Goal: Task Accomplishment & Management: Manage account settings

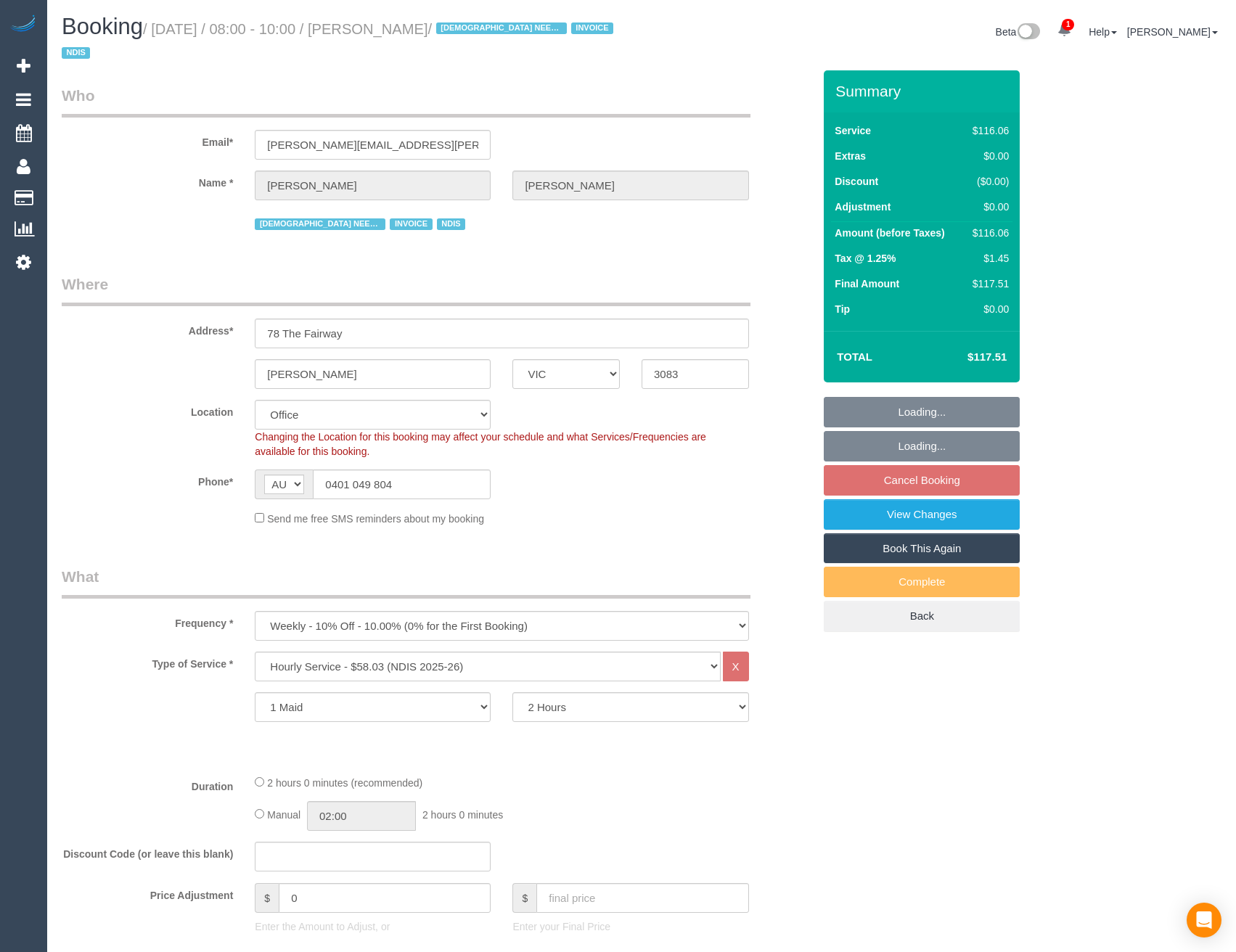
select select "VIC"
select select "object:598"
select select "number:29"
select select "number:14"
select select "number:18"
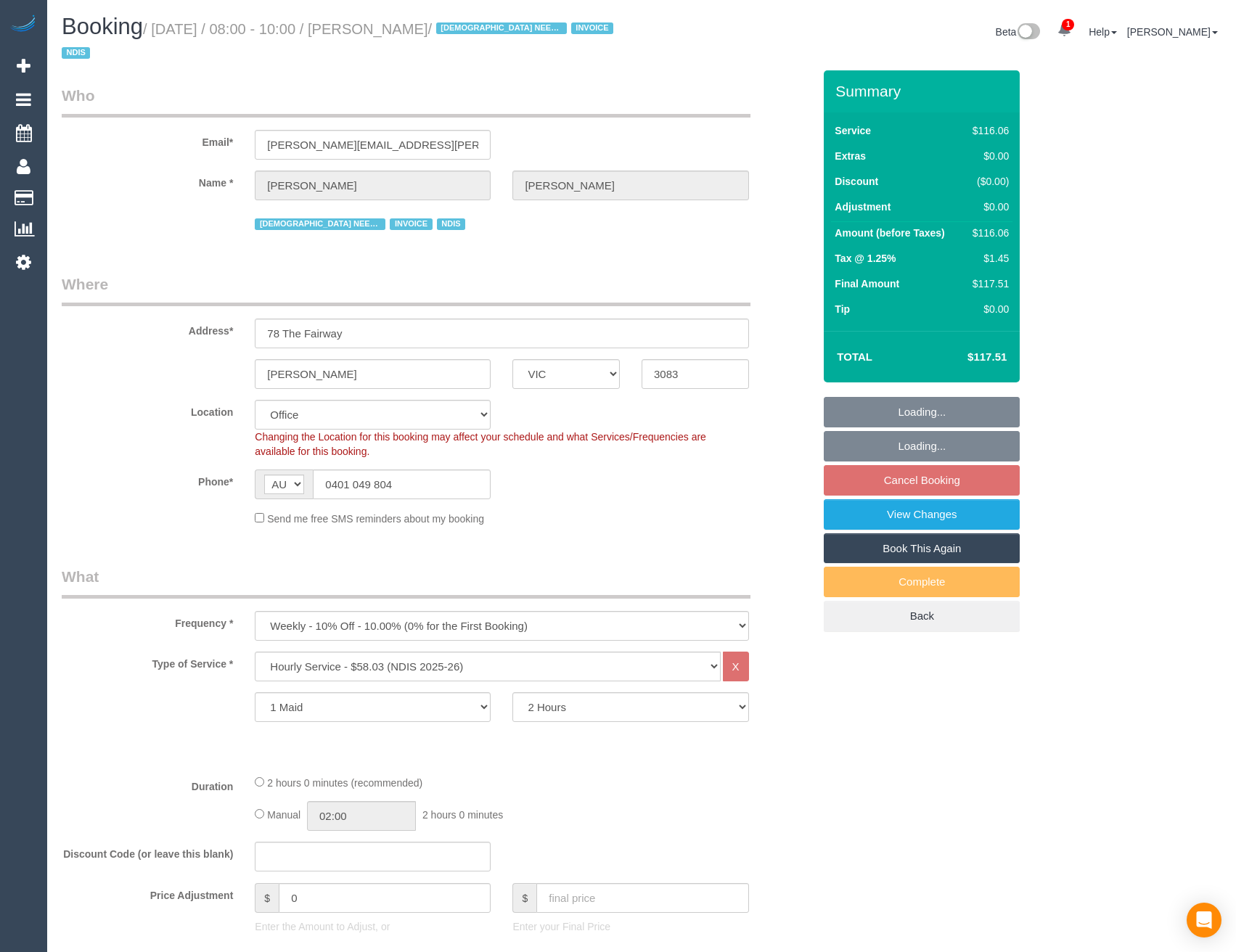
select select "number:24"
select select "number:35"
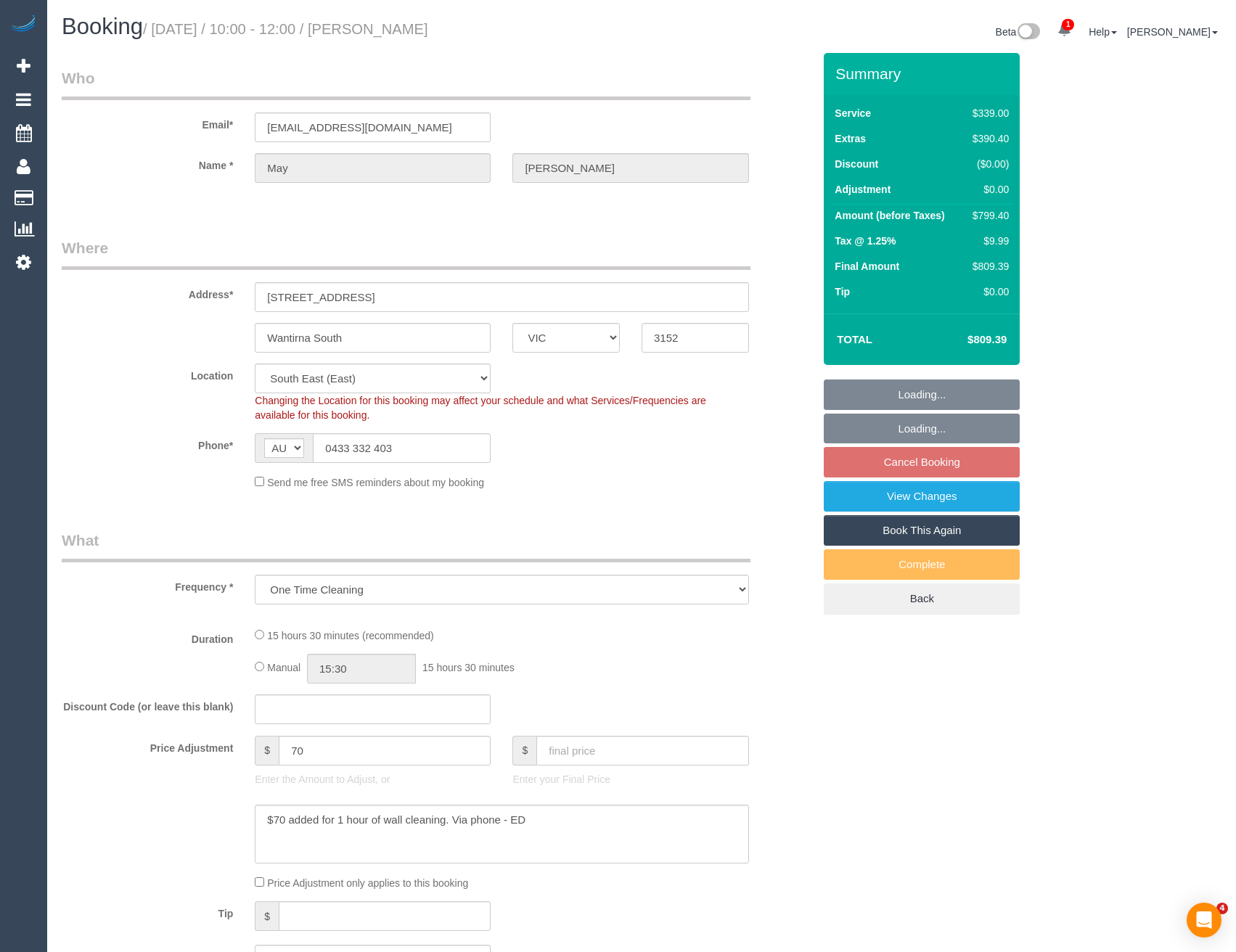
select select "VIC"
select select "object:1357"
select select "string:stripe-pm_1Qmk482GScqysDRVscokgpYV"
select select "number:27"
select select "number:14"
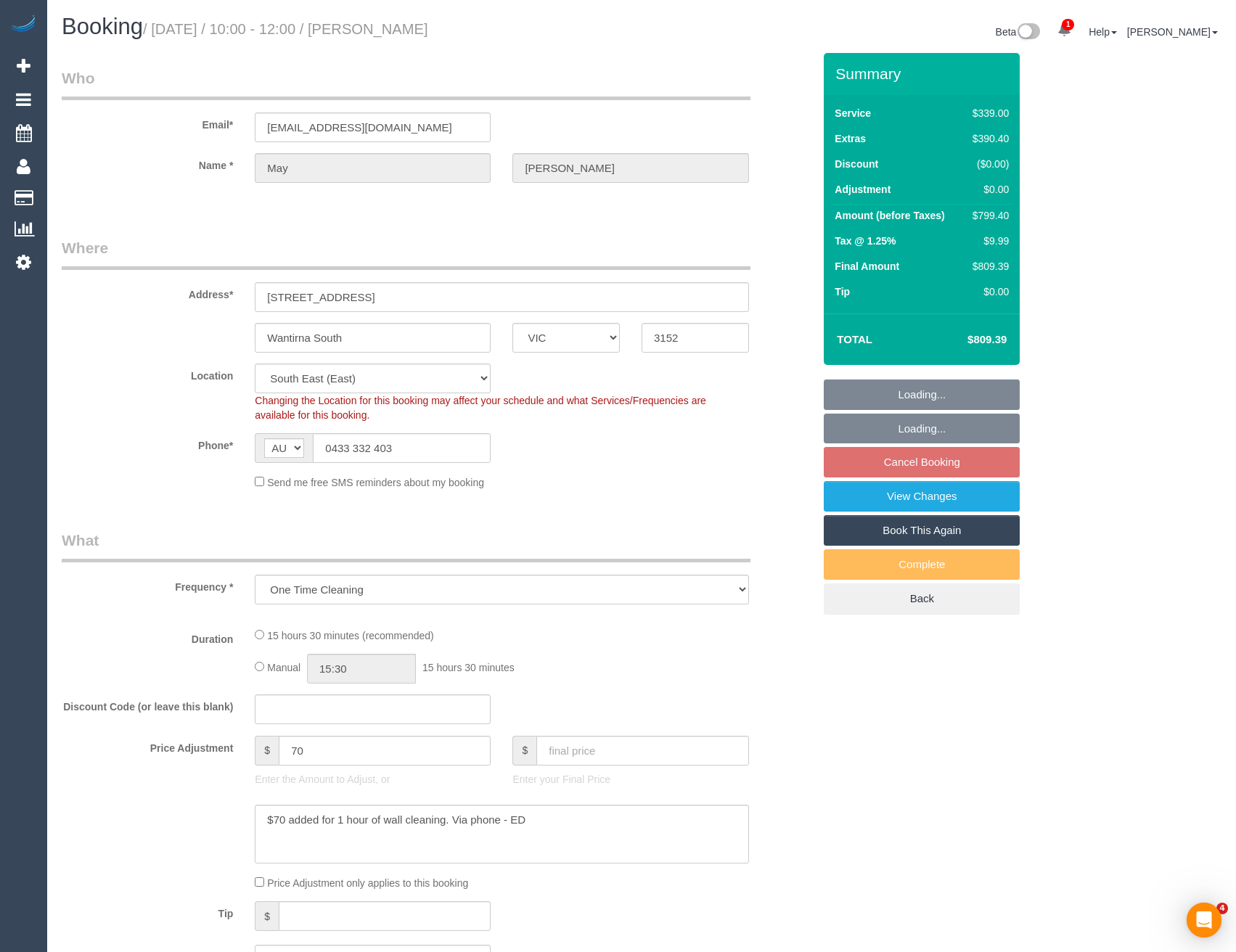
select select "number:19"
select select "number:23"
select select "number:34"
select select "number:13"
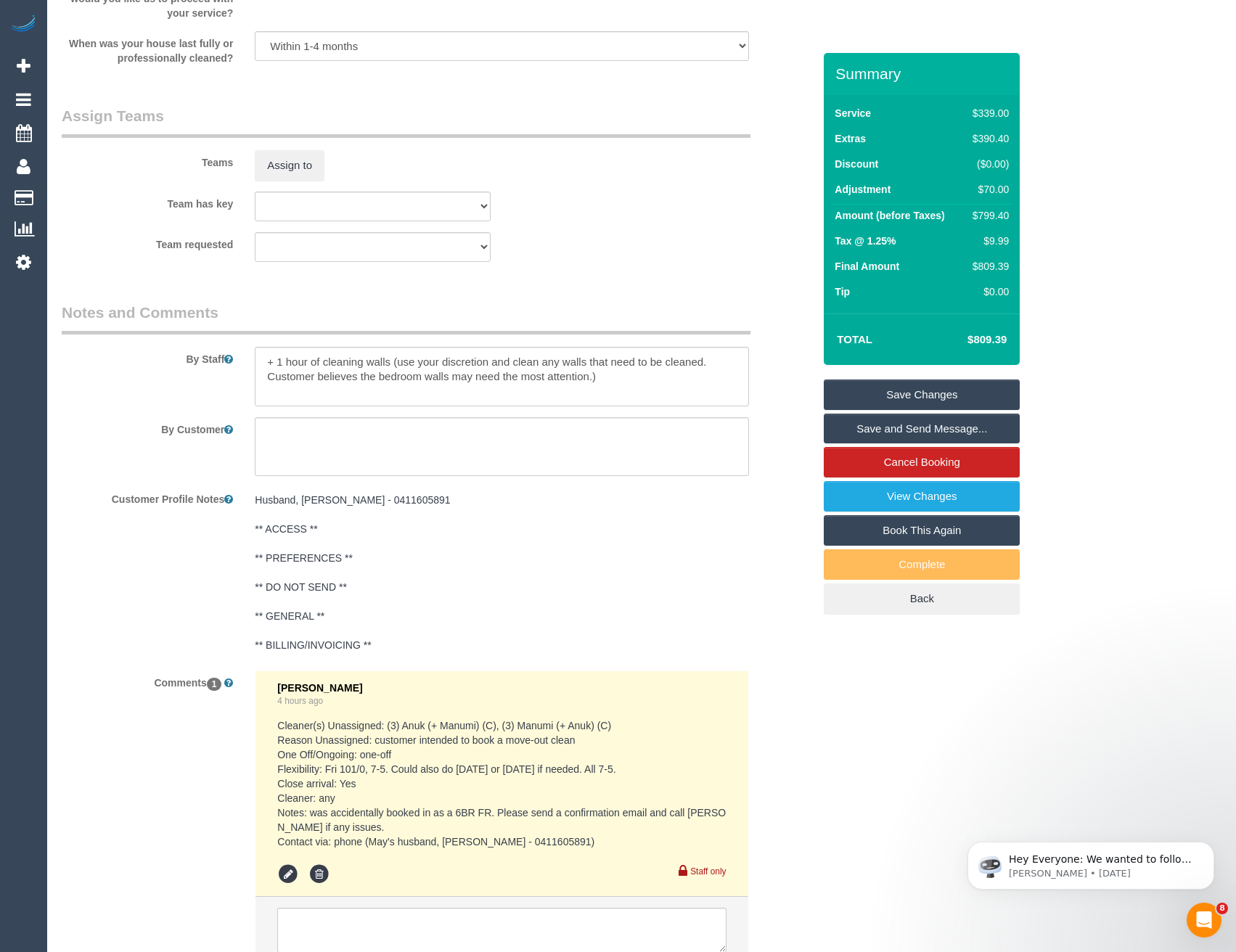
scroll to position [2324, 0]
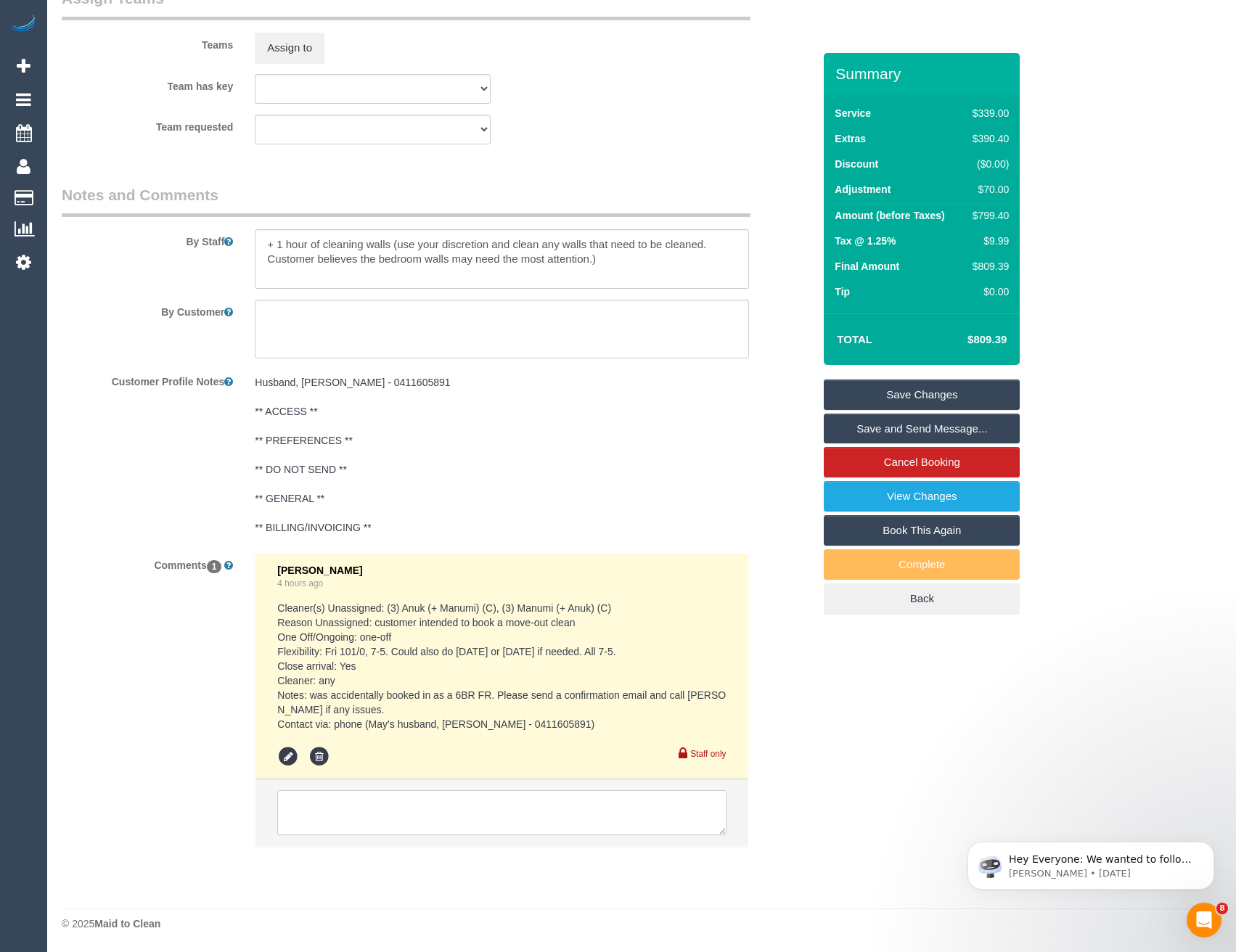
drag, startPoint x: 425, startPoint y: 808, endPoint x: 433, endPoint y: 811, distance: 8.5
click at [425, 808] on textarea at bounding box center [501, 813] width 449 height 45
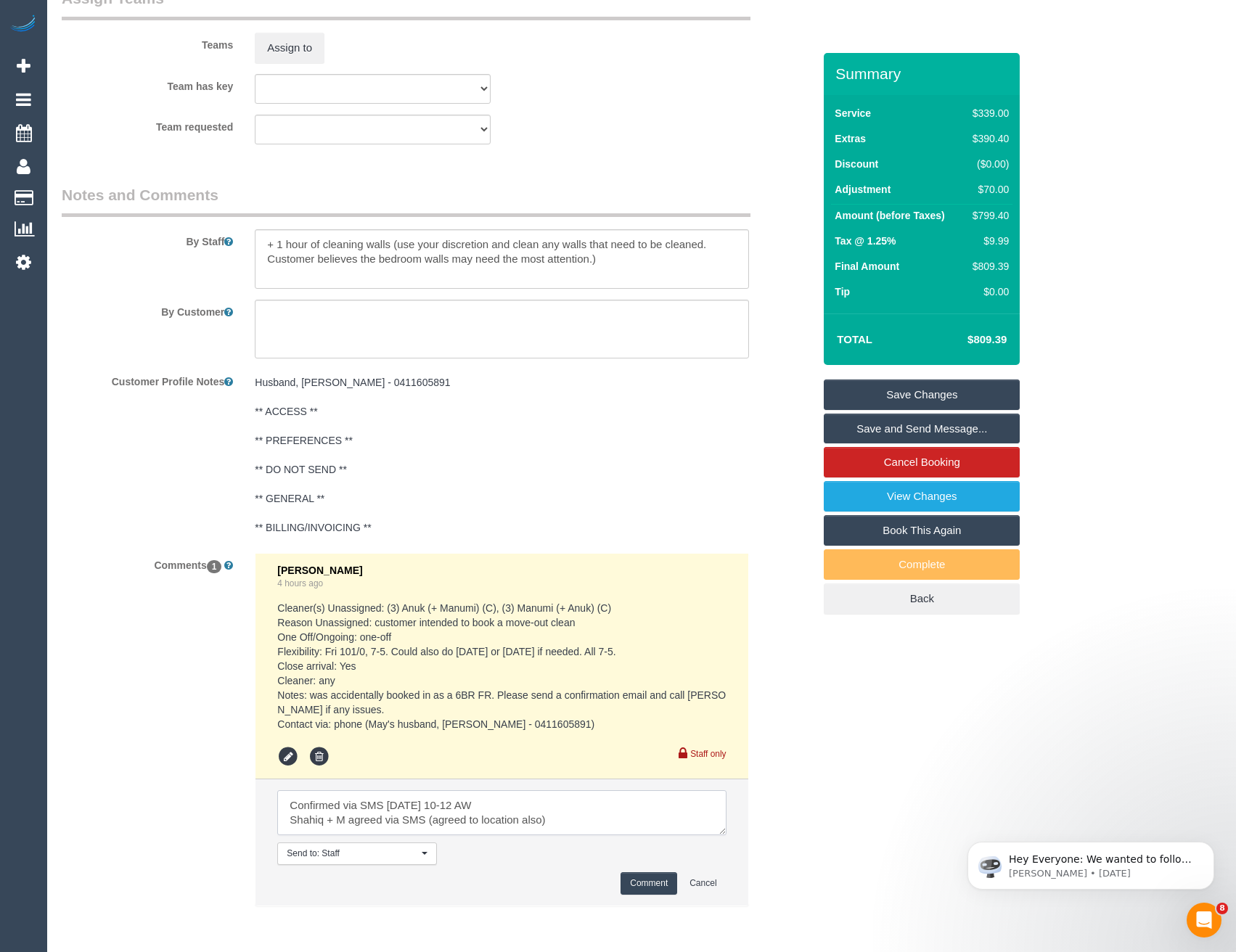
scroll to position [6, 0]
type textarea "Confirmed via SMS Saturday 10-12 AW Shahiq + M agreed via SMS (agreed to locati…"
click at [654, 878] on button "Comment" at bounding box center [649, 884] width 57 height 22
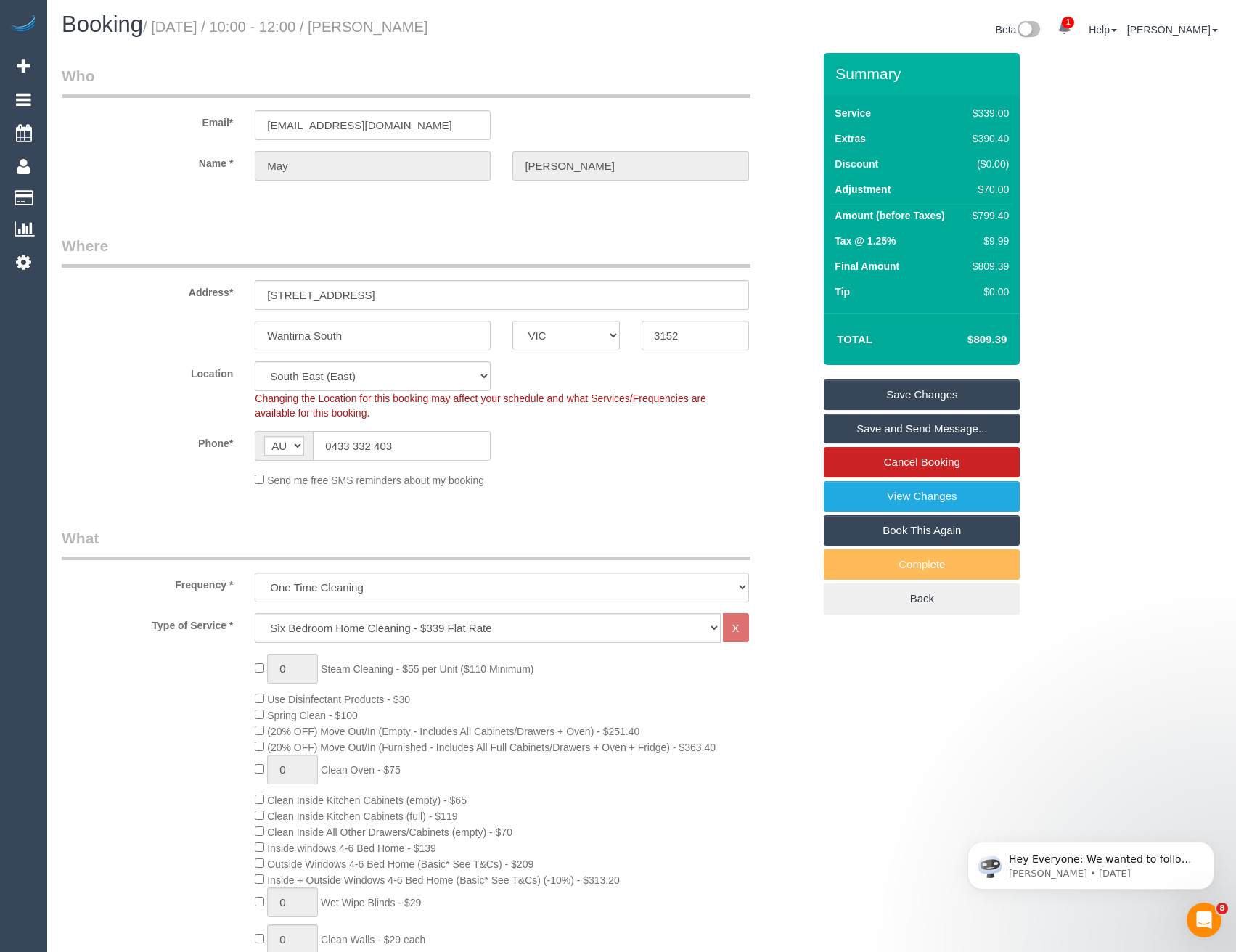
scroll to position [0, 0]
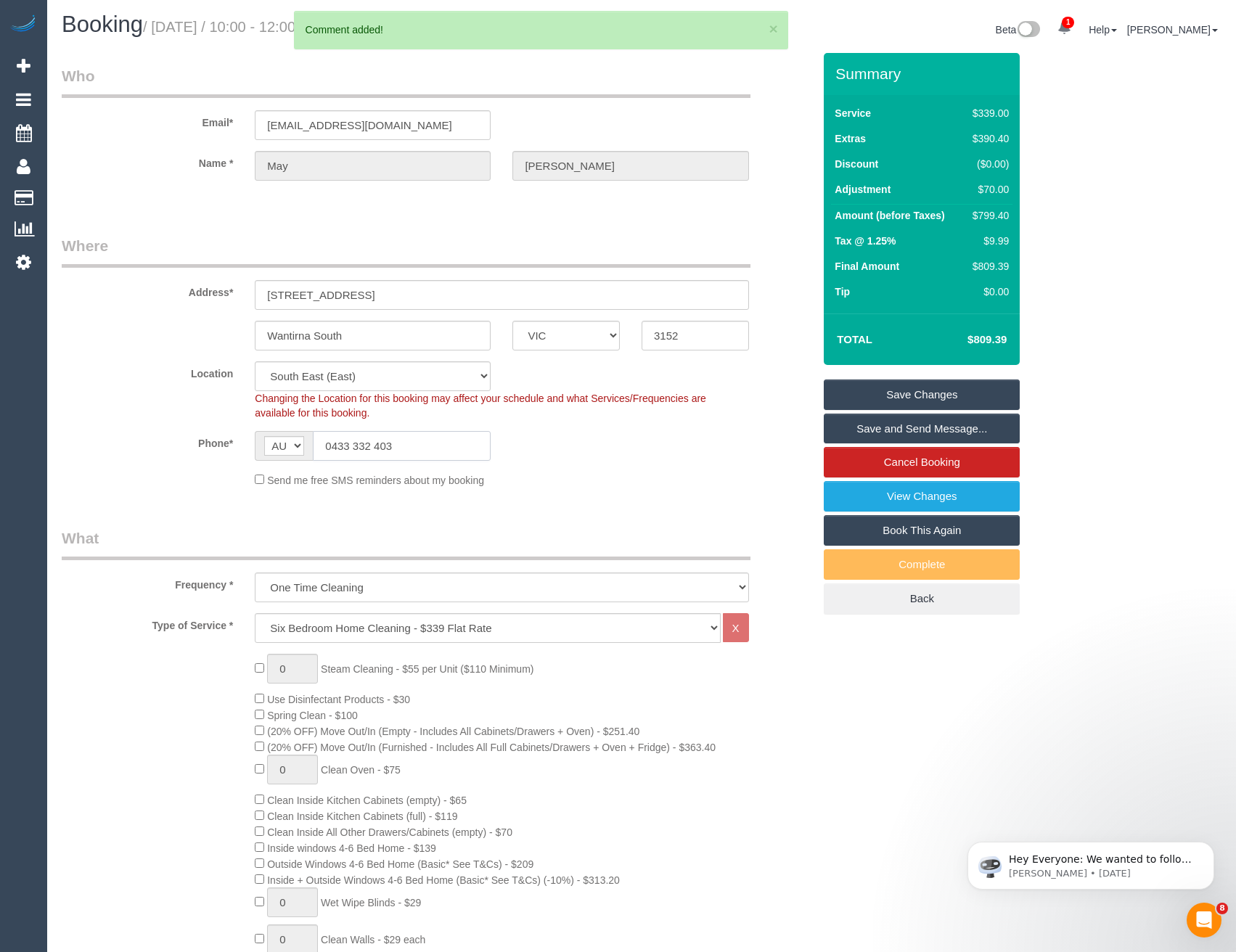
drag, startPoint x: 405, startPoint y: 438, endPoint x: 324, endPoint y: 443, distance: 81.2
click at [324, 443] on input "0433 332 403" at bounding box center [401, 445] width 178 height 29
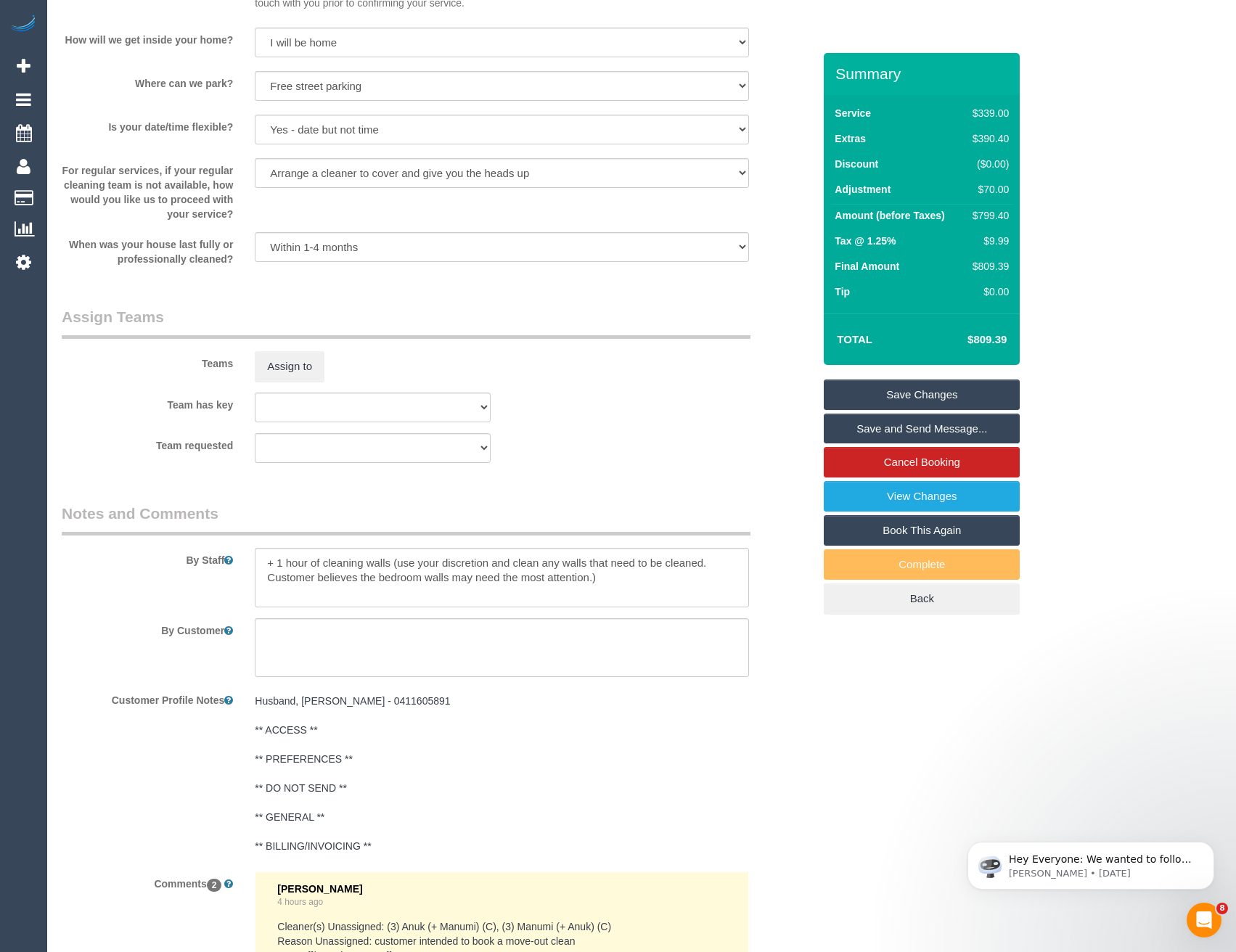
scroll to position [2034, 0]
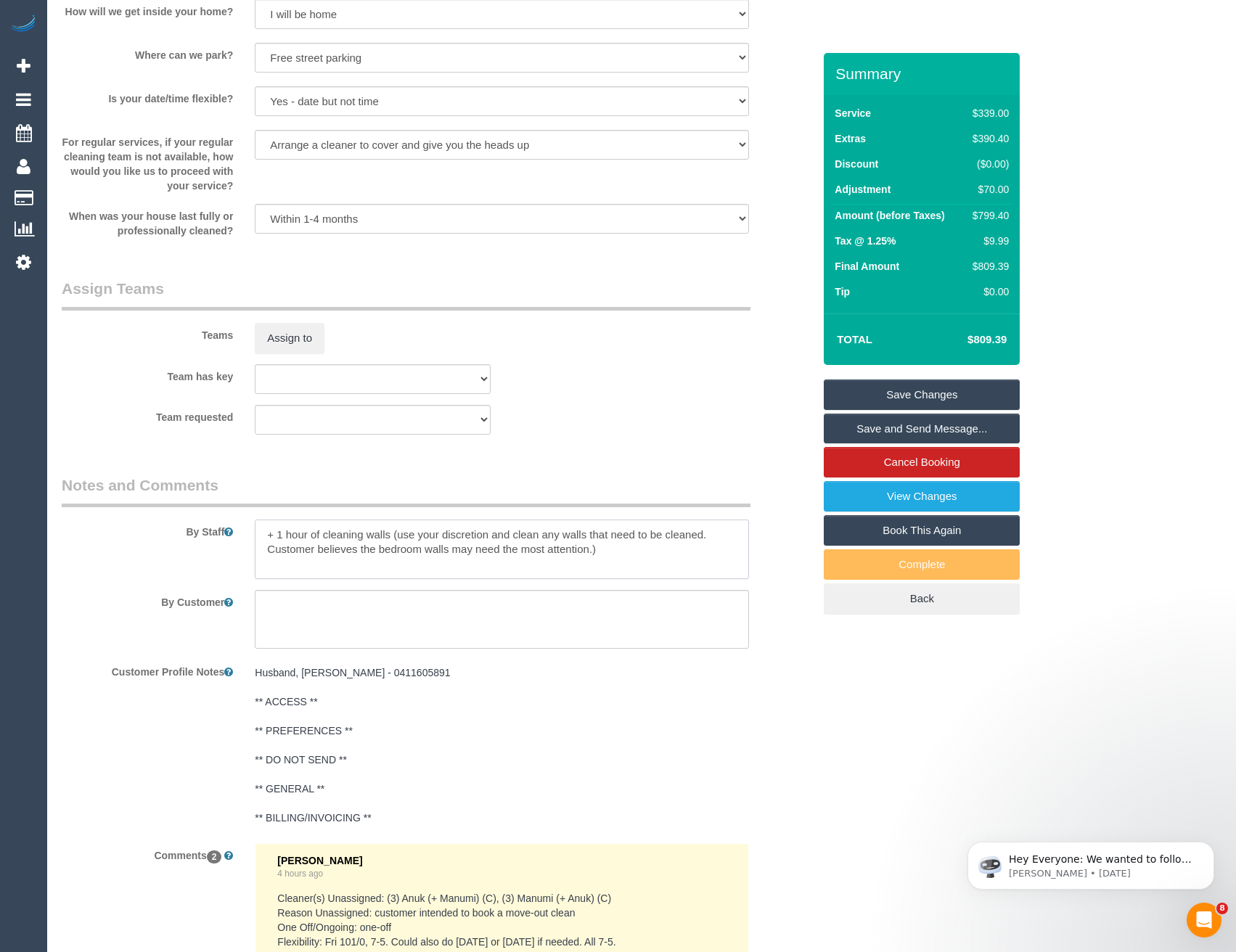
click at [264, 532] on textarea at bounding box center [501, 549] width 494 height 60
paste textarea "0433 332 403"
click at [379, 531] on textarea at bounding box center [501, 549] width 494 height 60
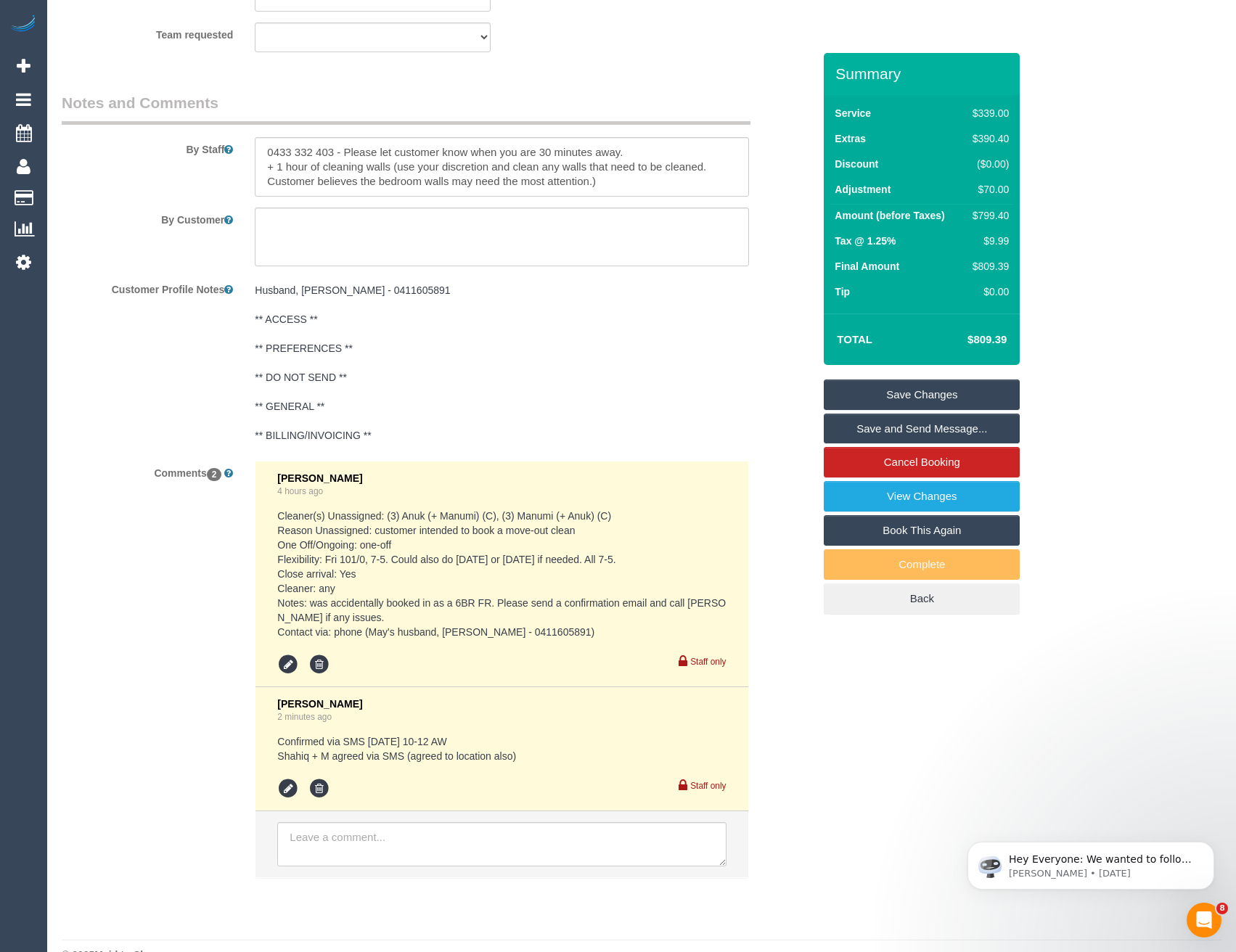
scroll to position [2448, 0]
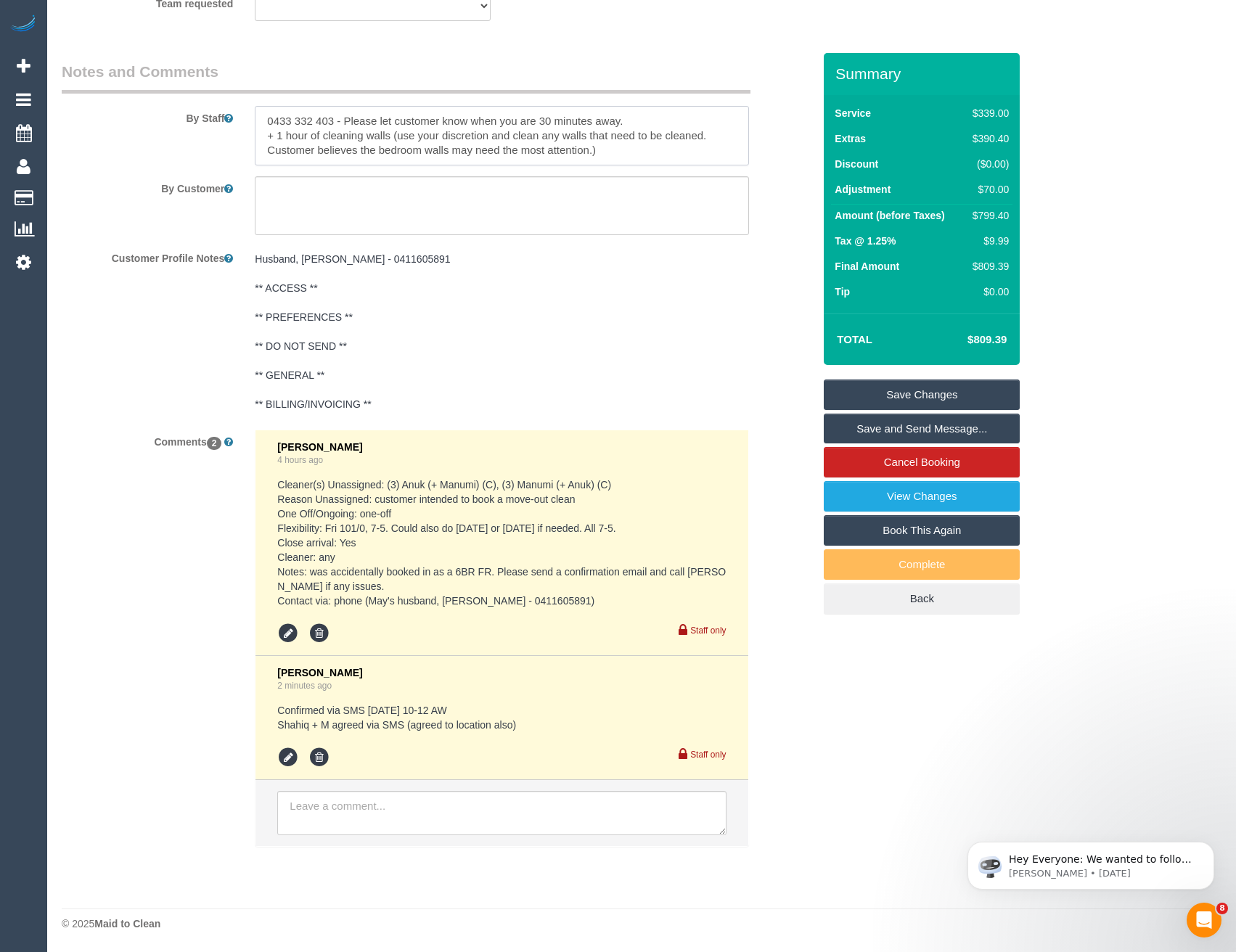
drag, startPoint x: 262, startPoint y: 117, endPoint x: 270, endPoint y: 131, distance: 16.1
click at [262, 117] on textarea at bounding box center [501, 136] width 494 height 60
click at [262, 136] on textarea at bounding box center [501, 136] width 494 height 60
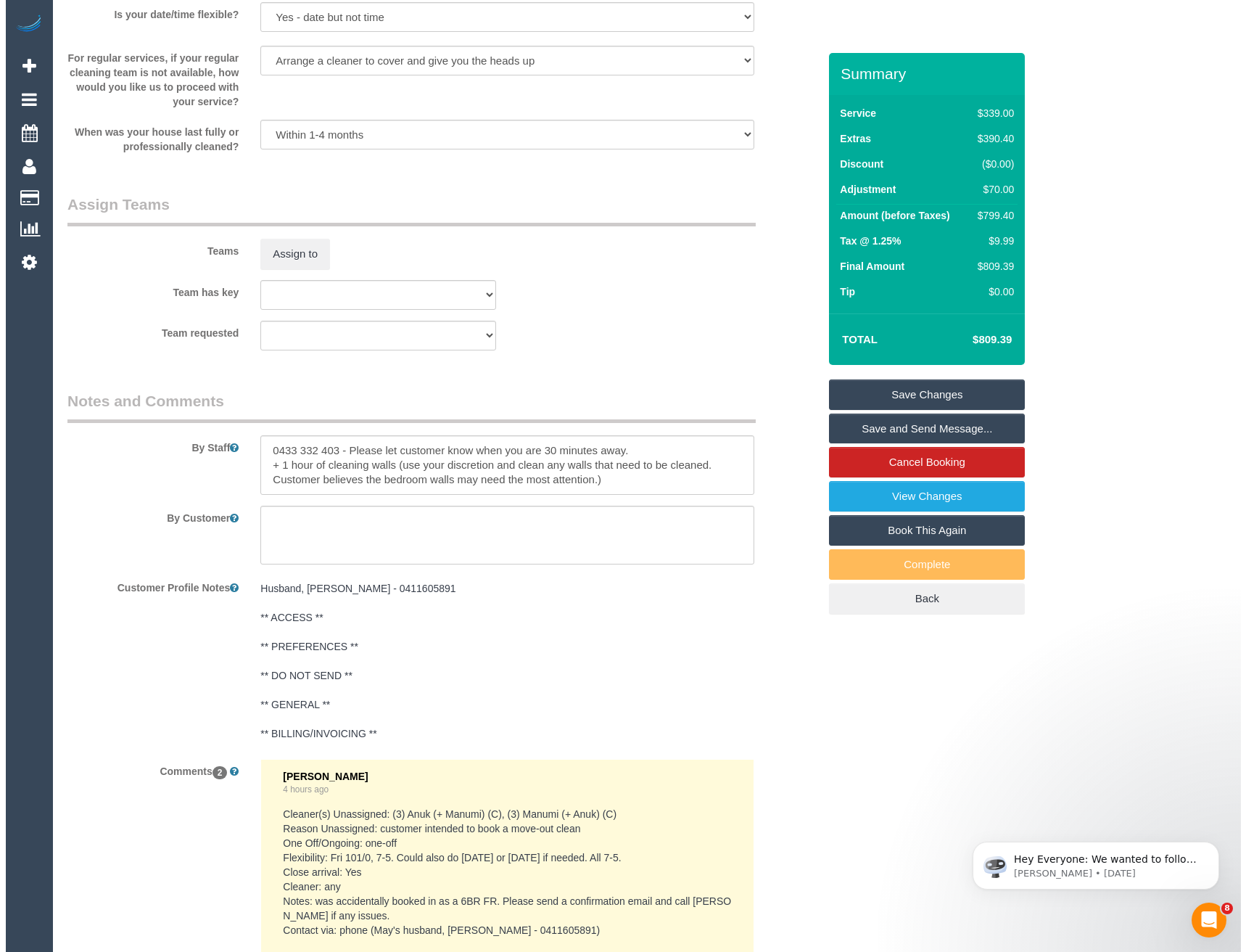
scroll to position [2085, 0]
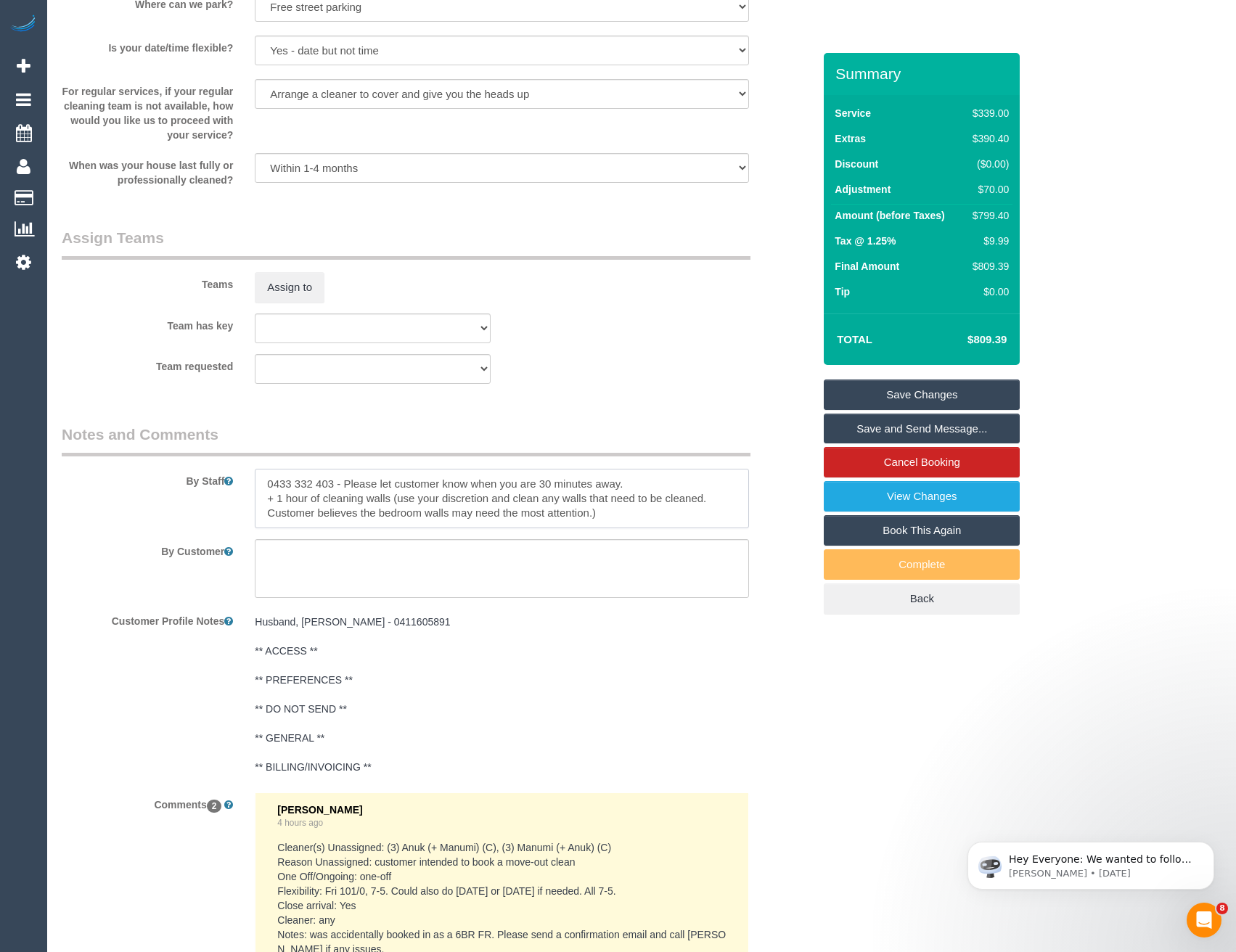
click at [259, 496] on textarea at bounding box center [501, 498] width 494 height 60
click at [312, 500] on textarea at bounding box center [501, 498] width 494 height 60
type textarea "0433 332 403 - Please let customer know when you are 30 minutes away. Est 10-13…"
click at [350, 560] on textarea at bounding box center [501, 569] width 494 height 60
click at [287, 288] on button "Assign to" at bounding box center [289, 287] width 70 height 30
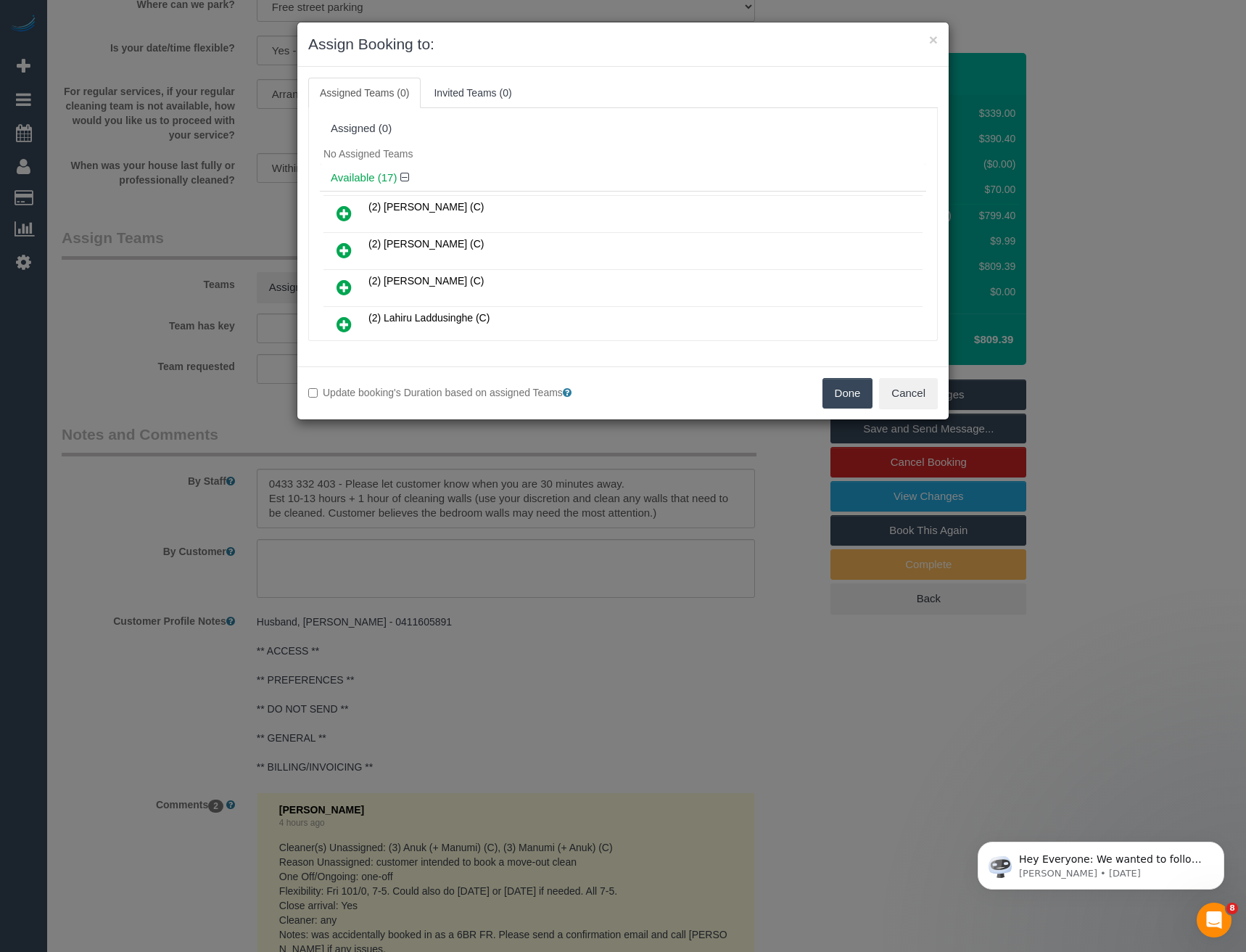
click at [470, 579] on div "× Assign Booking to: Assigned Teams (0) Invited Teams (0) Assigned (0) No Assig…" at bounding box center [623, 476] width 1246 height 952
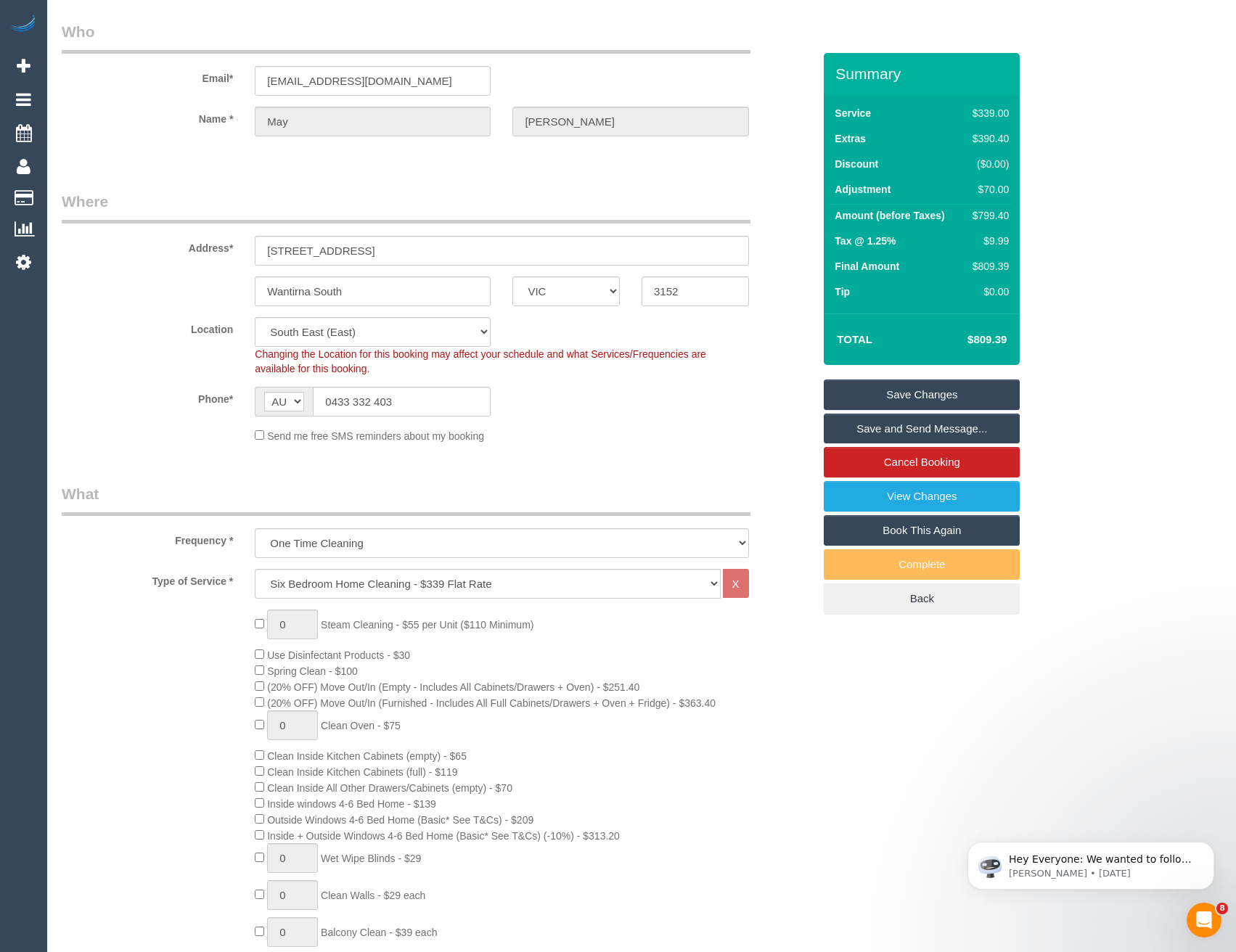
scroll to position [0, 0]
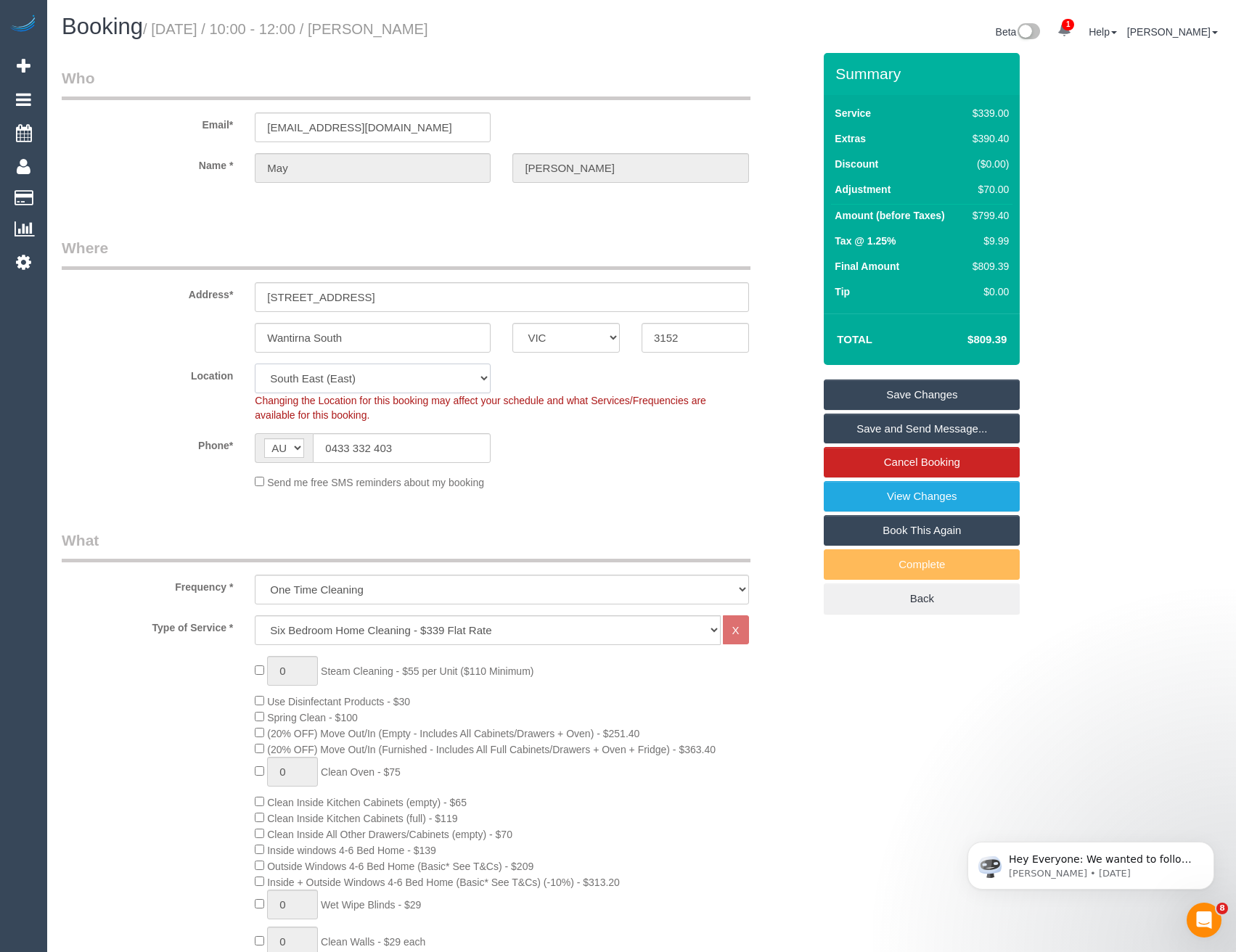
click at [344, 376] on select "Office City East (North) East (South) Inner East Inner North (East) Inner North…" at bounding box center [372, 378] width 236 height 29
select select "50"
click at [255, 363] on select "Office City East (North) East (South) Inner East Inner North (East) Inner North…" at bounding box center [372, 378] width 236 height 29
click at [568, 482] on div "Send me free SMS reminders about my booking" at bounding box center [501, 482] width 515 height 16
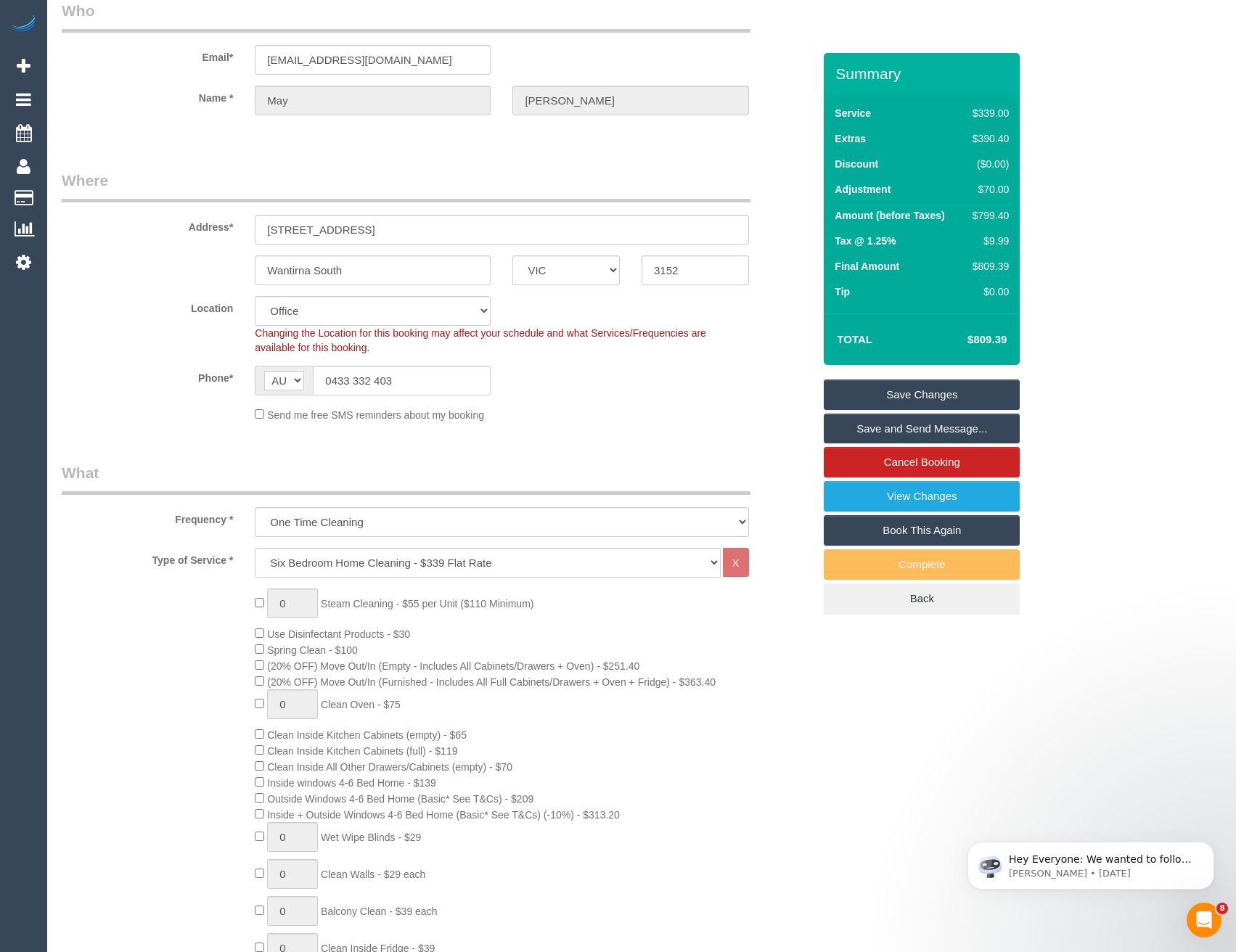
select select "object:3852"
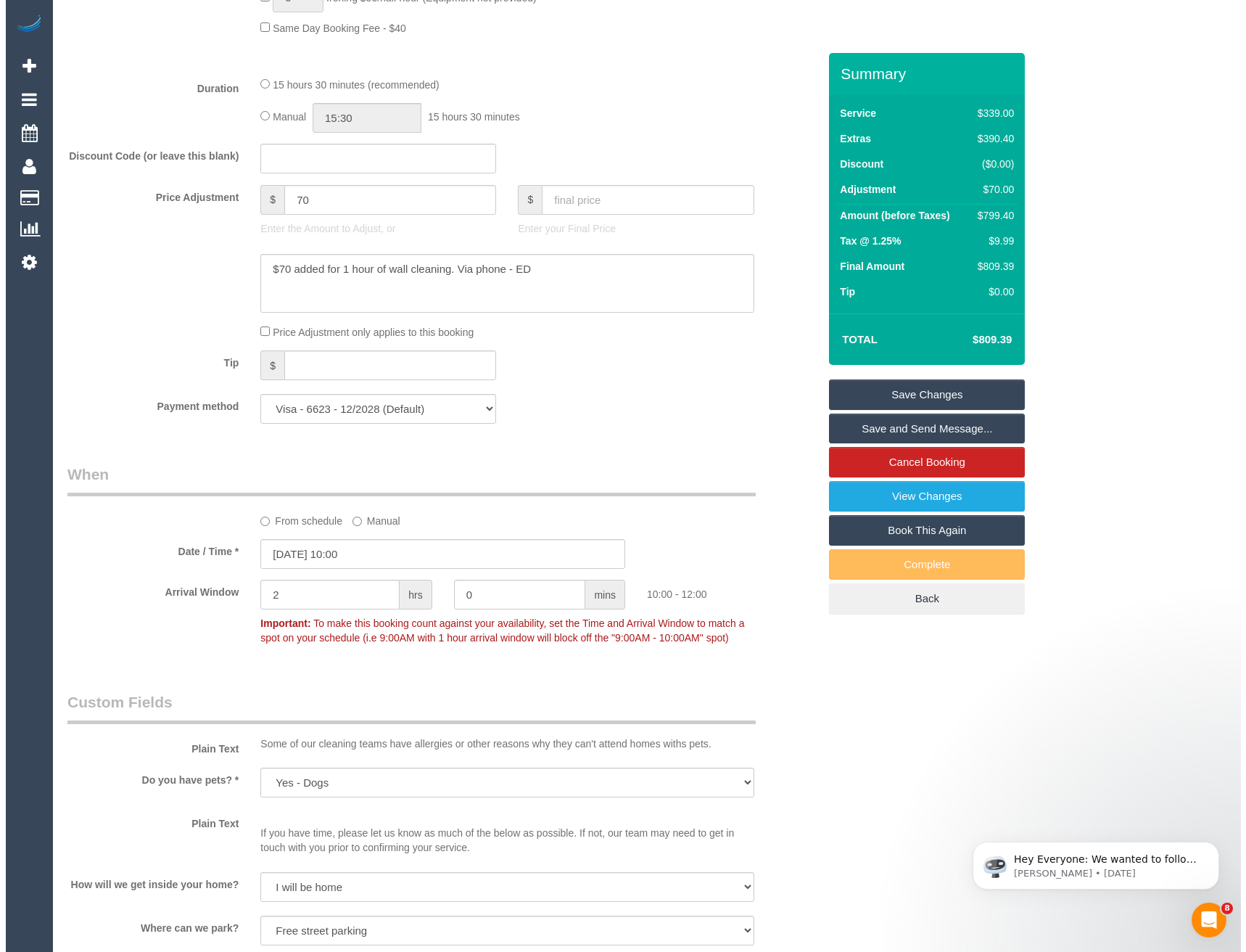
scroll to position [1597, 0]
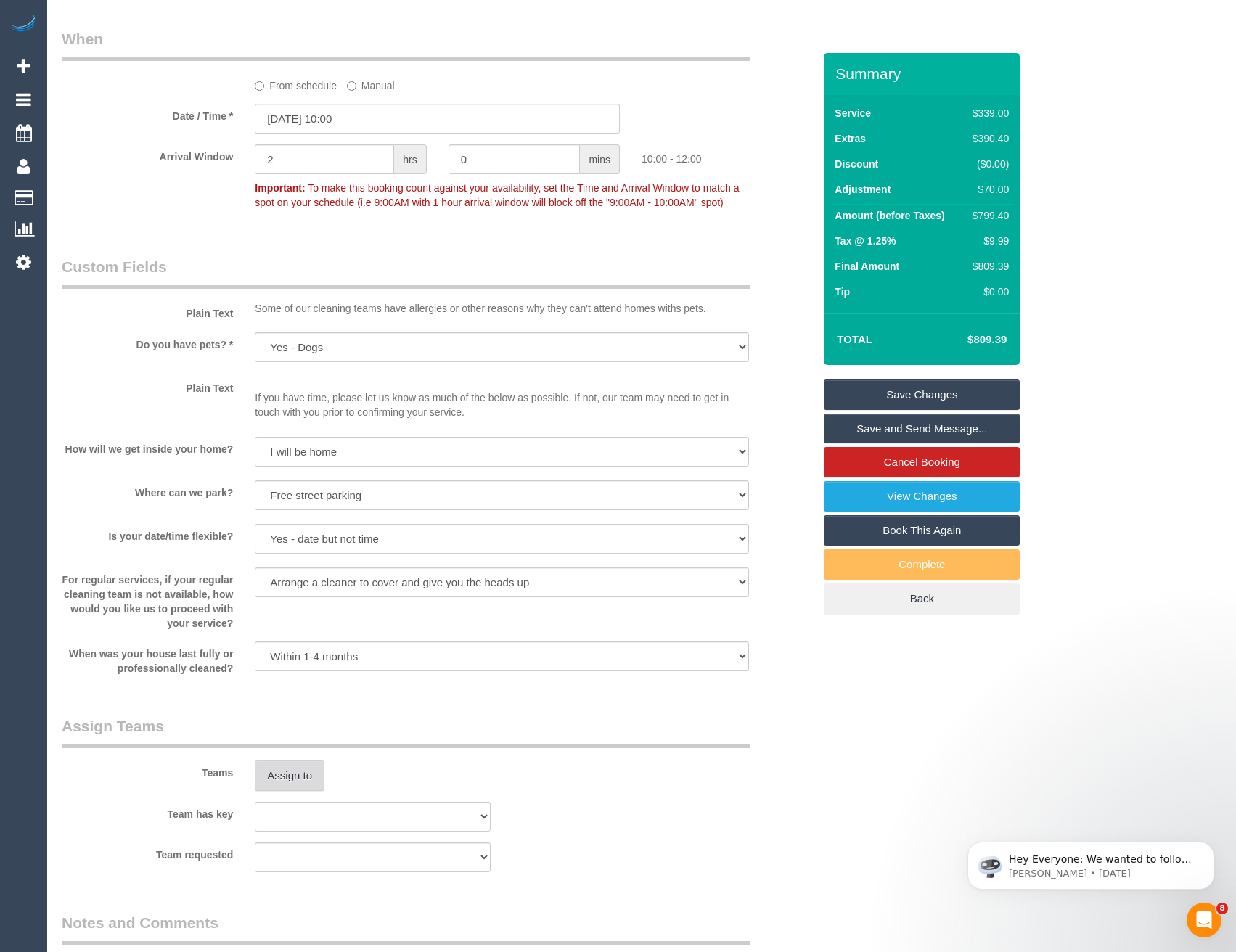
click at [283, 782] on button "Assign to" at bounding box center [289, 775] width 70 height 30
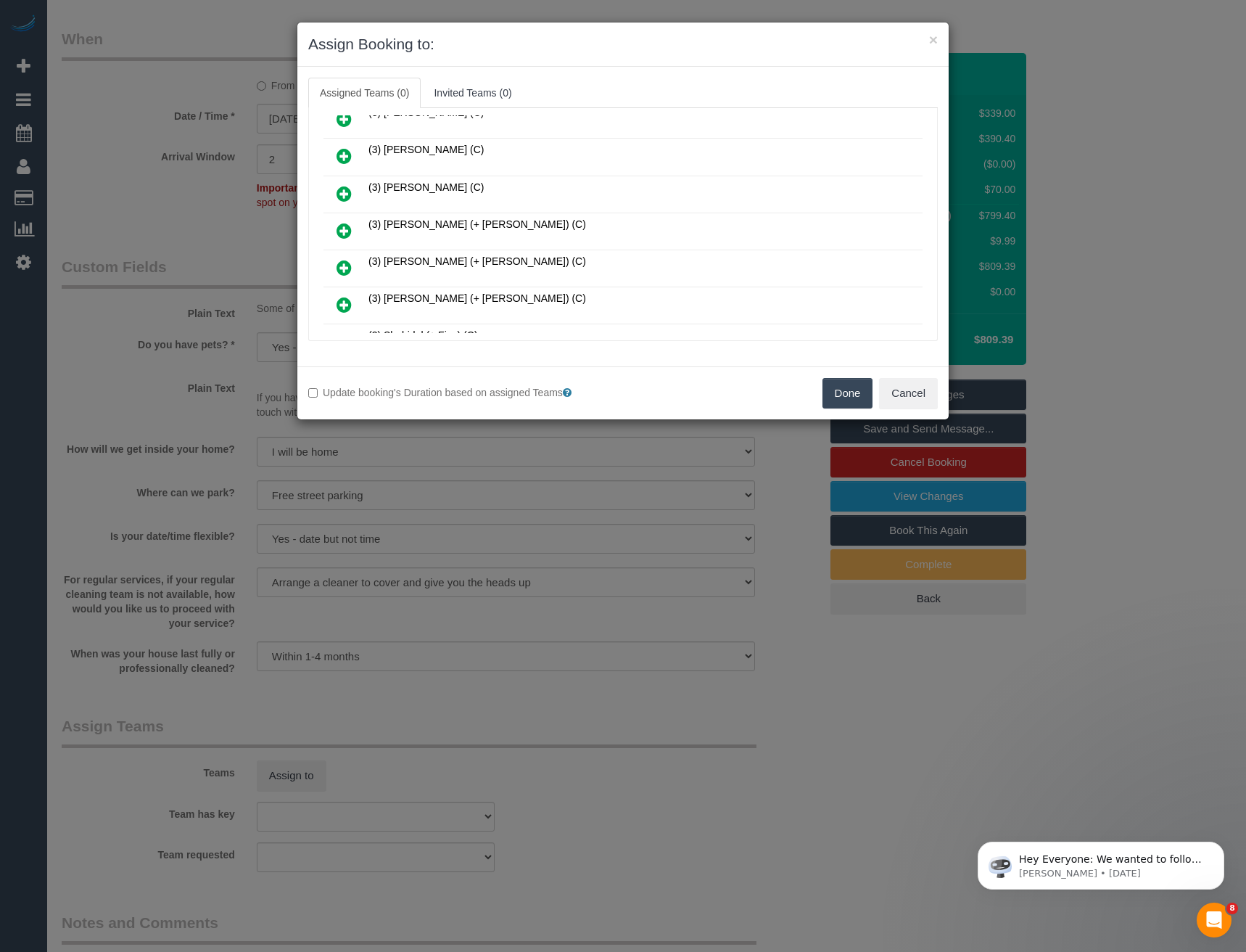
scroll to position [5916, 0]
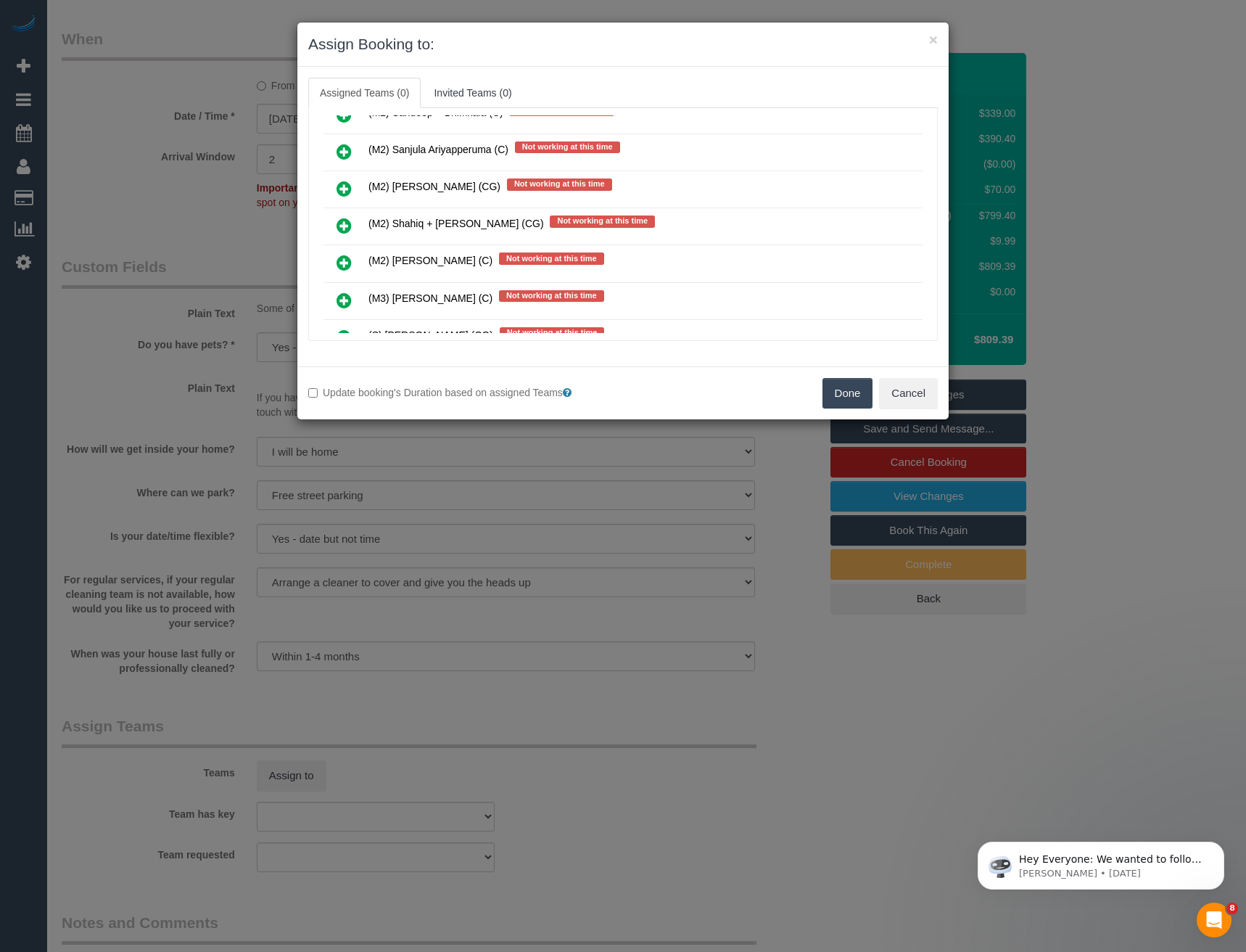
click at [348, 229] on icon at bounding box center [344, 225] width 16 height 17
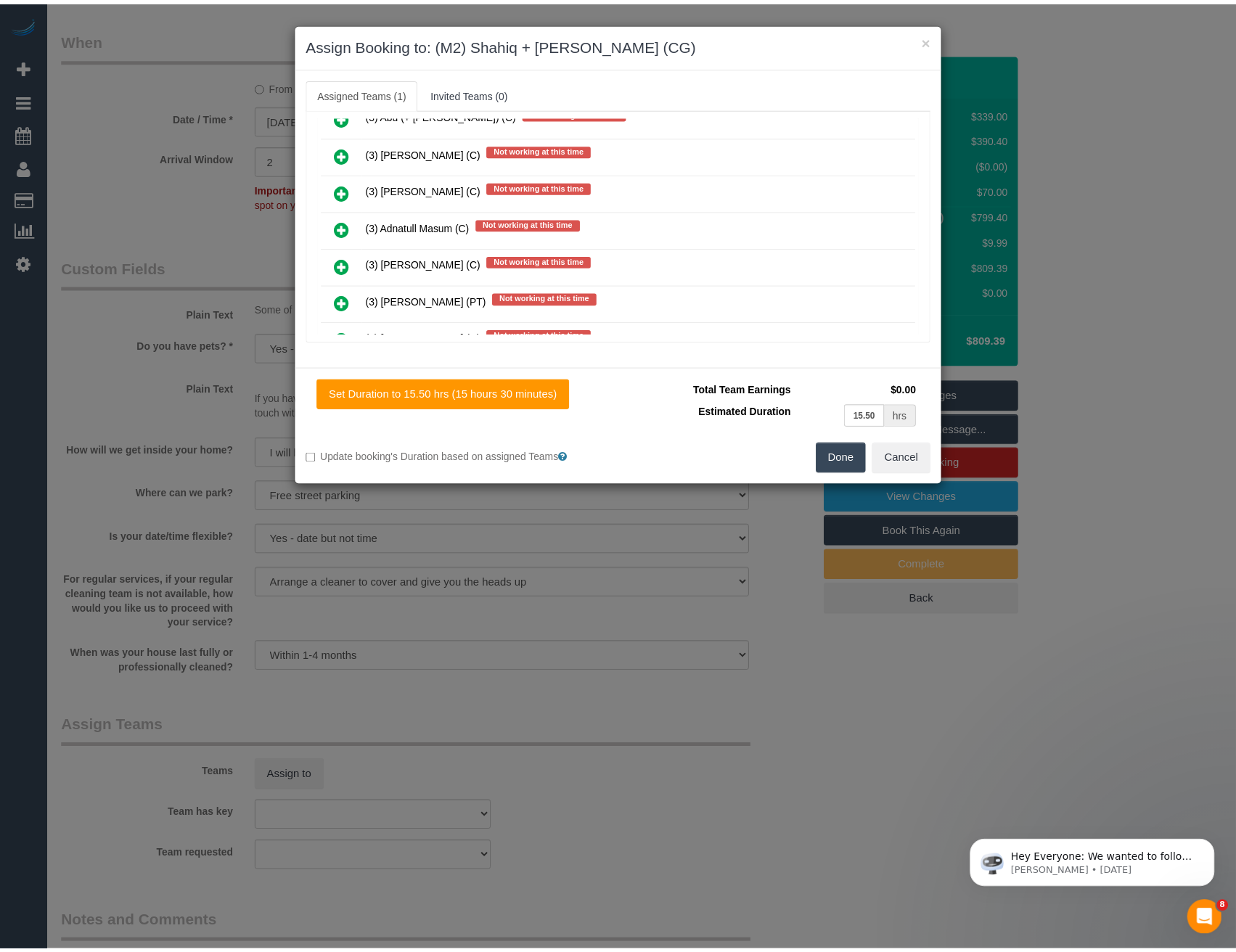
scroll to position [0, 0]
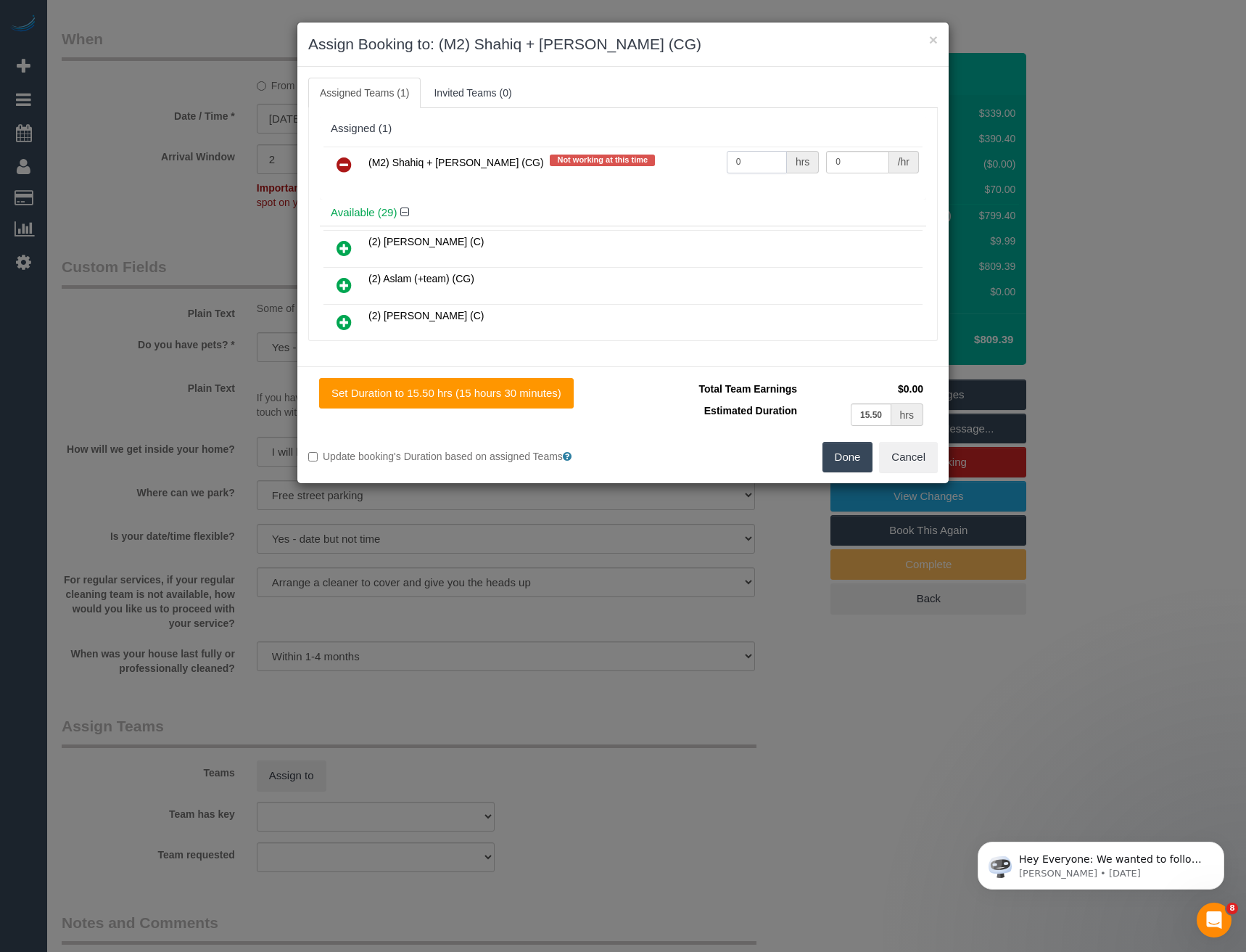
drag, startPoint x: 743, startPoint y: 159, endPoint x: 629, endPoint y: 173, distance: 114.9
click at [650, 171] on tr "(M2) Shahiq + Muhammad (CG) Not working at this time 0 hrs 0 /hr" at bounding box center [623, 165] width 599 height 37
type input "1"
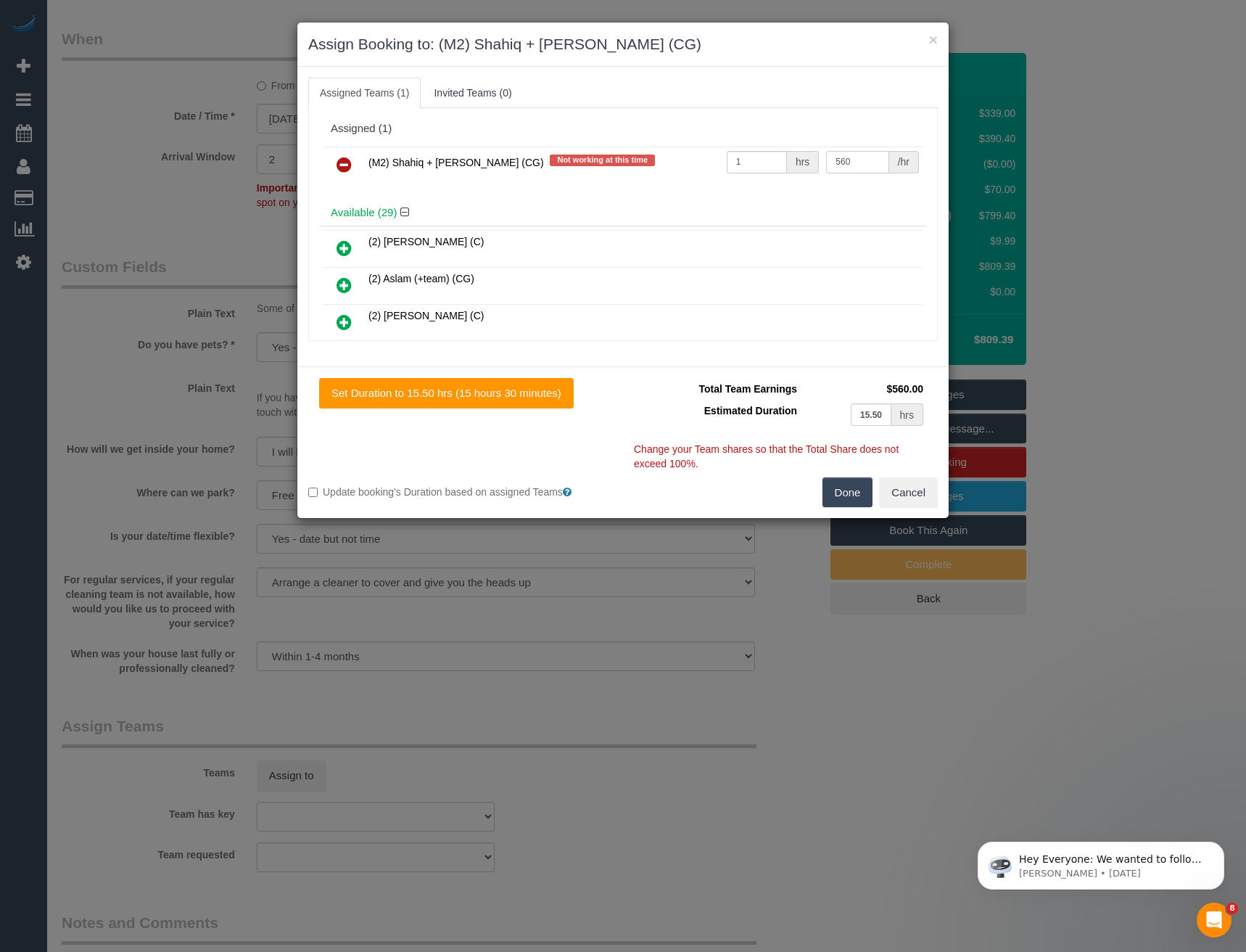
type input "560"
click at [855, 491] on button "Done" at bounding box center [847, 492] width 51 height 30
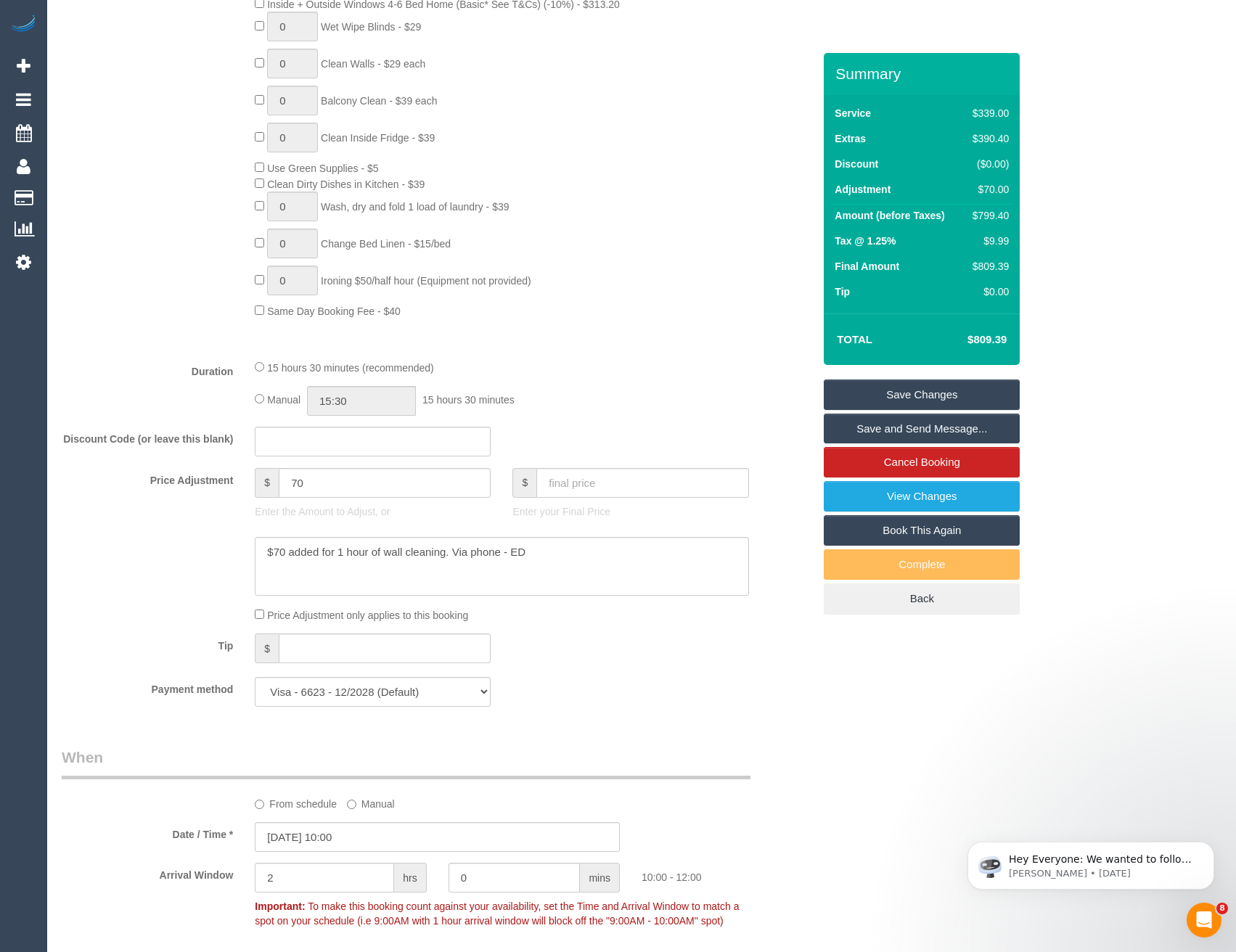
scroll to position [871, 0]
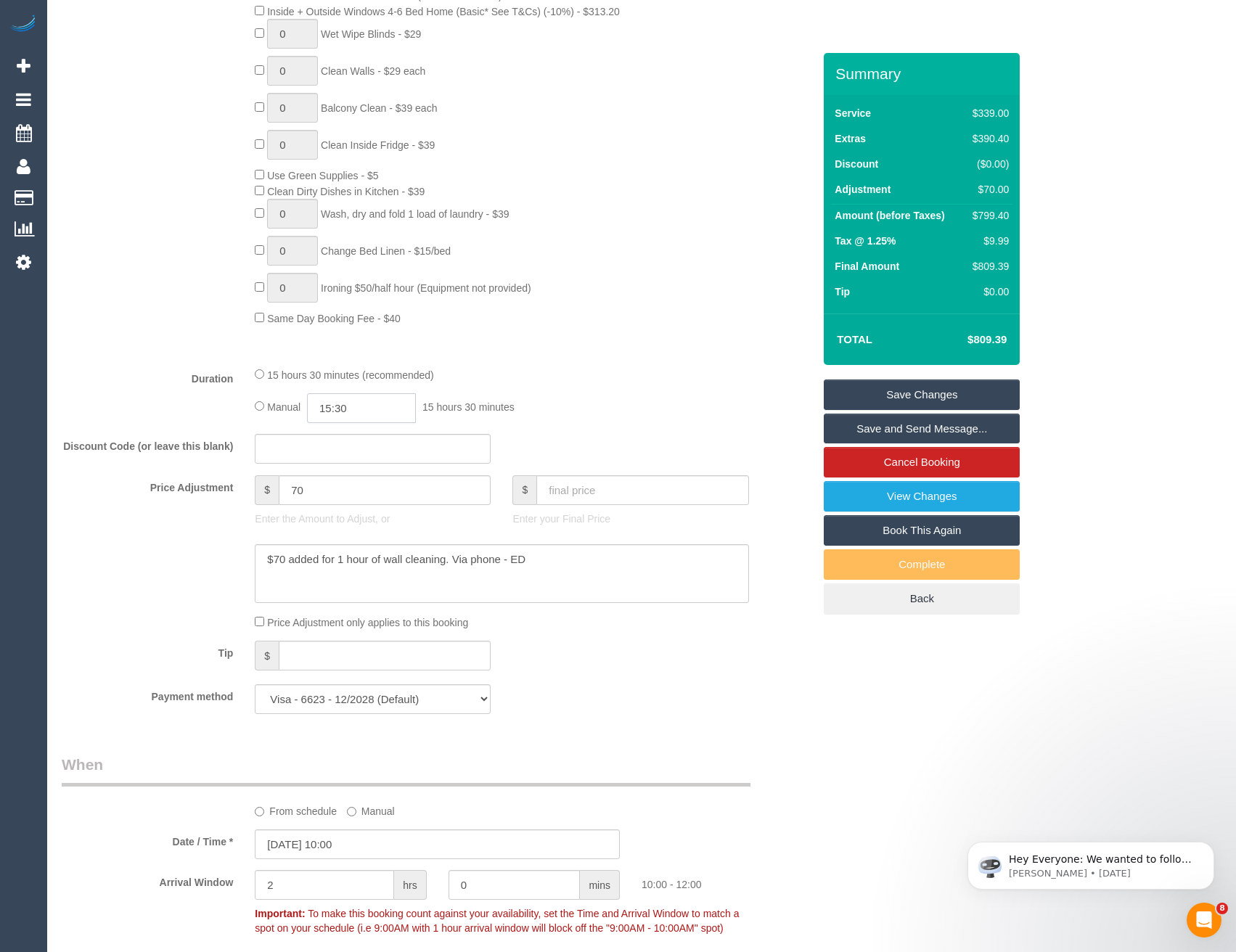
click at [384, 408] on input "15:30" at bounding box center [362, 408] width 109 height 29
type input "07:00"
click at [344, 451] on li "07:00" at bounding box center [345, 451] width 65 height 19
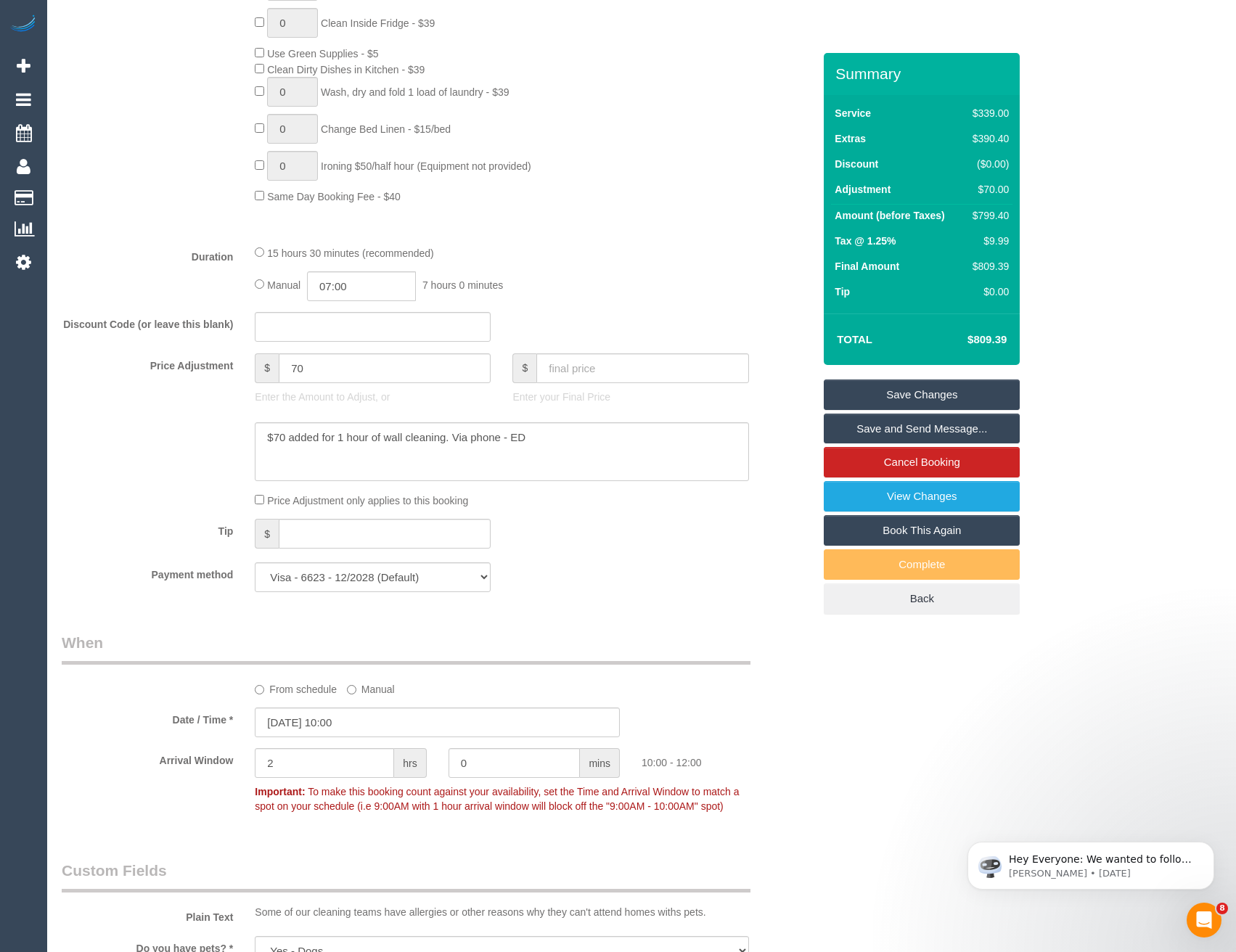
scroll to position [1016, 0]
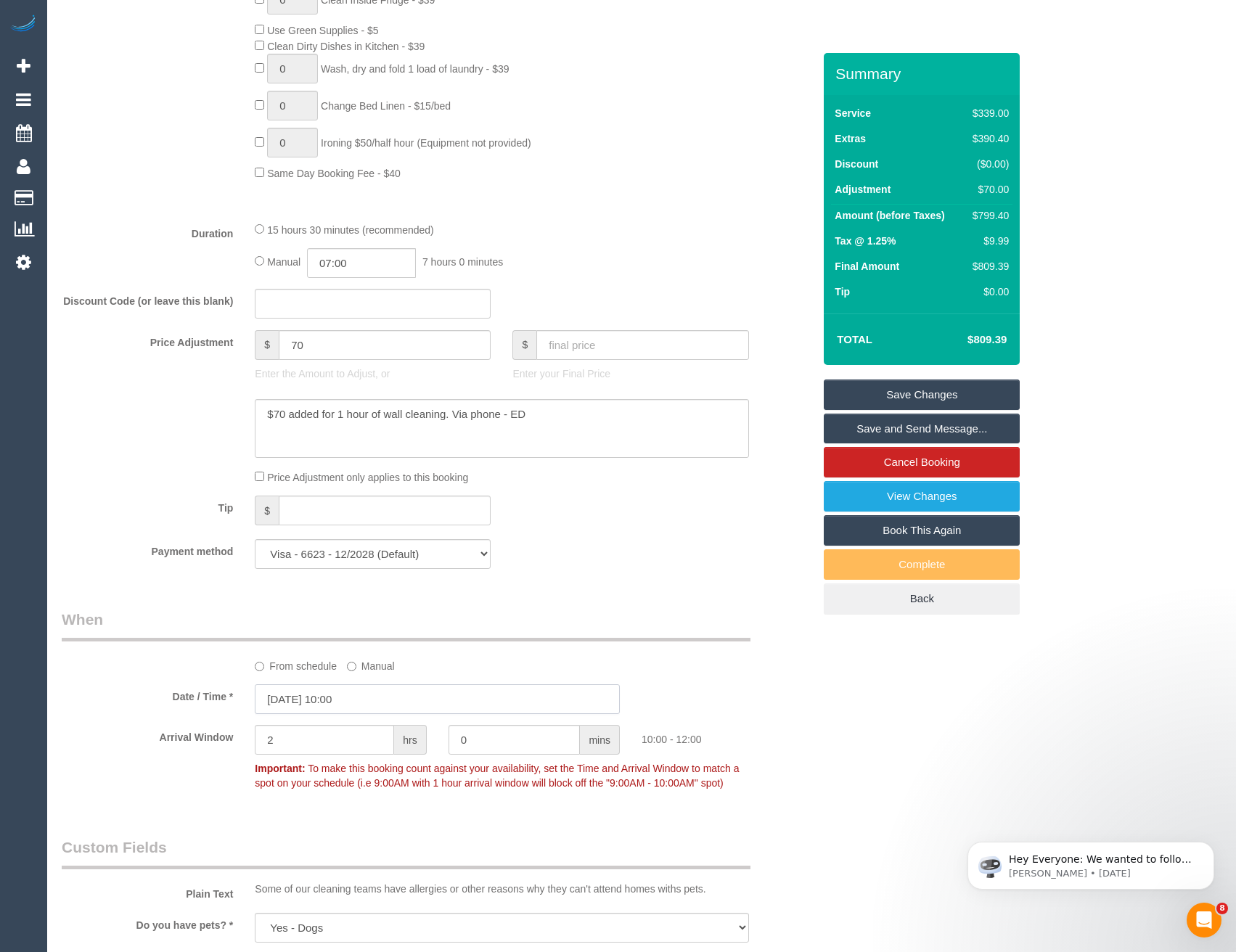
click at [376, 701] on input "10/10/2025 10:00" at bounding box center [437, 699] width 365 height 29
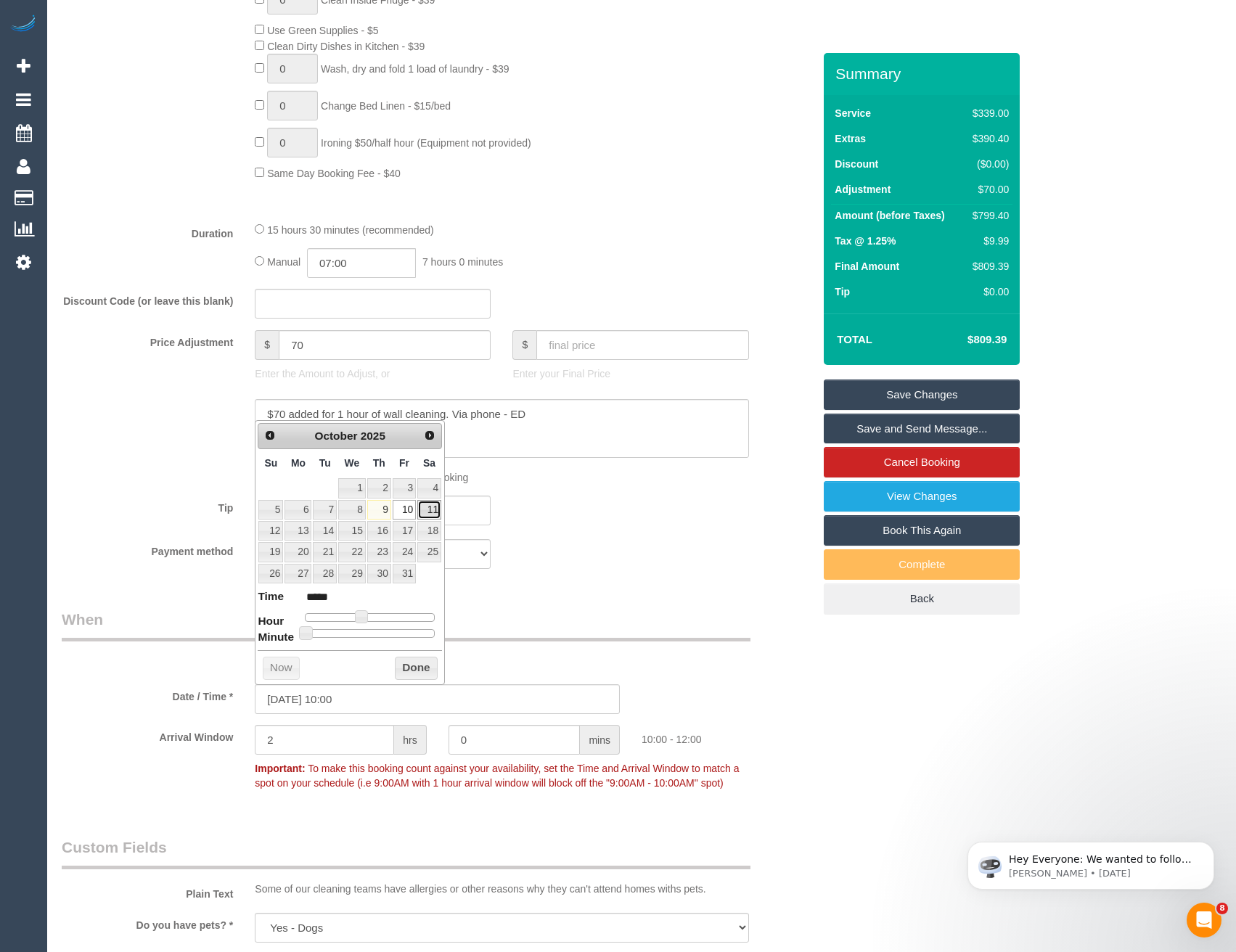
click at [432, 514] on link "11" at bounding box center [429, 509] width 24 height 20
type input "11/10/2025 10:00"
click at [419, 665] on button "Done" at bounding box center [416, 668] width 43 height 23
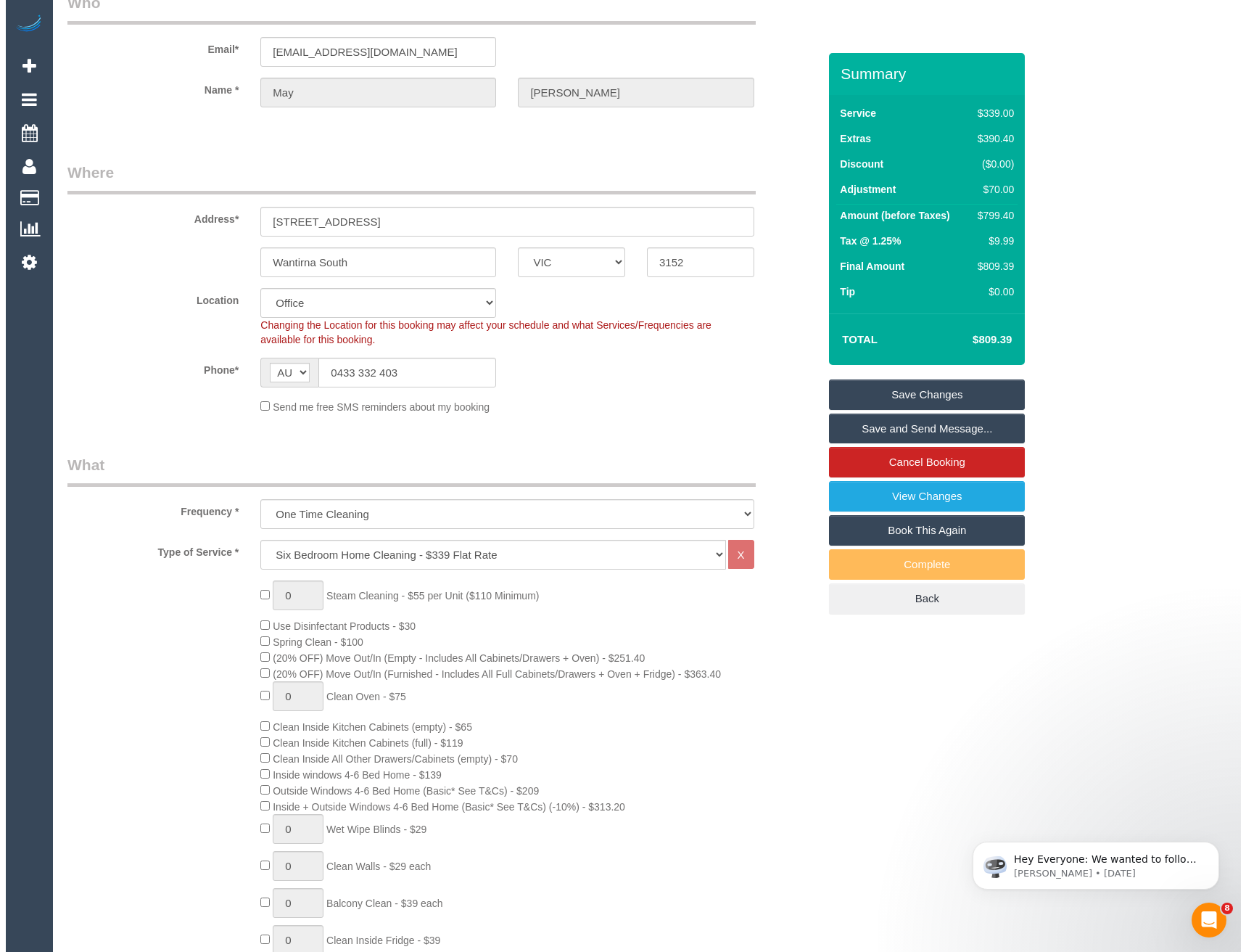
scroll to position [0, 0]
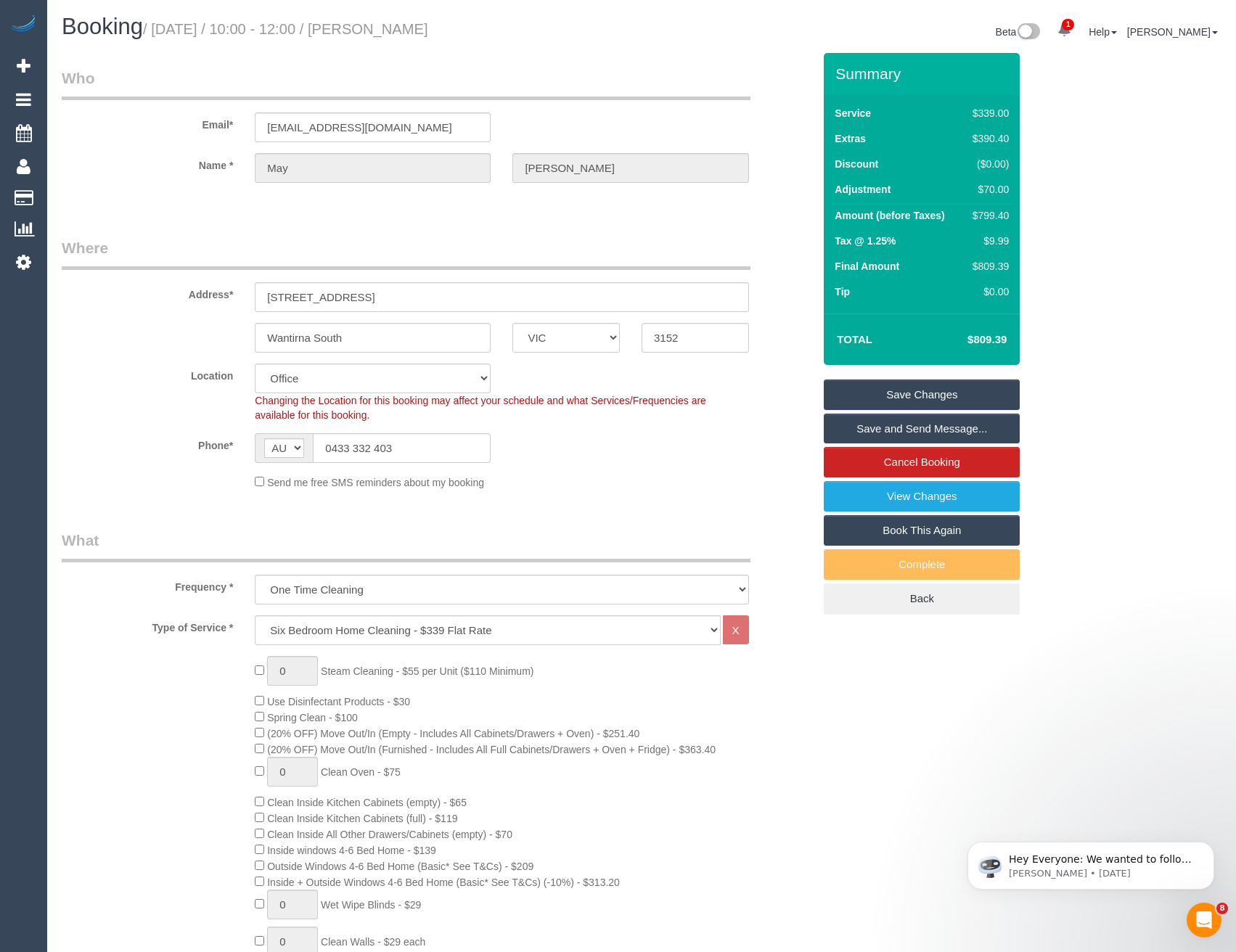
click at [867, 426] on link "Save and Send Message..." at bounding box center [921, 428] width 196 height 30
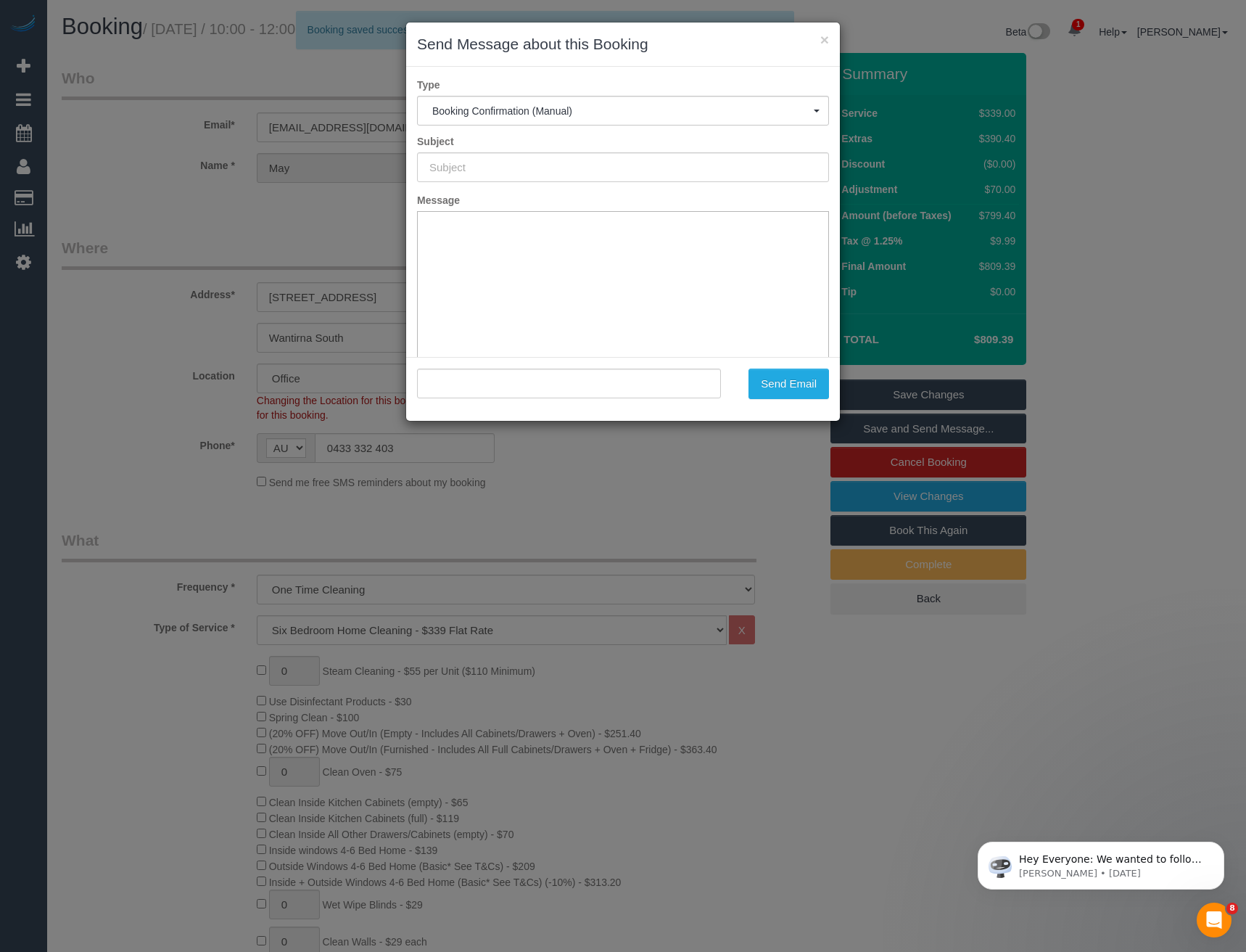
type input "Booking Confirmed"
type input ""May Yeung" <mayyeung31@gmail.com>"
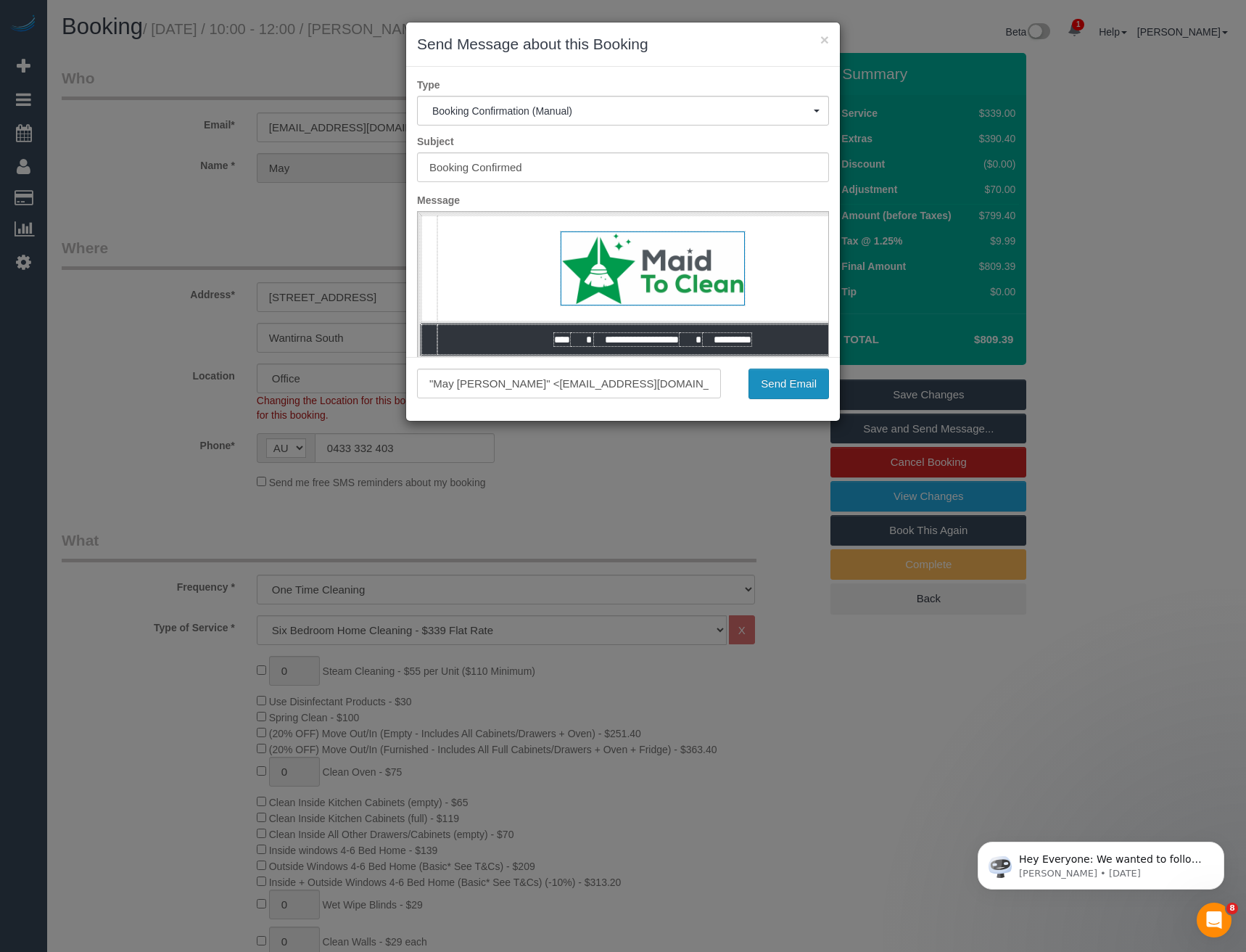
click at [771, 384] on button "Send Email" at bounding box center [789, 383] width 80 height 30
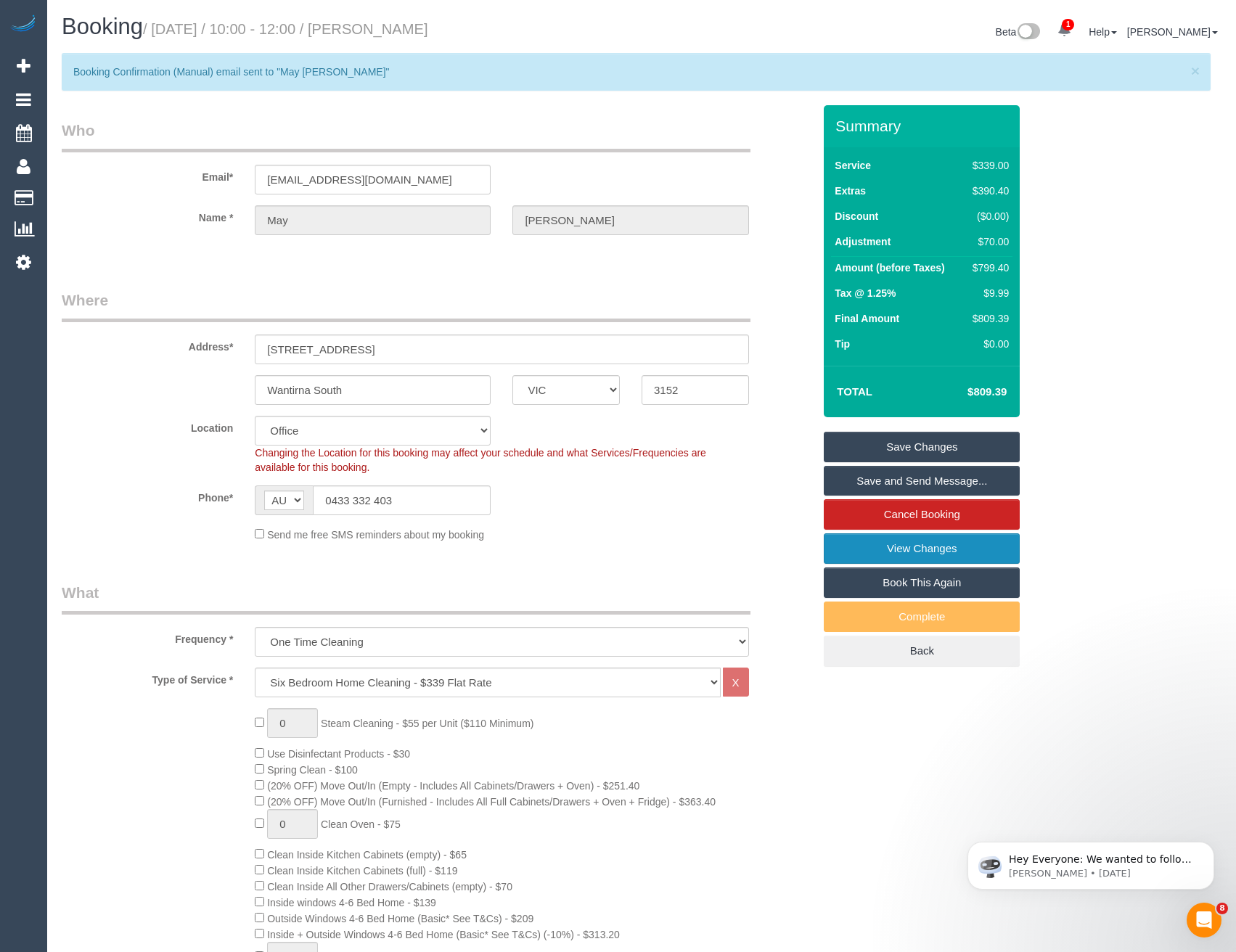
click at [892, 558] on link "View Changes" at bounding box center [921, 548] width 196 height 30
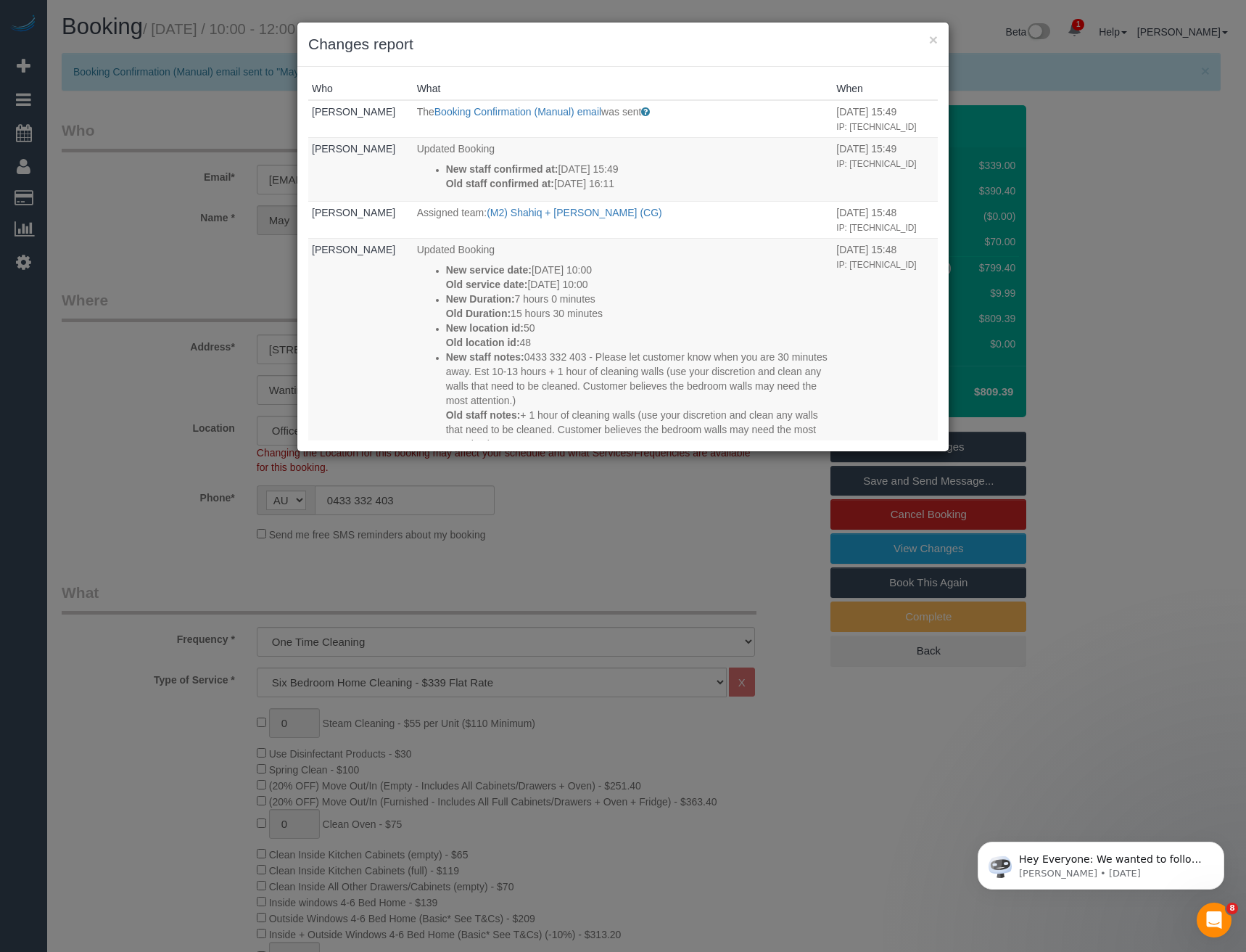
click at [604, 552] on div "× Changes report Who What When Bronie Bryant The Booking Confirmation (Manual) …" at bounding box center [623, 476] width 1246 height 952
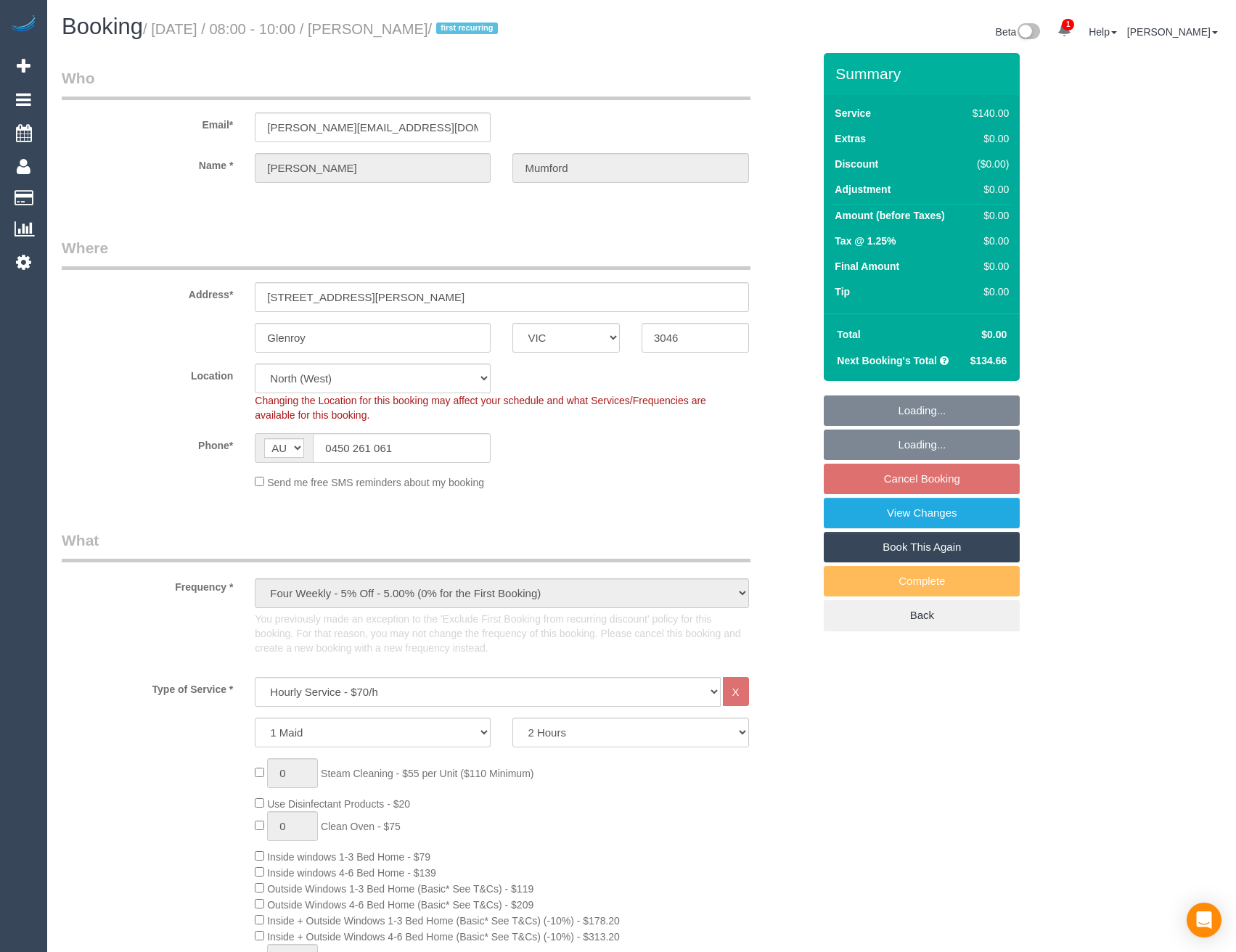
select select "VIC"
select select "string:stripe-pm_1SDb5i2GScqysDRV5zt3K2rc"
select select "number:27"
select select "number:14"
select select "number:19"
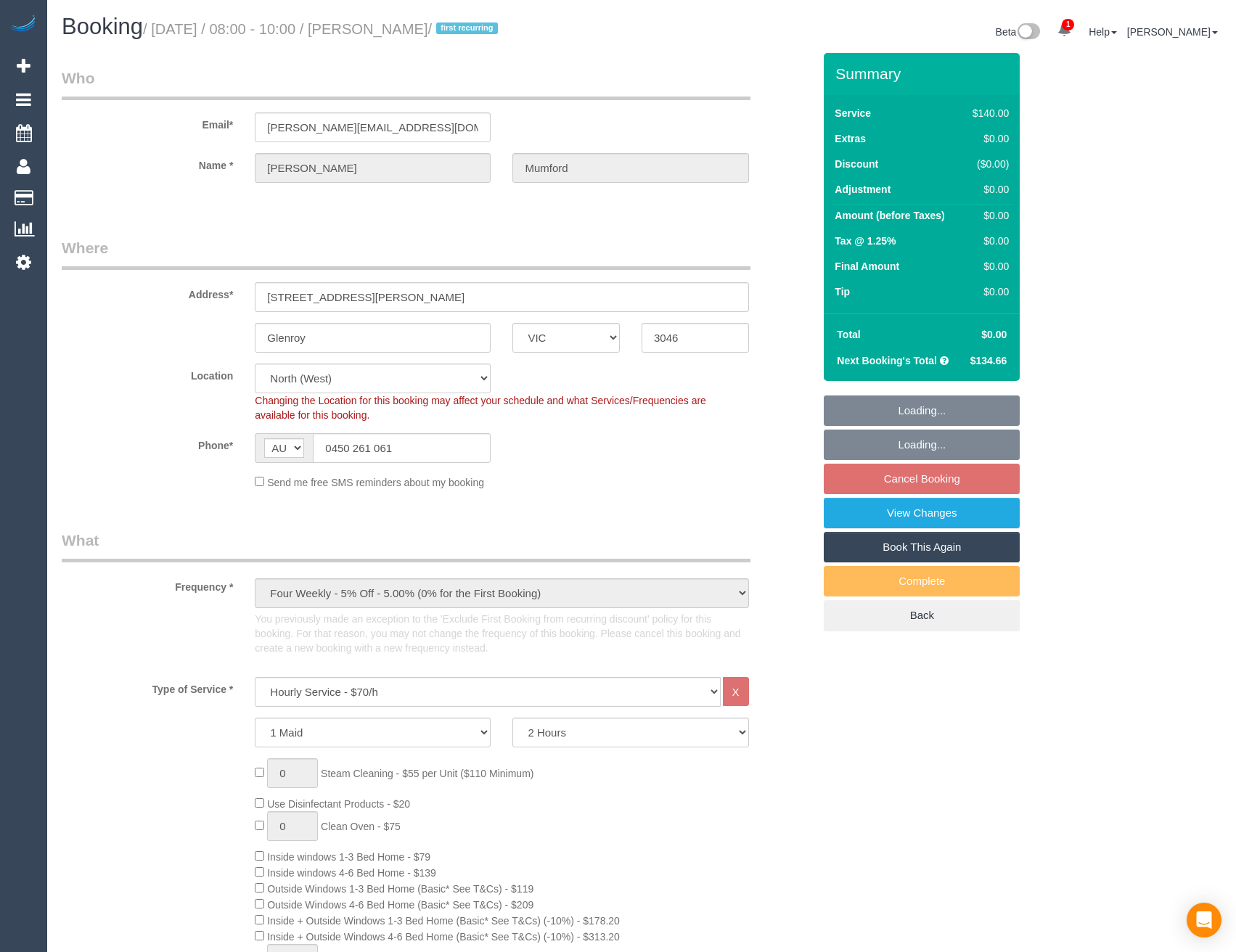
select select "number:24"
select select "number:35"
select select "number:13"
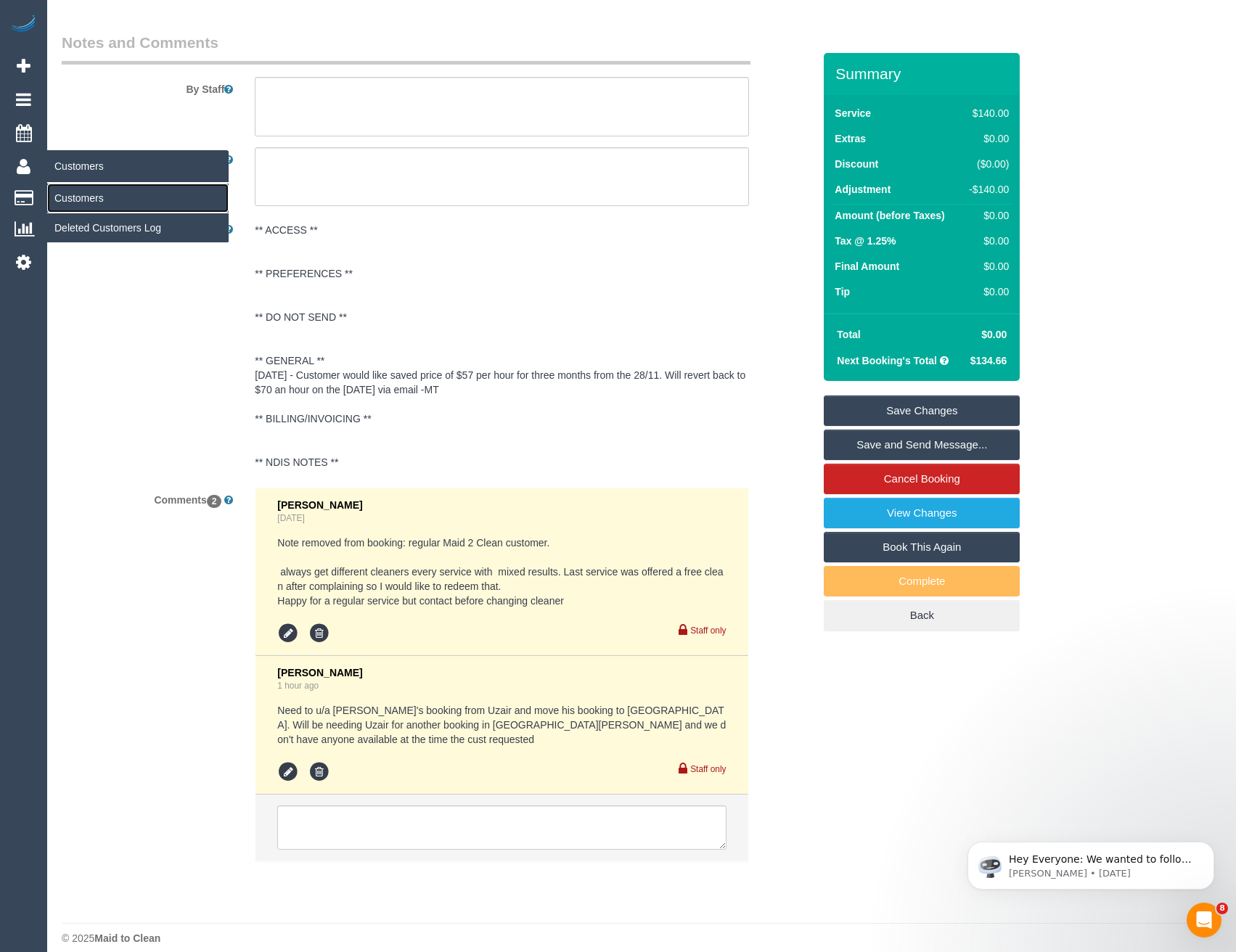
click at [63, 192] on link "Customers" at bounding box center [138, 199] width 181 height 29
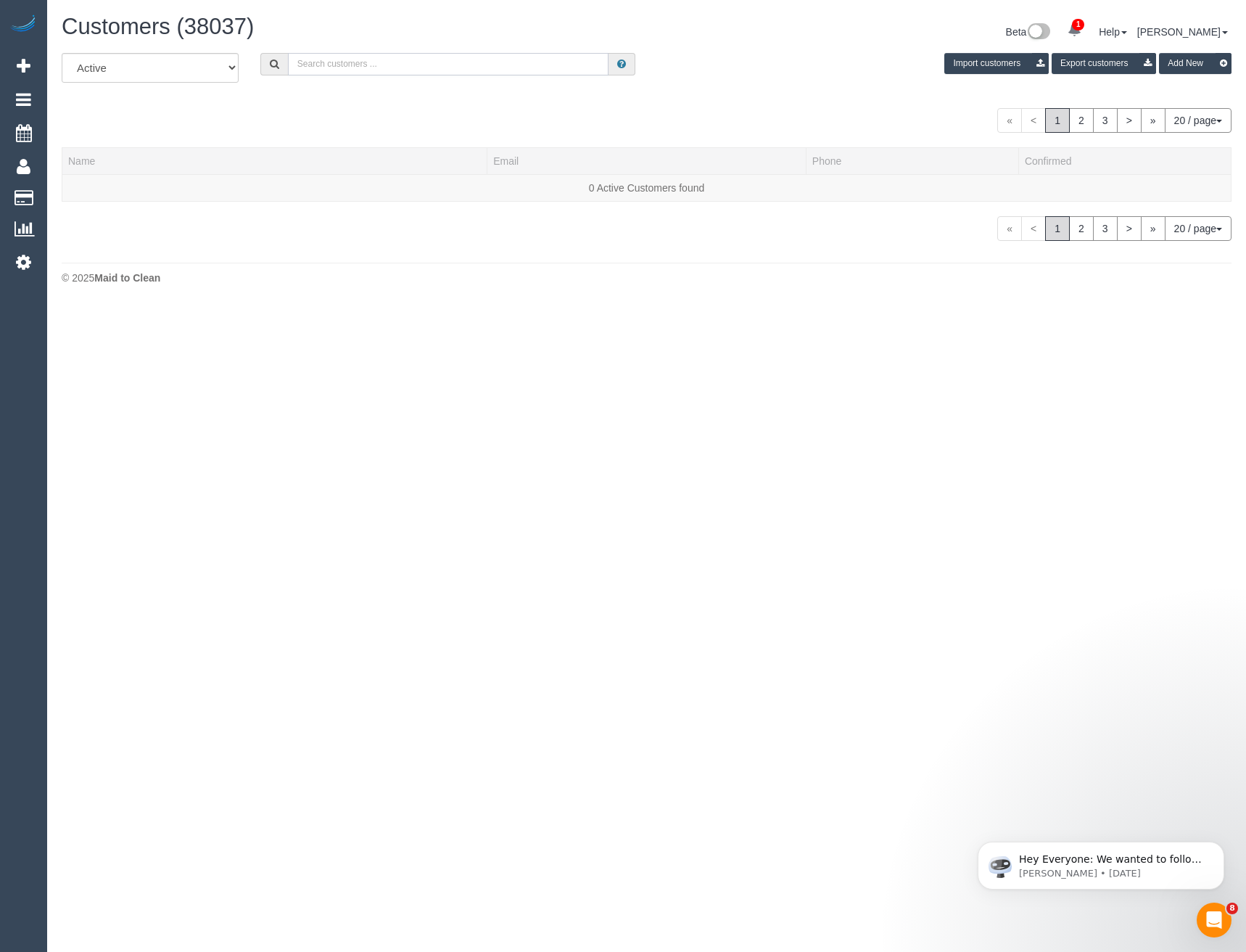
click at [319, 69] on input "text" at bounding box center [449, 64] width 321 height 22
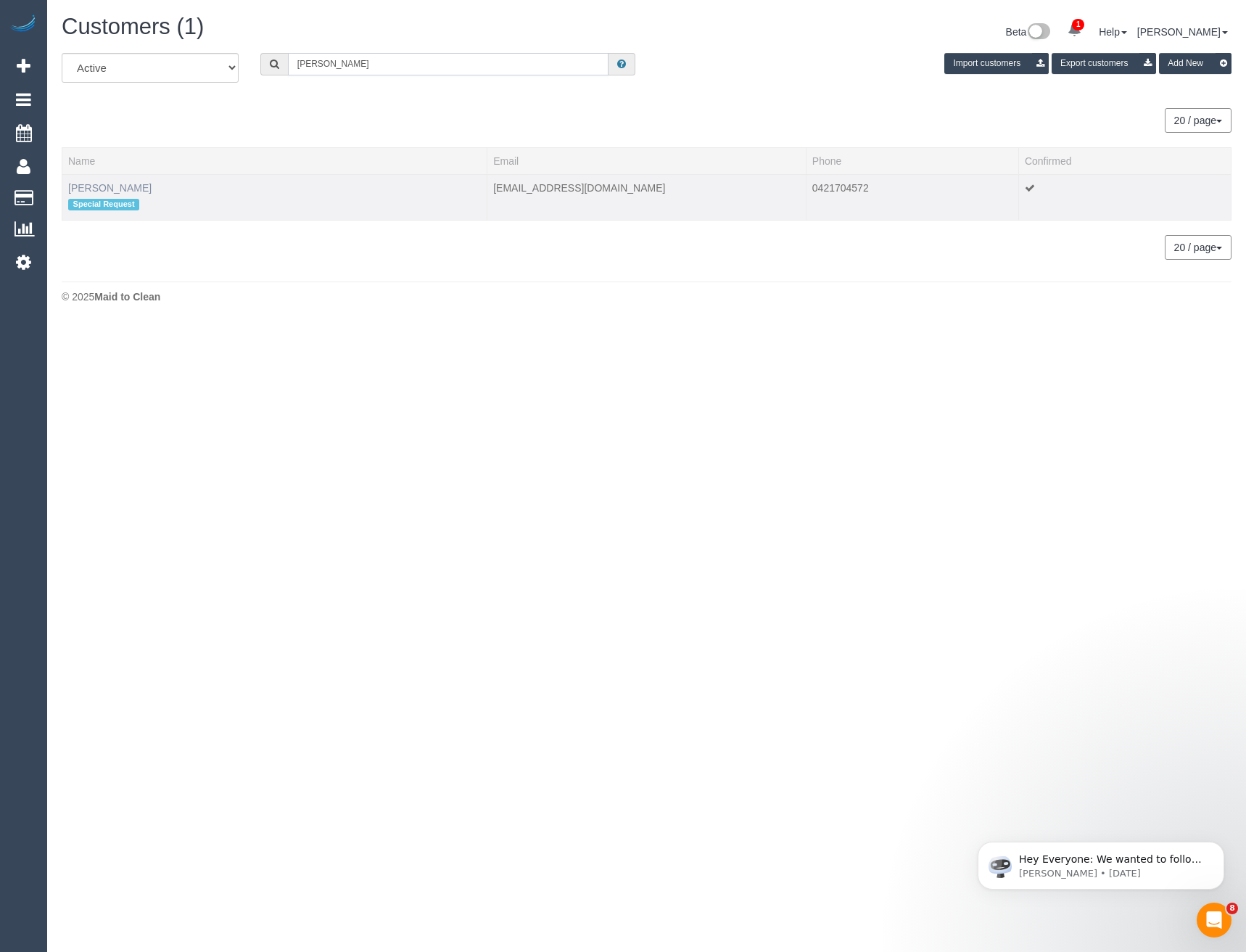
type input "Mark Brans"
click at [98, 185] on link "Mark Bransby" at bounding box center [110, 187] width 84 height 11
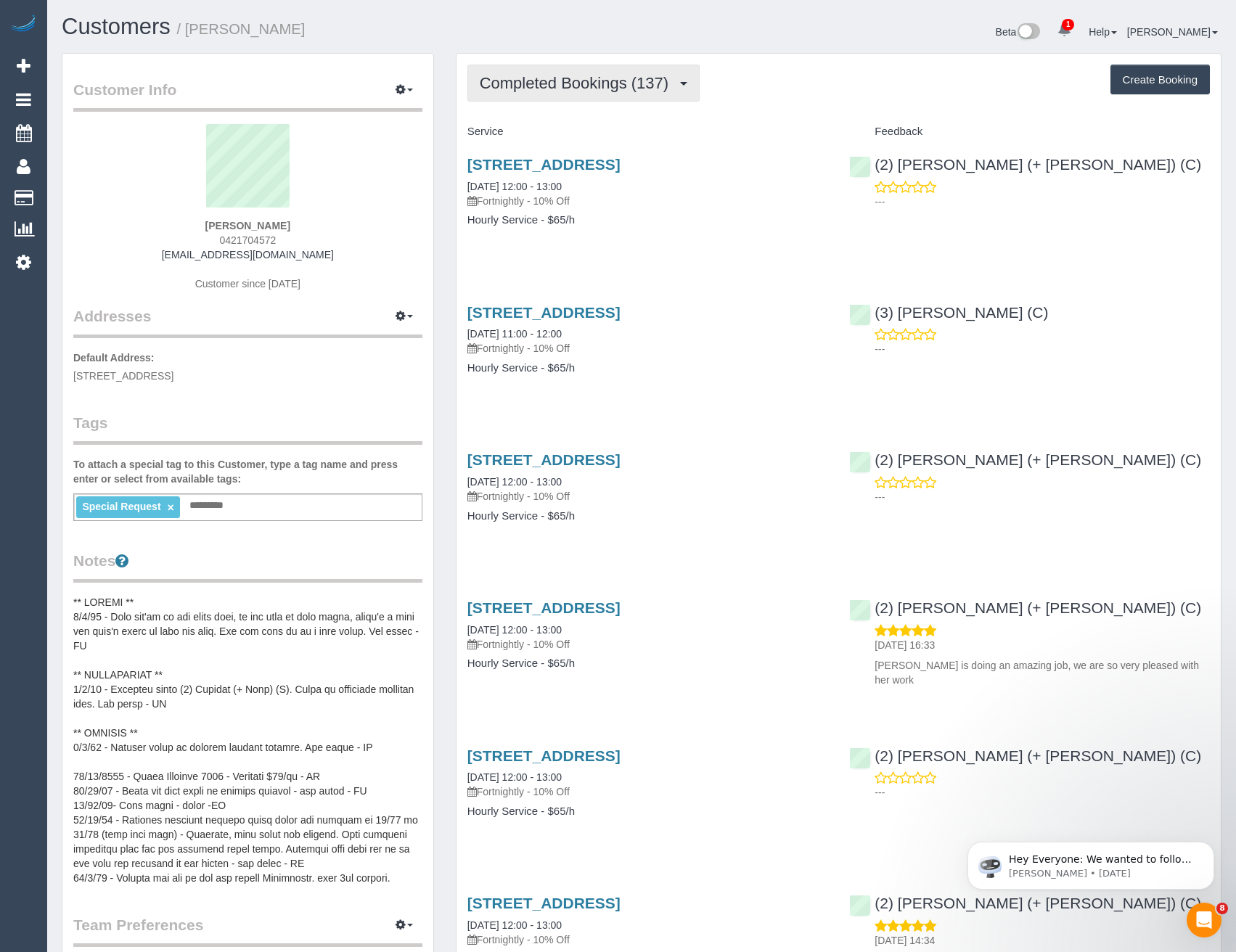
click at [647, 79] on span "Completed Bookings (137)" at bounding box center [577, 83] width 196 height 18
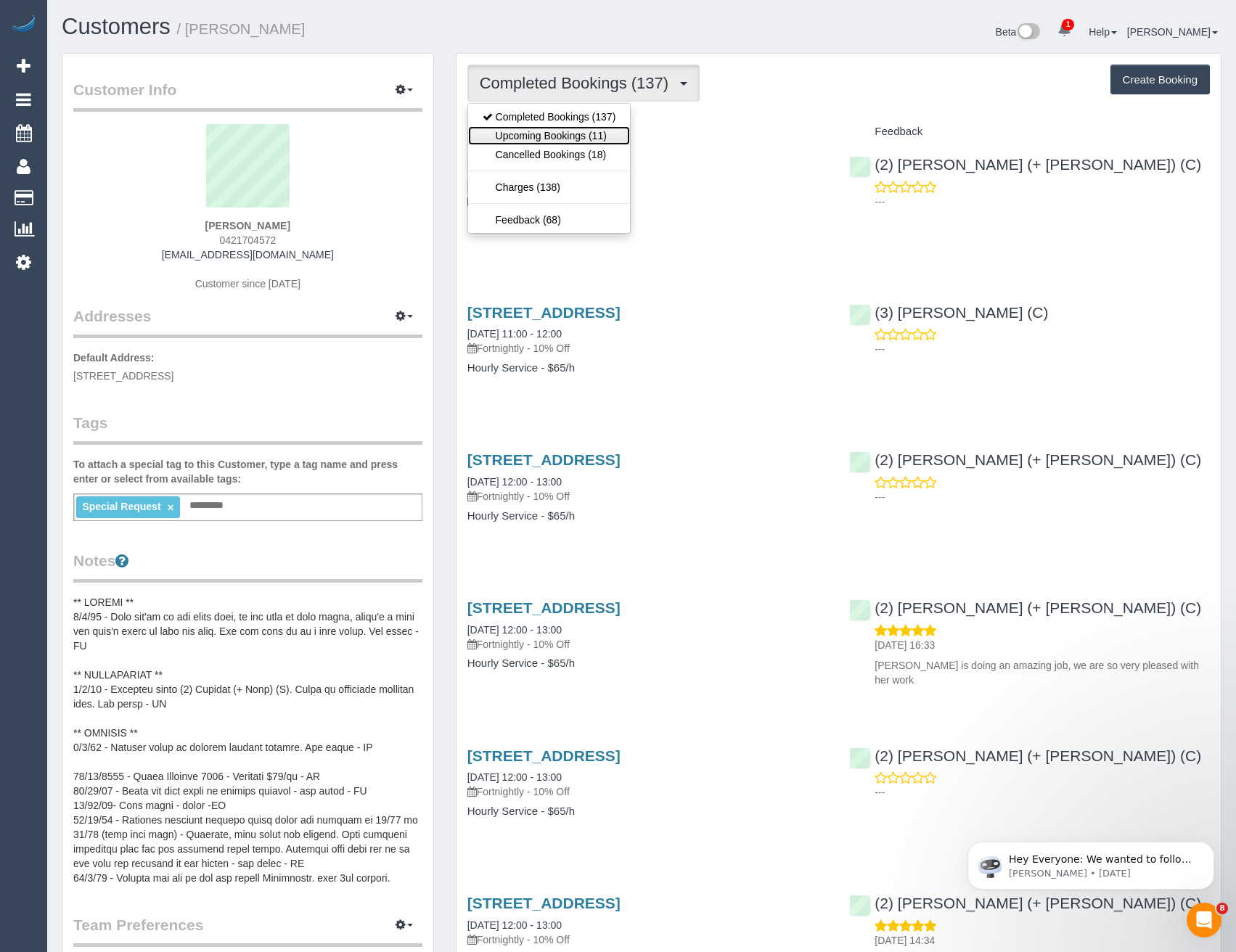
click at [599, 130] on link "Upcoming Bookings (11)" at bounding box center [549, 136] width 162 height 19
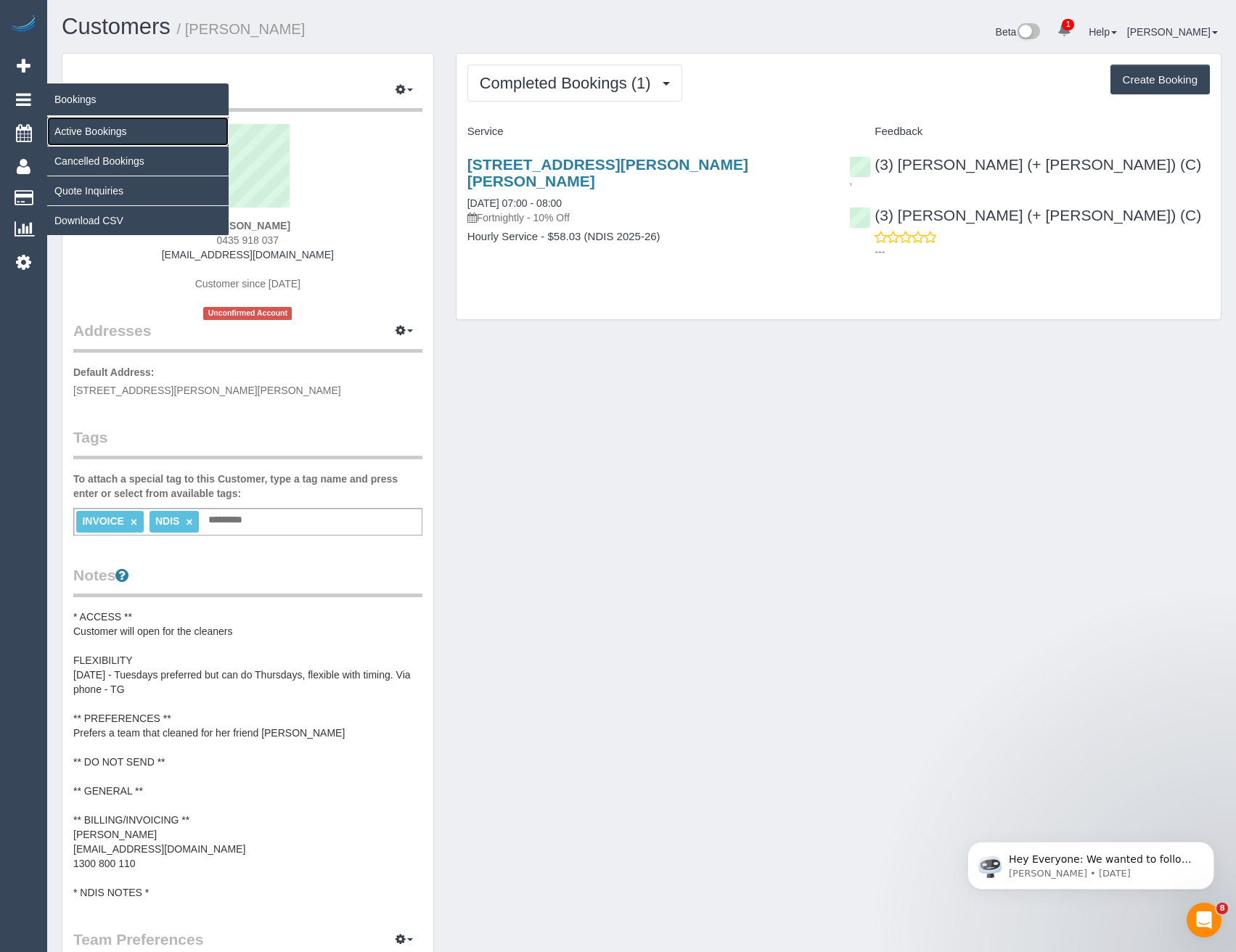
click at [86, 135] on link "Active Bookings" at bounding box center [138, 131] width 181 height 29
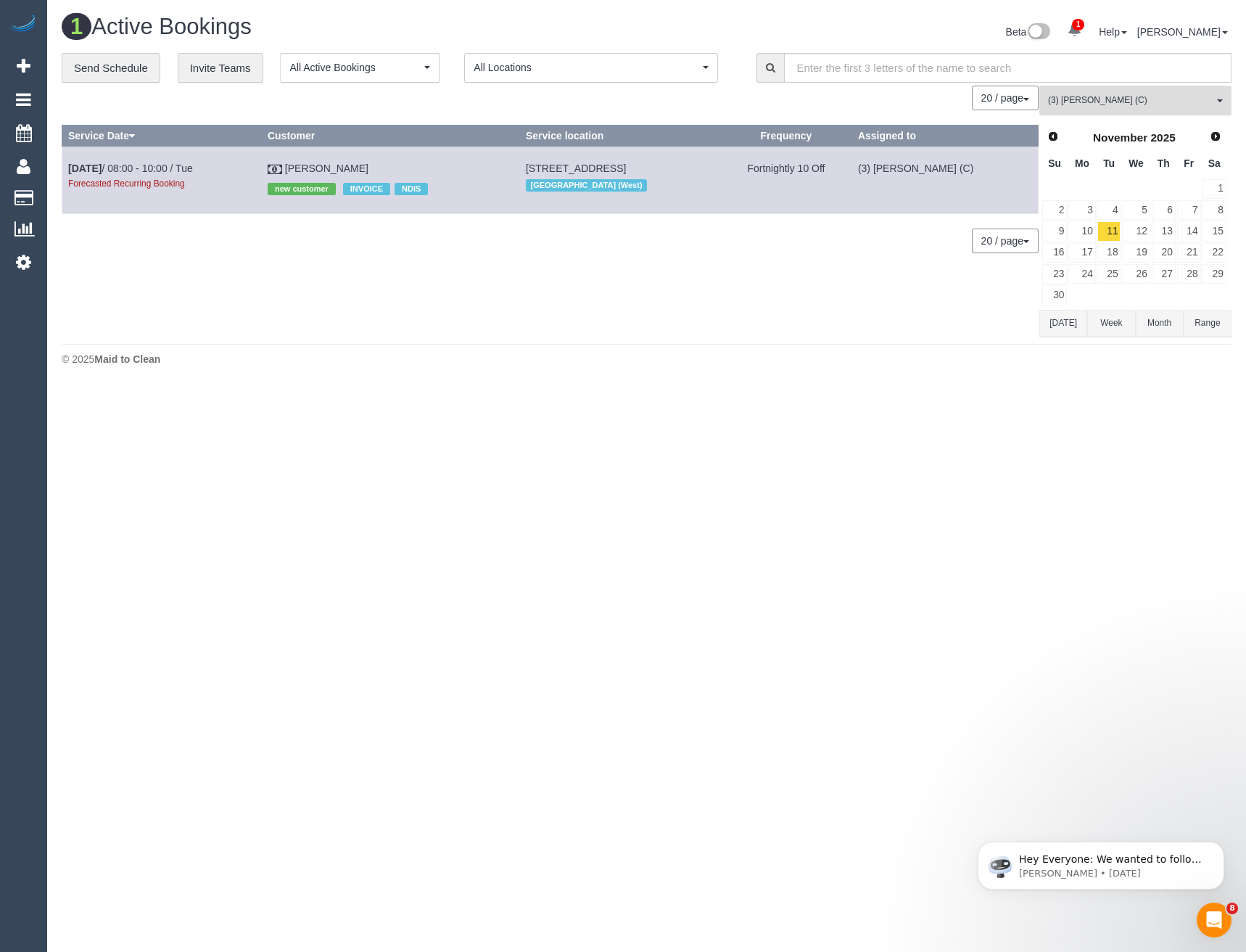
click at [1132, 100] on span "(3) Lakitha Wathsara (C)" at bounding box center [1131, 100] width 166 height 12
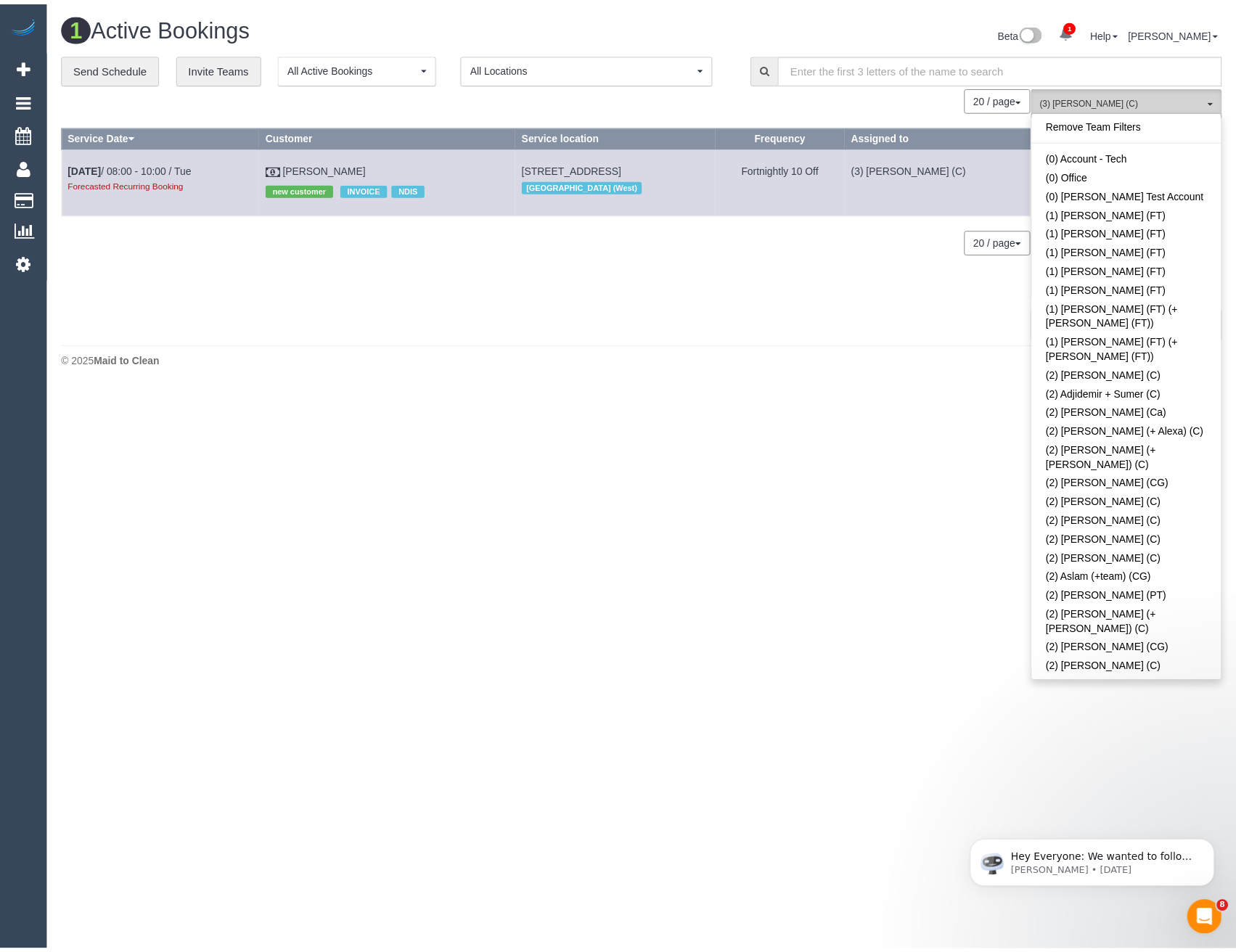
scroll to position [2591, 0]
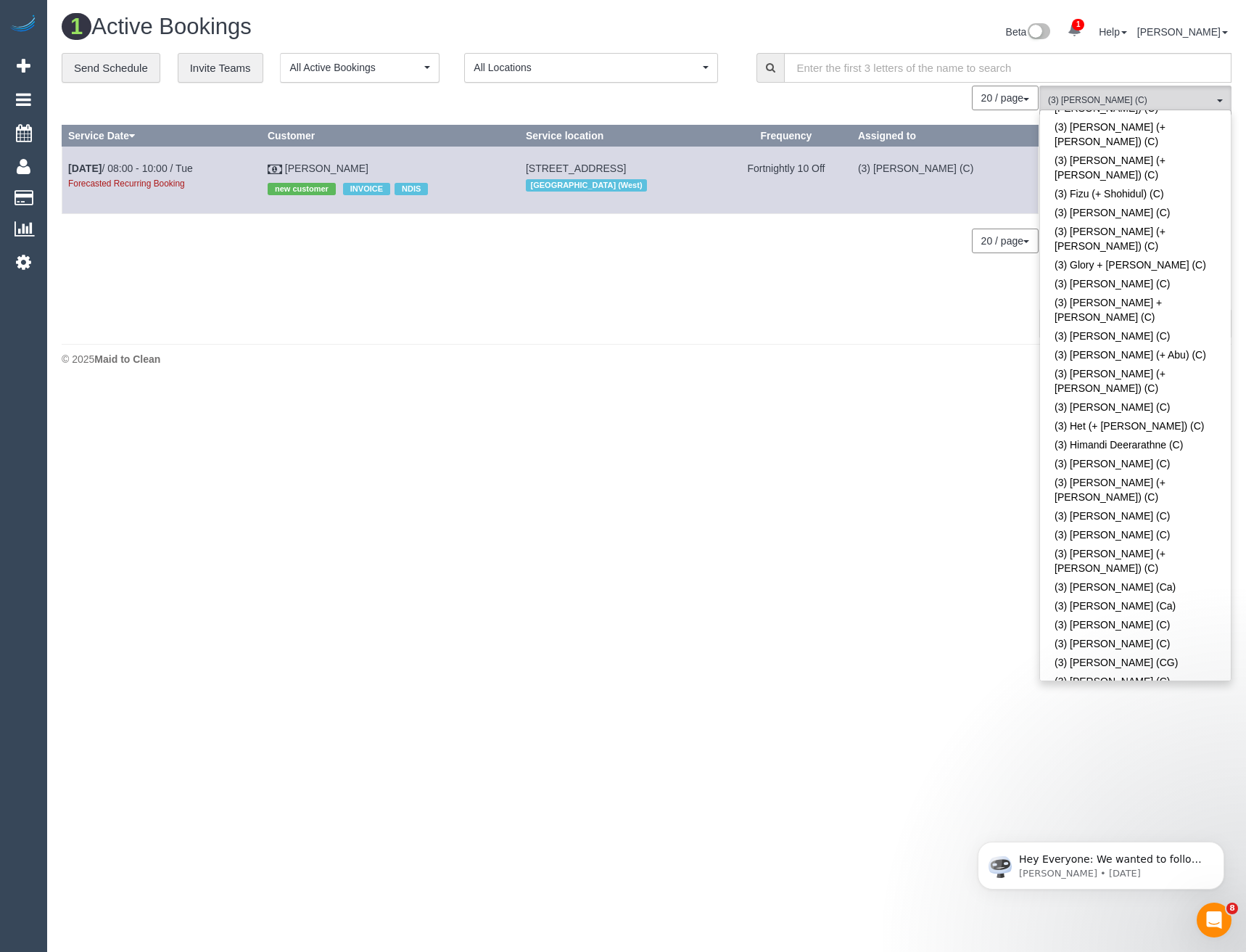
click at [1146, 923] on link "(3) [PERSON_NAME] (C)" at bounding box center [1136, 932] width 191 height 19
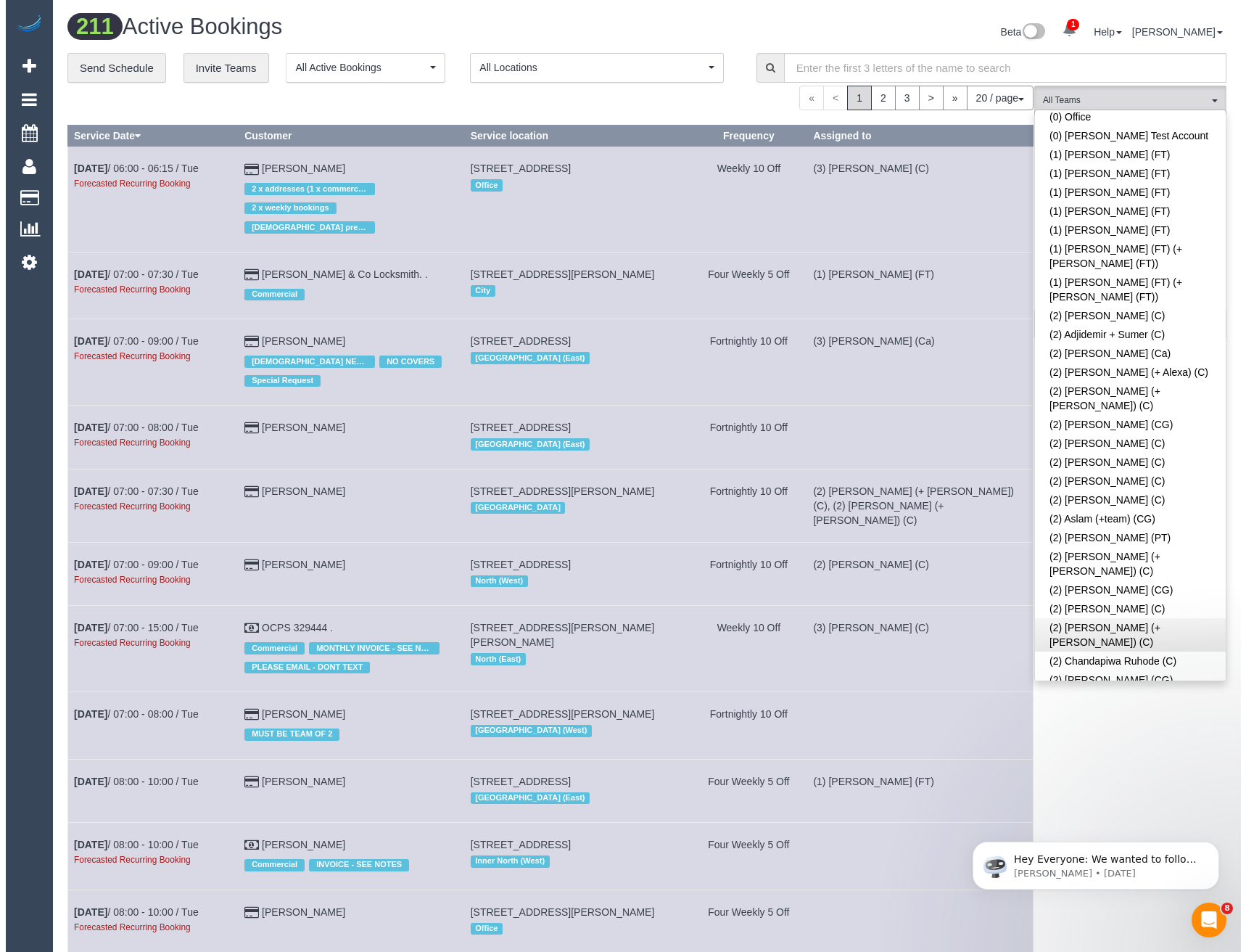
scroll to position [0, 0]
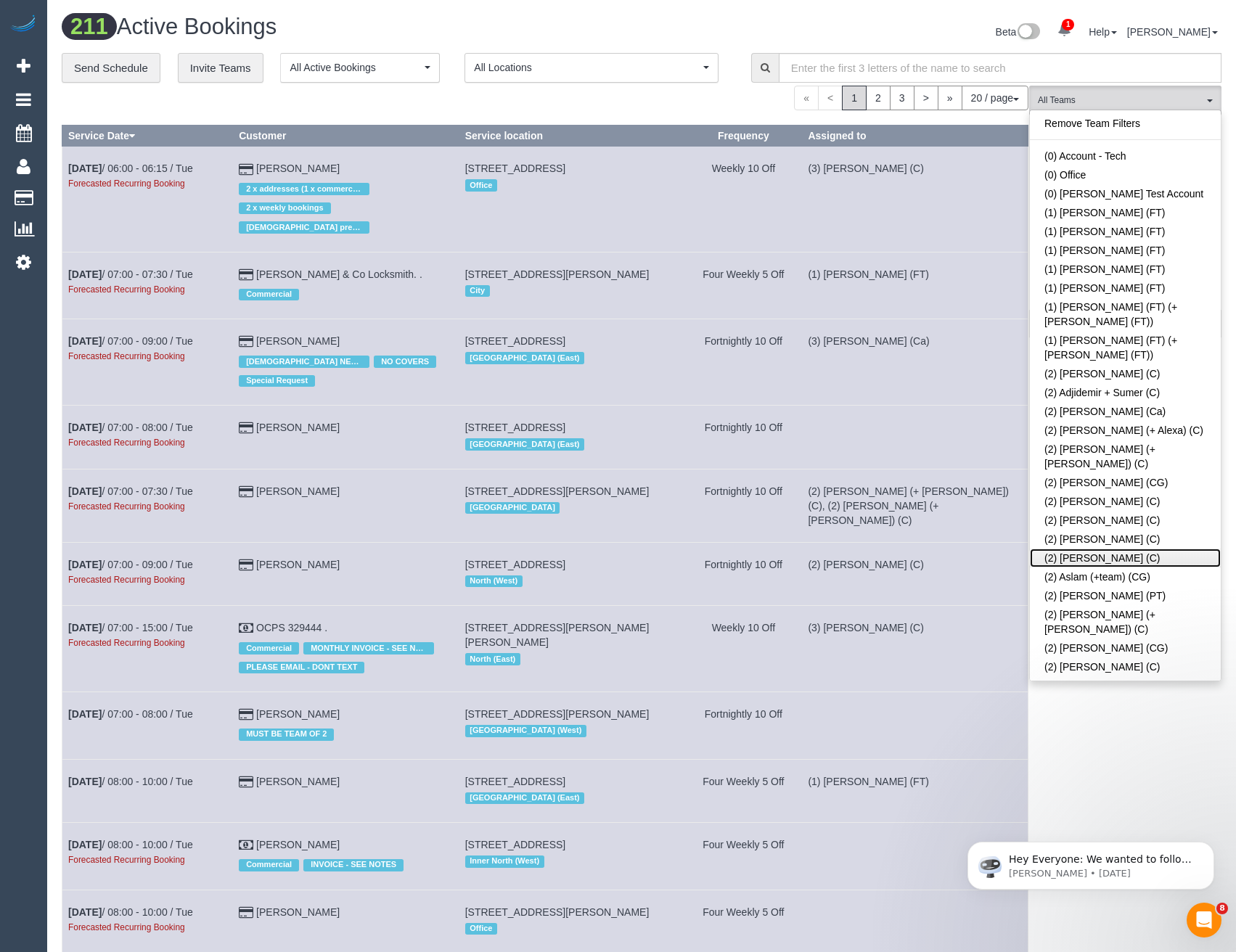
click at [1100, 549] on link "(2) Ashik Miah (C)" at bounding box center [1125, 558] width 191 height 19
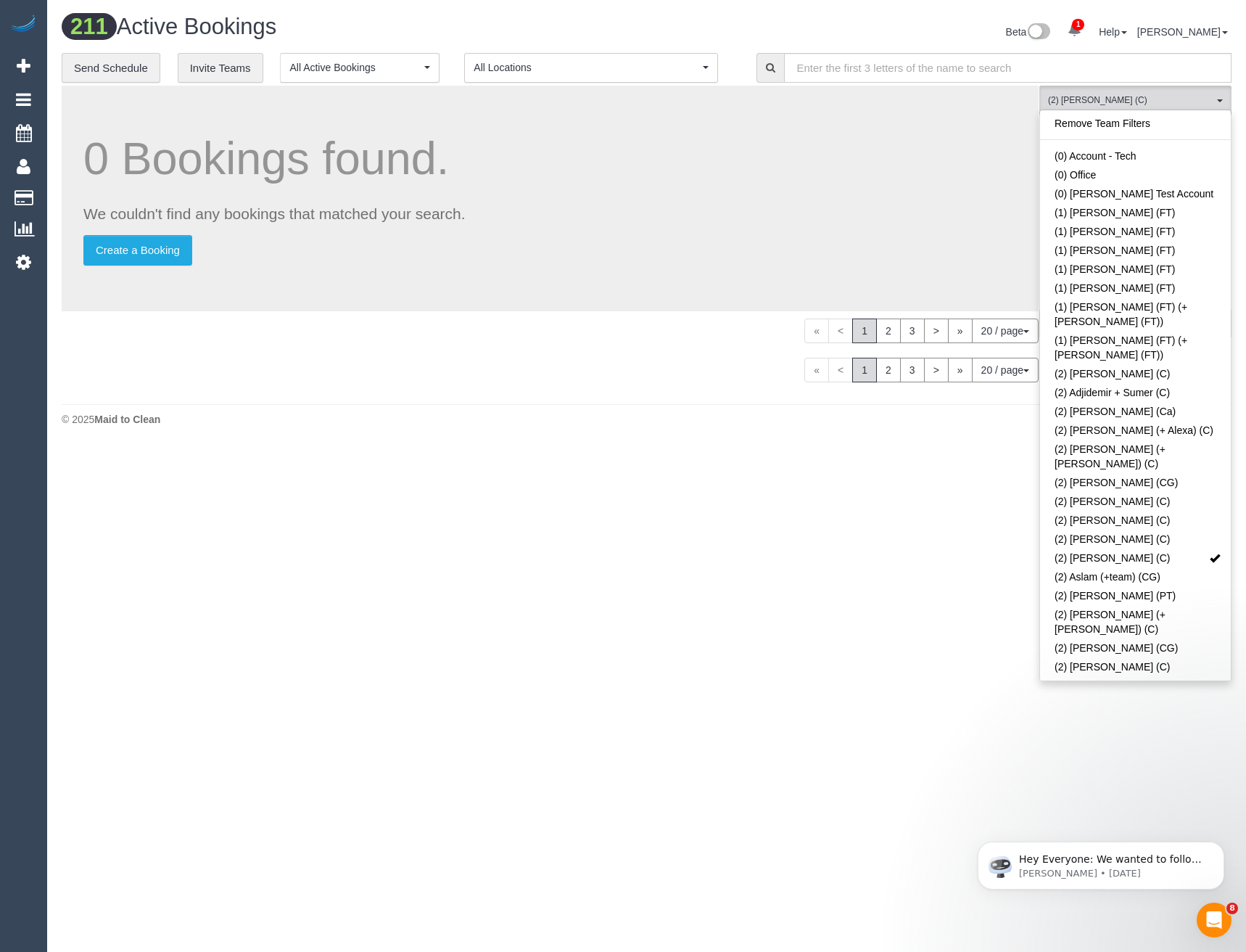
click at [1086, 763] on body "1 Beta Your Notifications You have 0 alerts × You have 6 to charge for 09/10/20…" at bounding box center [623, 476] width 1246 height 952
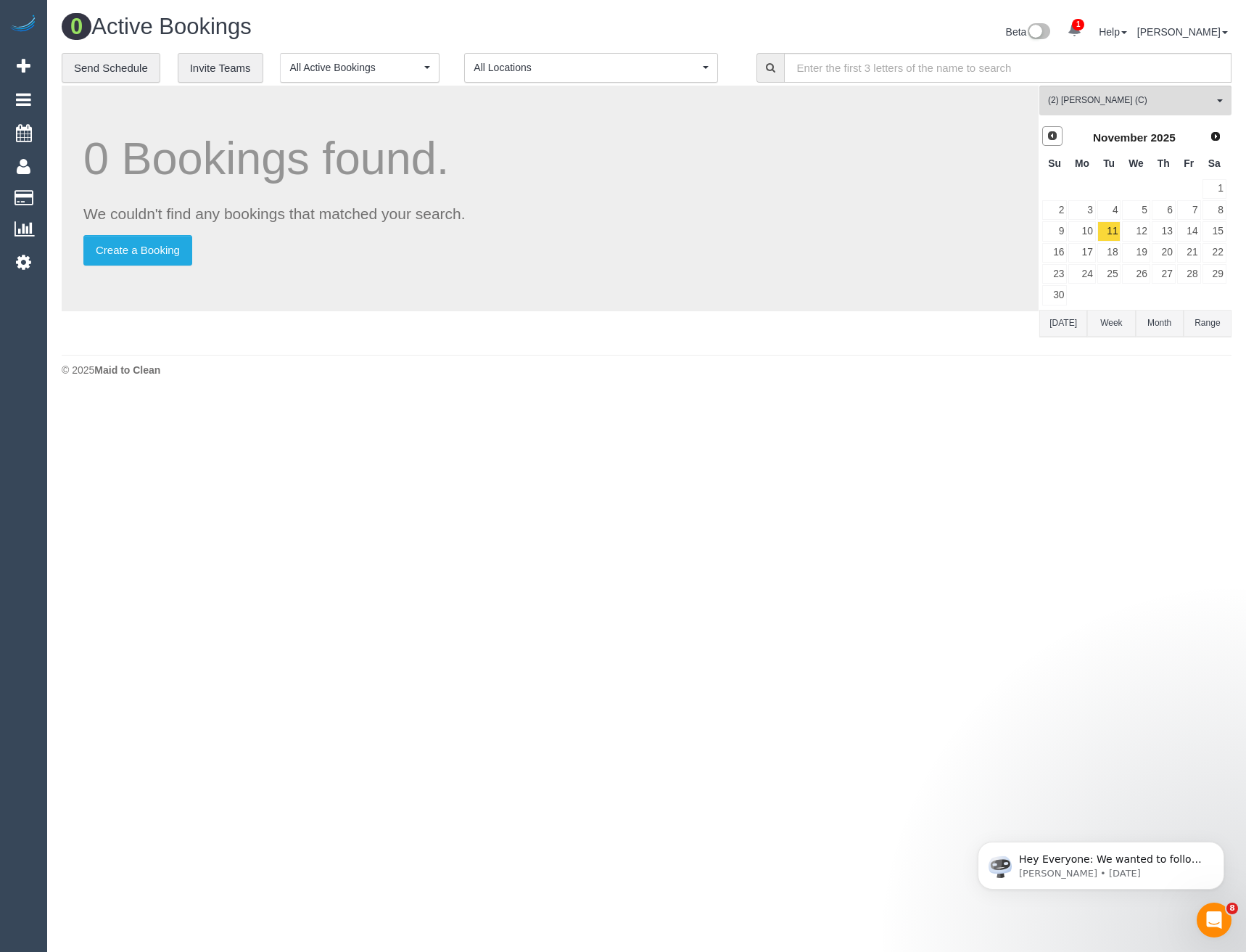
click at [1059, 136] on link "Prev" at bounding box center [1053, 136] width 21 height 21
click at [1183, 207] on link "10" at bounding box center [1190, 210] width 24 height 20
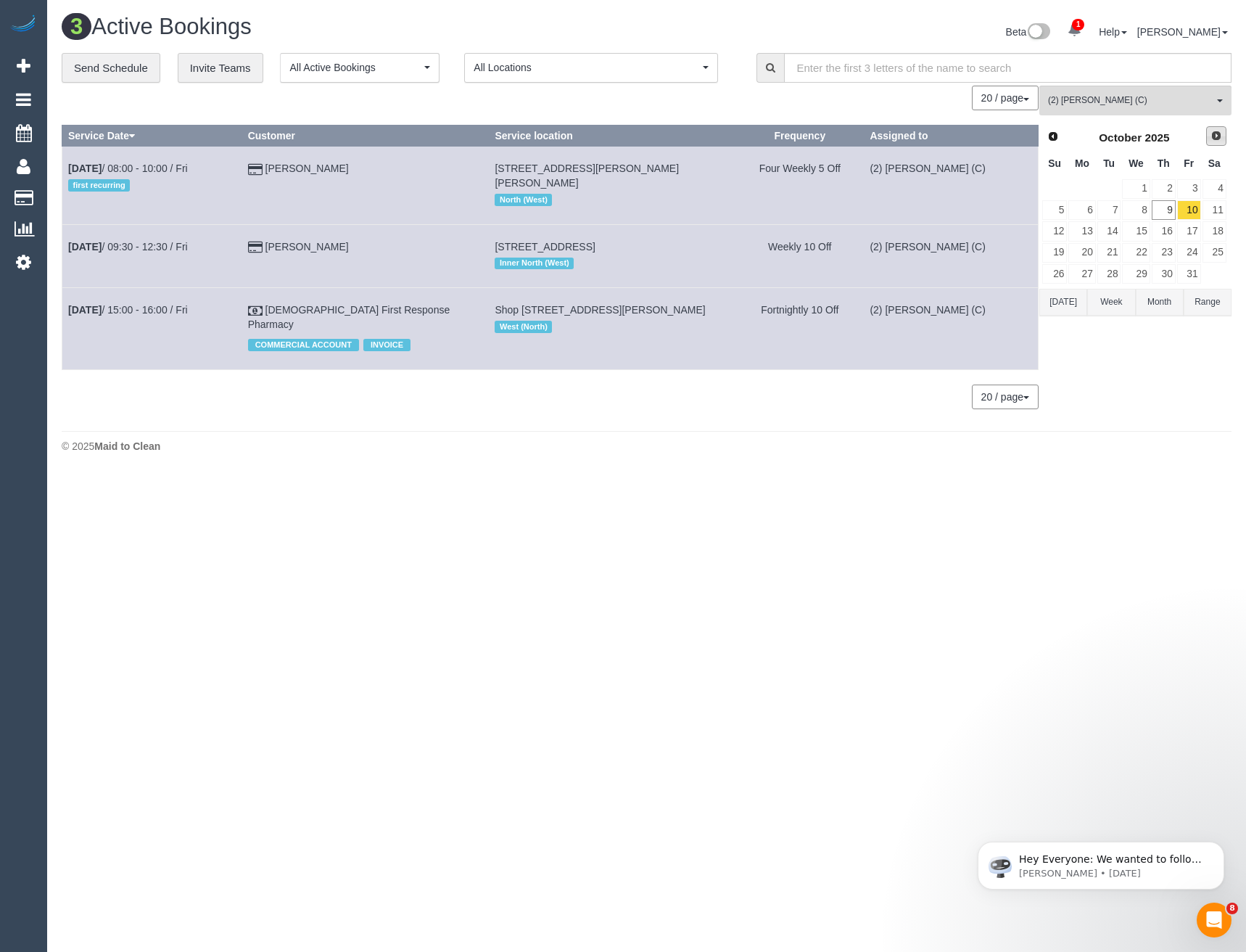
click at [1219, 135] on span "Next" at bounding box center [1216, 136] width 11 height 11
click at [1201, 208] on link "7" at bounding box center [1190, 210] width 24 height 20
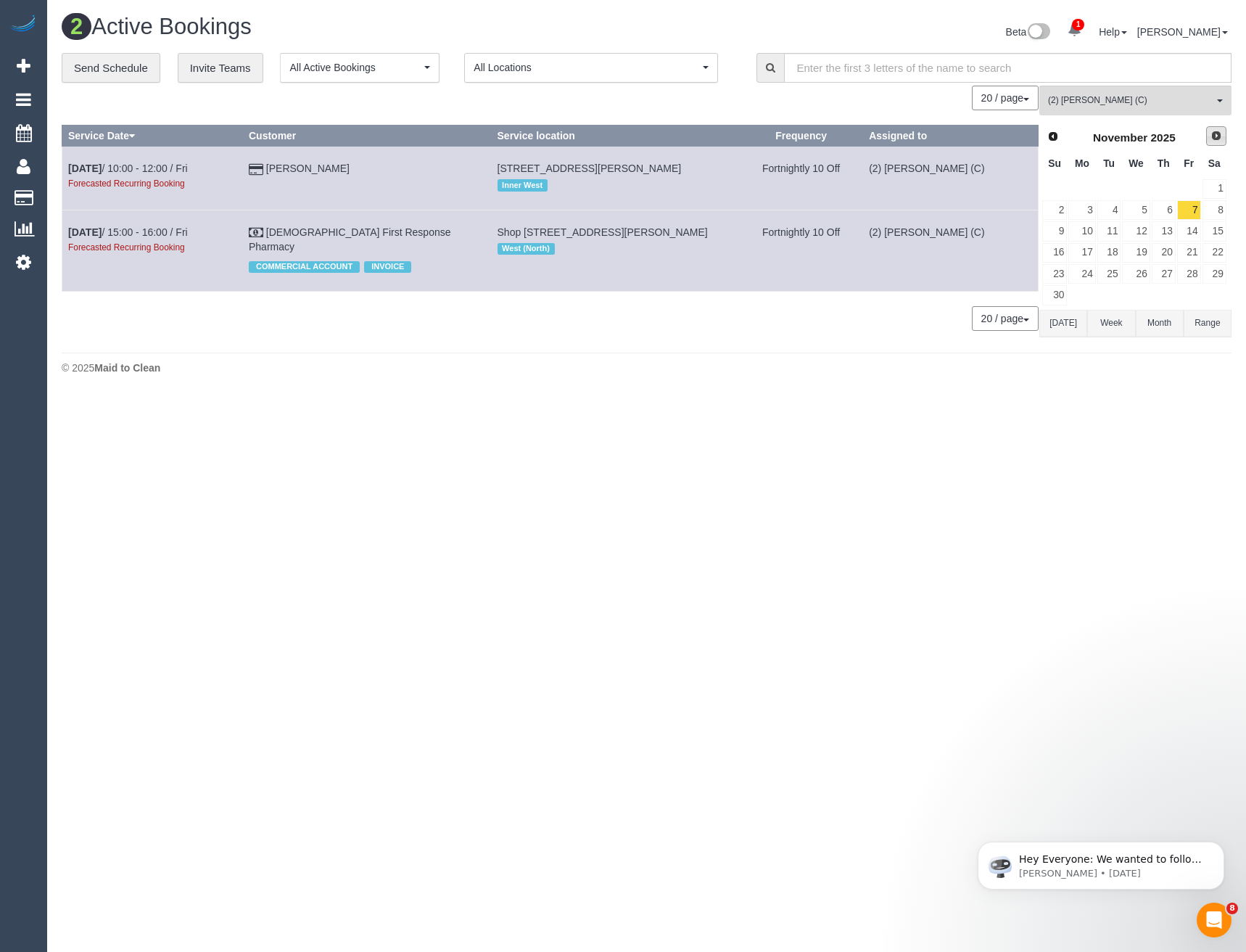
click at [1210, 143] on link "Next" at bounding box center [1217, 136] width 21 height 21
click at [1196, 187] on link "5" at bounding box center [1190, 189] width 24 height 20
click at [1054, 136] on span "Prev" at bounding box center [1052, 136] width 11 height 11
click at [1188, 212] on link "7" at bounding box center [1190, 210] width 24 height 20
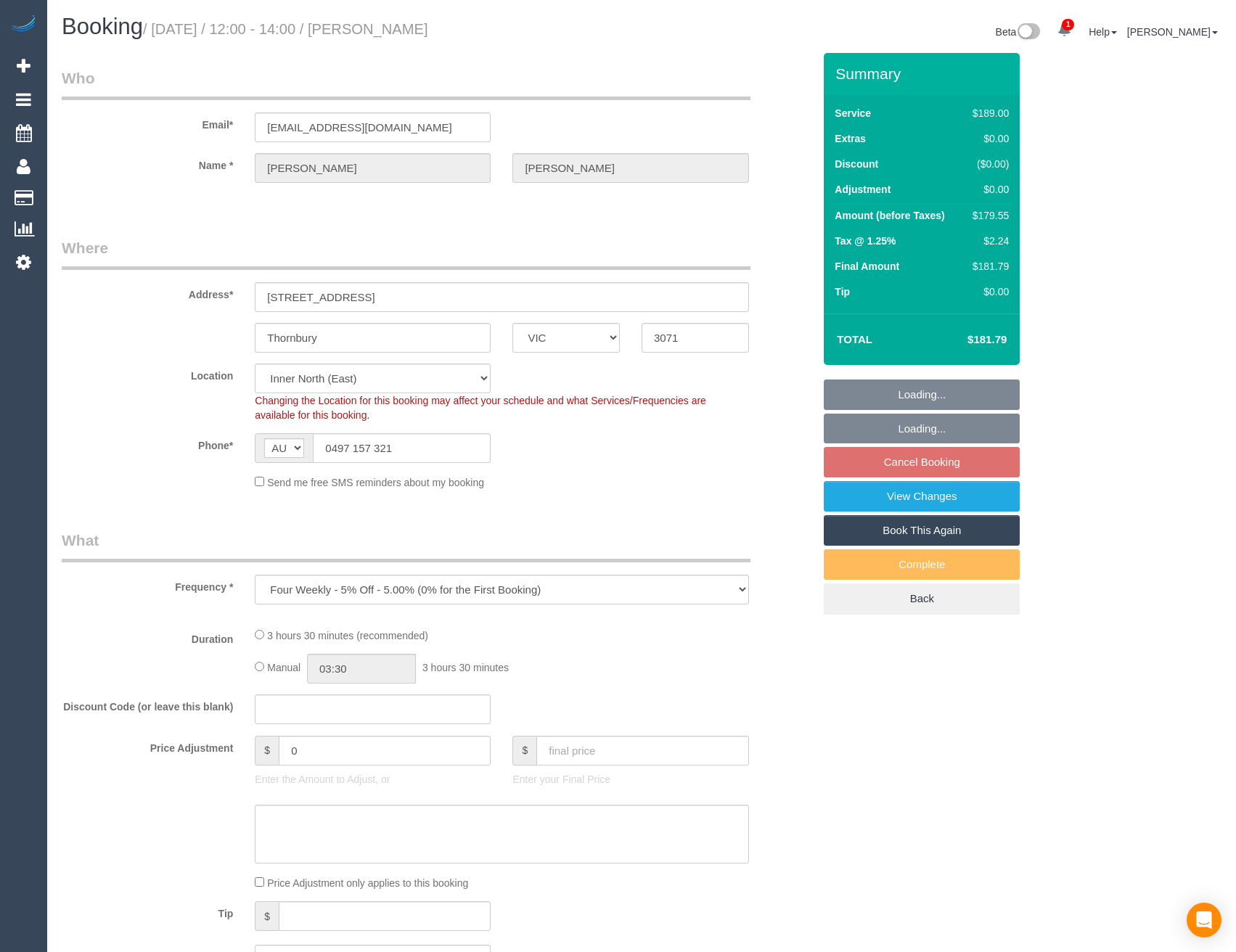
select select "VIC"
select select "number:28"
select select "number:14"
select select "number:18"
select select "number:22"
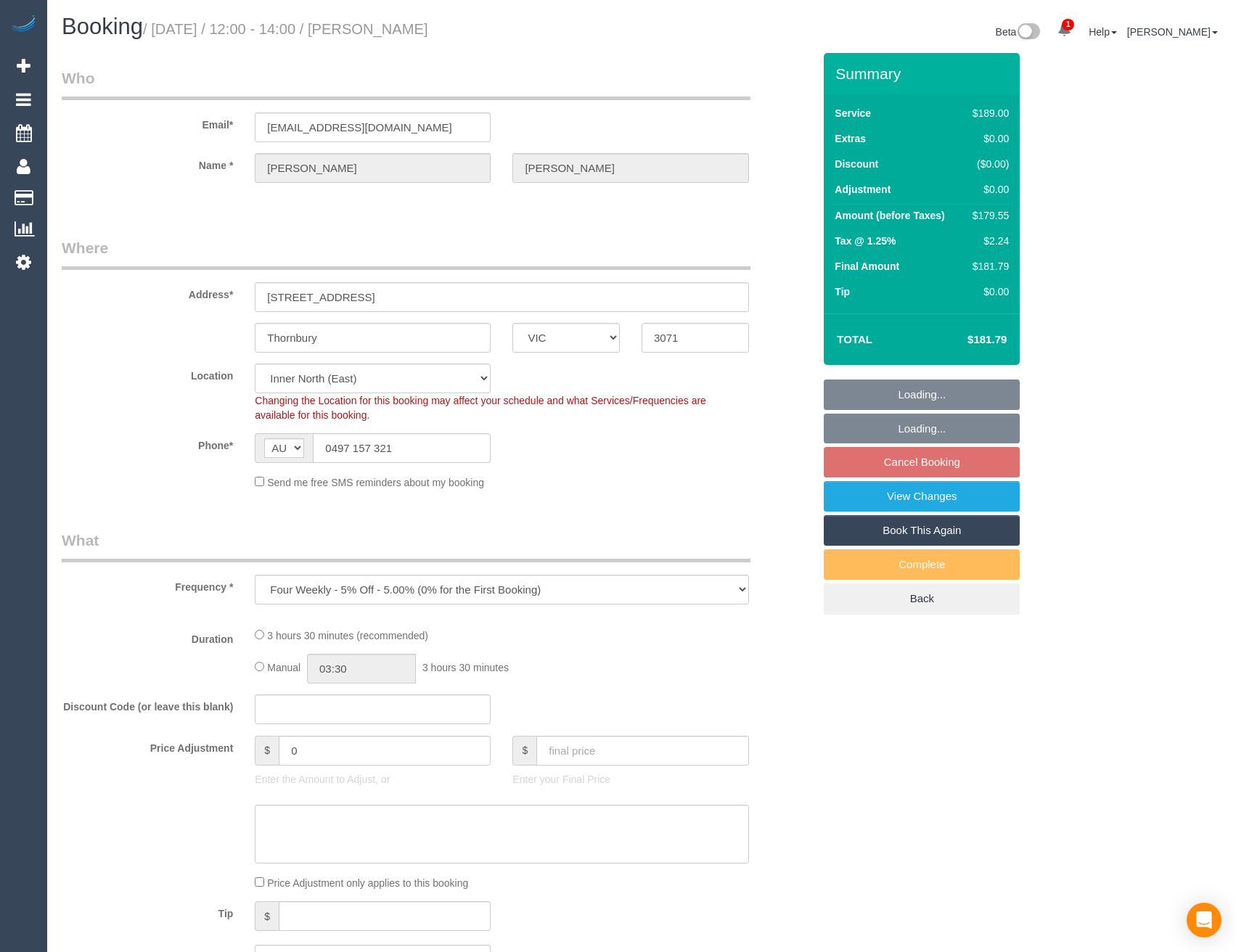
select select "number:34"
select select "number:26"
select select "object:684"
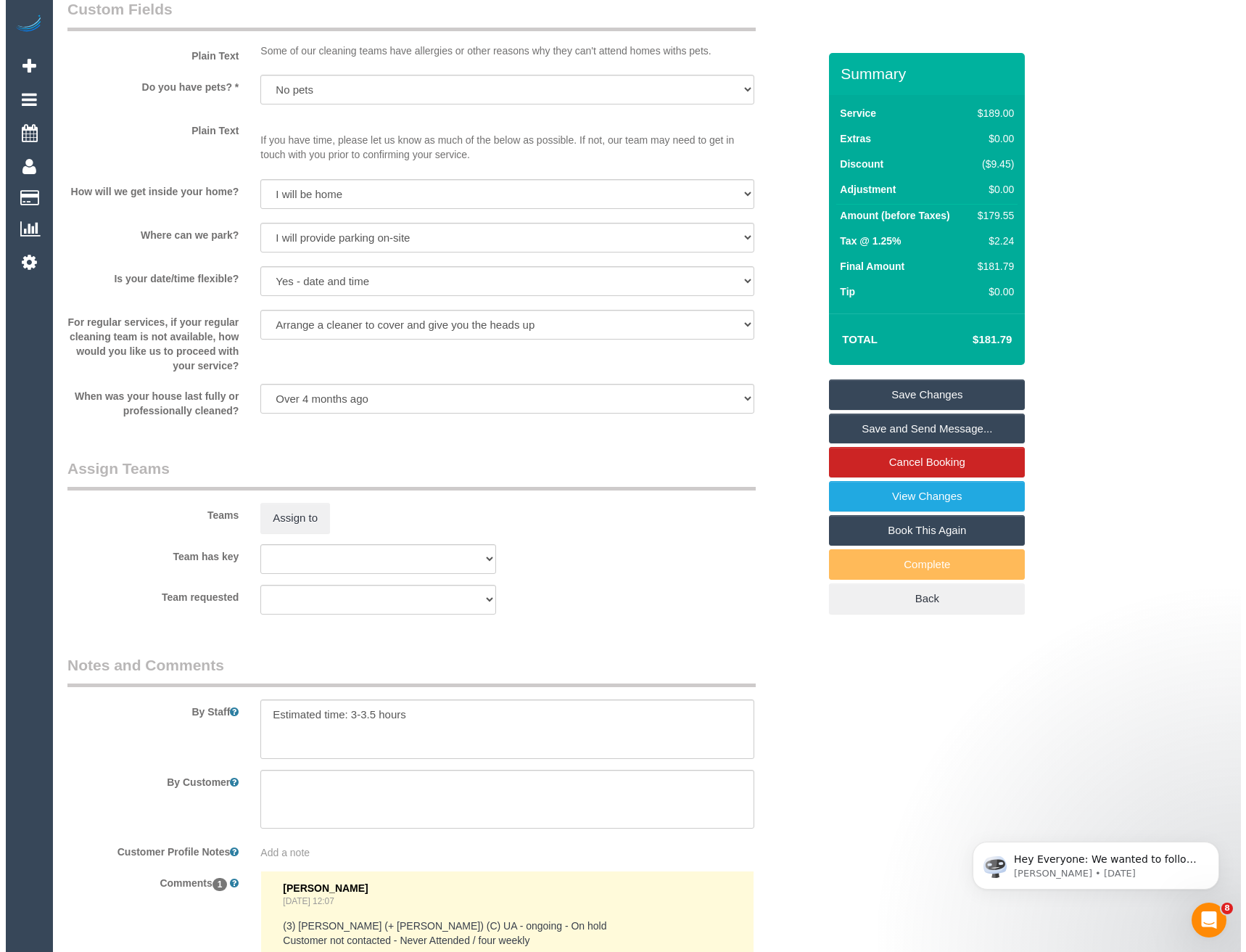
scroll to position [1853, 0]
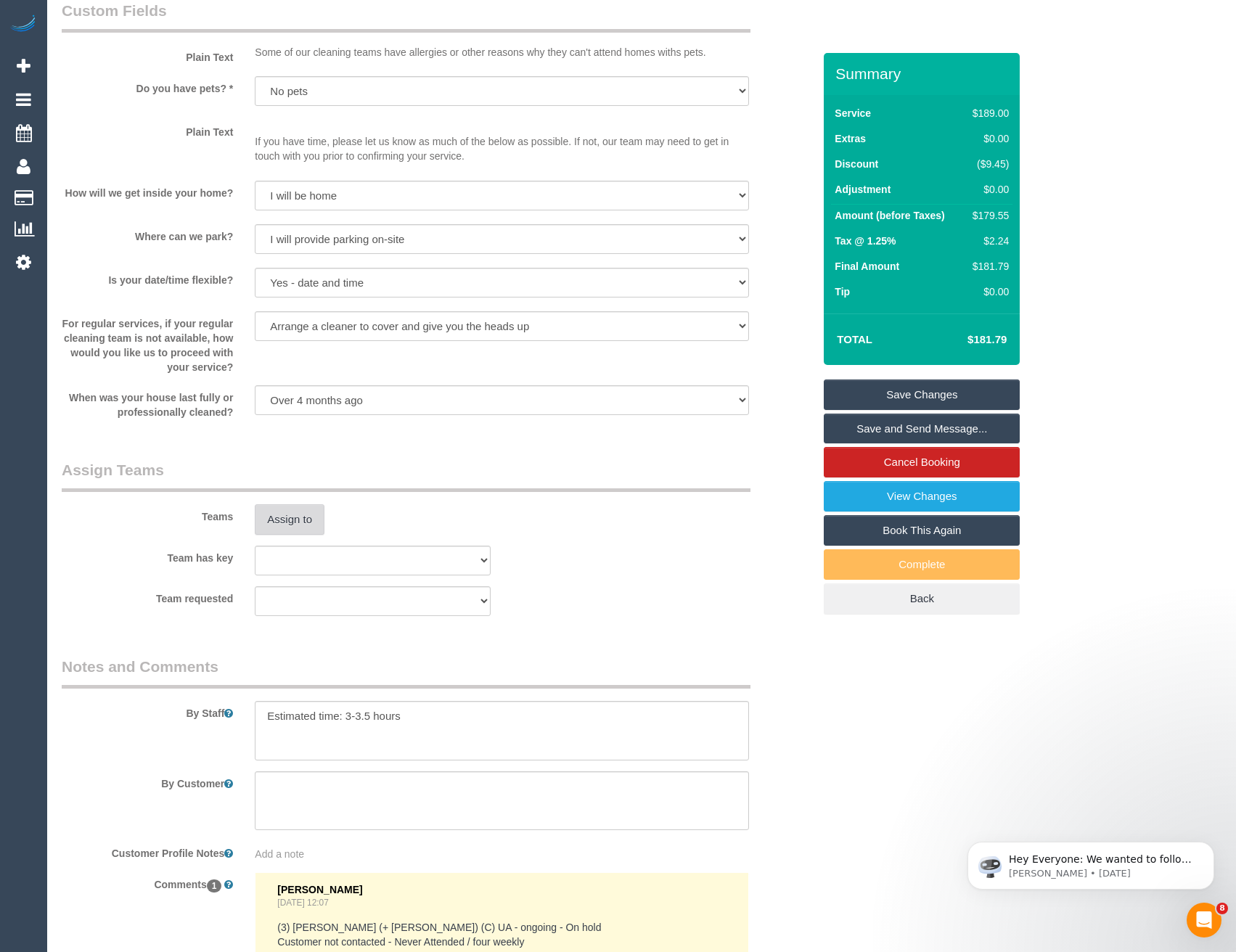
click at [304, 517] on button "Assign to" at bounding box center [289, 519] width 70 height 30
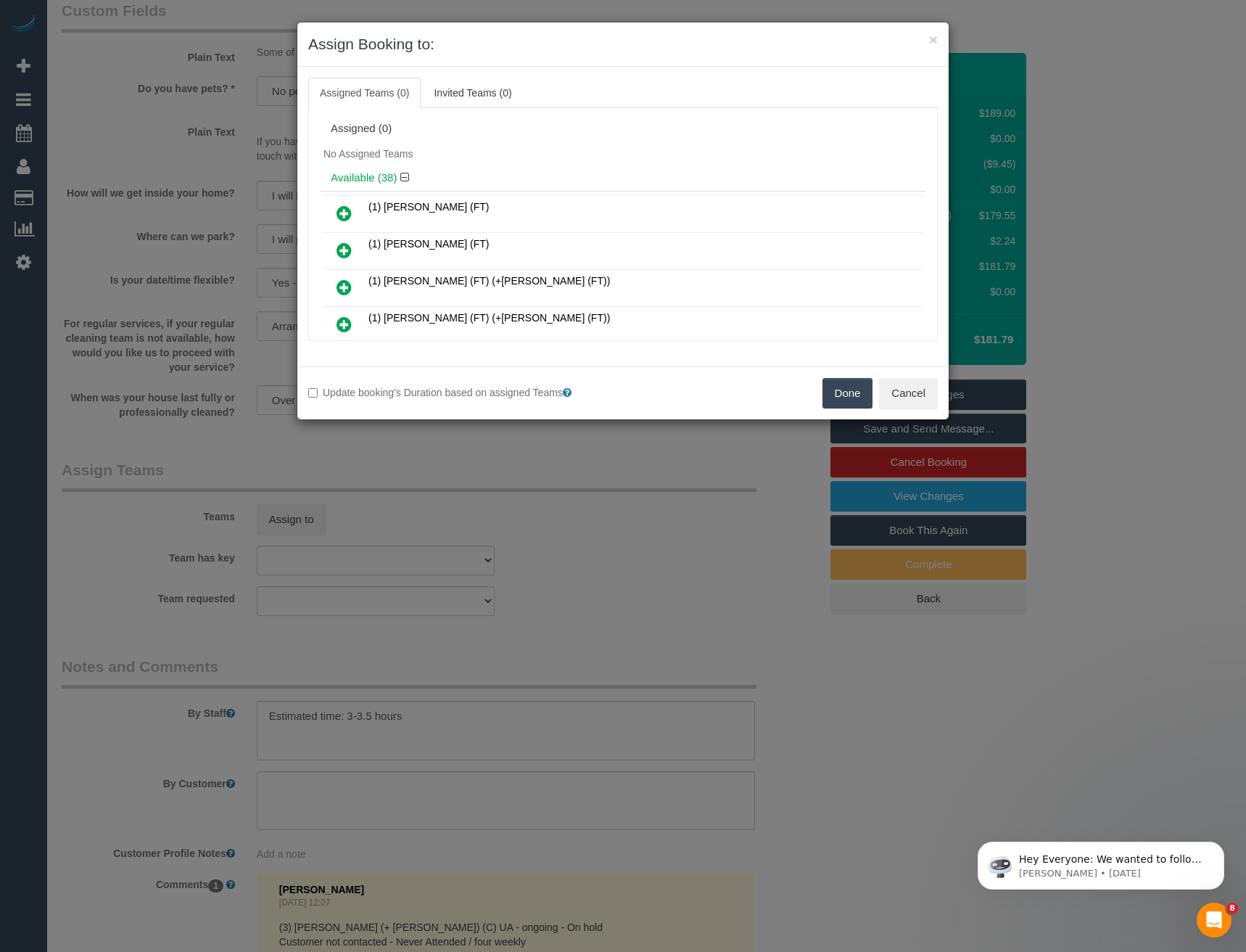
scroll to position [391, 0]
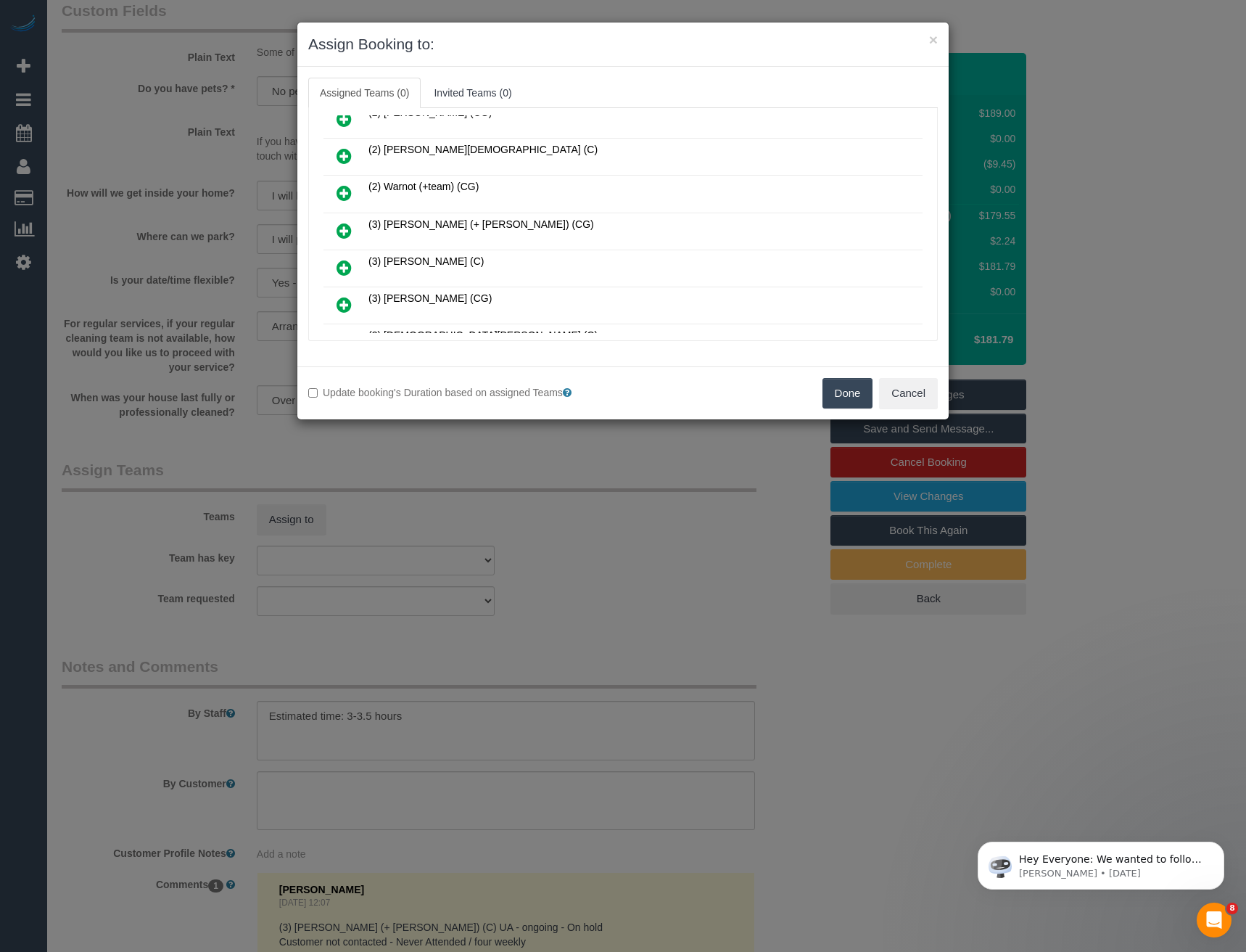
click at [344, 226] on icon at bounding box center [344, 230] width 16 height 17
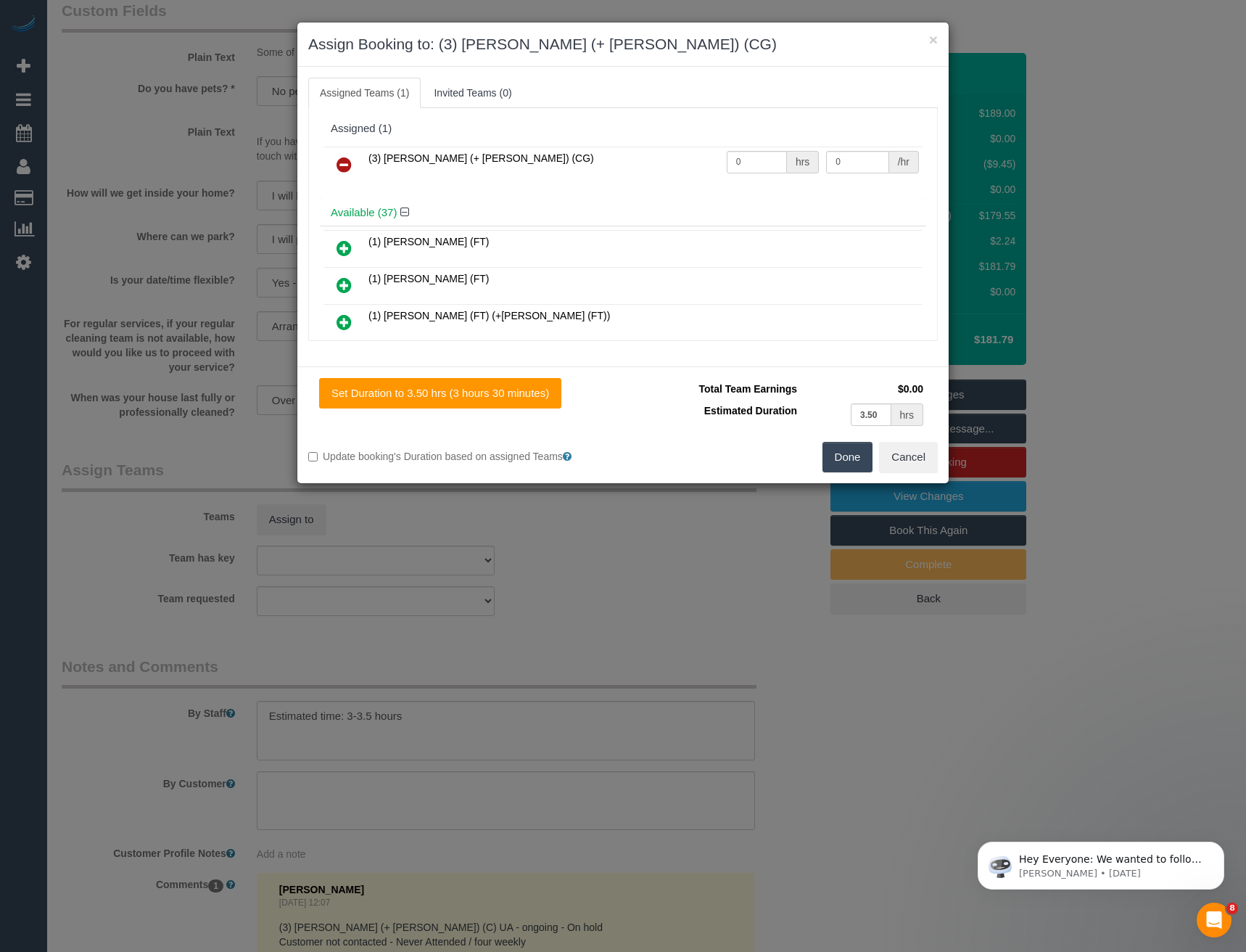
scroll to position [1242, 0]
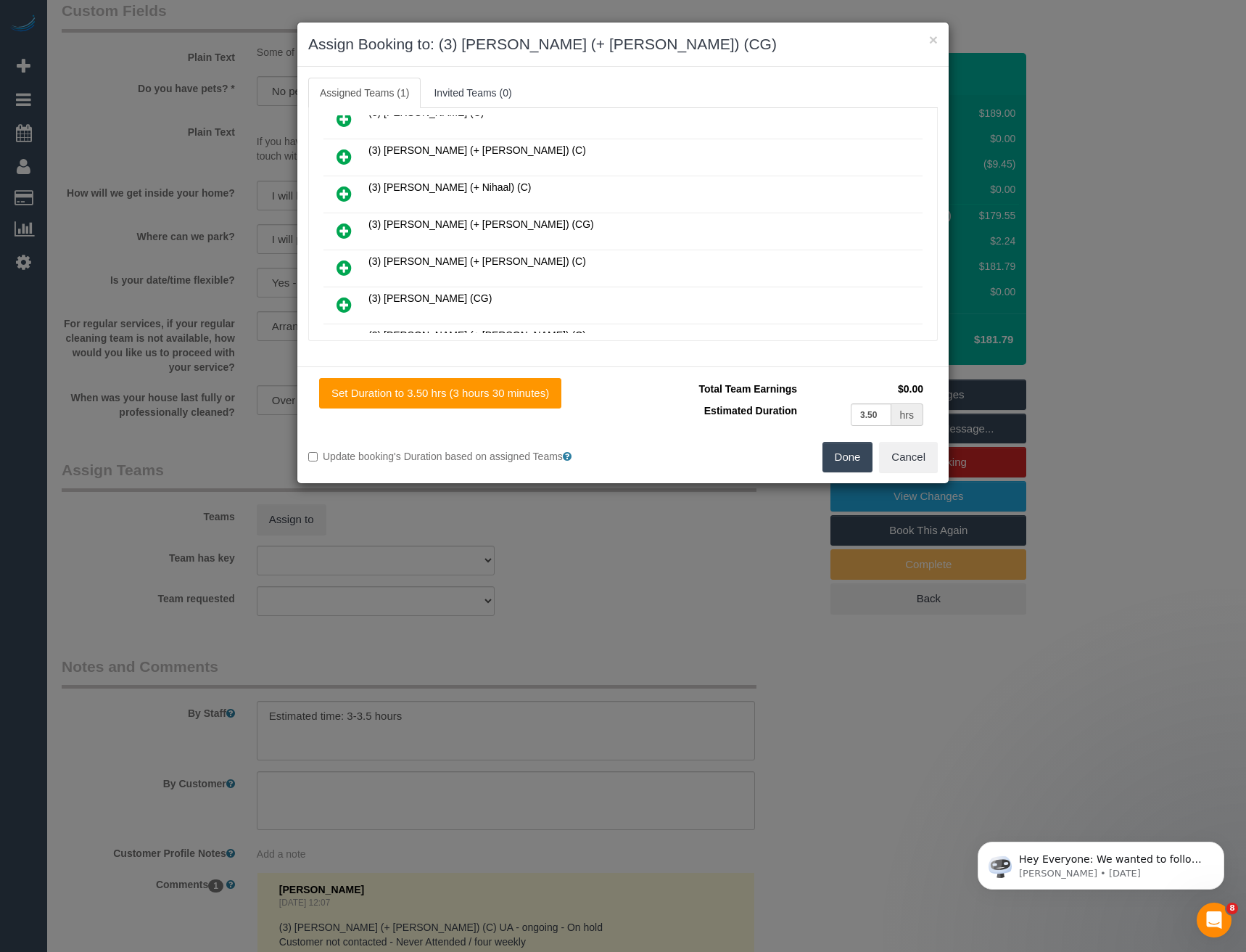
click at [344, 234] on icon at bounding box center [344, 230] width 16 height 17
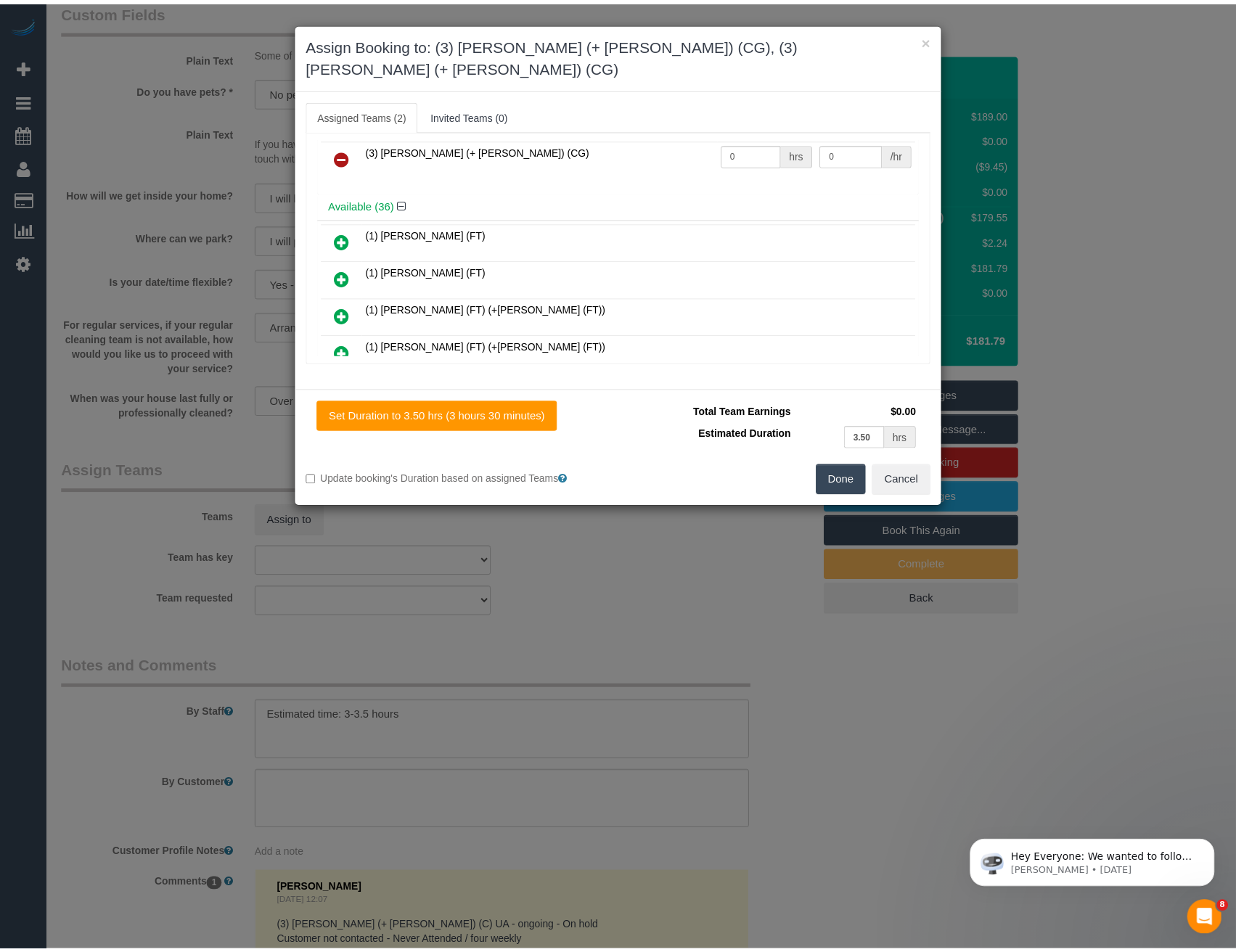
scroll to position [0, 0]
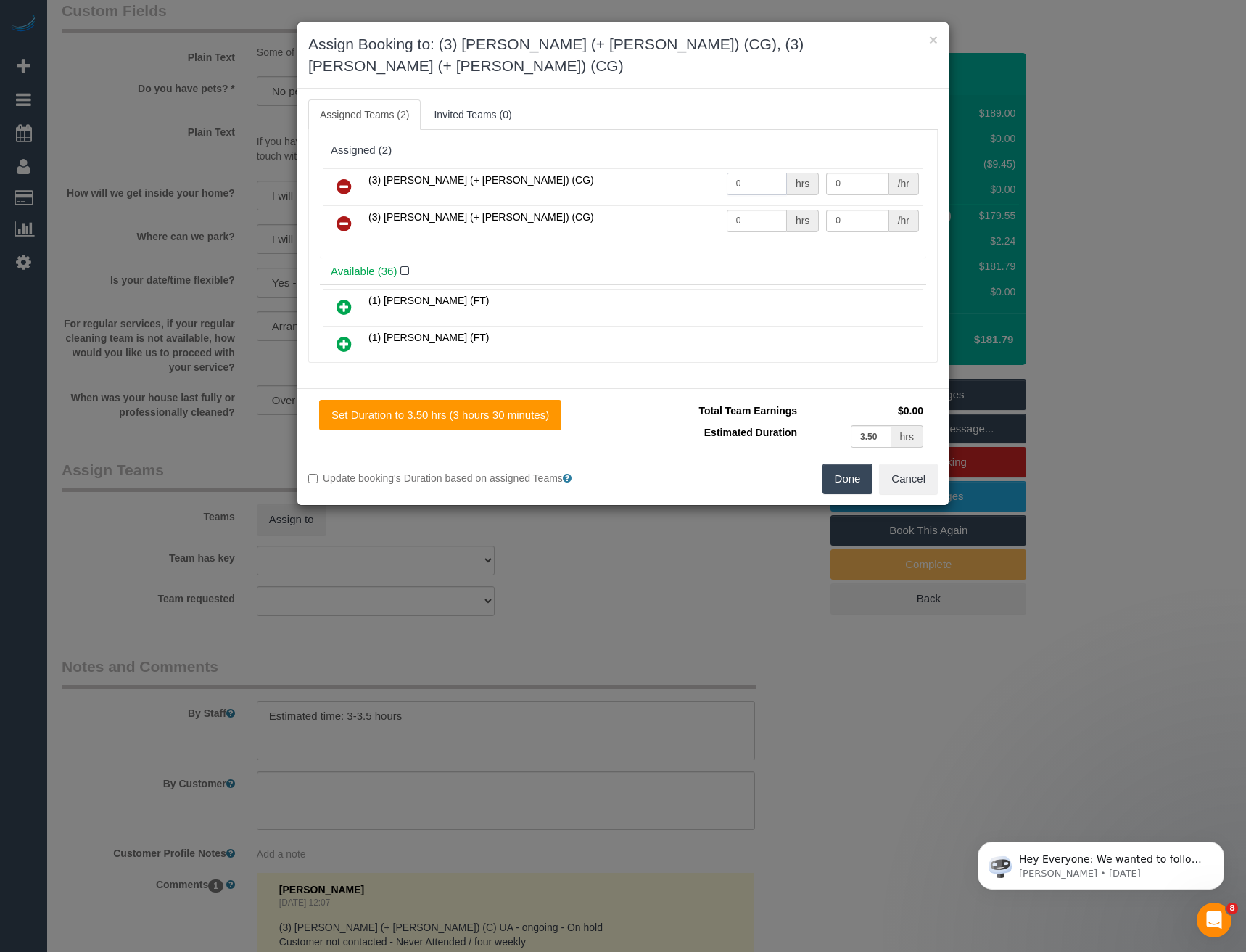
drag, startPoint x: 730, startPoint y: 165, endPoint x: 658, endPoint y: 157, distance: 72.4
click at [671, 168] on tr "(3) Amninder (+ Sohail) (CG) 0 hrs 0 /hr" at bounding box center [623, 186] width 599 height 37
type input "1"
type input "70"
drag, startPoint x: 736, startPoint y: 202, endPoint x: 568, endPoint y: 205, distance: 168.0
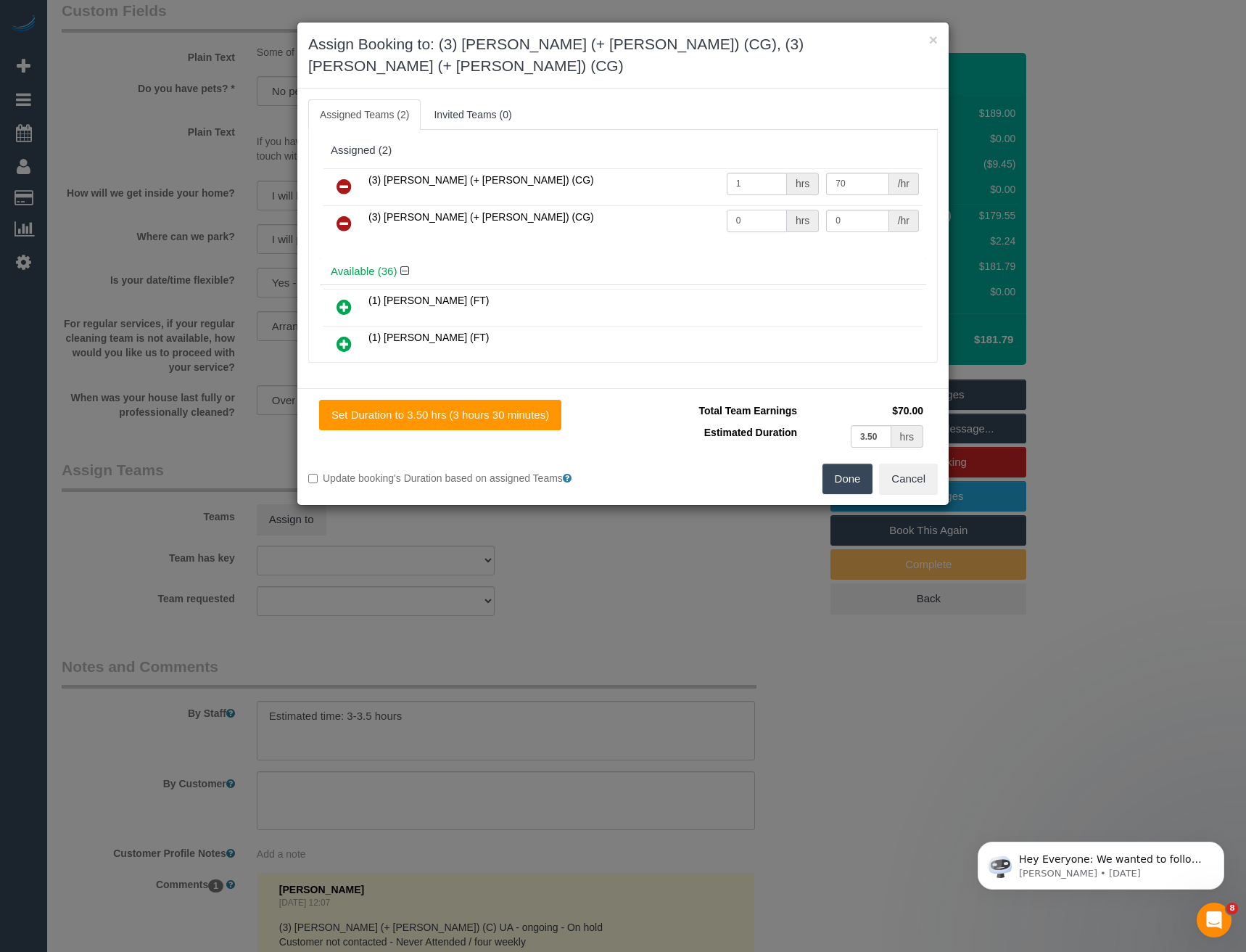
click at [686, 206] on tr "(3) Sohail (+ Amninder) (CG) 0 hrs 0 /hr" at bounding box center [623, 224] width 599 height 37
type input "1"
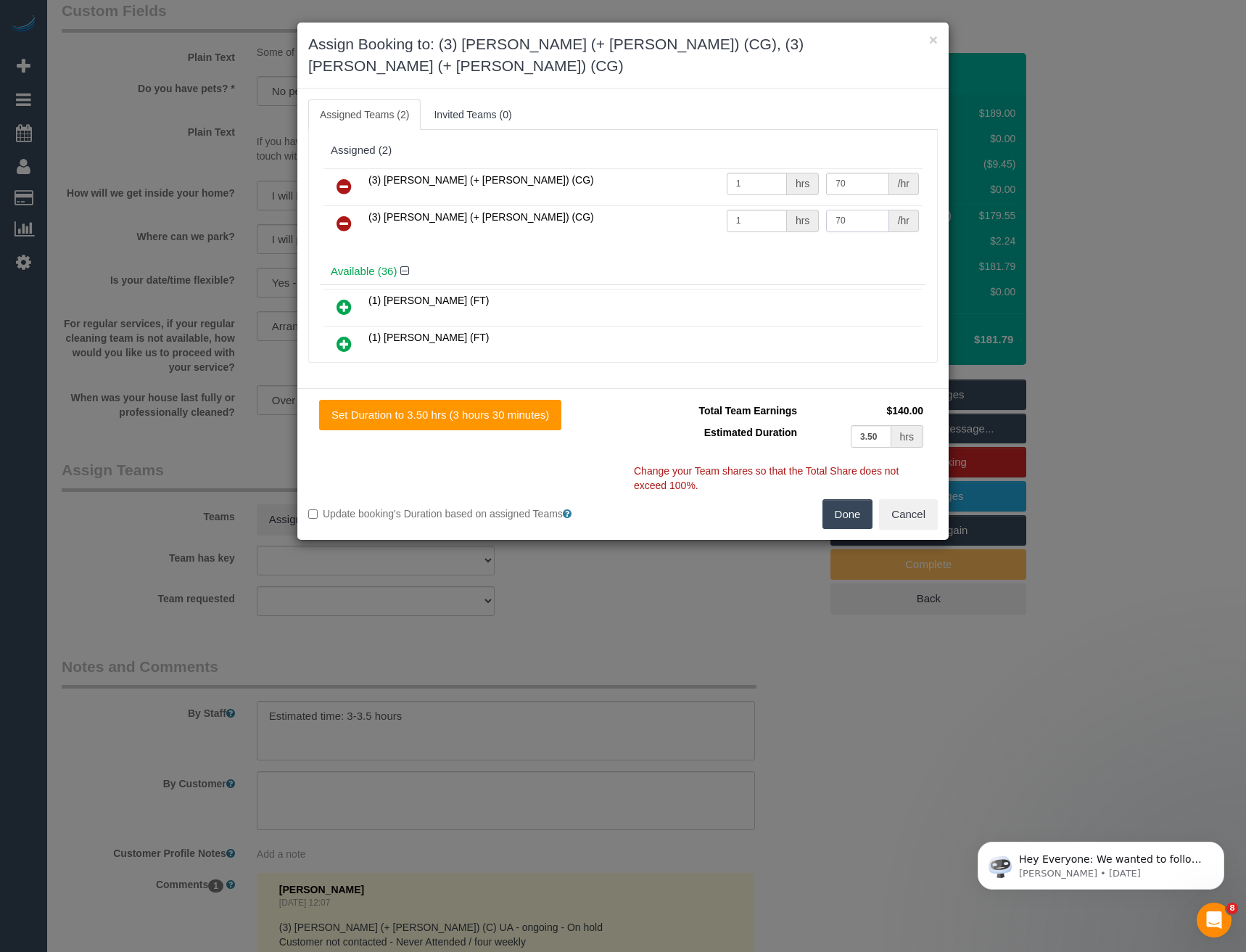
type input "70"
click at [855, 499] on button "Done" at bounding box center [847, 514] width 51 height 30
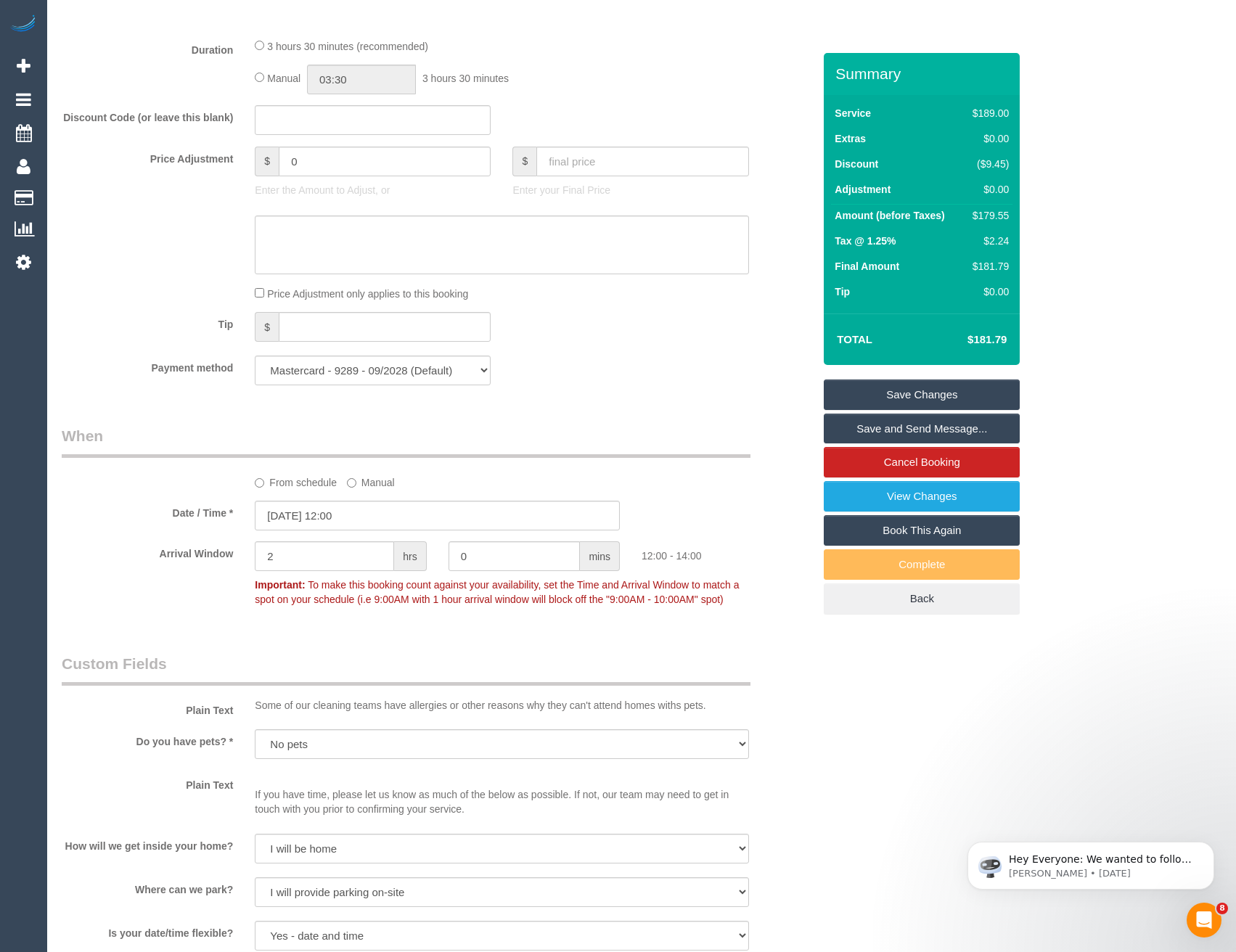
scroll to position [1055, 0]
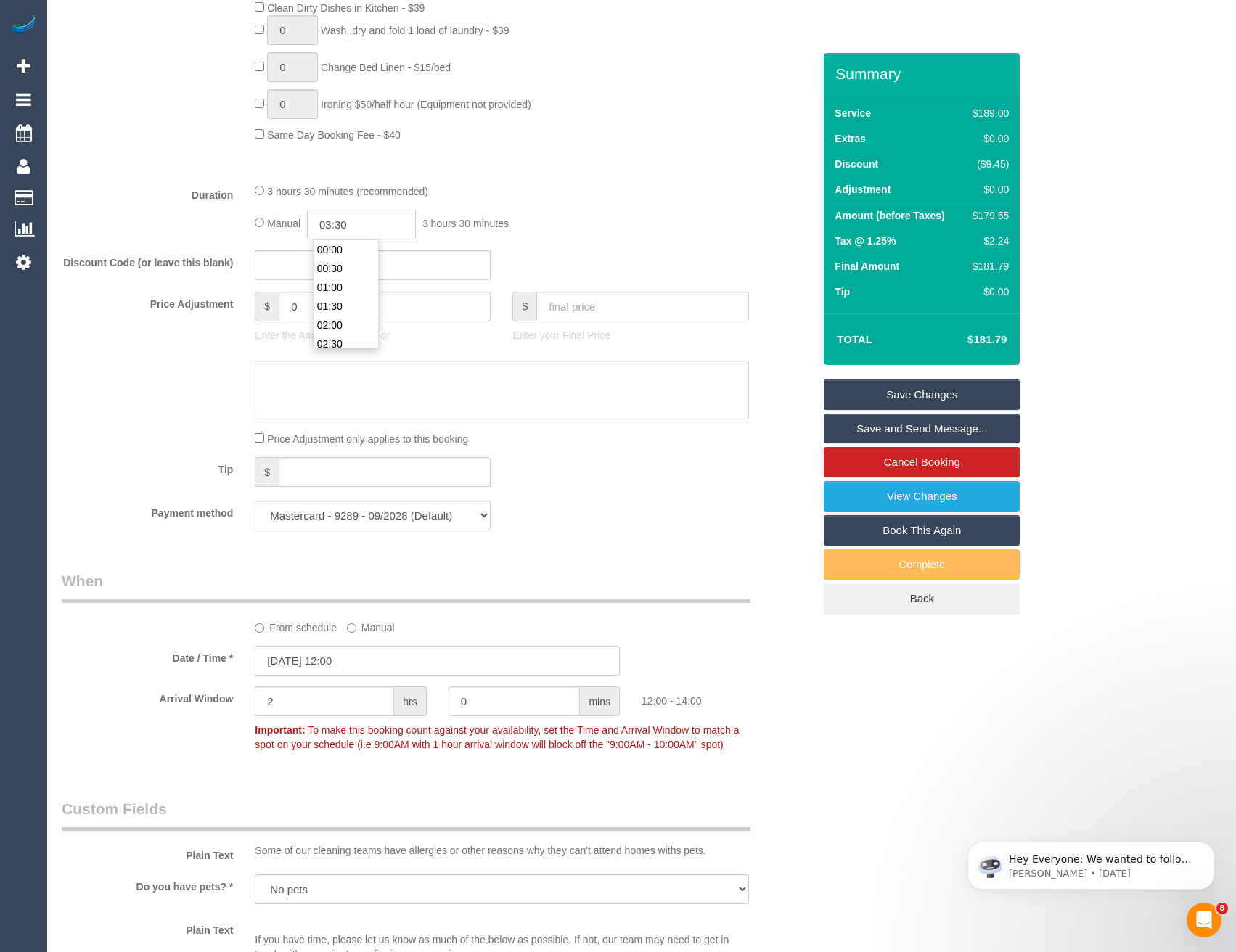
click at [364, 224] on input "03:30" at bounding box center [362, 224] width 109 height 29
click at [346, 302] on li "01:30" at bounding box center [345, 306] width 65 height 19
click at [369, 213] on input "01:30" at bounding box center [362, 224] width 109 height 29
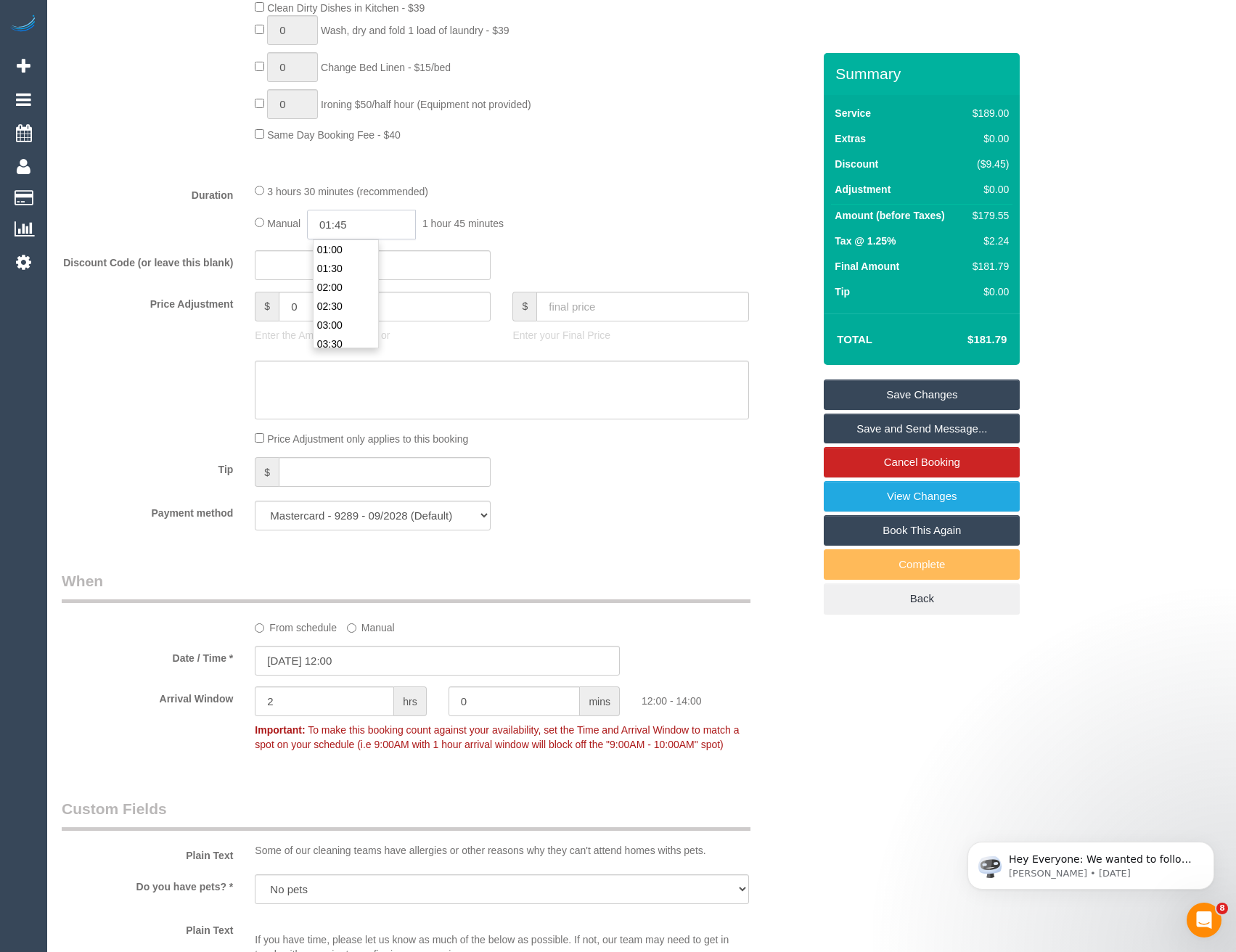
type input "01:45"
click at [488, 214] on div "Manual 01:45 1 hour 45 minutes" at bounding box center [501, 224] width 494 height 29
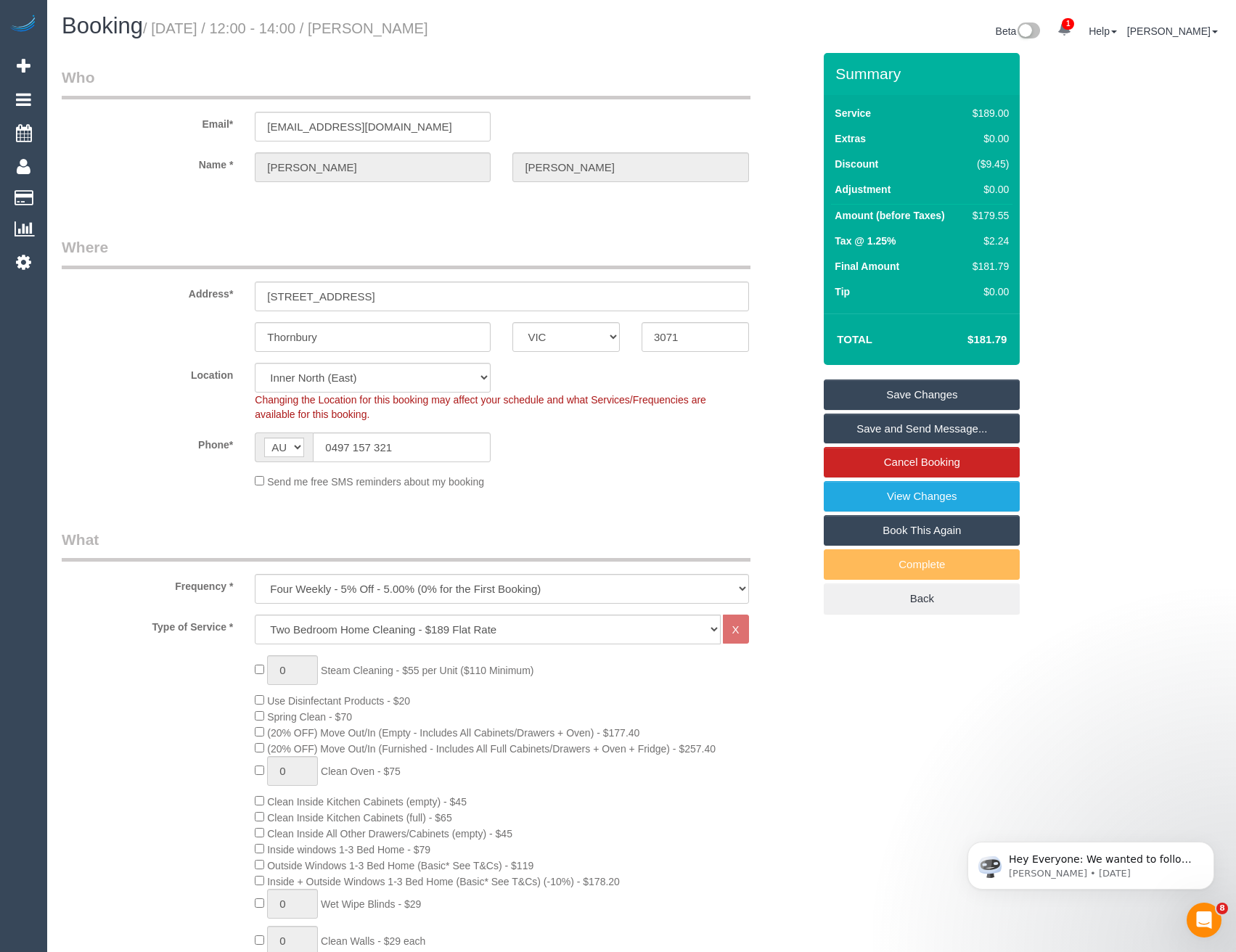
scroll to position [0, 0]
click at [902, 422] on link "Save and Send Message..." at bounding box center [921, 428] width 196 height 30
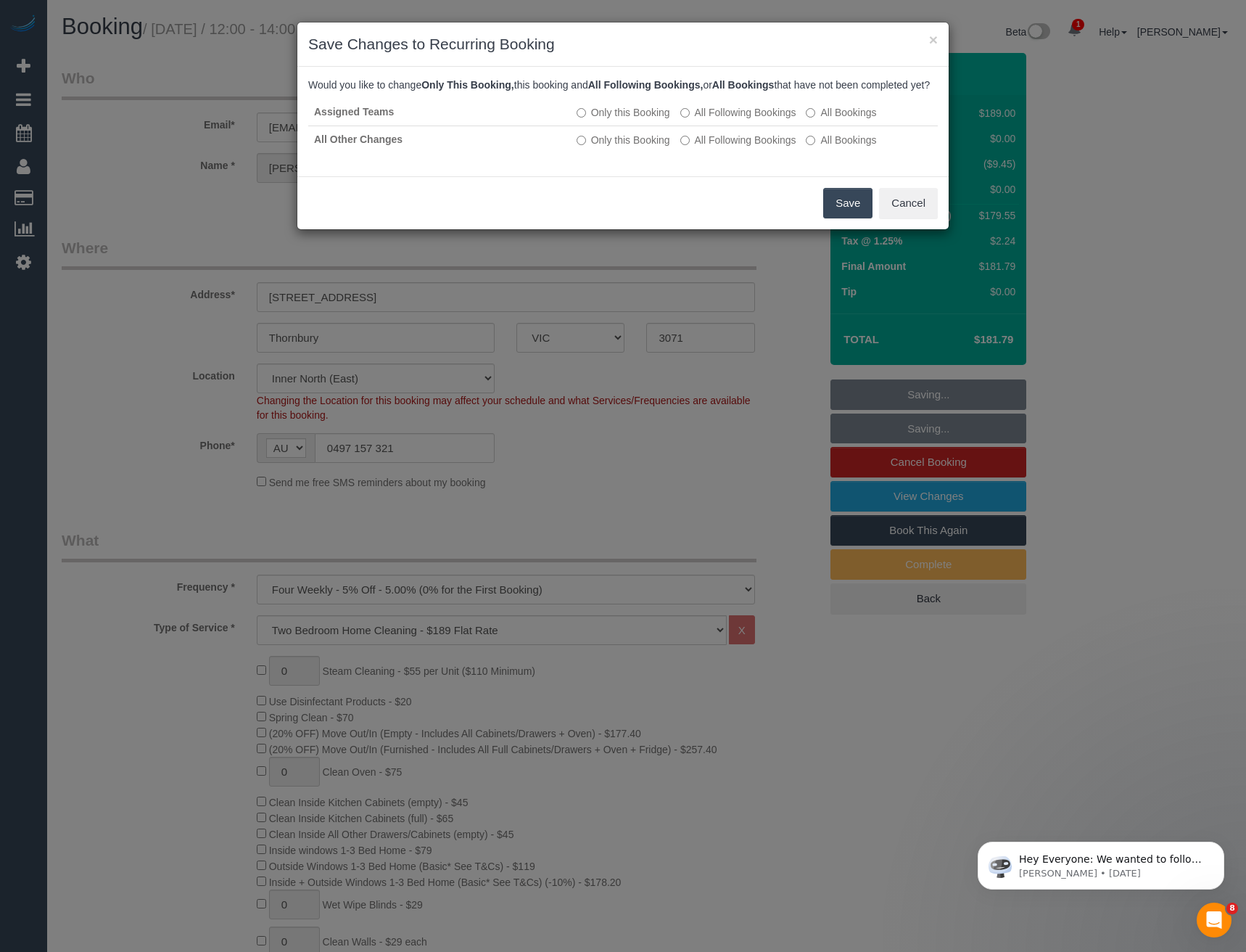
click at [840, 218] on button "Save" at bounding box center [847, 203] width 49 height 30
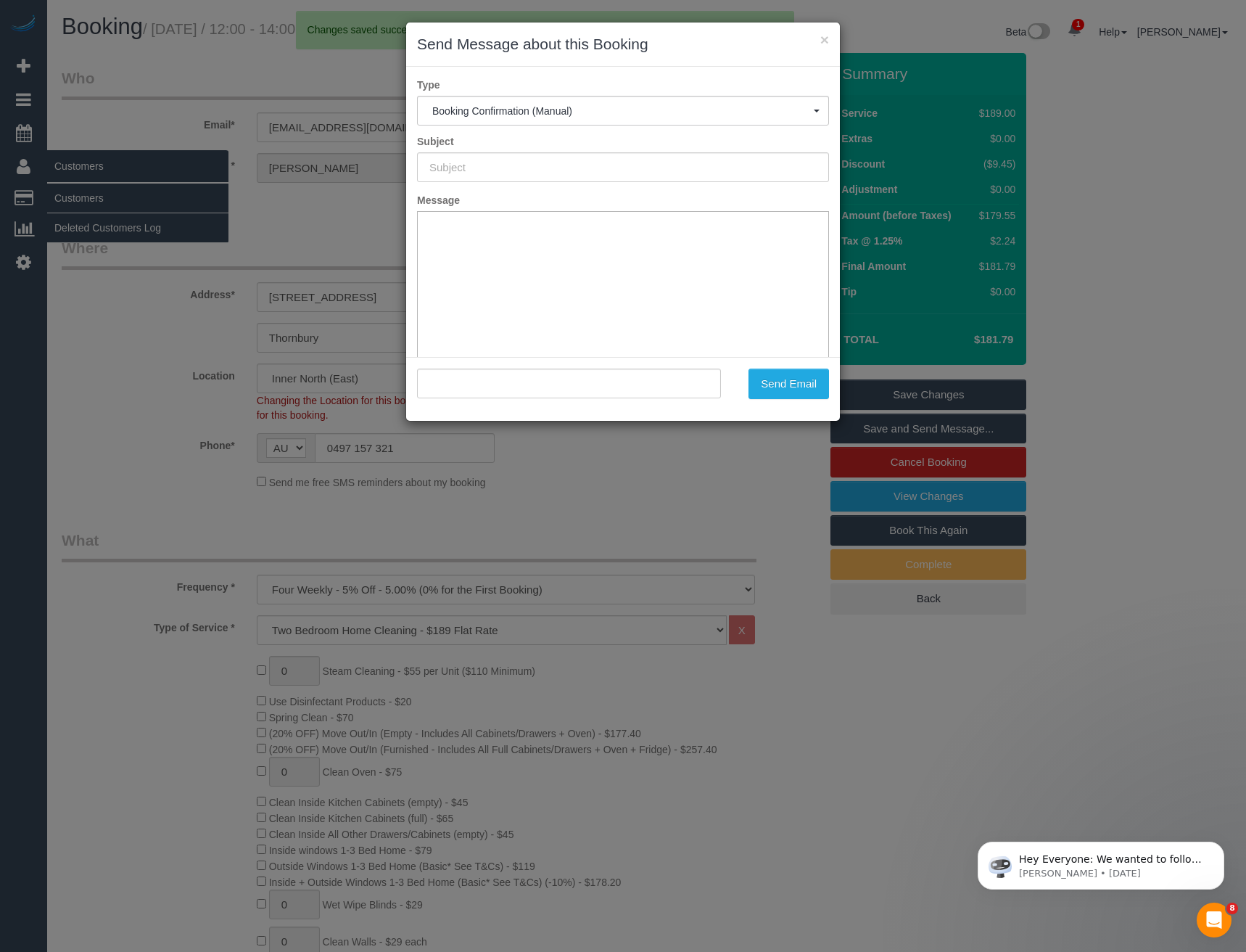
type input "Booking Confirmed"
type input ""Kate Miller" <kategwendolinemiller@gmail.com>"
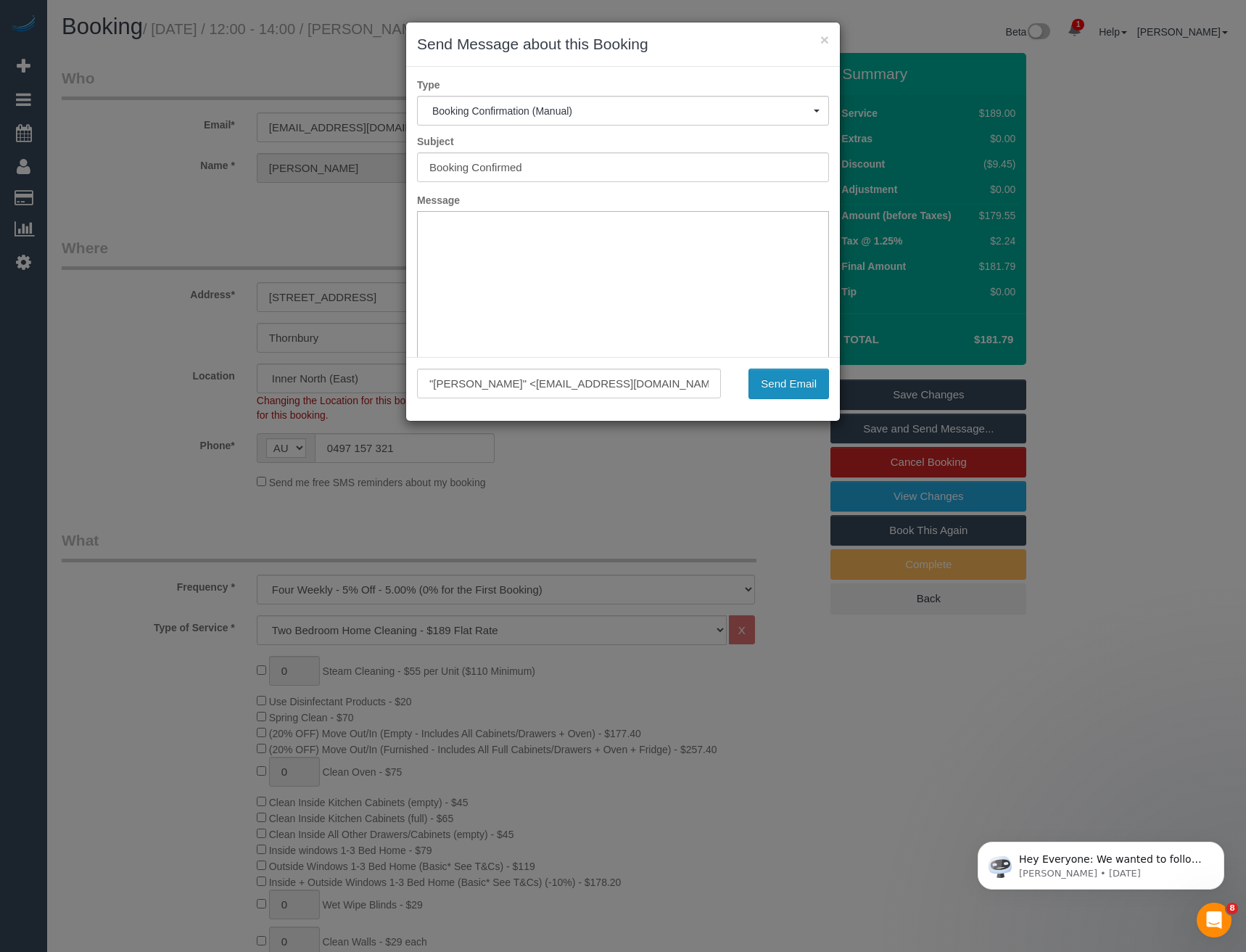
click at [798, 388] on button "Send Email" at bounding box center [789, 383] width 80 height 30
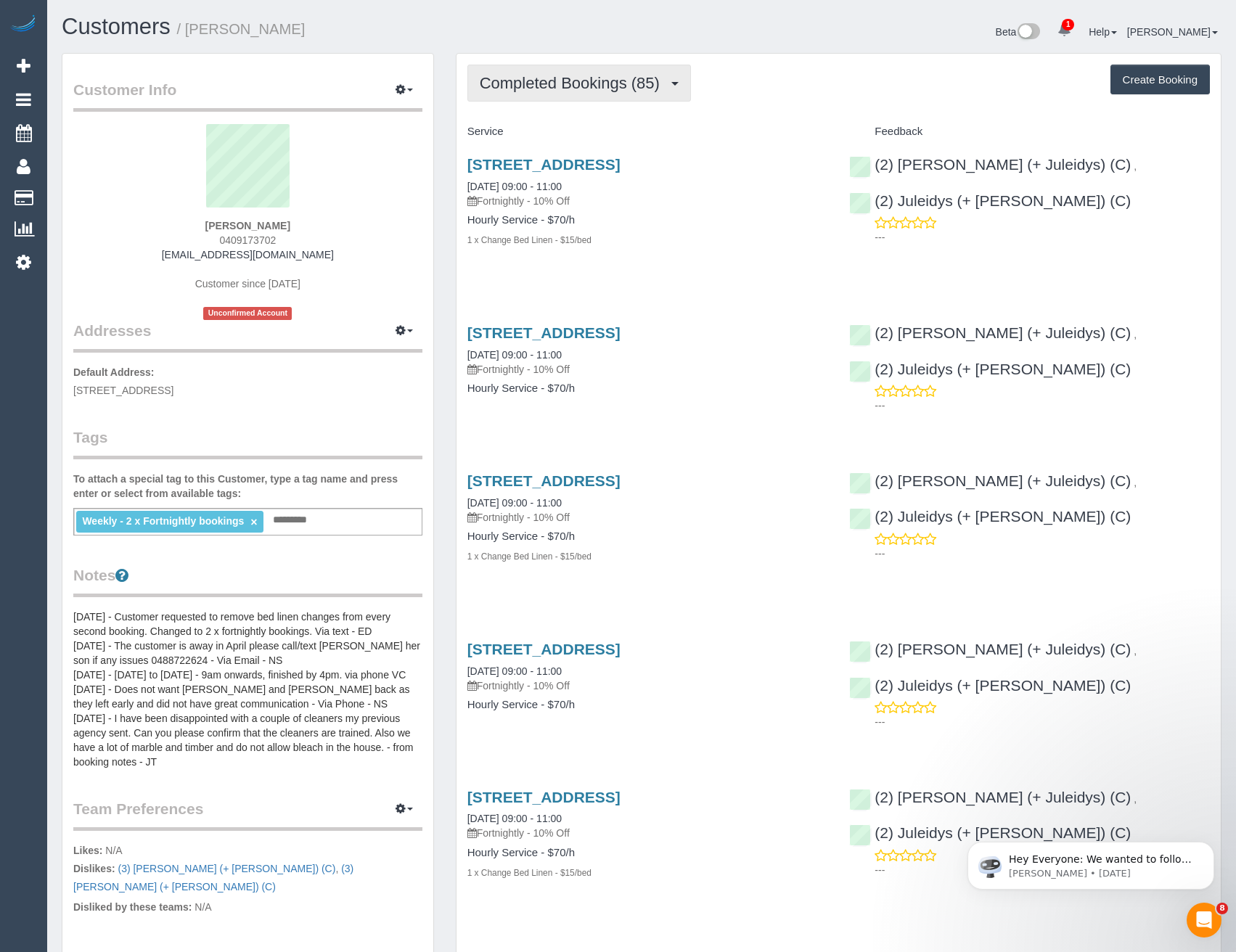
click at [589, 89] on span "Completed Bookings (85)" at bounding box center [573, 83] width 187 height 18
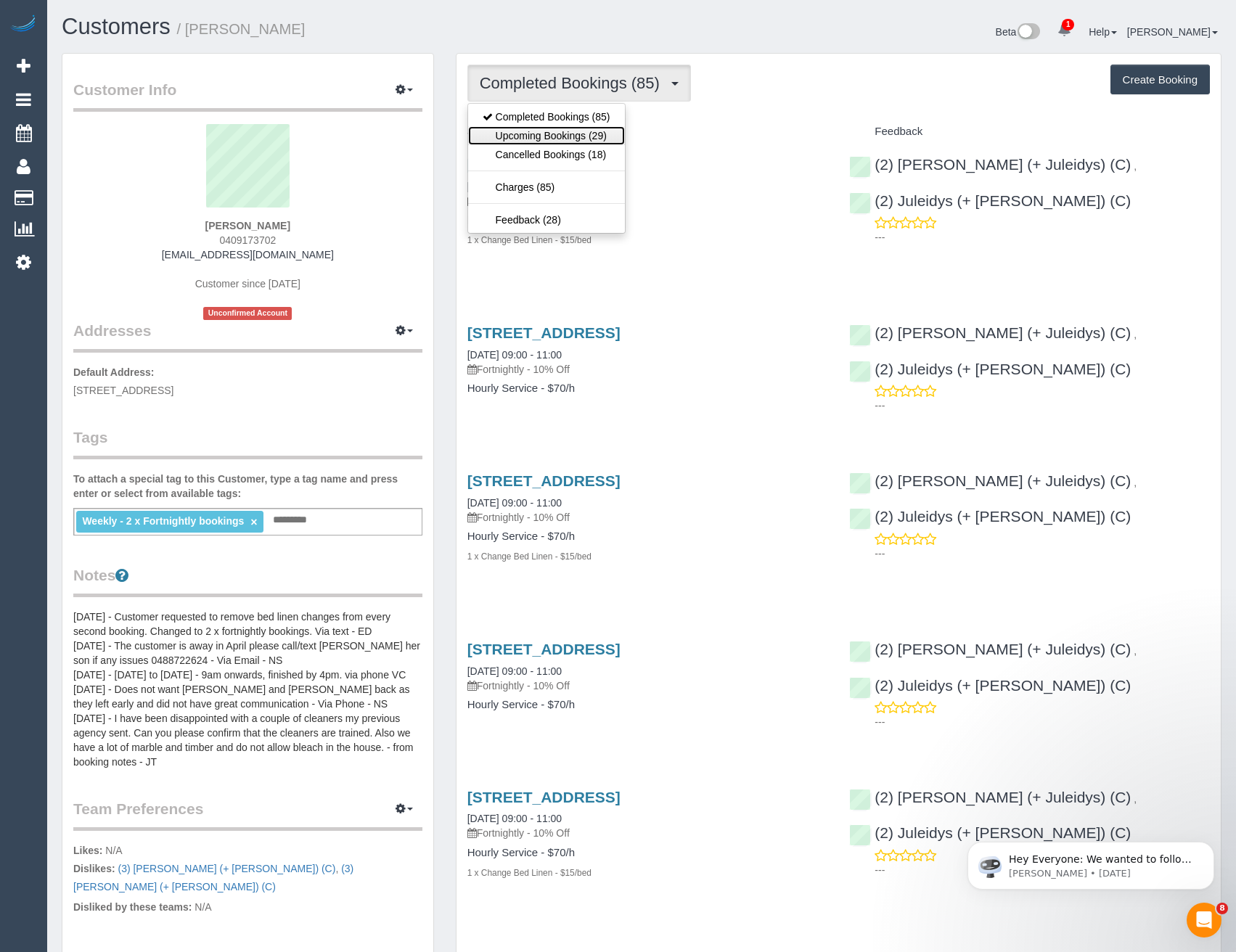
click at [579, 135] on link "Upcoming Bookings (29)" at bounding box center [546, 136] width 157 height 19
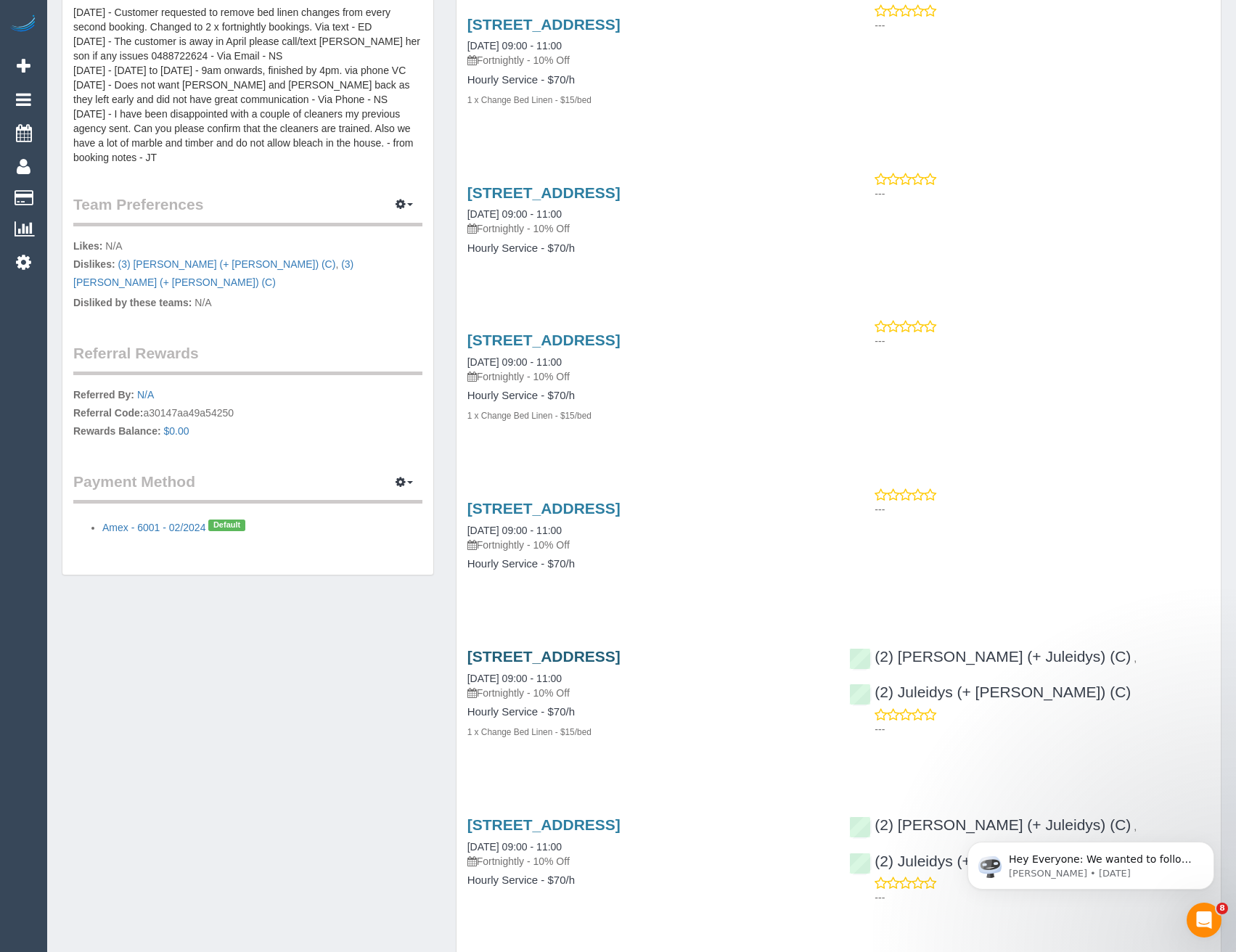
scroll to position [653, 0]
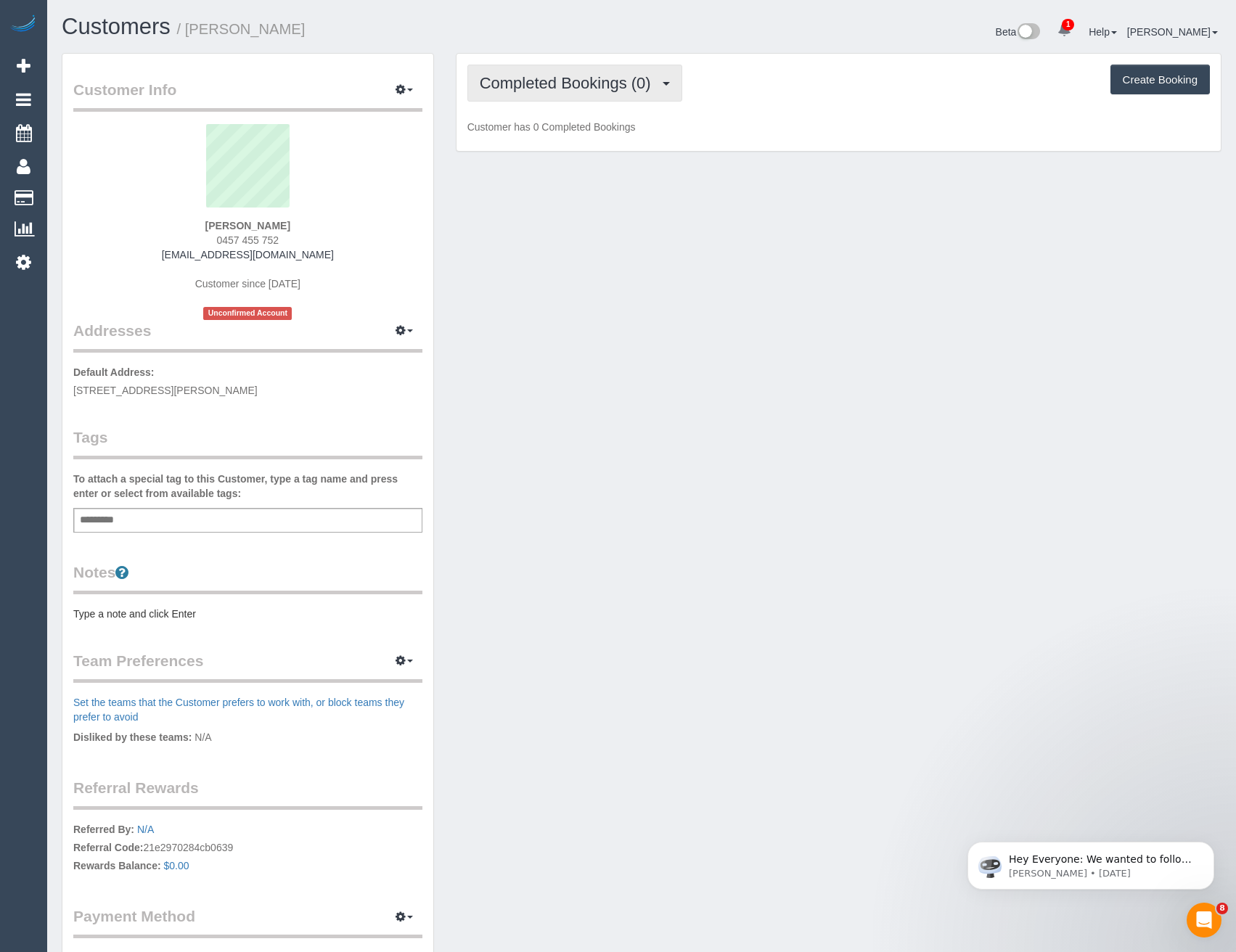
click at [579, 93] on button "Completed Bookings (0)" at bounding box center [574, 83] width 215 height 37
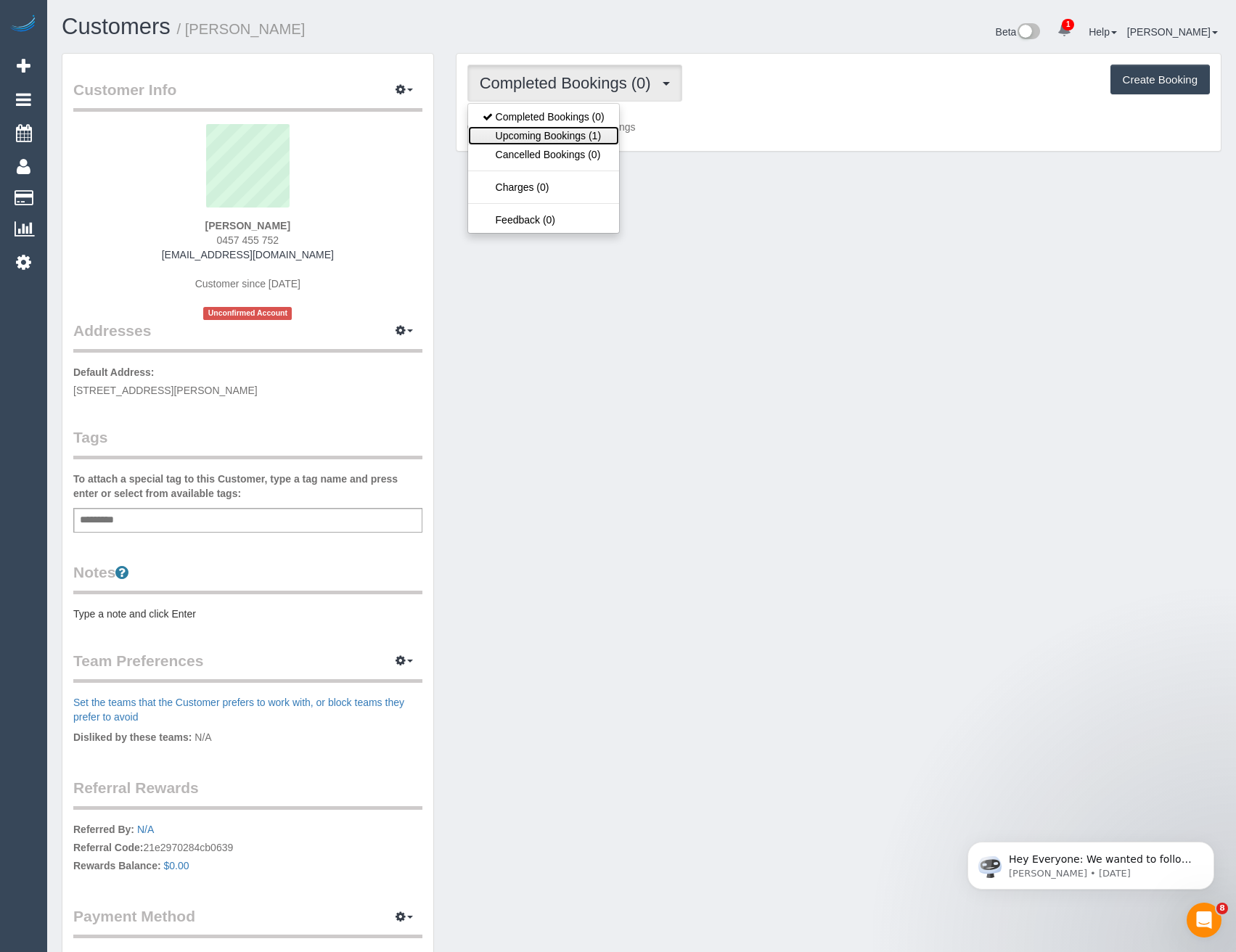
drag, startPoint x: 582, startPoint y: 132, endPoint x: 50, endPoint y: 303, distance: 558.8
click at [583, 132] on link "Upcoming Bookings (1)" at bounding box center [543, 136] width 151 height 19
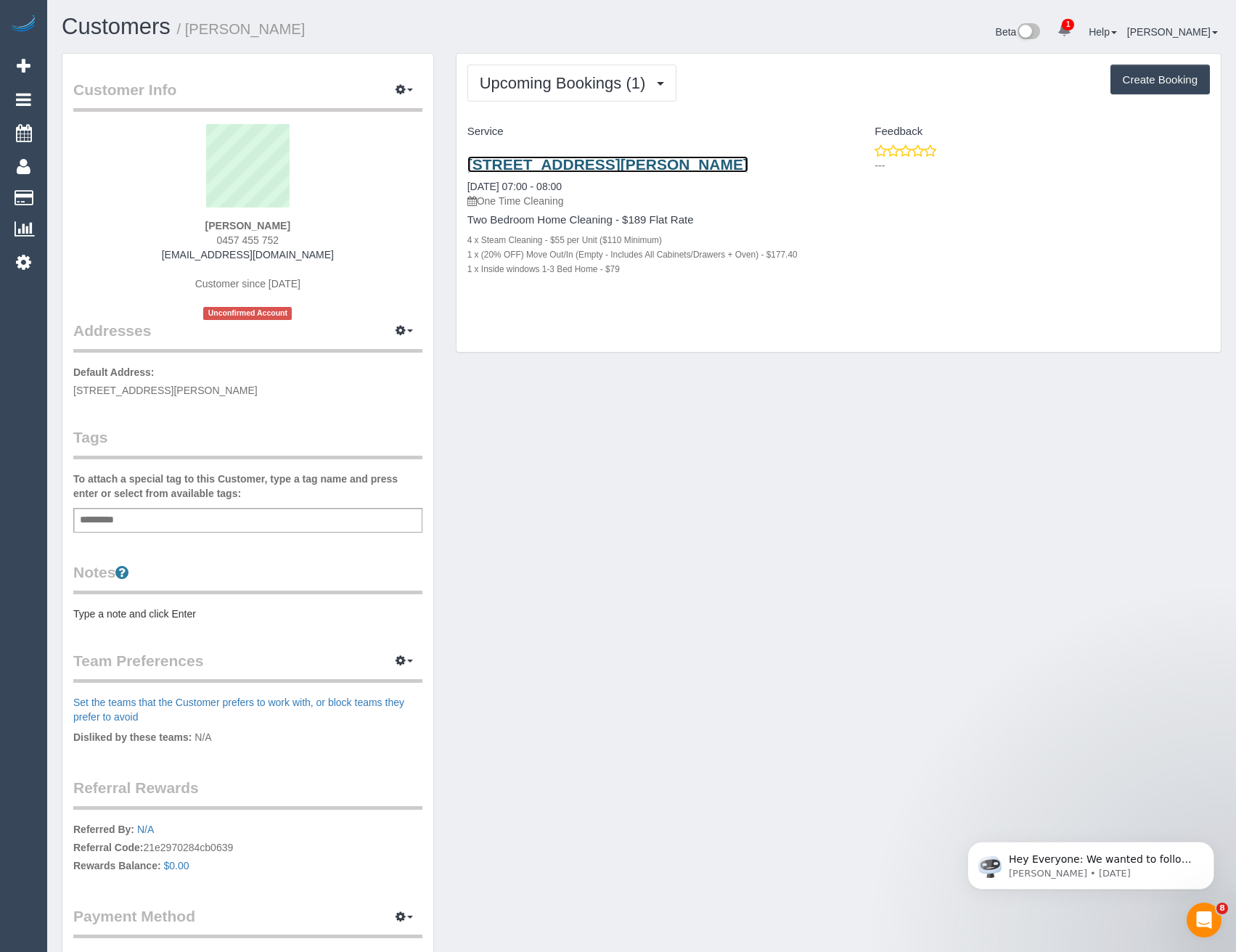
click at [536, 163] on link "[STREET_ADDRESS][PERSON_NAME]" at bounding box center [607, 164] width 281 height 16
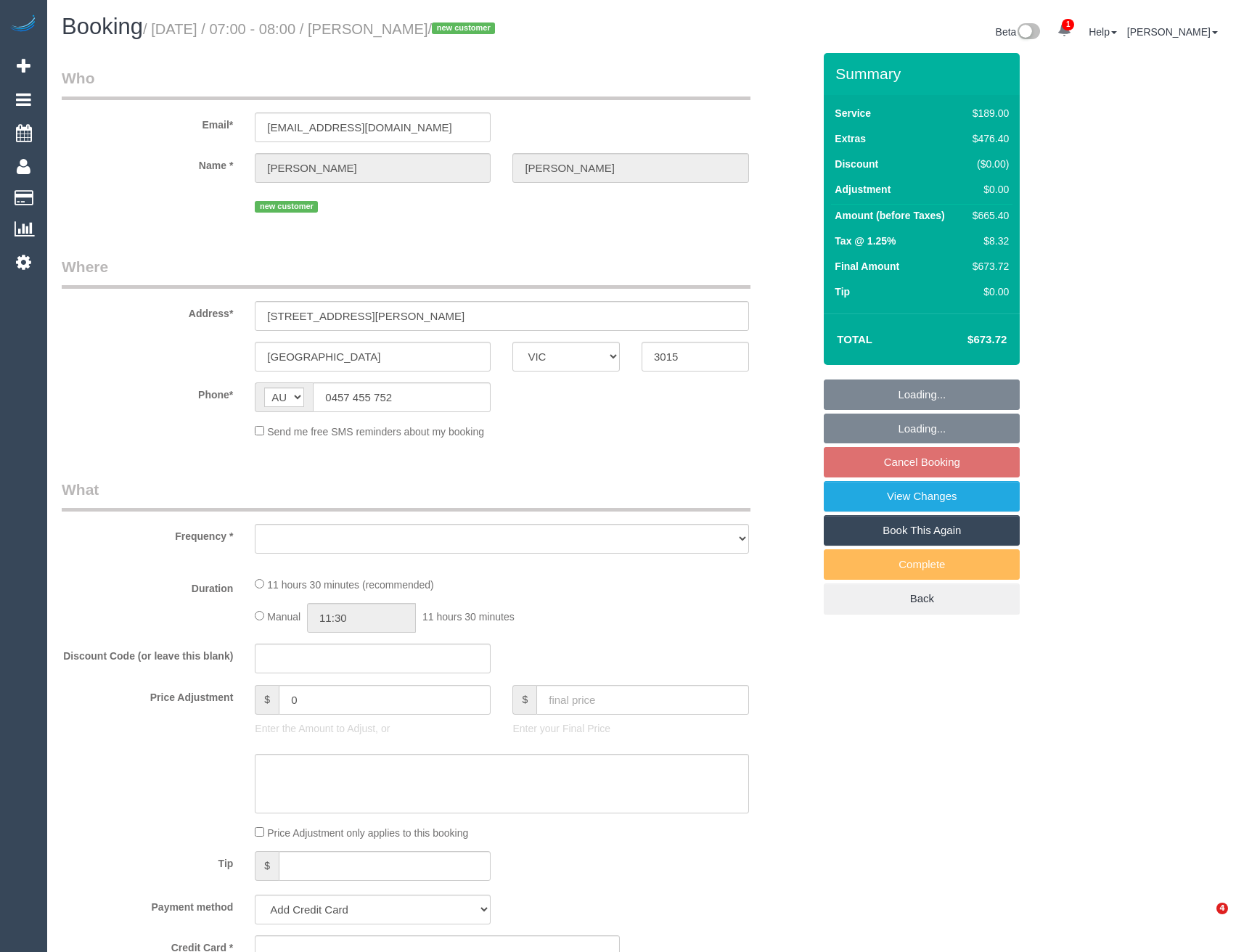
select select "VIC"
select select "object:811"
select select "string:stripe-pm_1SDc4X2GScqysDRVZnEeeeQC"
select select "number:28"
select select "number:14"
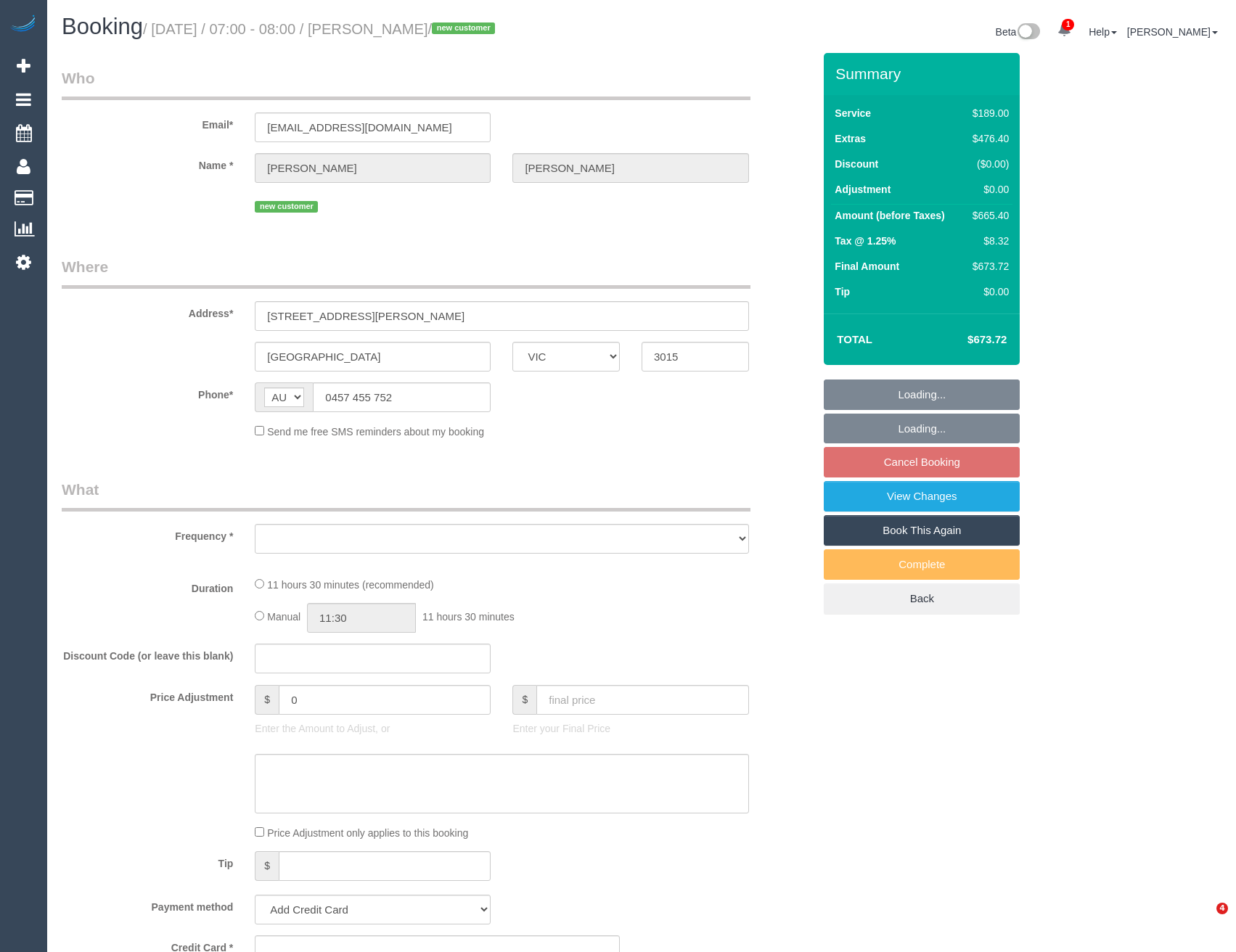
select select "number:19"
select select "number:25"
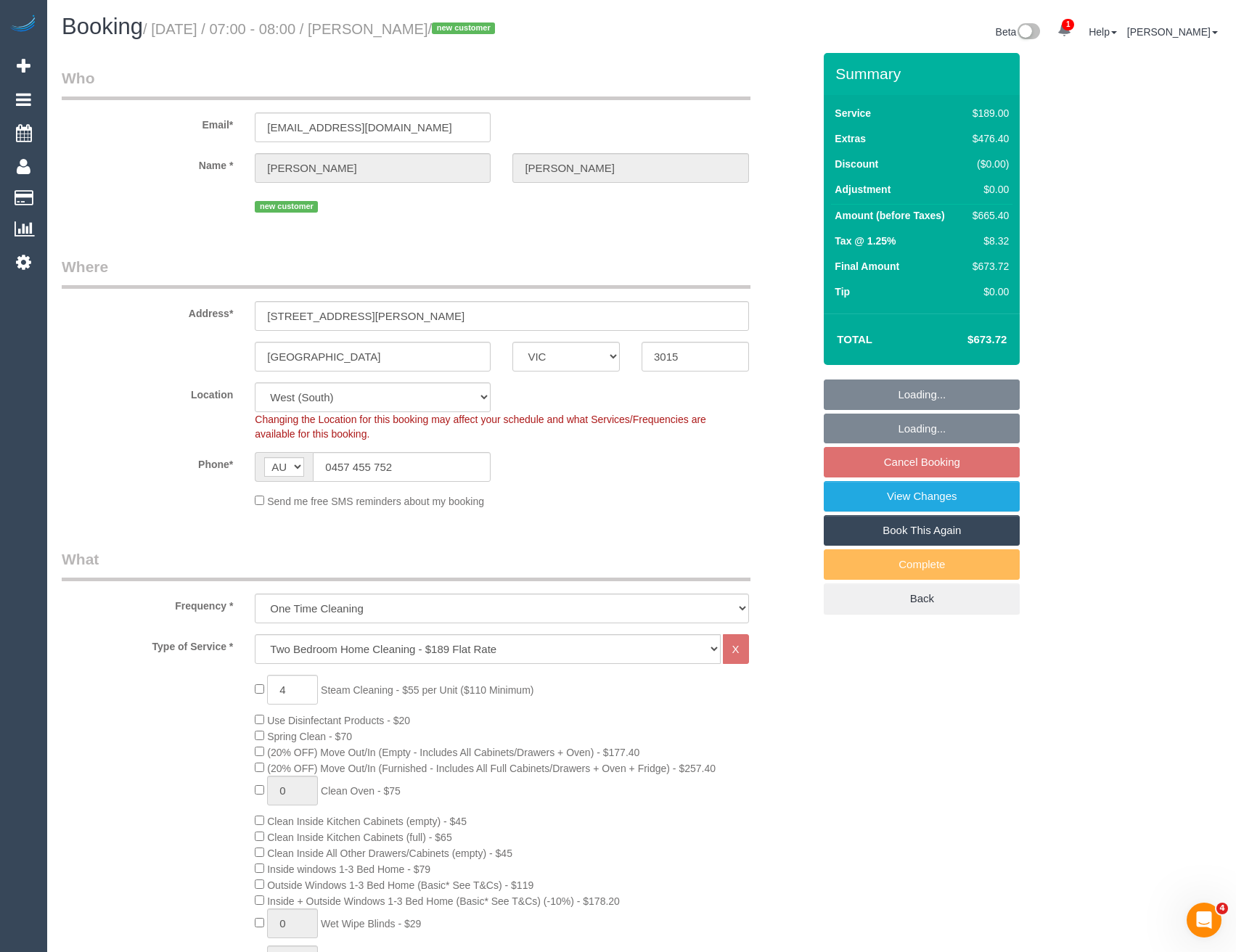
select select "object:1286"
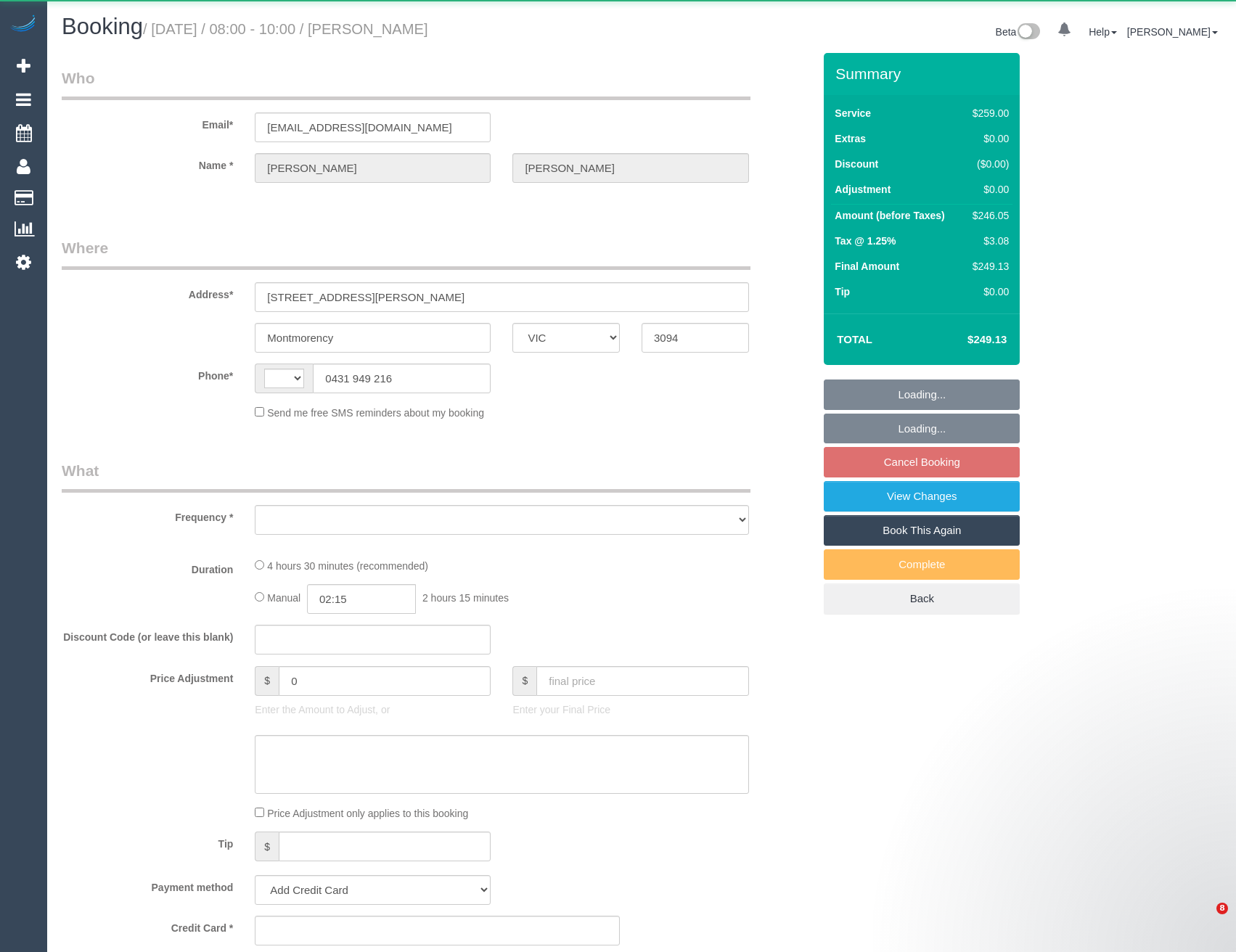
select select "VIC"
select select "object:278"
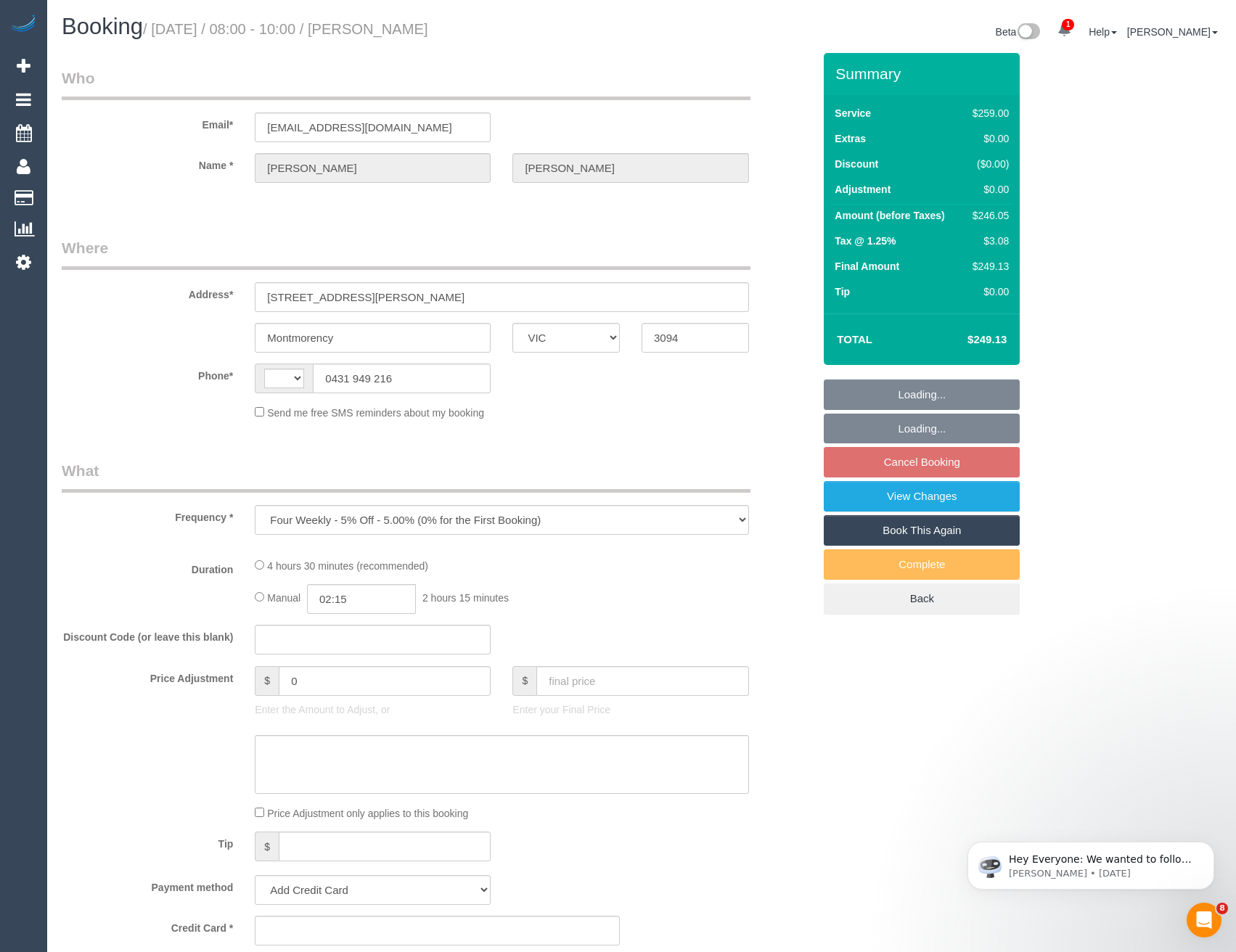
select select "string:AU"
select select "string:stripe-pm_1RLxLU2GScqysDRVGTdPoBCM"
select select "number:29"
select select "number:16"
select select "number:18"
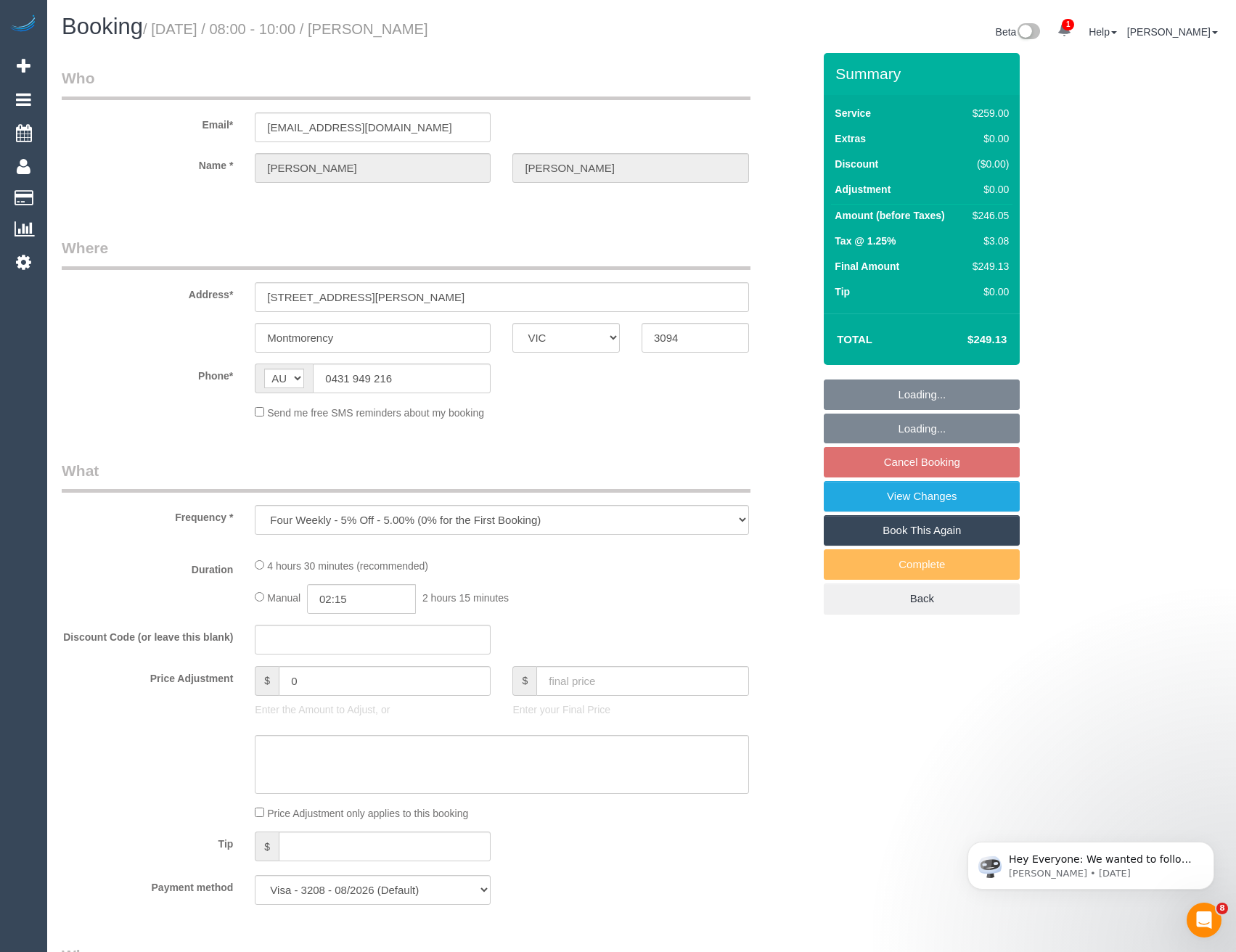
select select "number:36"
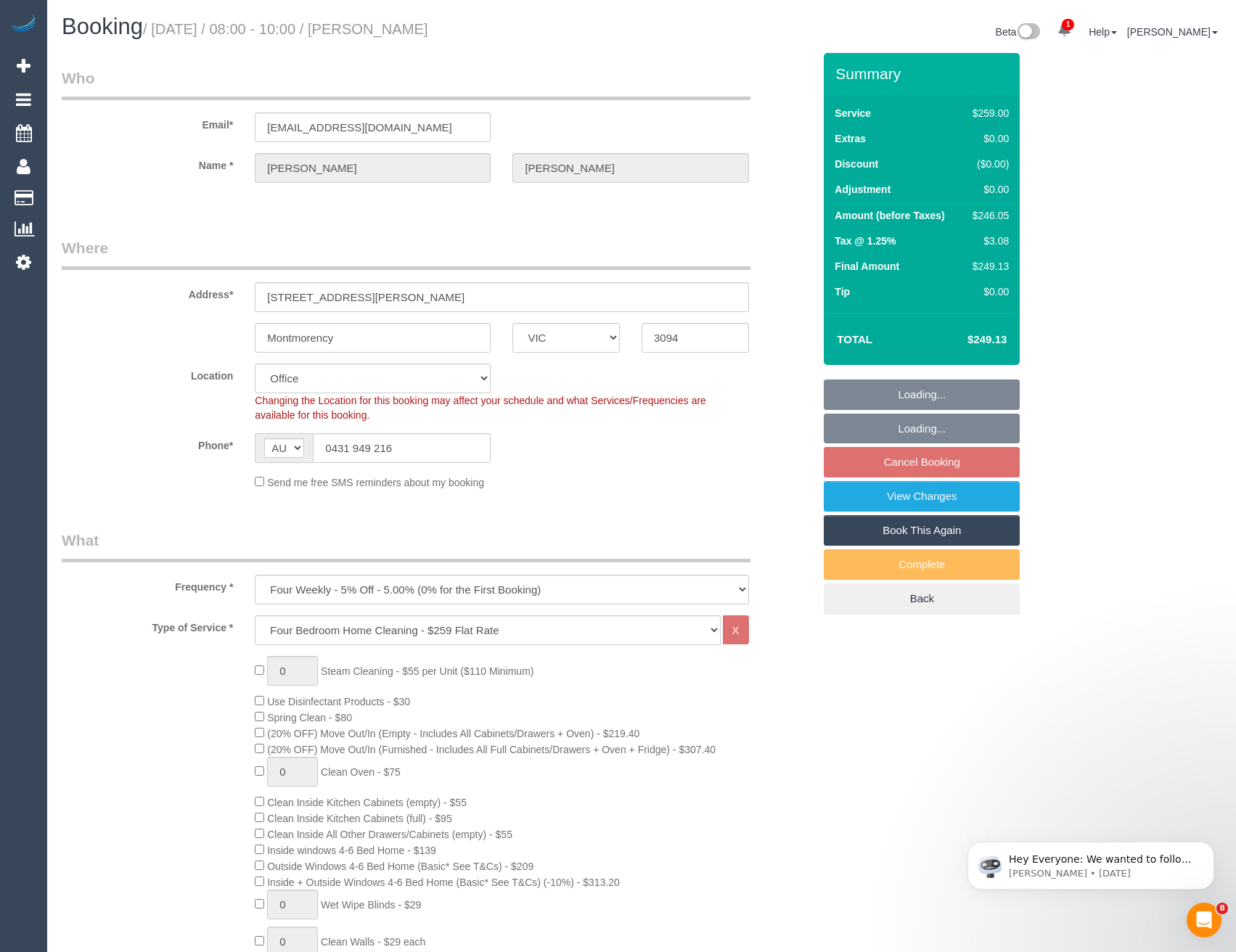
select select "object:821"
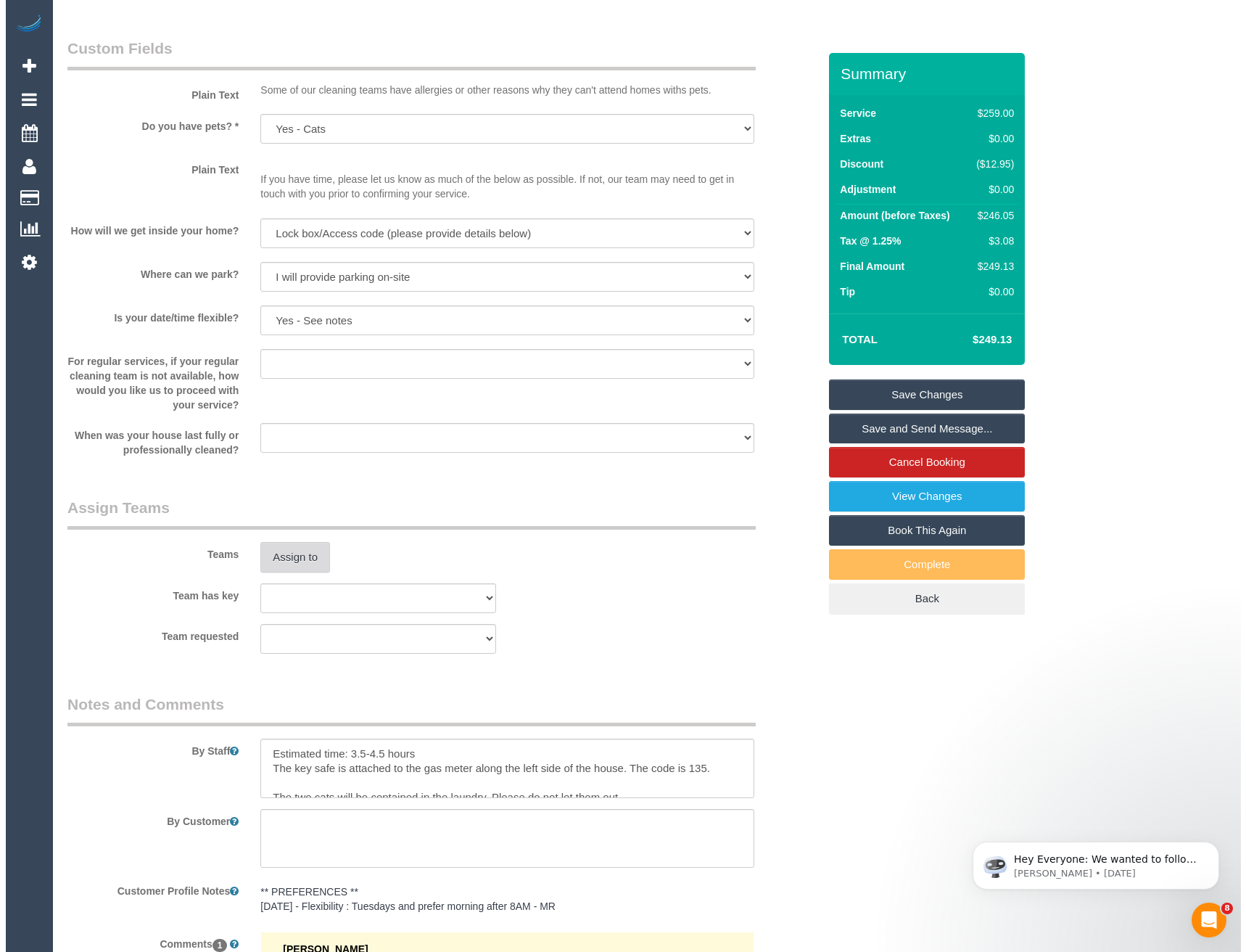
scroll to position [1814, 0]
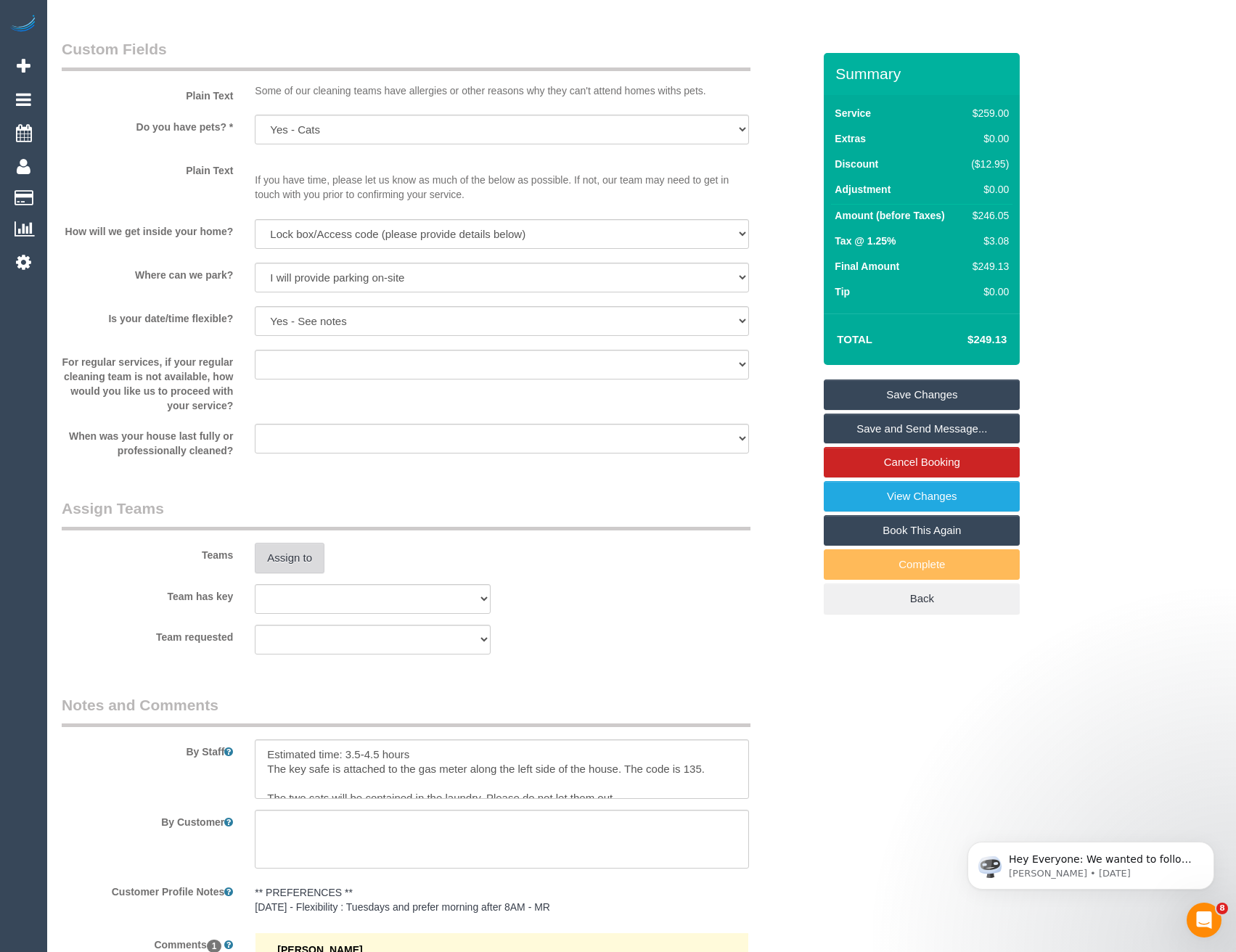
click at [296, 566] on button "Assign to" at bounding box center [289, 558] width 70 height 30
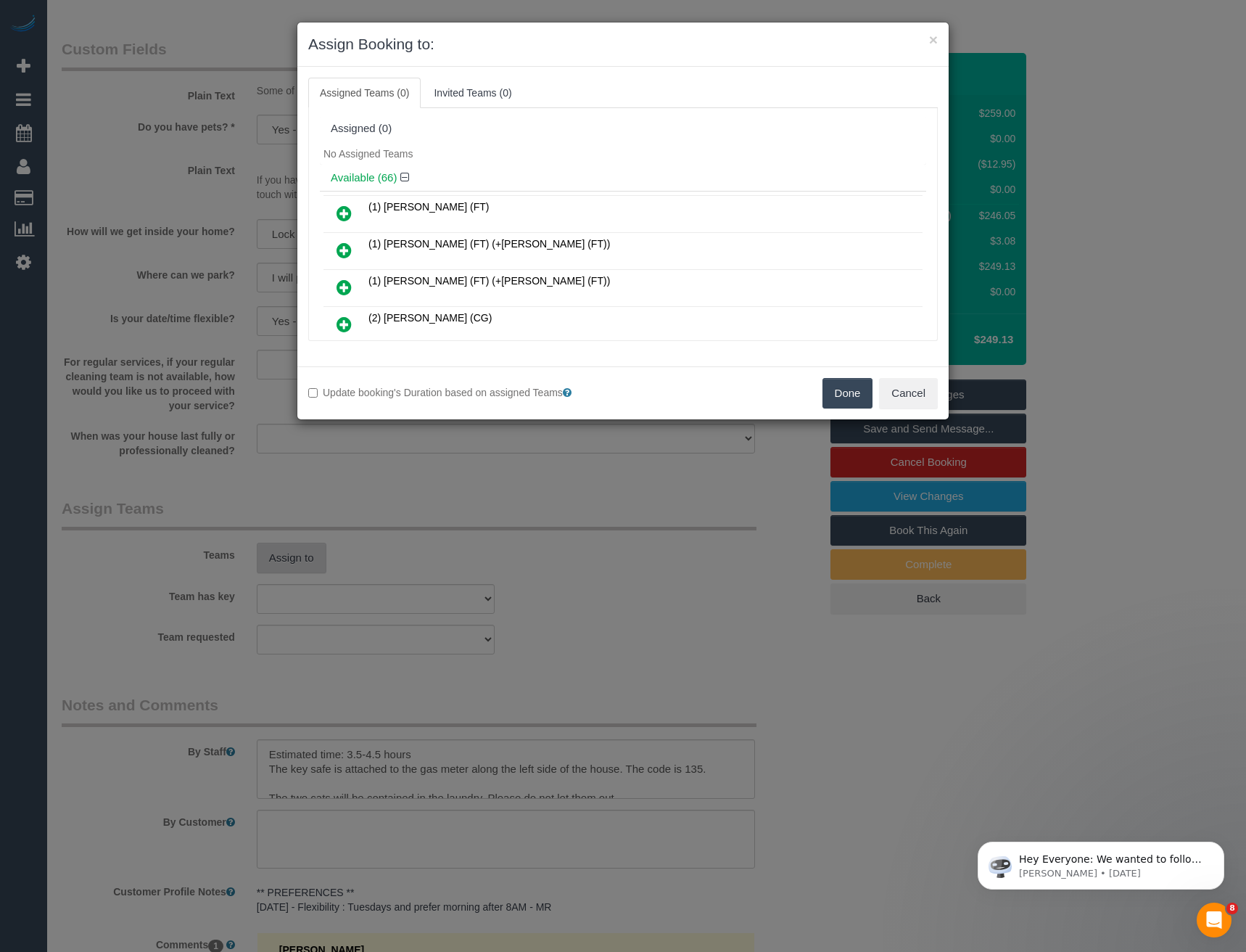
scroll to position [1801, 0]
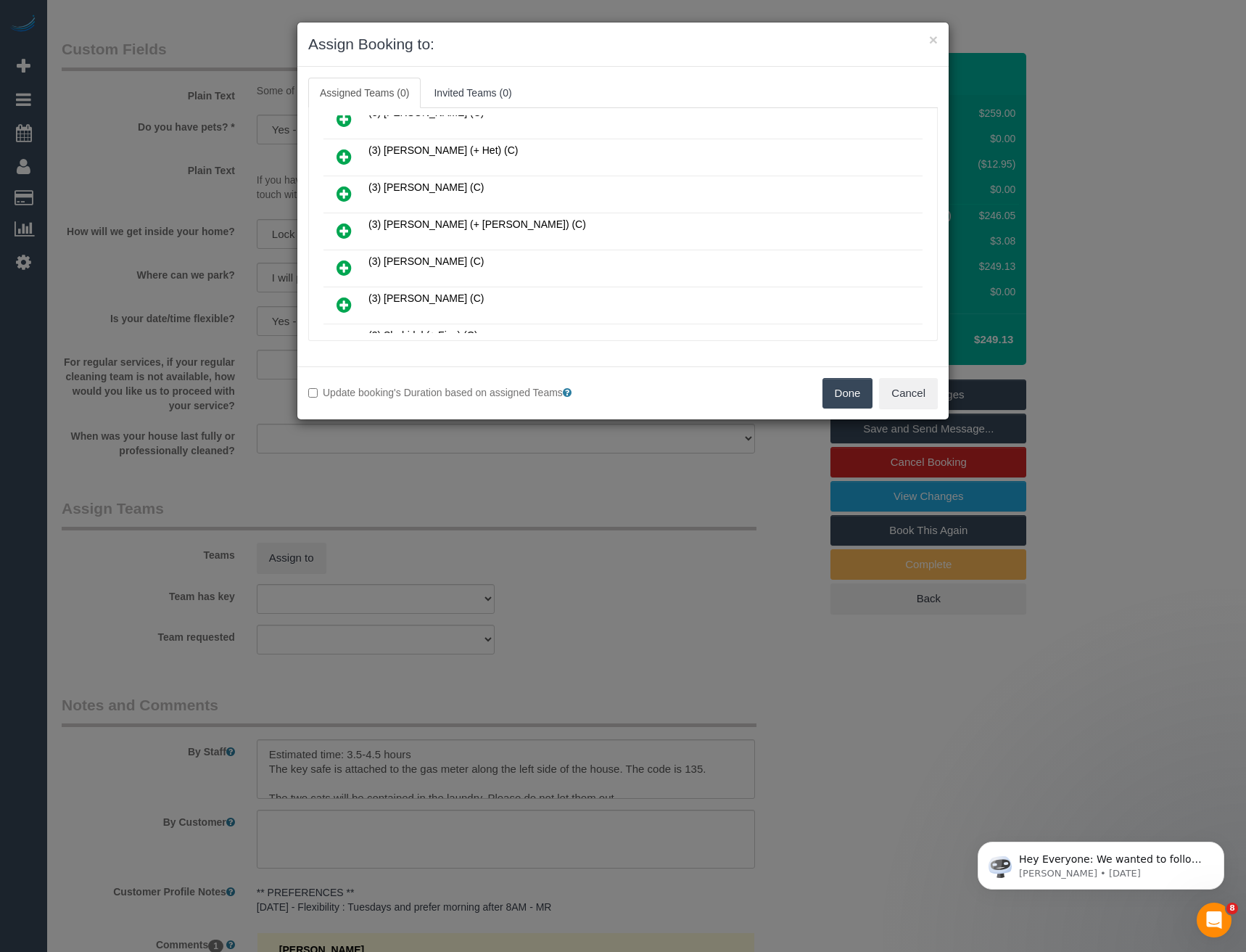
click at [349, 231] on icon at bounding box center [344, 230] width 16 height 17
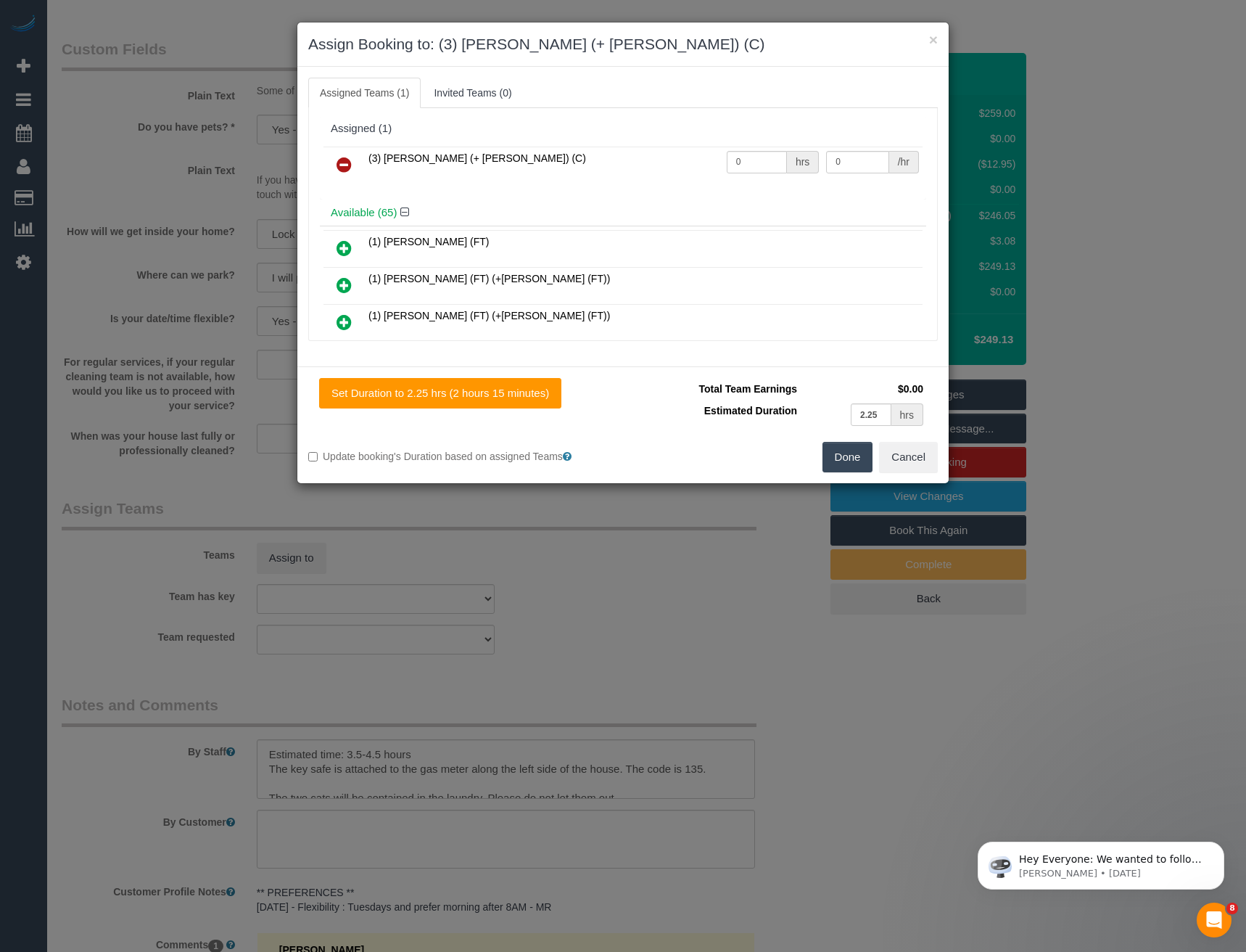
scroll to position [1985, 0]
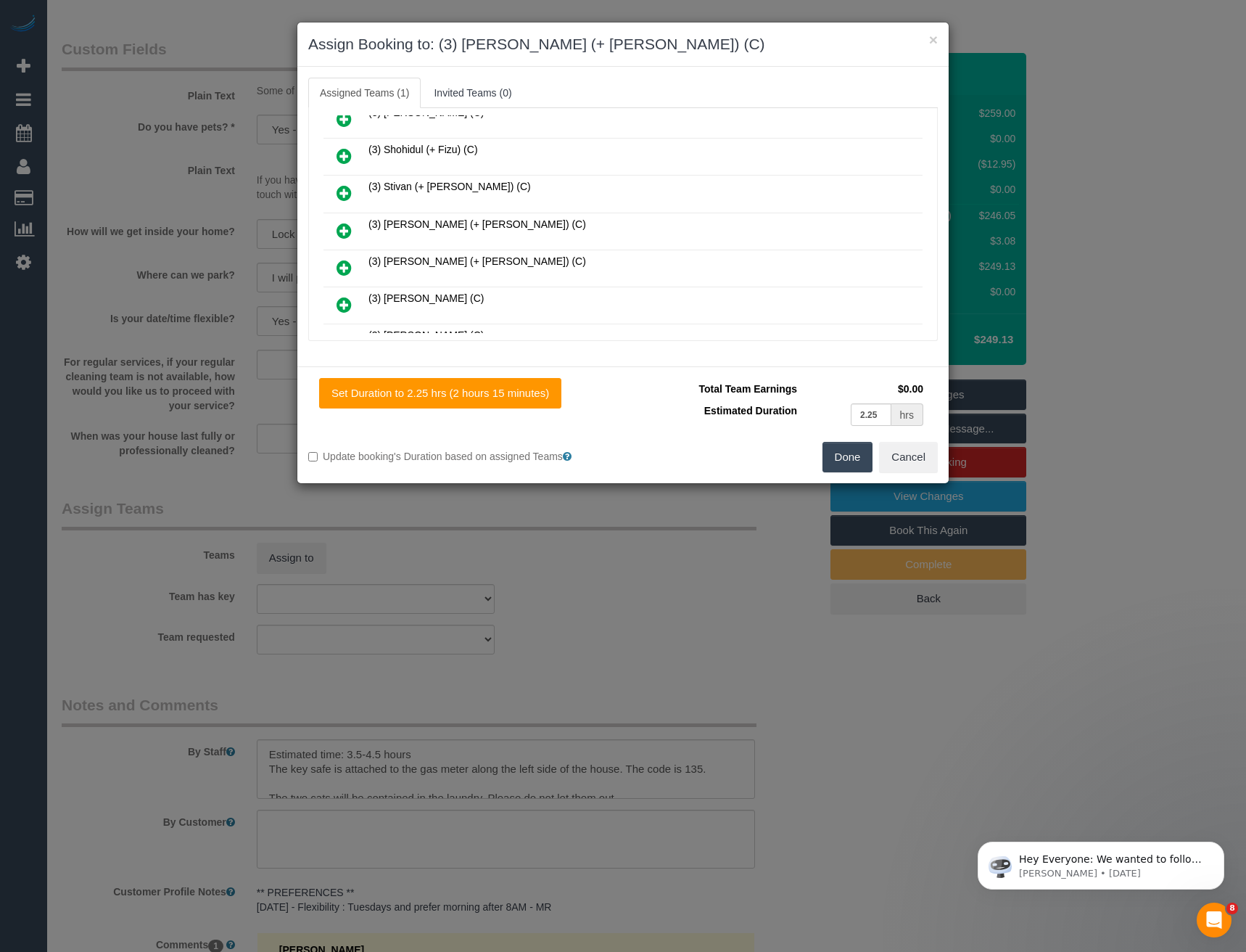
click at [347, 230] on icon at bounding box center [344, 230] width 16 height 17
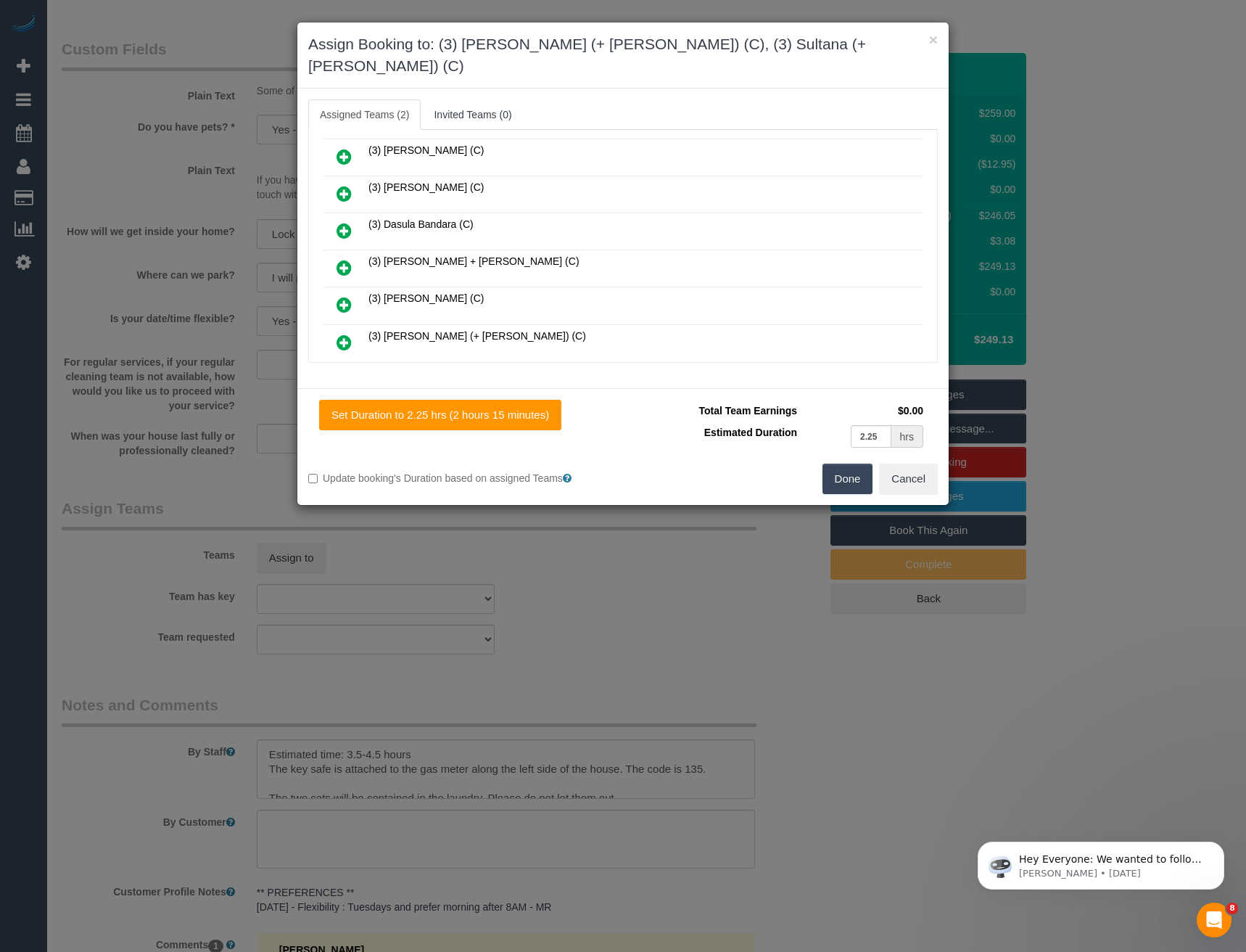
scroll to position [0, 0]
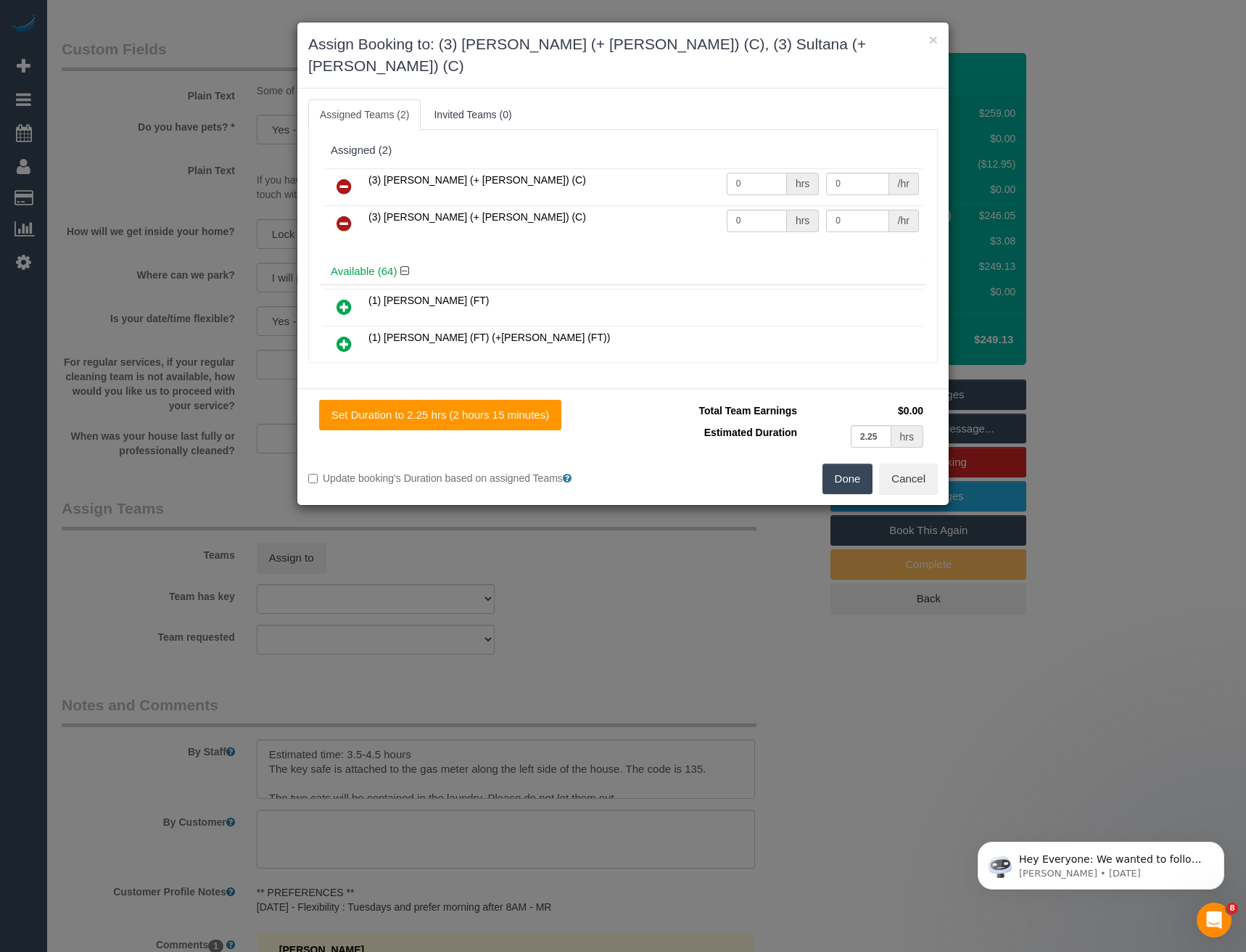
drag, startPoint x: 754, startPoint y: 165, endPoint x: 646, endPoint y: 190, distance: 110.9
click at [676, 178] on tr "(3) [PERSON_NAME] (+ [PERSON_NAME]) (C) 0 hrs 0 /hr" at bounding box center [623, 186] width 599 height 37
type input "1"
type input "77.5"
drag, startPoint x: 750, startPoint y: 198, endPoint x: 674, endPoint y: 211, distance: 77.1
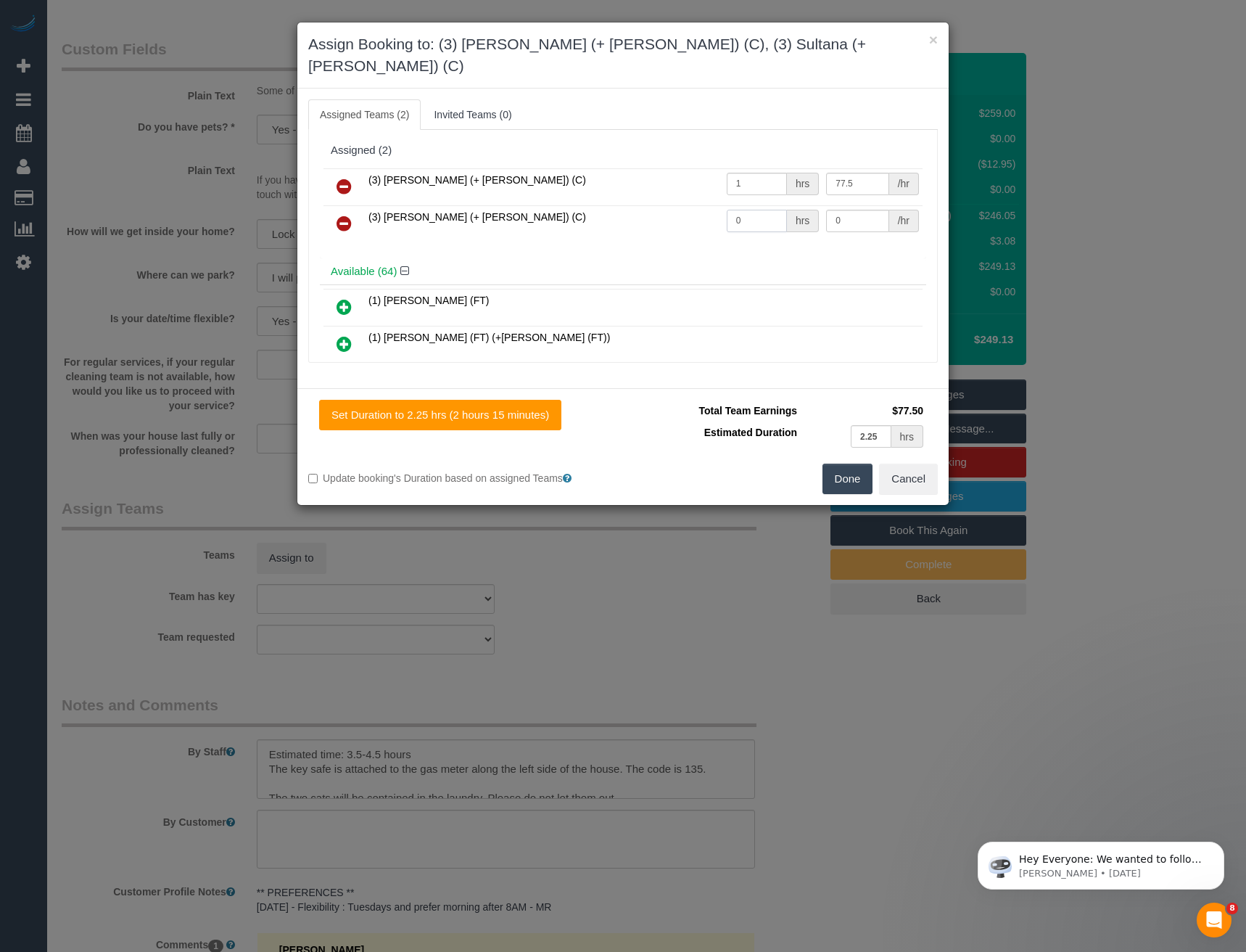
click at [676, 211] on tr "(3) [PERSON_NAME] (+ [PERSON_NAME]) (C) 0 hrs 0 /hr" at bounding box center [623, 224] width 599 height 37
type input "1"
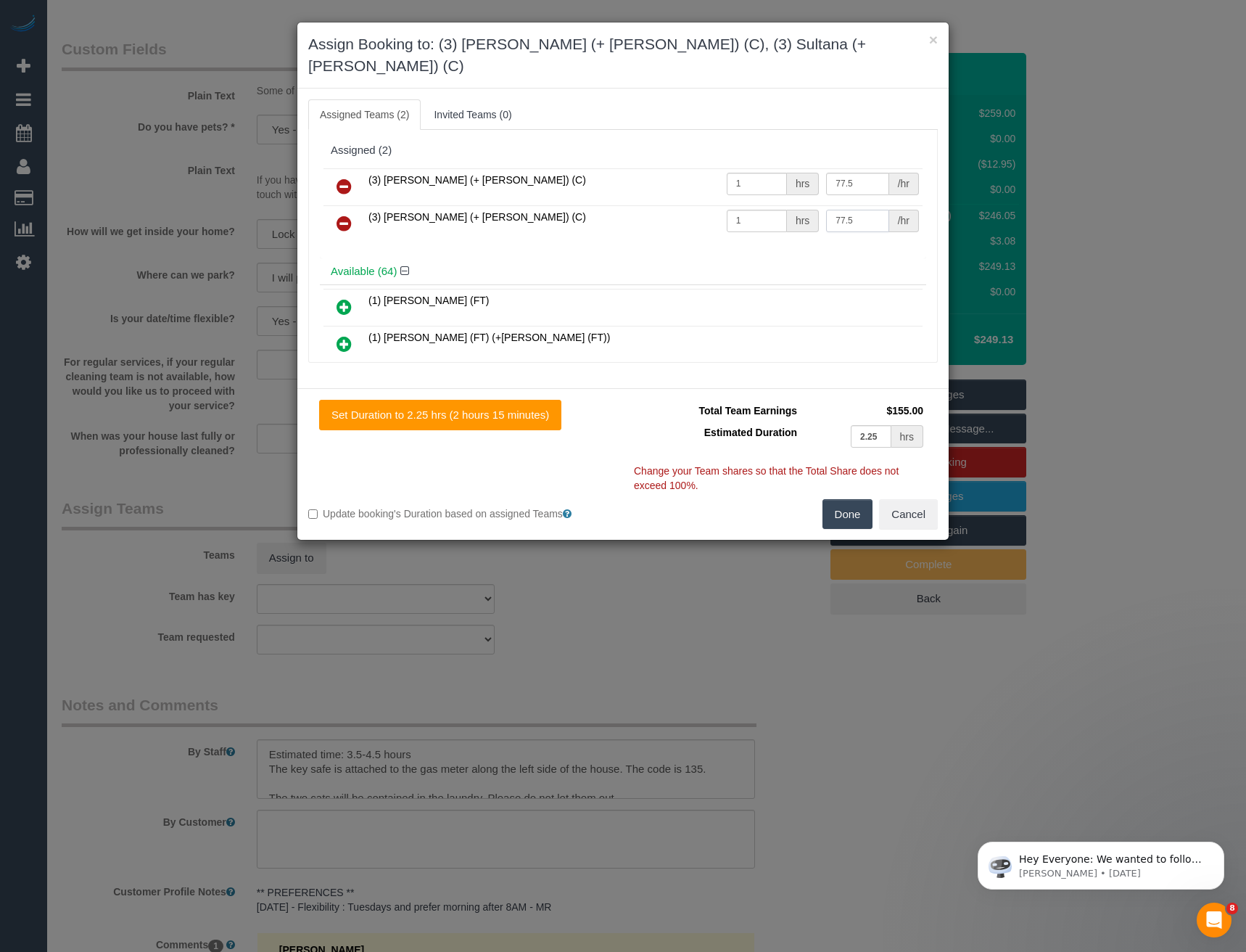
type input "77.5"
click at [849, 499] on button "Done" at bounding box center [847, 514] width 51 height 30
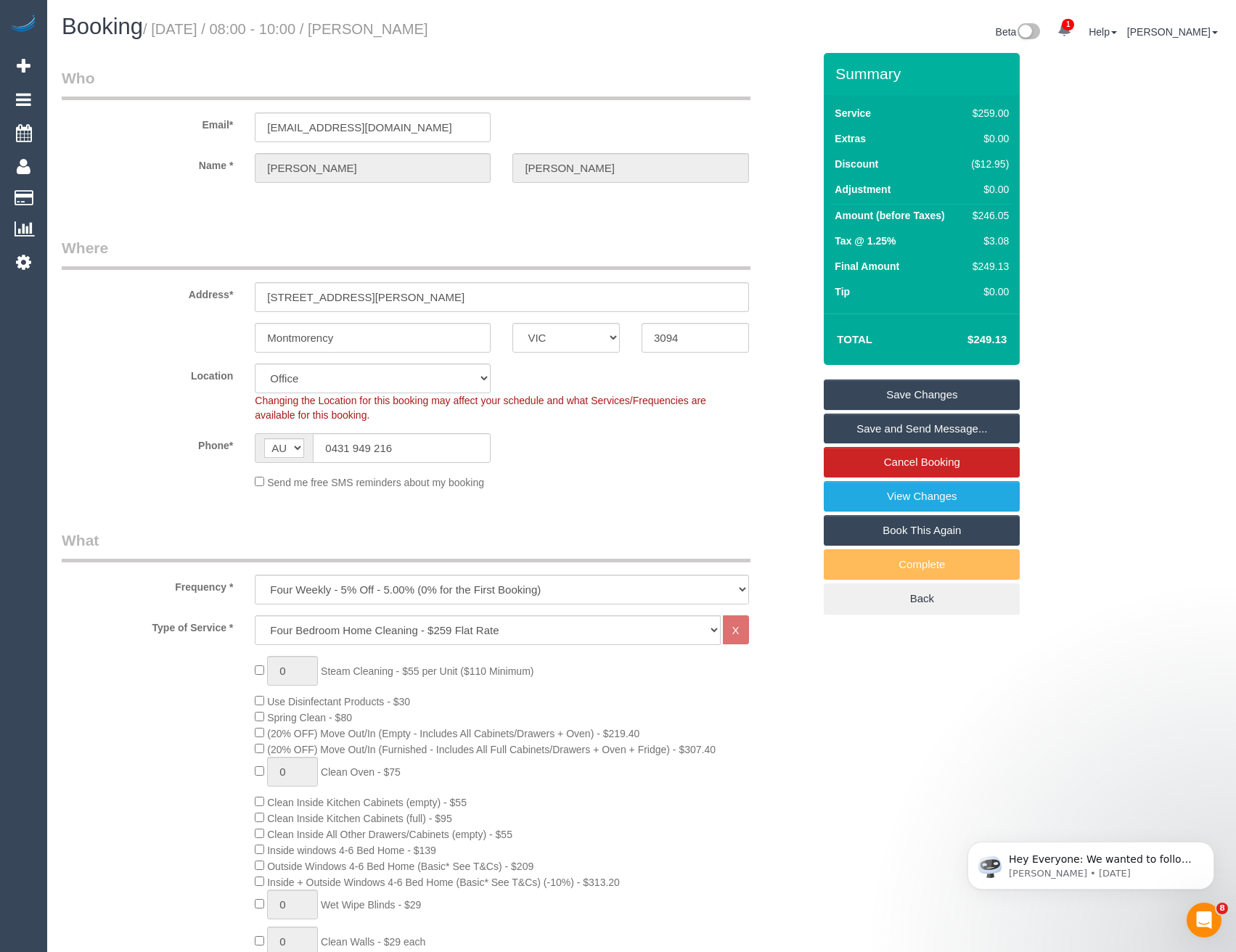
click at [853, 426] on link "Save and Send Message..." at bounding box center [921, 428] width 196 height 30
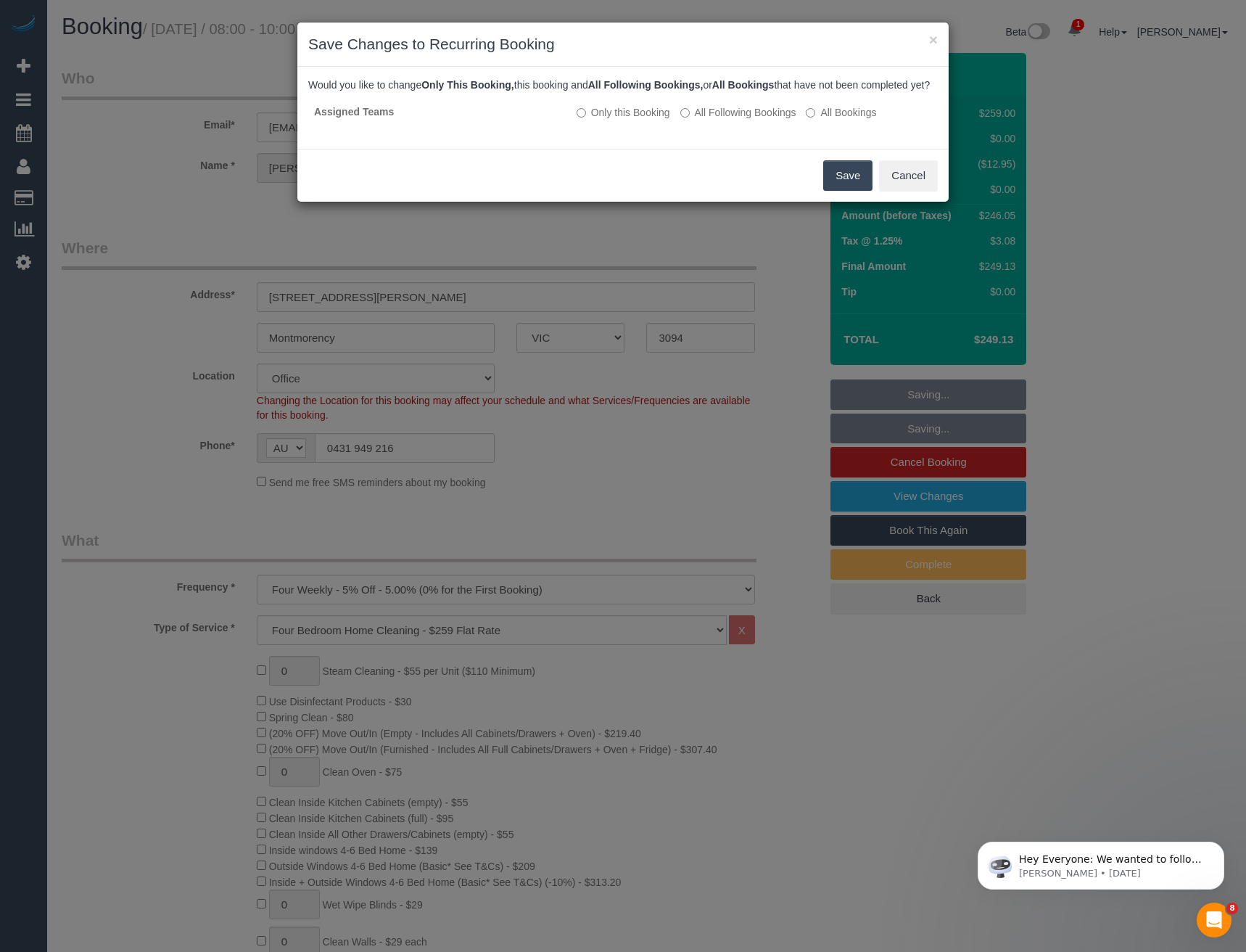
drag, startPoint x: 854, startPoint y: 197, endPoint x: 838, endPoint y: 186, distance: 19.4
click at [854, 191] on button "Save" at bounding box center [847, 175] width 49 height 30
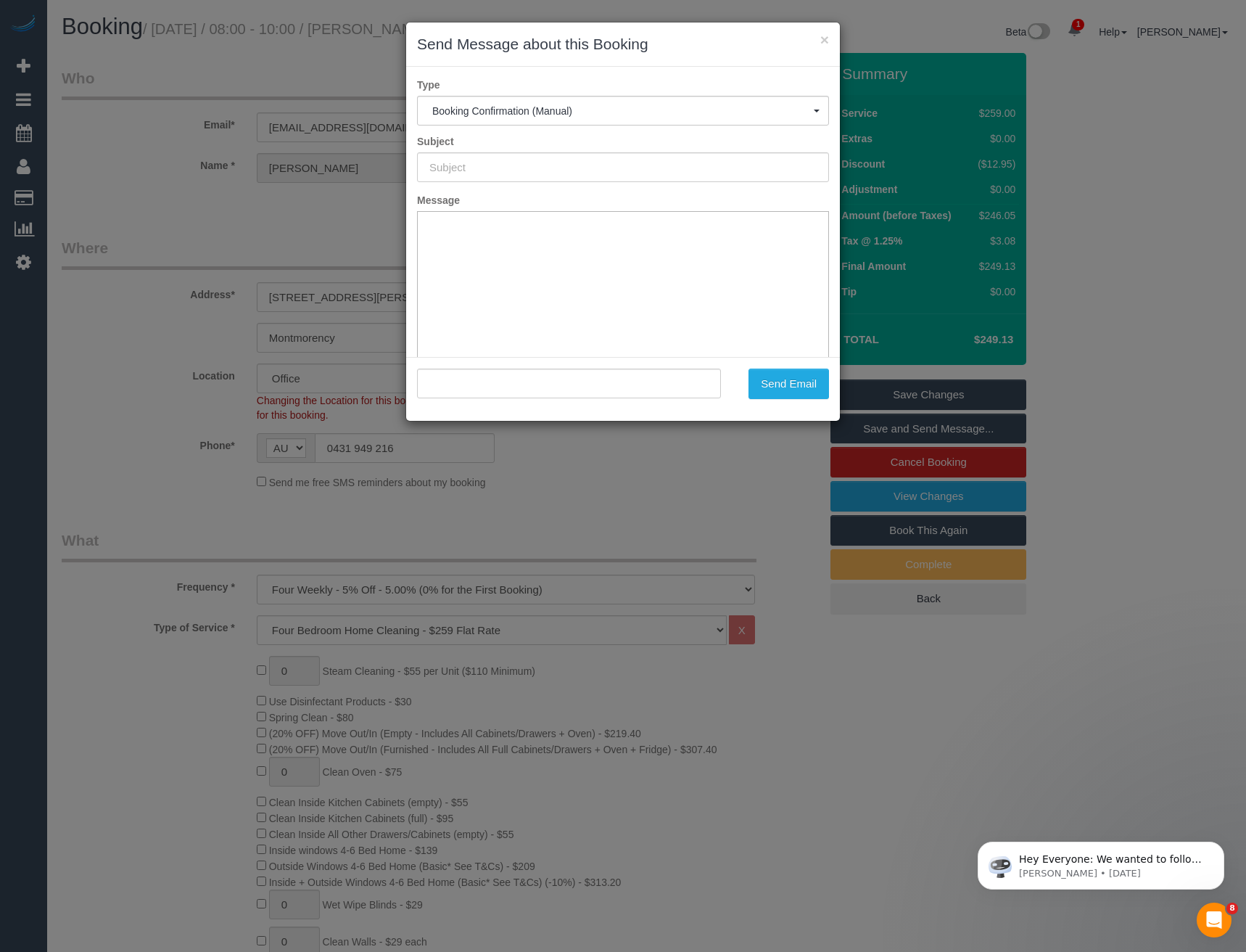
type input "Booking Confirmed"
type input ""Jennifer Wilson-Richter" <jwilsonrichter@gmail.com>"
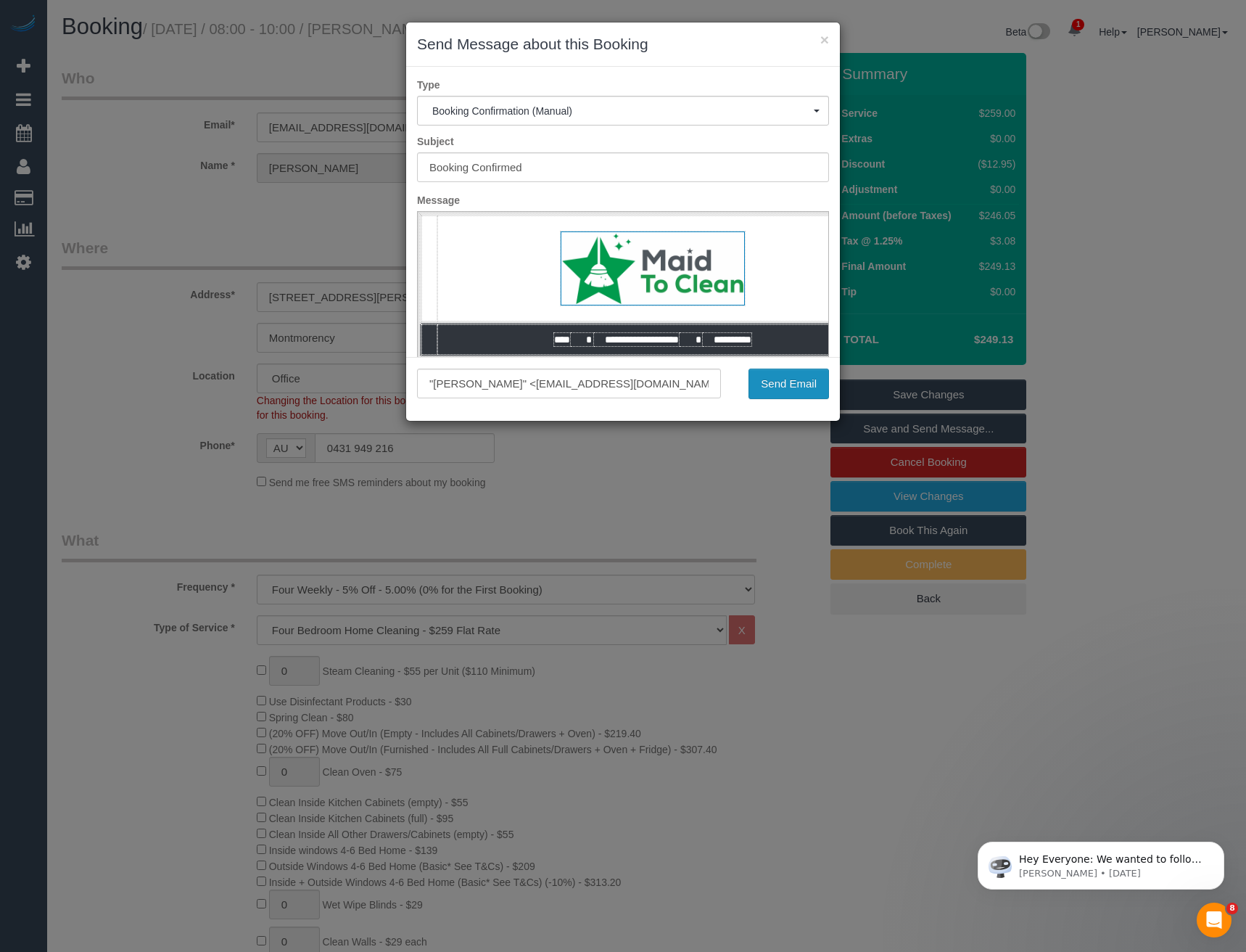
click at [791, 381] on button "Send Email" at bounding box center [789, 383] width 80 height 30
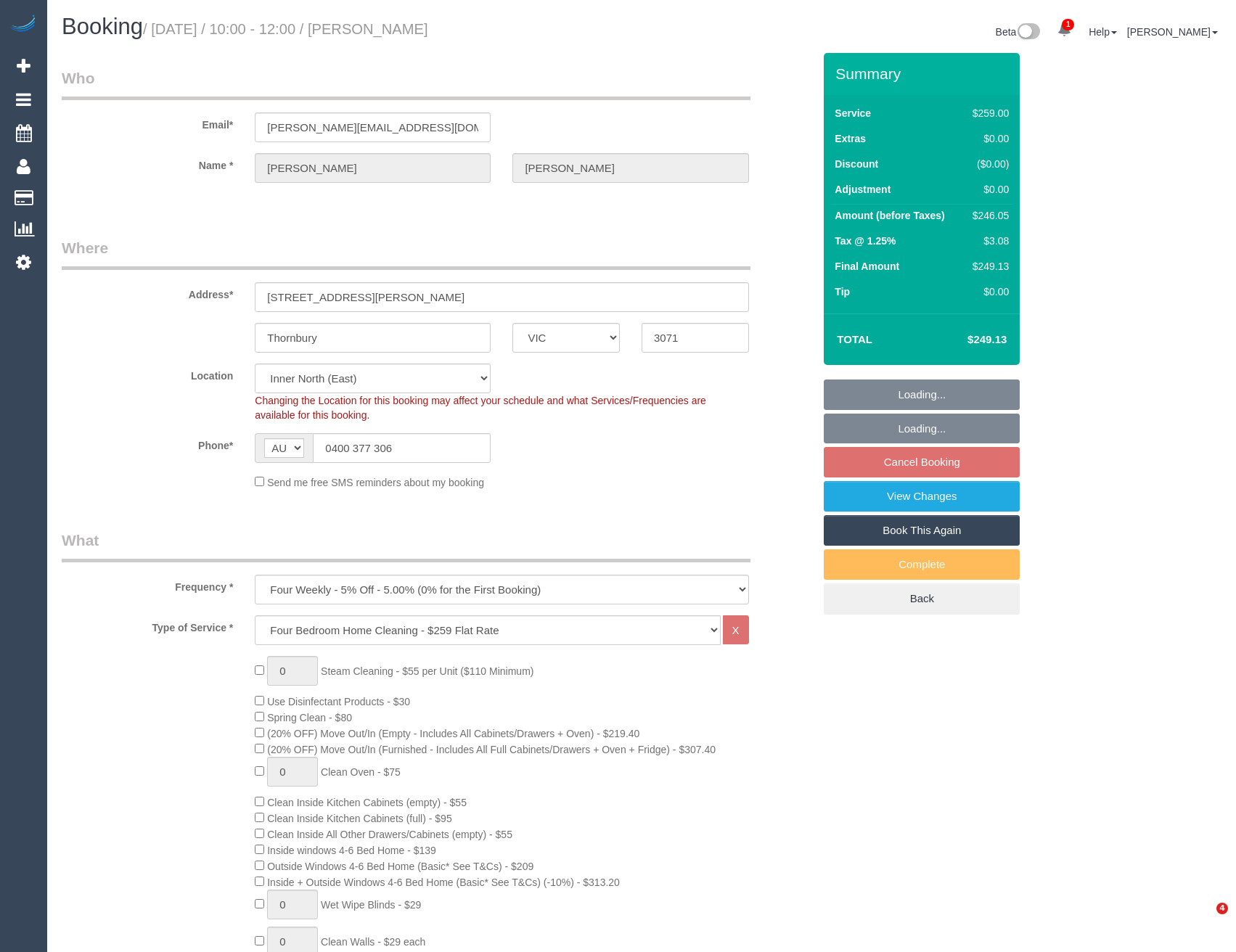
select select "VIC"
select select "object:1582"
select select "string:stripe-pm_1R7EU12GScqysDRVlZP1YM6c"
select select "number:28"
select select "number:15"
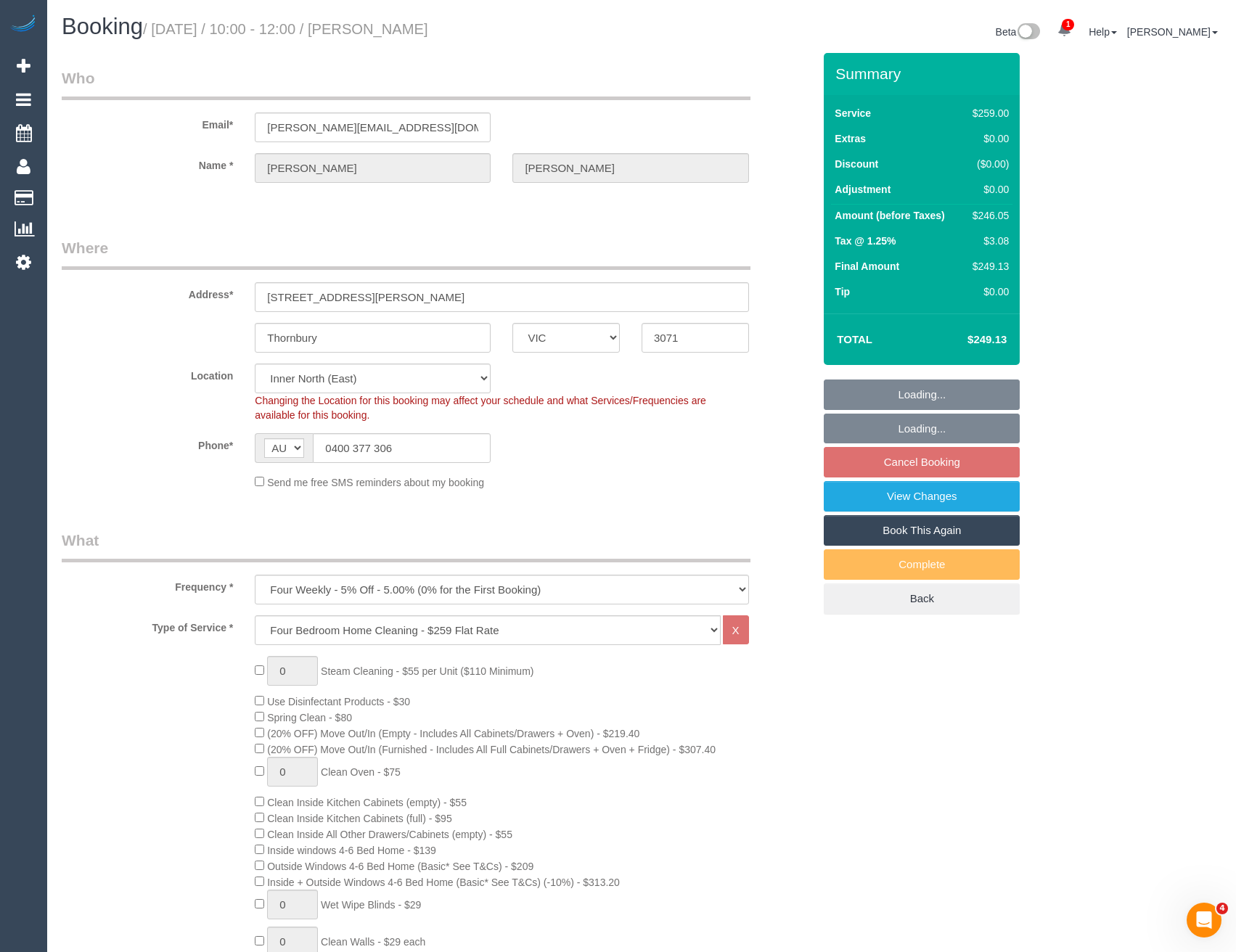
select select "number:19"
select select "number:22"
select select "number:34"
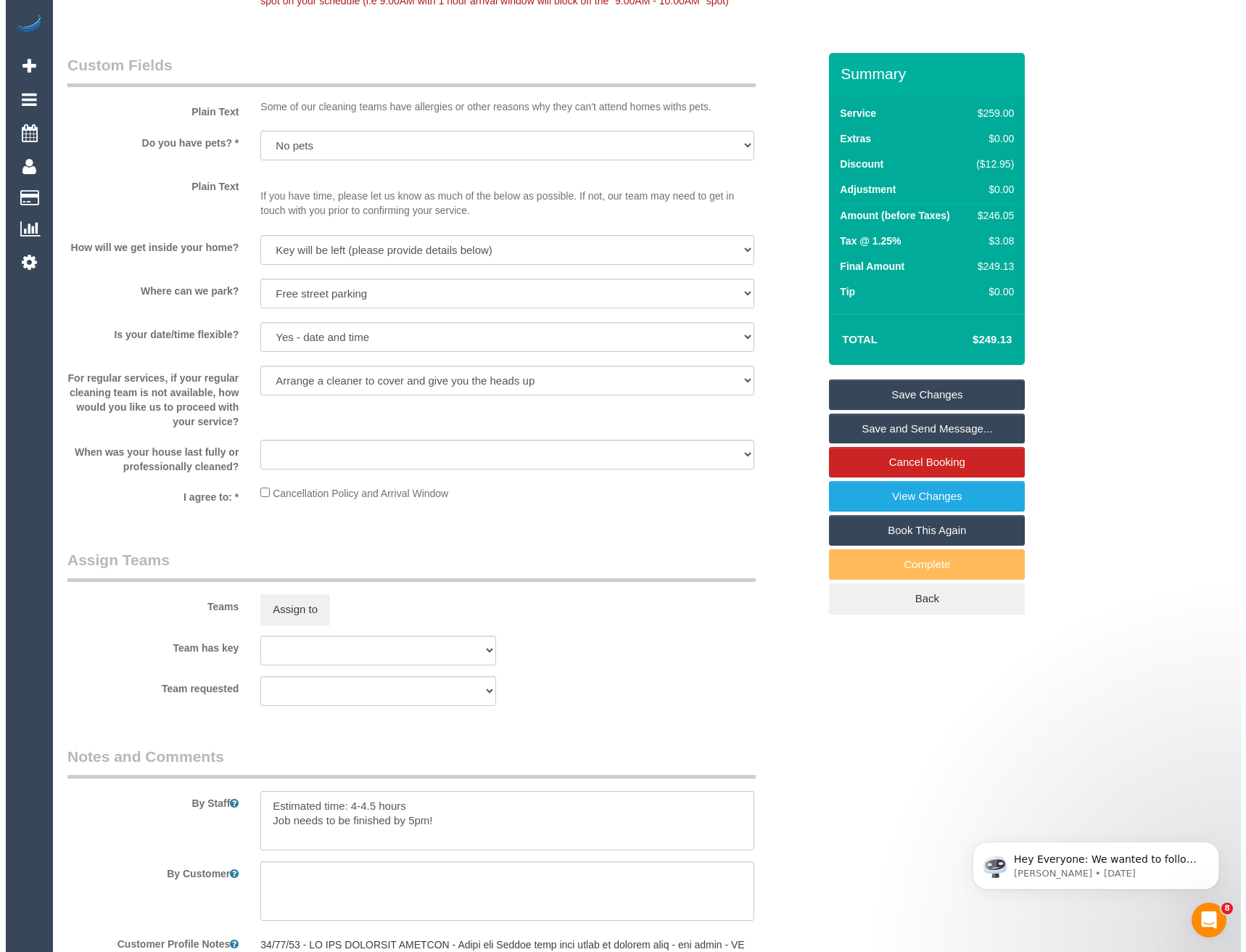
scroll to position [1887, 0]
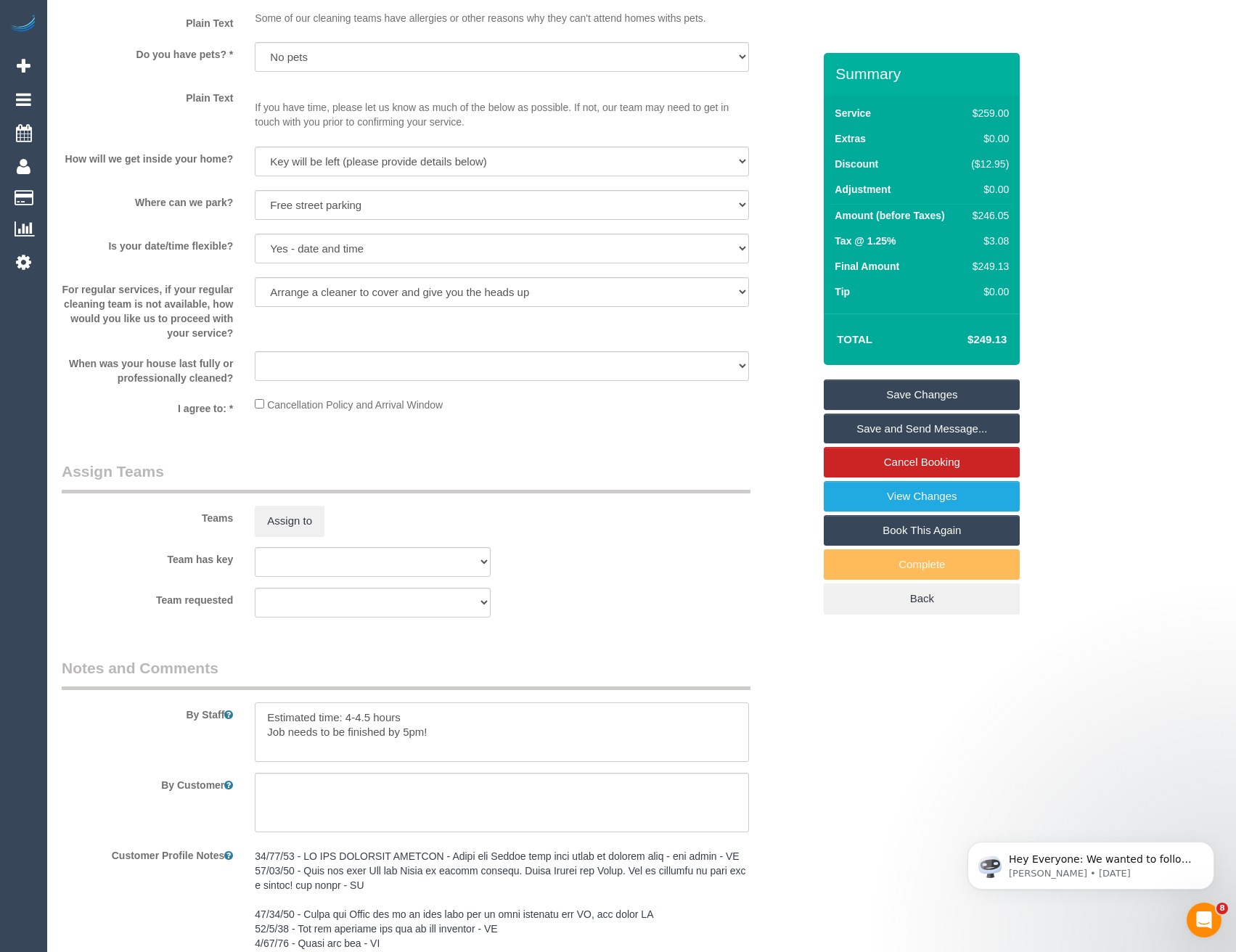
drag, startPoint x: 348, startPoint y: 720, endPoint x: 358, endPoint y: 716, distance: 10.8
click at [348, 720] on textarea at bounding box center [501, 732] width 494 height 60
click at [429, 726] on textarea at bounding box center [501, 732] width 494 height 60
type textarea "Estimated time: 3.5-4.5 hours Job needs to be finished by 5pm!"
click at [293, 522] on button "Assign to" at bounding box center [289, 520] width 70 height 30
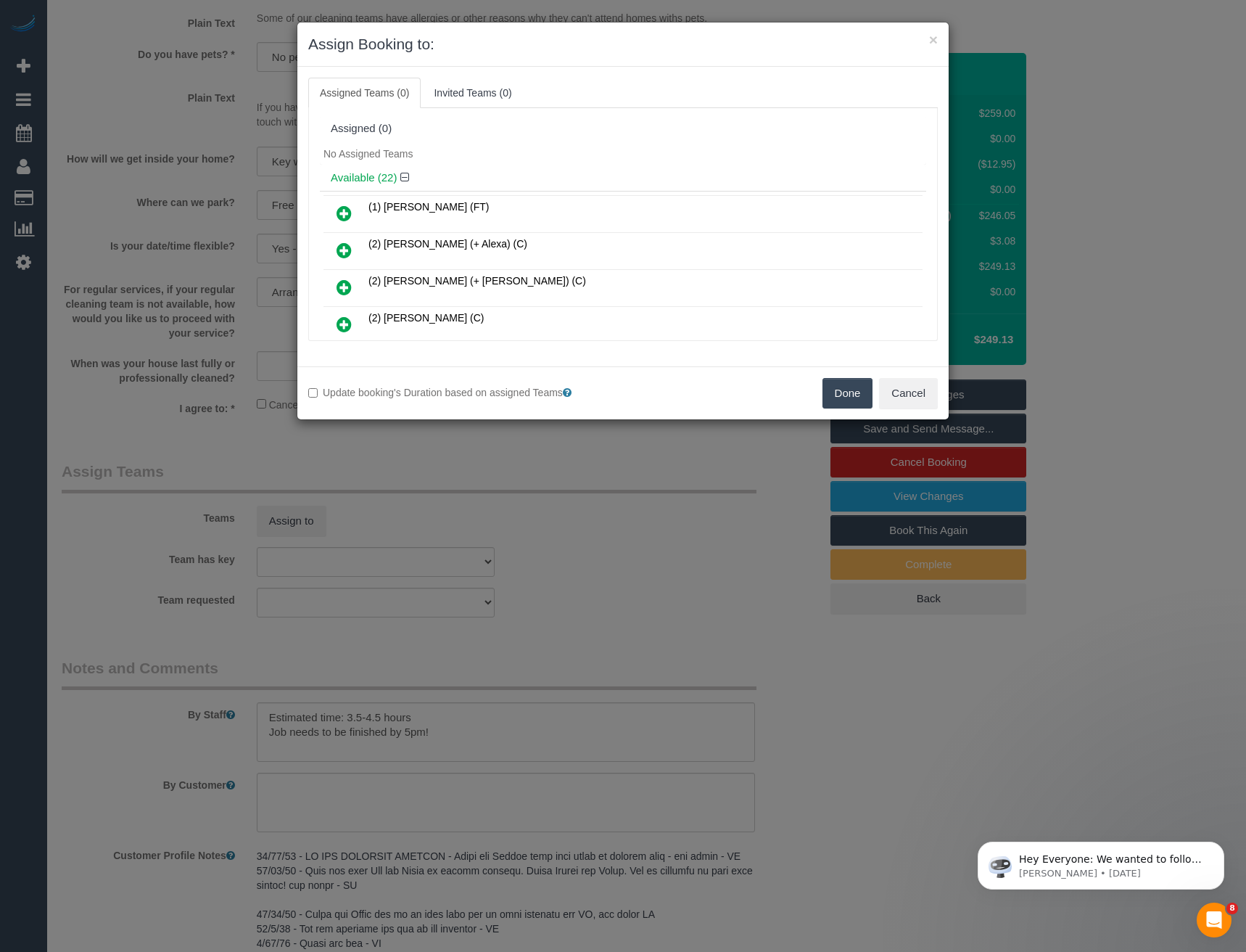
scroll to position [614, 0]
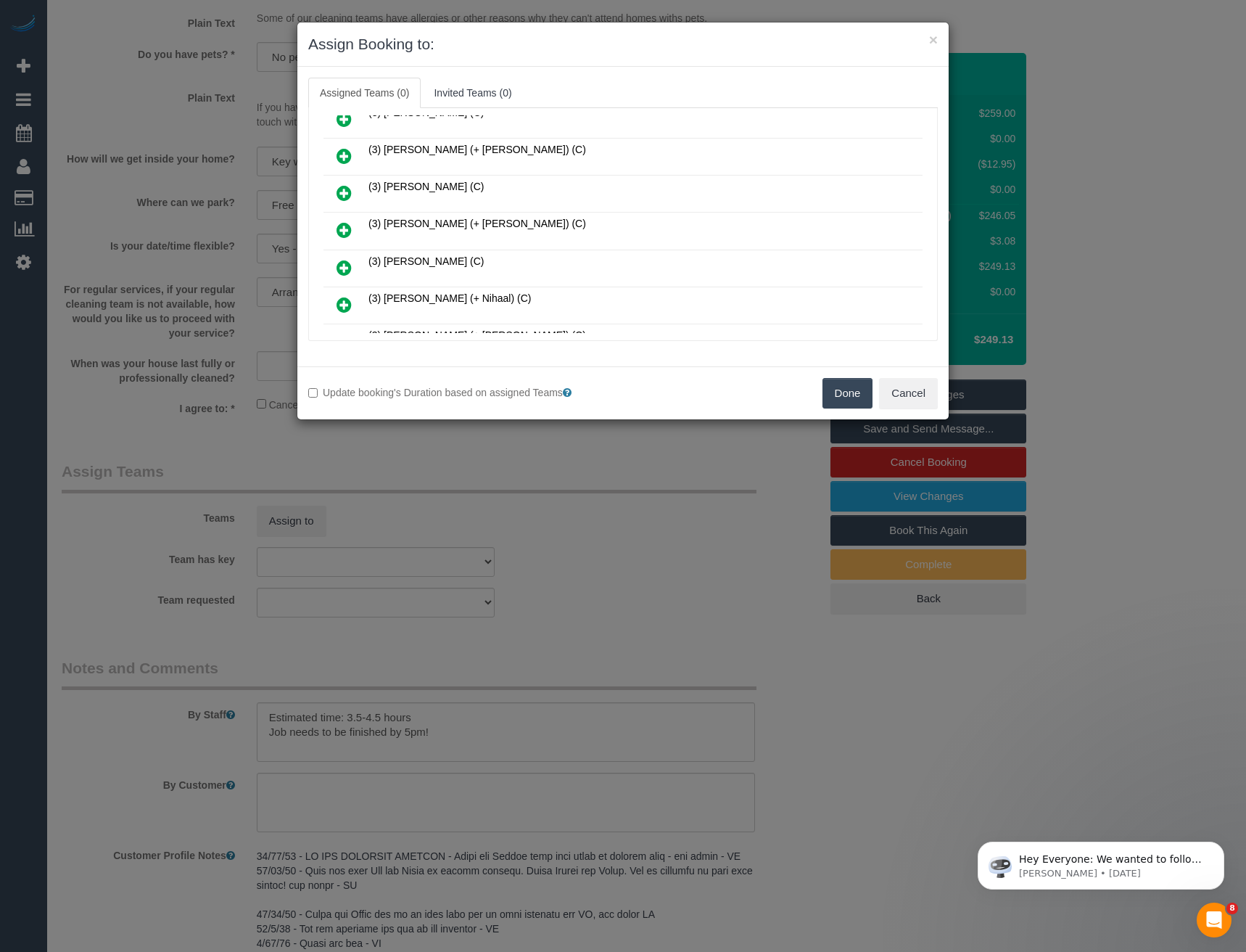
click at [343, 226] on icon at bounding box center [344, 230] width 16 height 17
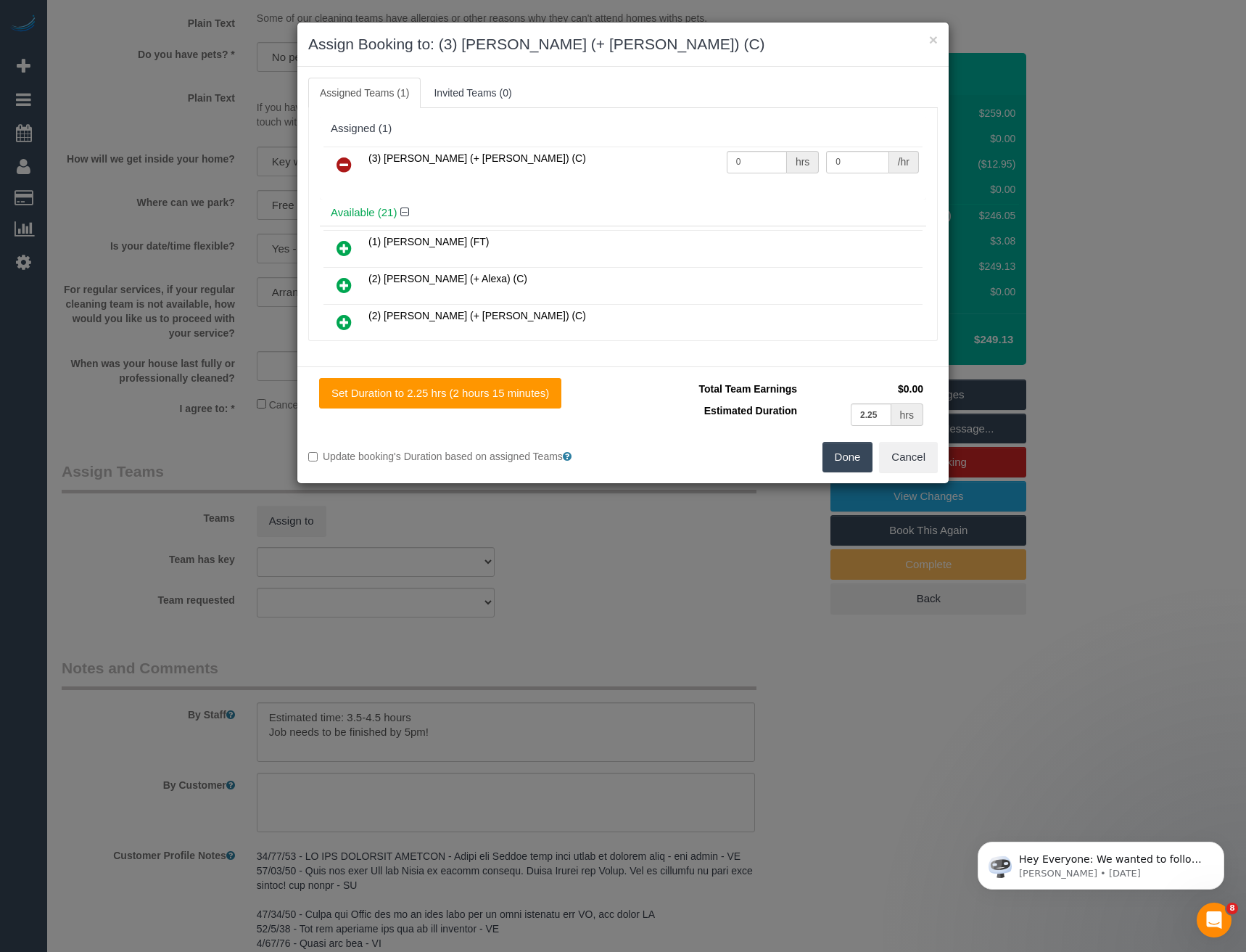
scroll to position [722, 0]
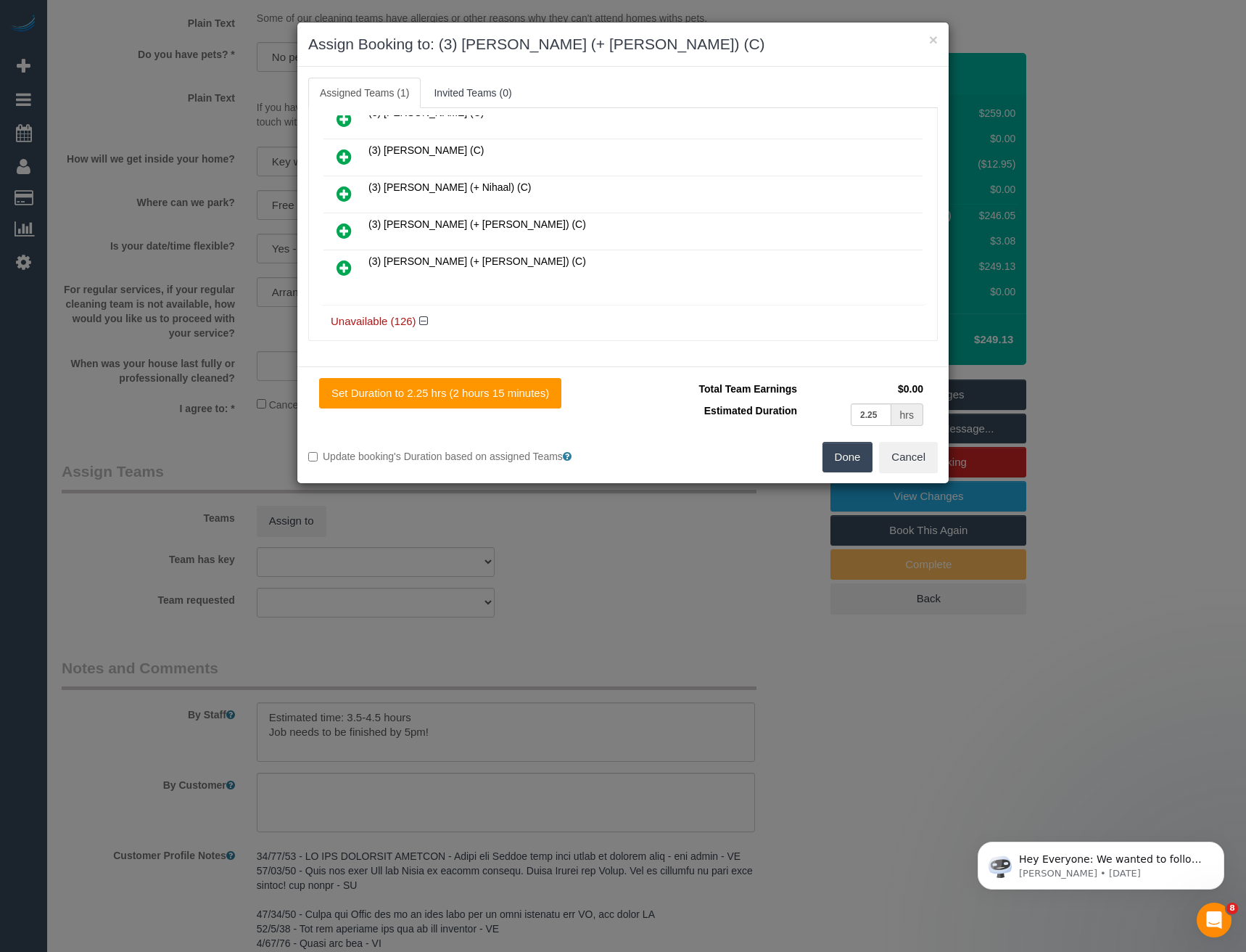
click at [342, 235] on icon at bounding box center [344, 230] width 16 height 17
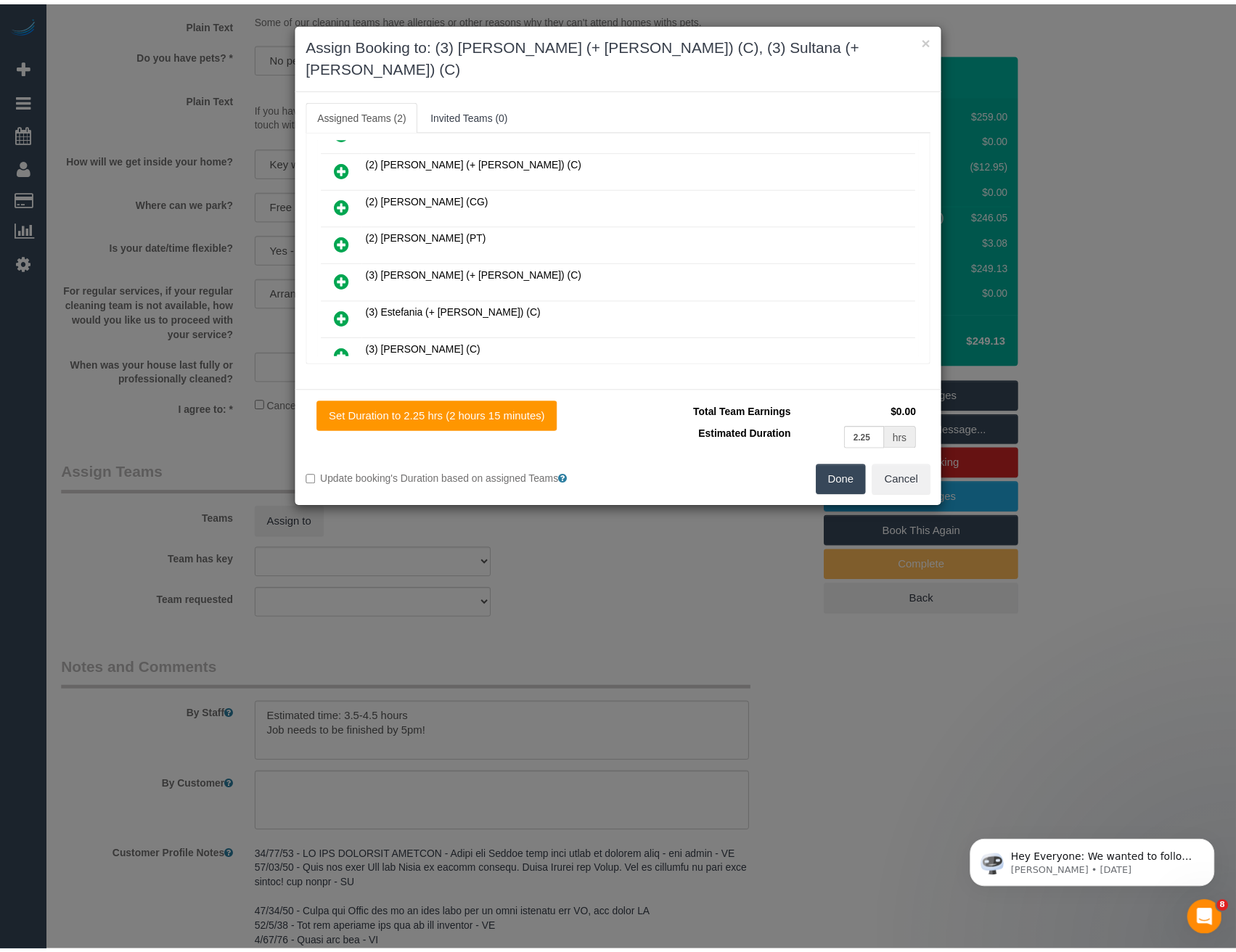
scroll to position [0, 0]
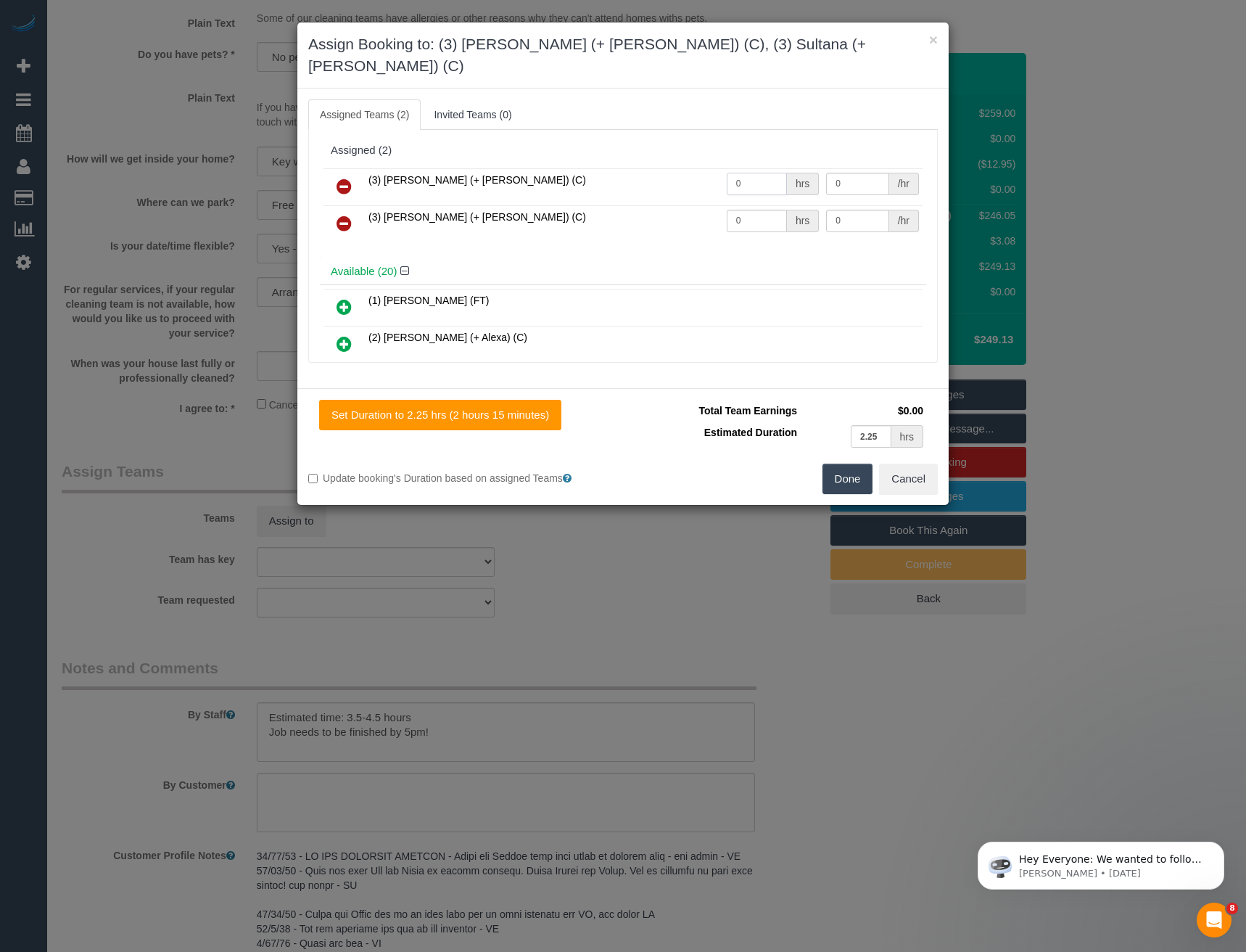
drag, startPoint x: 754, startPoint y: 157, endPoint x: 617, endPoint y: 166, distance: 137.3
click at [633, 168] on tr "(3) Sabbir (+ Sultana) (C) 0 hrs 0 /hr" at bounding box center [623, 186] width 599 height 37
type input "1"
type input "77.5"
drag, startPoint x: 740, startPoint y: 202, endPoint x: 694, endPoint y: 200, distance: 46.0
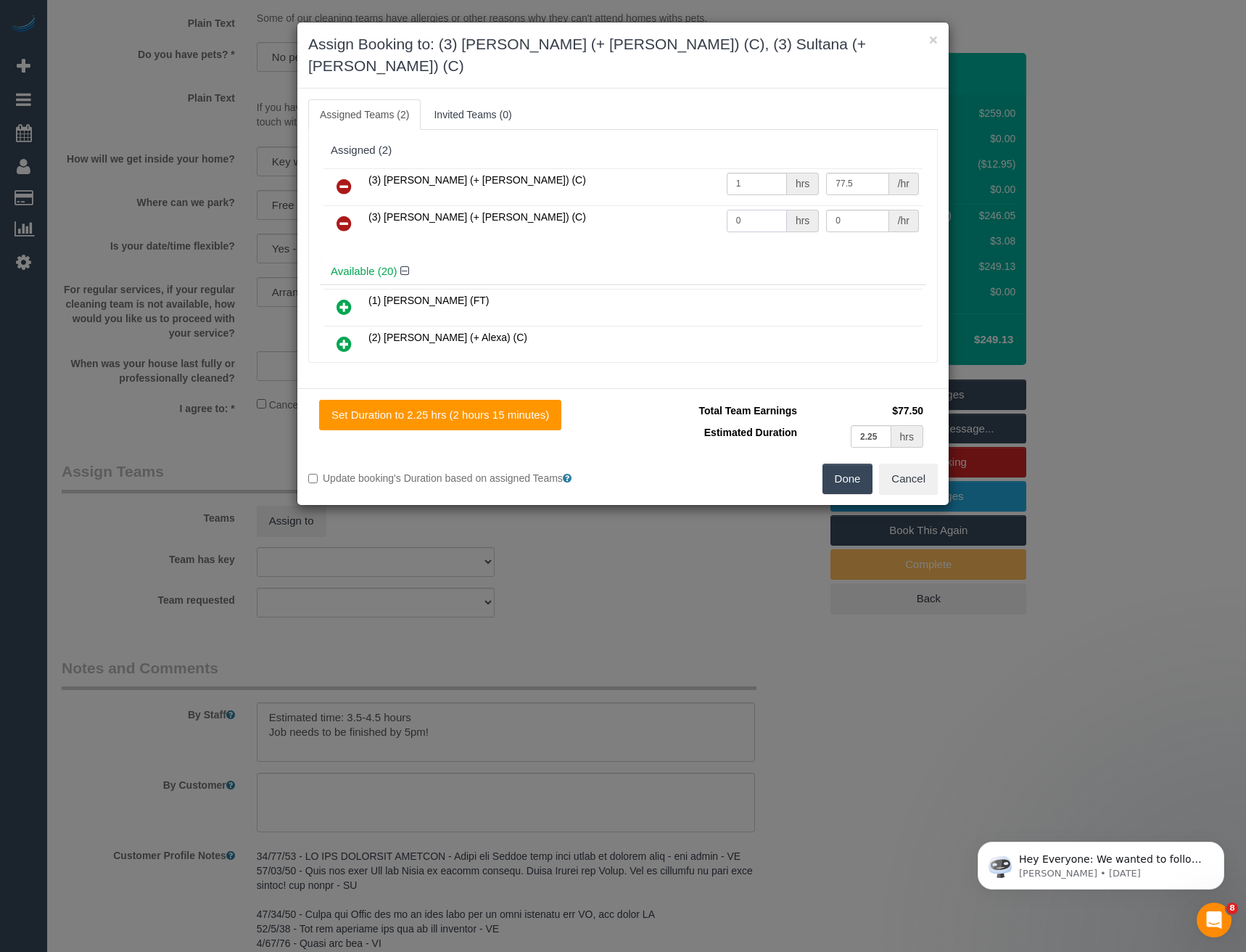
click at [695, 205] on tr "(3) Sultana (+ Sabbir) (C) 0 hrs 0 /hr" at bounding box center [623, 224] width 599 height 37
type input "1"
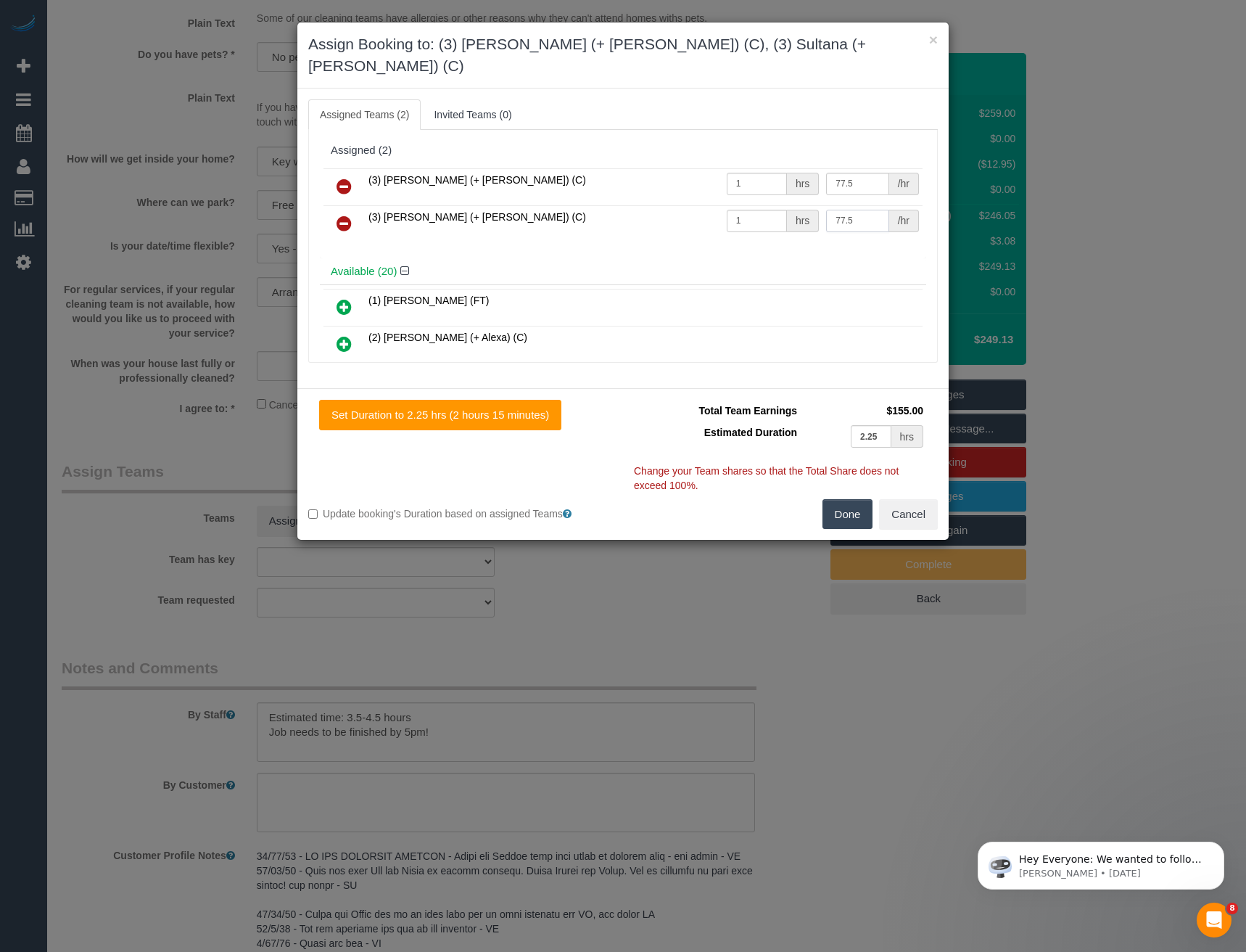
type input "77.5"
click at [865, 499] on button "Done" at bounding box center [847, 514] width 51 height 30
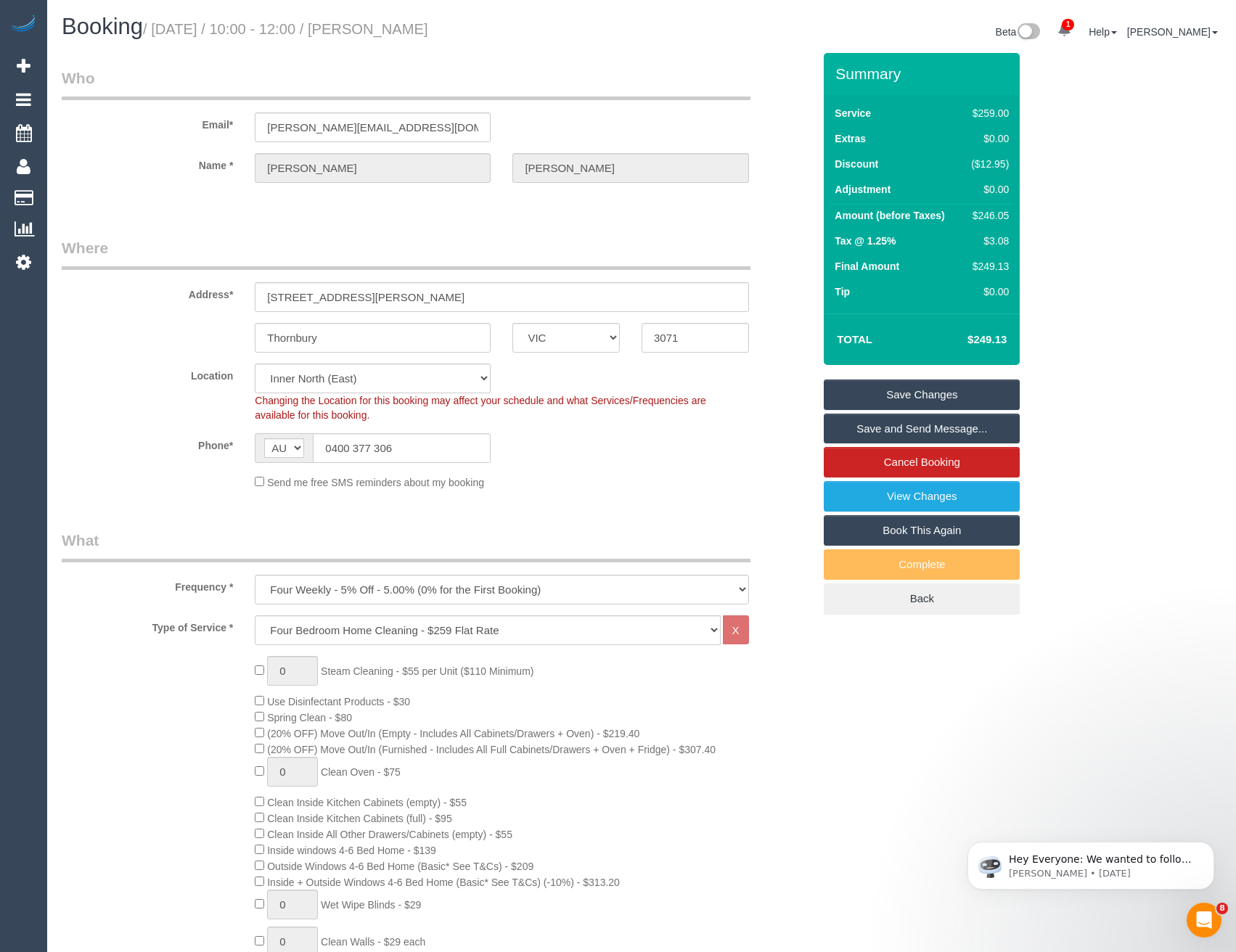
click at [864, 423] on link "Save and Send Message..." at bounding box center [921, 428] width 196 height 30
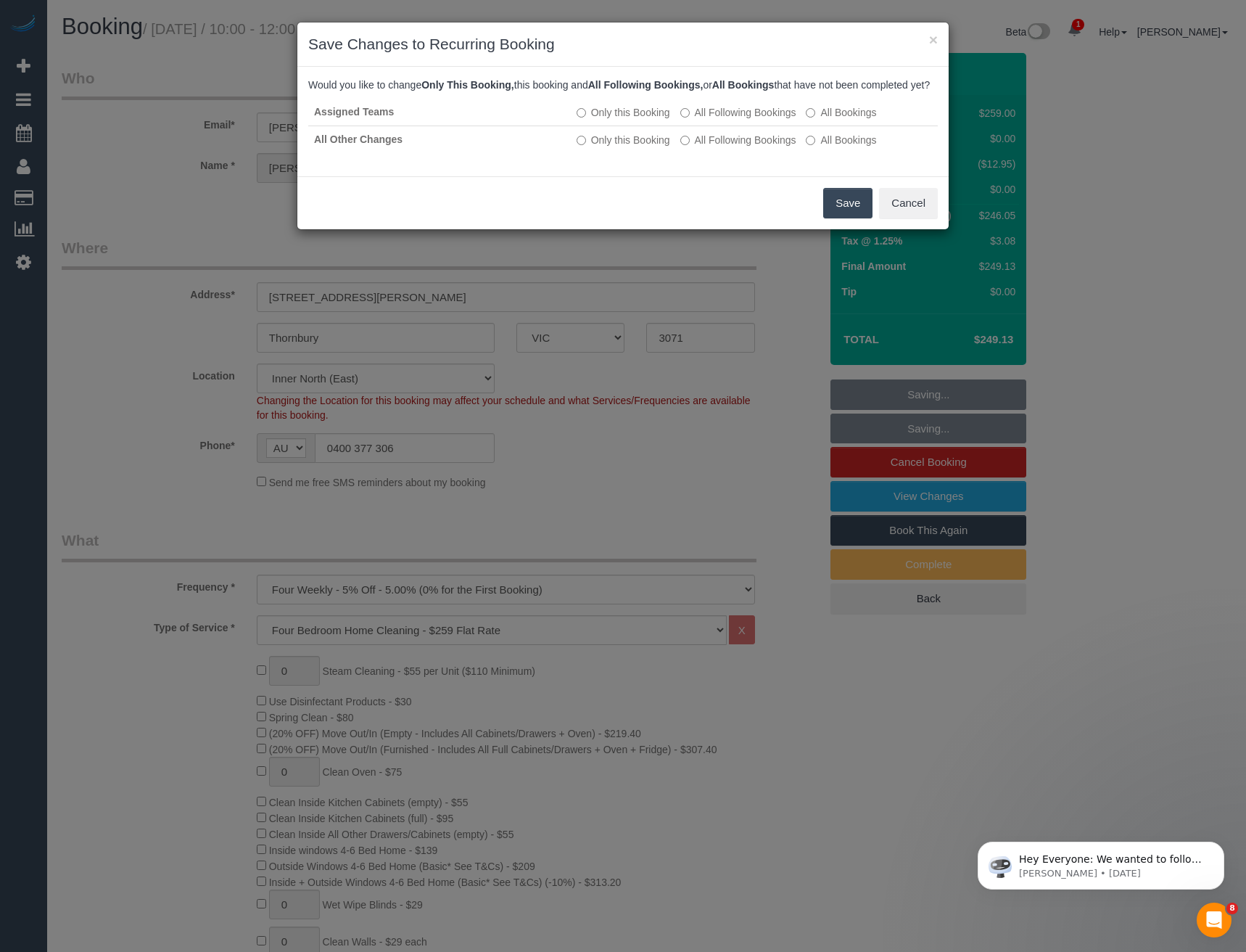
drag, startPoint x: 847, startPoint y: 221, endPoint x: 832, endPoint y: 205, distance: 21.9
click at [847, 218] on button "Save" at bounding box center [847, 203] width 49 height 30
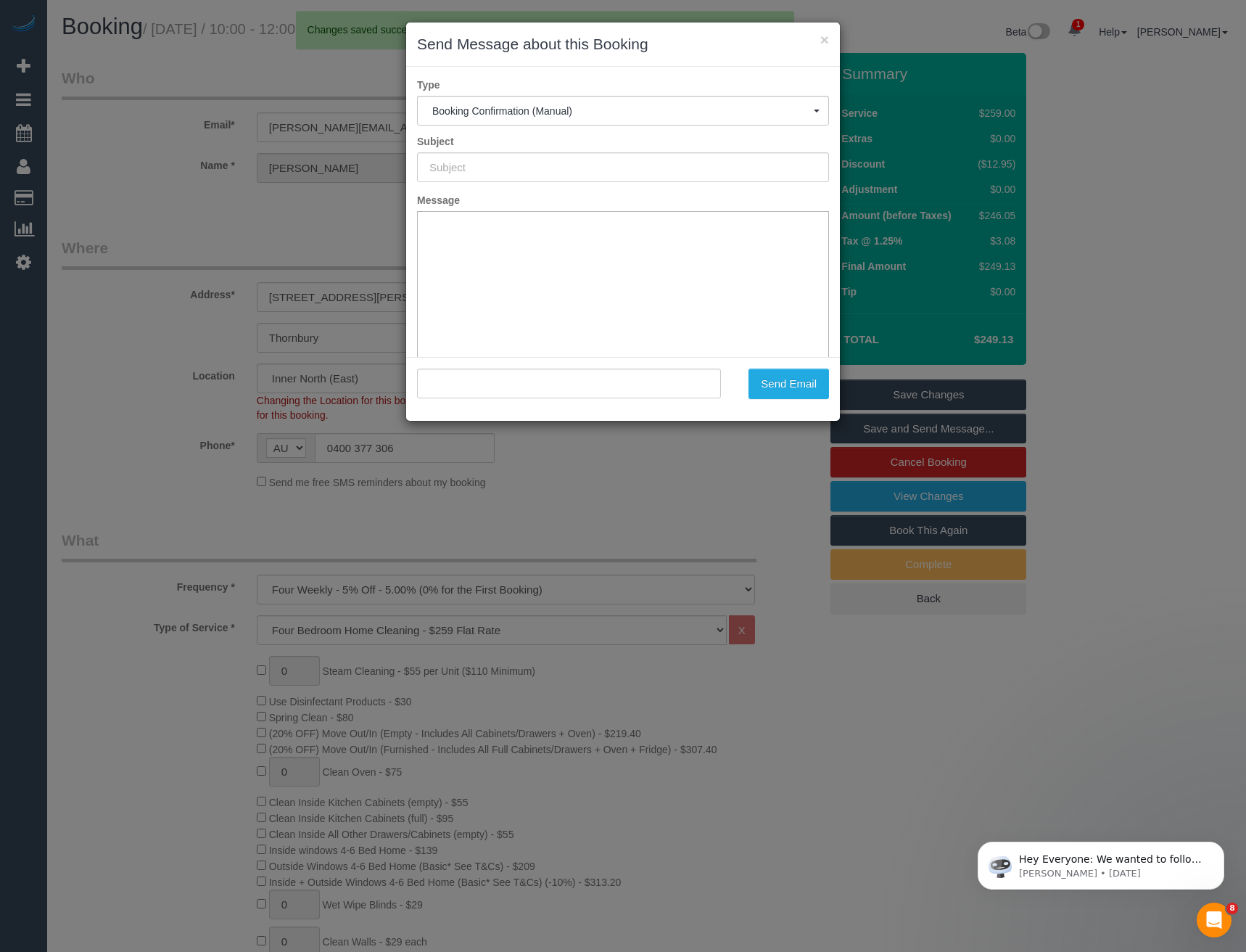
type input "Booking Confirmed"
type input ""Shane O'Neill" <shane_on@hotmail.com>"
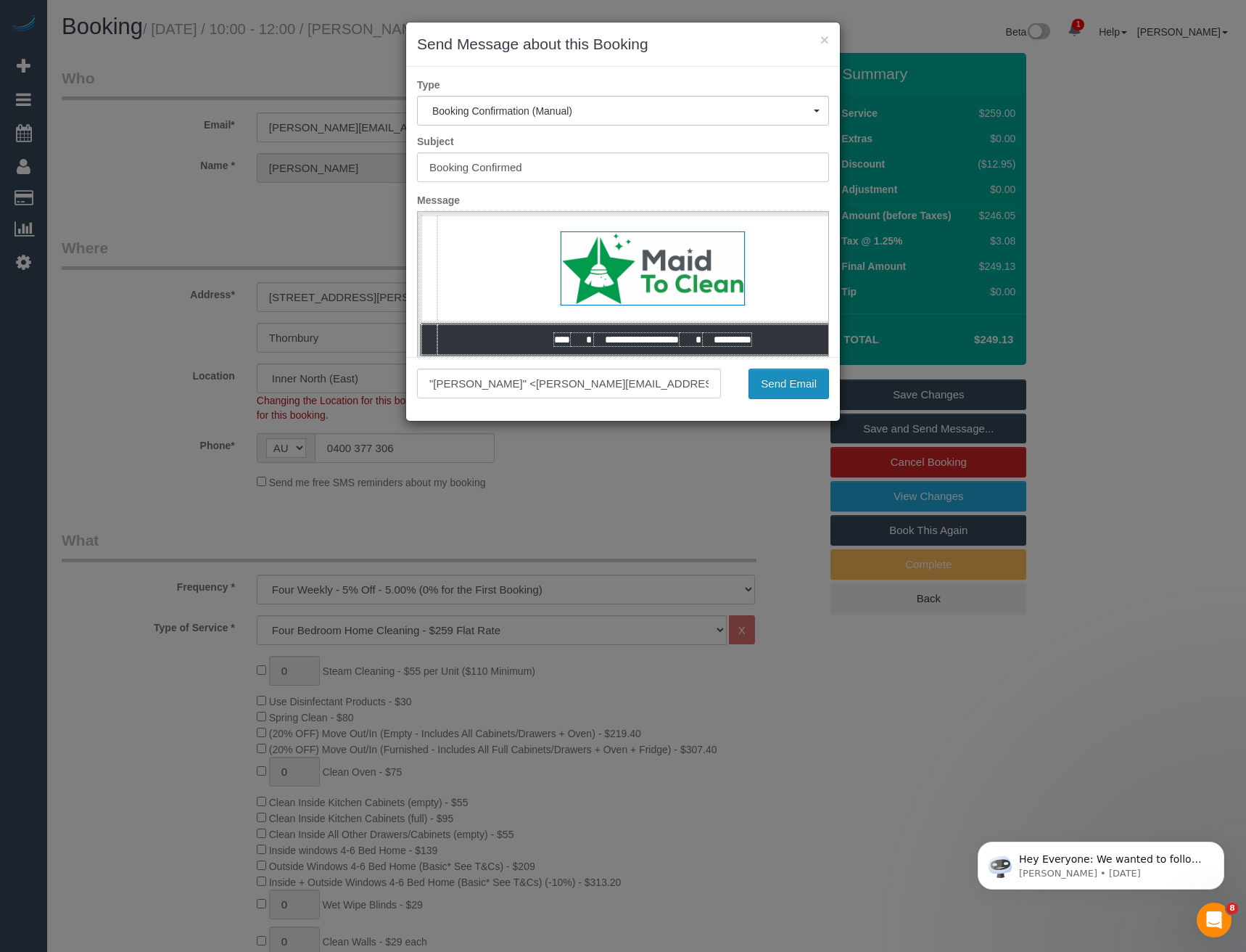
click at [792, 386] on button "Send Email" at bounding box center [789, 383] width 80 height 30
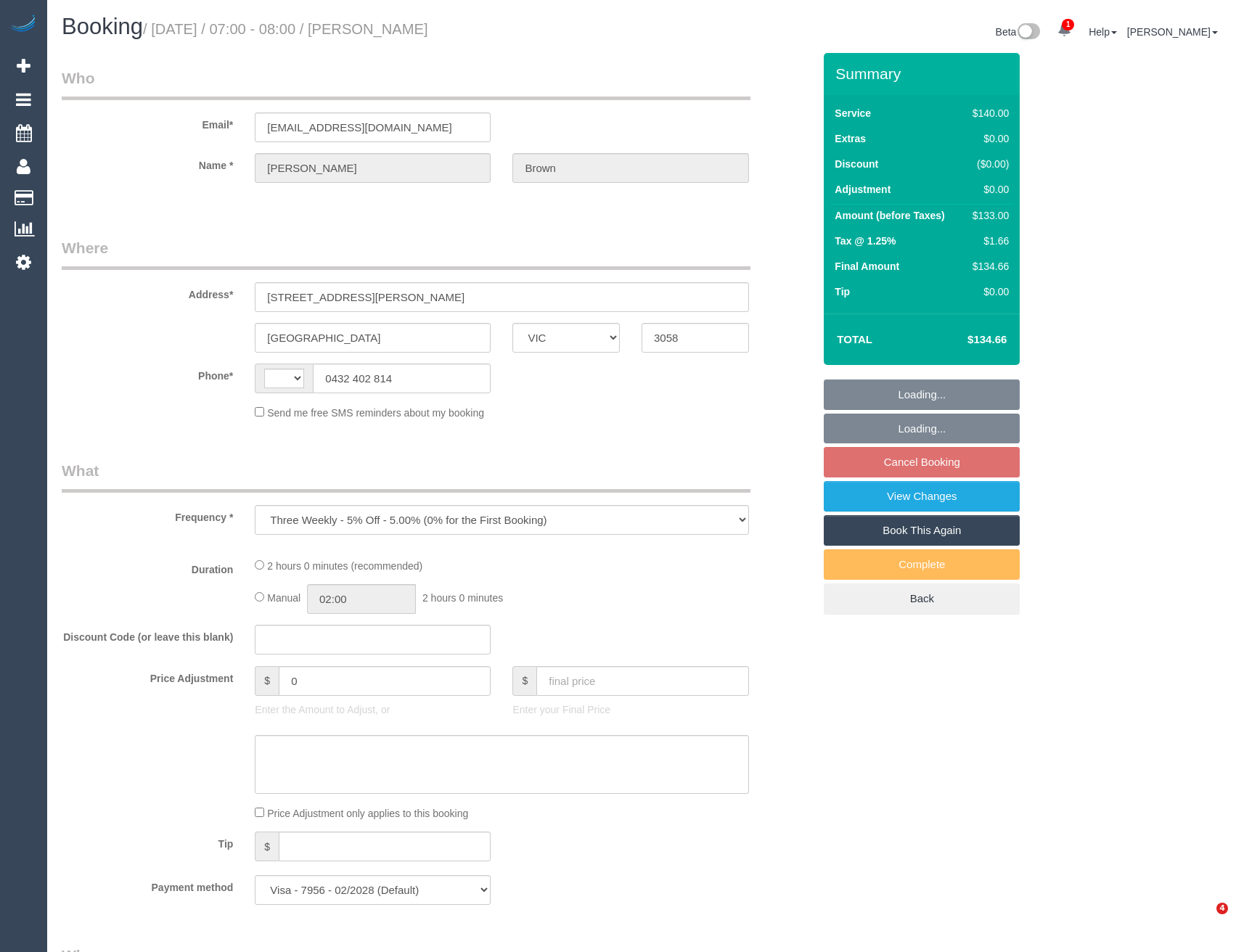
select select "VIC"
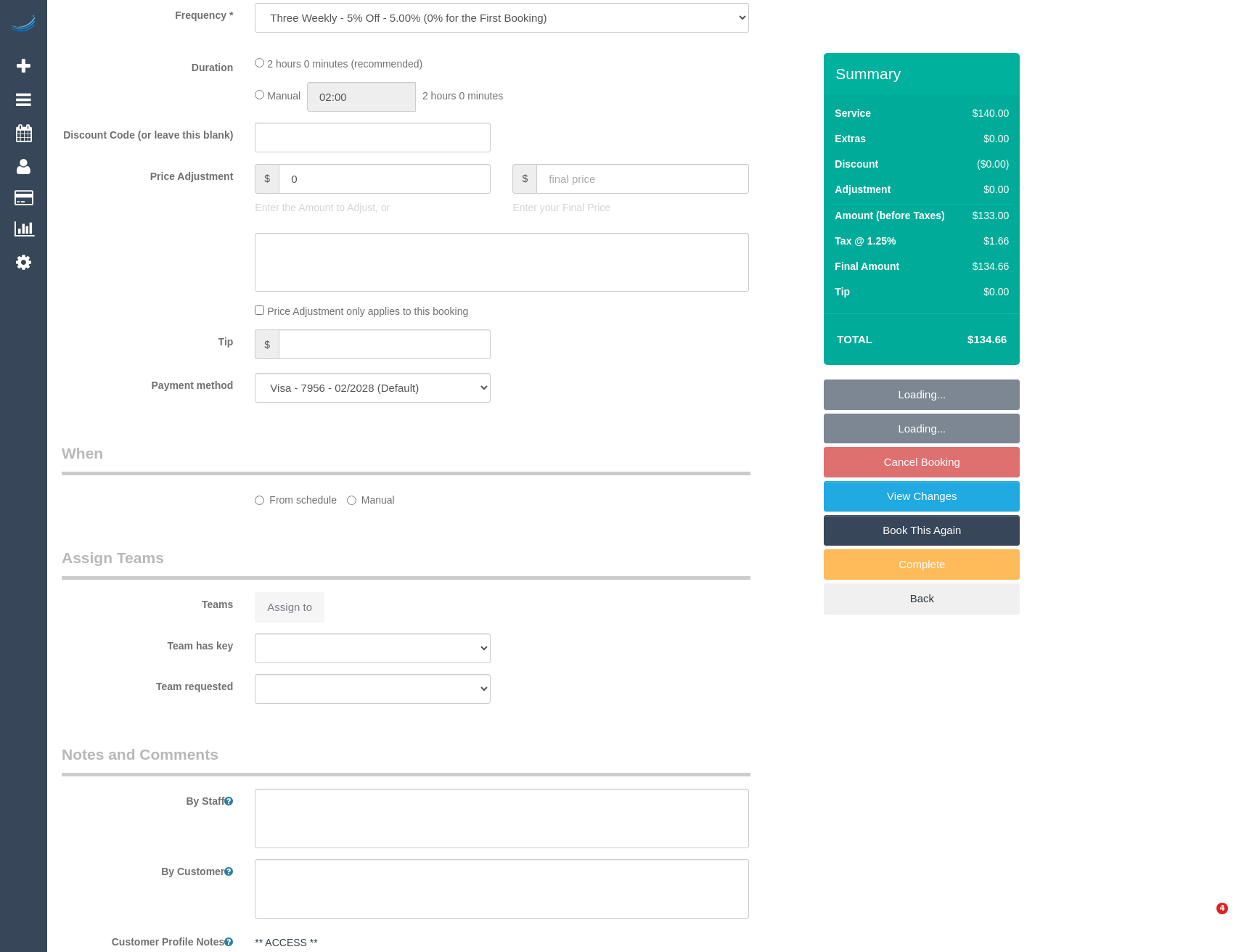
select select "string:AU"
select select "number:27"
select select "number:14"
select select "number:19"
select select "number:23"
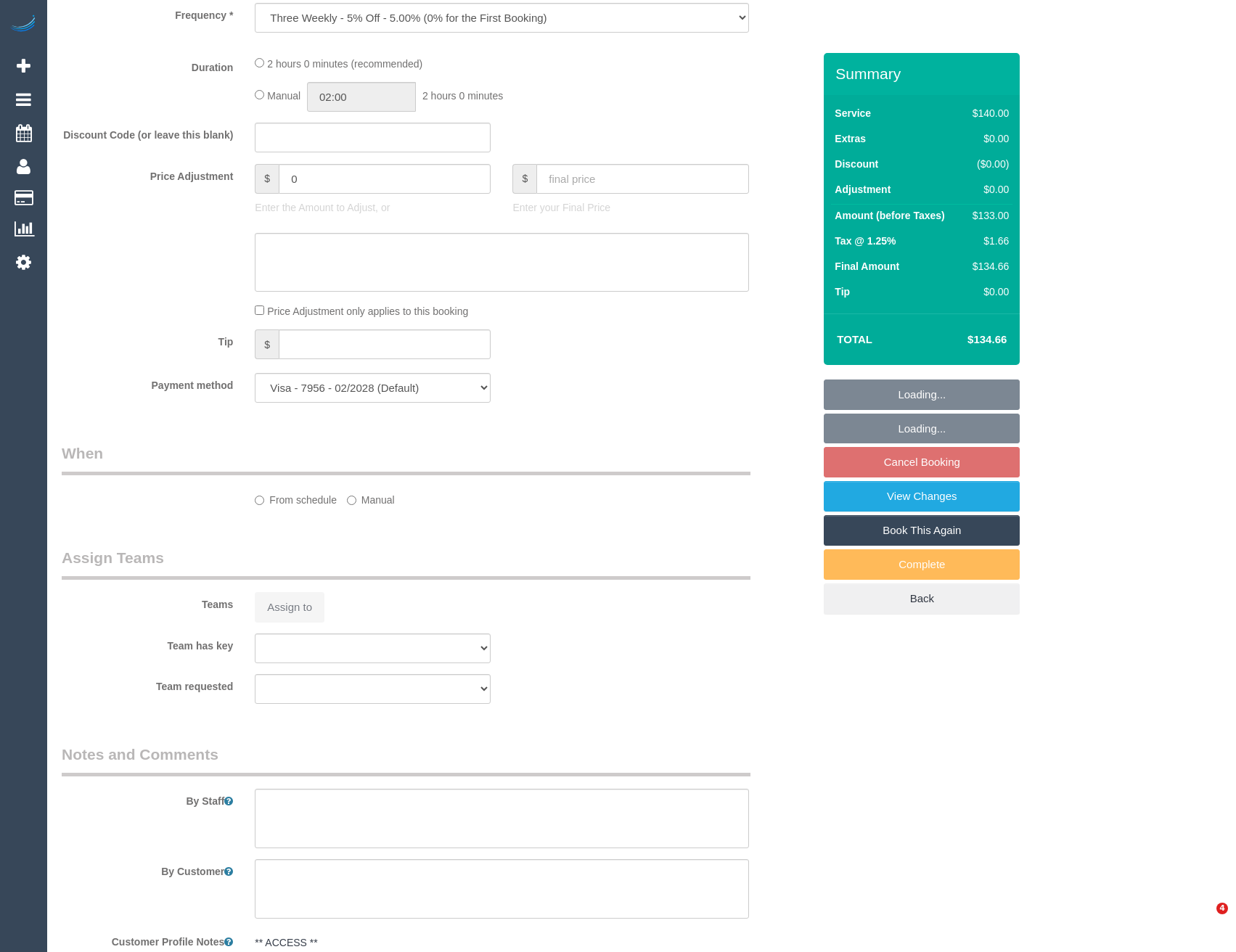
select select "number:33"
select select "number:12"
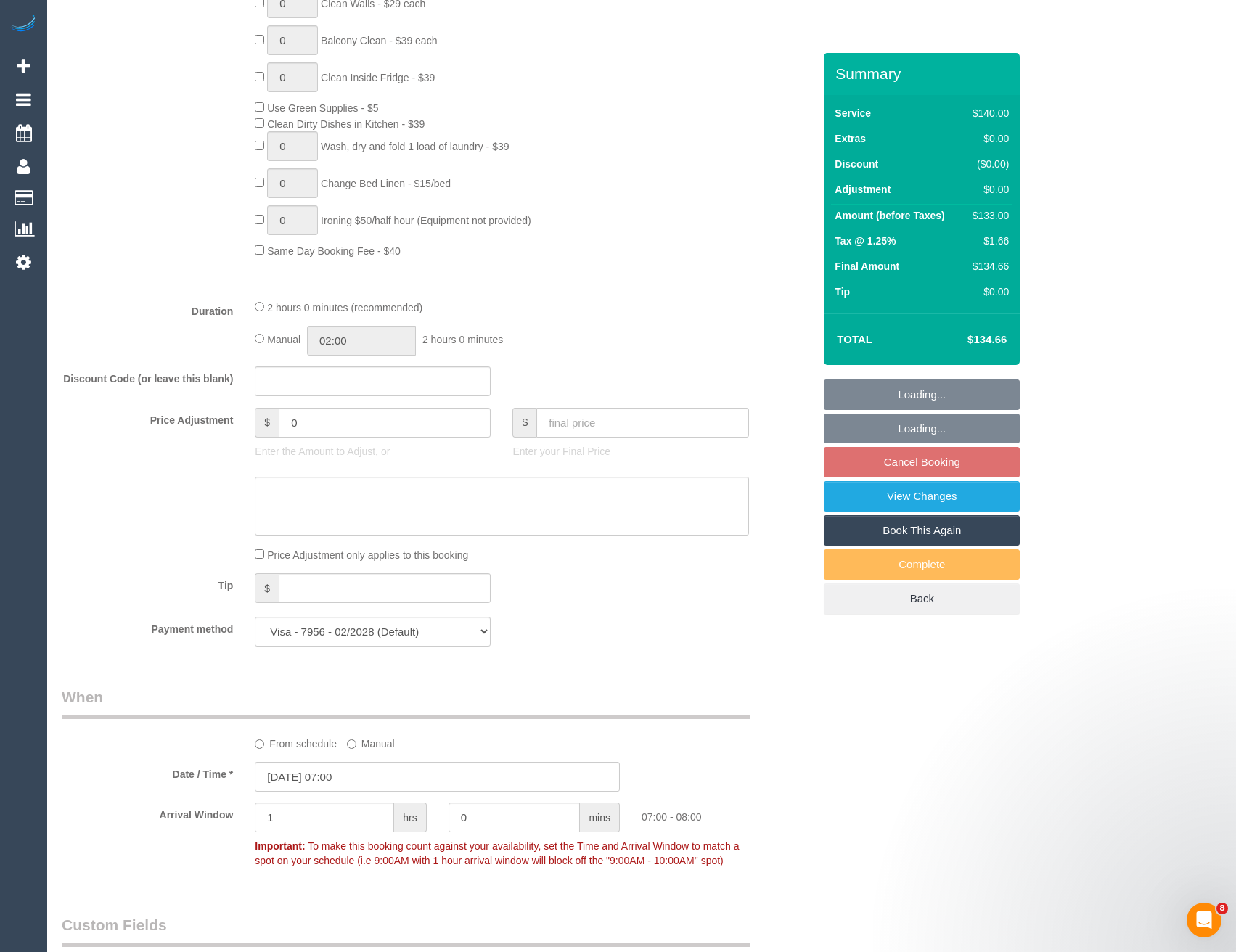
select select "object:1545"
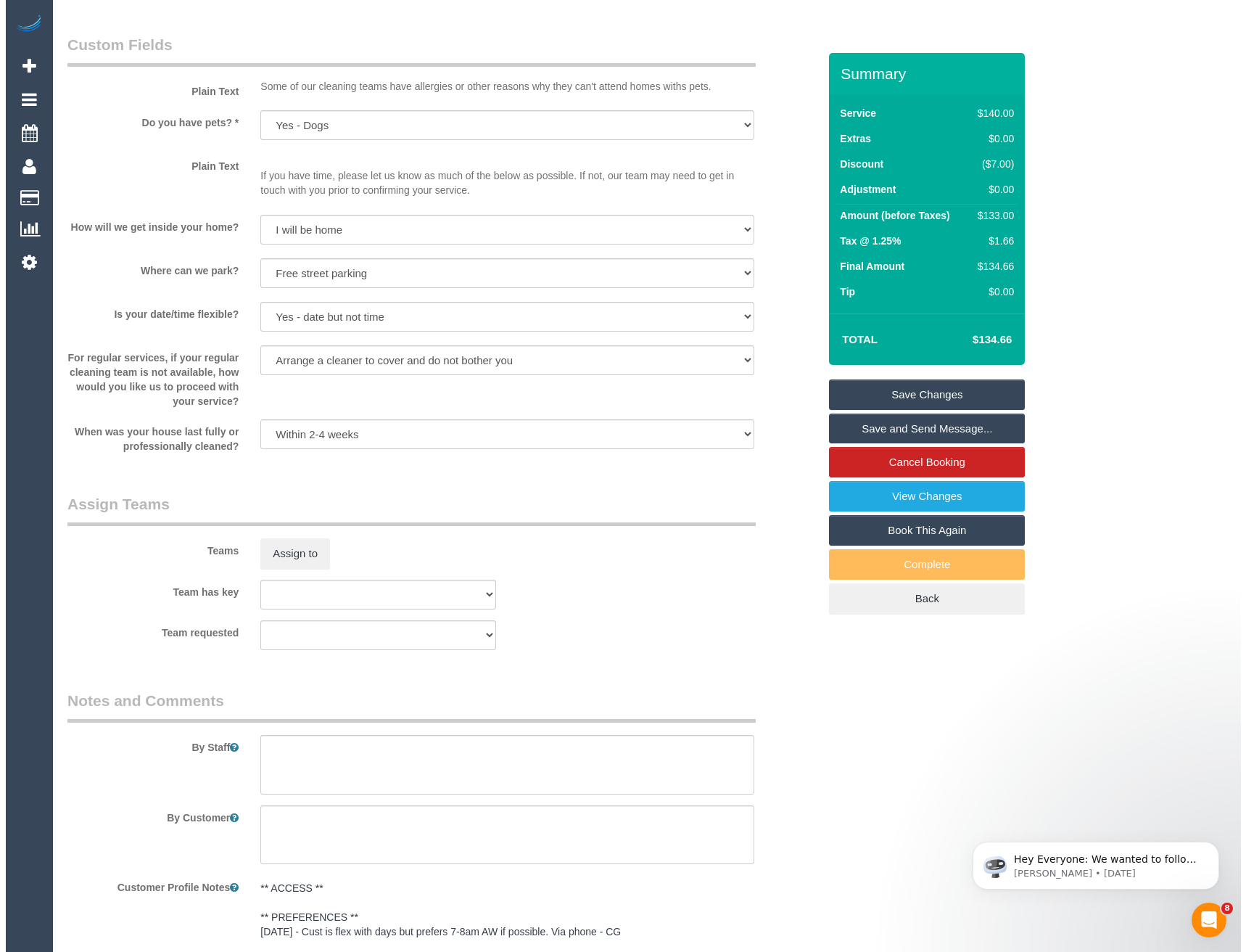
scroll to position [1885, 0]
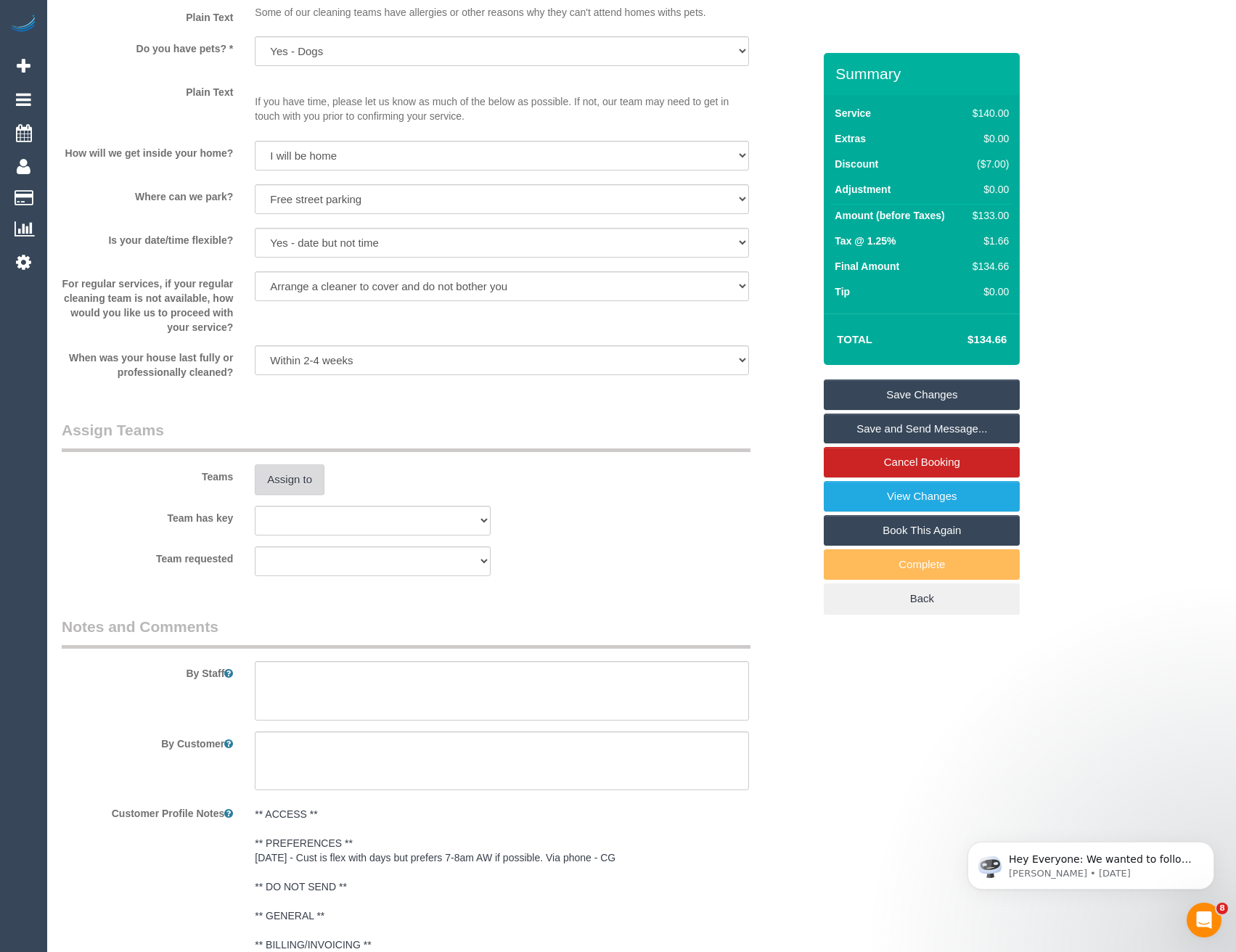
click at [276, 472] on button "Assign to" at bounding box center [289, 479] width 70 height 30
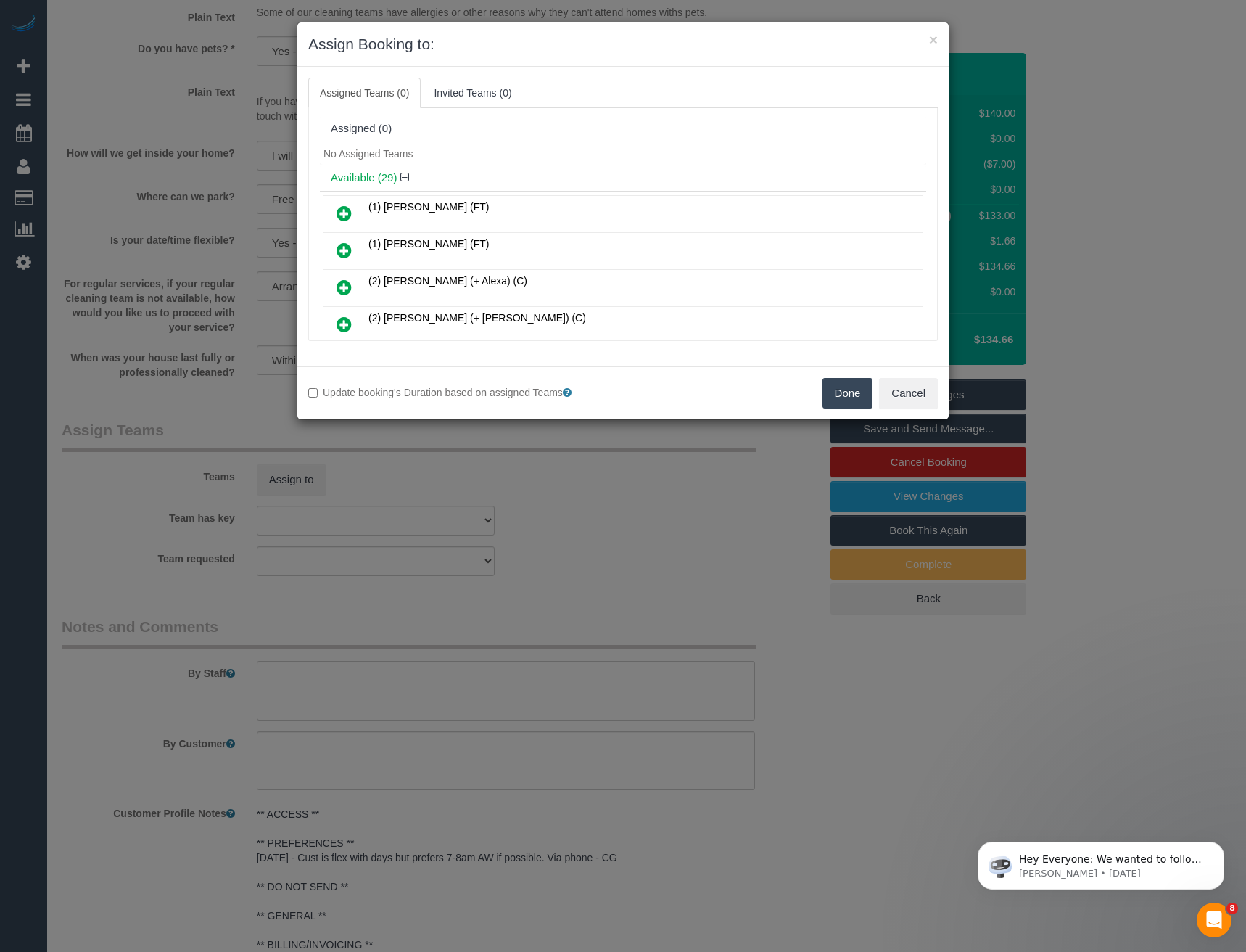
scroll to position [725, 0]
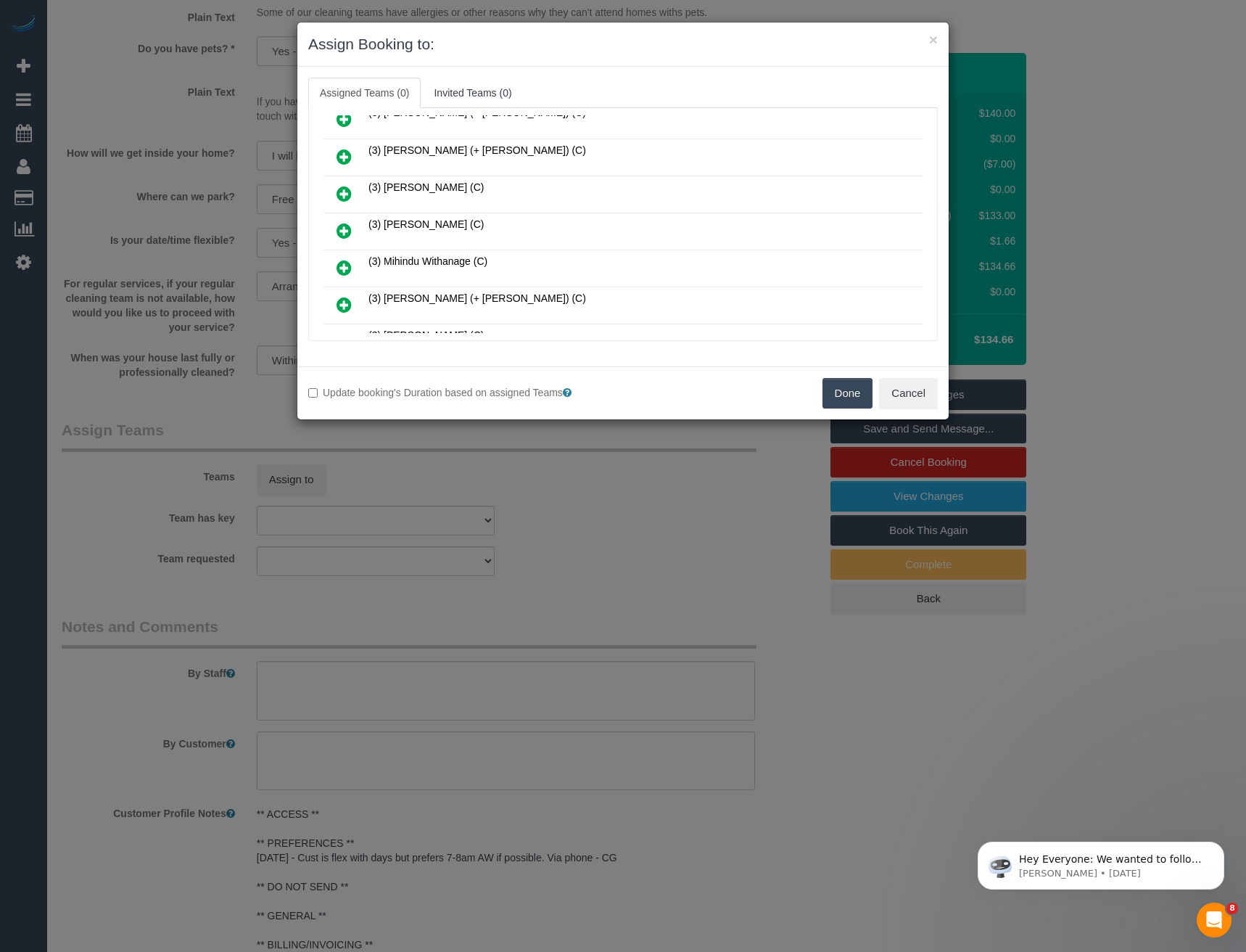
click at [345, 231] on icon at bounding box center [344, 230] width 16 height 17
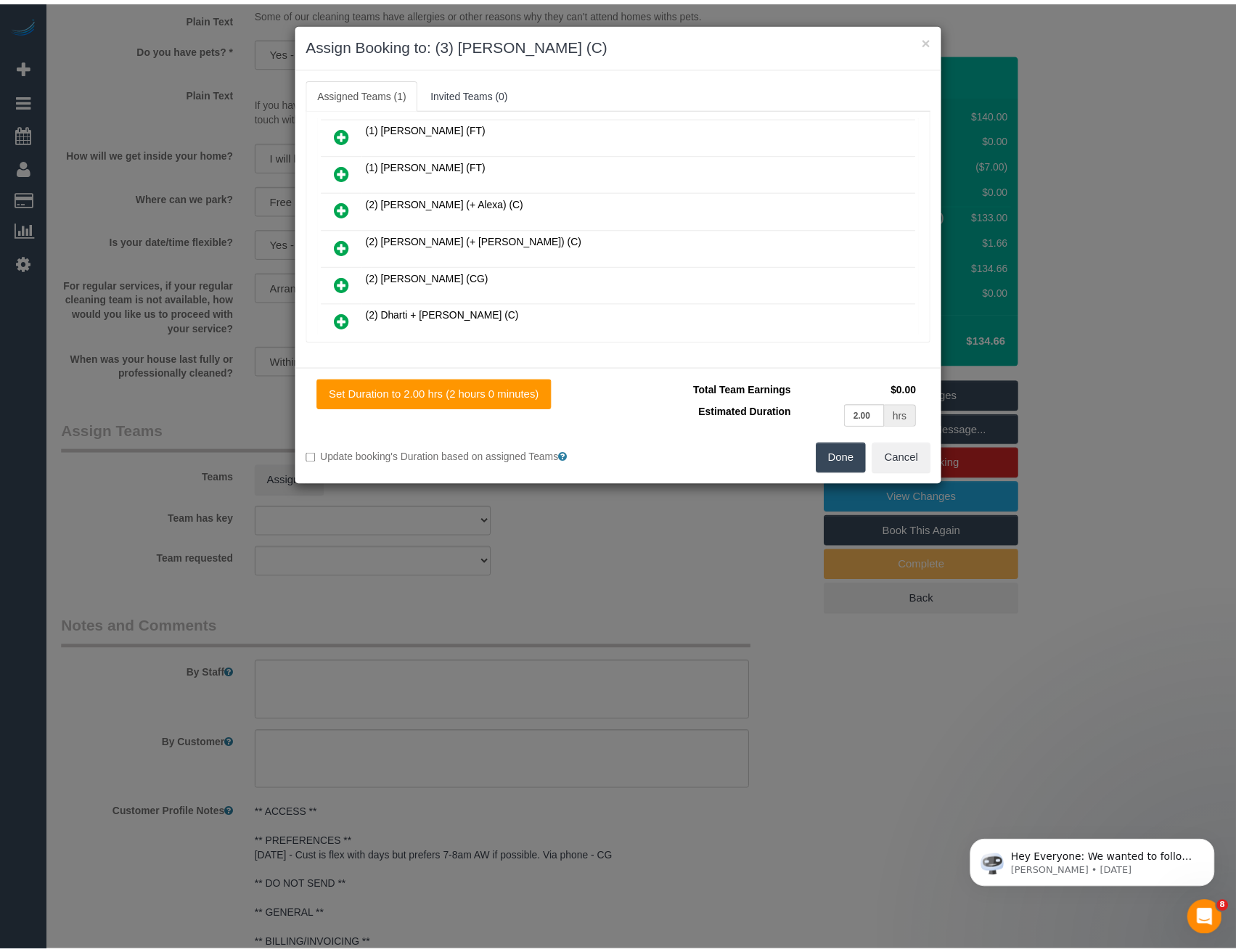
scroll to position [0, 0]
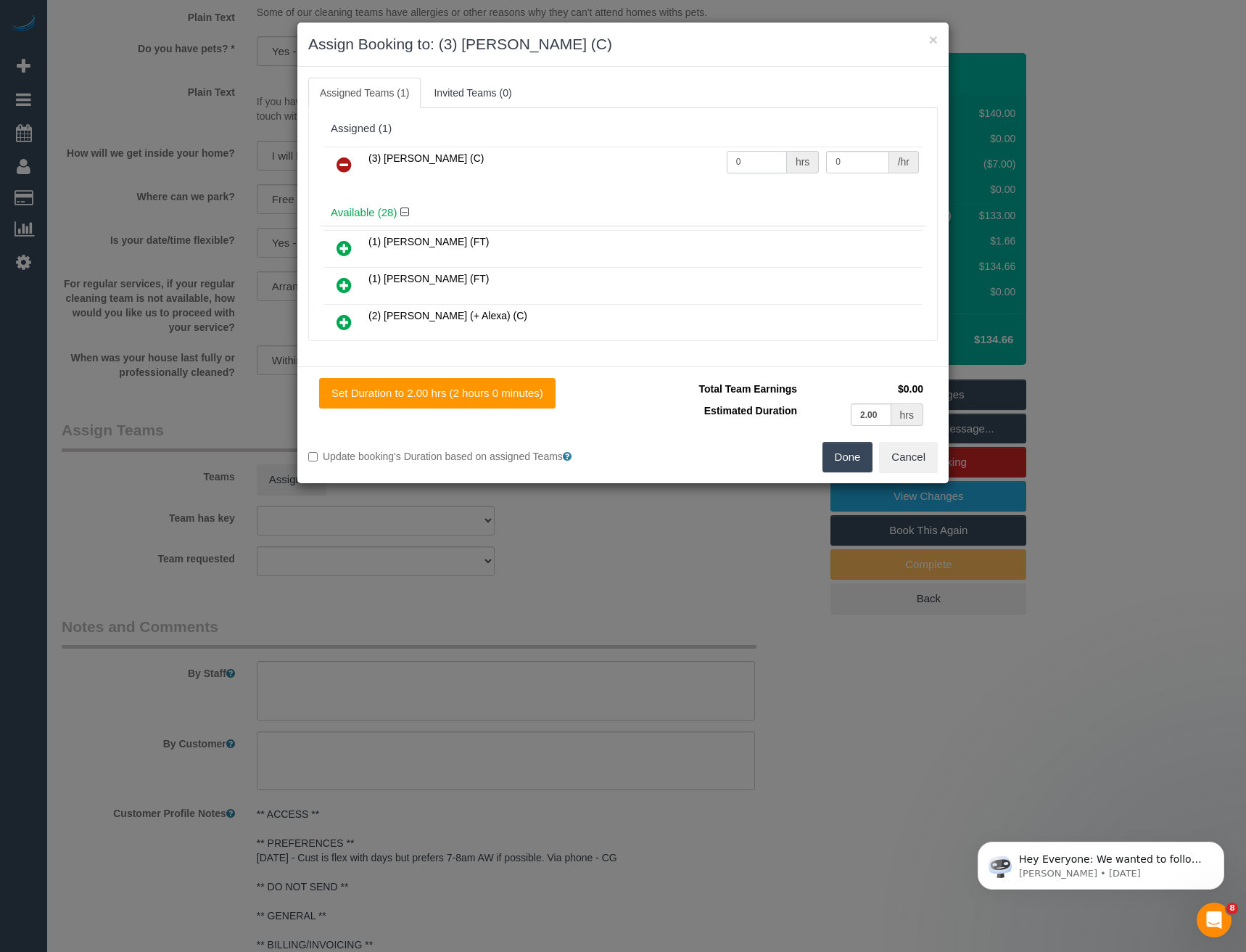
drag, startPoint x: 740, startPoint y: 167, endPoint x: 672, endPoint y: 166, distance: 68.0
click at [673, 167] on tr "(3) [PERSON_NAME] (C) 0 hrs 0 /hr" at bounding box center [623, 165] width 599 height 37
type input "2"
type input "35"
click at [854, 461] on button "Done" at bounding box center [847, 457] width 51 height 30
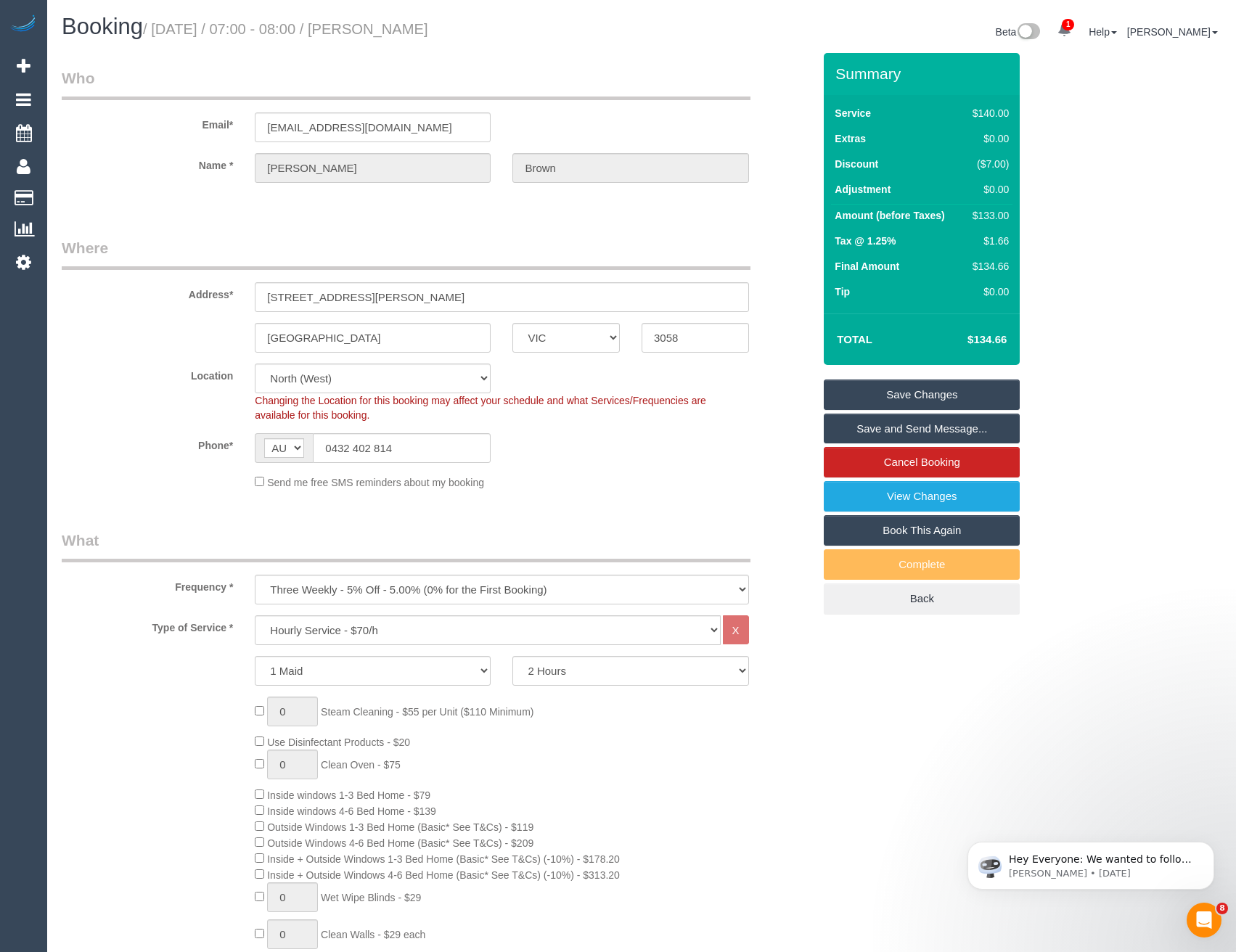
click at [860, 435] on link "Save and Send Message..." at bounding box center [921, 428] width 196 height 30
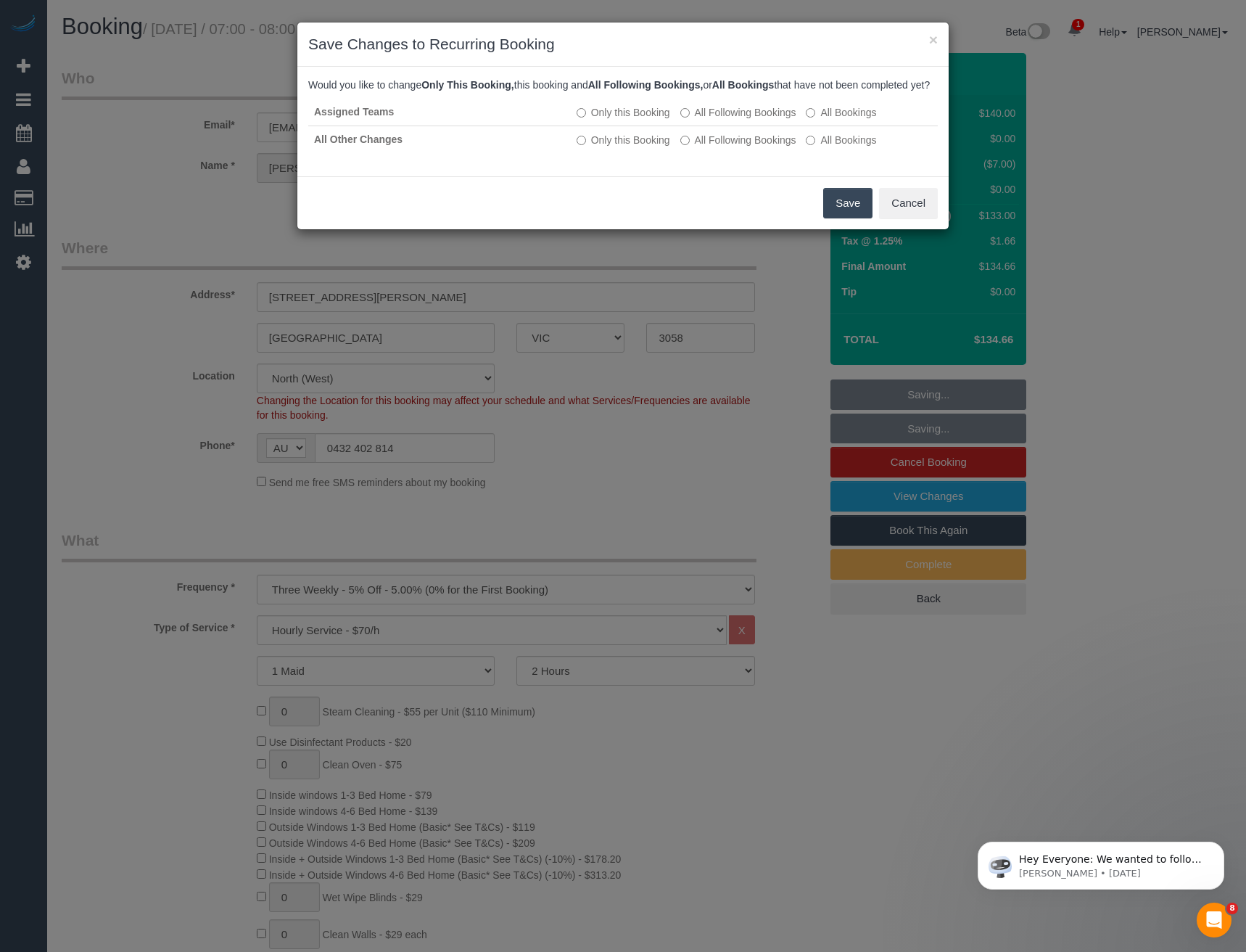
click at [846, 214] on button "Save" at bounding box center [847, 203] width 49 height 30
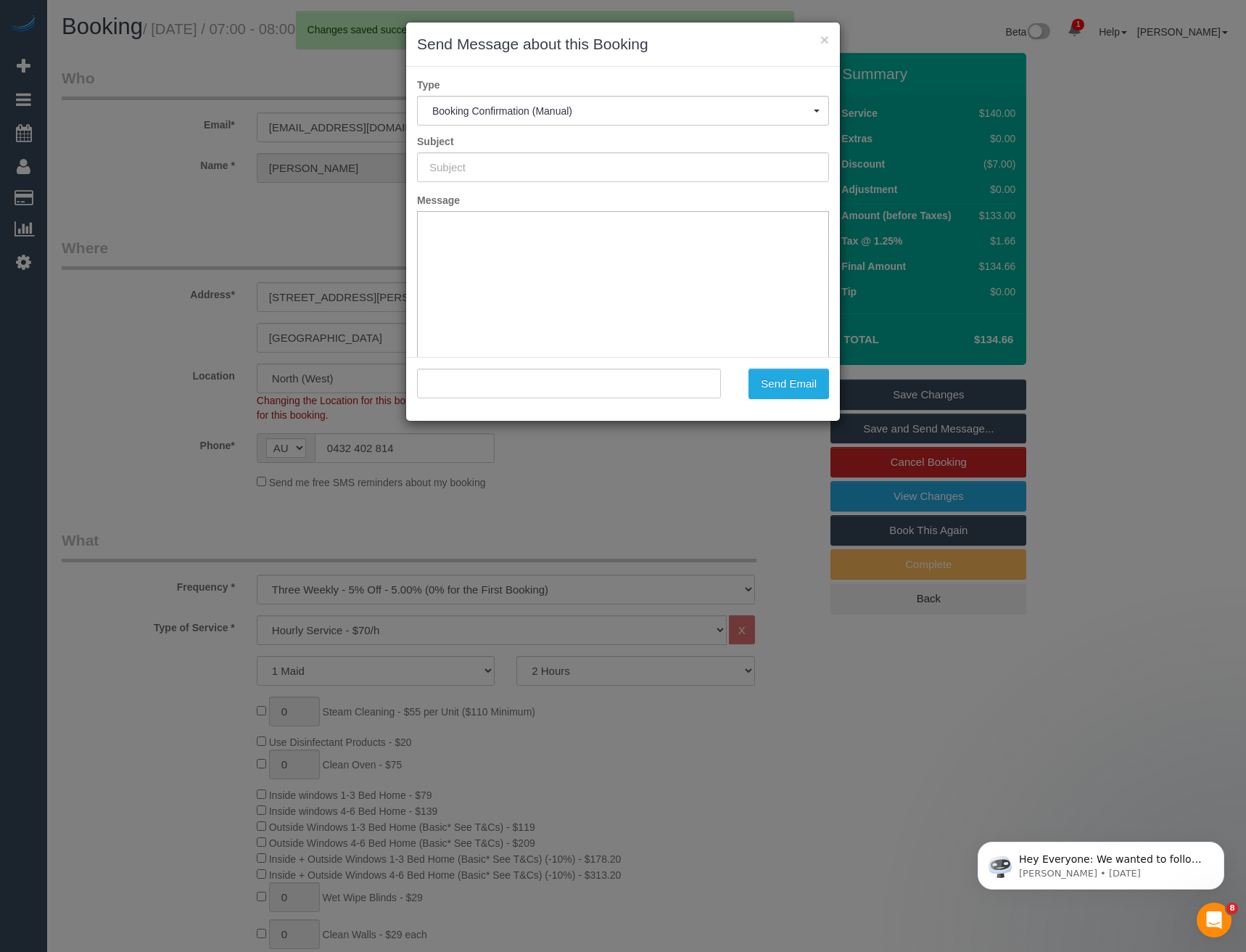
type input "Booking Confirmed"
type input ""[PERSON_NAME]" <[EMAIL_ADDRESS][DOMAIN_NAME]>"
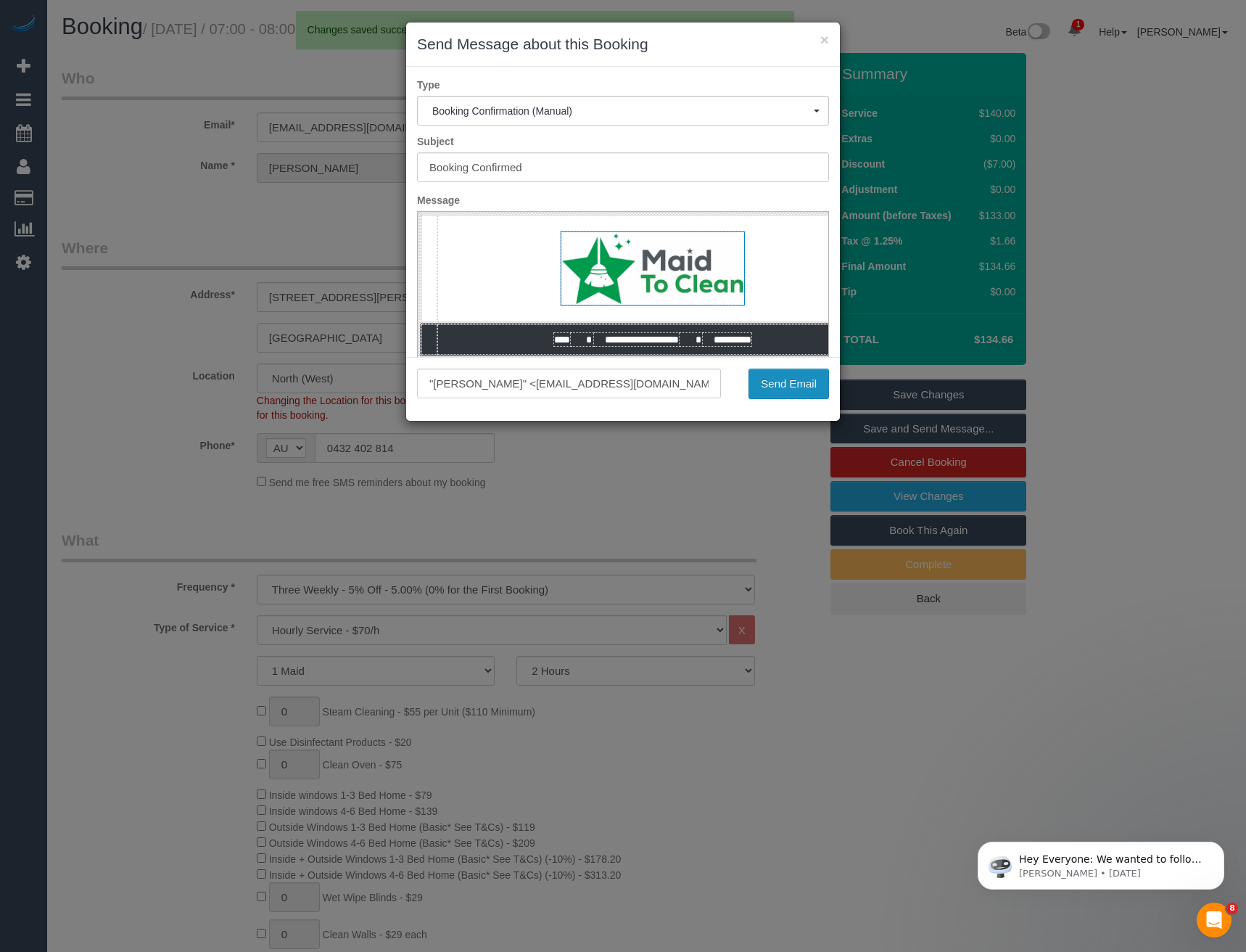
click at [788, 386] on button "Send Email" at bounding box center [789, 383] width 80 height 30
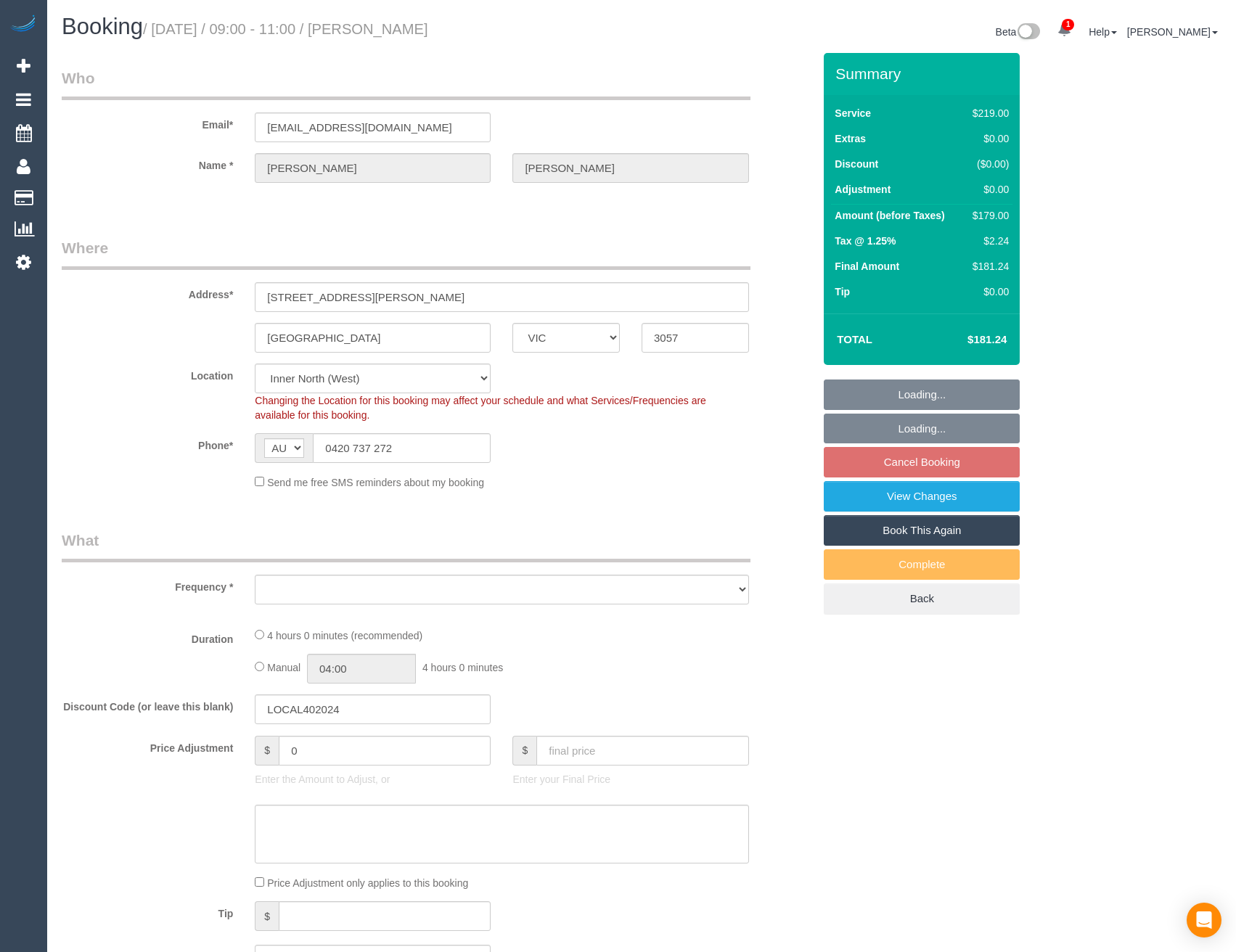
select select "VIC"
select select "string:stripe-pm_1NhVb82GScqysDRVgiK3FD0C"
select select "number:28"
select select "number:16"
select select "number:19"
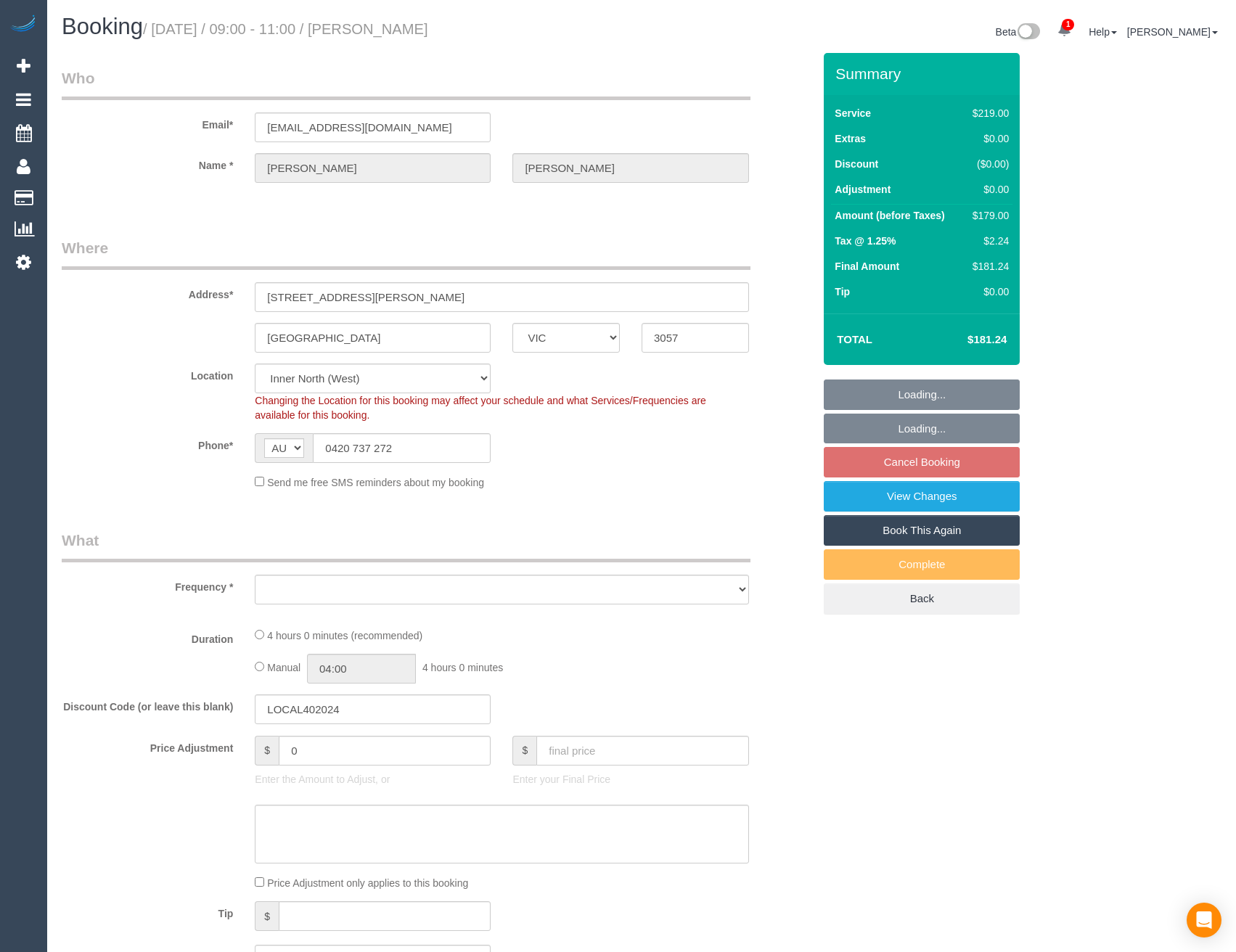
select select "number:24"
select select "number:34"
select select "number:13"
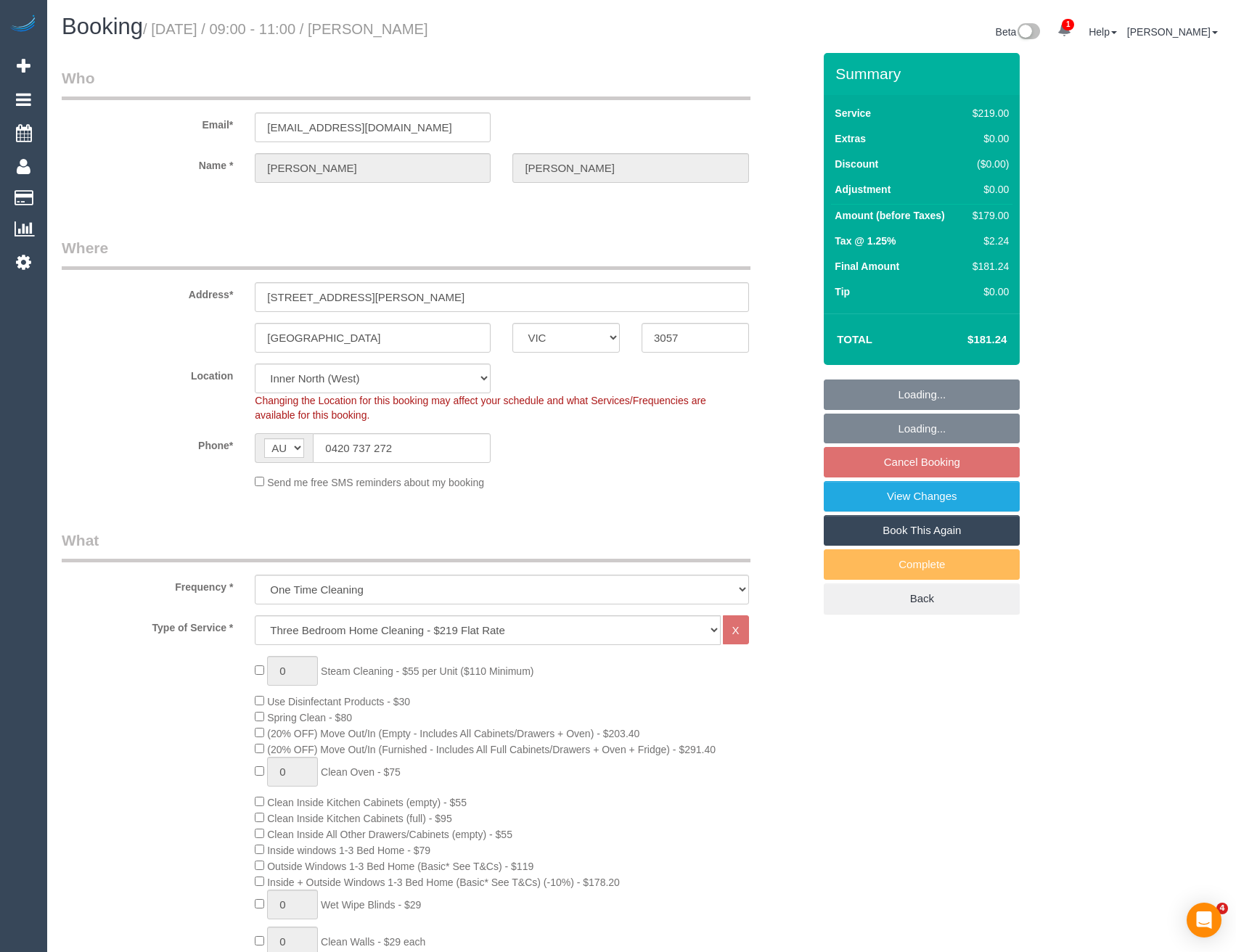
select select "object:786"
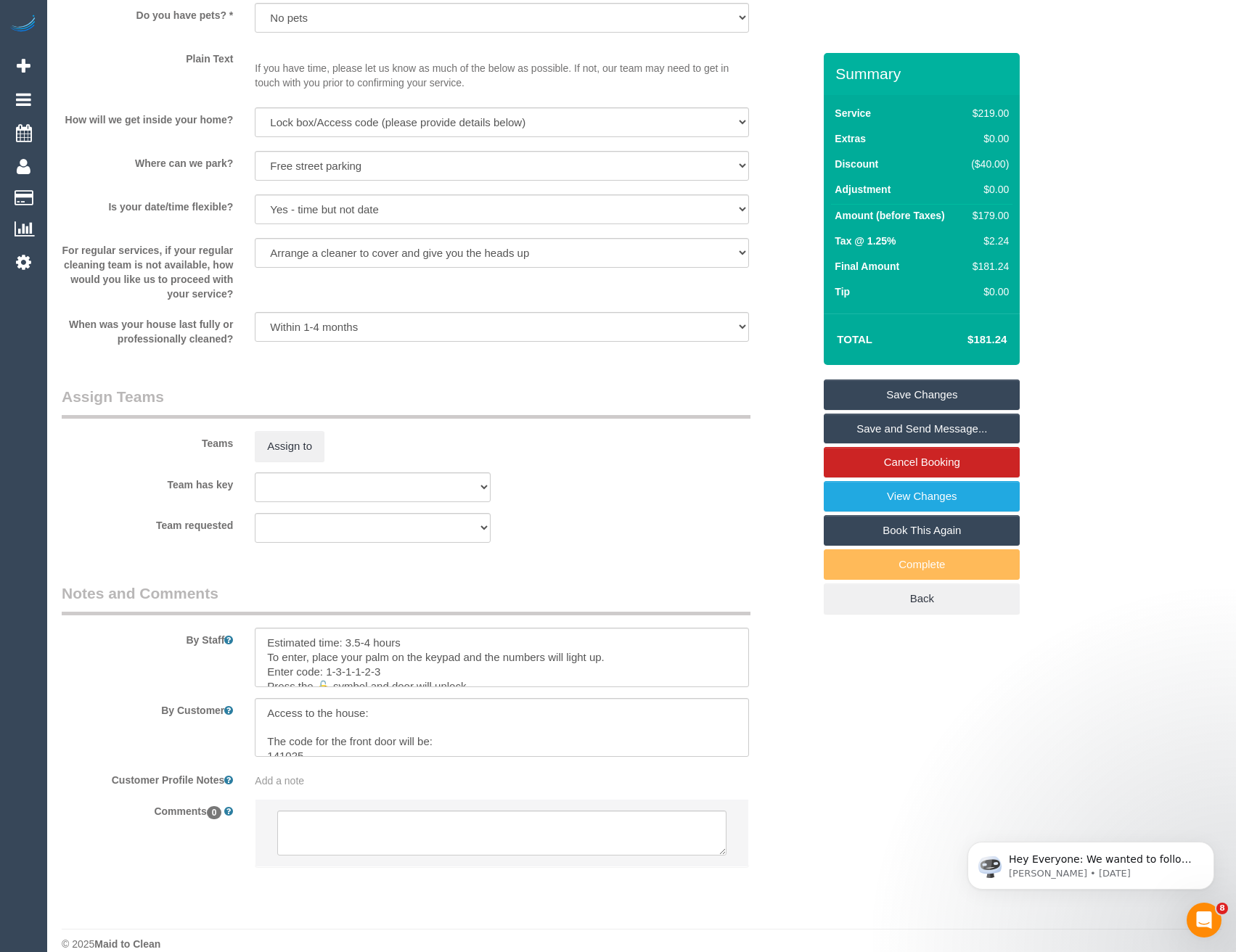
scroll to position [1946, 0]
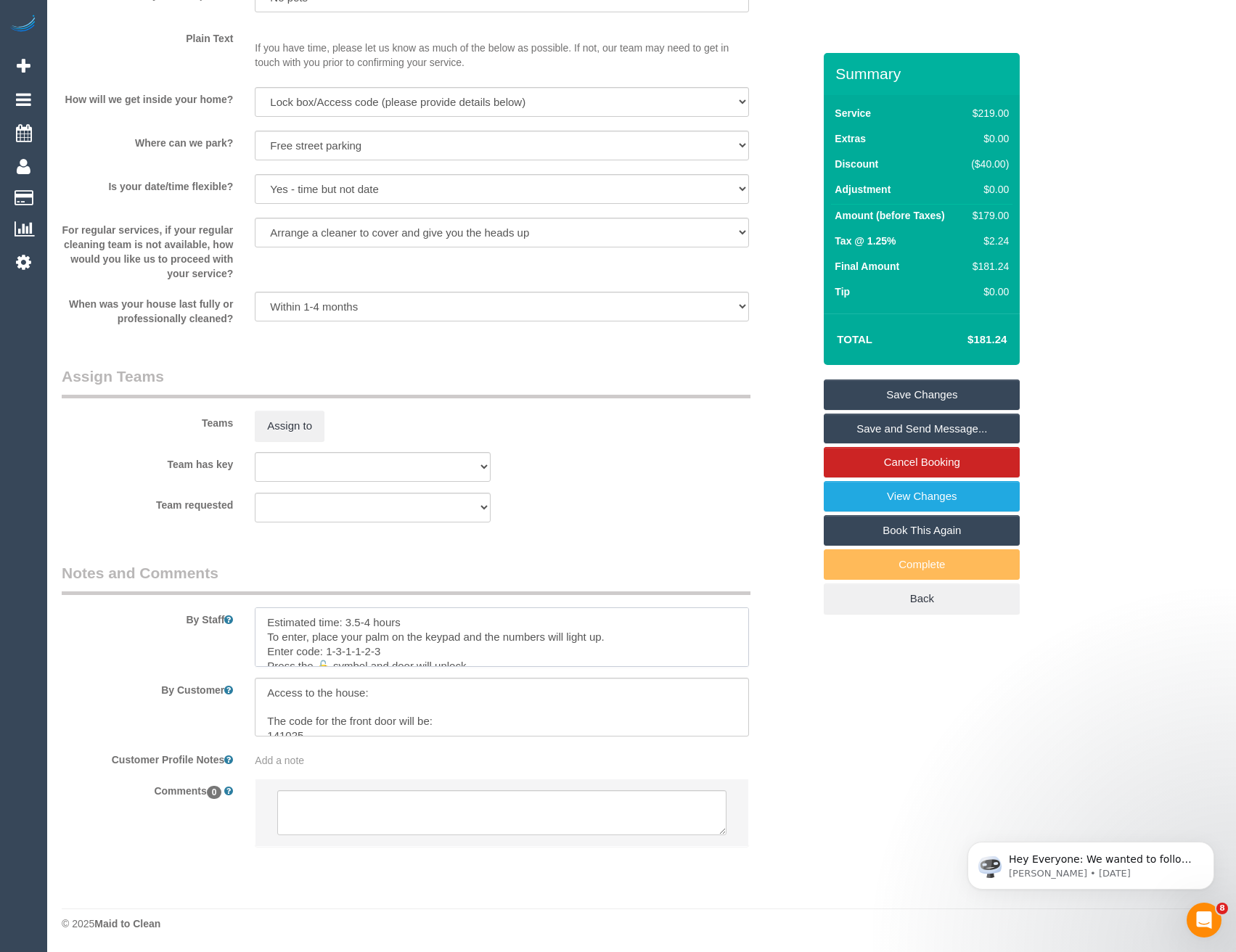
drag, startPoint x: 371, startPoint y: 620, endPoint x: 398, endPoint y: 608, distance: 29.5
click at [371, 620] on textarea at bounding box center [501, 637] width 494 height 60
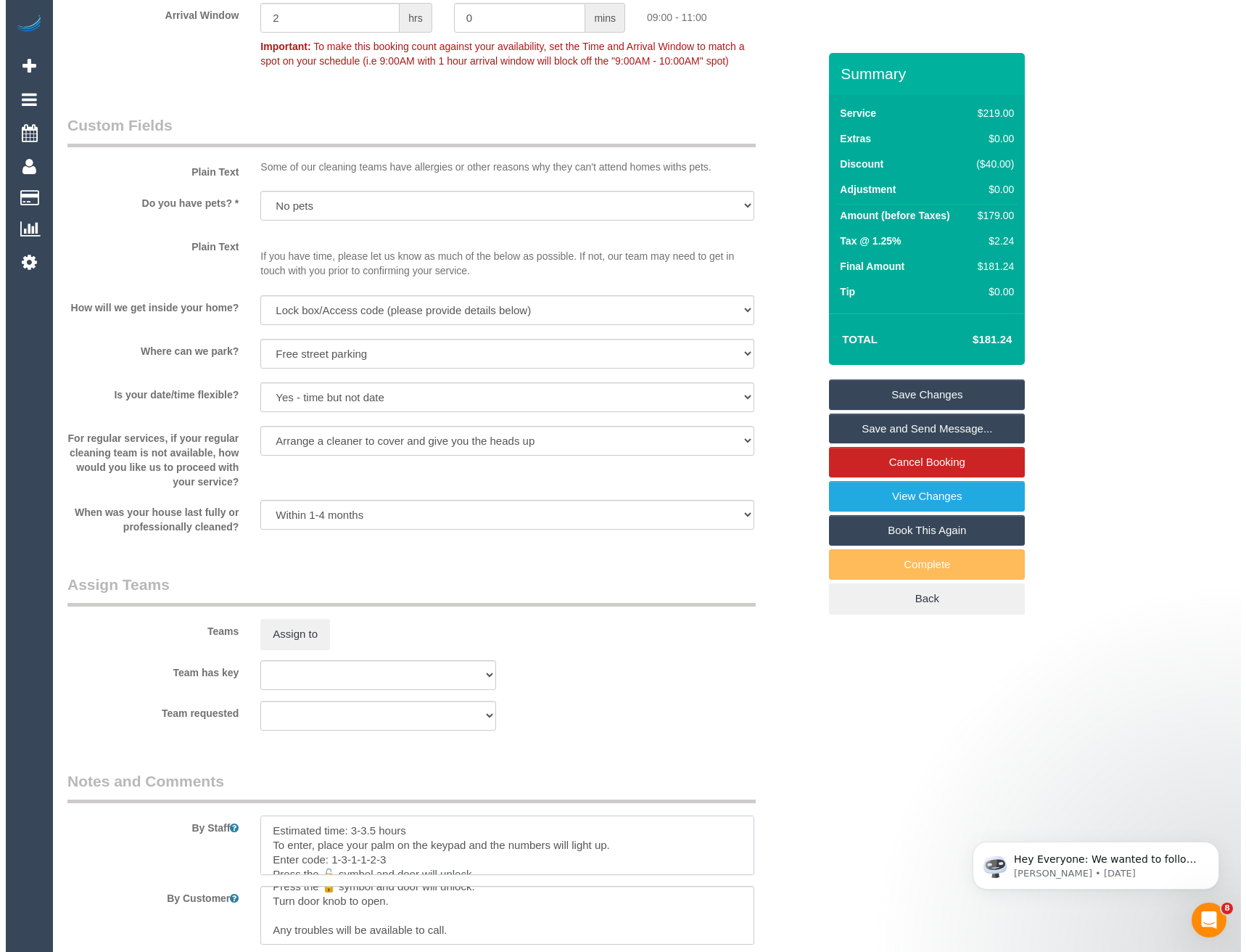
scroll to position [1729, 0]
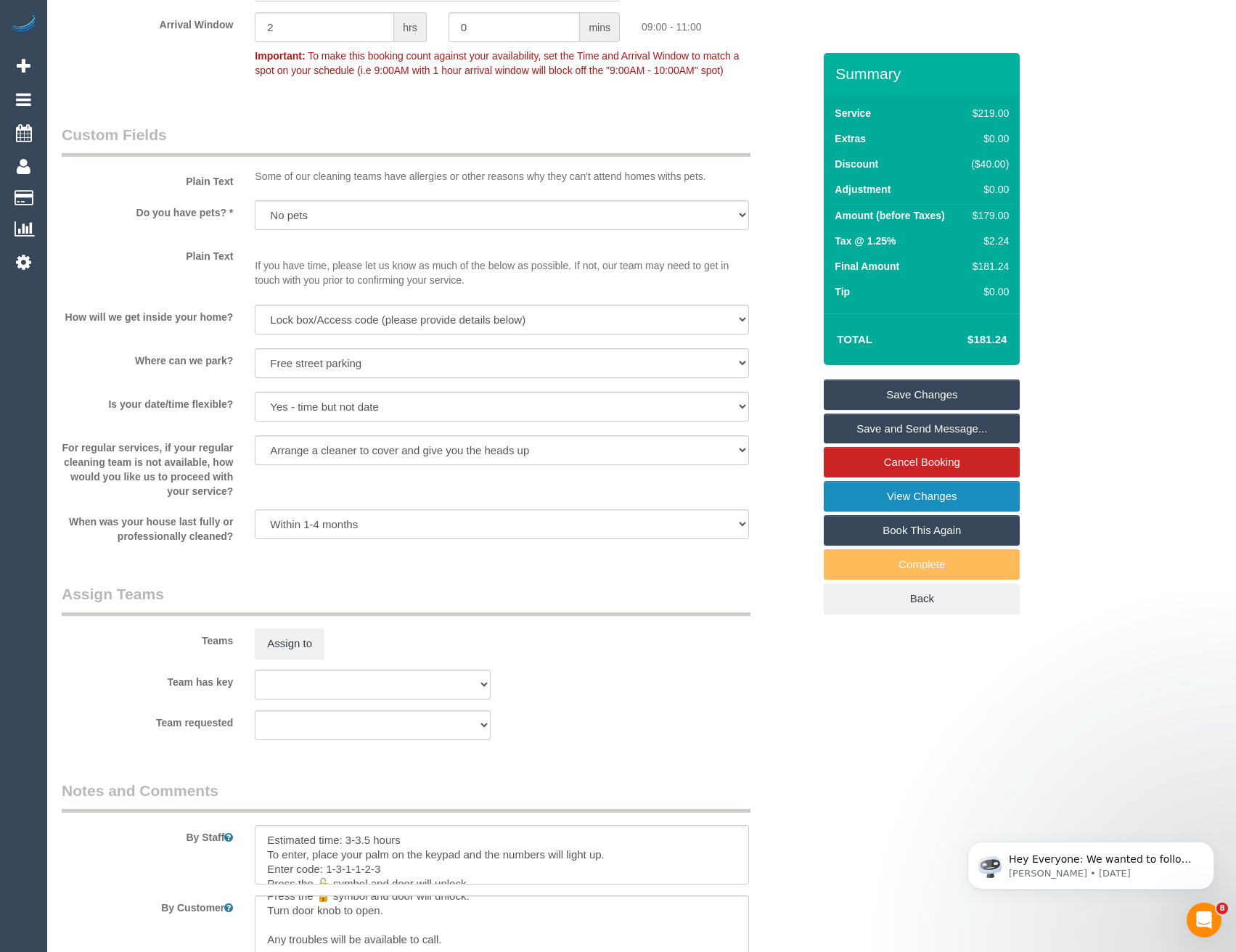
click at [964, 497] on link "View Changes" at bounding box center [921, 495] width 196 height 30
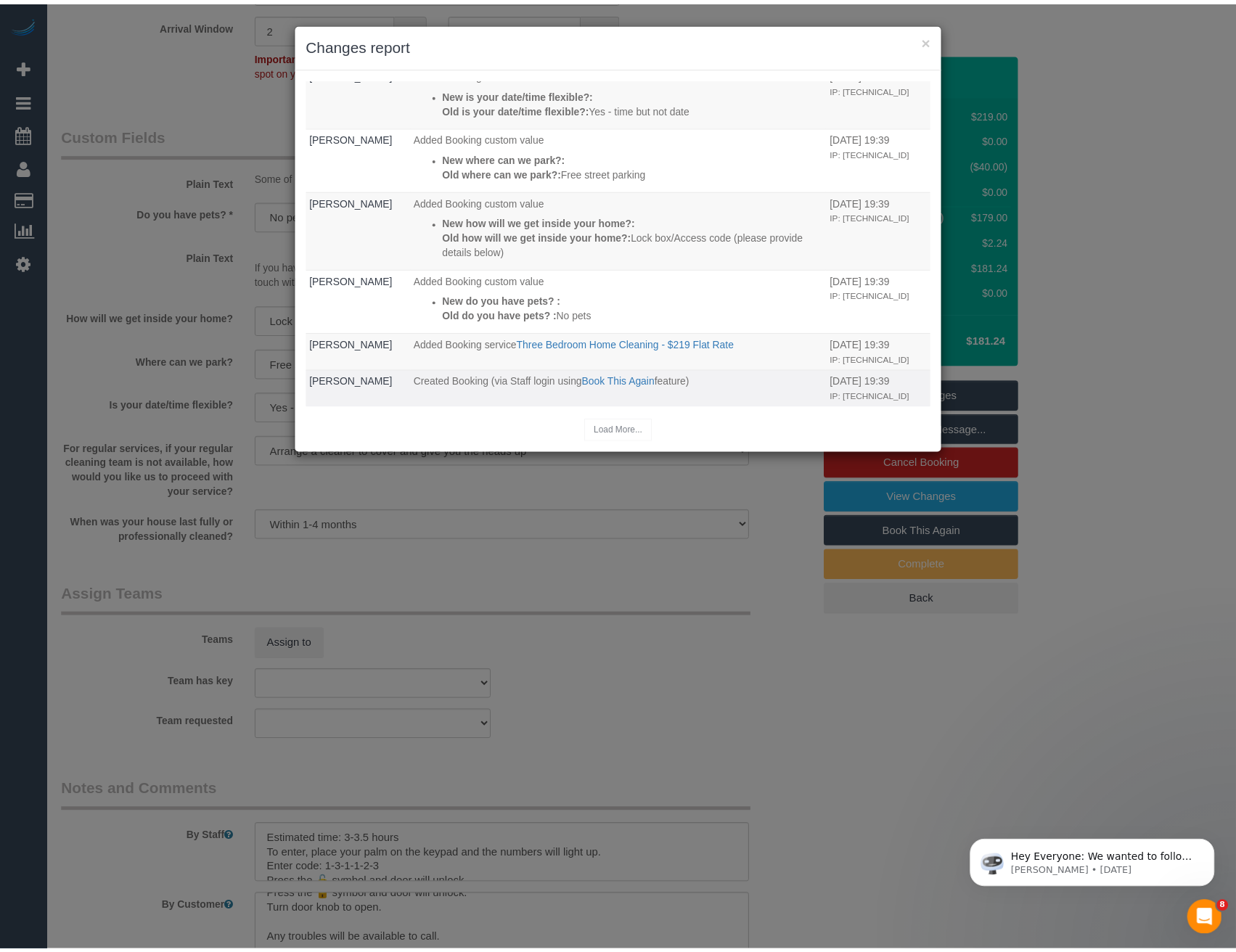
scroll to position [305, 0]
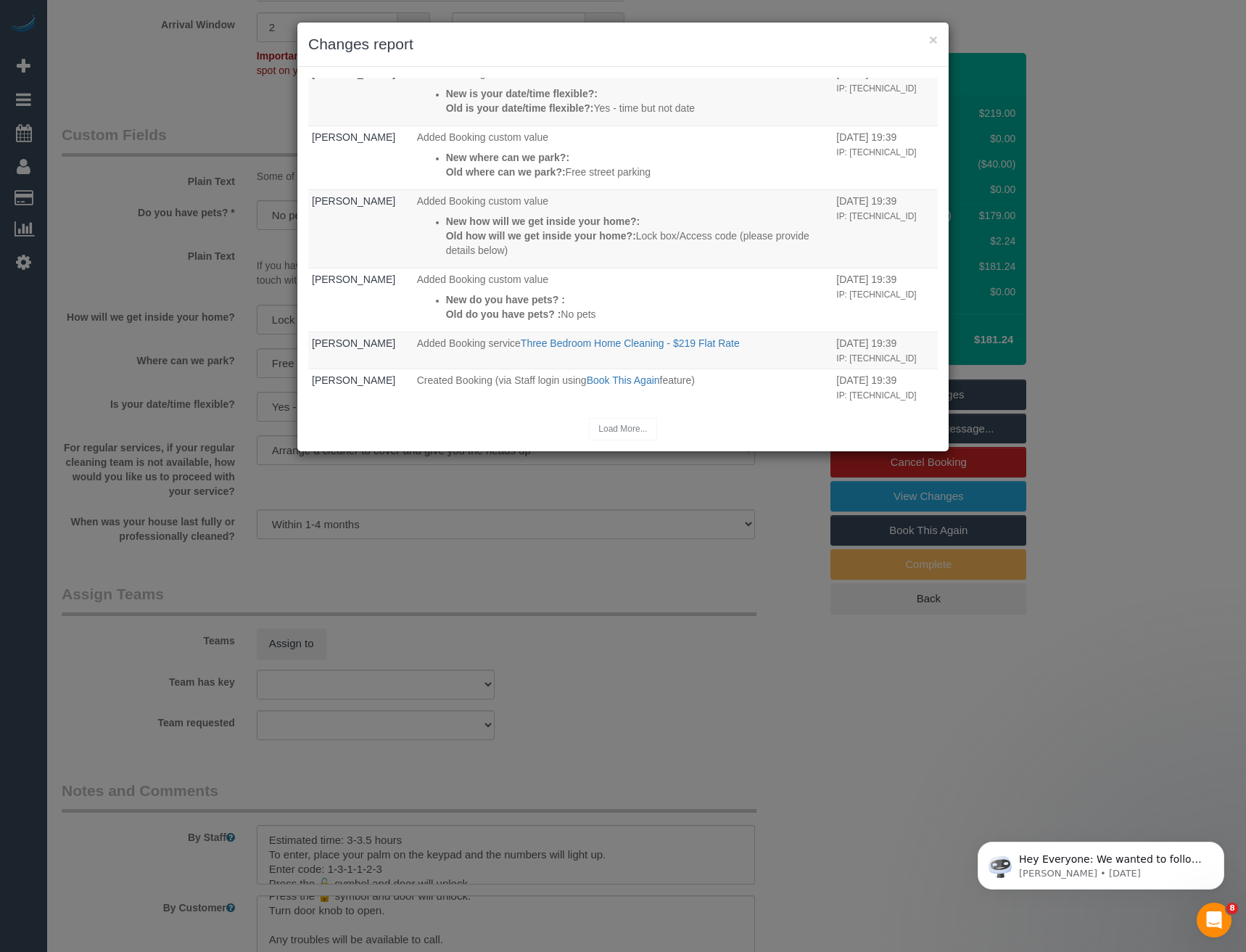
click at [544, 555] on div "× Changes report Who What When [PERSON_NAME] The Booking received email was sen…" at bounding box center [623, 476] width 1246 height 952
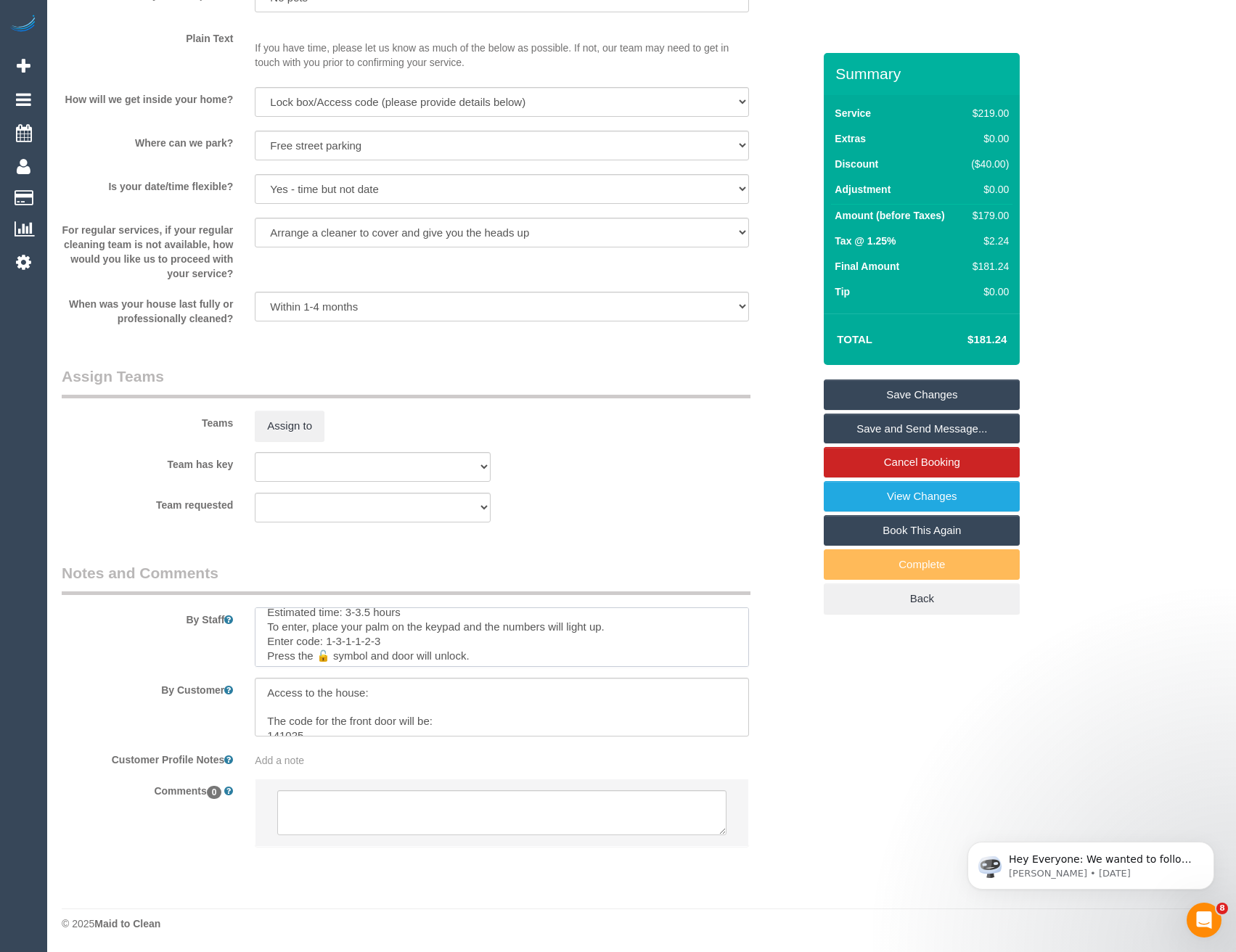
scroll to position [0, 0]
drag, startPoint x: 390, startPoint y: 608, endPoint x: 262, endPoint y: 639, distance: 131.7
click at [262, 639] on textarea at bounding box center [501, 637] width 494 height 60
click at [371, 627] on textarea at bounding box center [501, 637] width 494 height 60
type textarea "Estimated time: 3-4 hours Any troubles will be available to call - [PHONE_NUMBE…"
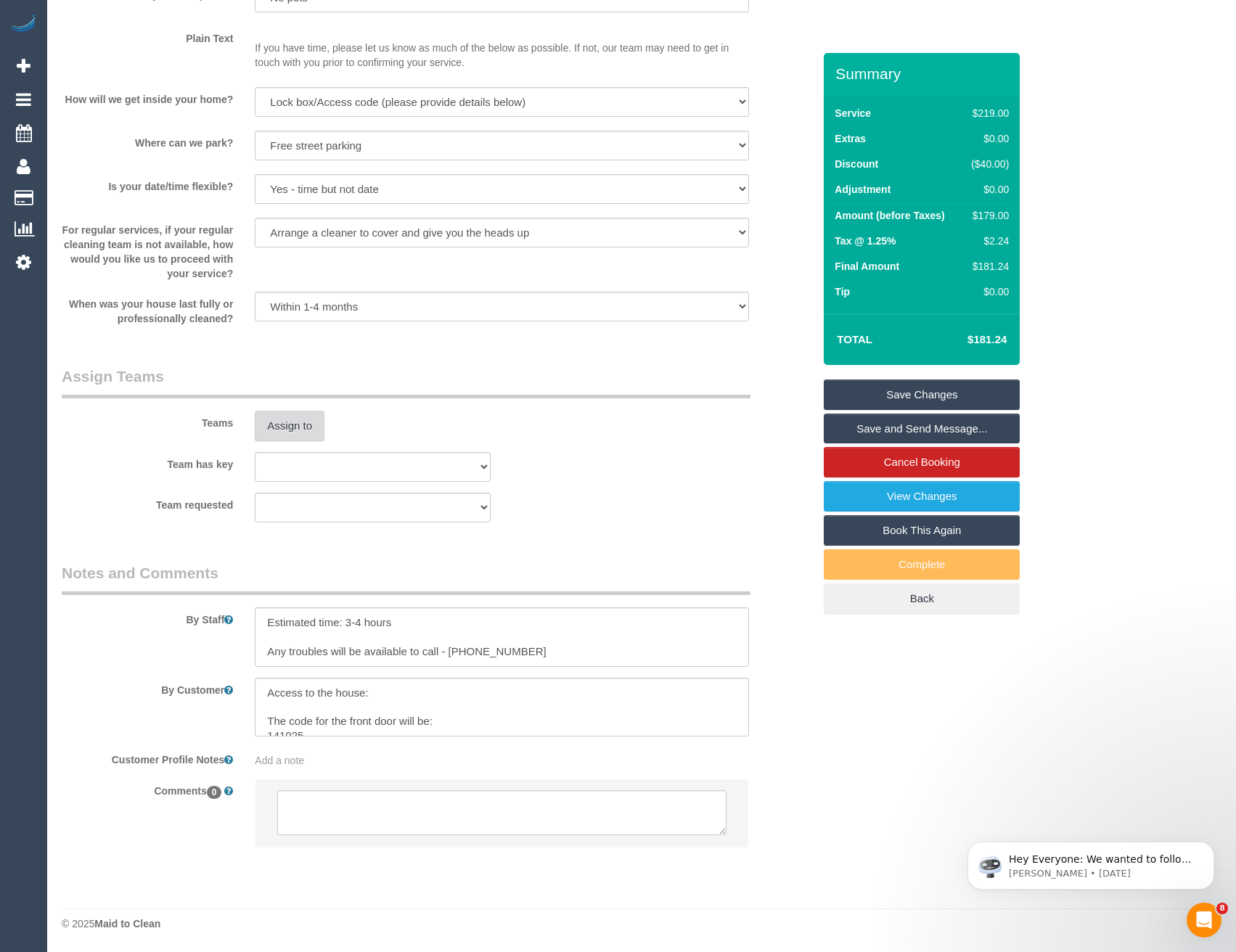
click at [318, 436] on button "Assign to" at bounding box center [289, 426] width 70 height 30
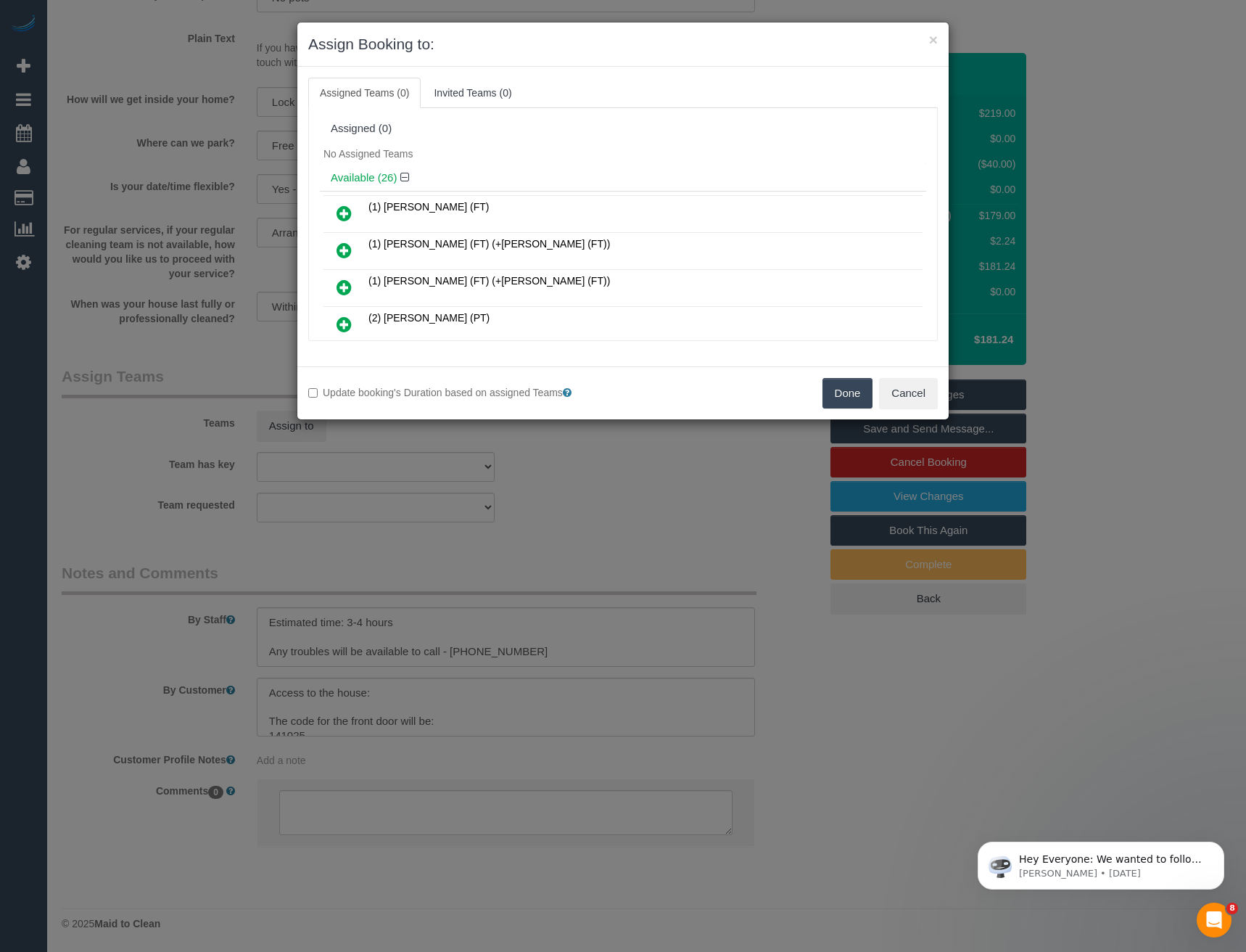
scroll to position [4864, 0]
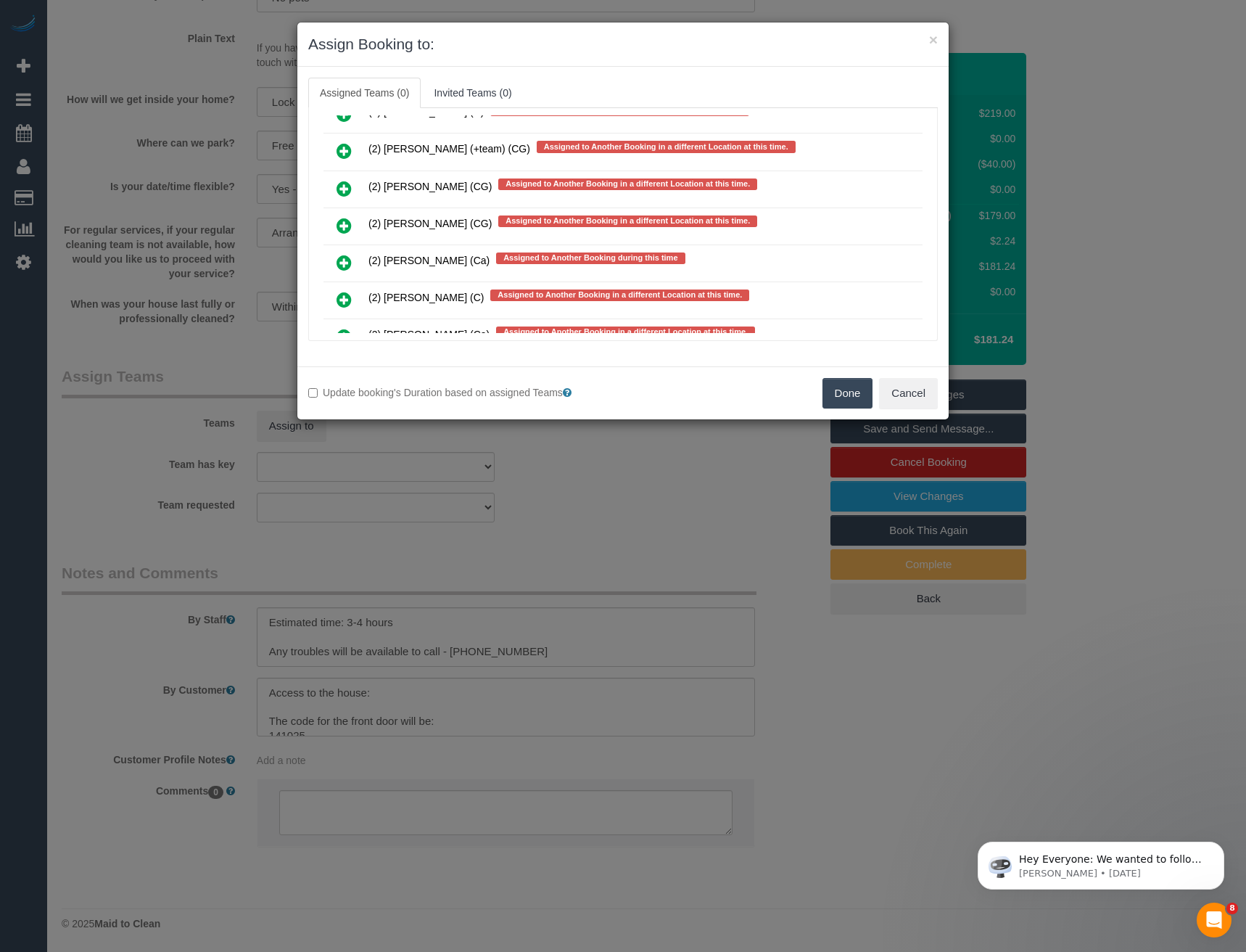
click at [344, 225] on icon at bounding box center [344, 225] width 16 height 17
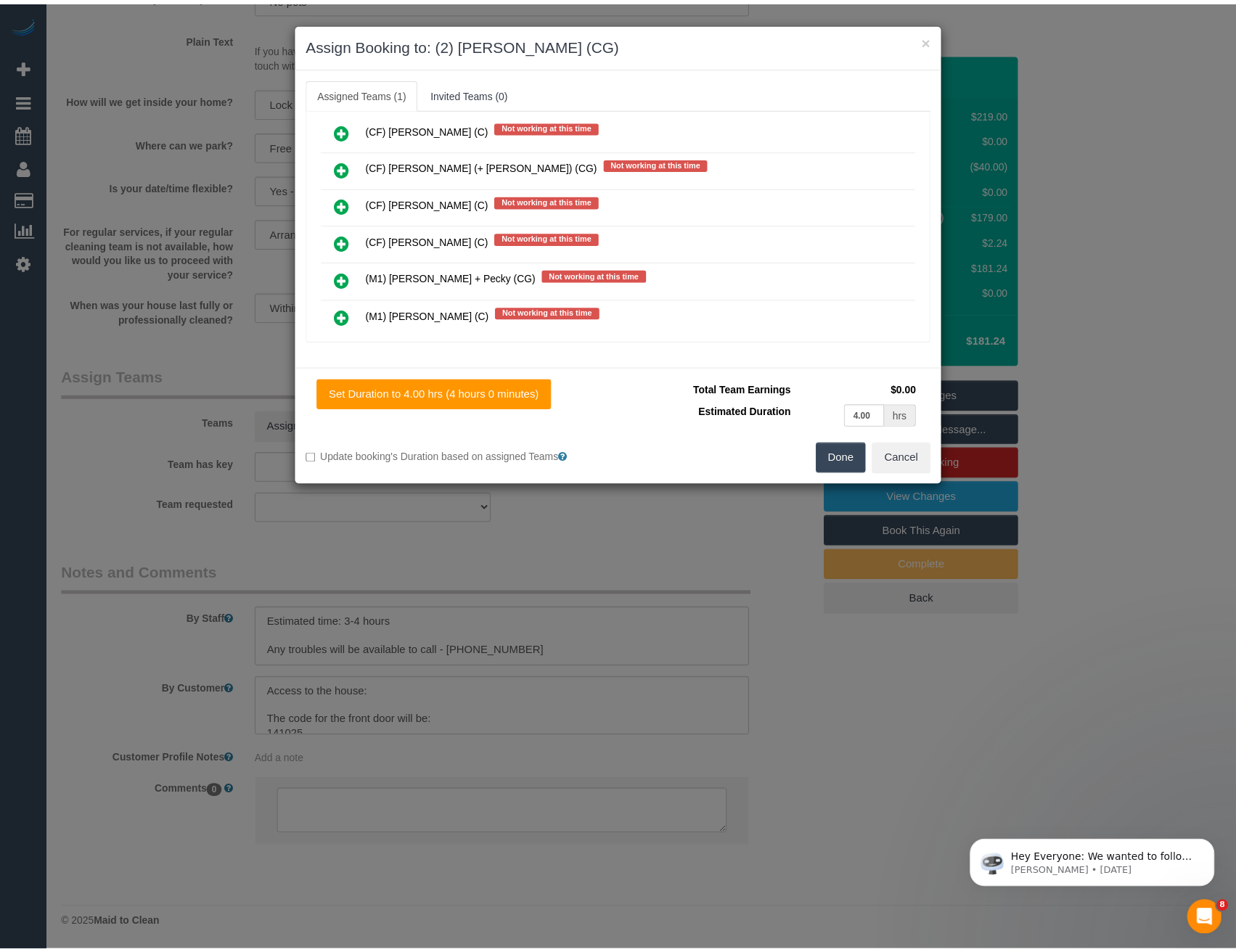
scroll to position [0, 0]
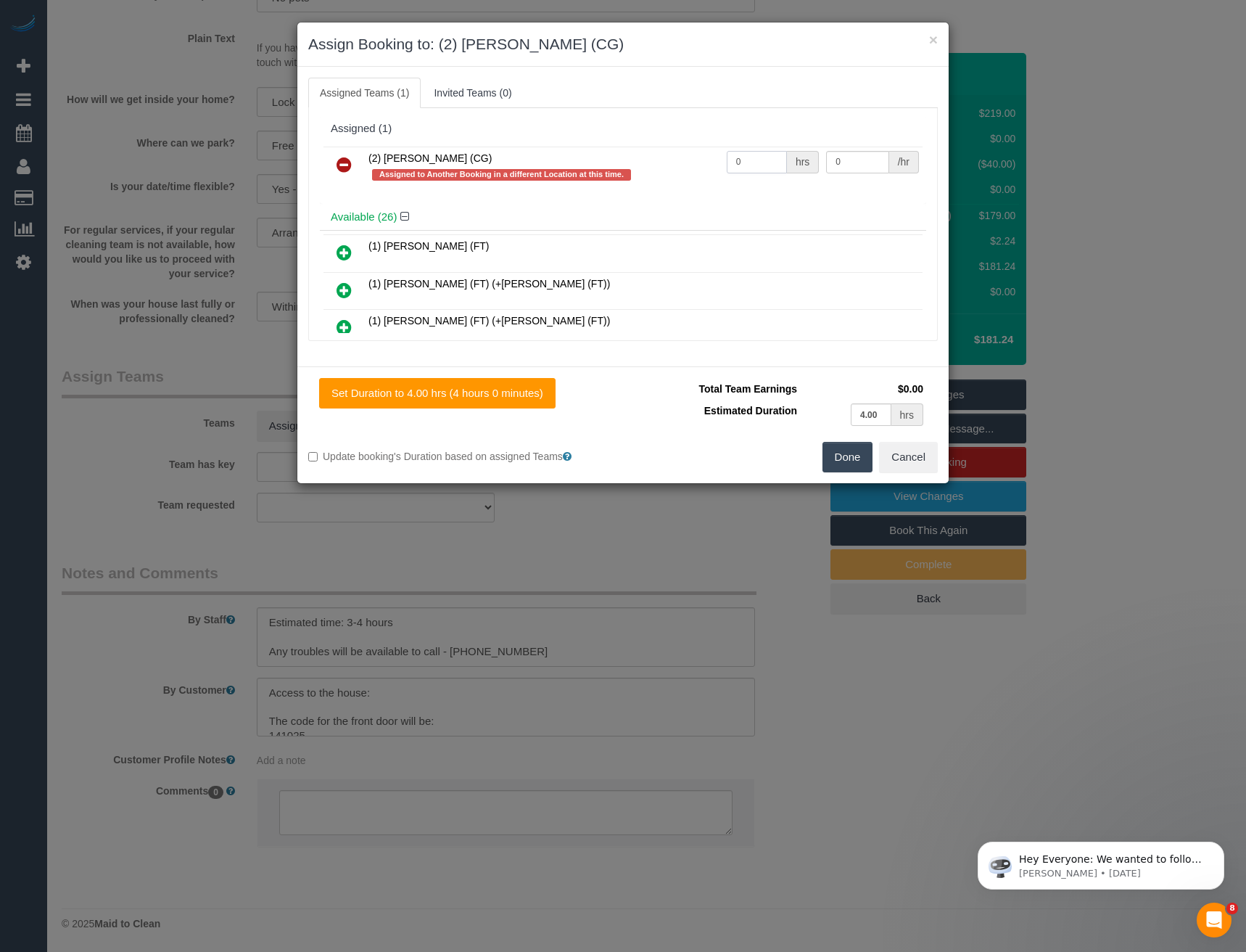
drag, startPoint x: 751, startPoint y: 169, endPoint x: 680, endPoint y: 171, distance: 71.0
click at [685, 171] on tr "(2) [PERSON_NAME] (CG) Assigned to Another Booking in a different Location at t…" at bounding box center [623, 167] width 599 height 41
type input "1"
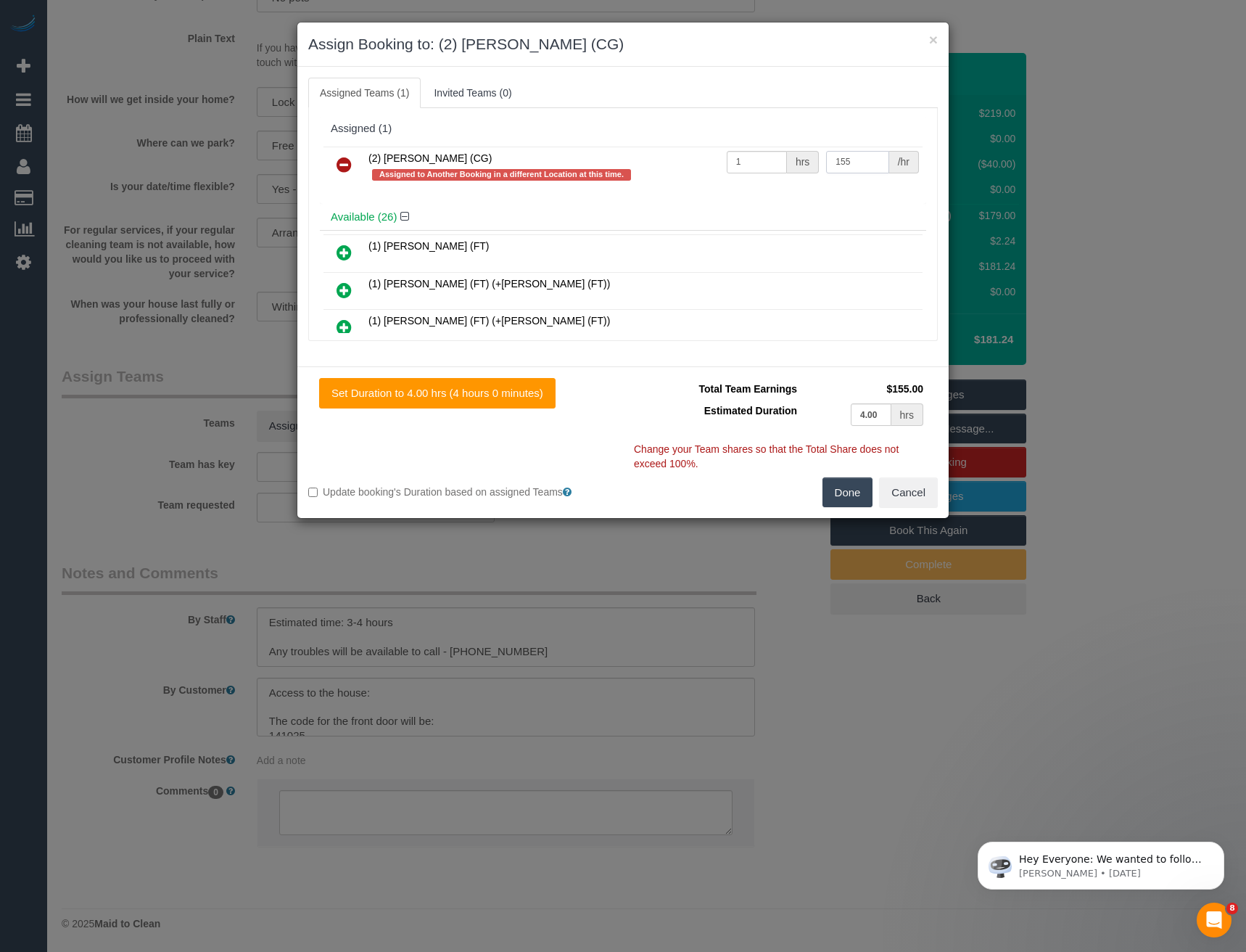
type input "155"
click at [847, 485] on button "Done" at bounding box center [847, 492] width 51 height 30
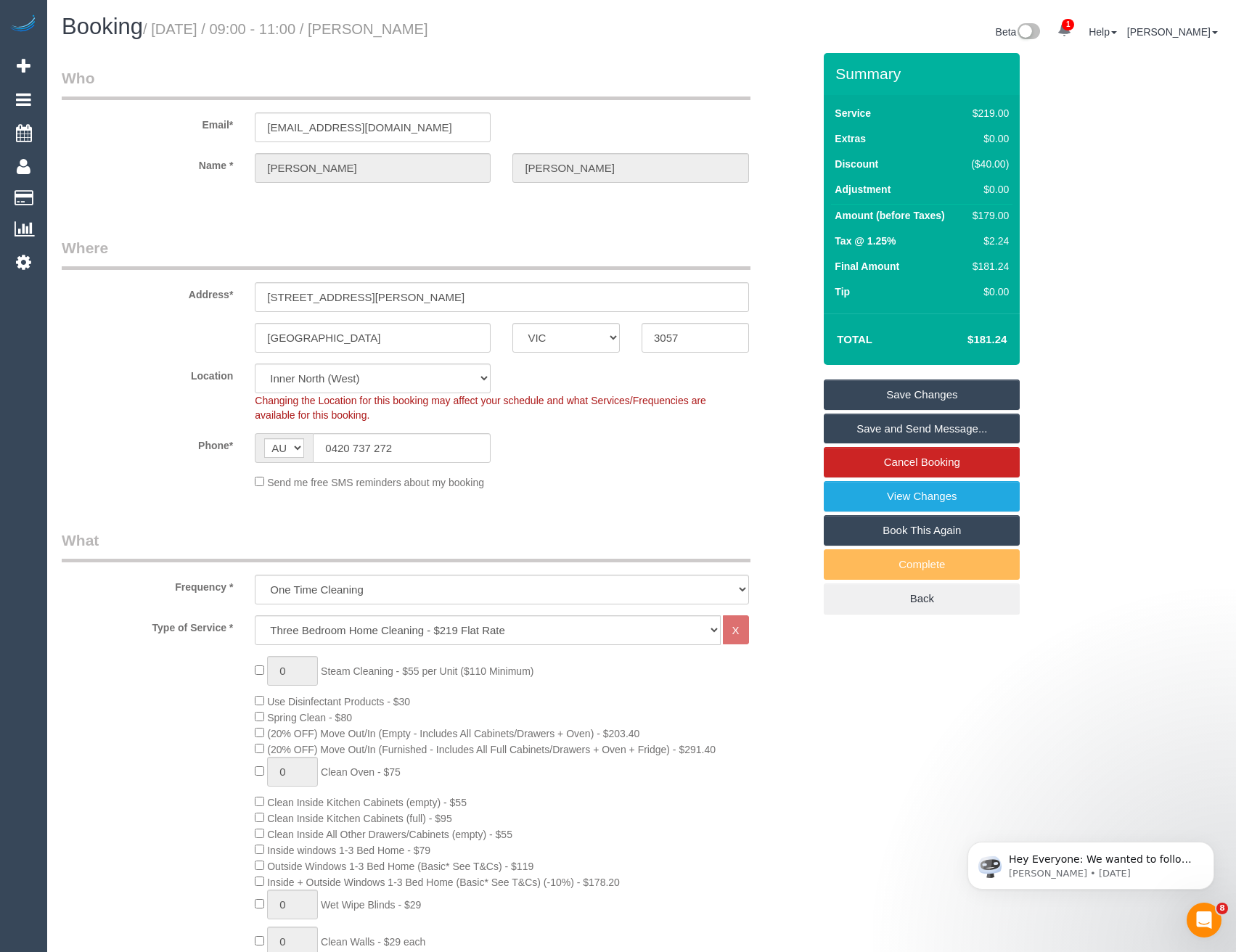
click at [881, 431] on link "Save and Send Message..." at bounding box center [921, 428] width 196 height 30
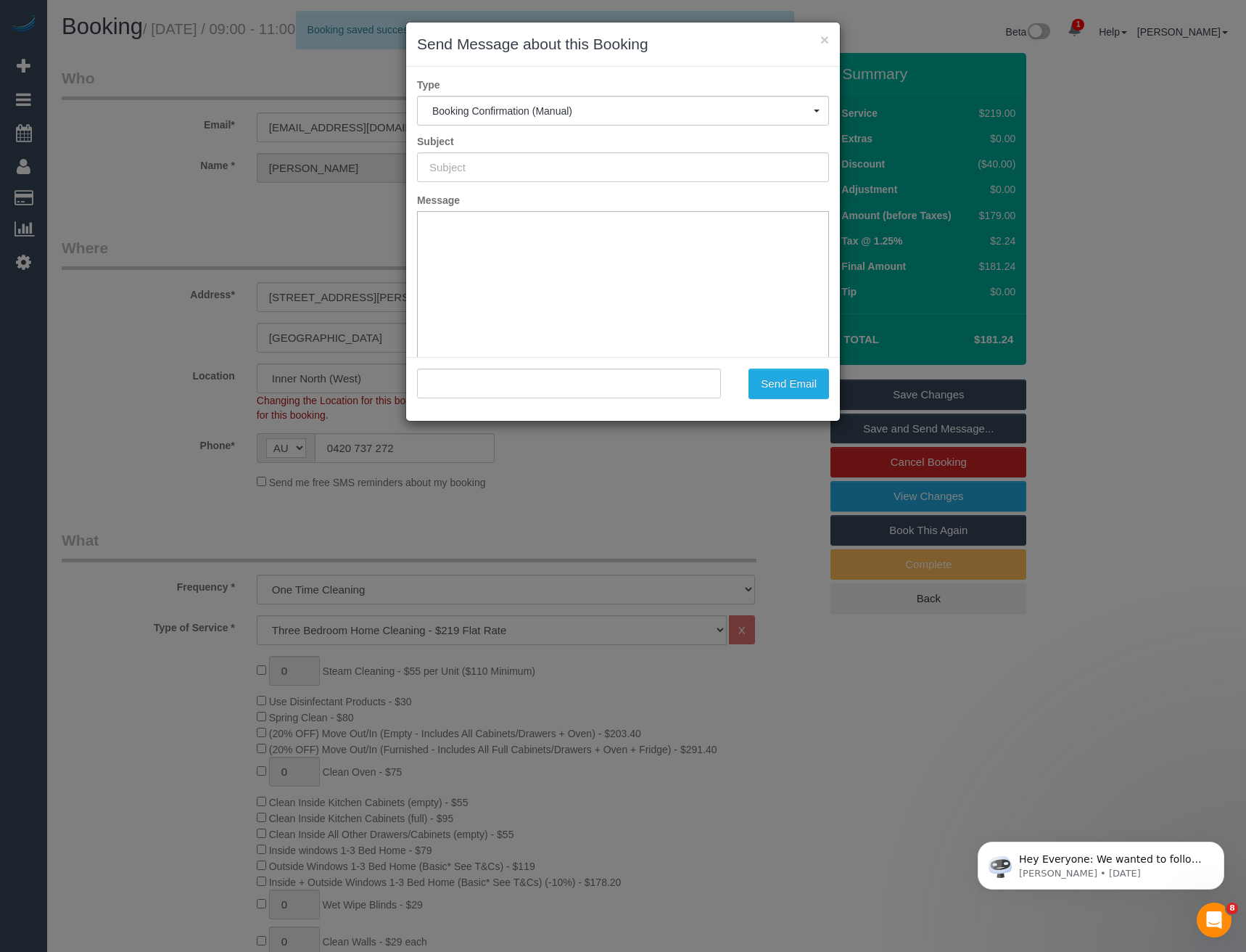
type input "Booking Confirmed"
type input ""Matt Saraceni" <mattsaraceni@yahoo.com.au>"
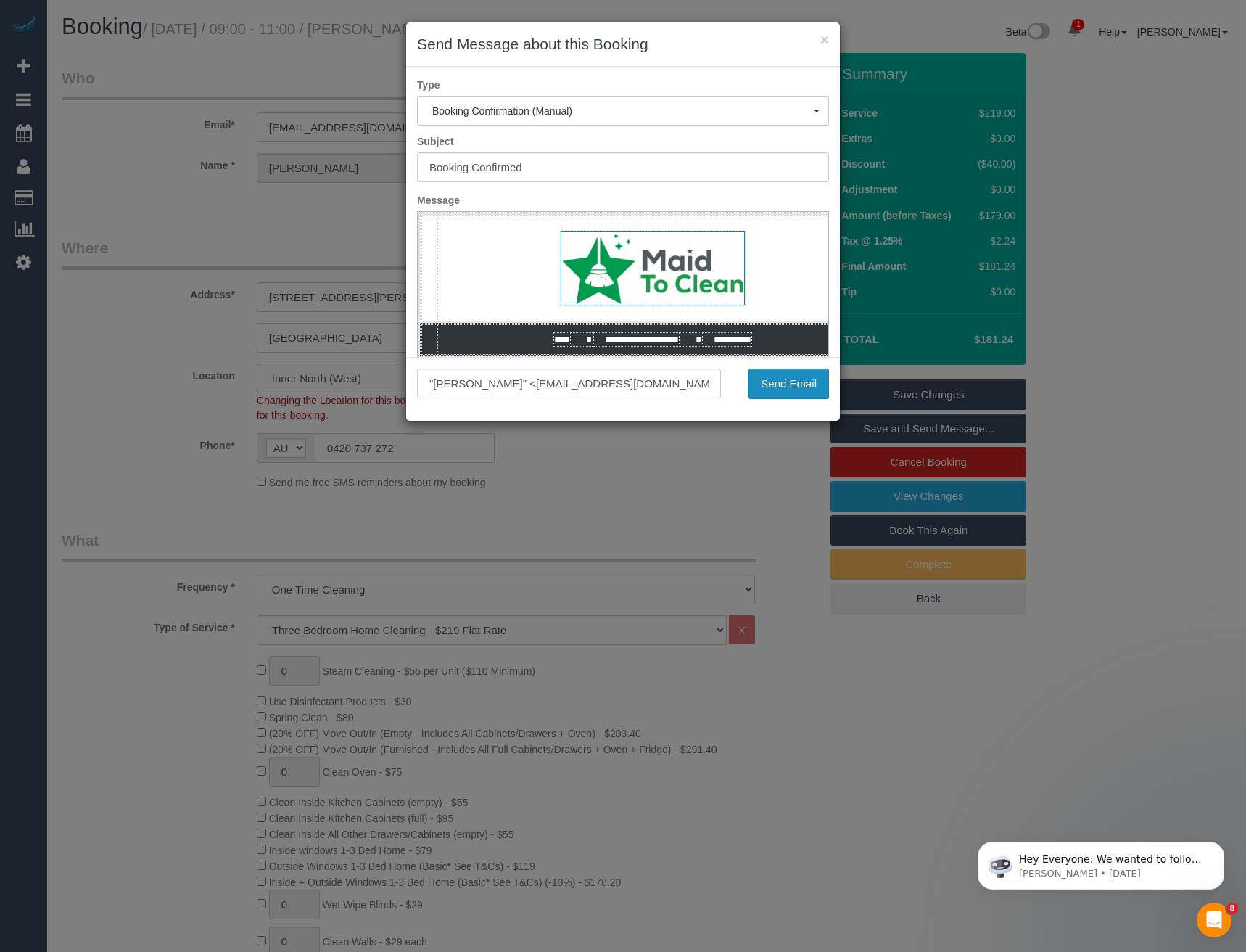
click at [784, 381] on button "Send Email" at bounding box center [789, 383] width 80 height 30
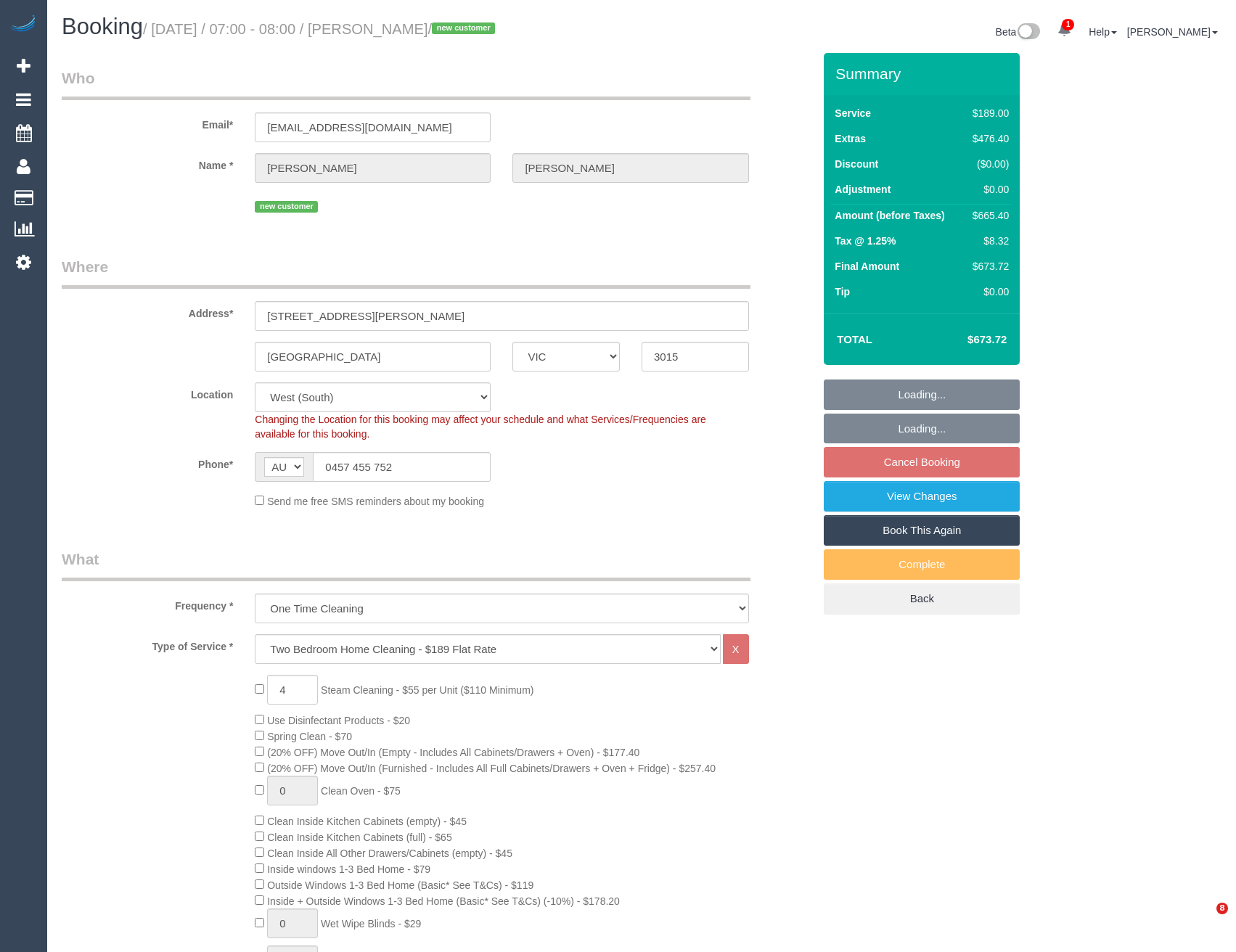
select select "VIC"
select select "number:28"
select select "number:14"
select select "number:19"
select select "number:25"
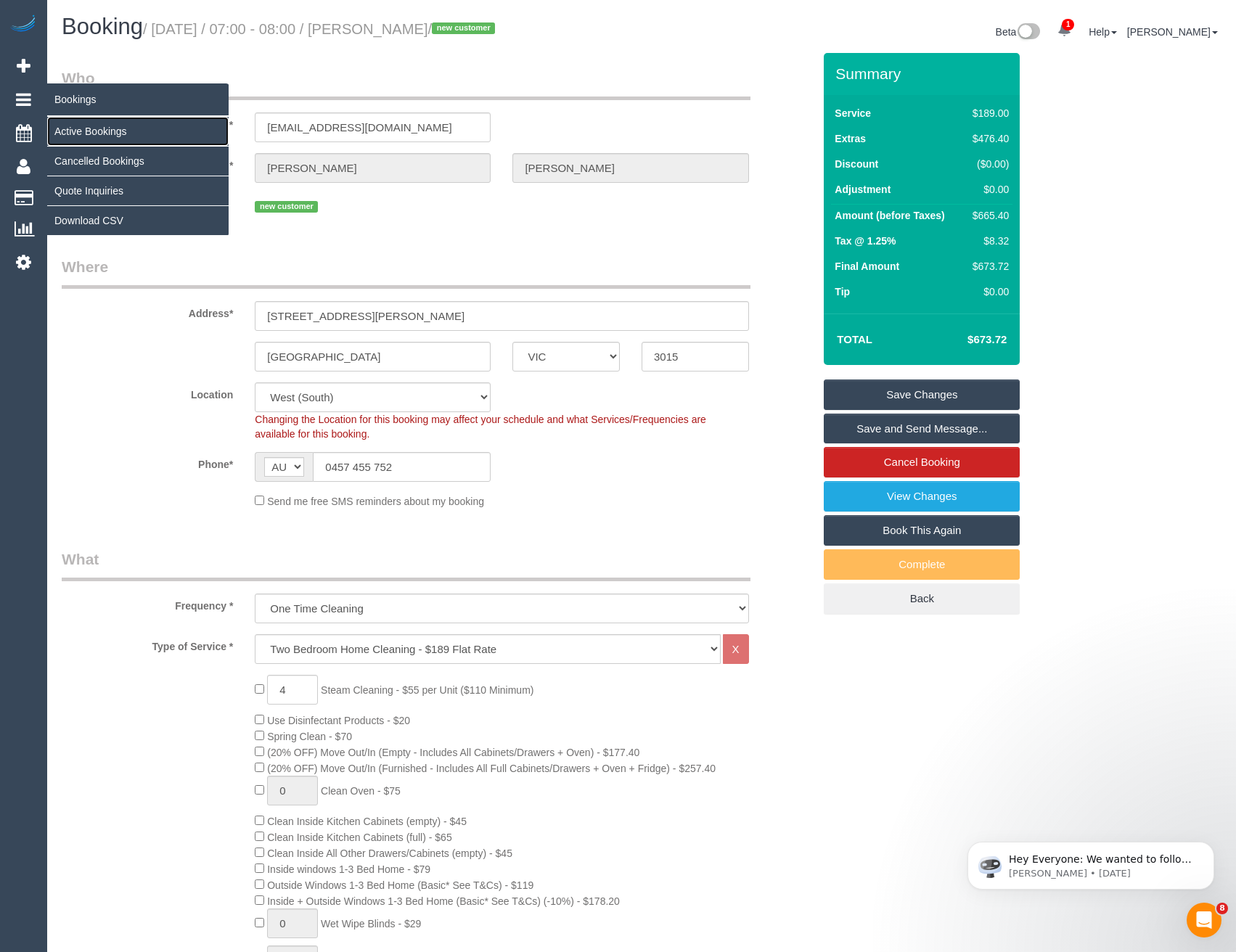
click at [98, 133] on link "Active Bookings" at bounding box center [138, 131] width 181 height 29
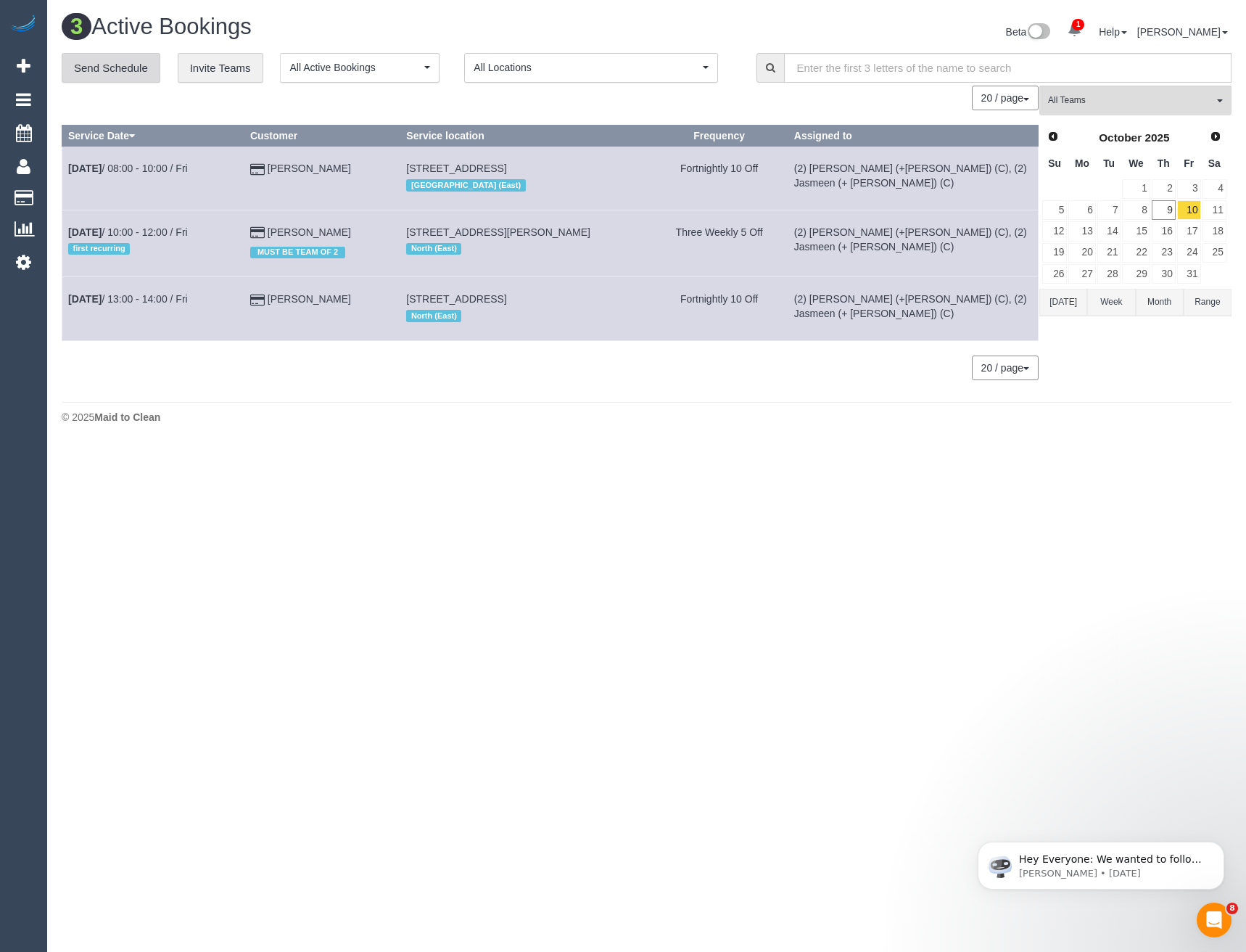
click at [128, 69] on link "Send Schedule" at bounding box center [110, 67] width 98 height 30
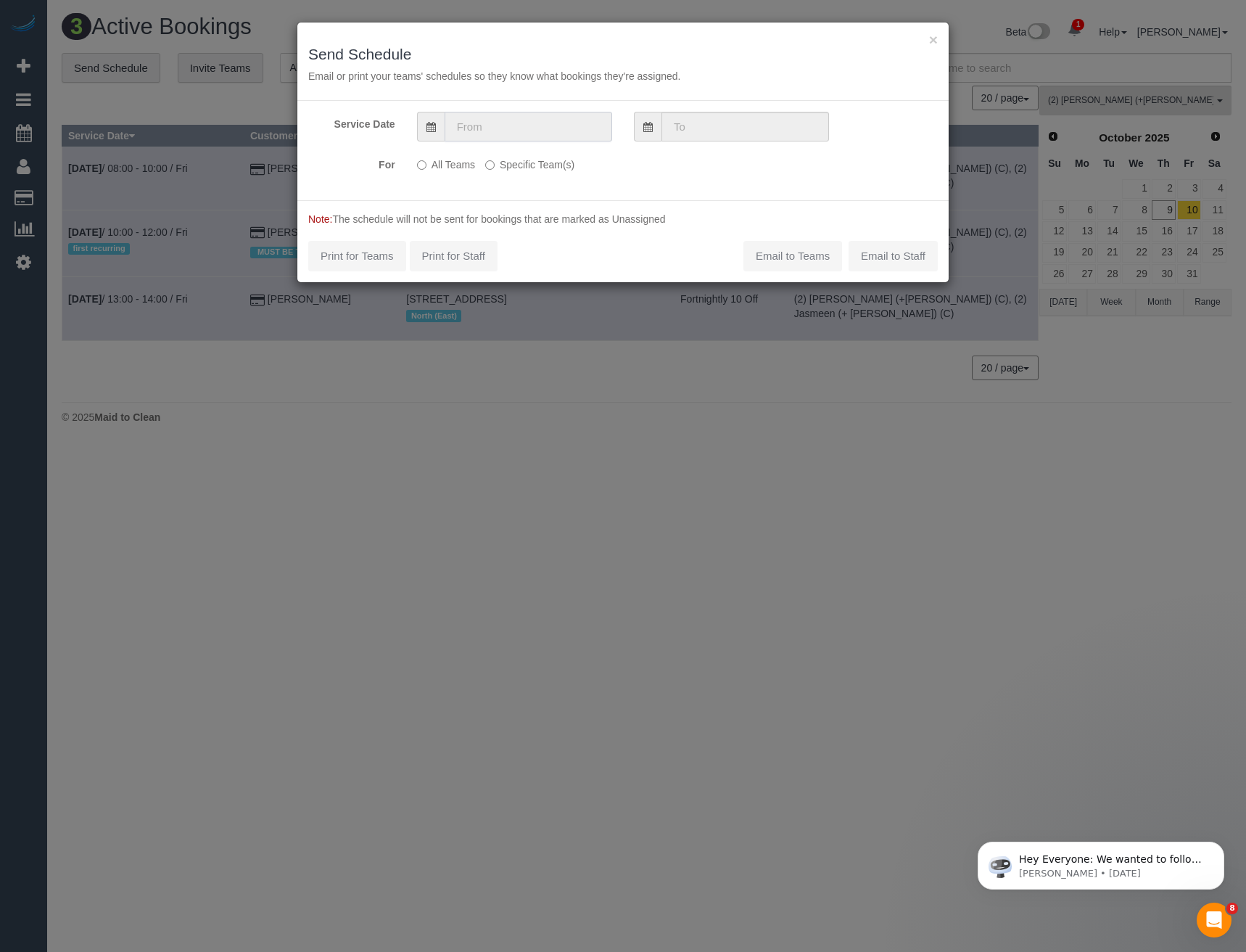
click at [539, 121] on input "text" at bounding box center [528, 126] width 167 height 29
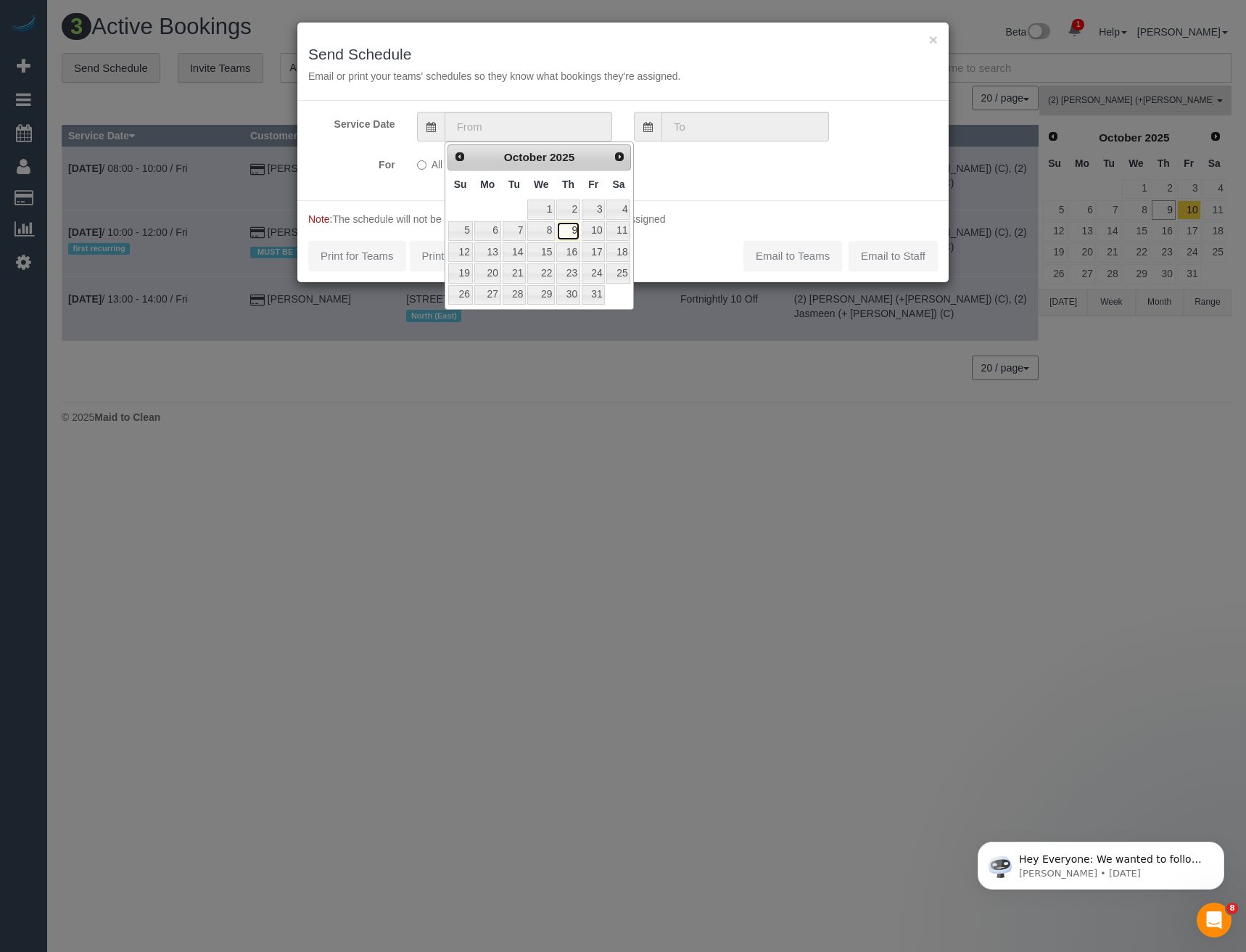
click at [572, 231] on link "9" at bounding box center [569, 230] width 24 height 20
type input "09/10/2025"
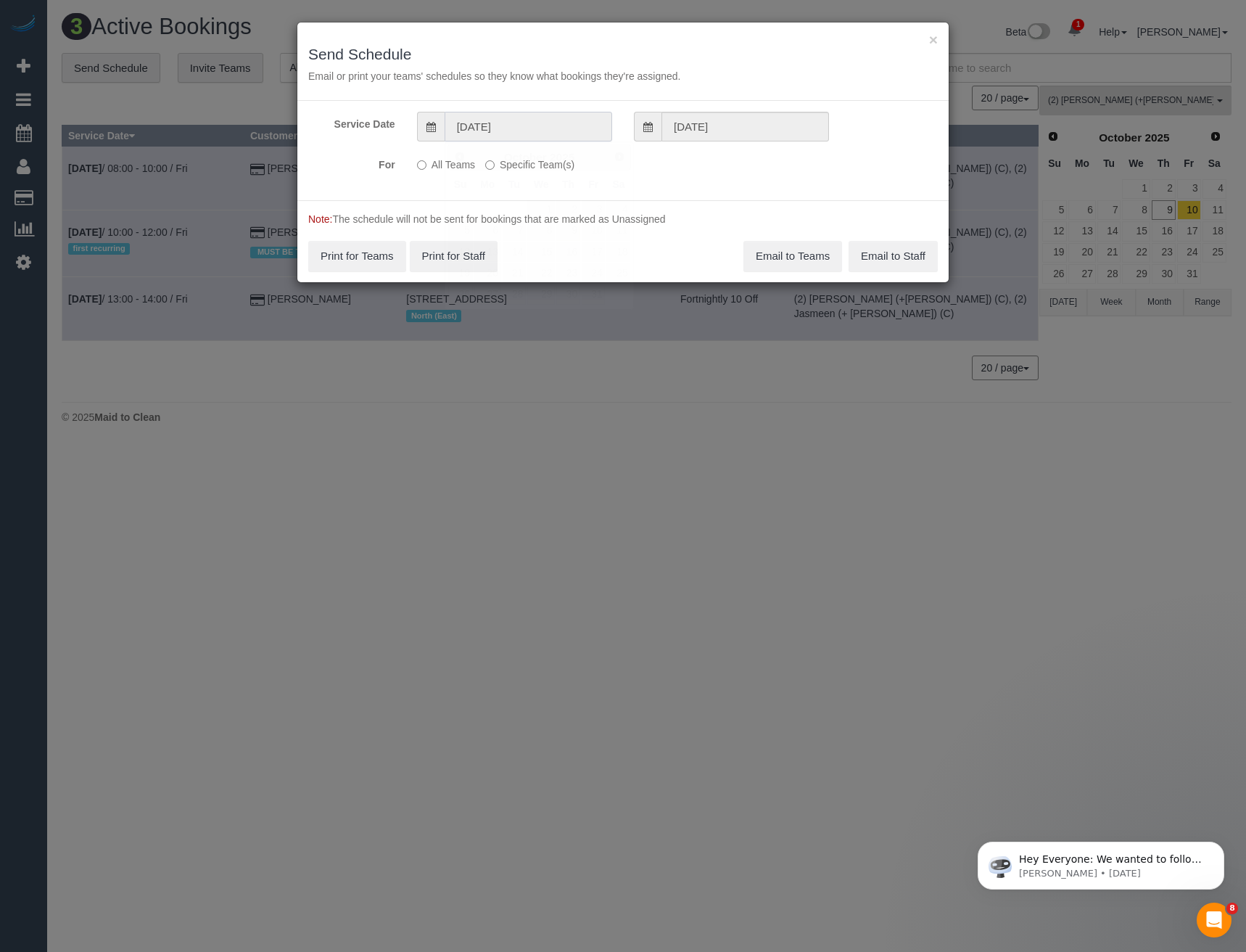
click at [539, 128] on input "09/10/2025" at bounding box center [528, 126] width 167 height 29
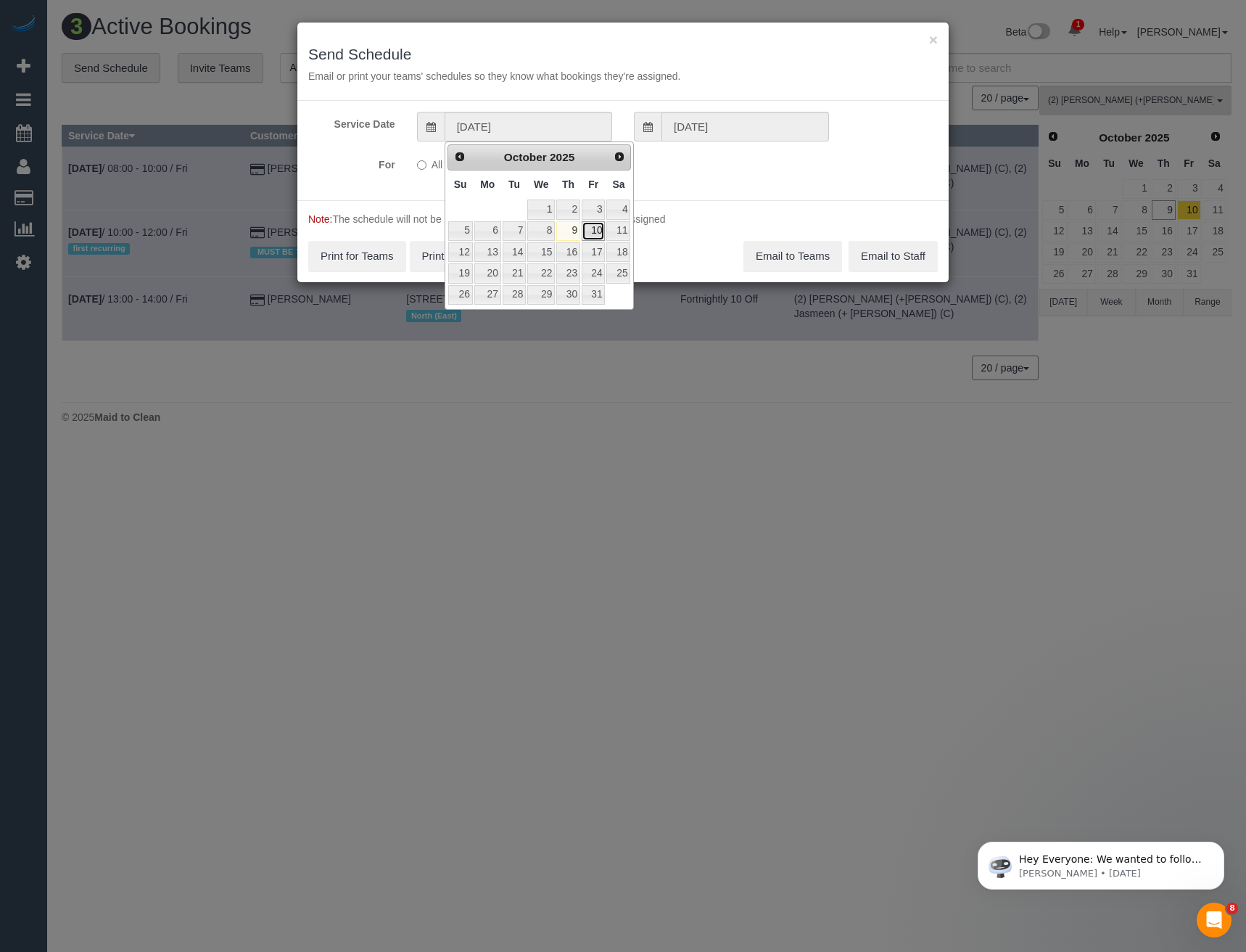
click at [595, 234] on link "10" at bounding box center [593, 230] width 23 height 20
type input "10/10/2025"
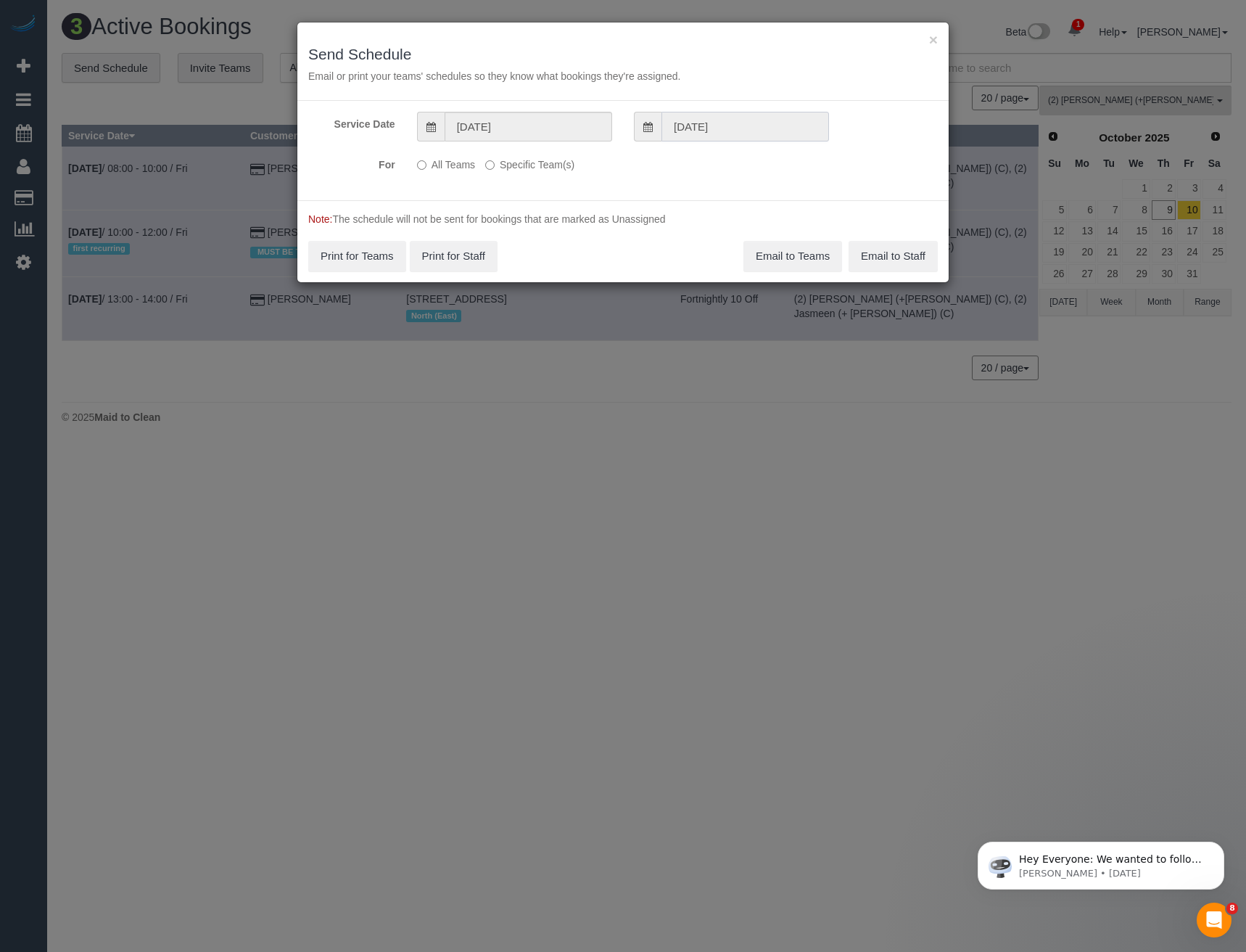
click at [714, 120] on input "09/10/2025" at bounding box center [746, 126] width 167 height 29
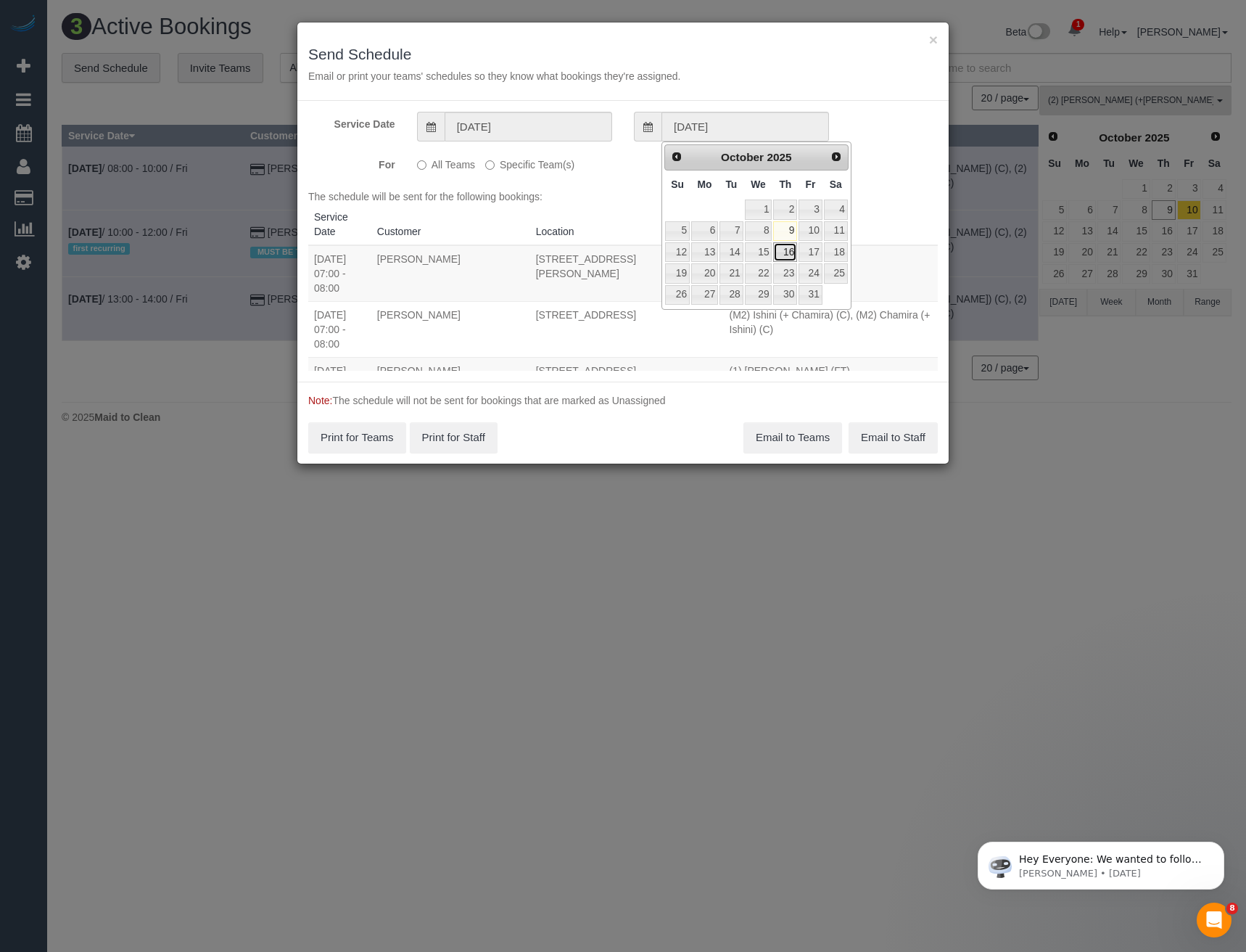
click at [788, 249] on link "16" at bounding box center [785, 252] width 24 height 20
type input "16/10/2025"
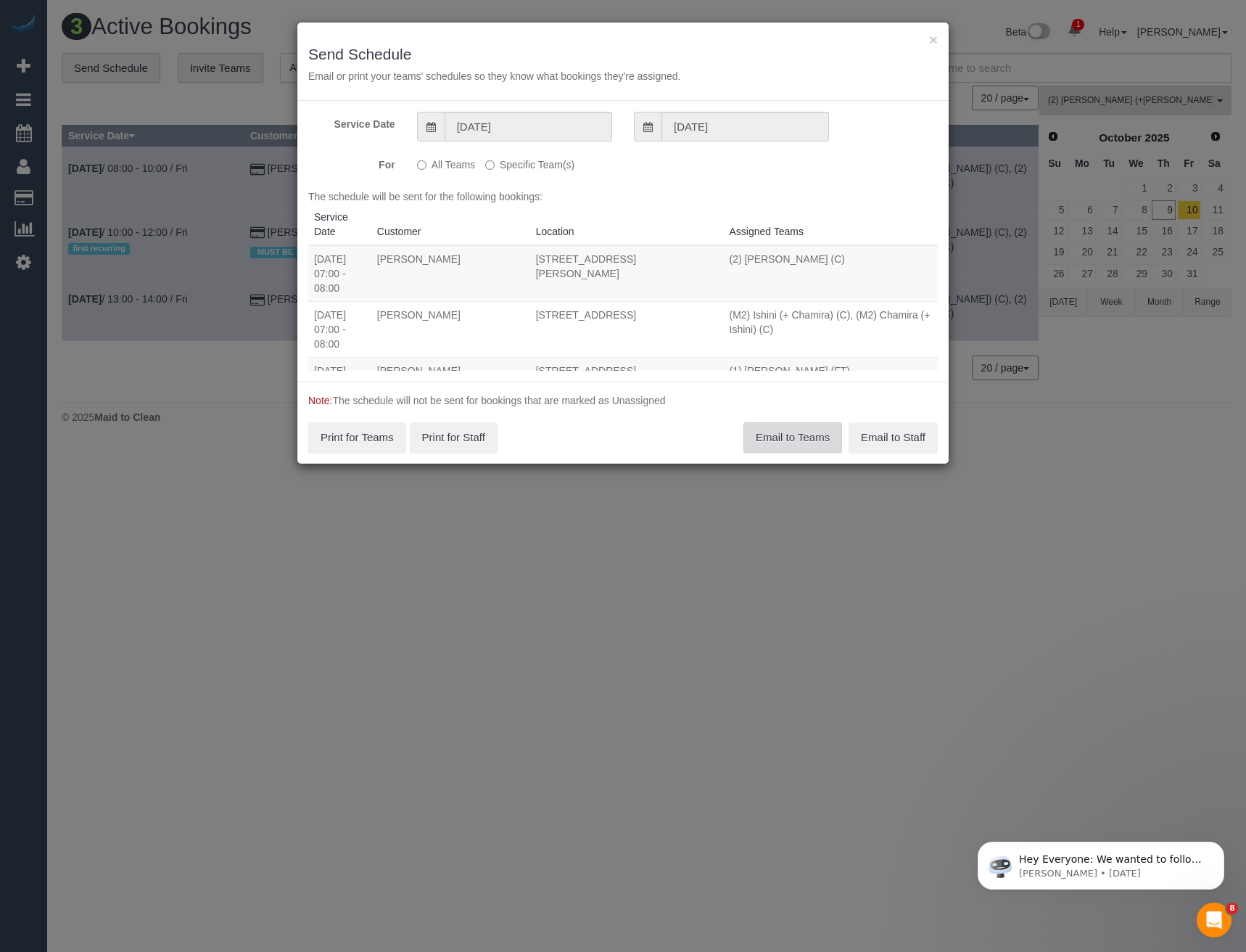
click at [772, 436] on button "Email to Teams" at bounding box center [793, 437] width 98 height 30
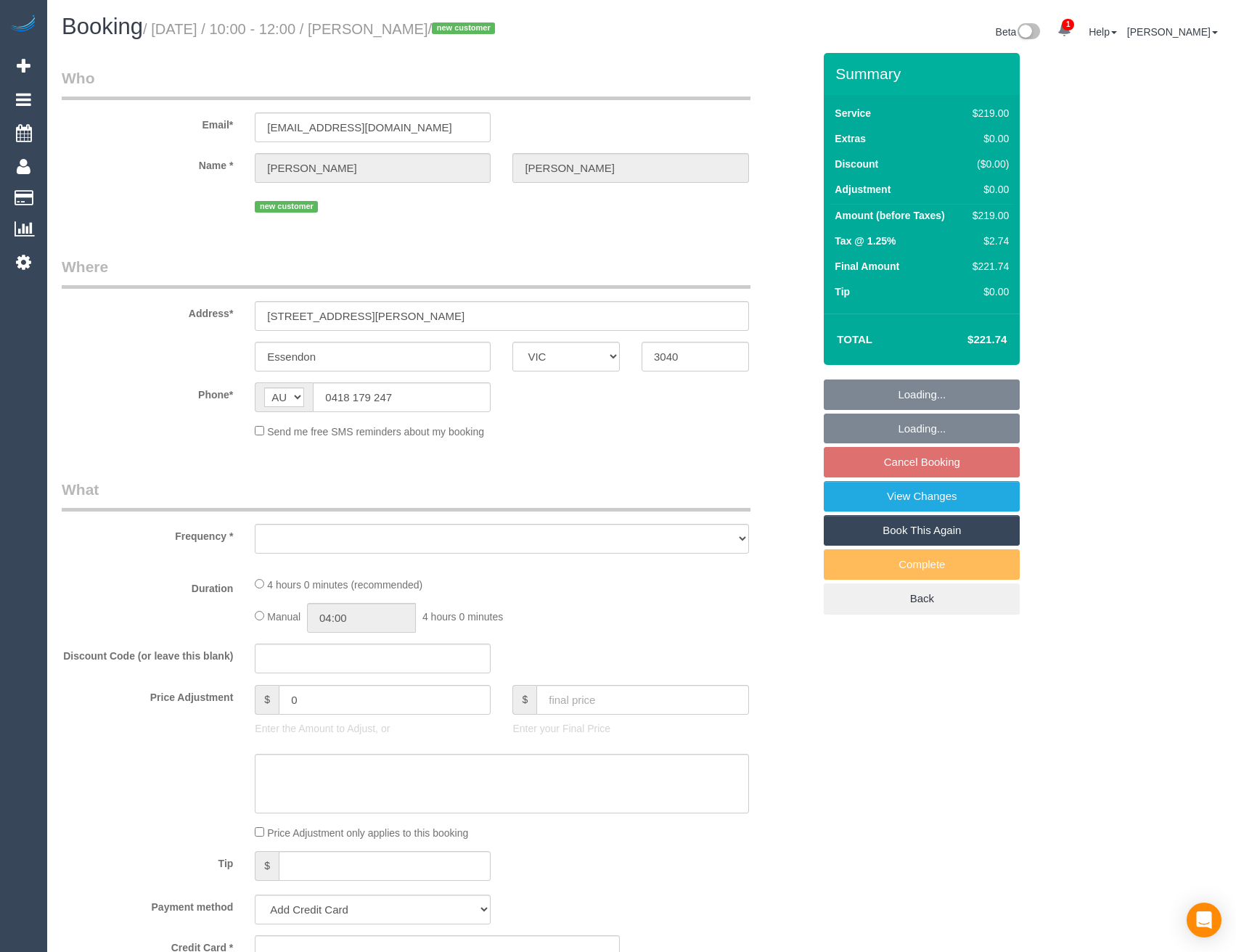
select select "VIC"
select select "object:561"
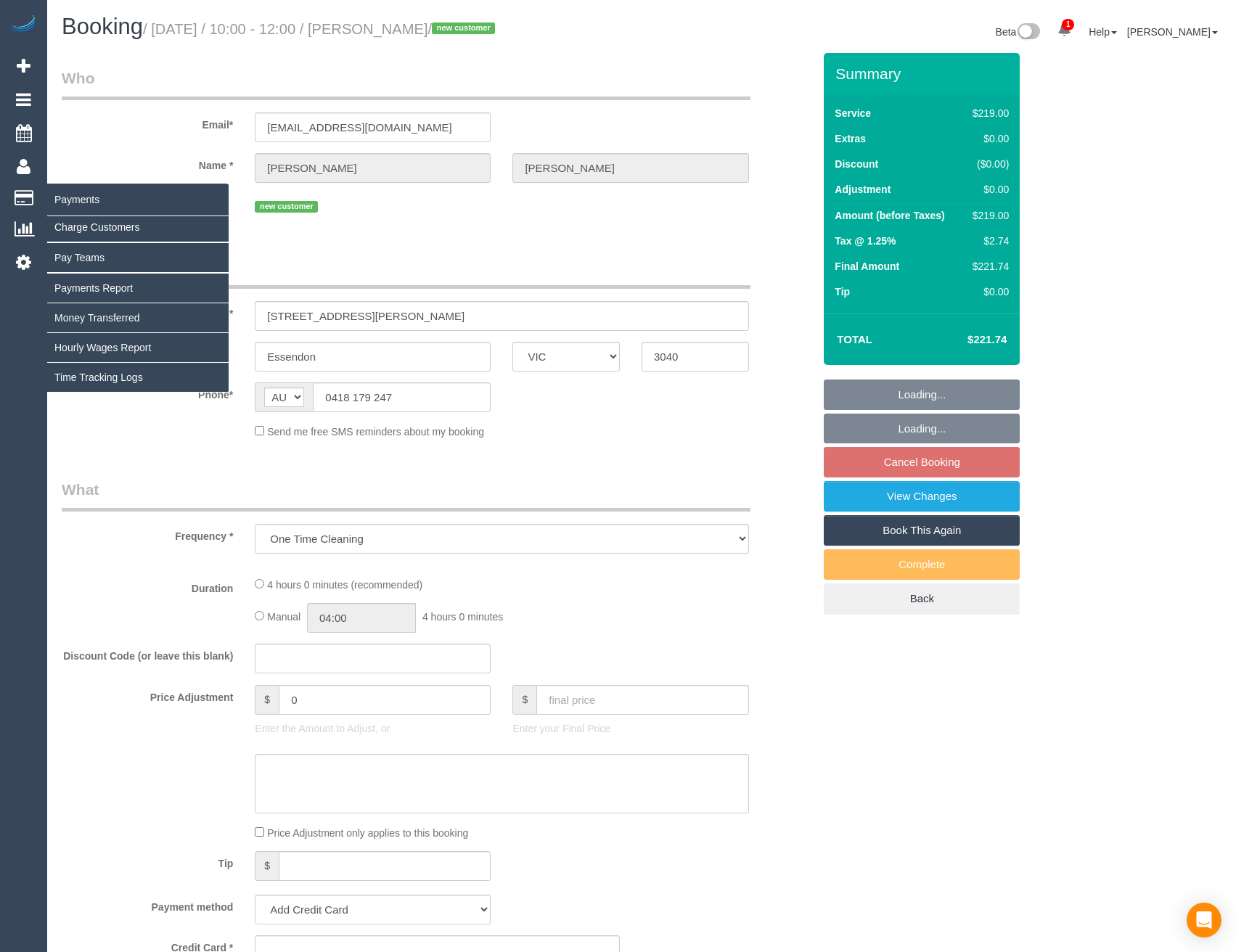
select select "string:stripe-pm_1SE1cg2GScqysDRVL7ZECadM"
select select "number:28"
select select "number:14"
select select "number:18"
select select "number:36"
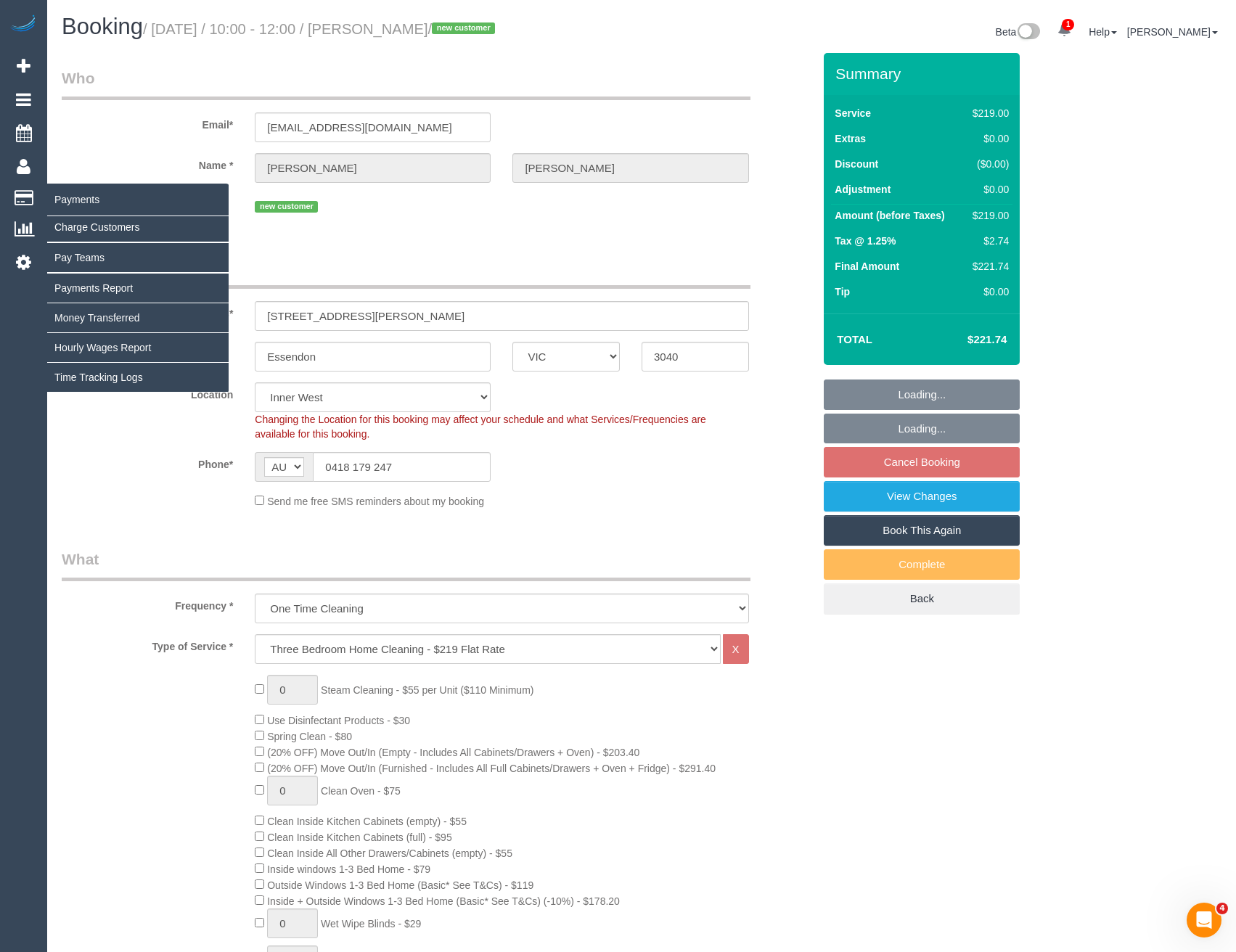
select select "object:1481"
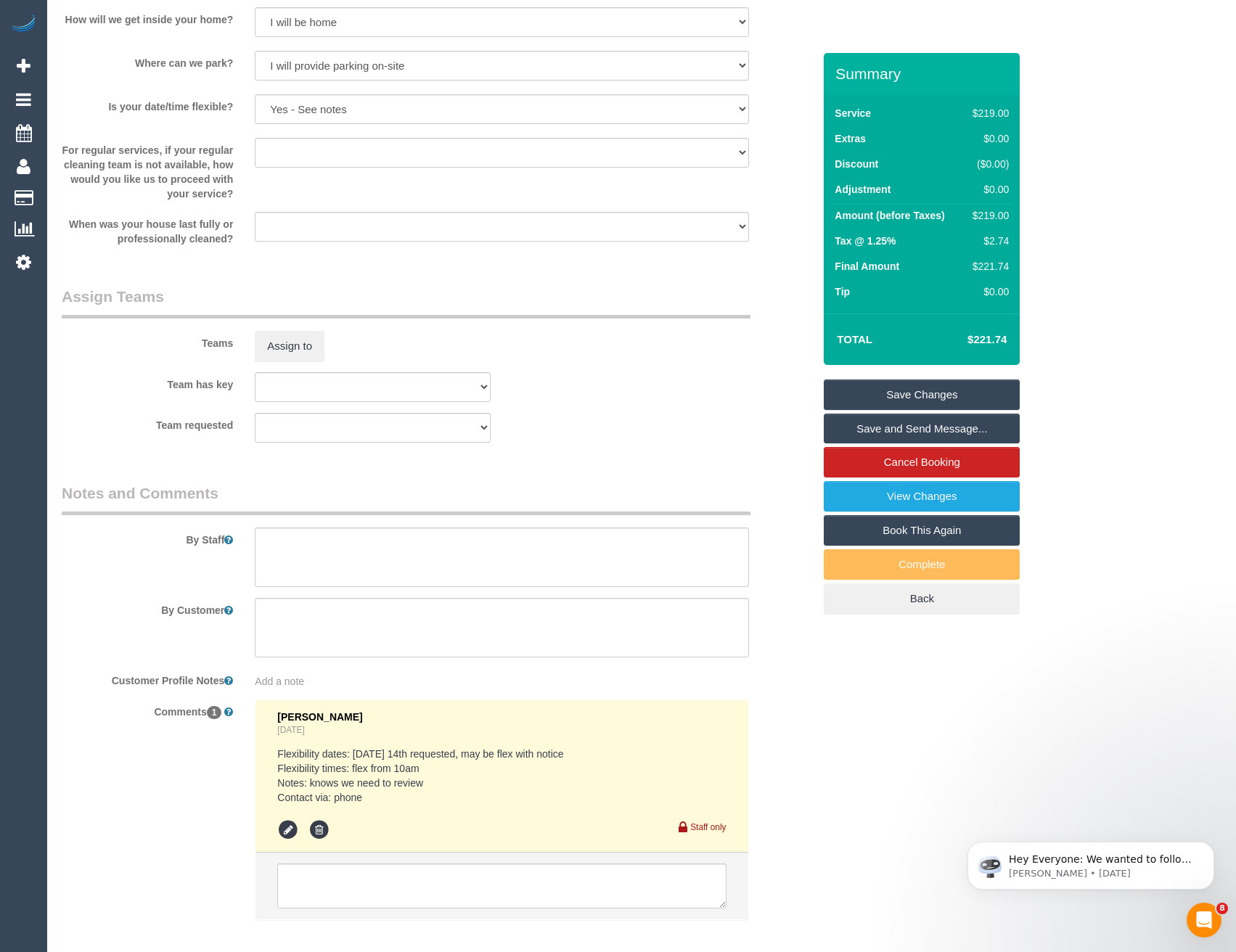
scroll to position [2118, 0]
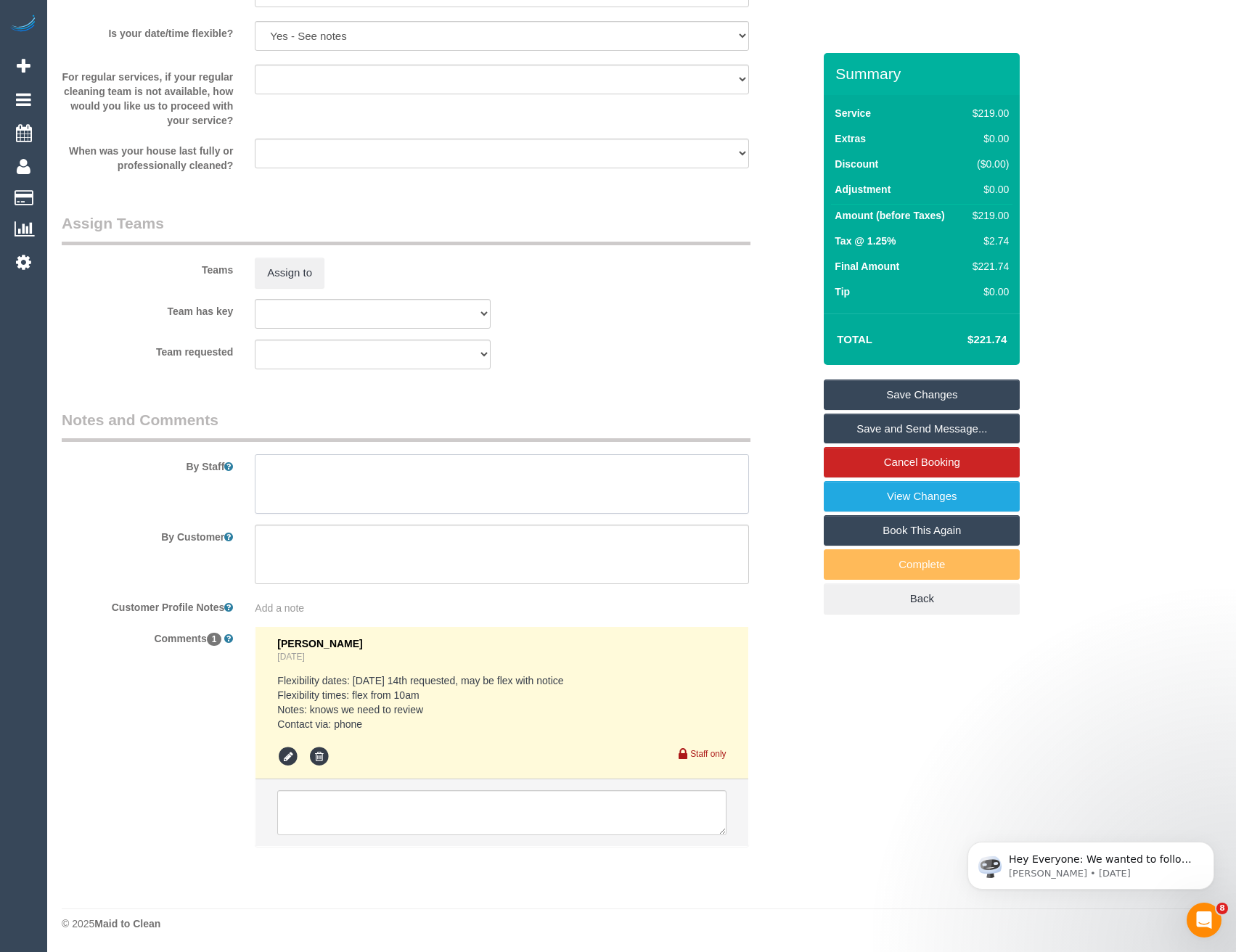
click at [304, 481] on textarea at bounding box center [501, 483] width 494 height 60
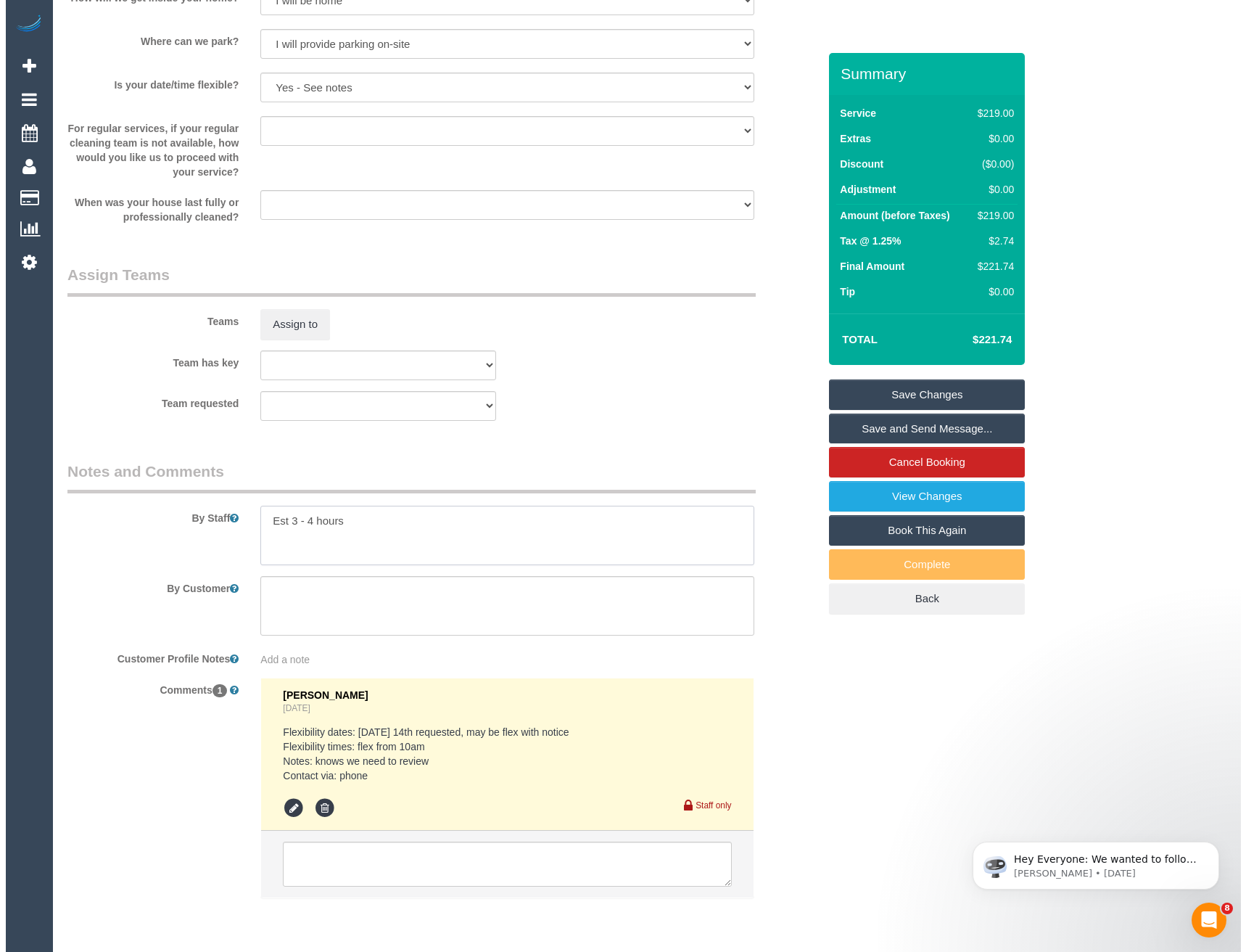
scroll to position [2046, 0]
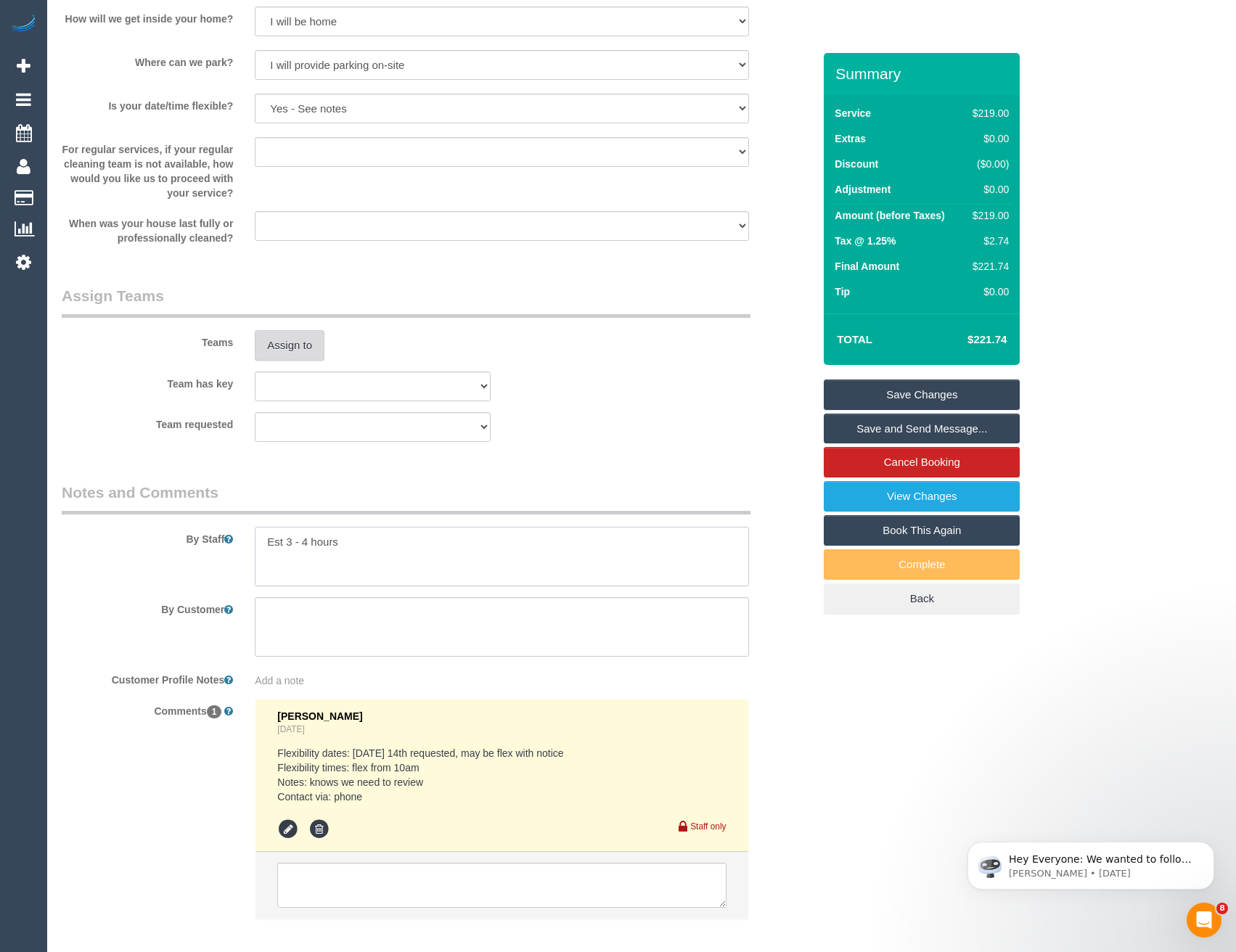
type textarea "Est 3 - 4 hours"
click at [281, 346] on button "Assign to" at bounding box center [289, 345] width 70 height 30
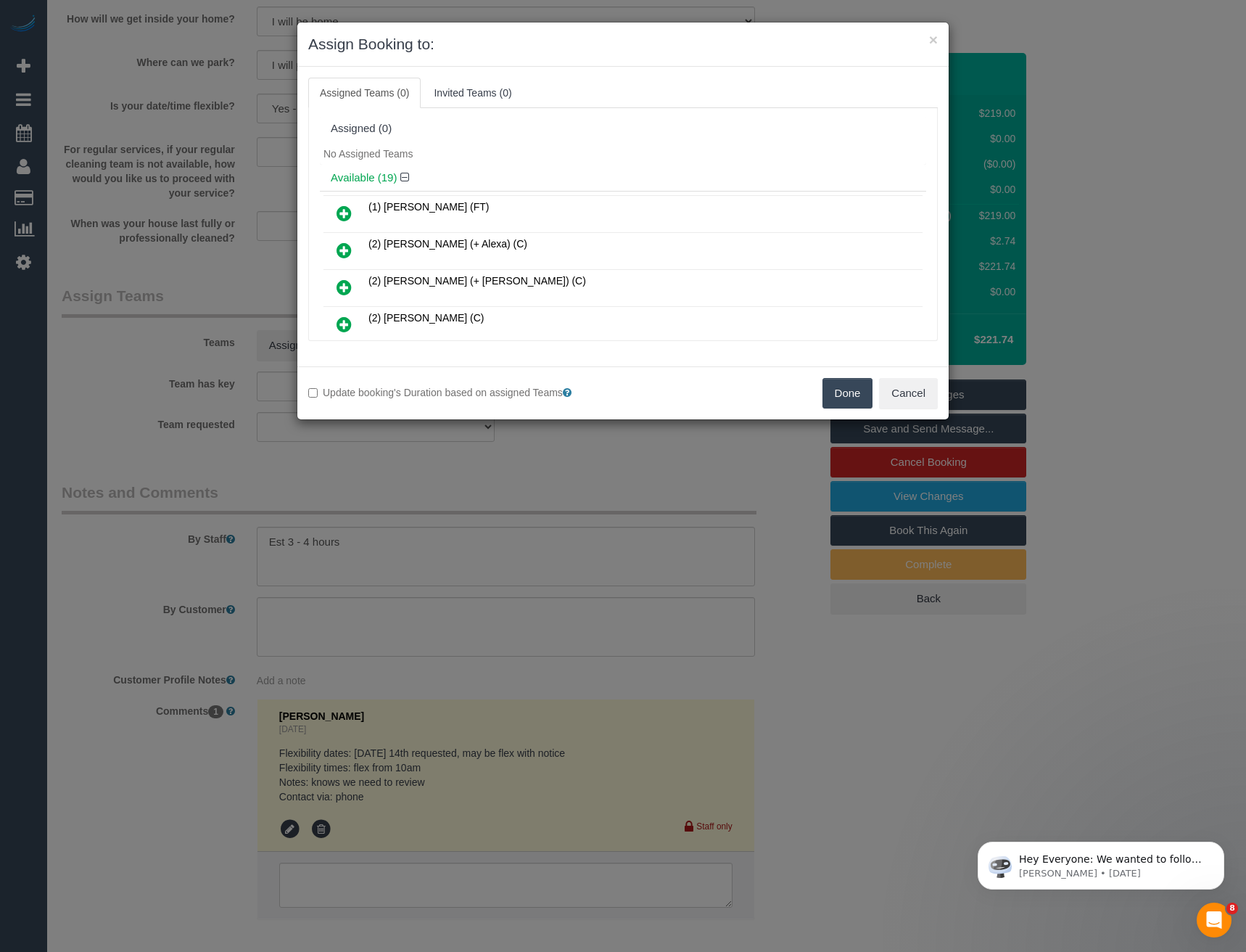
scroll to position [317, 0]
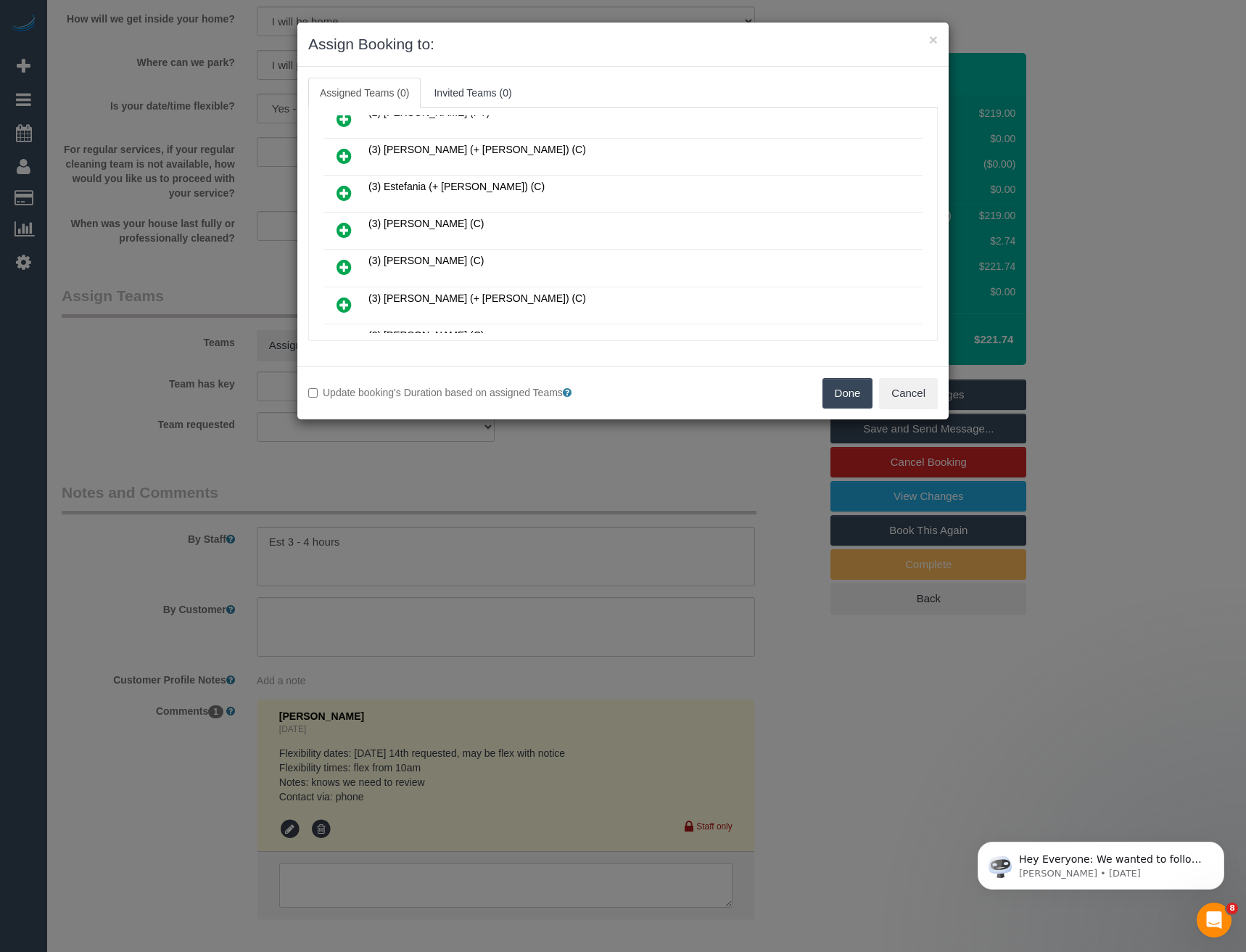
click at [343, 226] on icon at bounding box center [344, 230] width 16 height 17
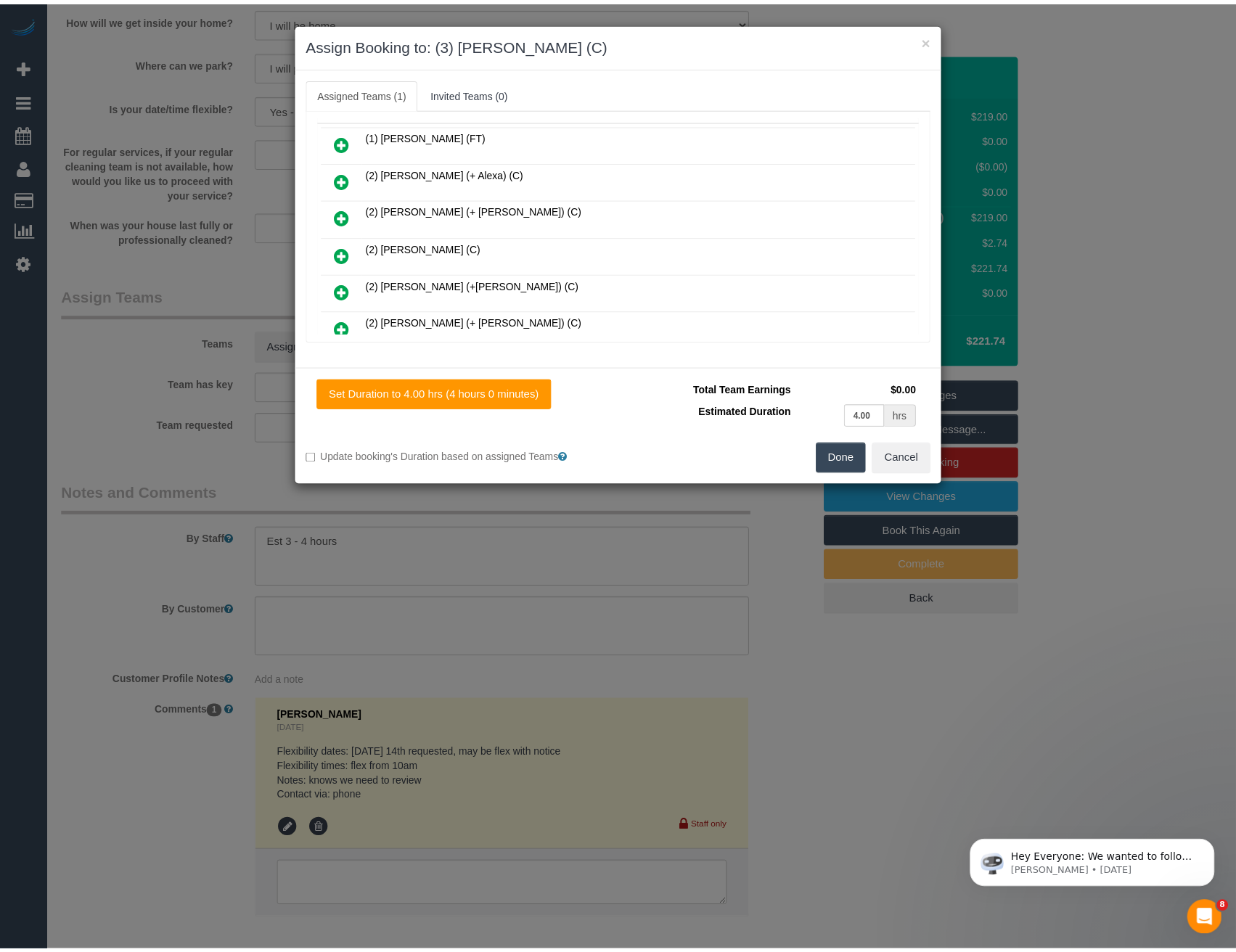
scroll to position [0, 0]
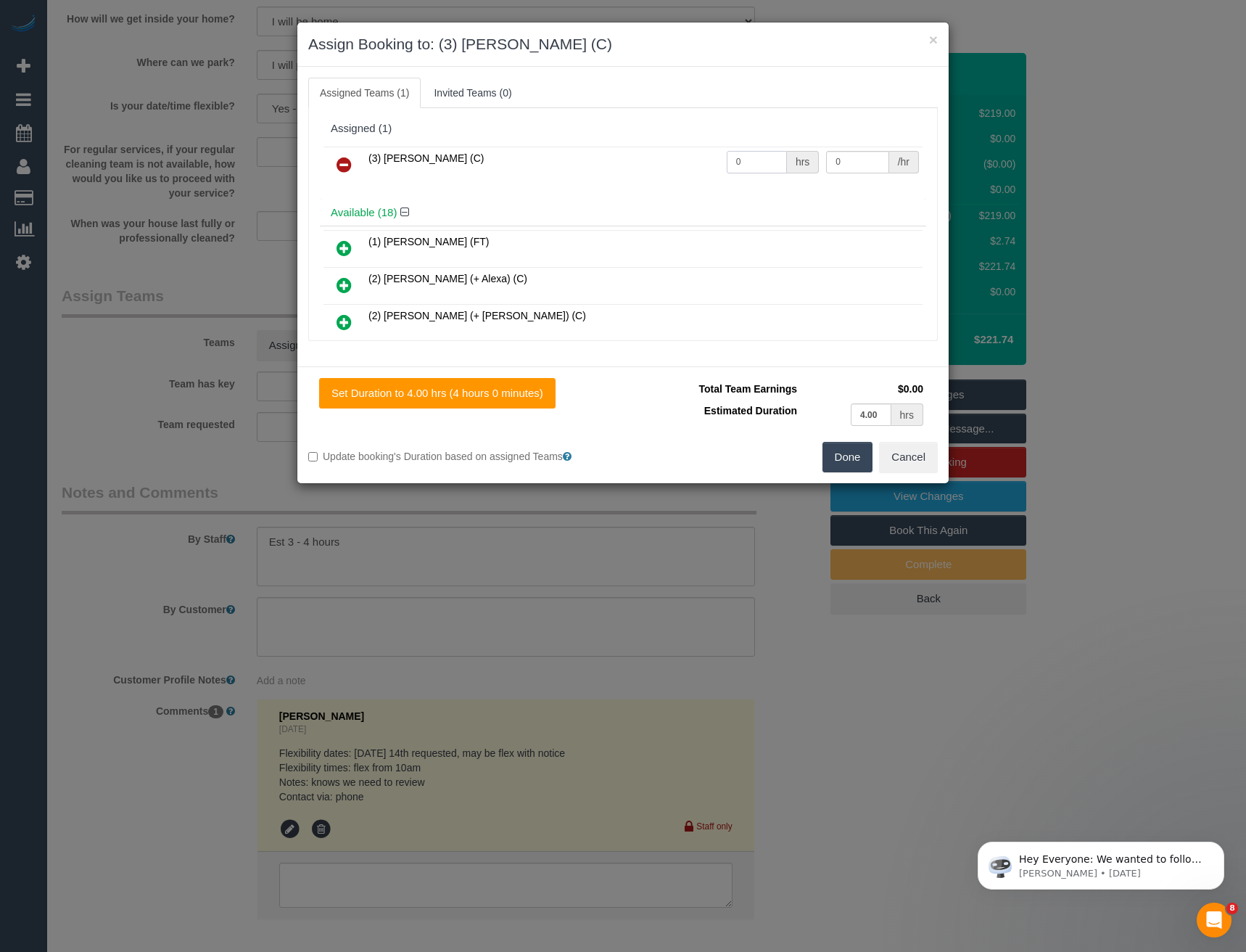
drag, startPoint x: 739, startPoint y: 164, endPoint x: 650, endPoint y: 159, distance: 89.1
click at [658, 160] on tr "(3) Hasibul Haque (C) 0 hrs 0 /hr" at bounding box center [623, 165] width 599 height 37
type input "1"
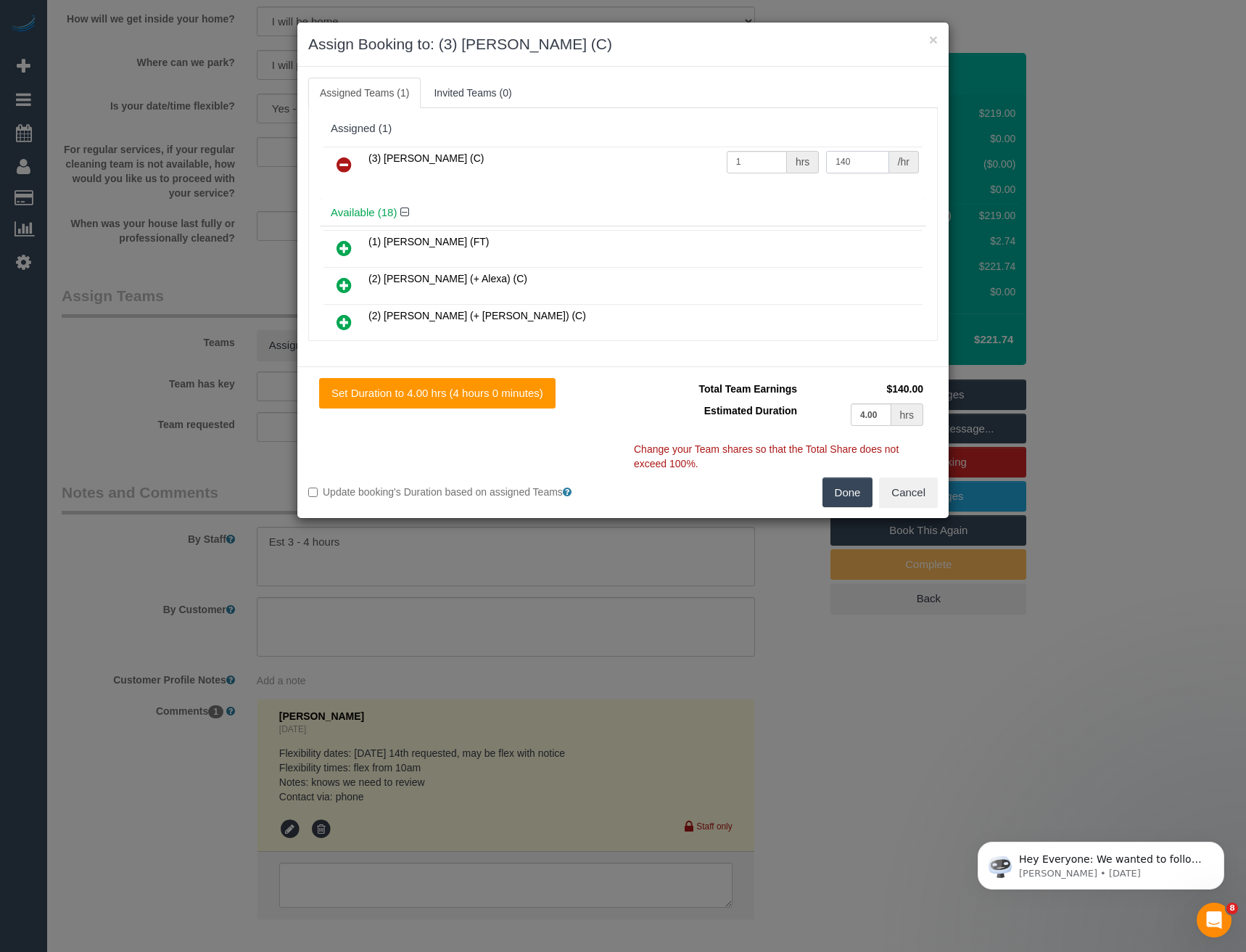
type input "140"
click at [846, 491] on button "Done" at bounding box center [847, 492] width 51 height 30
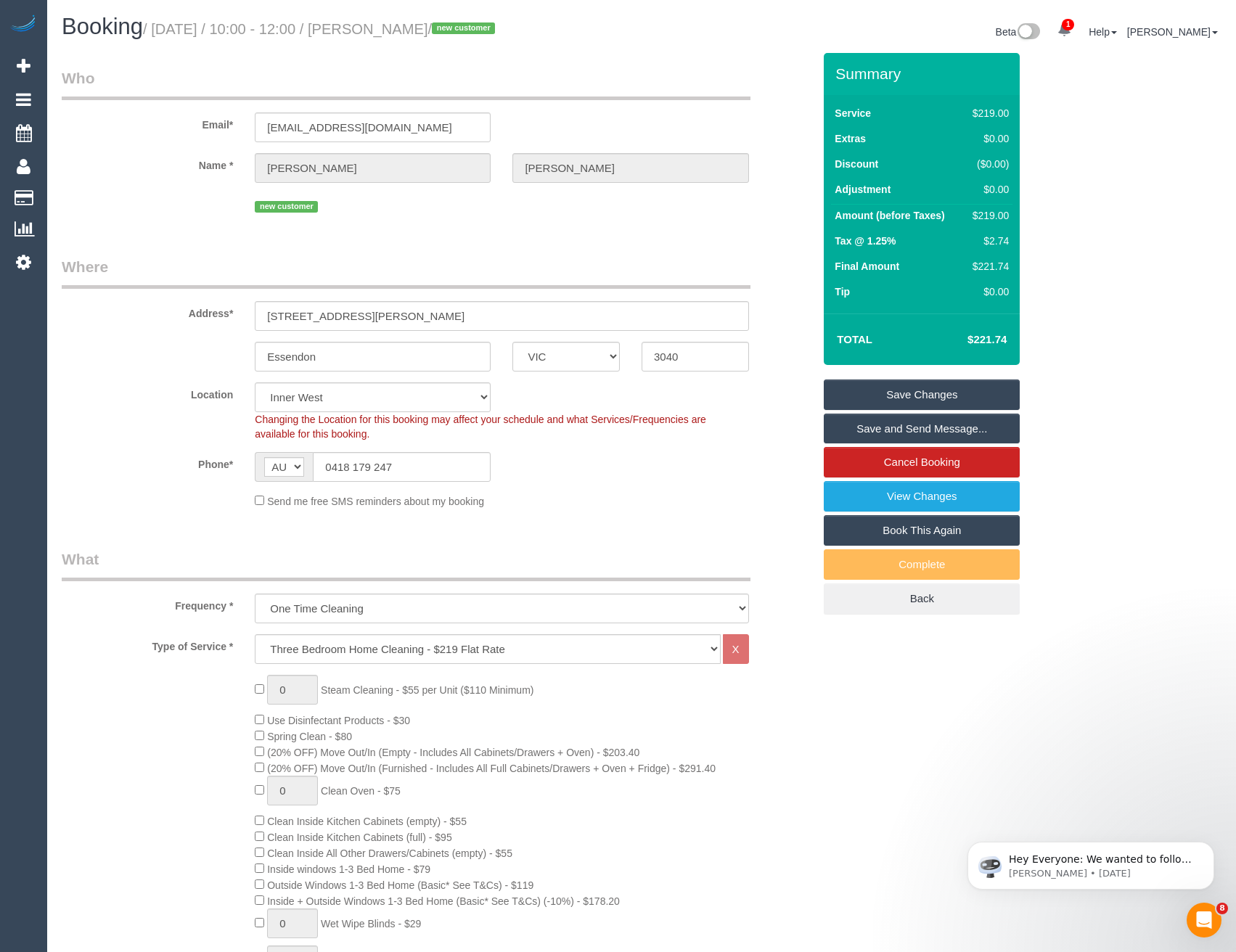
click at [880, 423] on link "Save and Send Message..." at bounding box center [921, 428] width 196 height 30
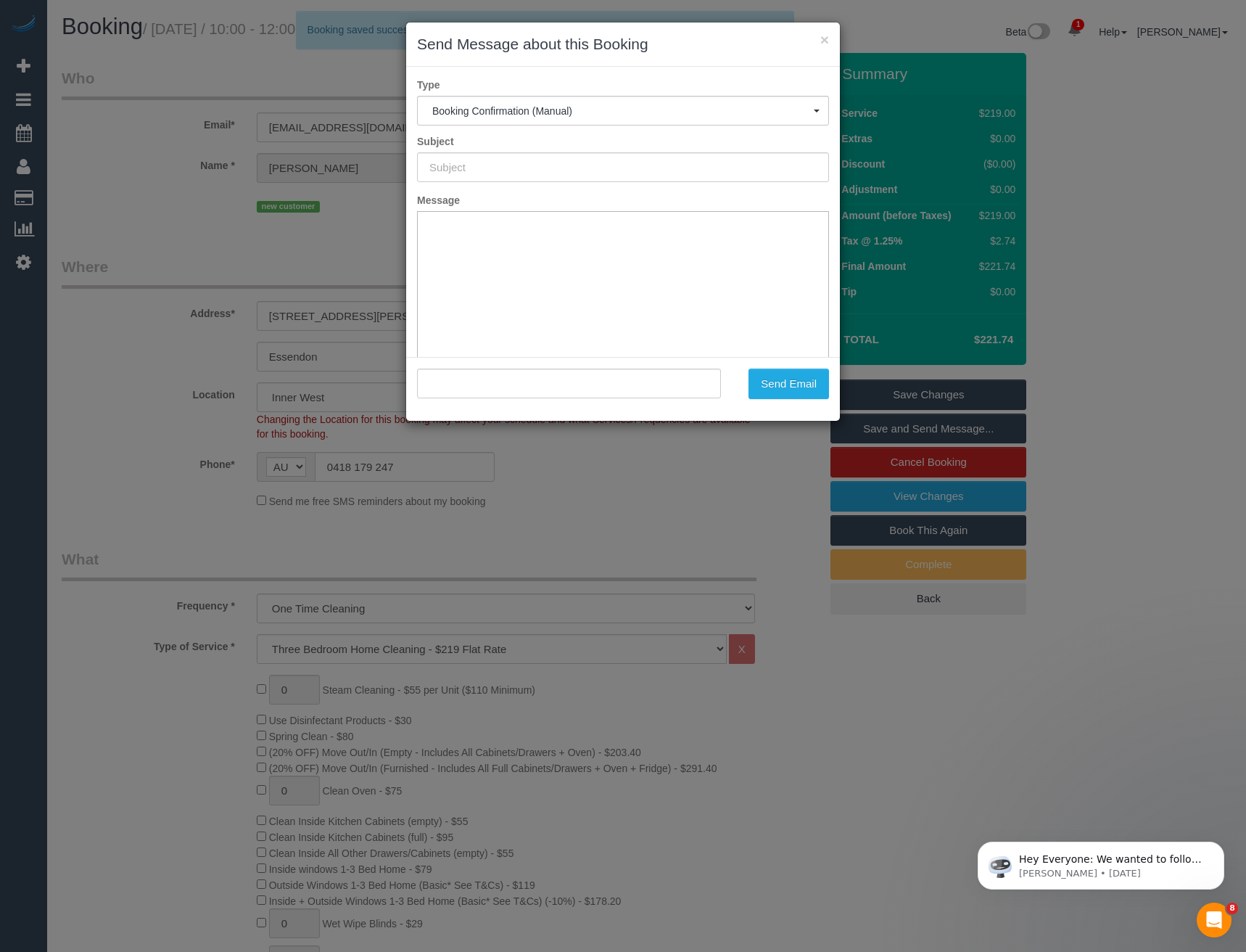
type input "Booking Confirmed"
type input ""Arvin Kapadia" <arvindk49@hotmail.com>"
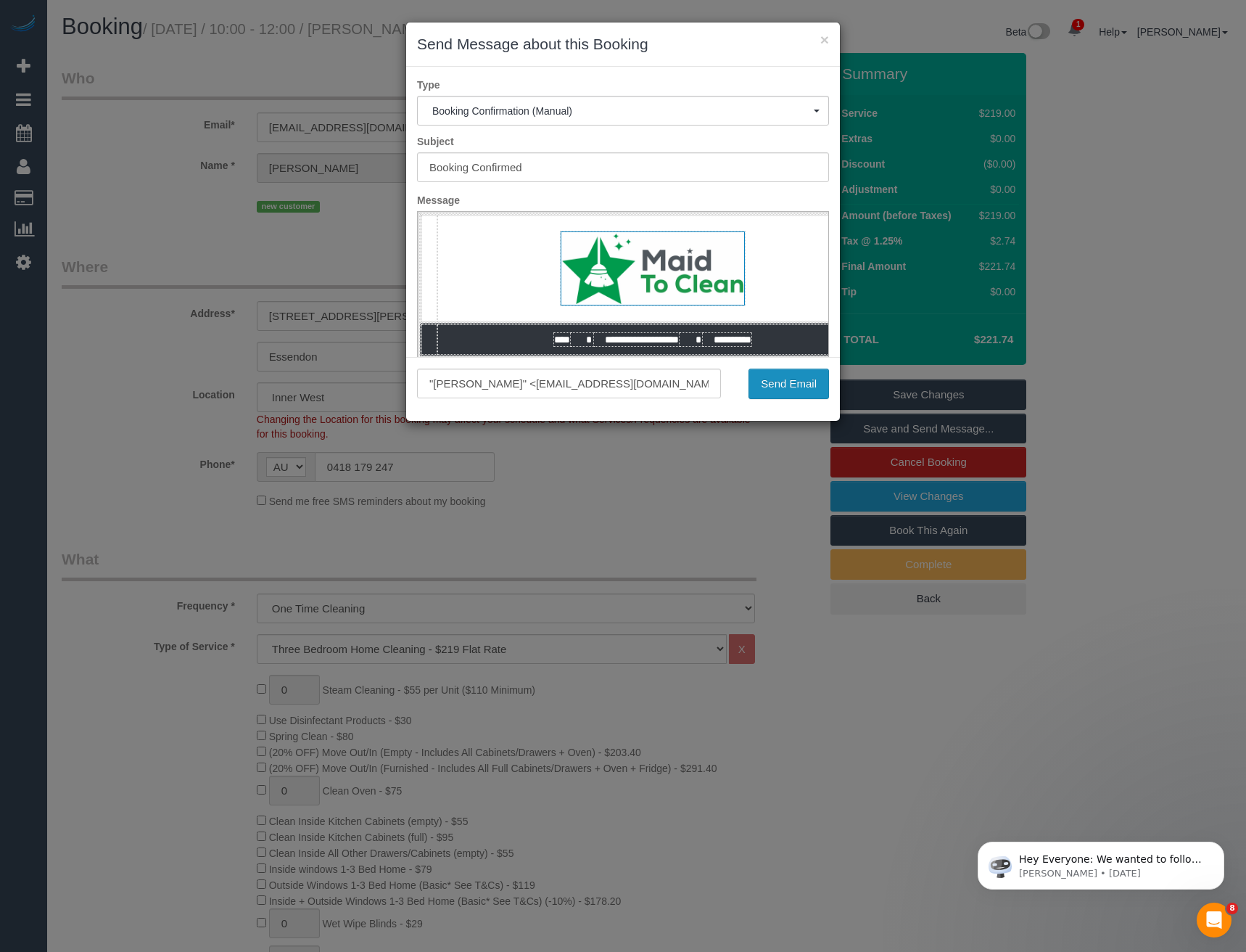
click at [804, 391] on button "Send Email" at bounding box center [789, 383] width 80 height 30
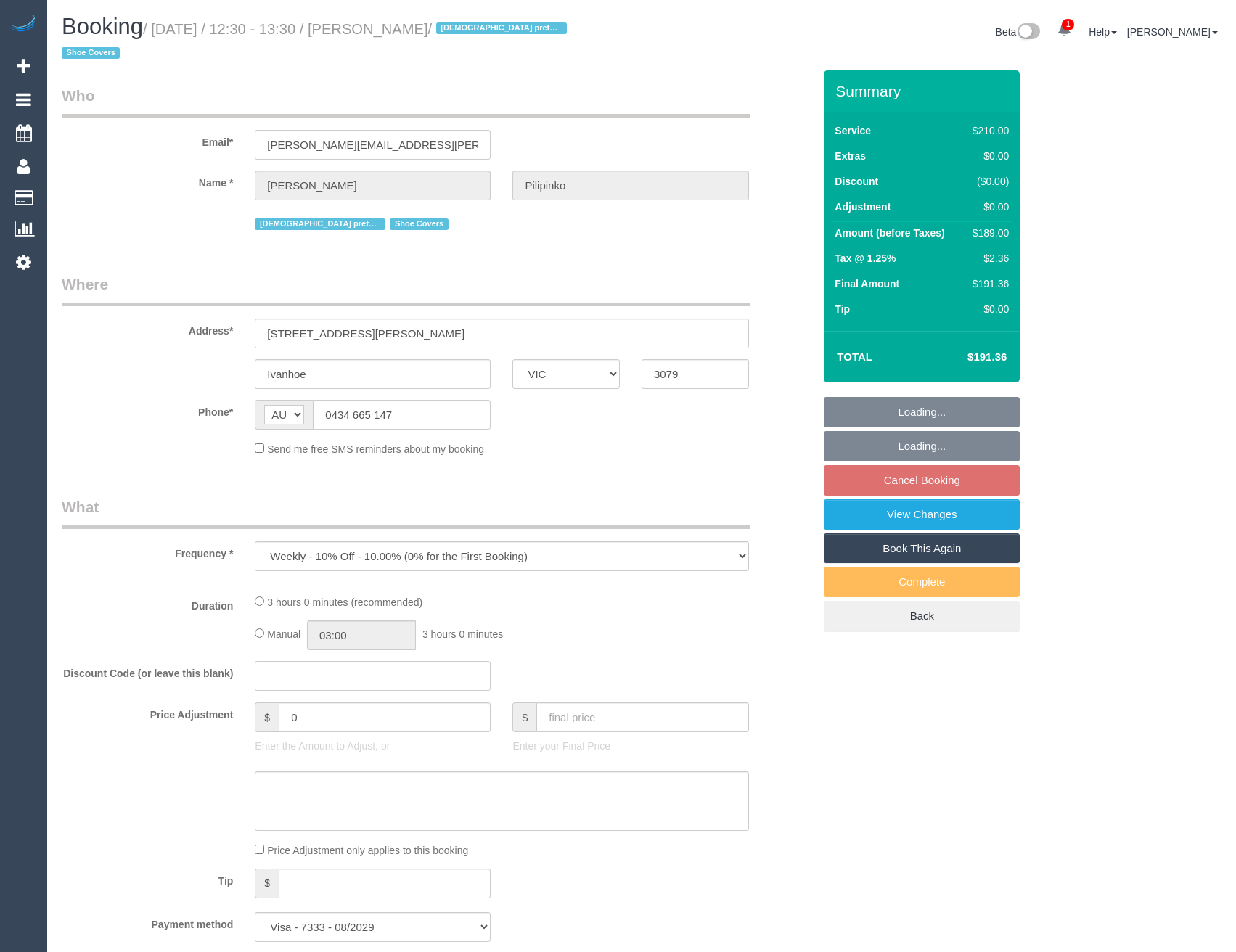
select select "VIC"
select select "180"
select select "number:28"
select select "number:14"
select select "number:19"
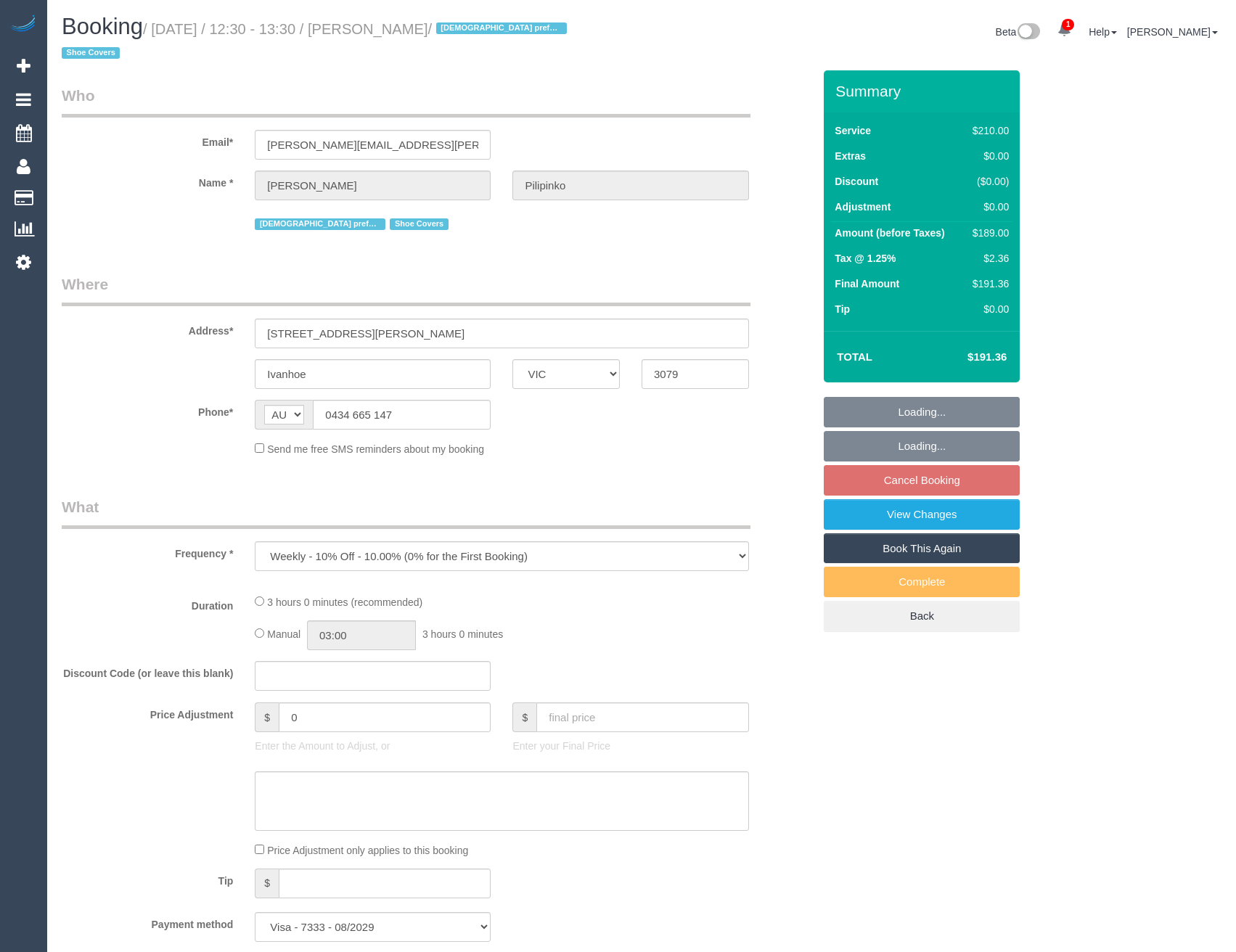
select select "number:25"
select select "number:35"
select select "number:11"
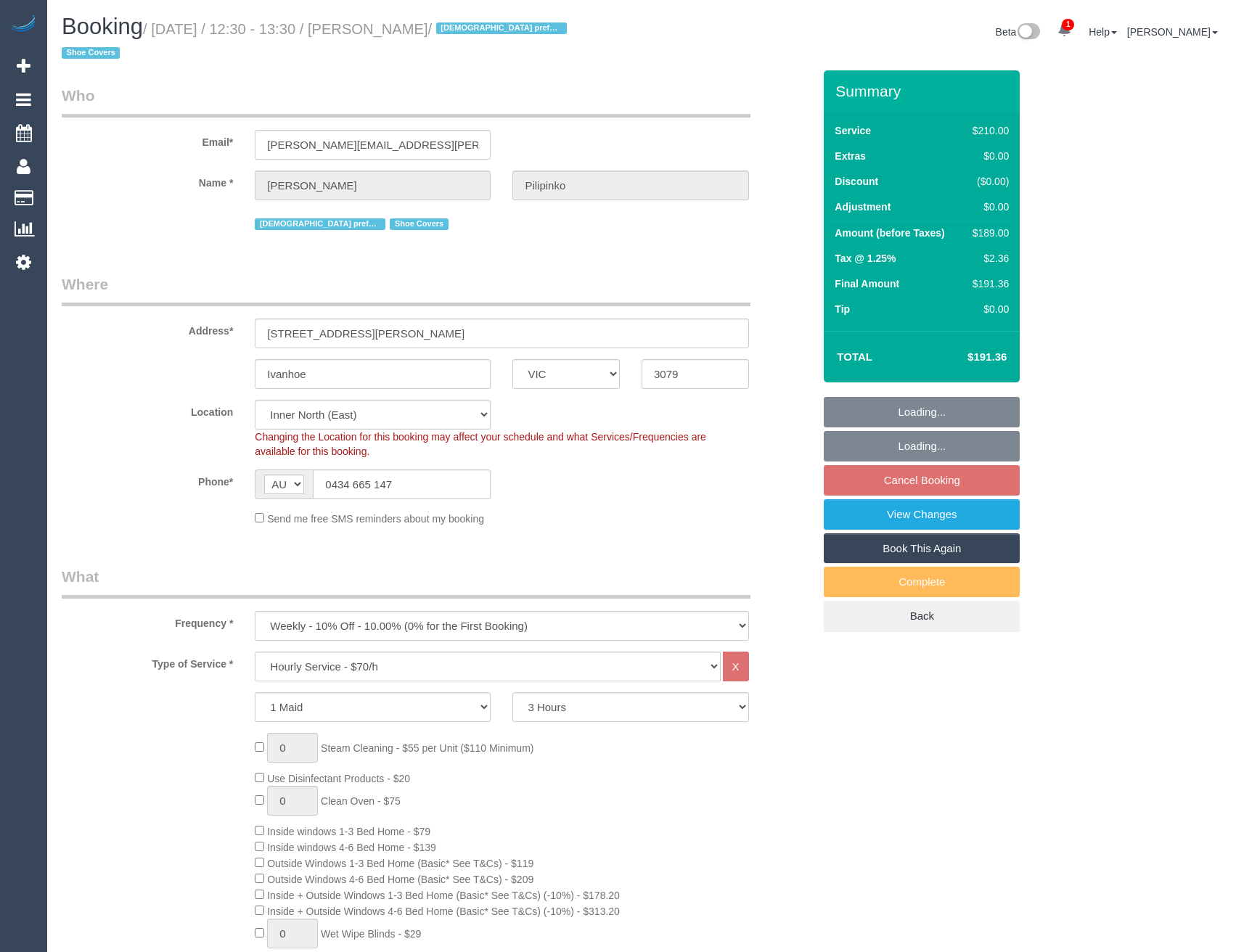
select select "object:953"
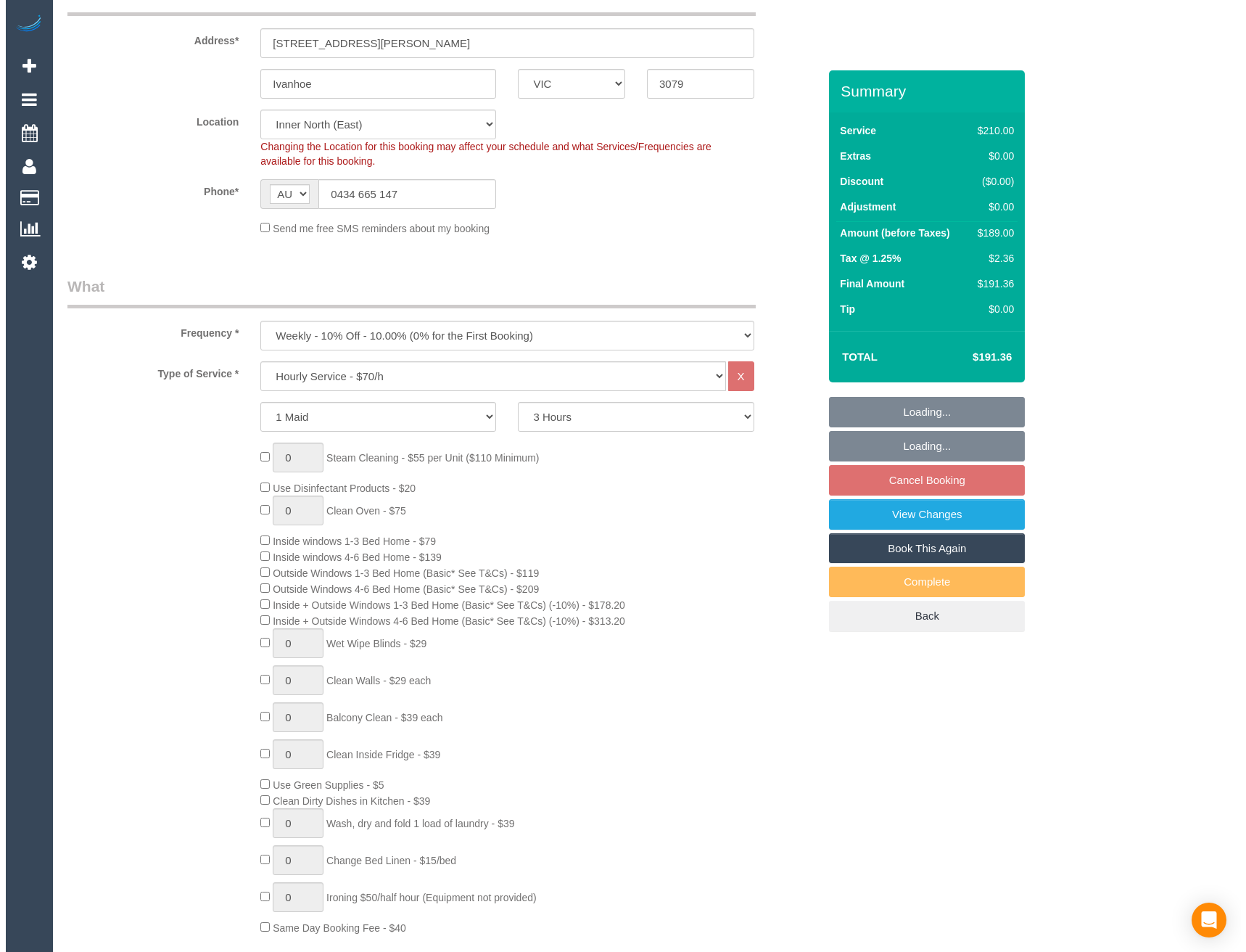
scroll to position [653, 0]
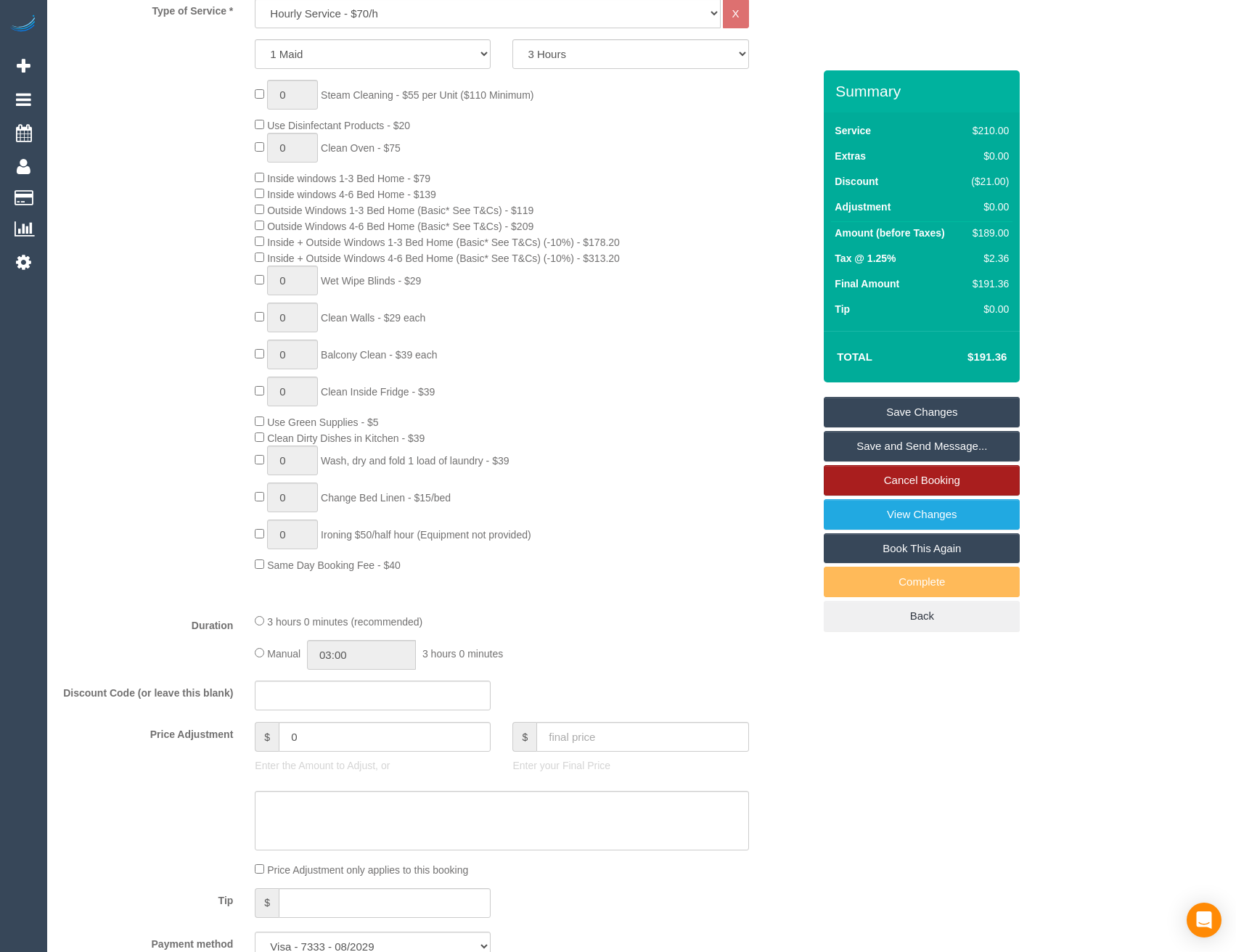
click at [908, 465] on link "Cancel Booking" at bounding box center [921, 480] width 196 height 30
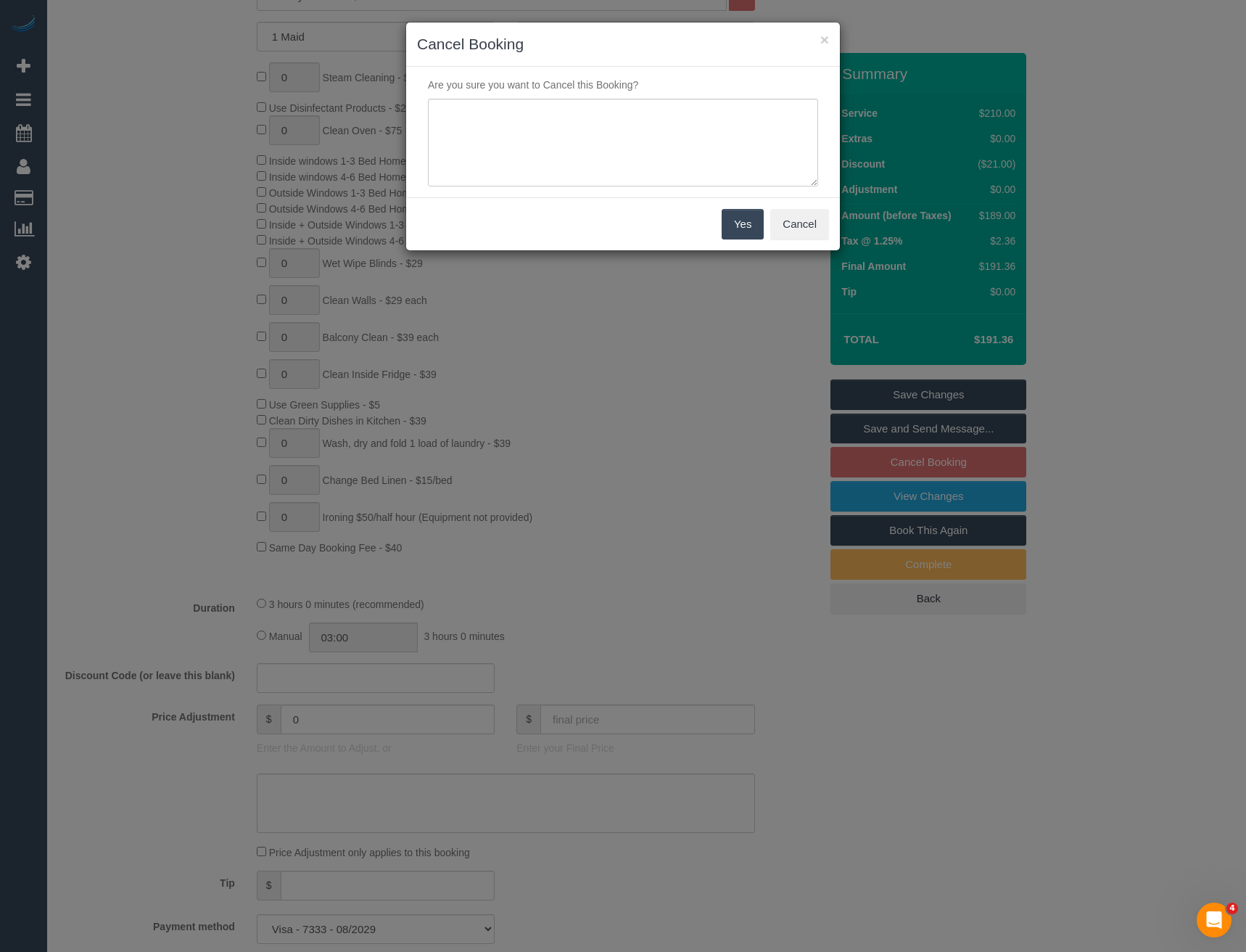
scroll to position [0, 0]
click at [588, 140] on textarea at bounding box center [623, 142] width 390 height 89
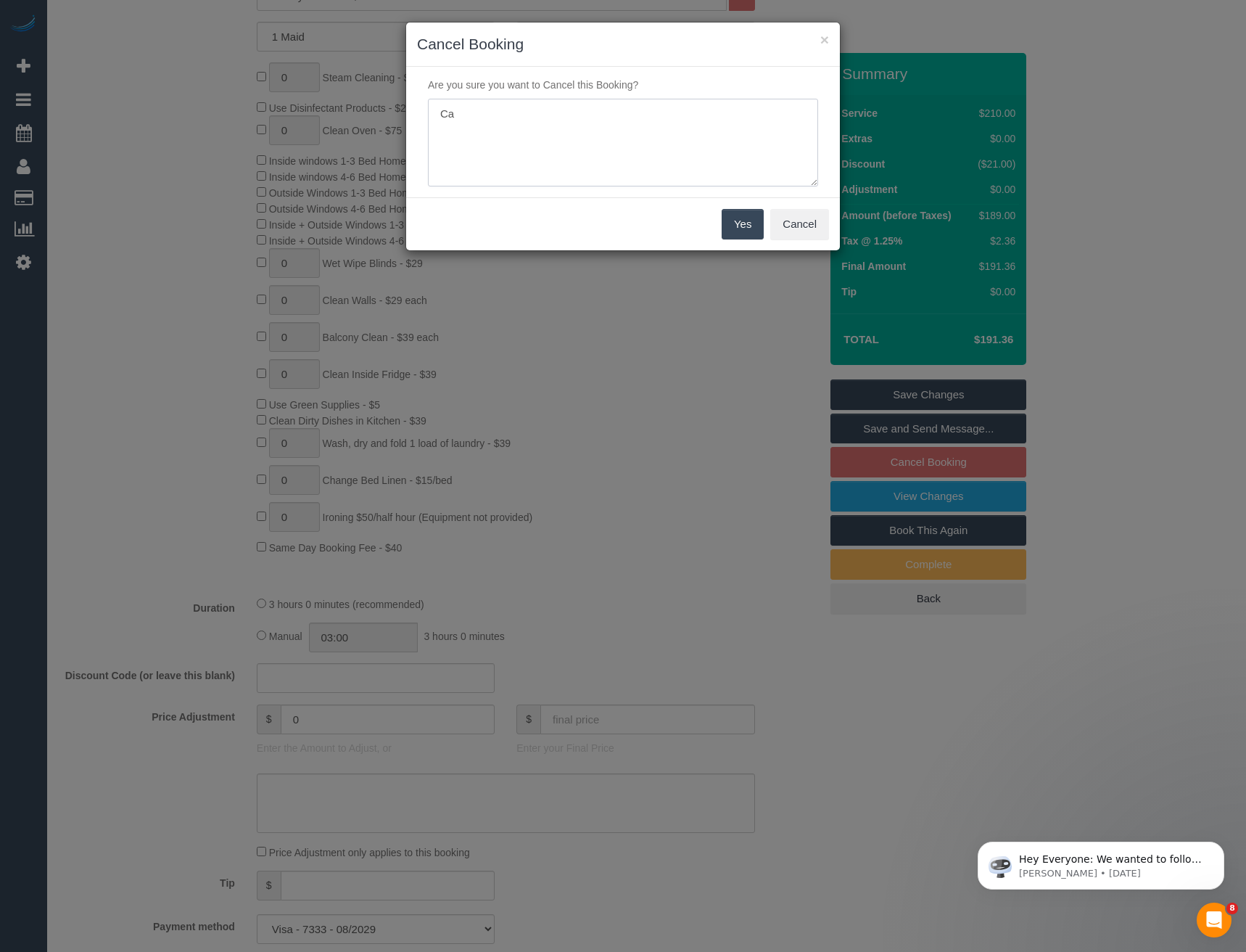
type textarea "C"
type textarea "Can not have this time. Waiting for earlier time - BB"
click at [747, 224] on button "Yes" at bounding box center [743, 224] width 42 height 30
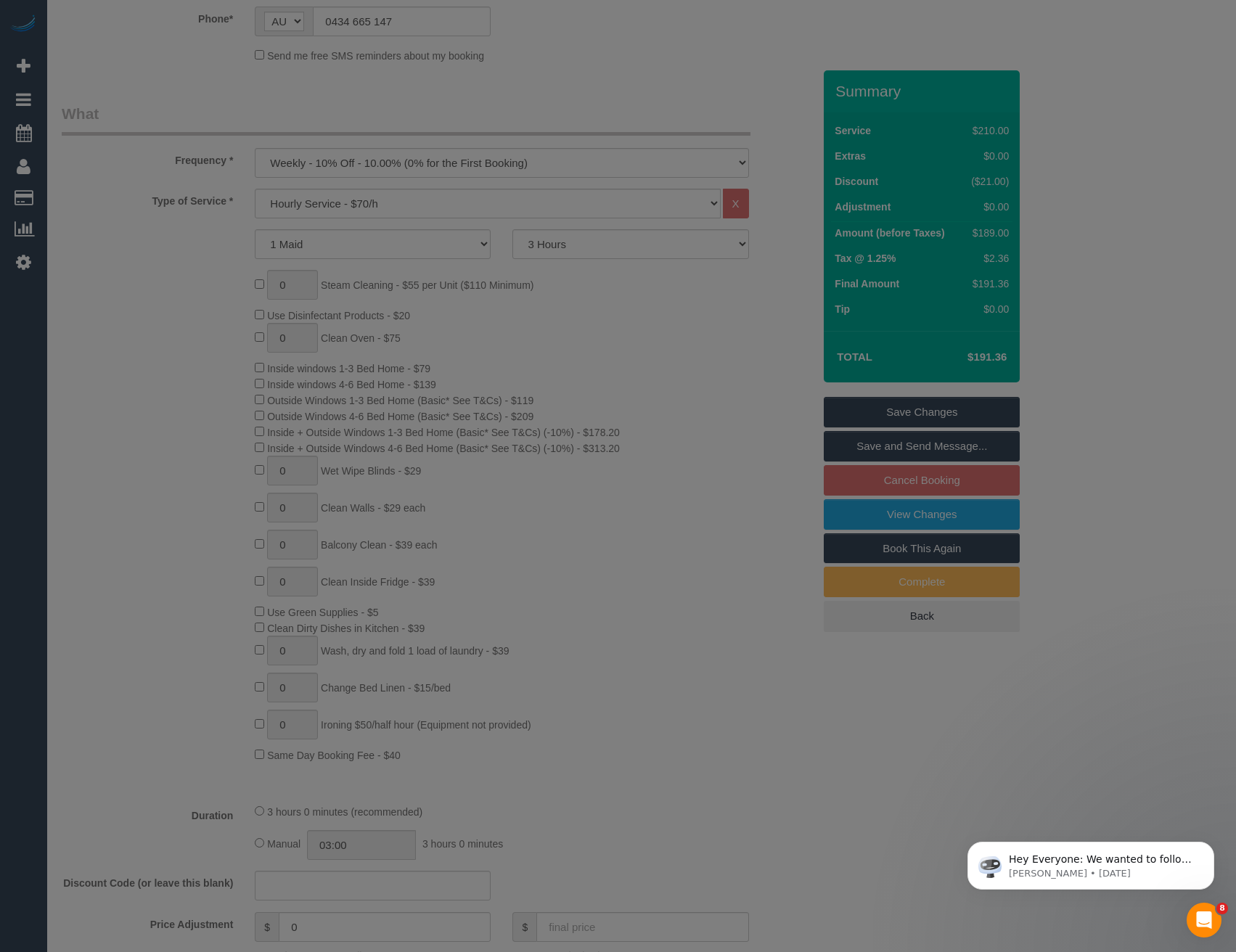
scroll to position [290, 0]
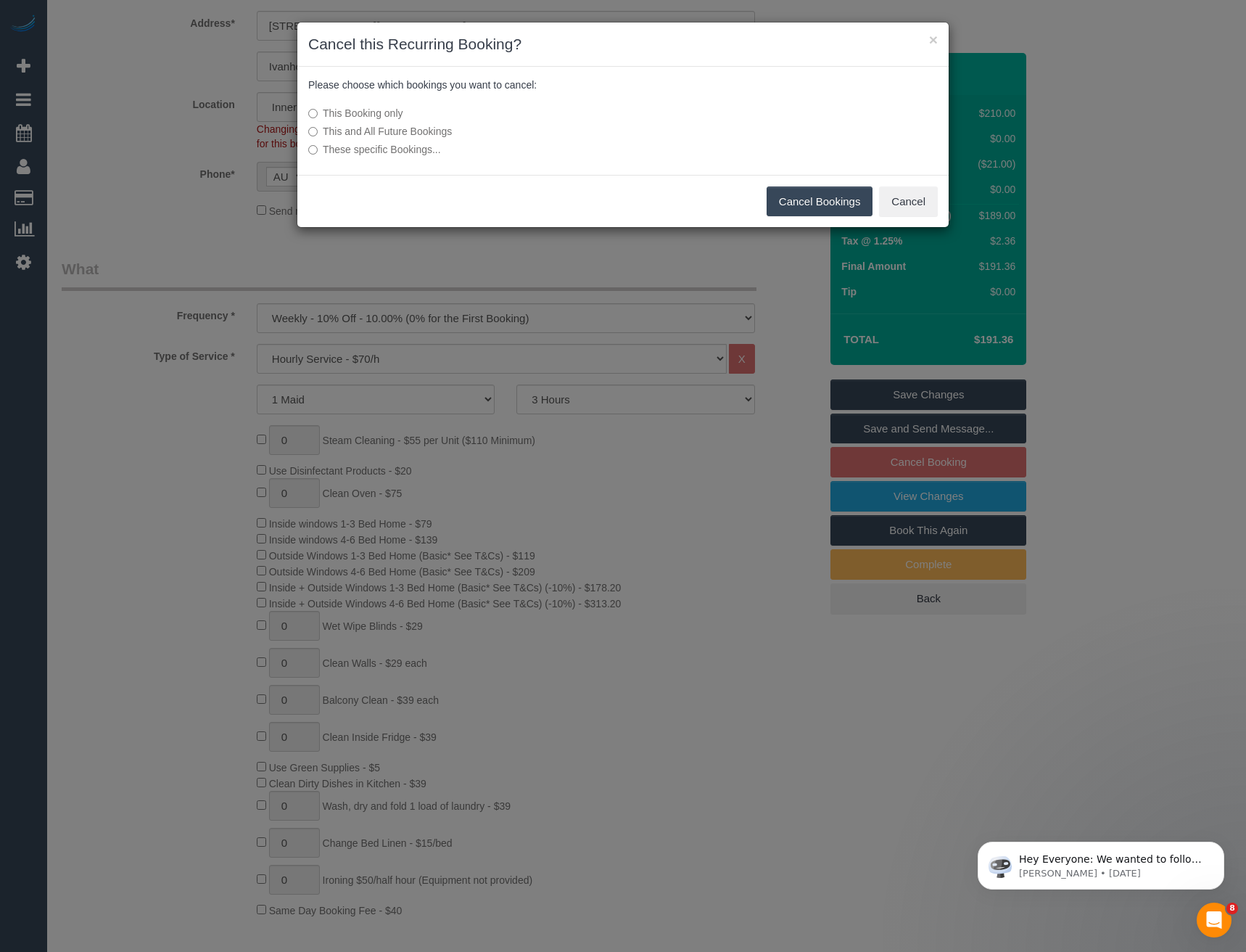
click at [837, 201] on button "Cancel Bookings" at bounding box center [821, 201] width 107 height 30
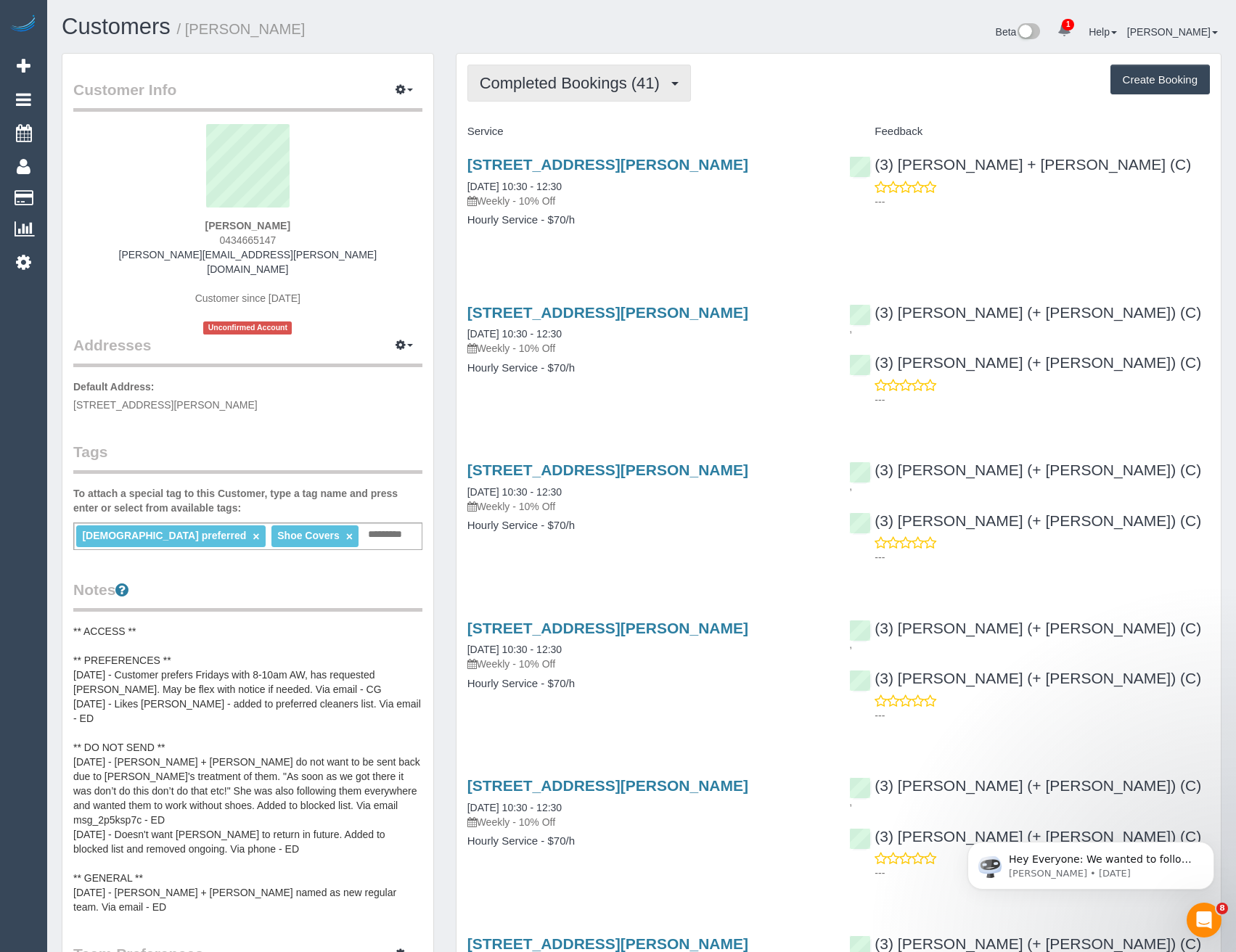
click at [567, 75] on span "Completed Bookings (41)" at bounding box center [573, 83] width 187 height 18
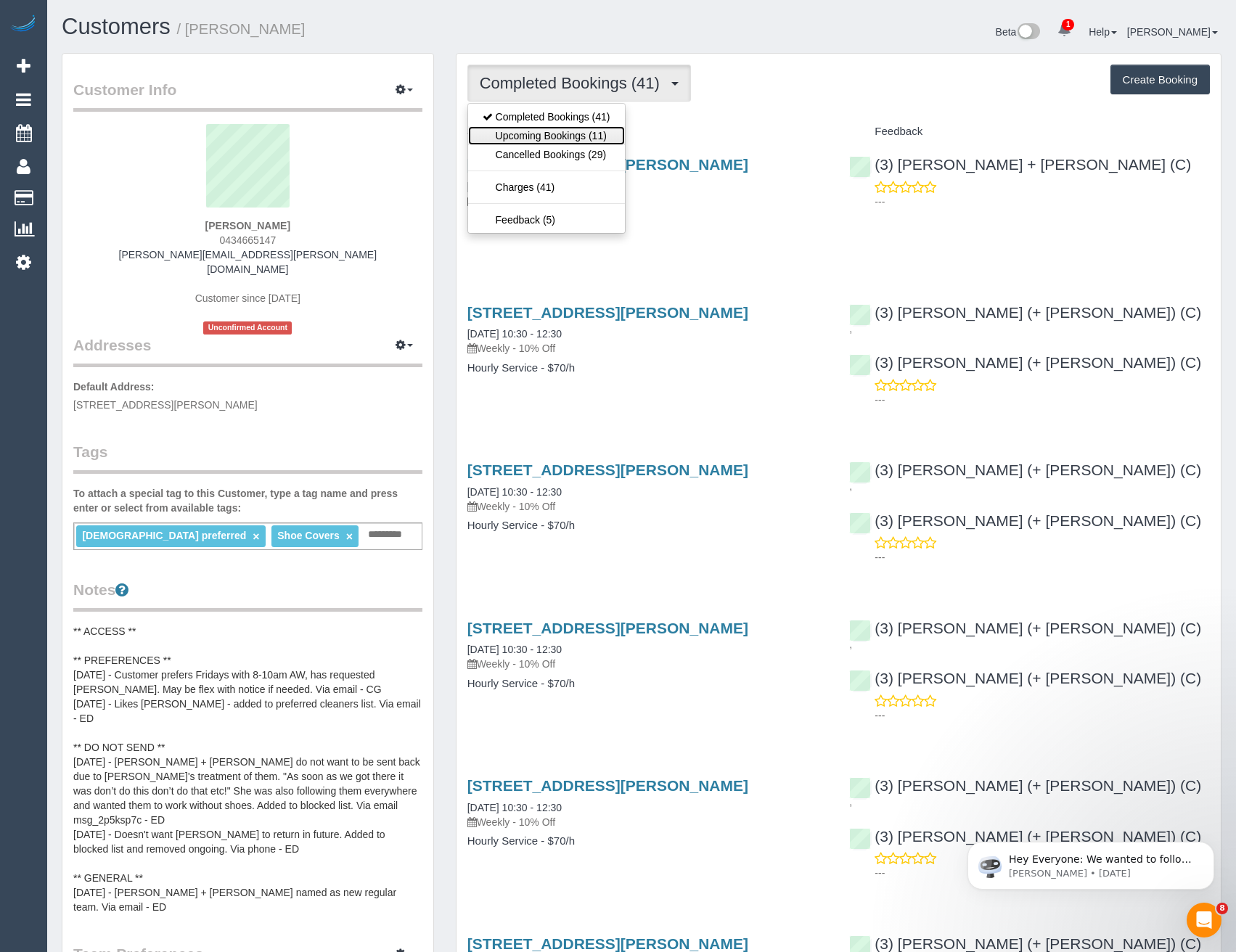
click at [571, 139] on link "Upcoming Bookings (11)" at bounding box center [546, 136] width 157 height 19
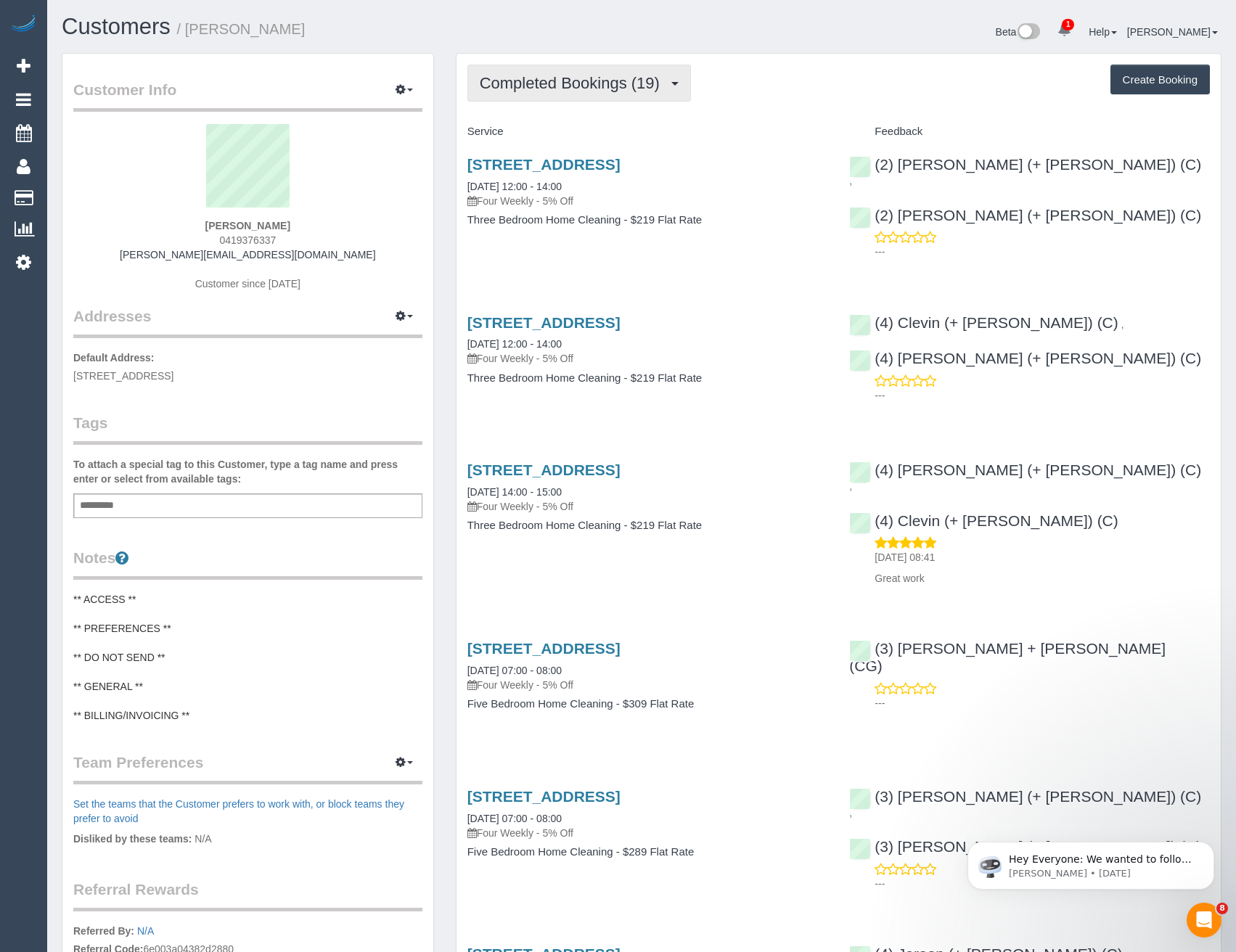
click at [590, 85] on span "Completed Bookings (19)" at bounding box center [573, 83] width 187 height 18
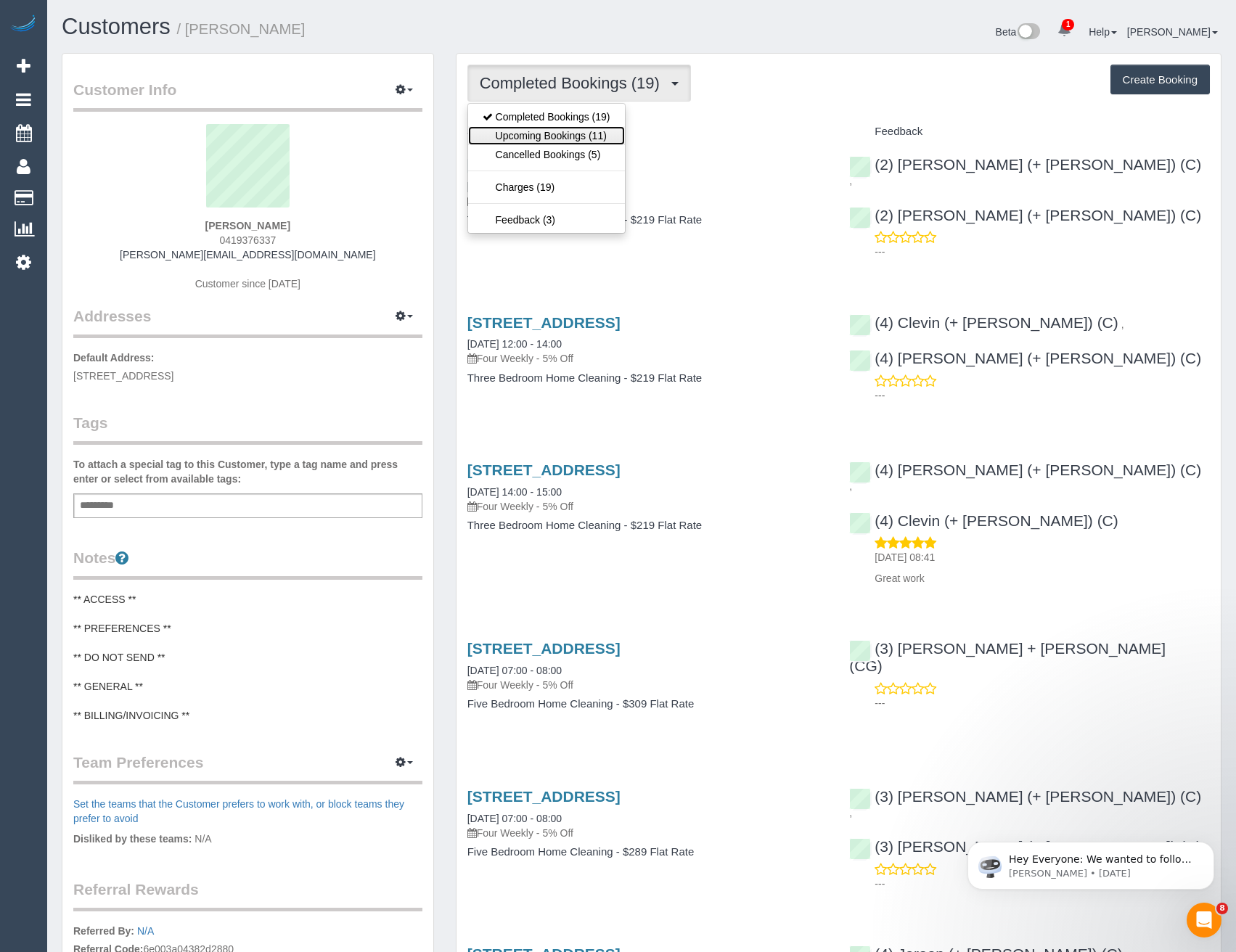
click at [590, 134] on link "Upcoming Bookings (11)" at bounding box center [546, 136] width 157 height 19
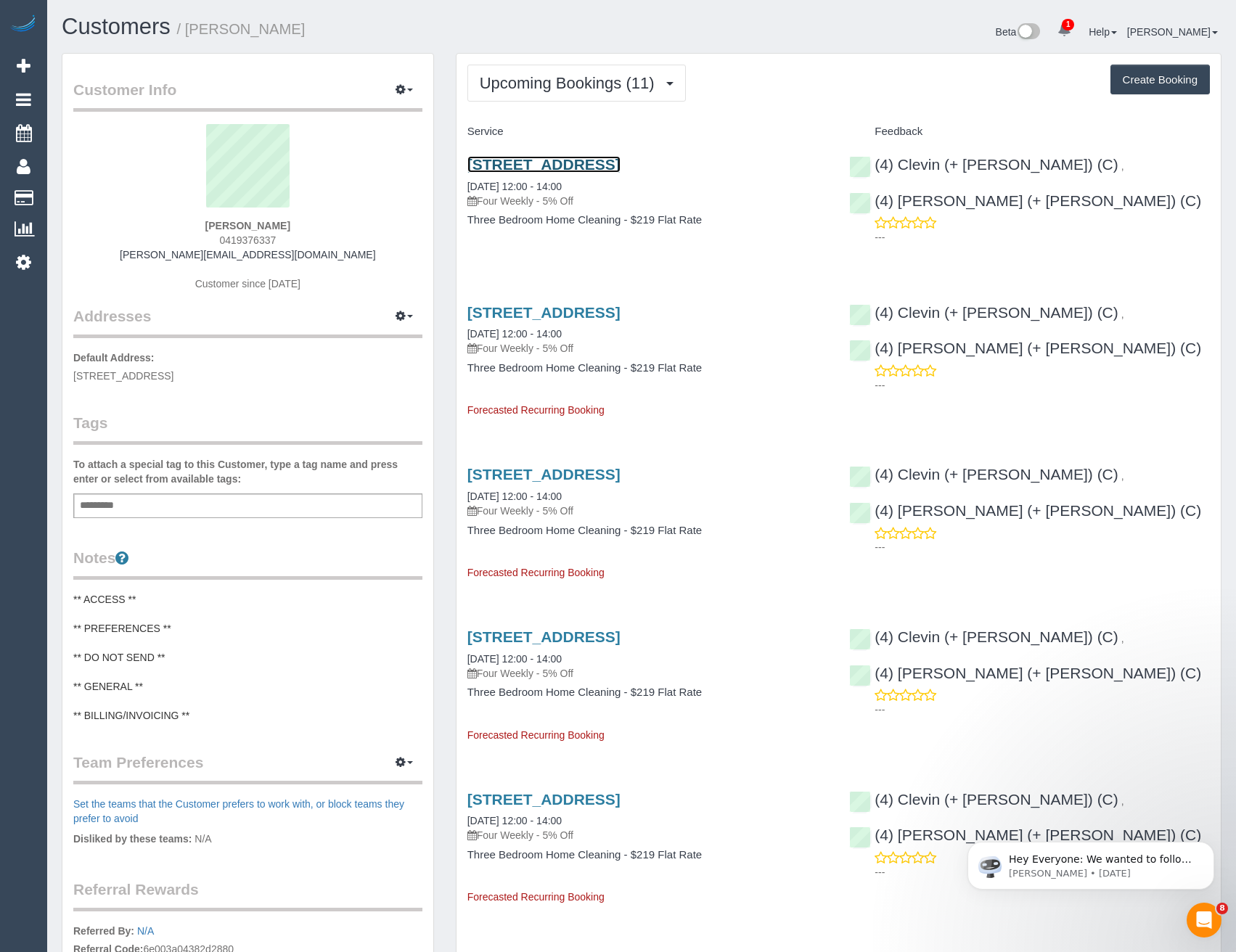
click at [621, 165] on link "[STREET_ADDRESS]" at bounding box center [543, 164] width 153 height 16
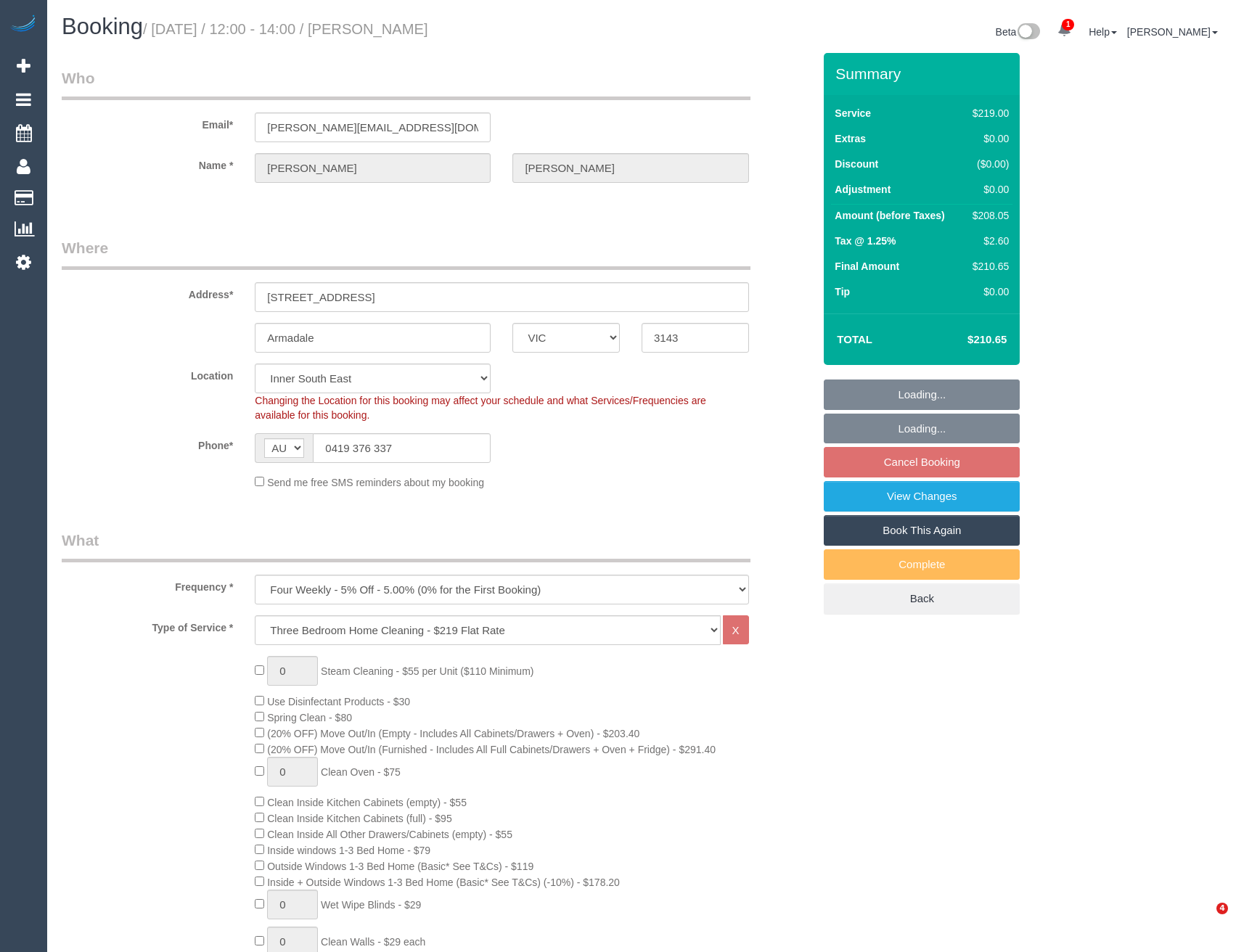
select select "VIC"
select select "string:stripe-pm_1NekzI2GScqysDRVTyLvMmEM"
select select "object:650"
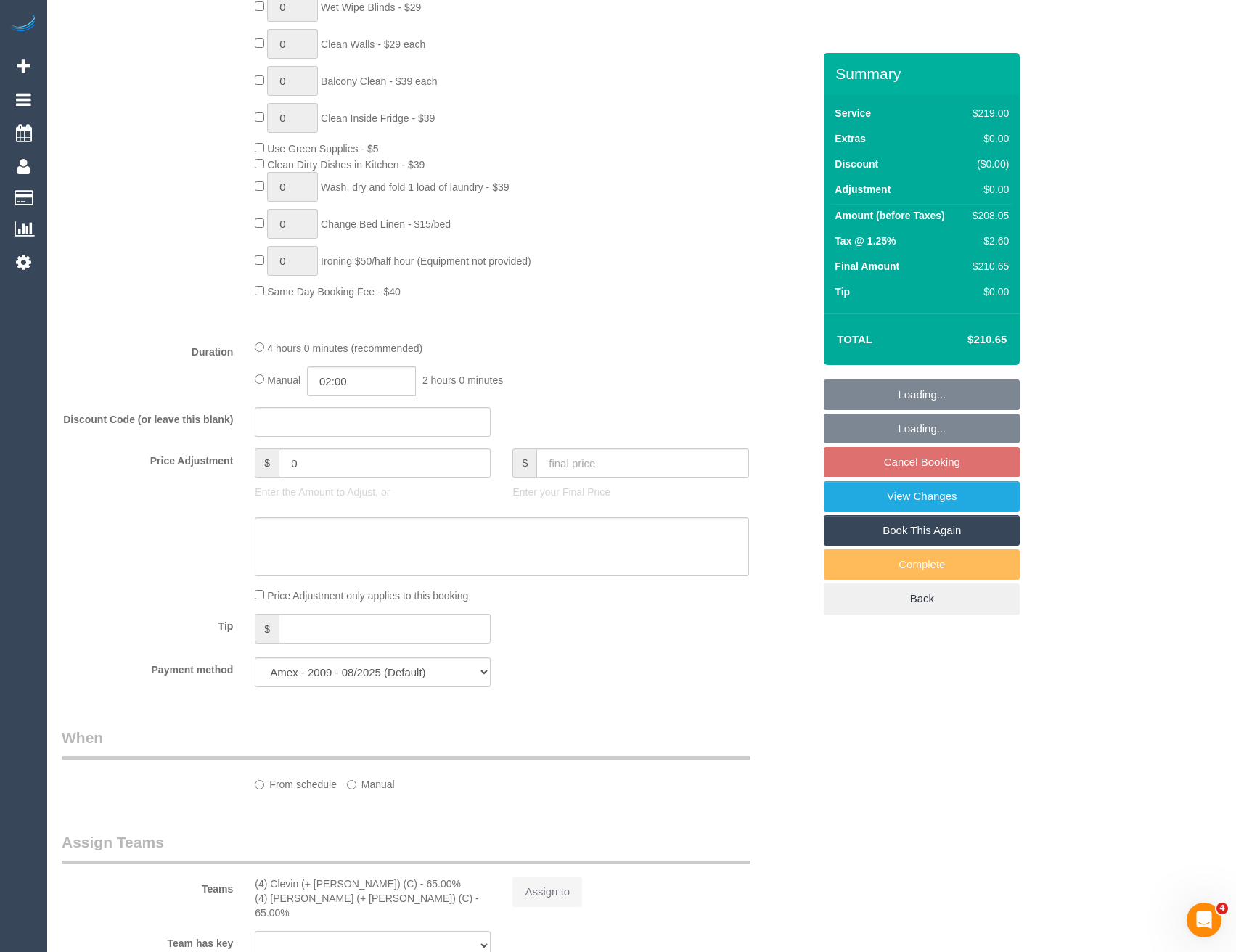
select select "number:27"
select select "number:14"
select select "number:19"
select select "number:24"
select select "number:12"
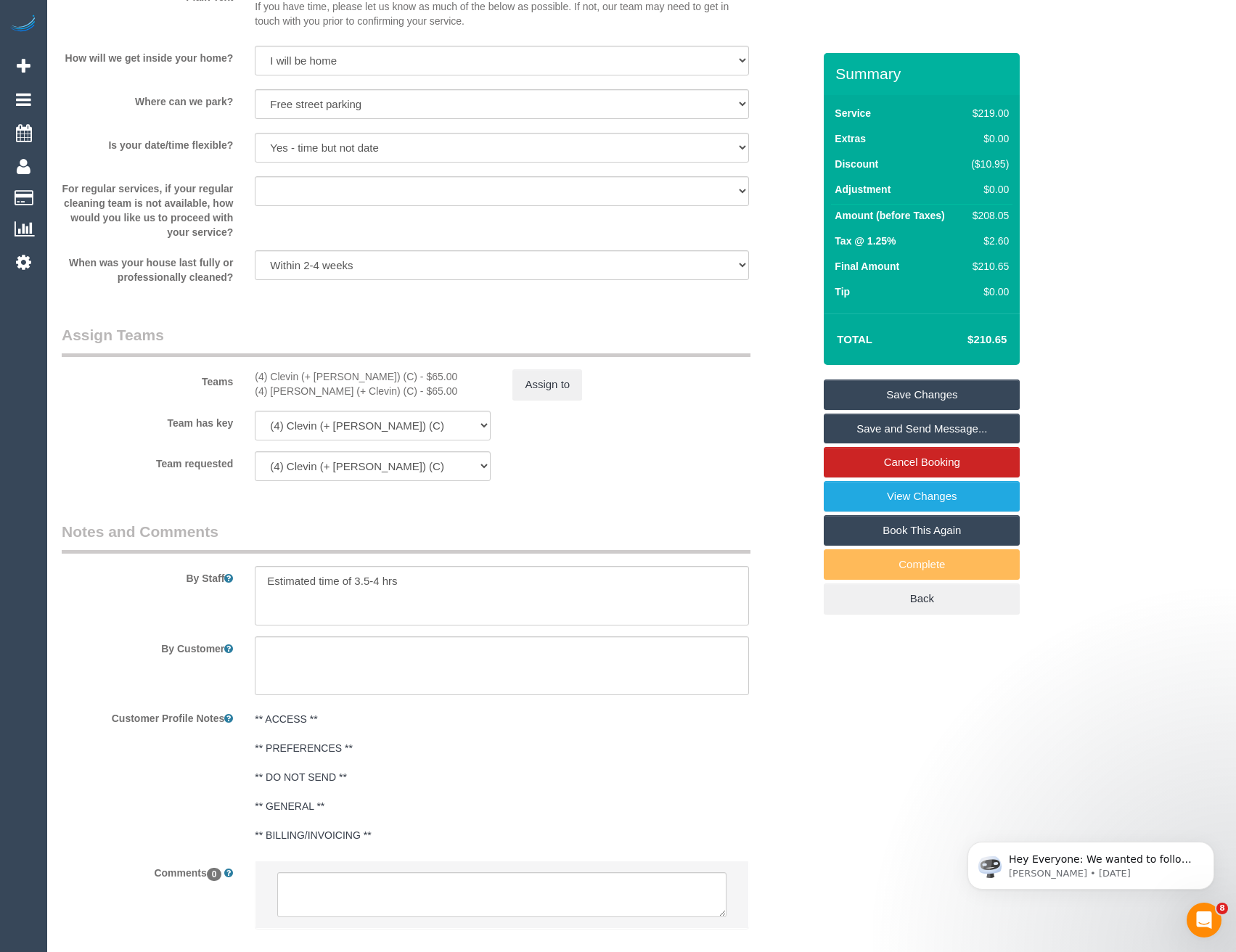
scroll to position [2070, 0]
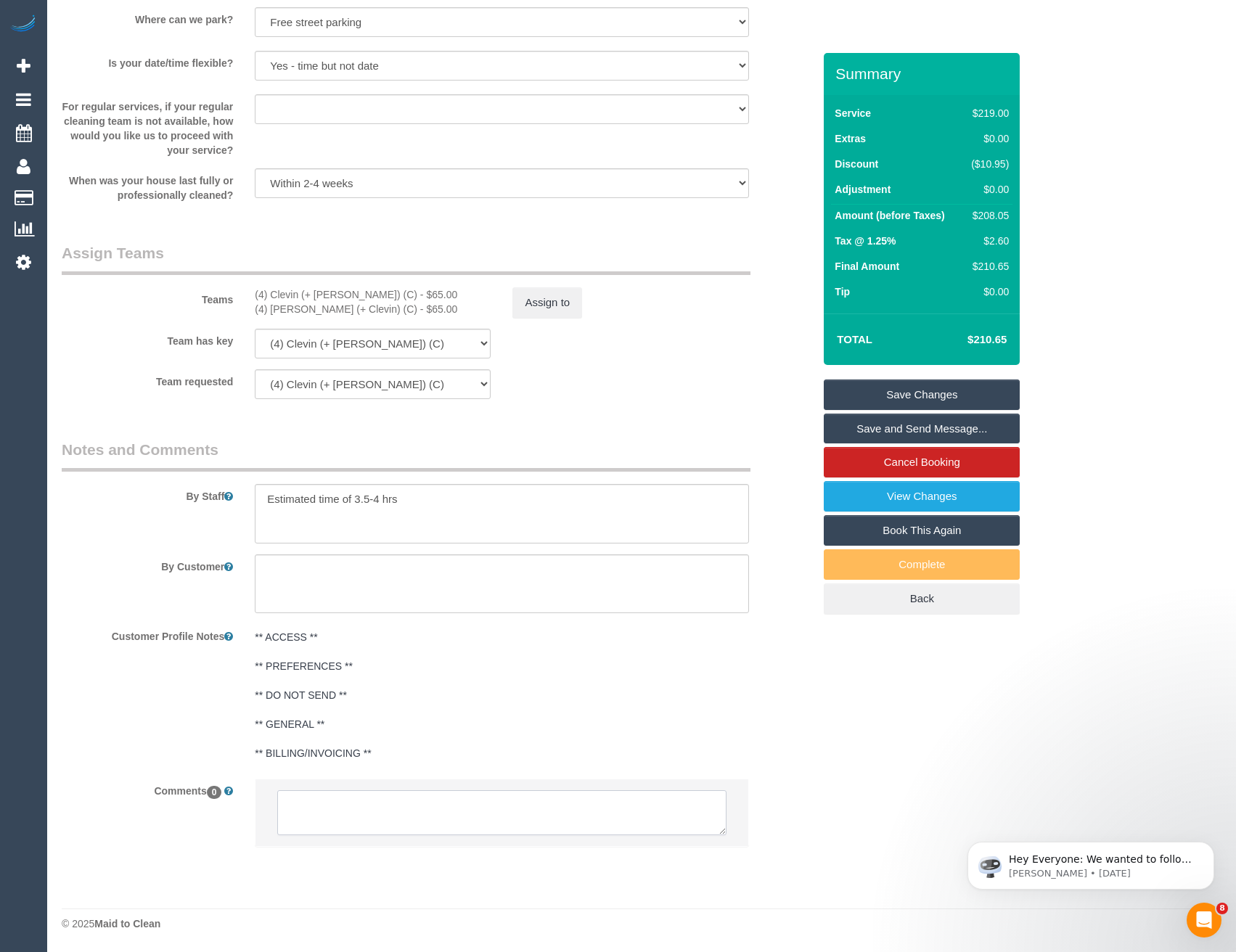
click at [431, 816] on textarea at bounding box center [501, 813] width 449 height 45
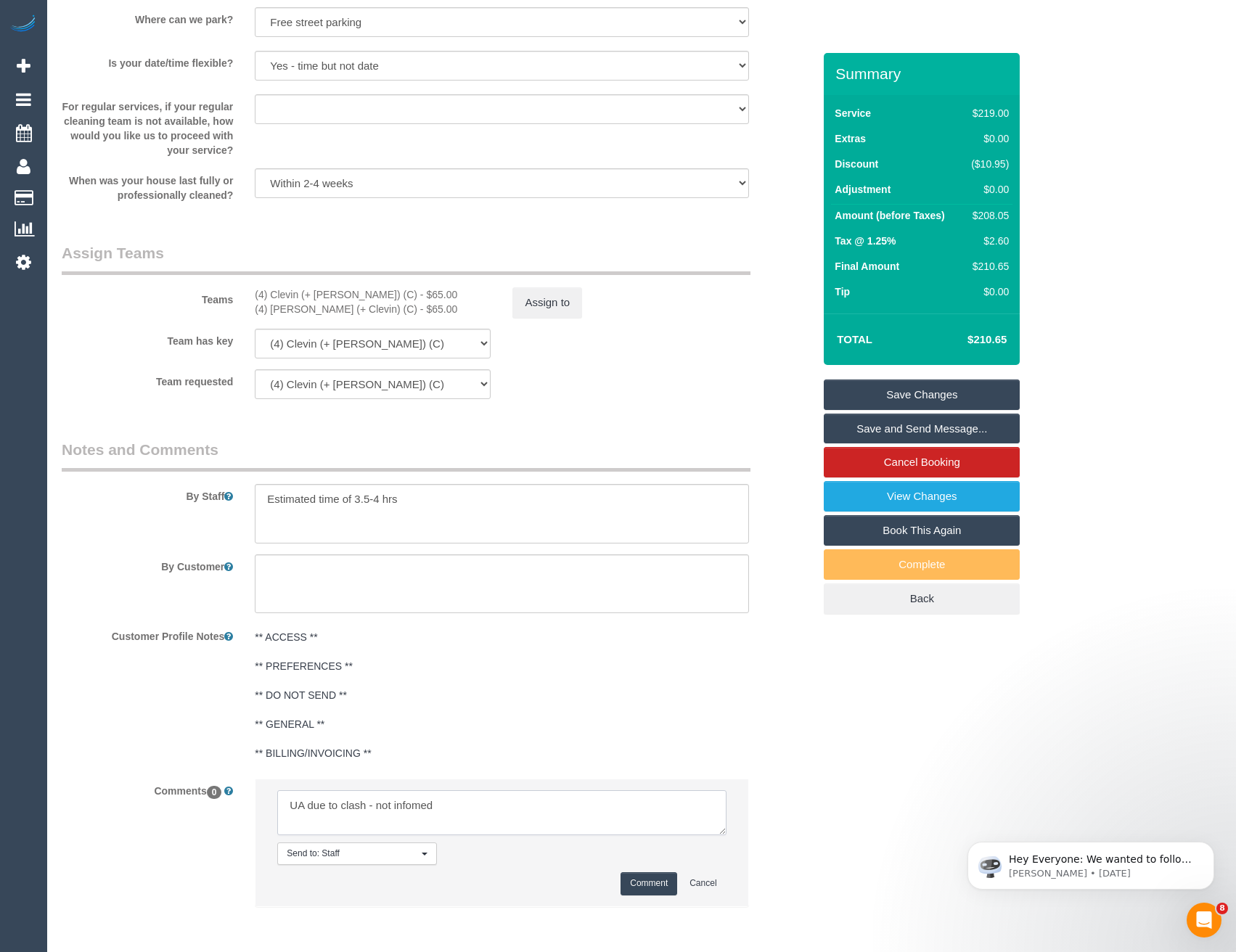
type textarea "UA due to clash - not infomed"
click at [655, 878] on button "Comment" at bounding box center [649, 884] width 57 height 22
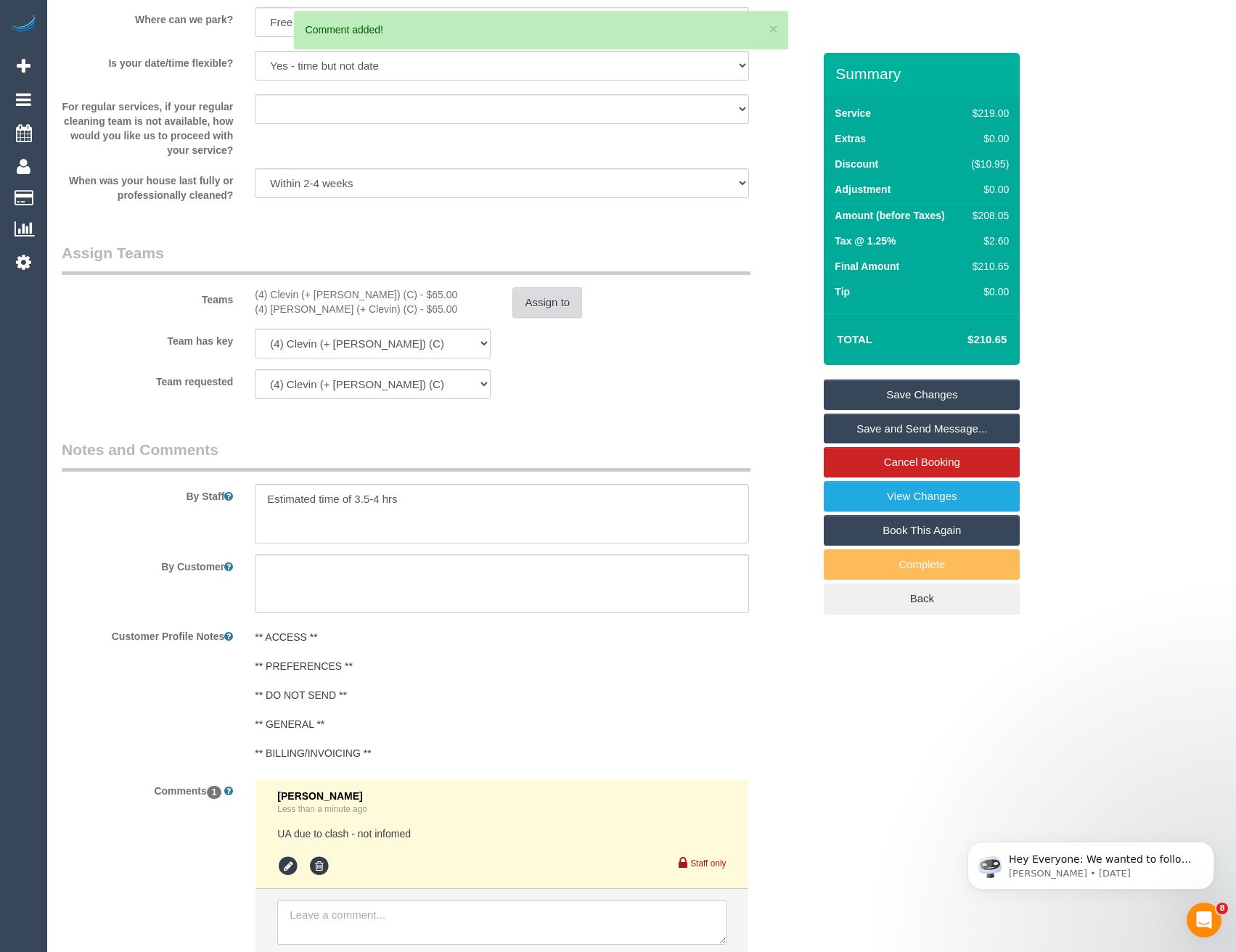
click at [550, 311] on button "Assign to" at bounding box center [547, 302] width 70 height 30
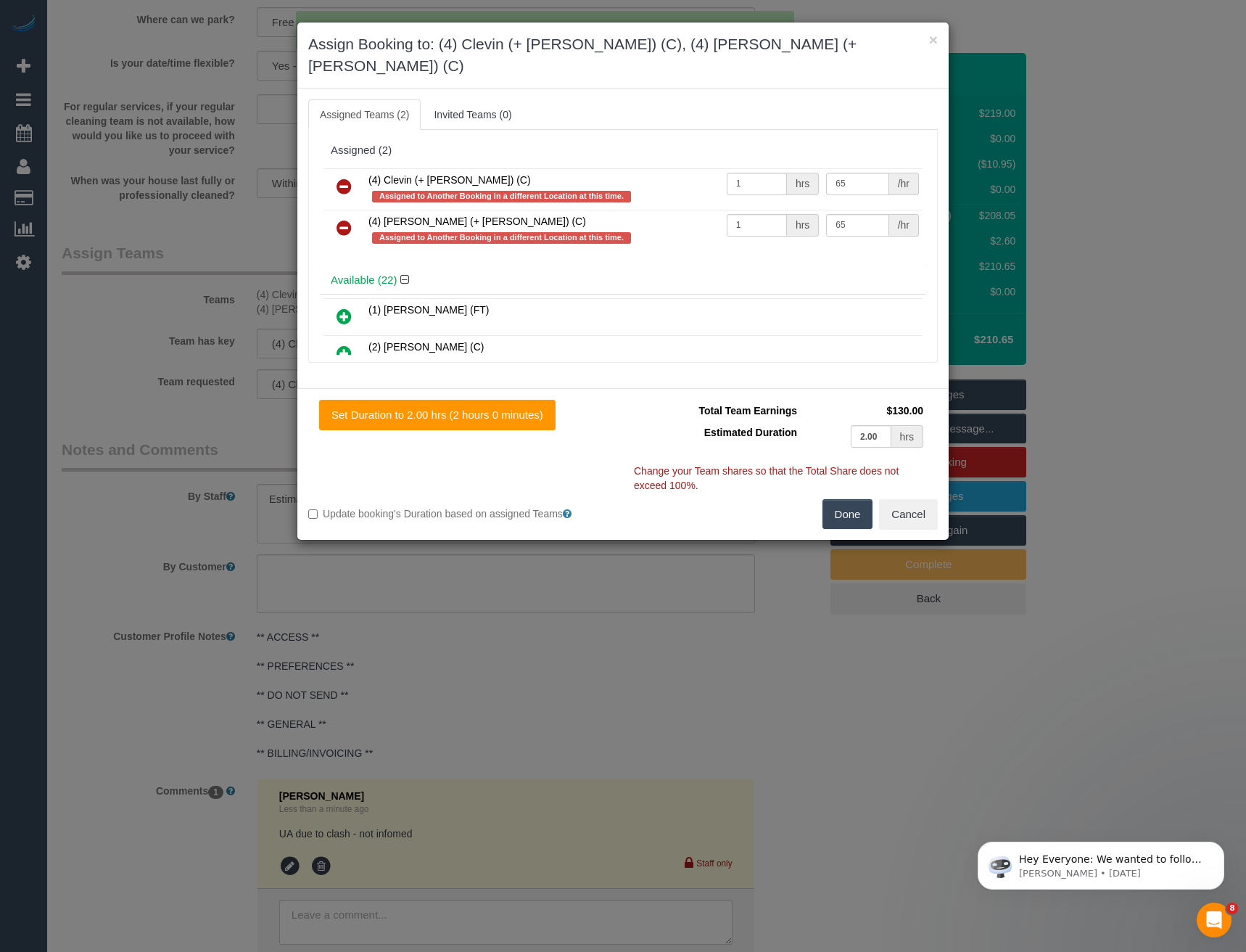
click at [343, 178] on icon at bounding box center [344, 186] width 16 height 17
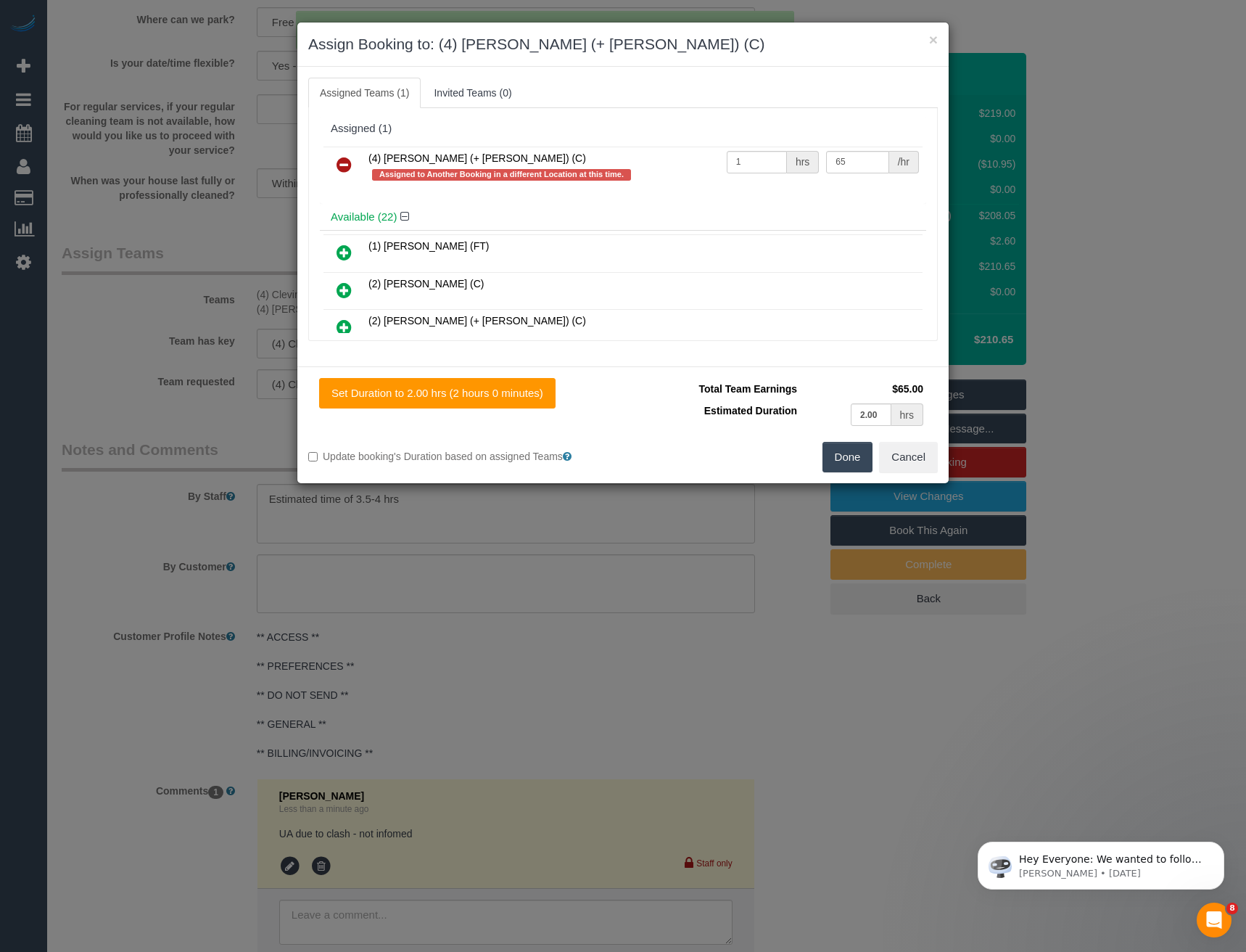
click at [344, 157] on icon at bounding box center [344, 165] width 16 height 17
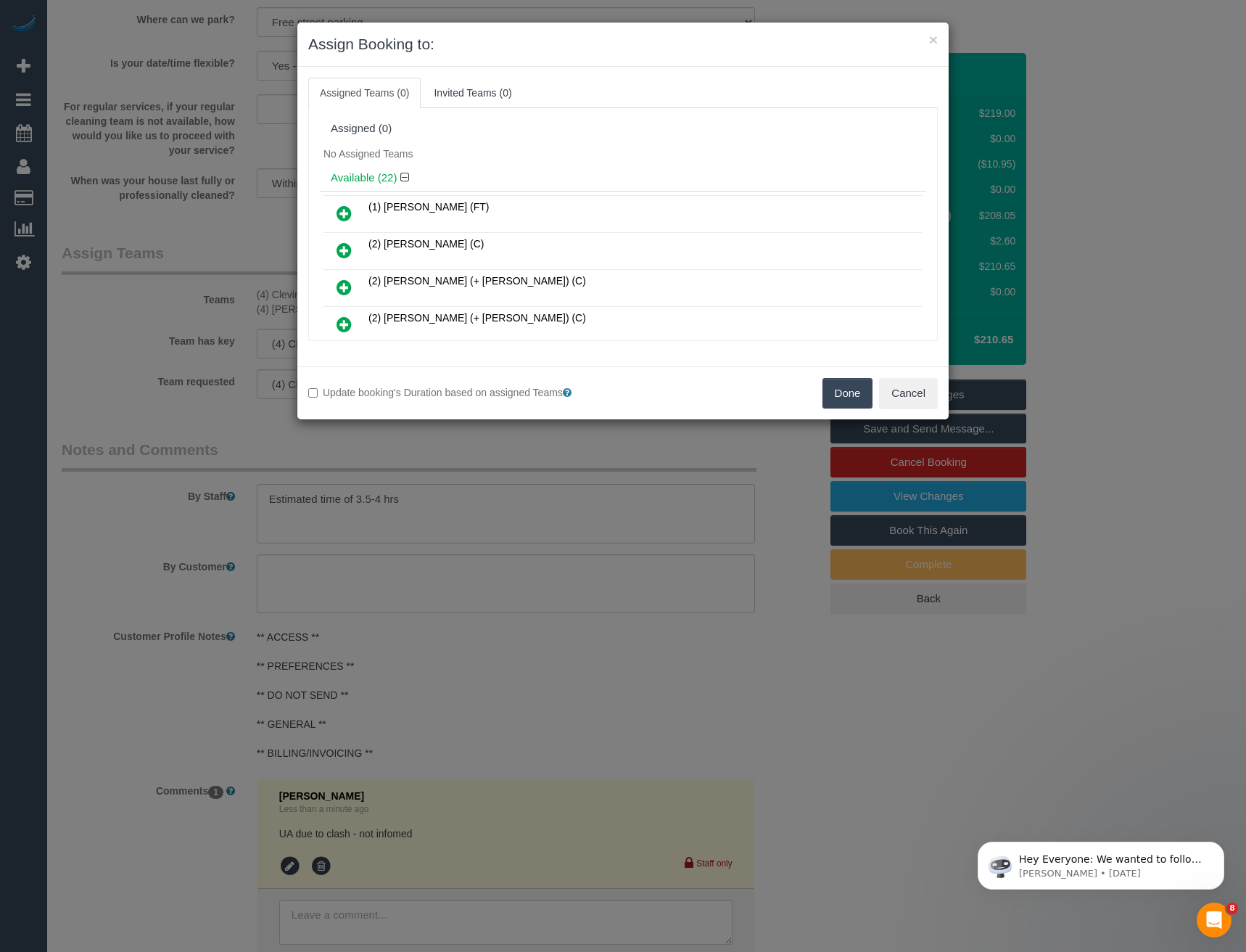
click at [838, 382] on button "Done" at bounding box center [847, 393] width 51 height 30
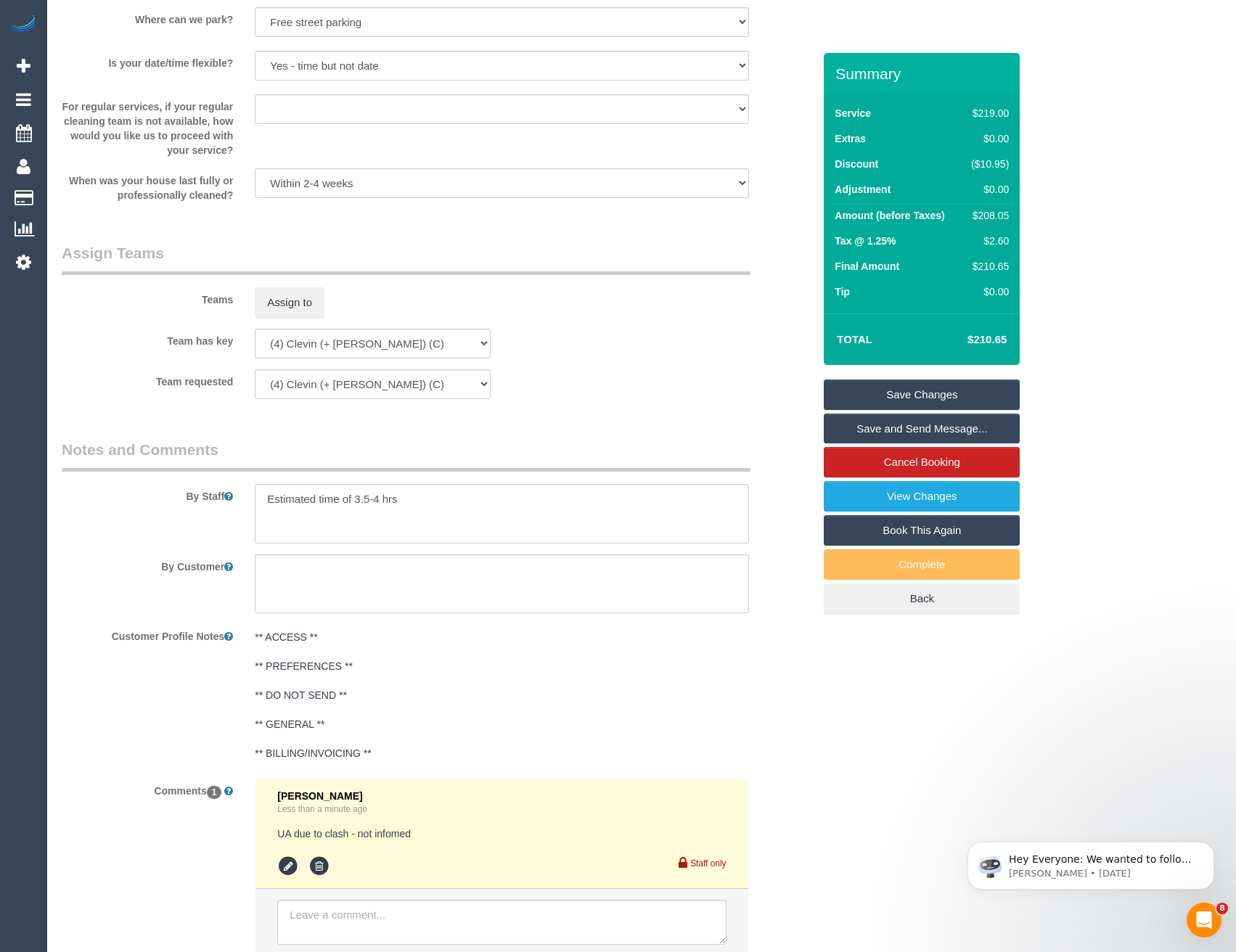
click at [899, 395] on link "Save Changes" at bounding box center [921, 394] width 196 height 30
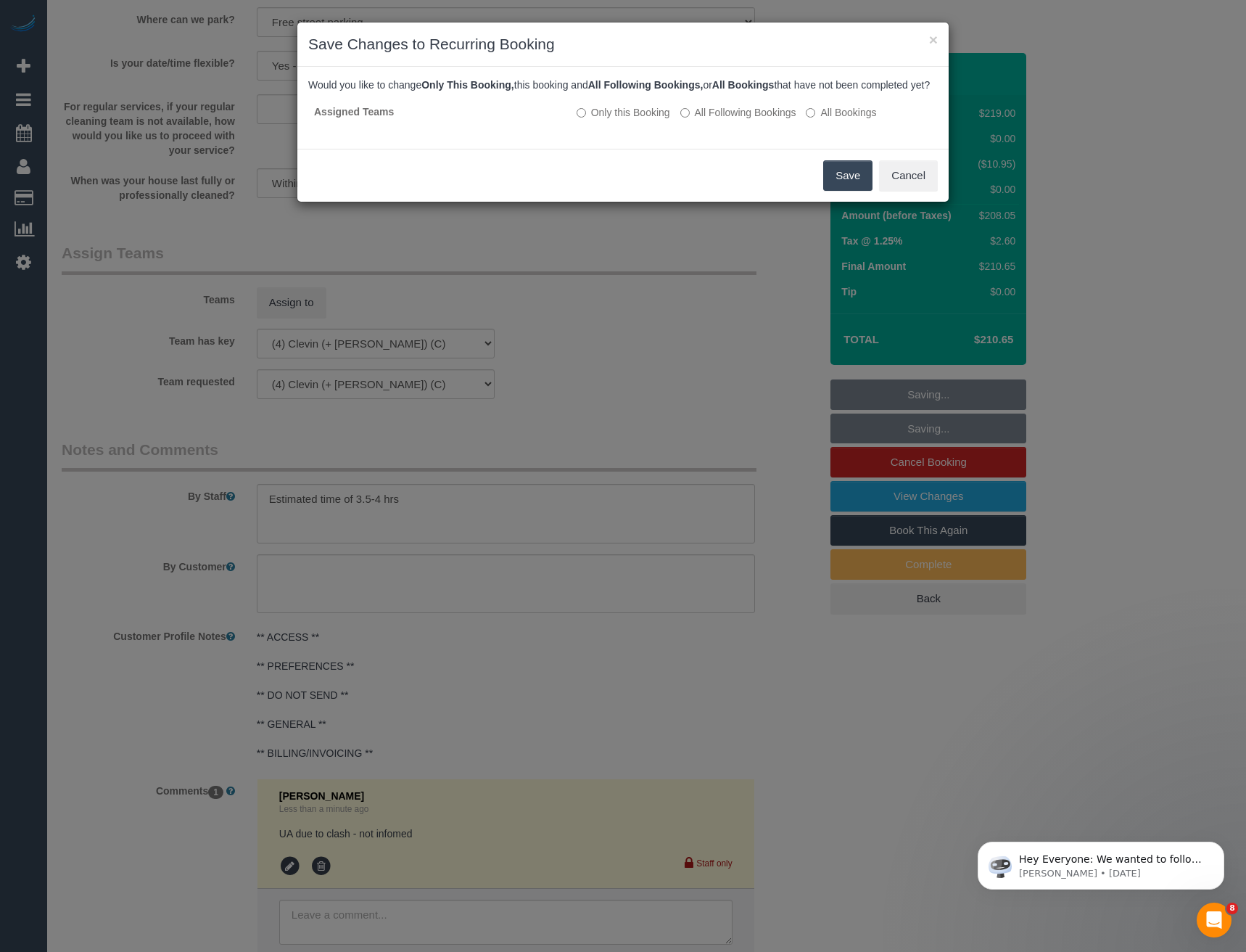
click at [844, 191] on button "Save" at bounding box center [847, 175] width 49 height 30
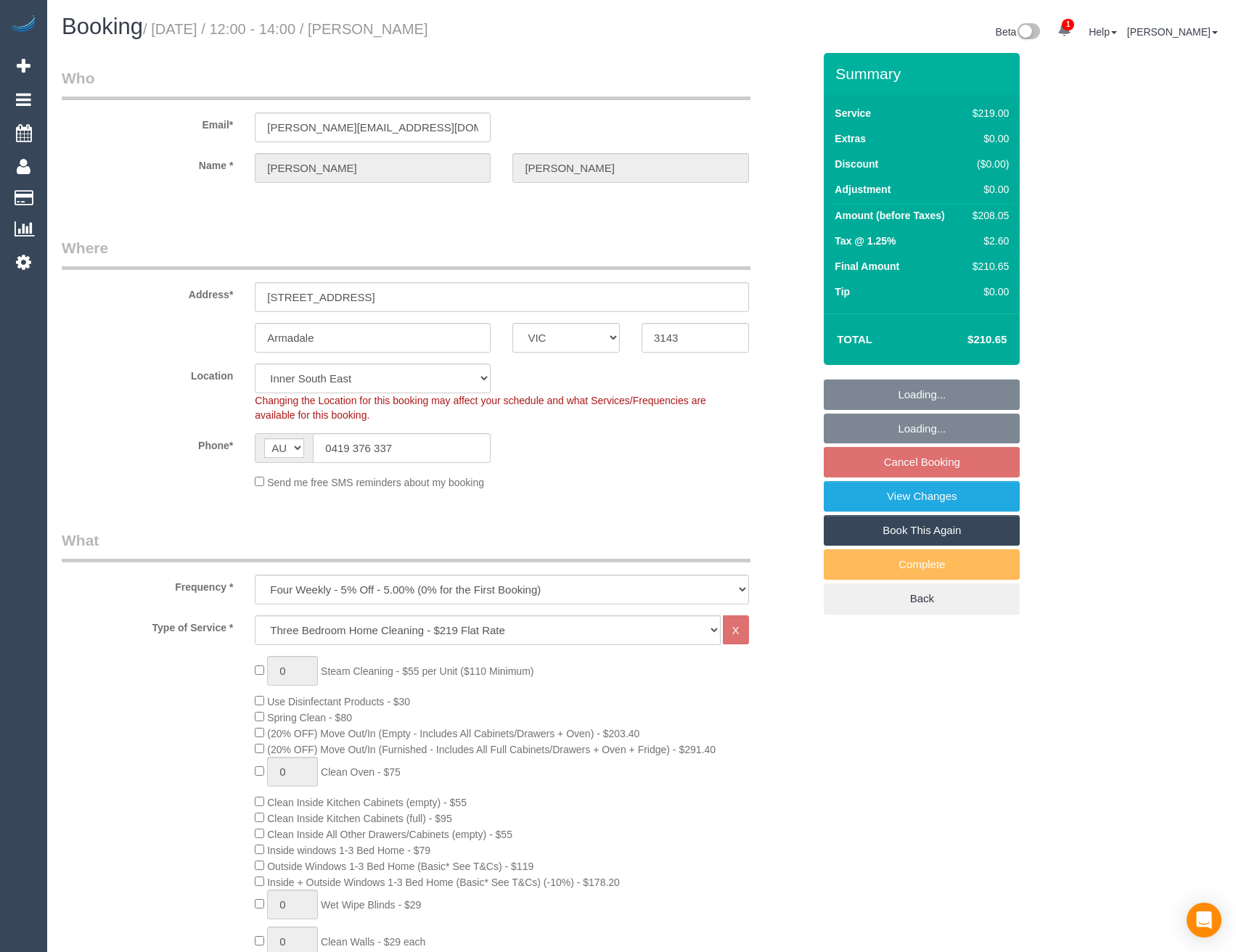
select select "VIC"
select select "string:stripe-pm_1NekzI2GScqysDRVTyLvMmEM"
select select "number:27"
select select "number:14"
select select "number:19"
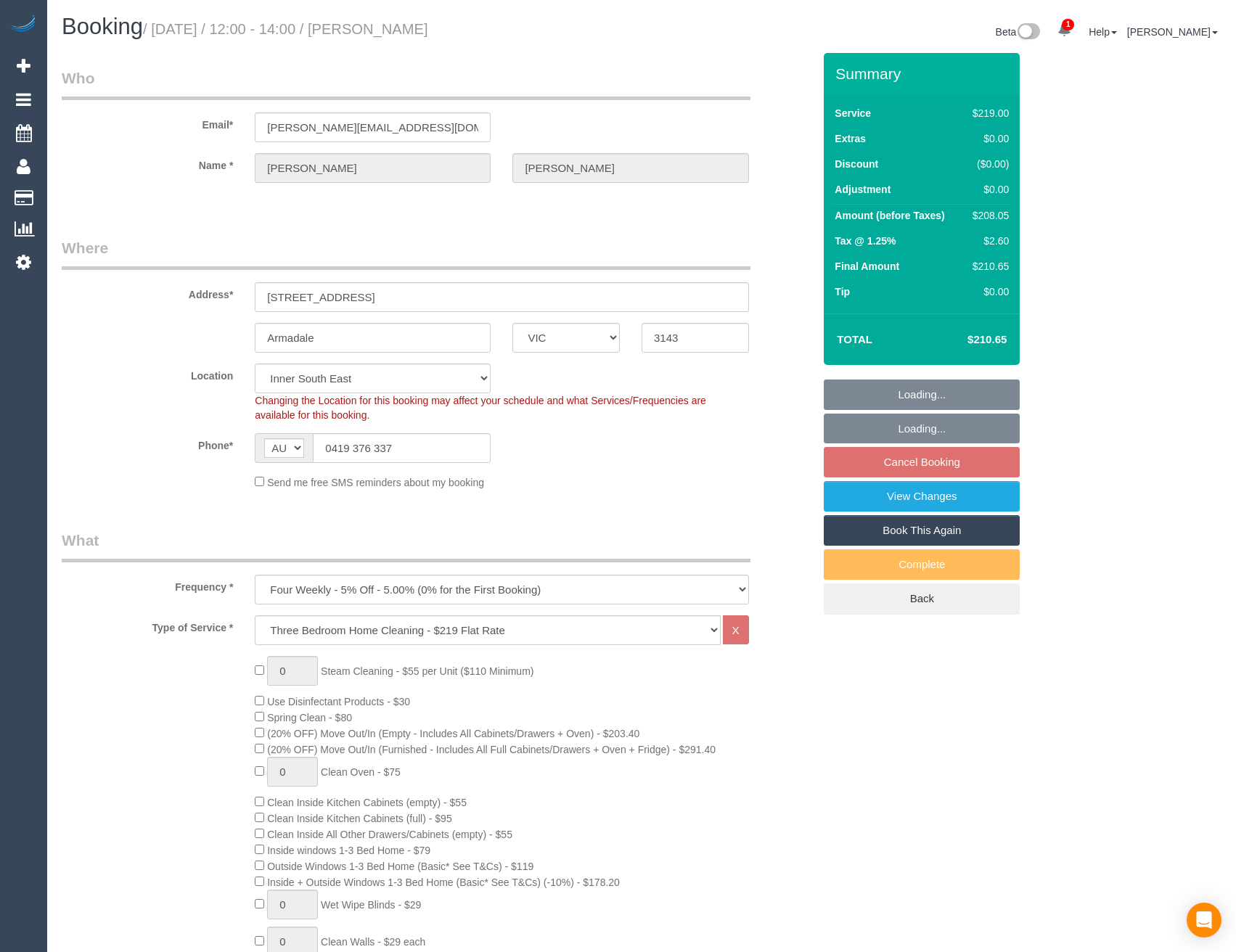
select select "number:24"
select select "number:12"
select select "object:821"
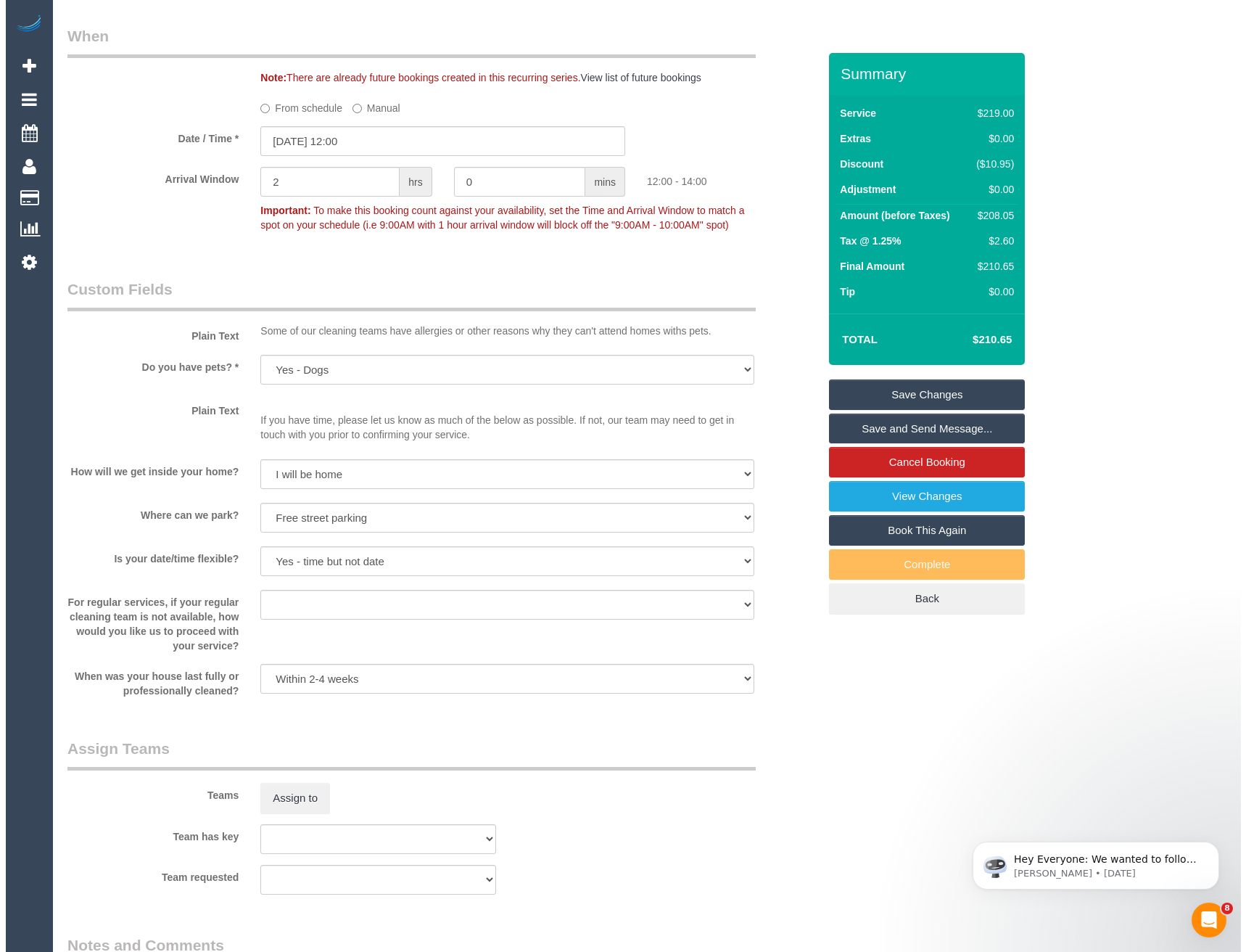
scroll to position [1742, 0]
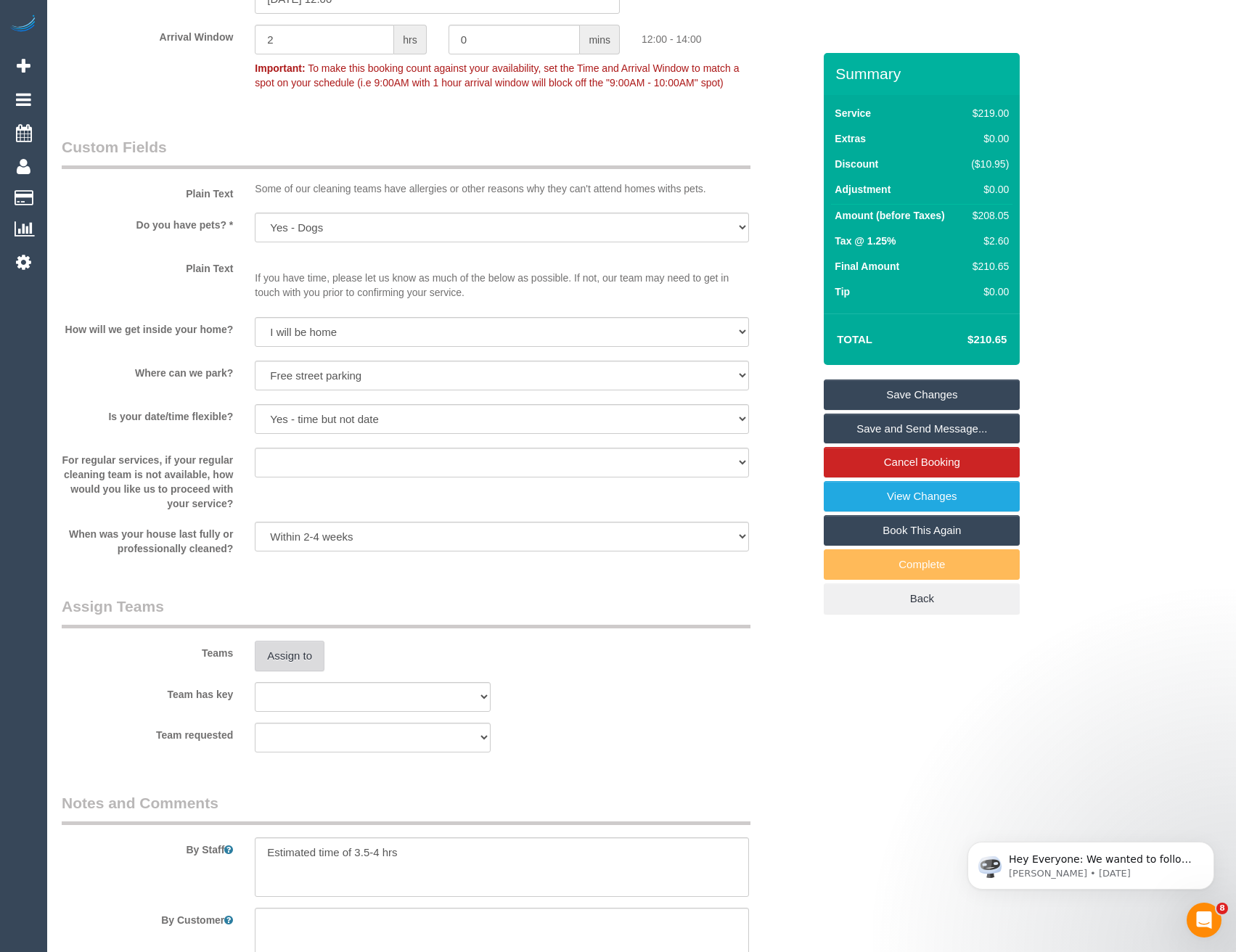
click at [291, 640] on button "Assign to" at bounding box center [289, 655] width 70 height 30
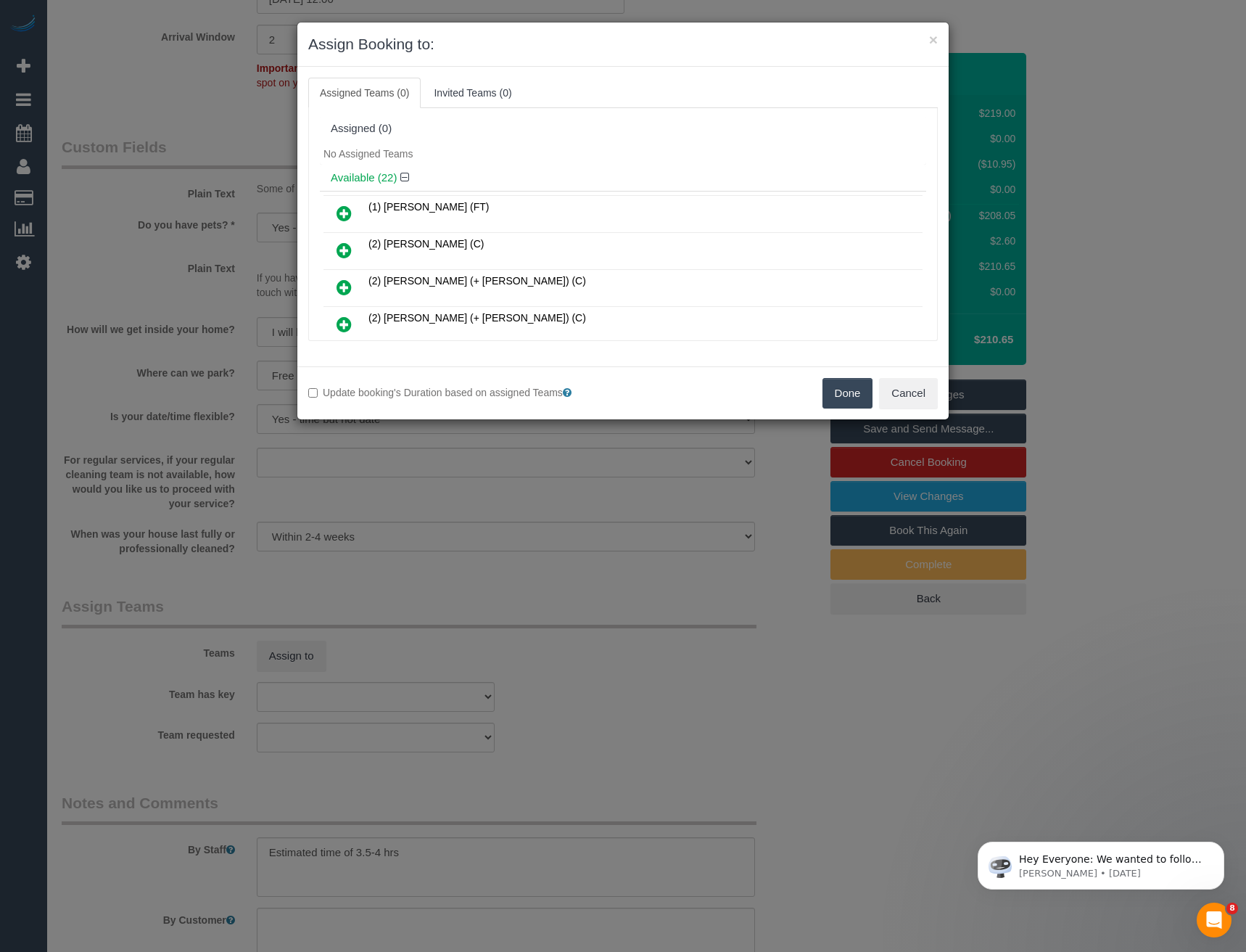
click at [489, 522] on div "× Assign Booking to: Assigned Teams (0) Invited Teams (0) Assigned (0) No Assig…" at bounding box center [623, 476] width 1246 height 952
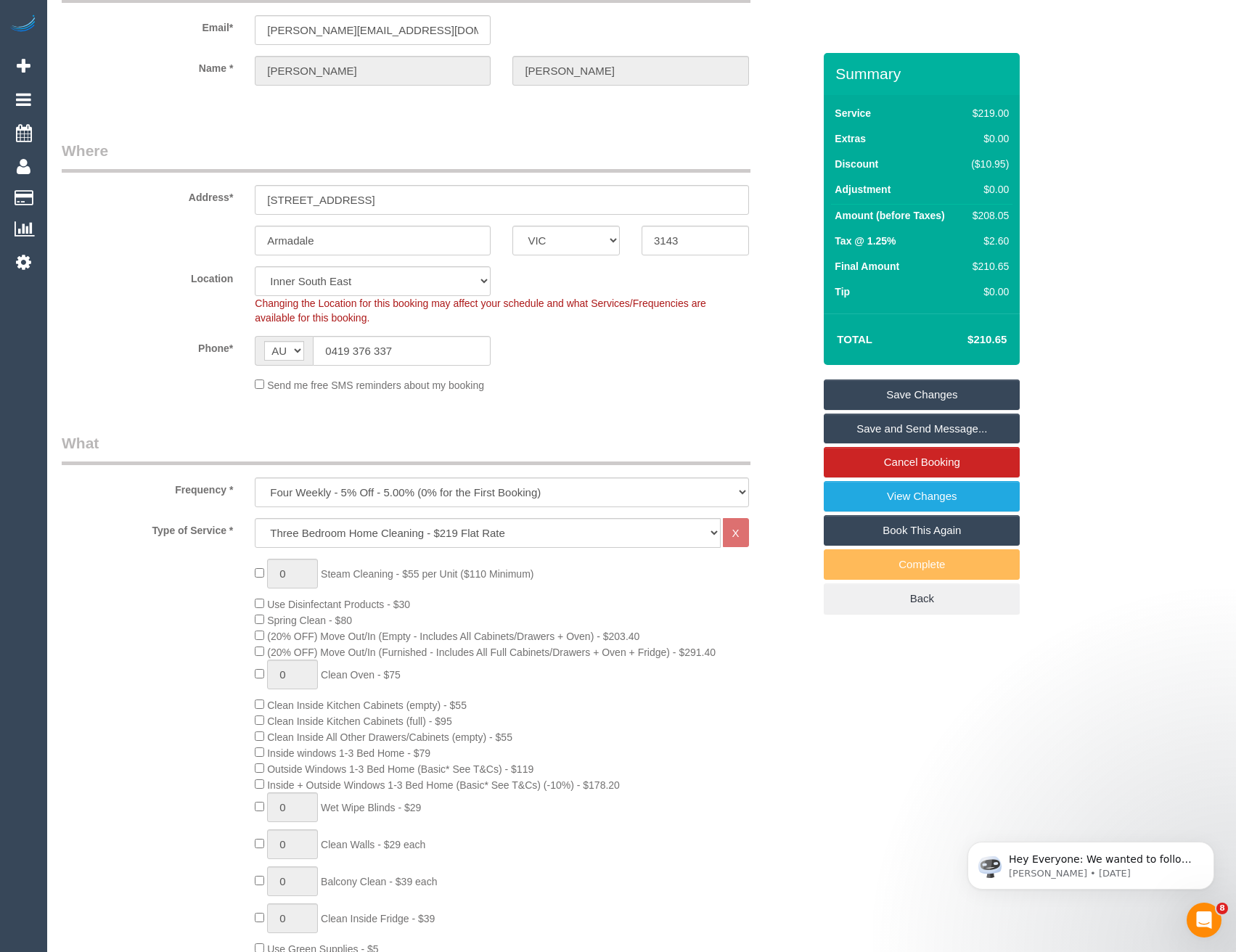
scroll to position [73, 0]
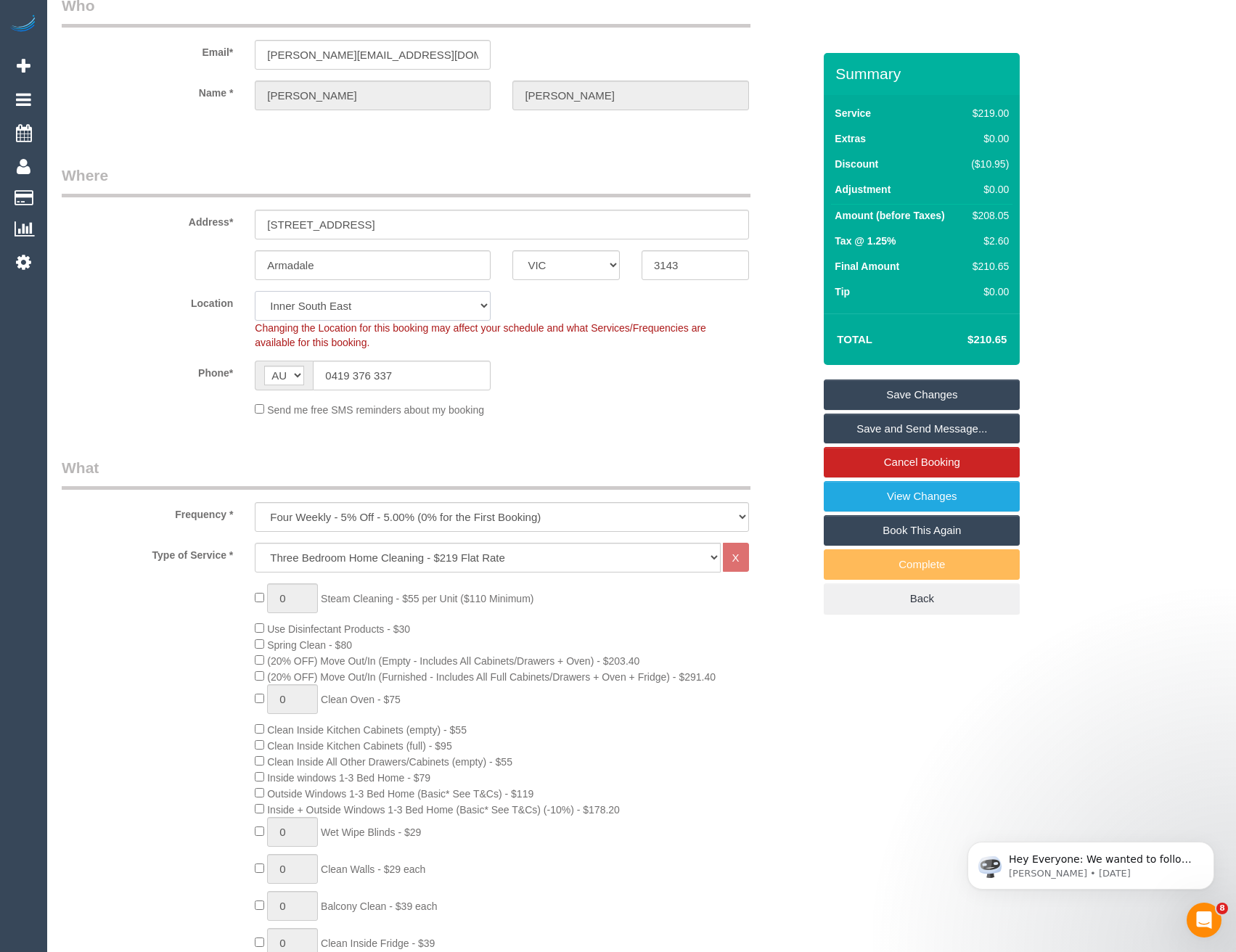
click at [336, 317] on select "Office [GEOGRAPHIC_DATA] (North) East (South) [GEOGRAPHIC_DATA] (East) [GEOGRAP…" at bounding box center [372, 306] width 236 height 29
select select "50"
click at [255, 291] on select "Office [GEOGRAPHIC_DATA] (North) East (South) [GEOGRAPHIC_DATA] (East) [GEOGRAP…" at bounding box center [372, 306] width 236 height 29
click at [552, 407] on div "Send me free SMS reminders about my booking" at bounding box center [501, 409] width 515 height 16
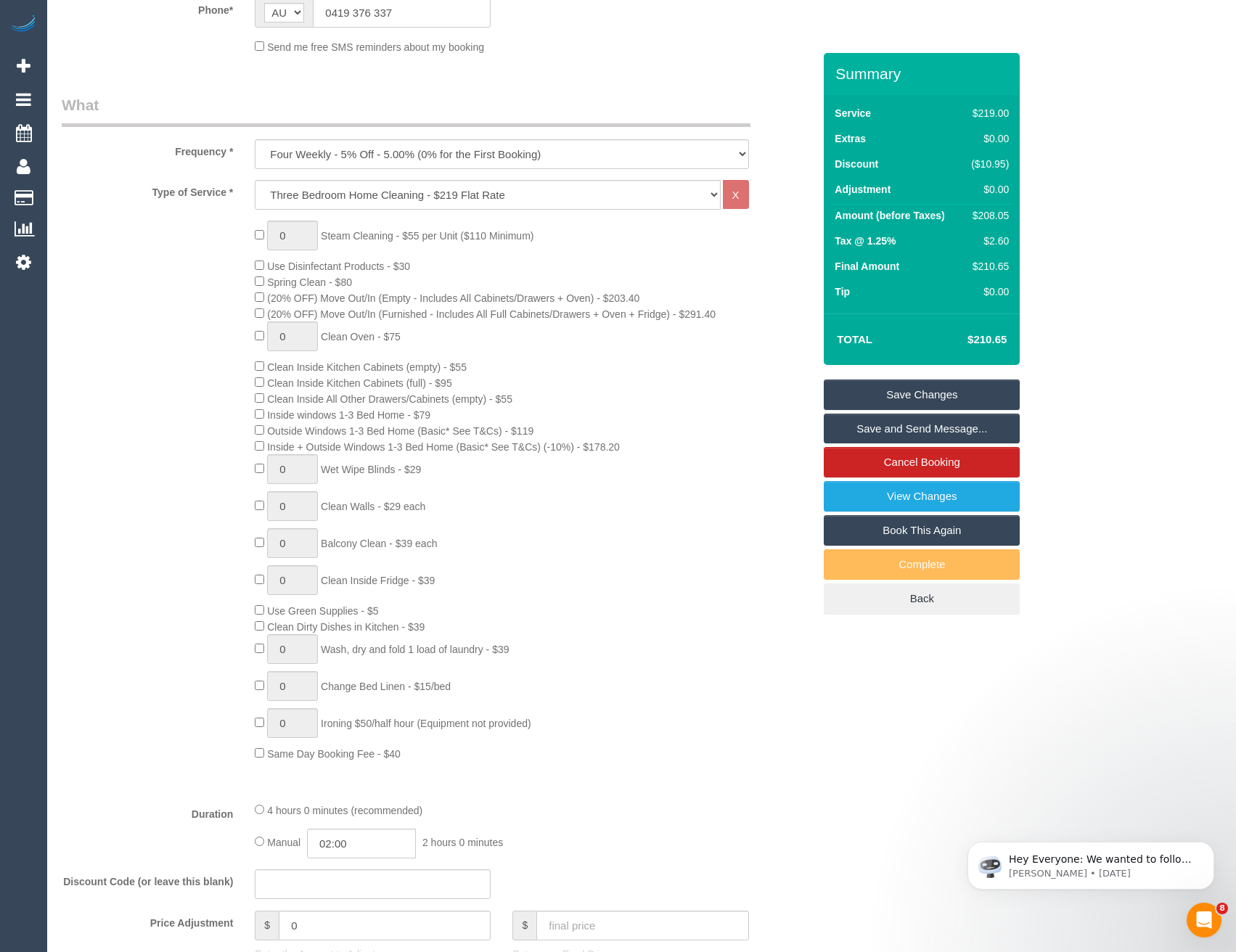
select select "object:4165"
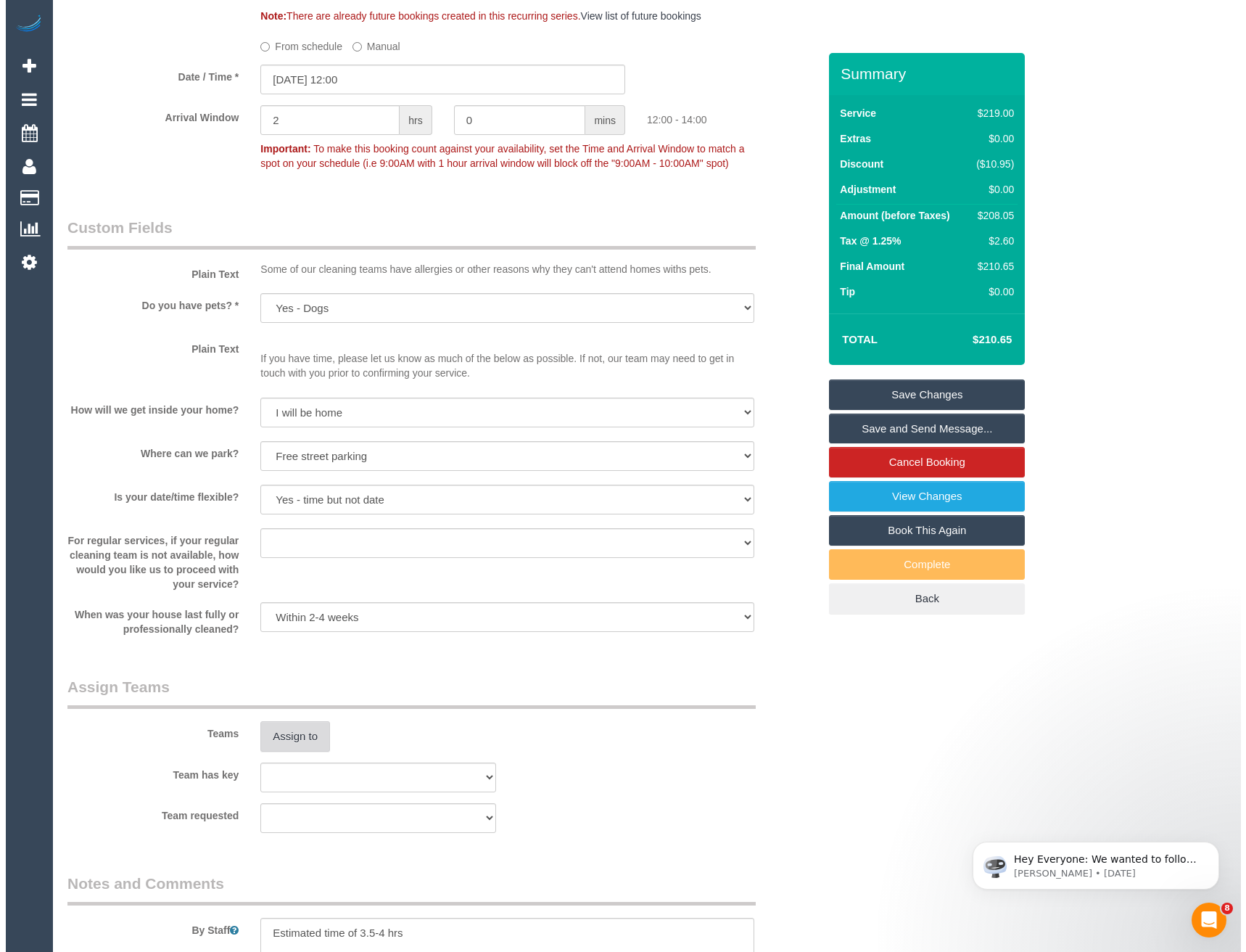
scroll to position [2104, 0]
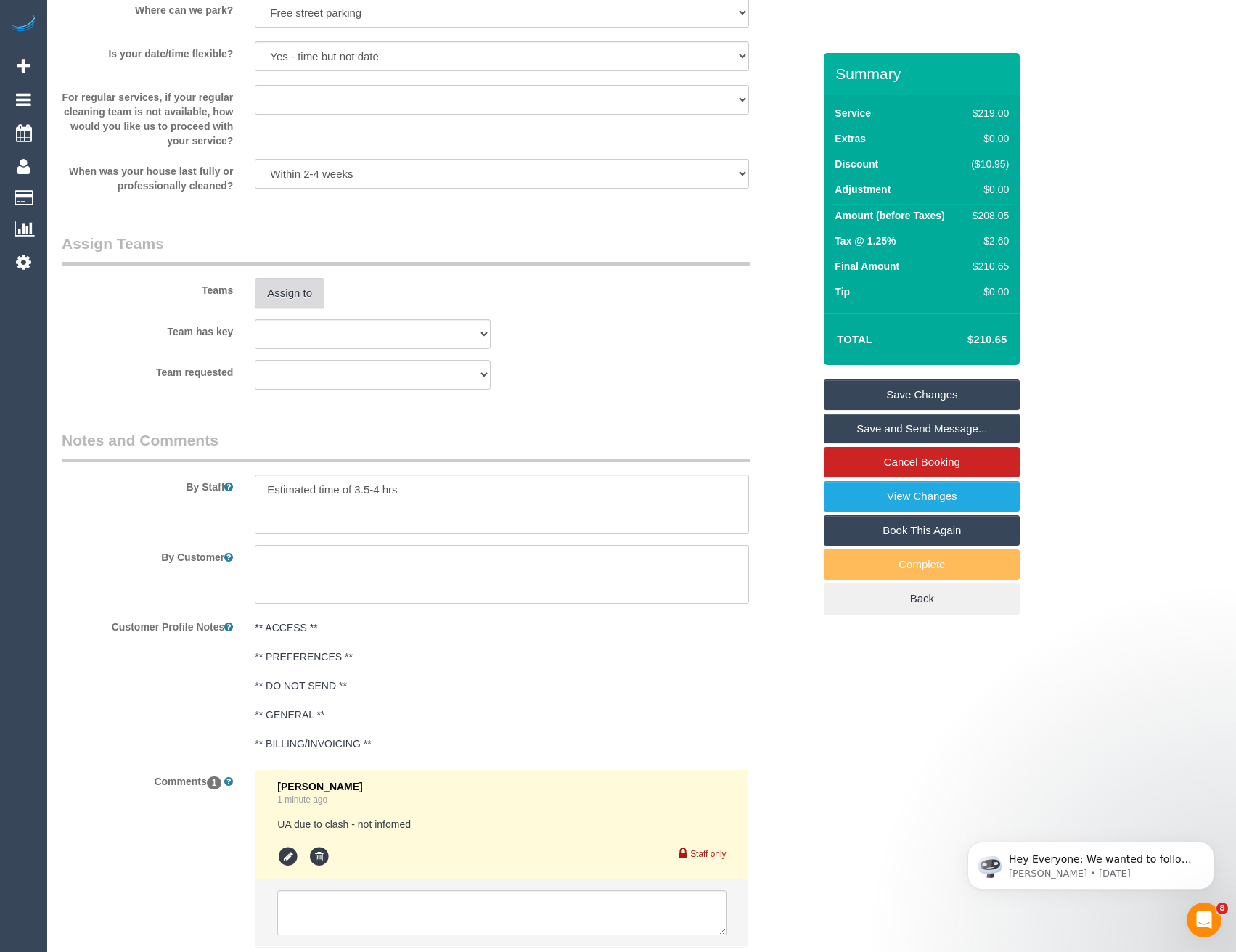
click at [292, 294] on button "Assign to" at bounding box center [289, 293] width 70 height 30
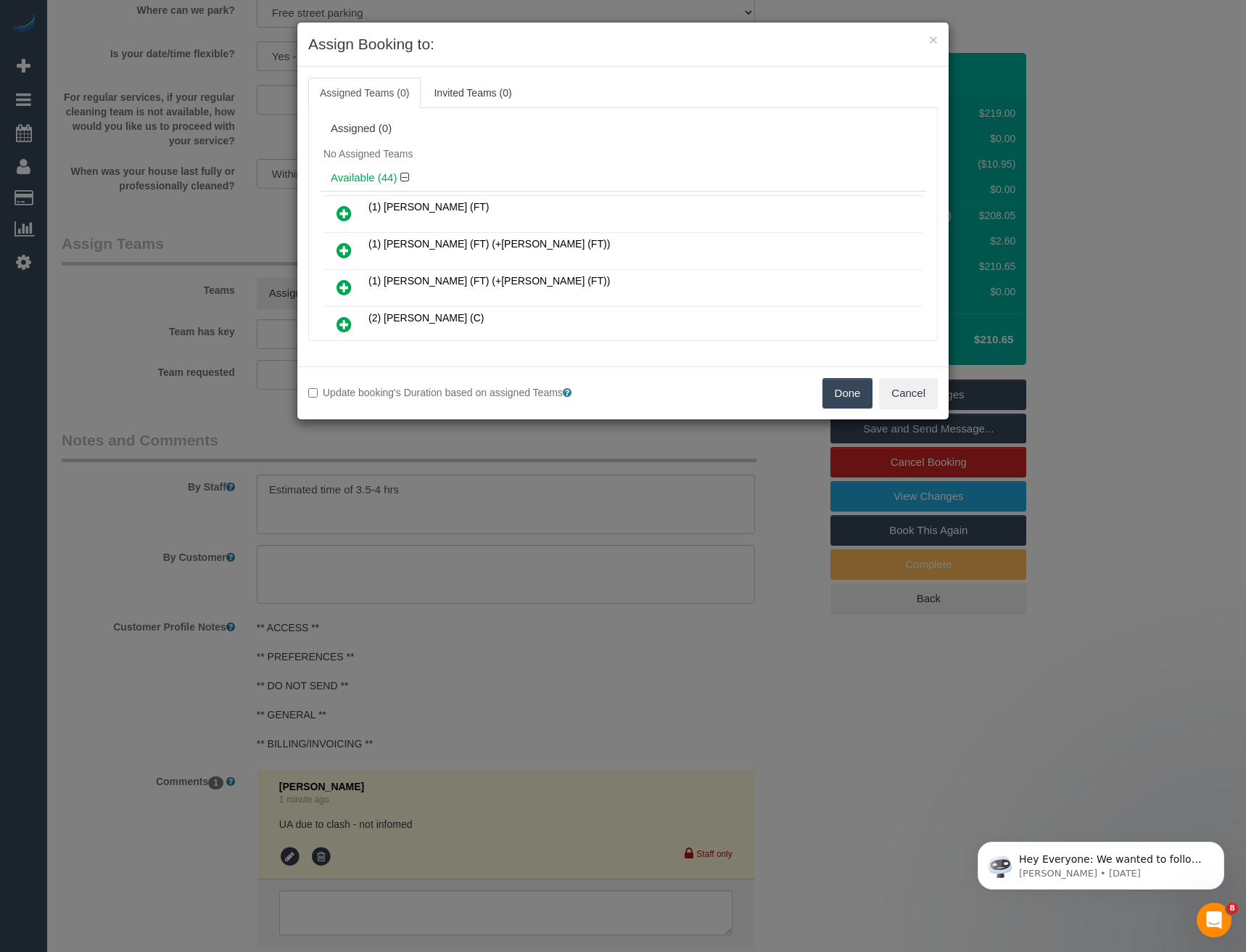
scroll to position [614, 0]
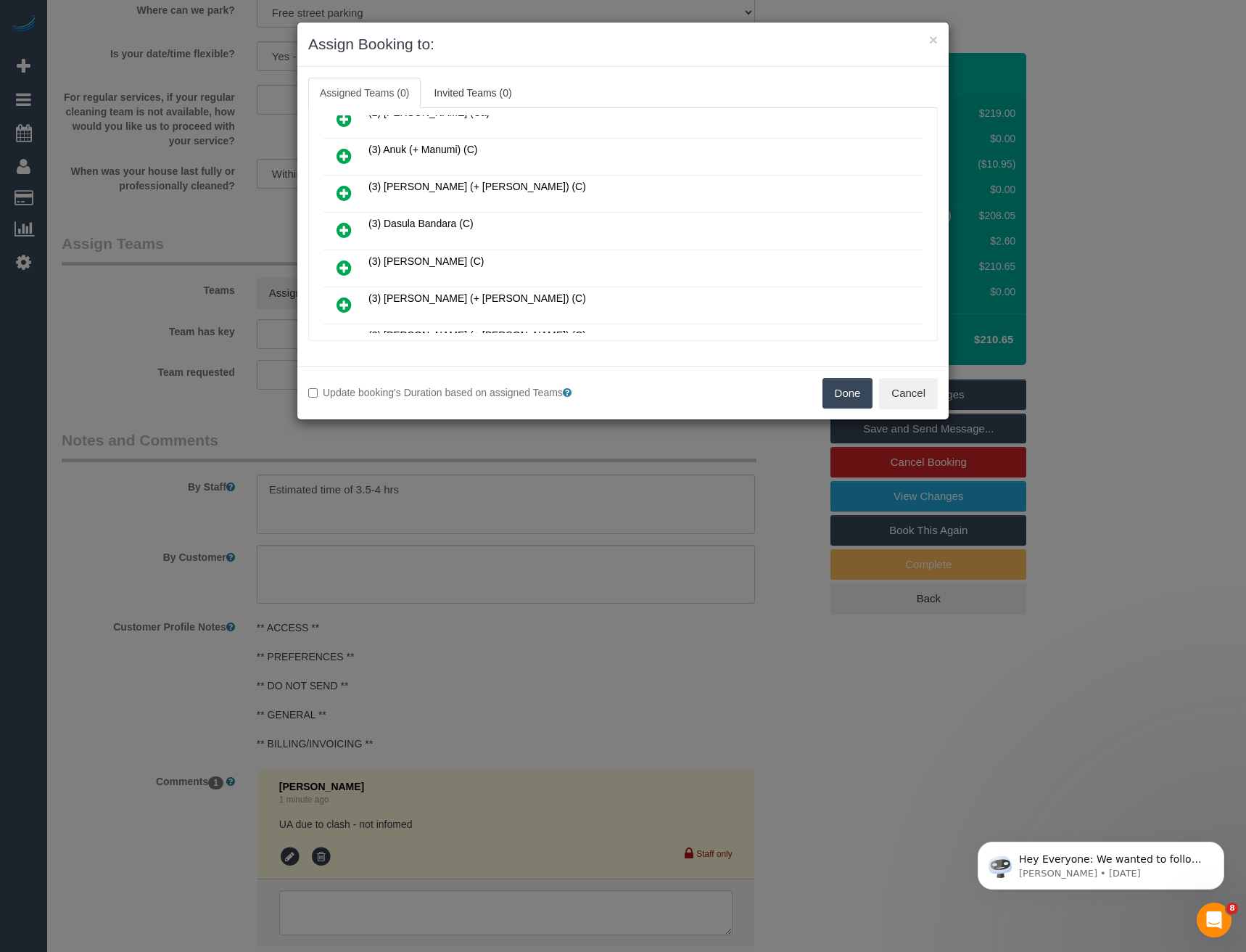
click at [341, 229] on icon at bounding box center [344, 230] width 16 height 17
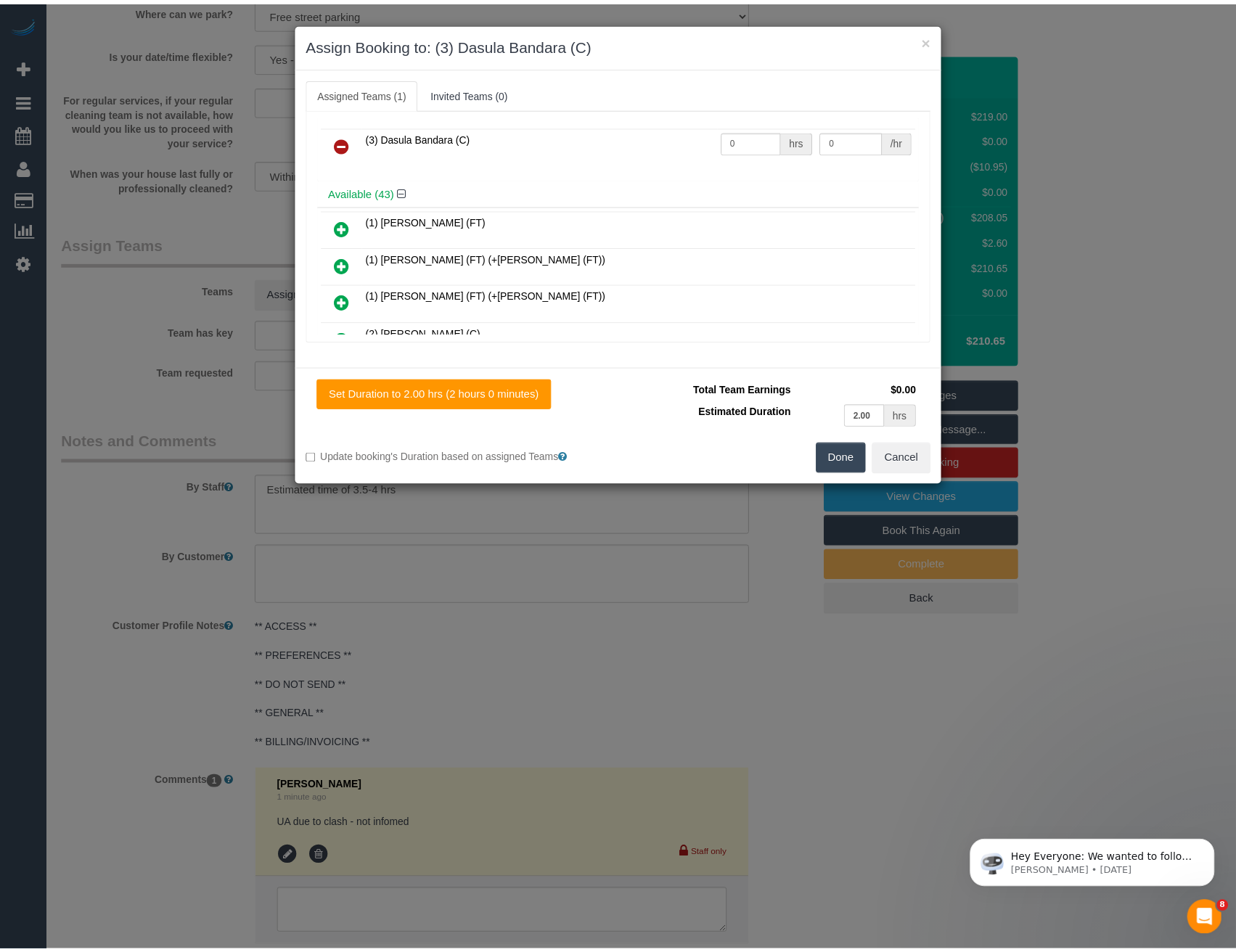
scroll to position [0, 0]
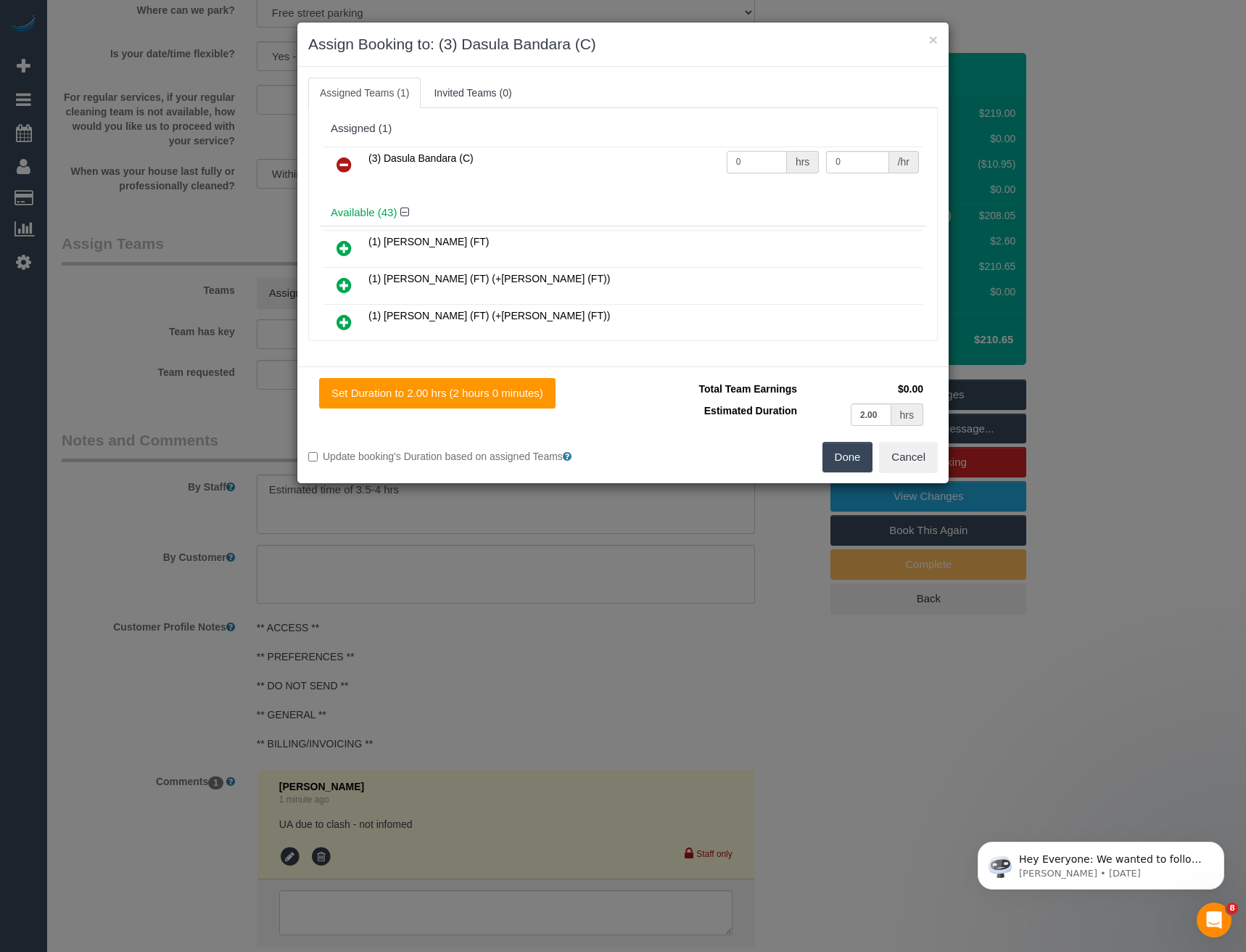
drag, startPoint x: 749, startPoint y: 155, endPoint x: 631, endPoint y: 171, distance: 119.1
click at [631, 171] on tr "(3) Dasula Bandara (C) 0 hrs 0 /hr" at bounding box center [623, 165] width 599 height 37
type input "1"
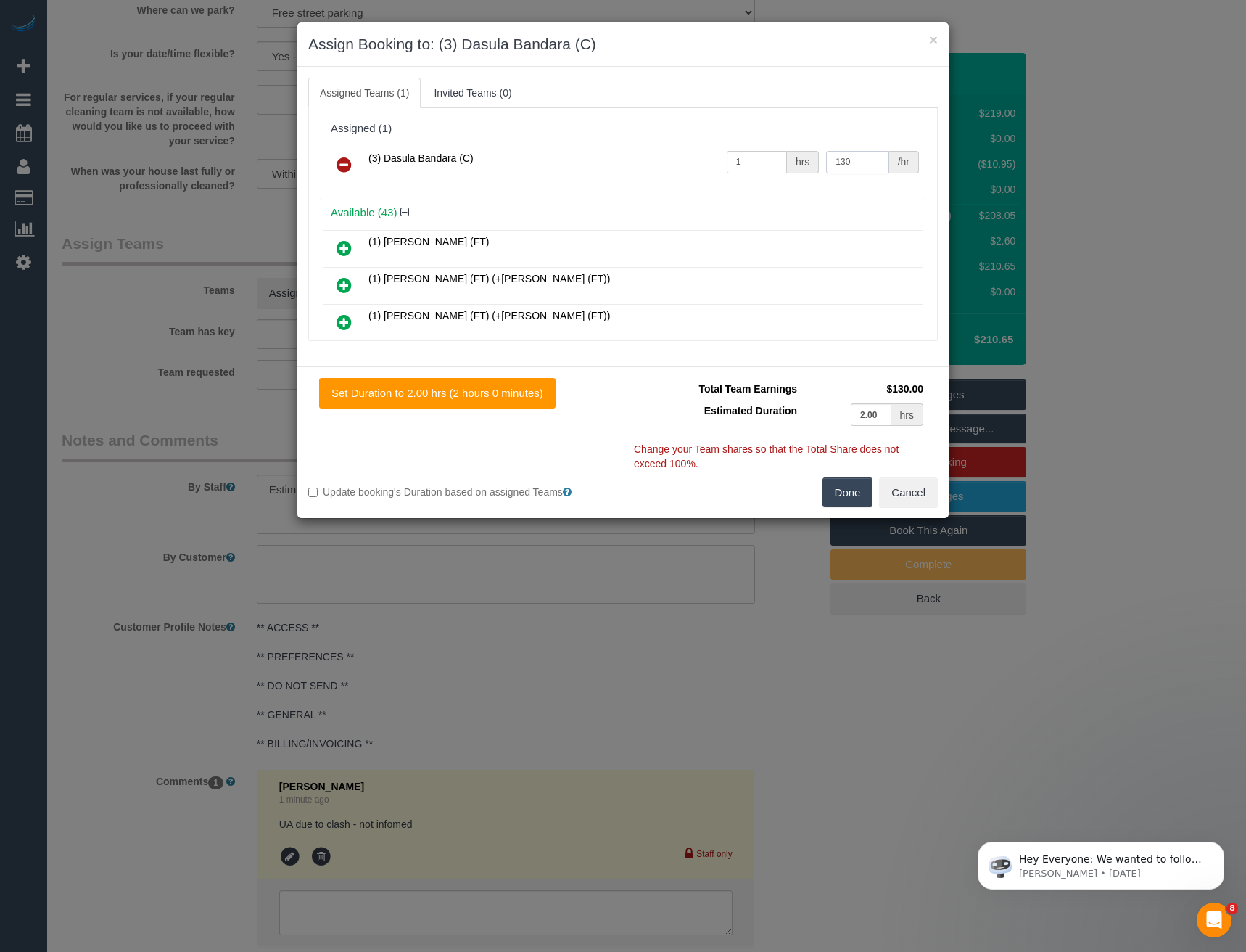
type input "130"
click at [842, 490] on button "Done" at bounding box center [847, 492] width 51 height 30
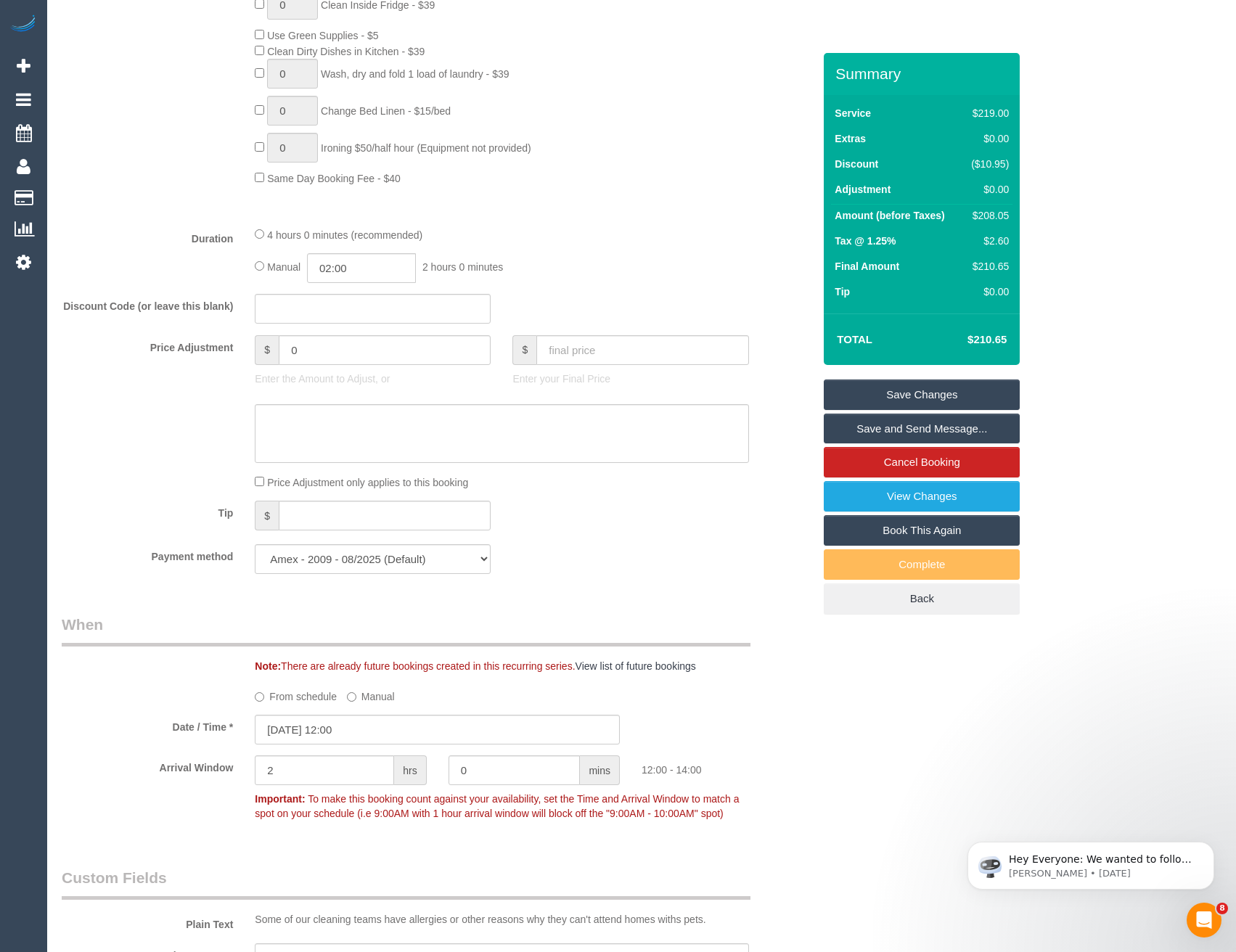
scroll to position [943, 0]
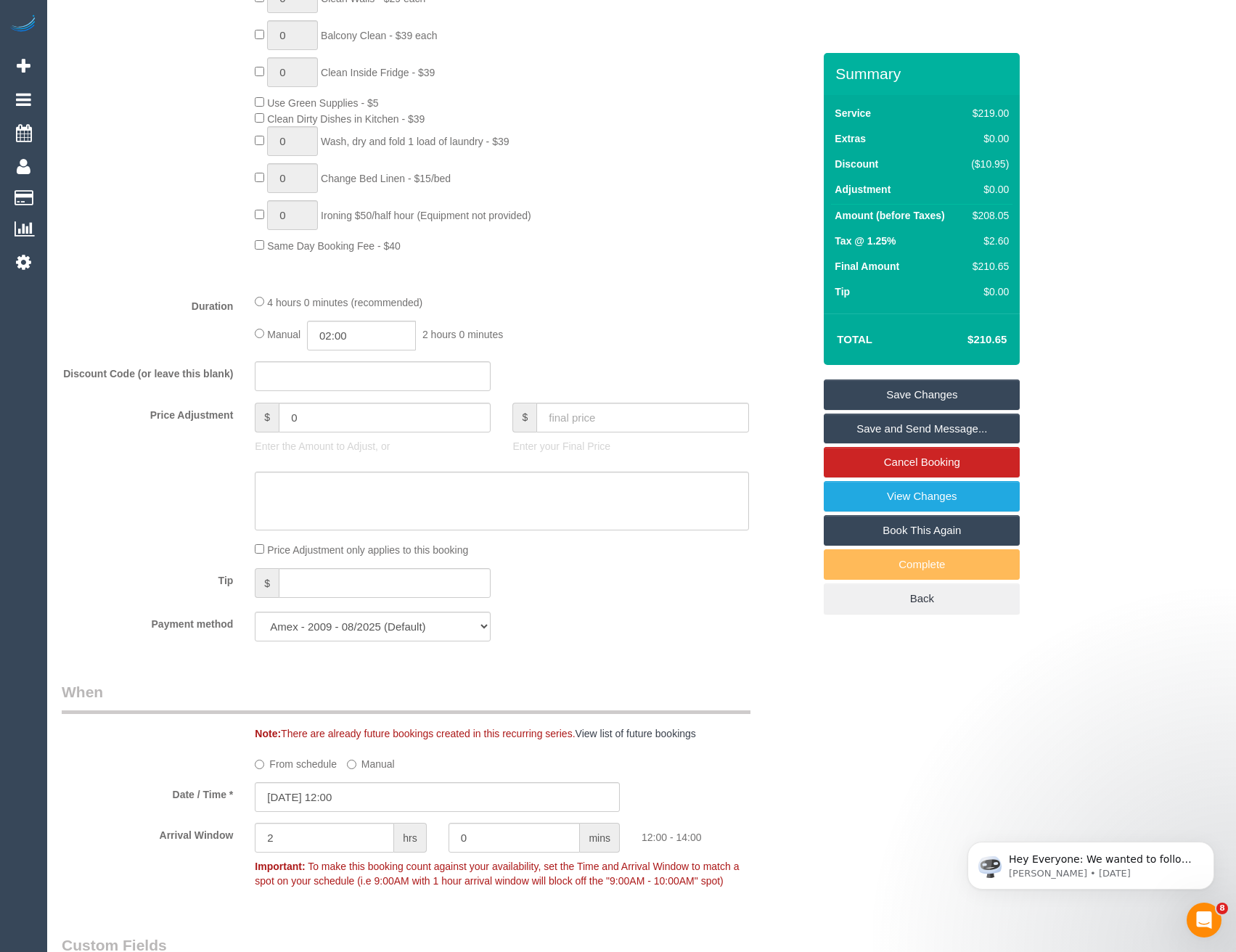
click at [254, 303] on div "4 hours 0 minutes (recommended) Manual 02:00 2 hours 0 minutes" at bounding box center [501, 323] width 515 height 57
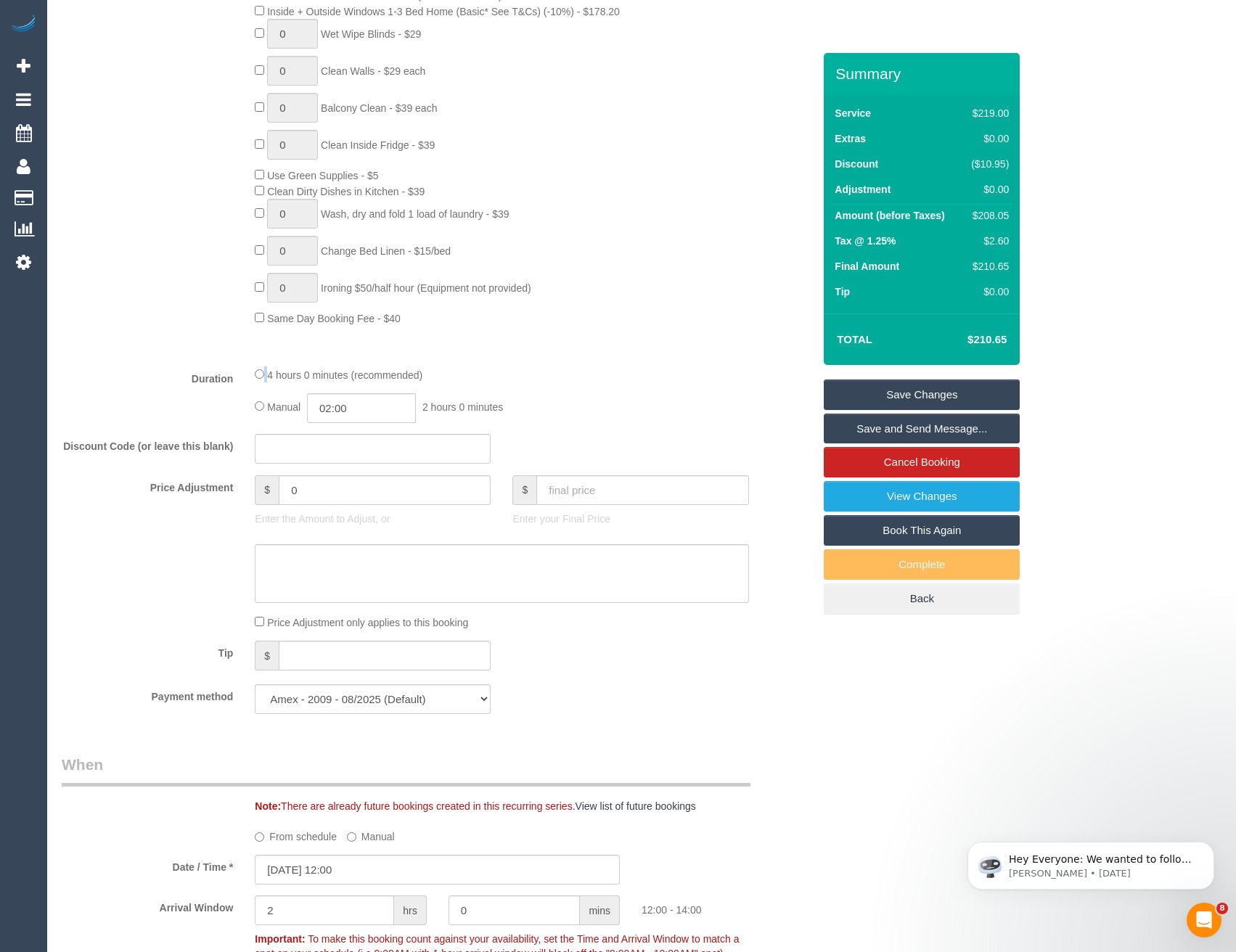
click at [262, 370] on div "4 hours 0 minutes (recommended)" at bounding box center [501, 375] width 494 height 16
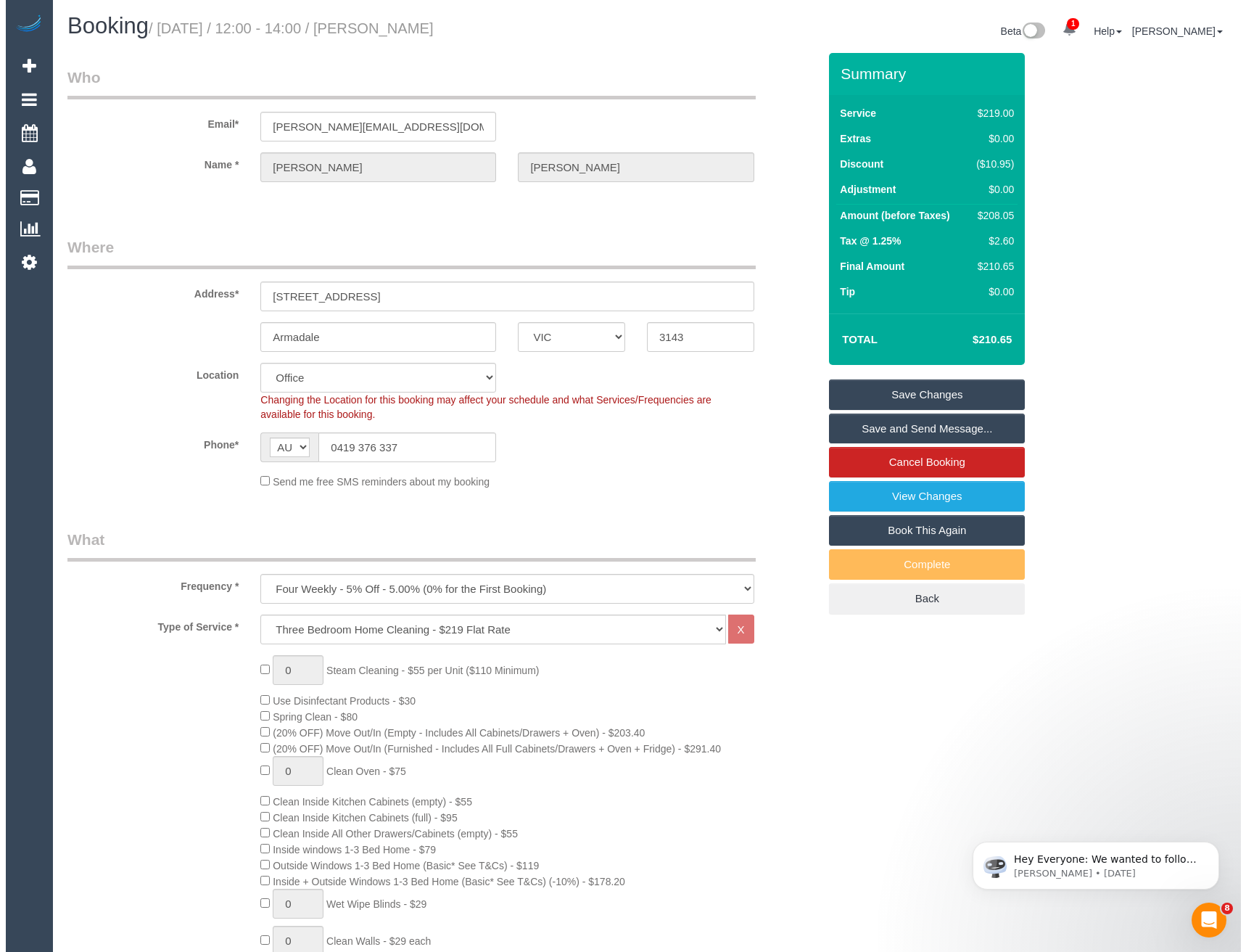
scroll to position [0, 0]
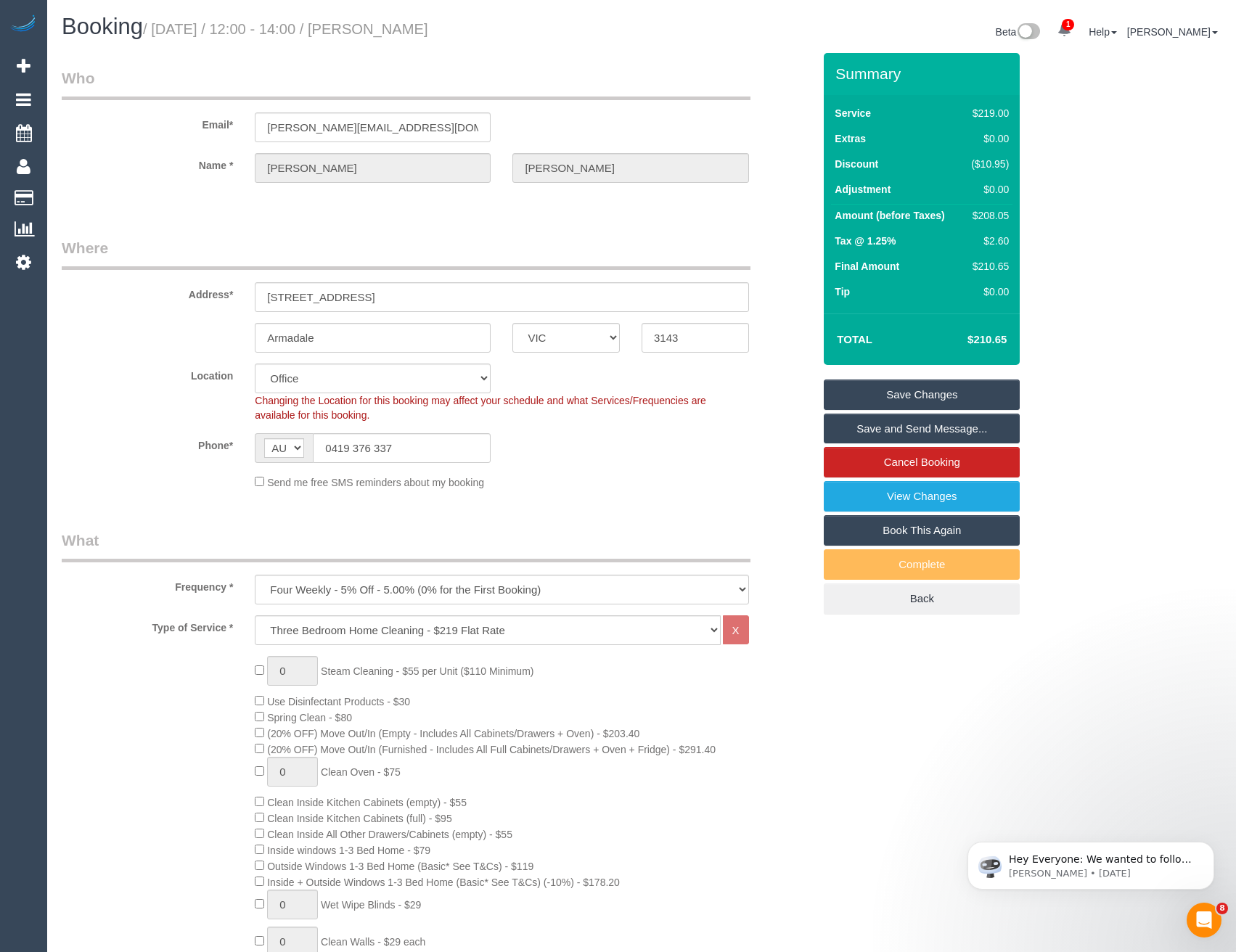
click at [848, 394] on link "Save Changes" at bounding box center [921, 394] width 196 height 30
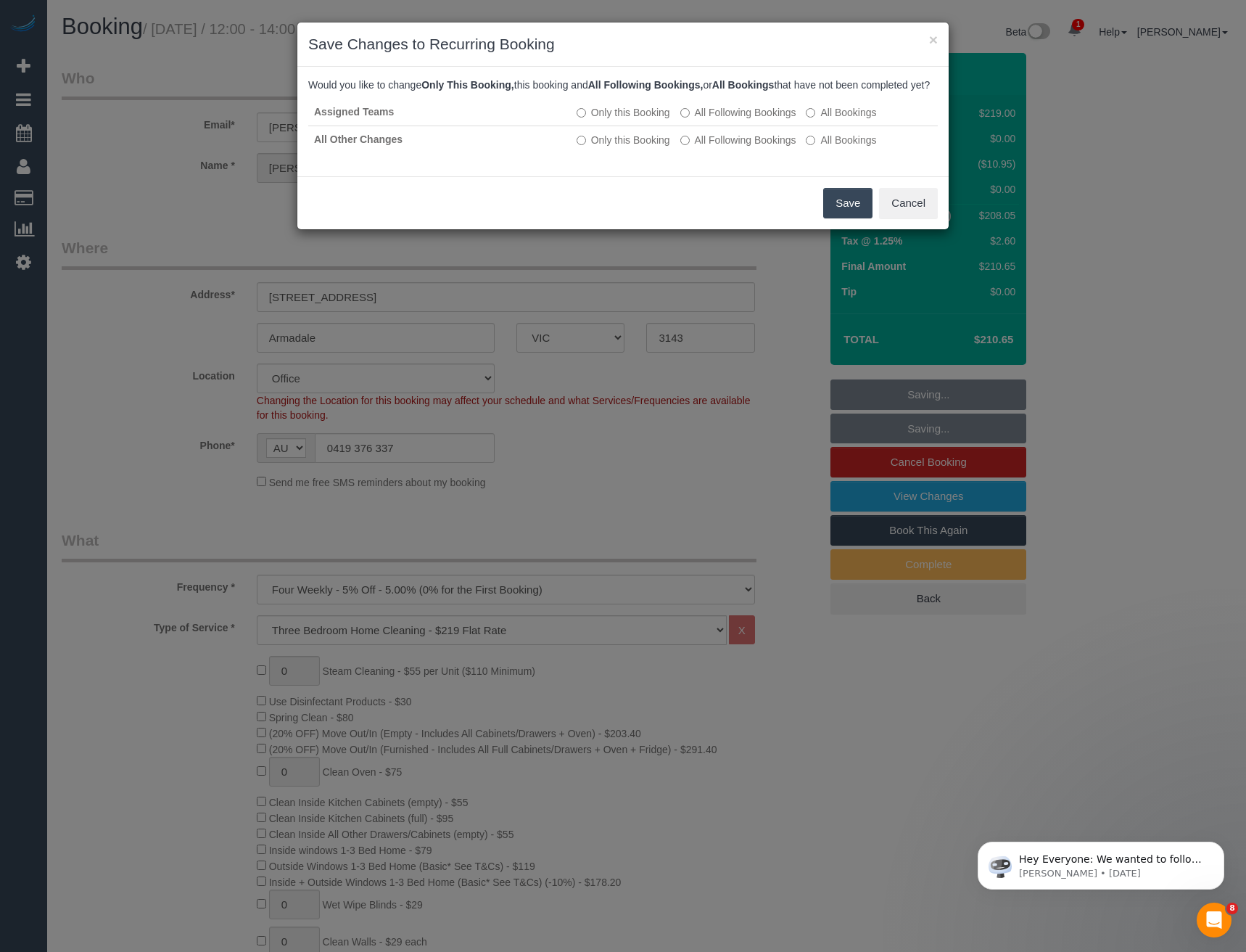
drag, startPoint x: 848, startPoint y: 215, endPoint x: 675, endPoint y: 163, distance: 180.6
click at [848, 215] on button "Save" at bounding box center [847, 203] width 49 height 30
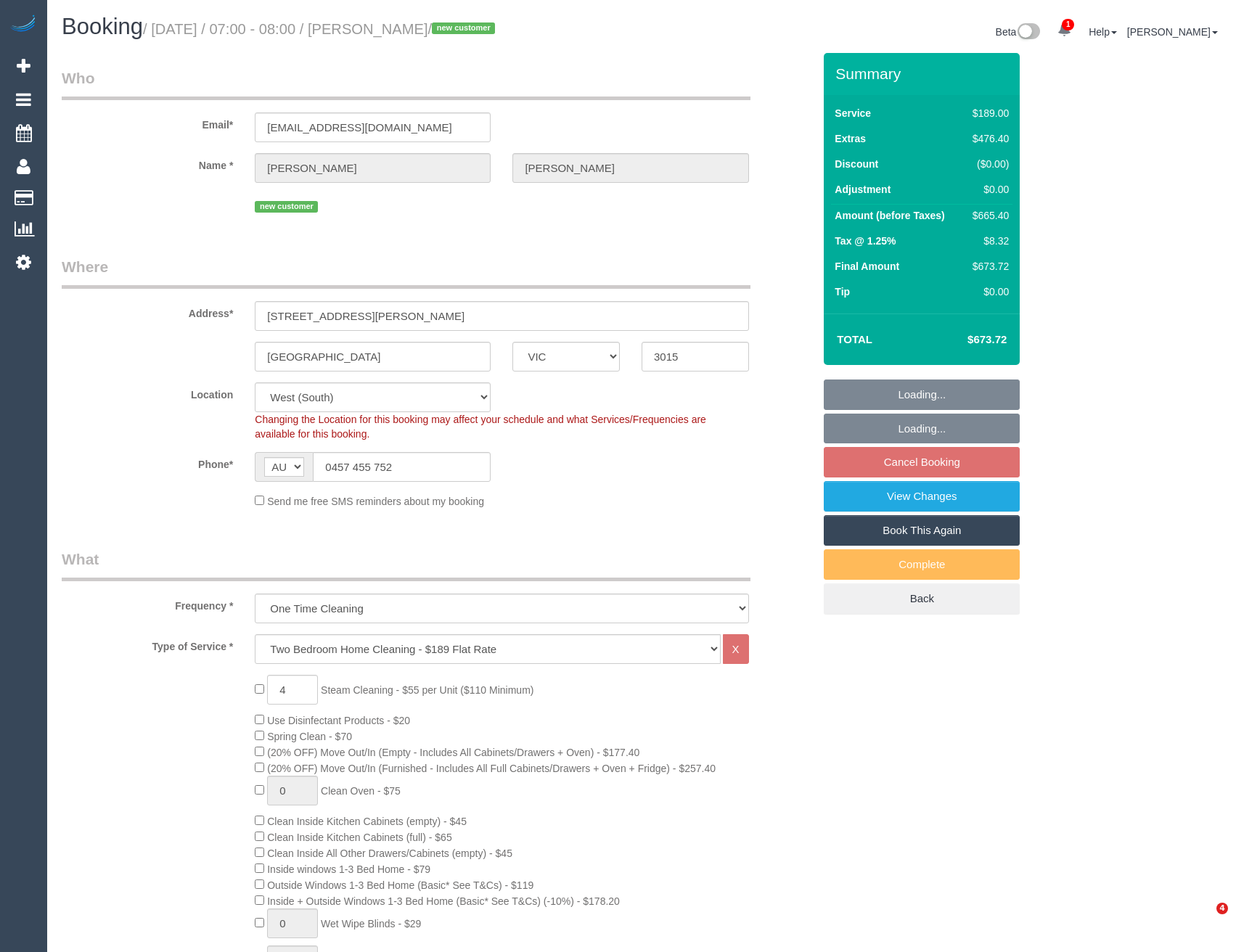
select select "VIC"
select select "number:28"
select select "number:14"
select select "number:19"
select select "number:25"
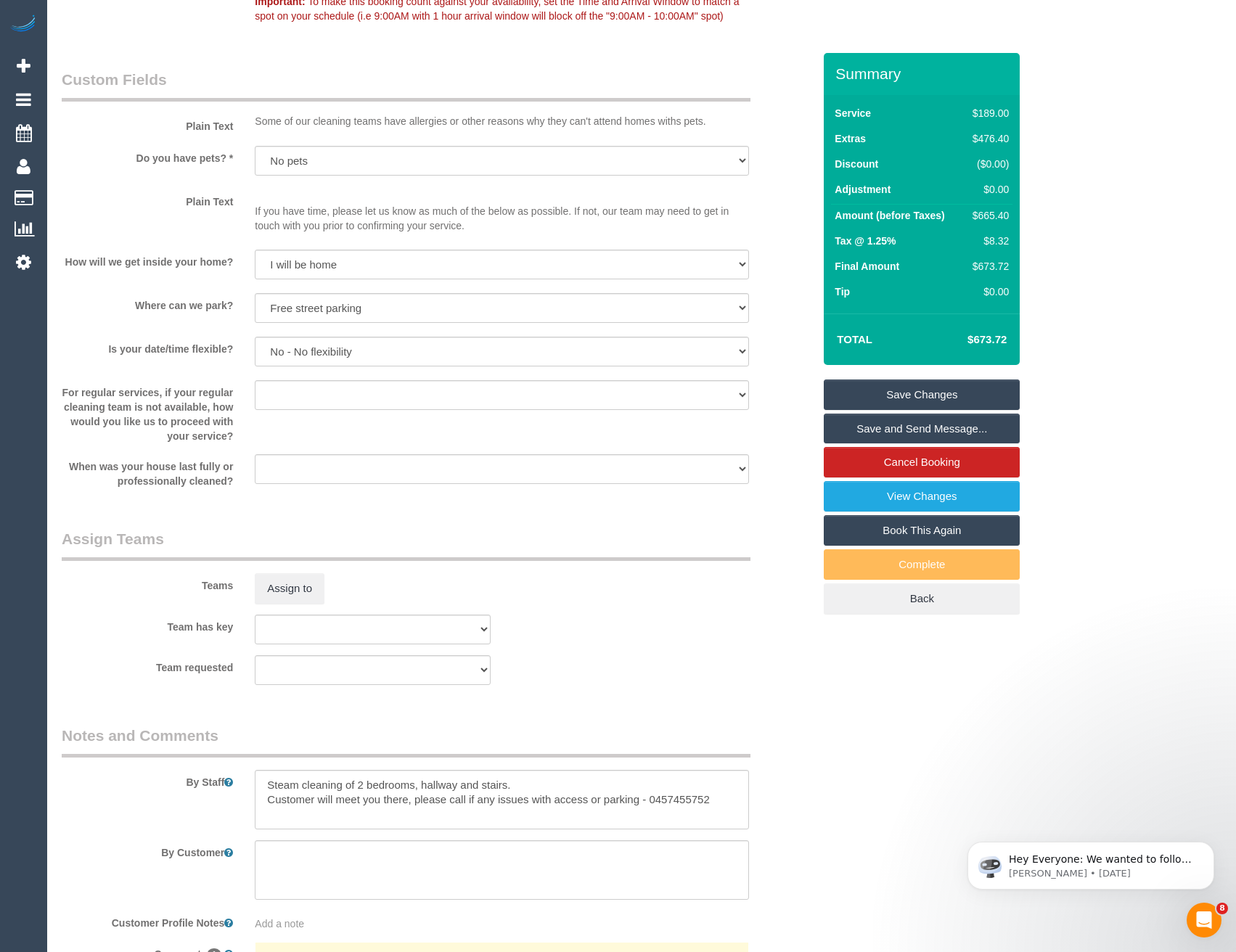
scroll to position [1814, 0]
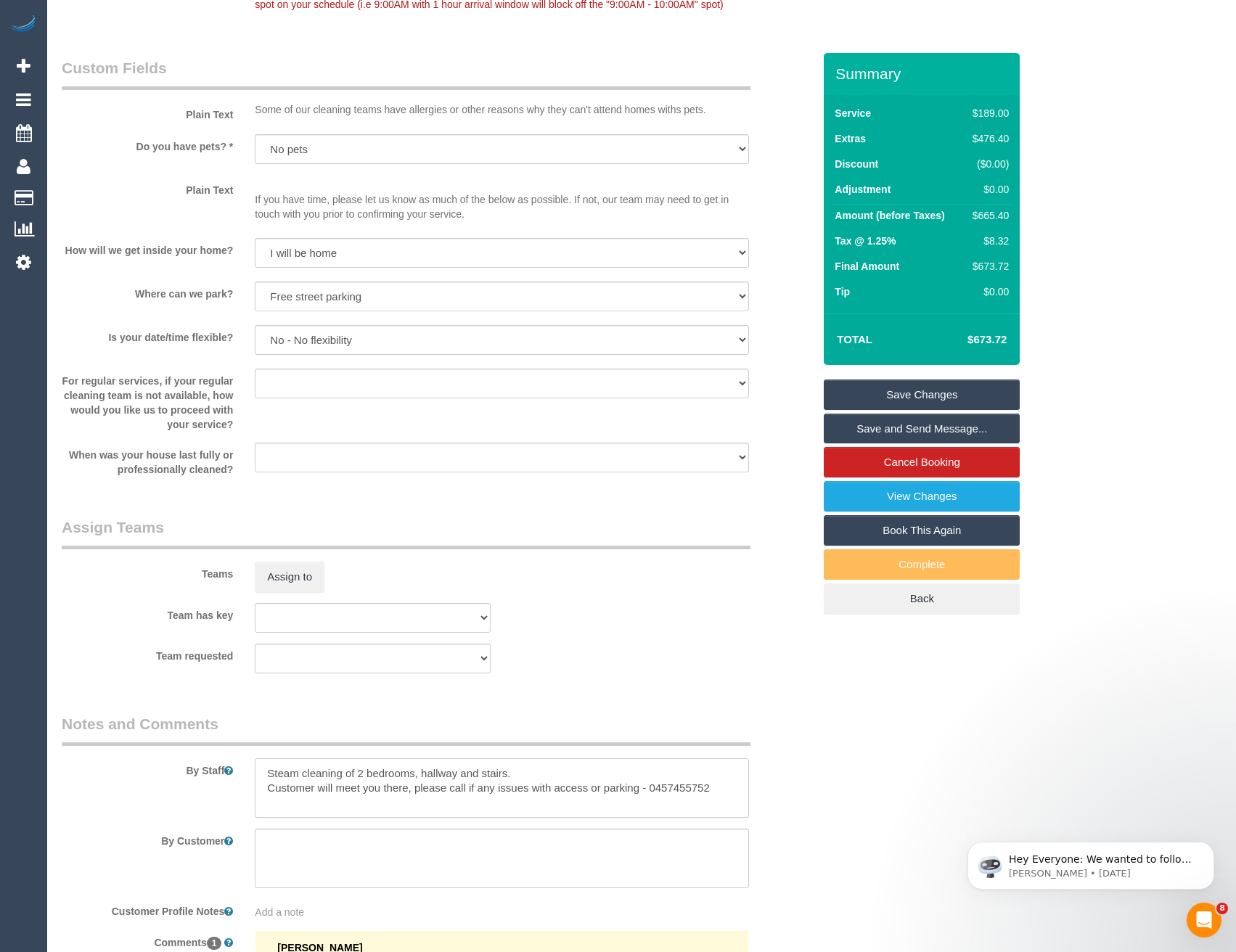
click at [267, 779] on textarea at bounding box center [501, 788] width 494 height 60
type textarea "Est 6 - 8 hours + Steam cleaning of 2 bedrooms, hallway and stairs. Customer wi…"
click at [293, 586] on button "Assign to" at bounding box center [289, 577] width 70 height 30
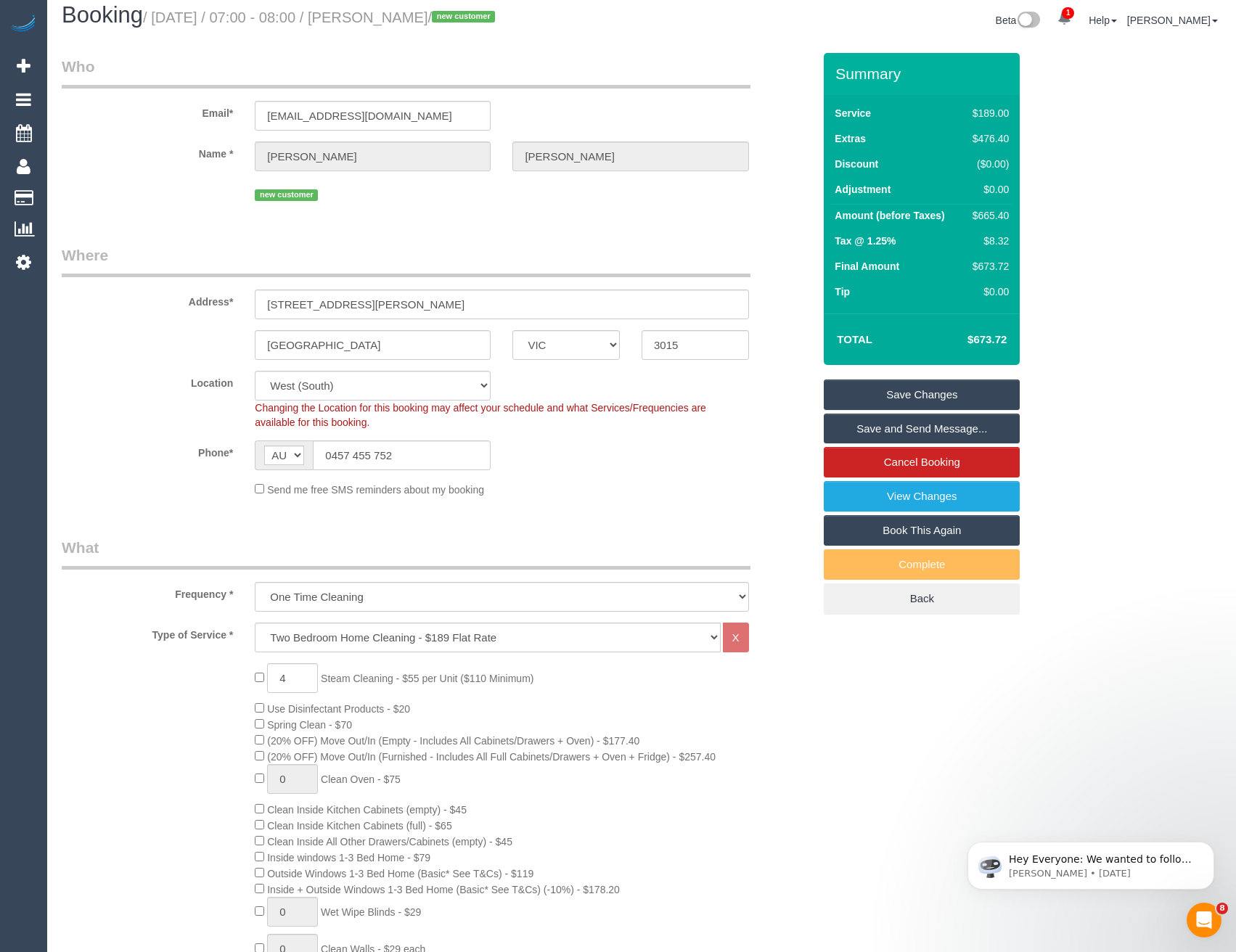
scroll to position [0, 0]
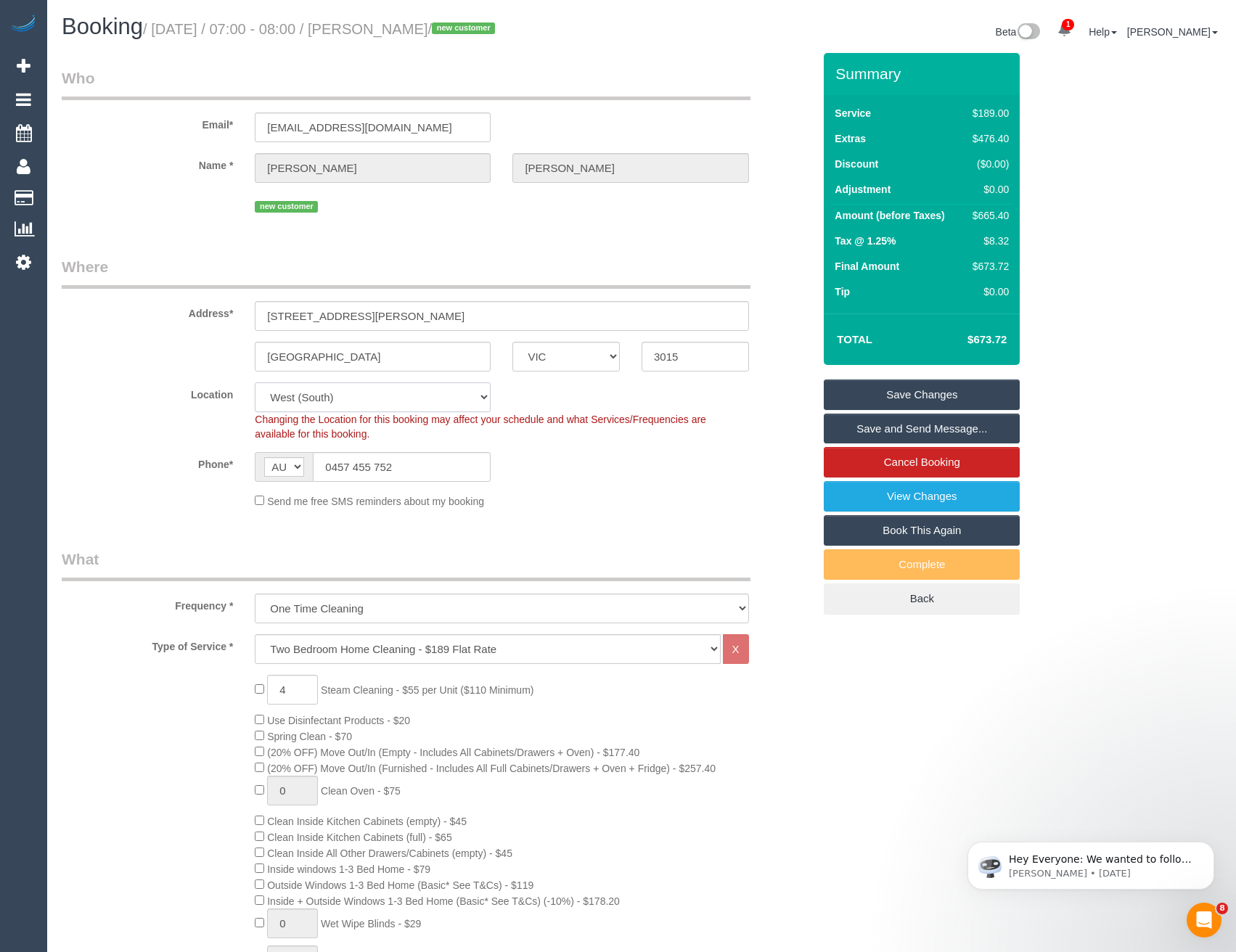
click at [325, 402] on select "Office [GEOGRAPHIC_DATA] (North) East (South) [GEOGRAPHIC_DATA] (East) [GEOGRAP…" at bounding box center [372, 397] width 236 height 29
select select "50"
click at [255, 382] on select "Office [GEOGRAPHIC_DATA] (North) East (South) [GEOGRAPHIC_DATA] (East) [GEOGRAP…" at bounding box center [372, 397] width 236 height 29
click at [548, 481] on div "Phone* AF AL DZ AD AO AI AQ AG AR AM AW AU AT AZ BS BH BD BB BY BE BZ BJ BM BT …" at bounding box center [437, 467] width 772 height 29
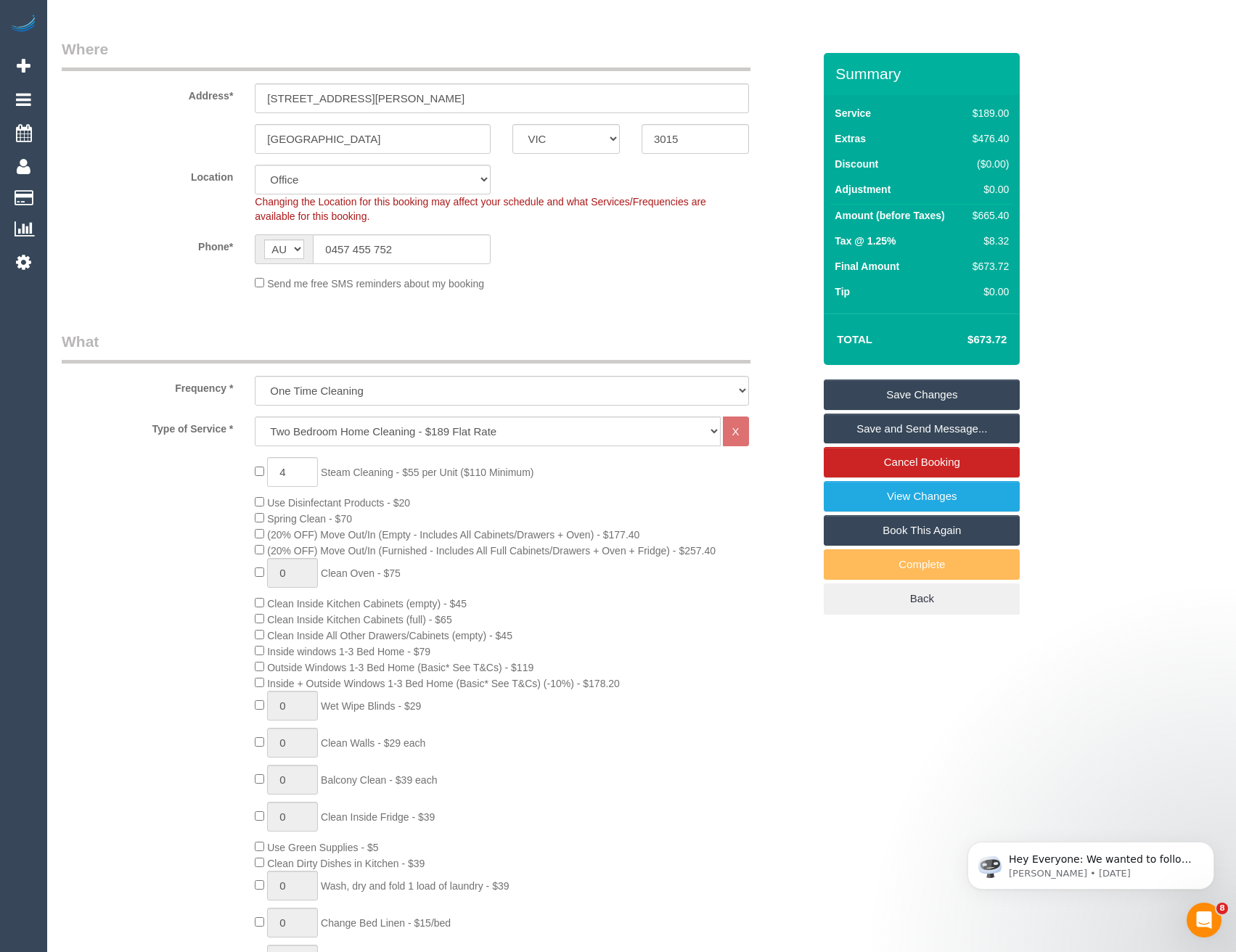
select select "object:3362"
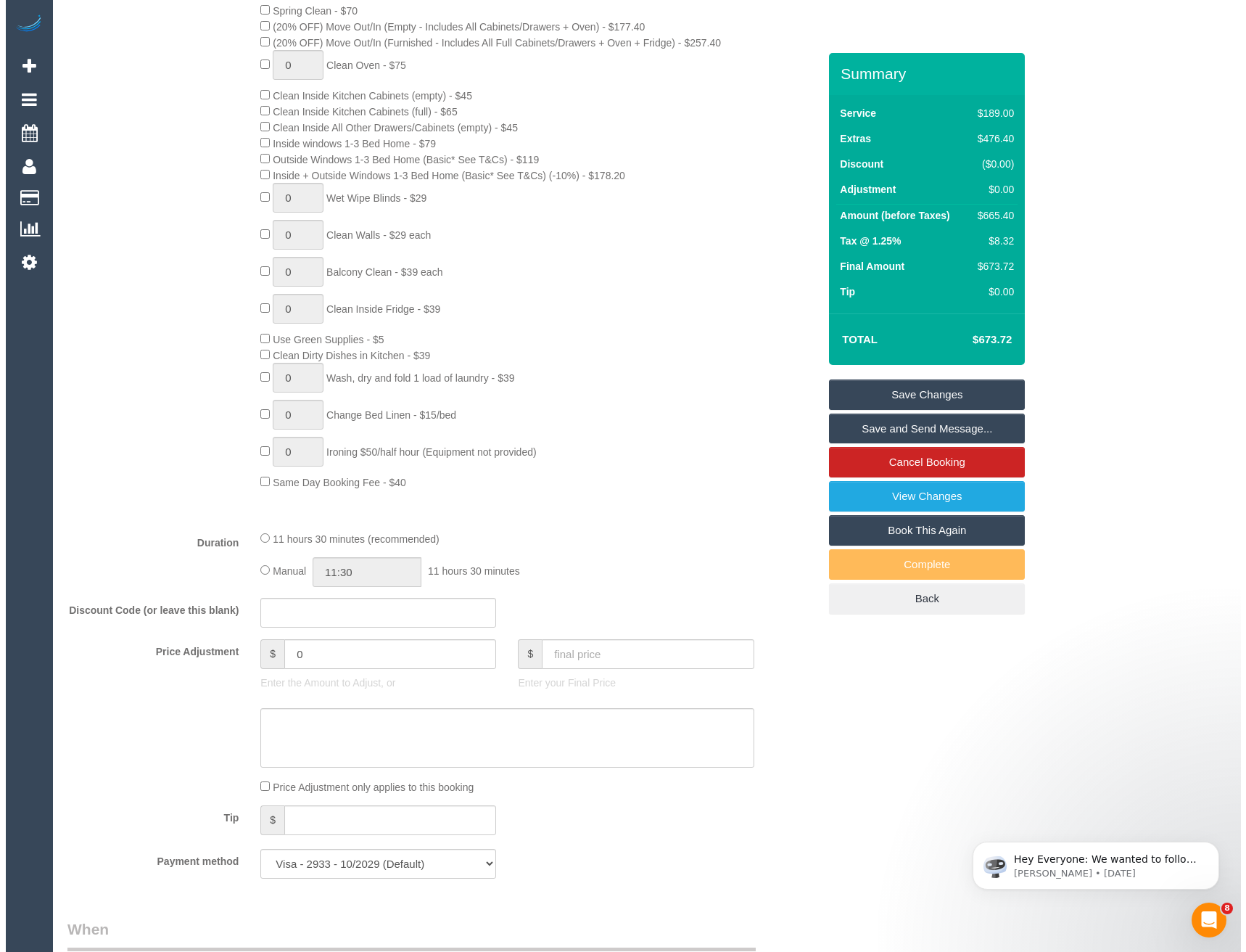
scroll to position [2133, 0]
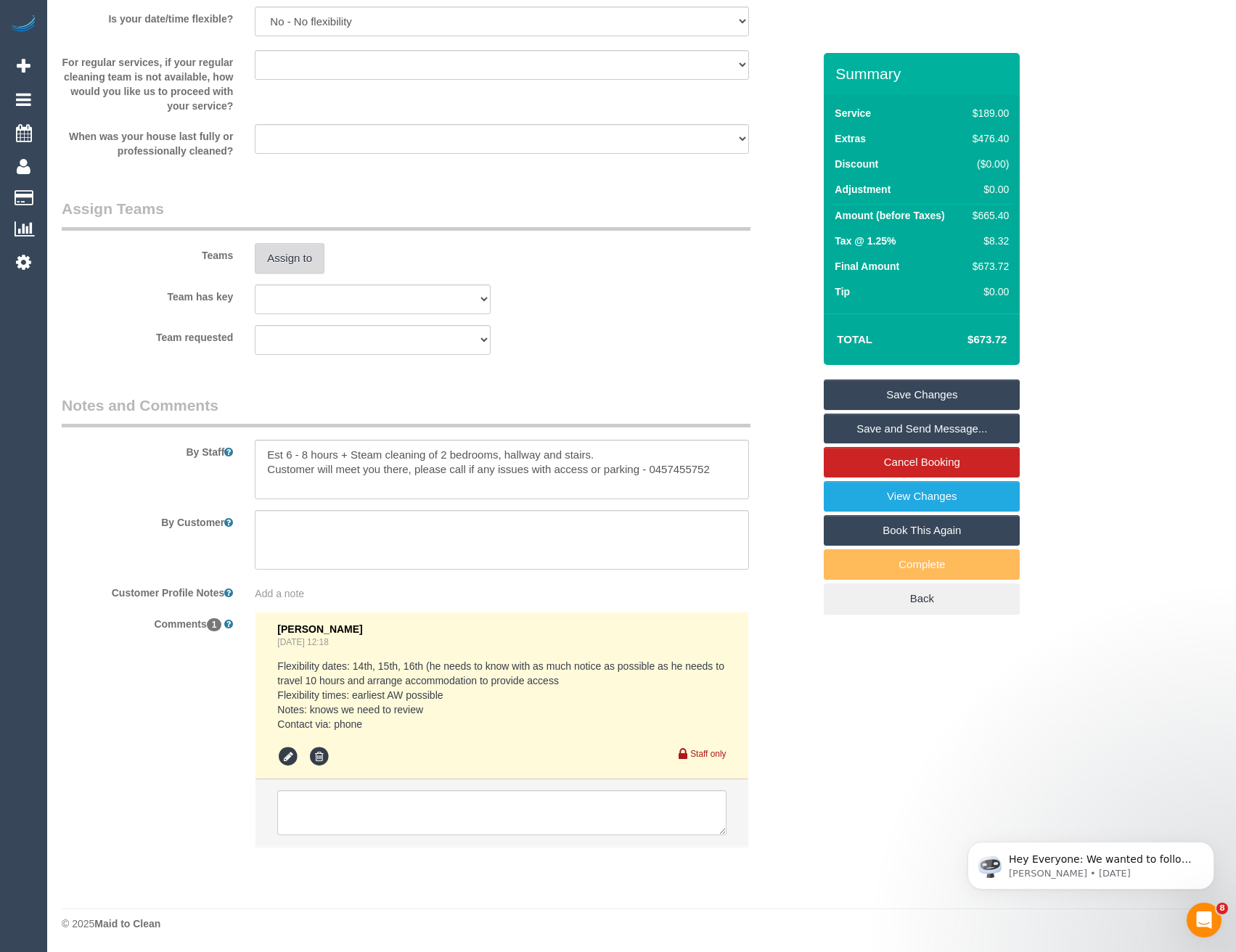
click at [301, 253] on button "Assign to" at bounding box center [289, 258] width 70 height 30
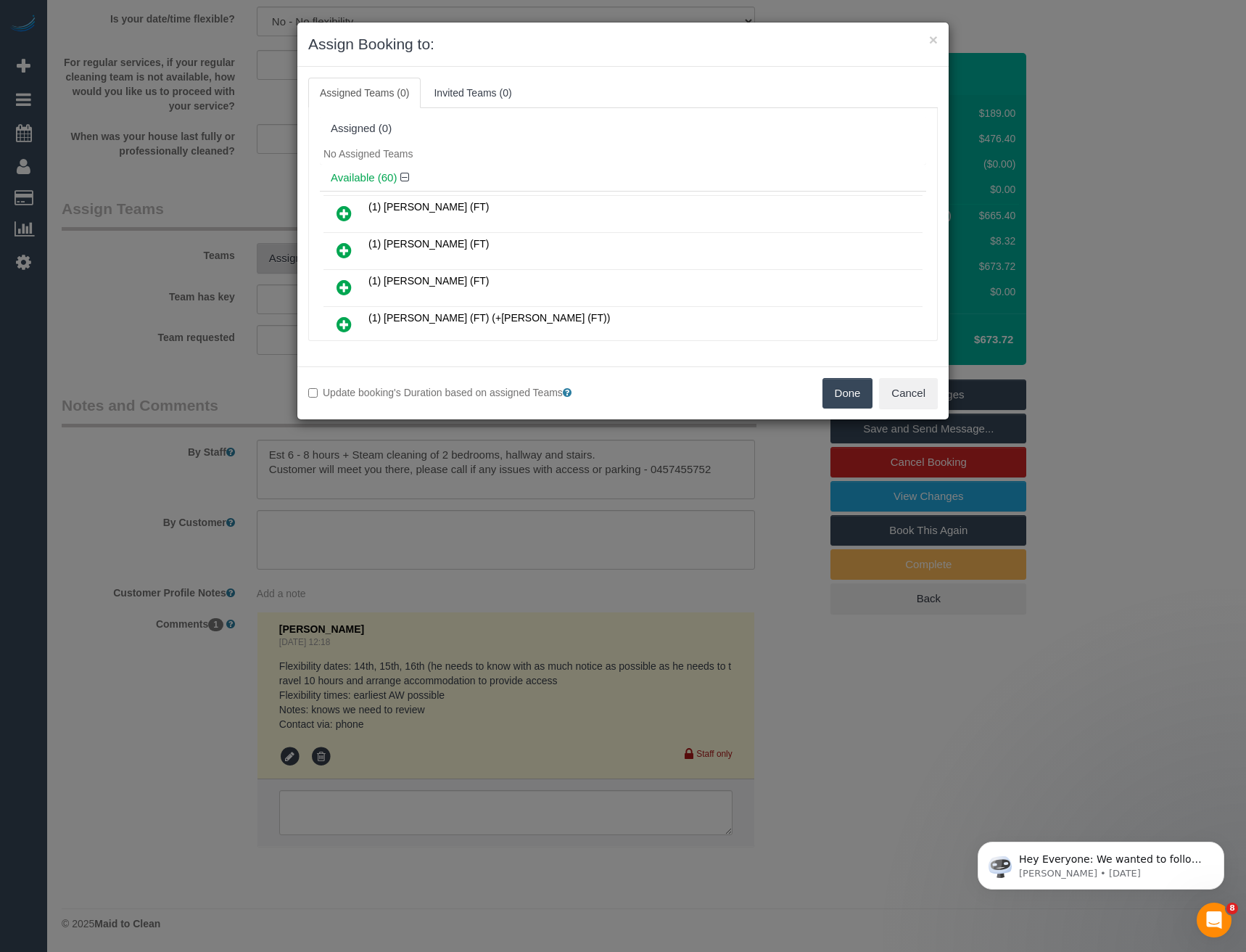
scroll to position [8217, 0]
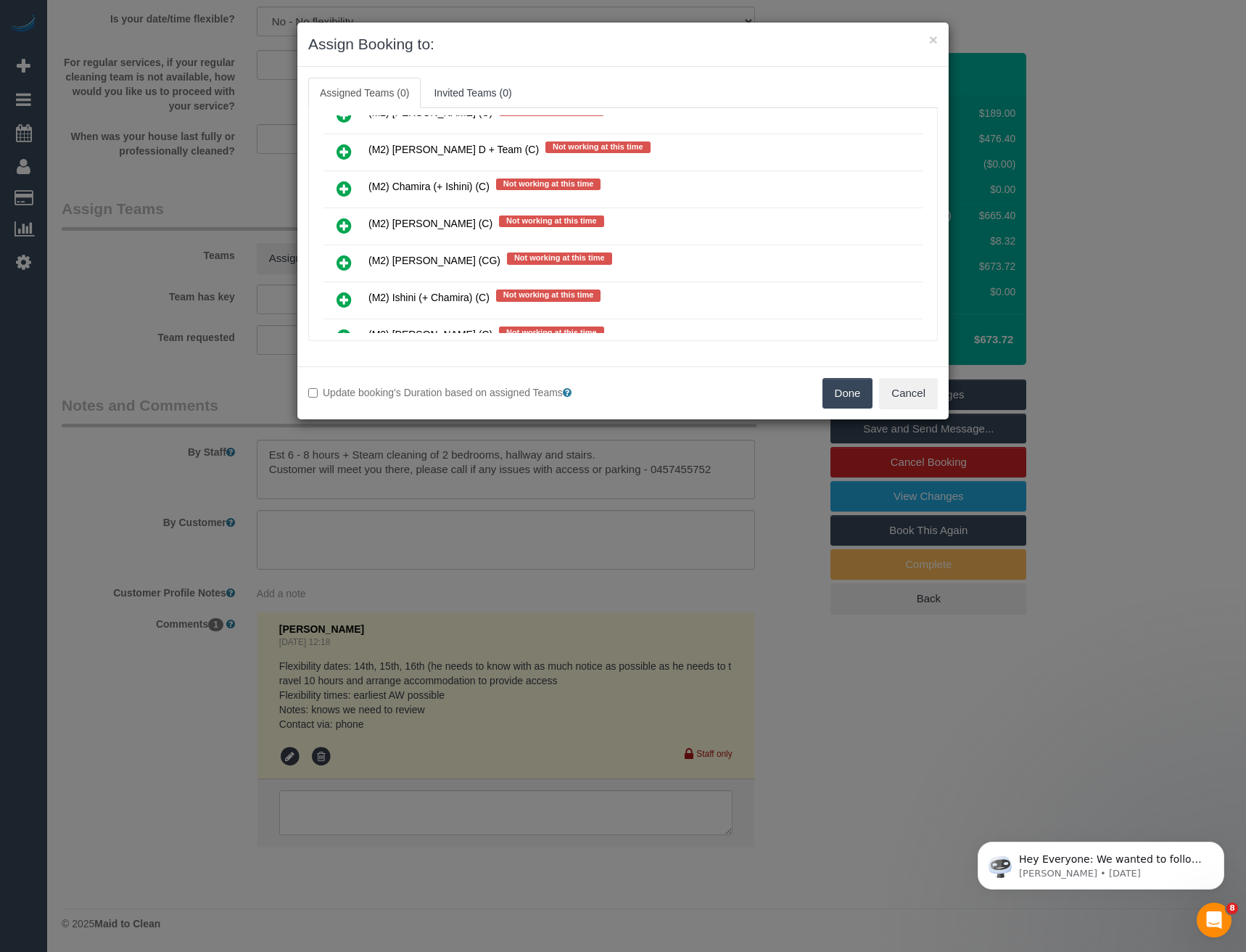
click at [339, 225] on icon at bounding box center [344, 225] width 16 height 17
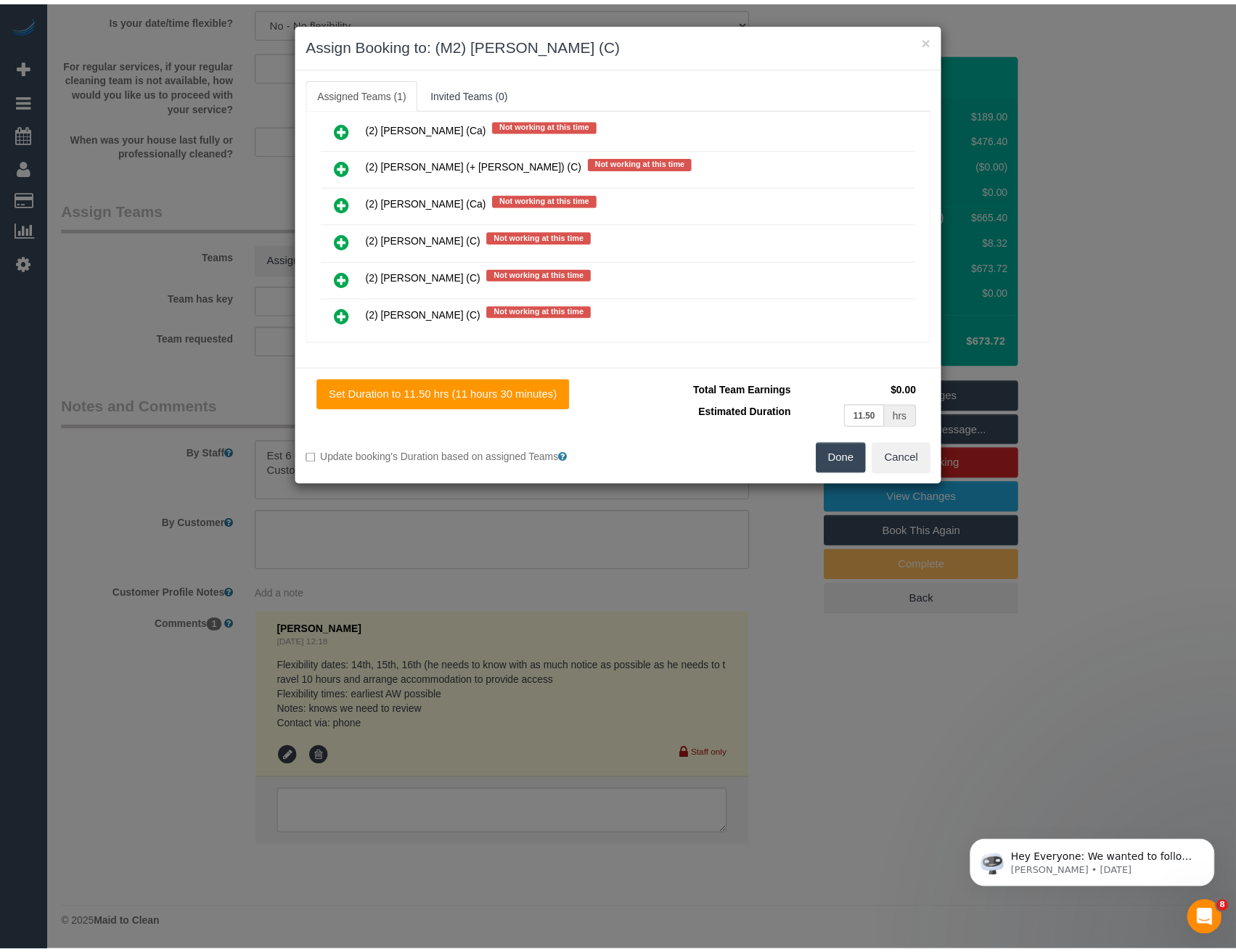
scroll to position [0, 0]
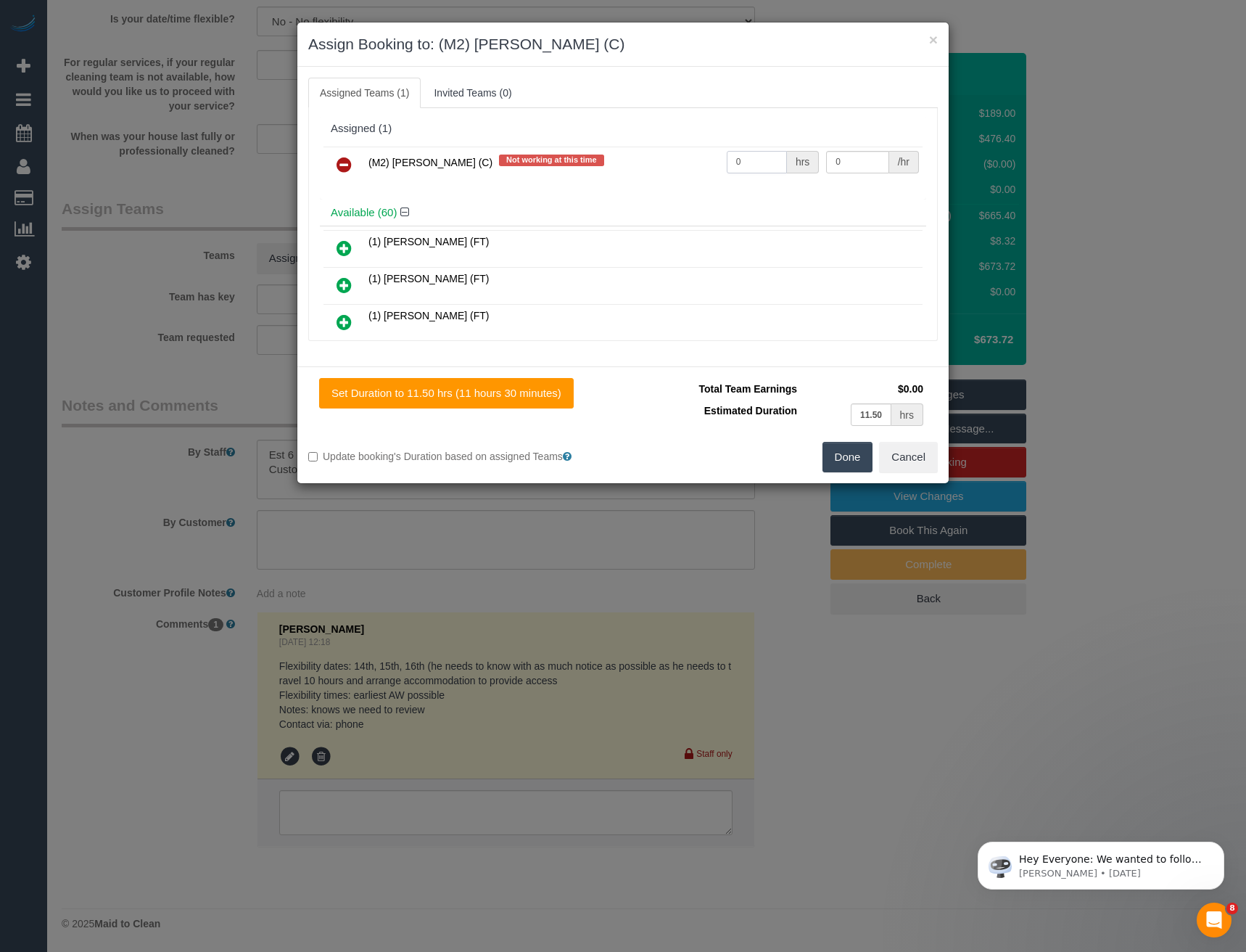
drag, startPoint x: 762, startPoint y: 161, endPoint x: 632, endPoint y: 162, distance: 130.0
click at [641, 165] on tr "(M2) Darshan Gevariya (C) Not working at this time 0 hrs 0 /hr" at bounding box center [623, 165] width 599 height 37
type input "1"
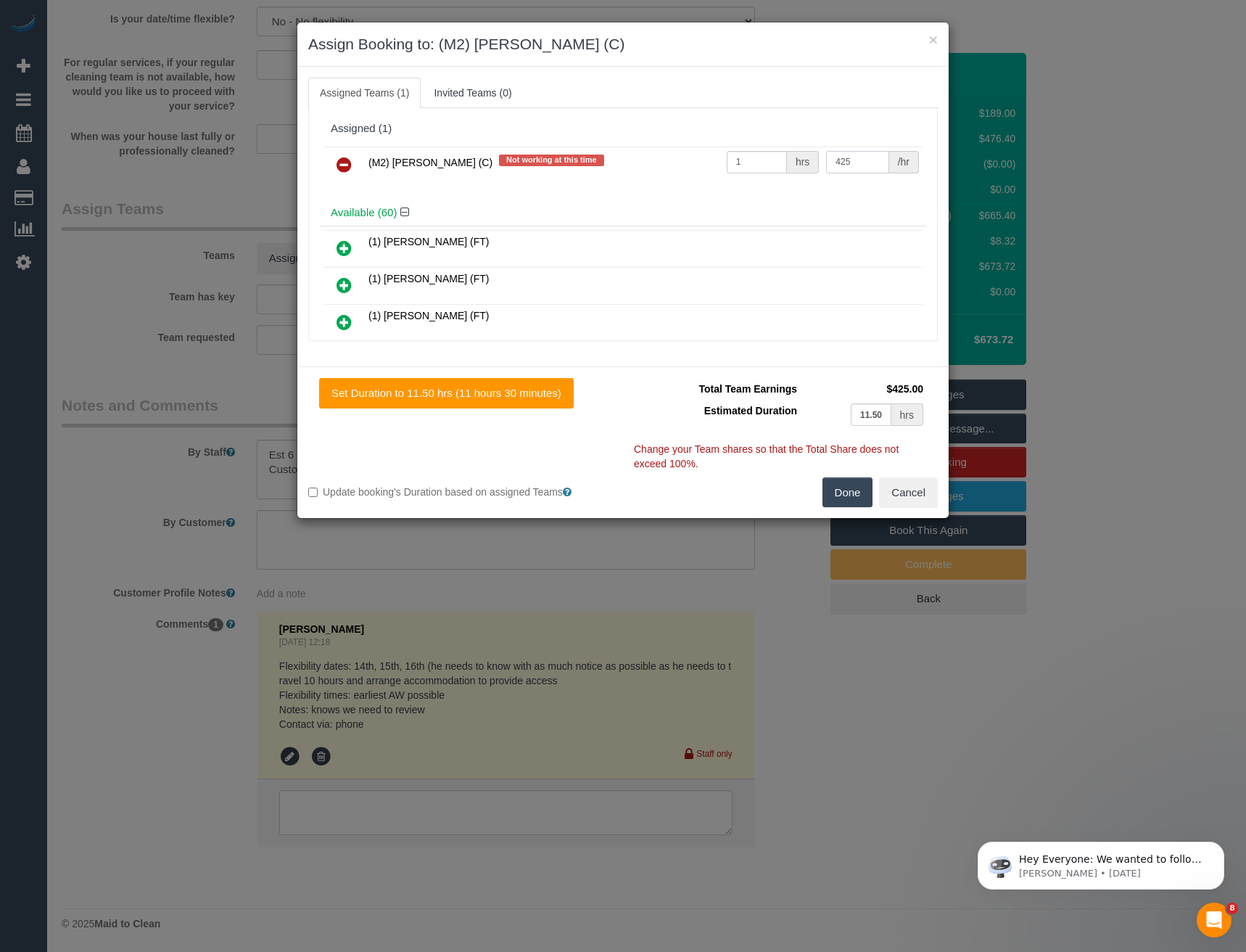
type input "425"
click at [840, 490] on button "Done" at bounding box center [847, 492] width 51 height 30
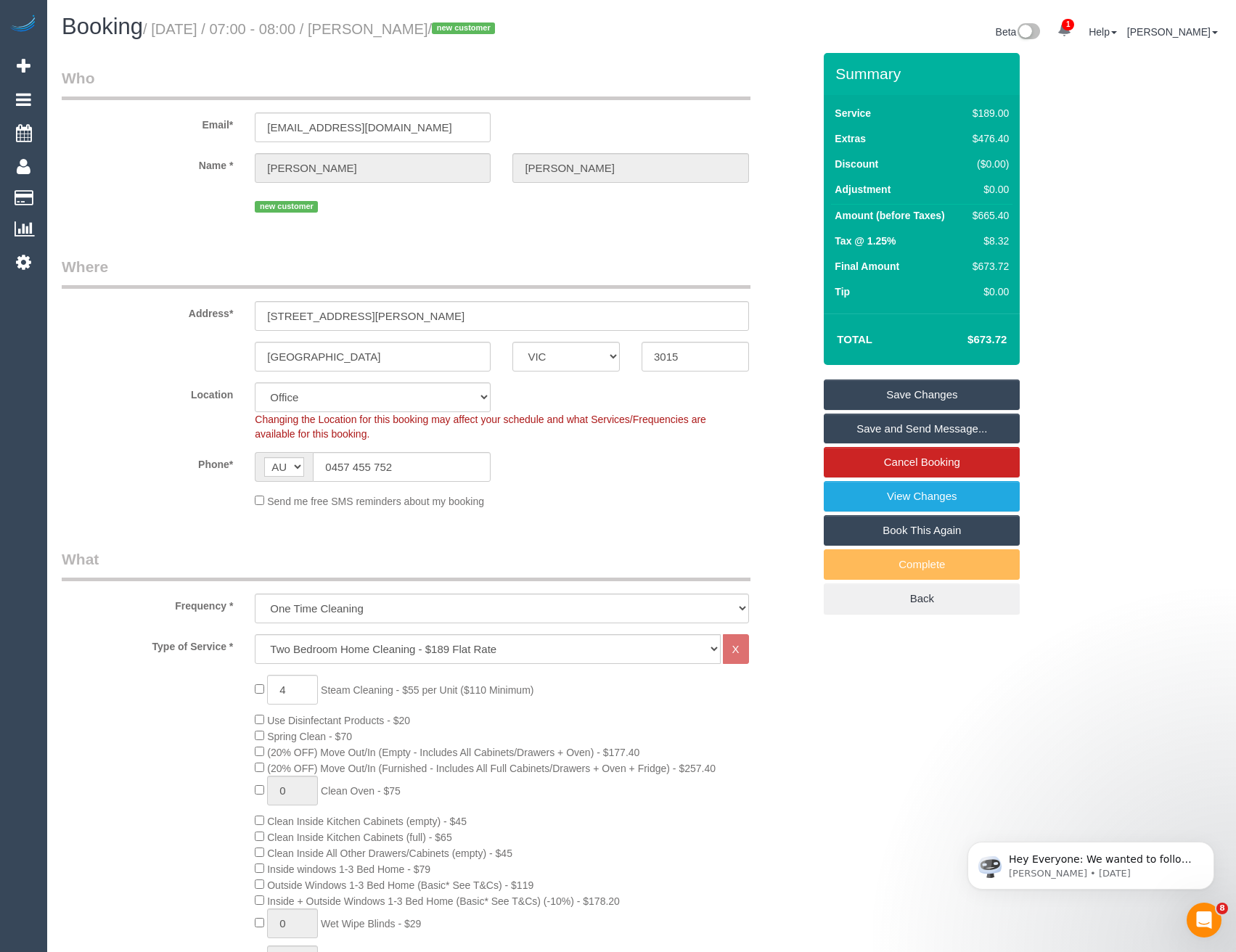
click at [880, 425] on link "Save and Send Message..." at bounding box center [921, 428] width 196 height 30
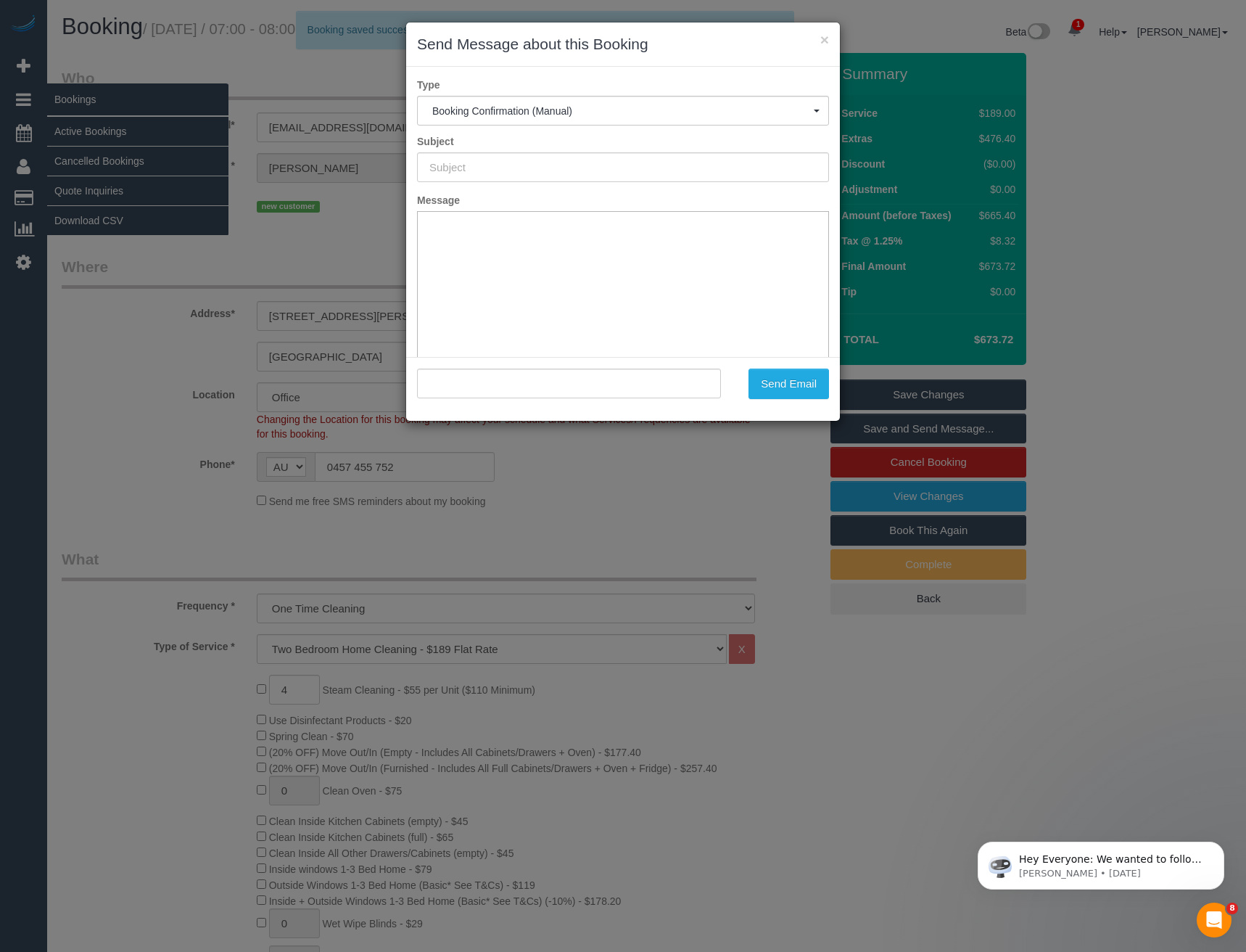
type input "Booking Confirmed"
type input ""Gregory Scully" <scullyg1965@gmail.com>"
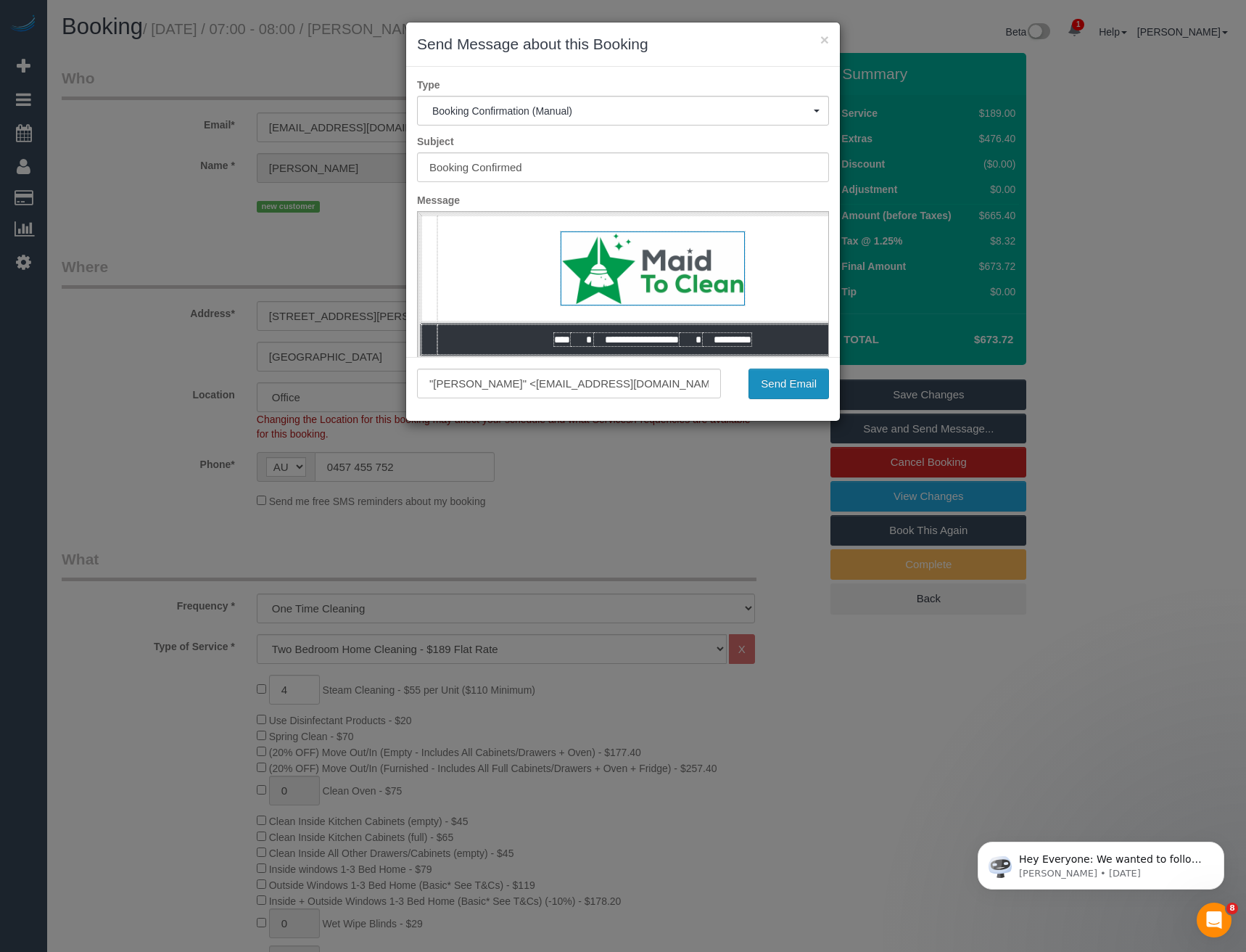
click at [792, 379] on button "Send Email" at bounding box center [789, 383] width 80 height 30
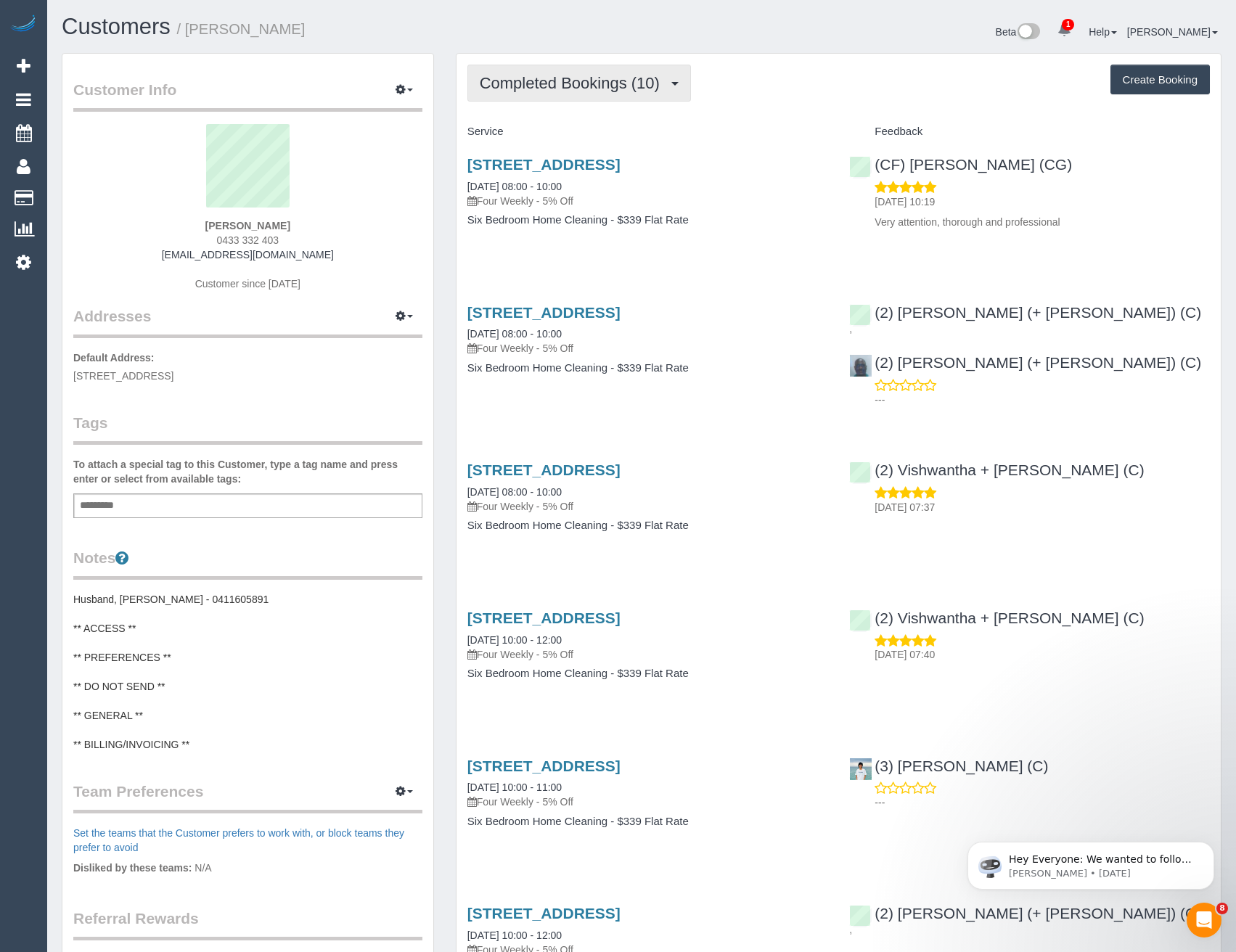
click at [624, 77] on span "Completed Bookings (10)" at bounding box center [573, 83] width 187 height 18
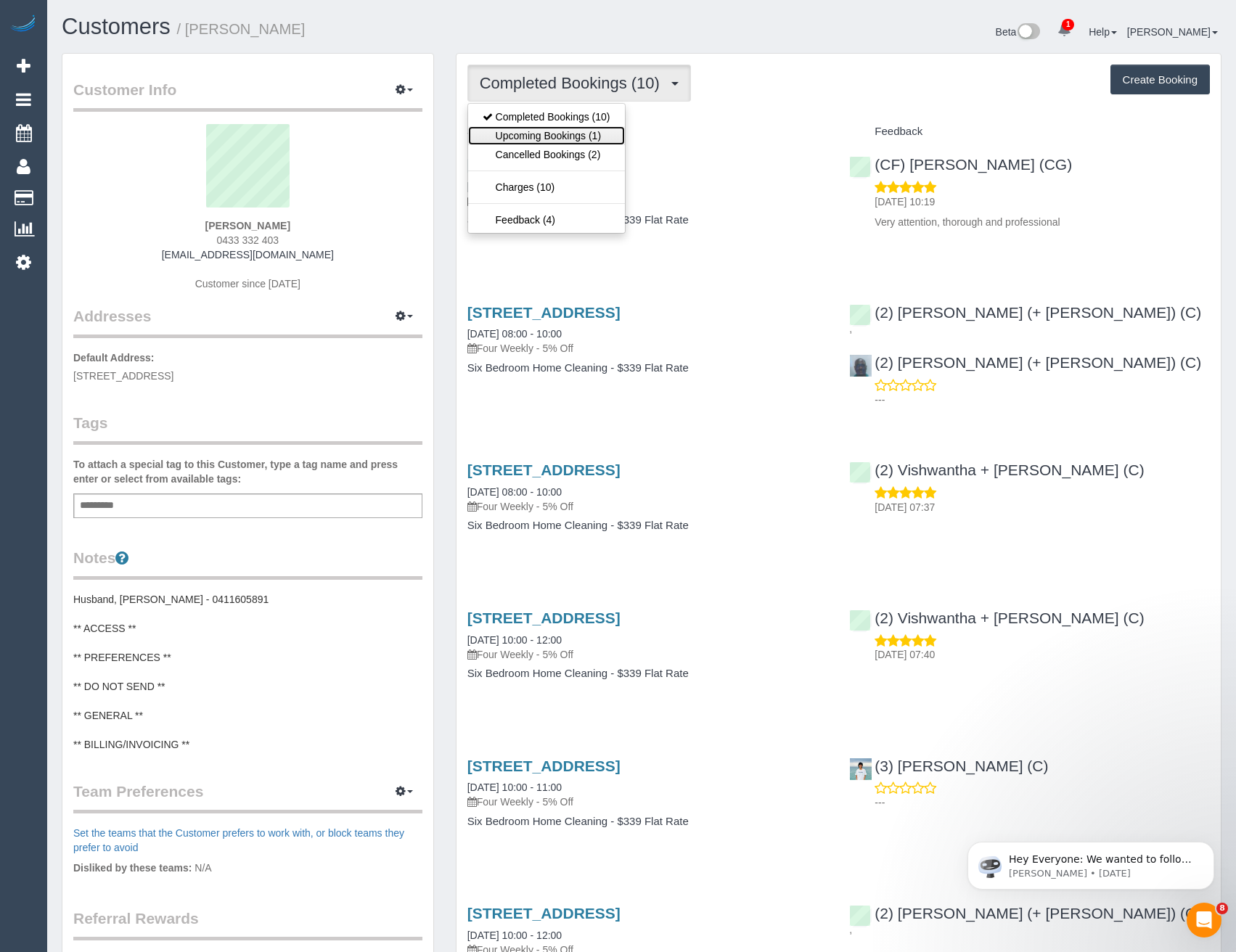
click at [603, 135] on link "Upcoming Bookings (1)" at bounding box center [546, 136] width 157 height 19
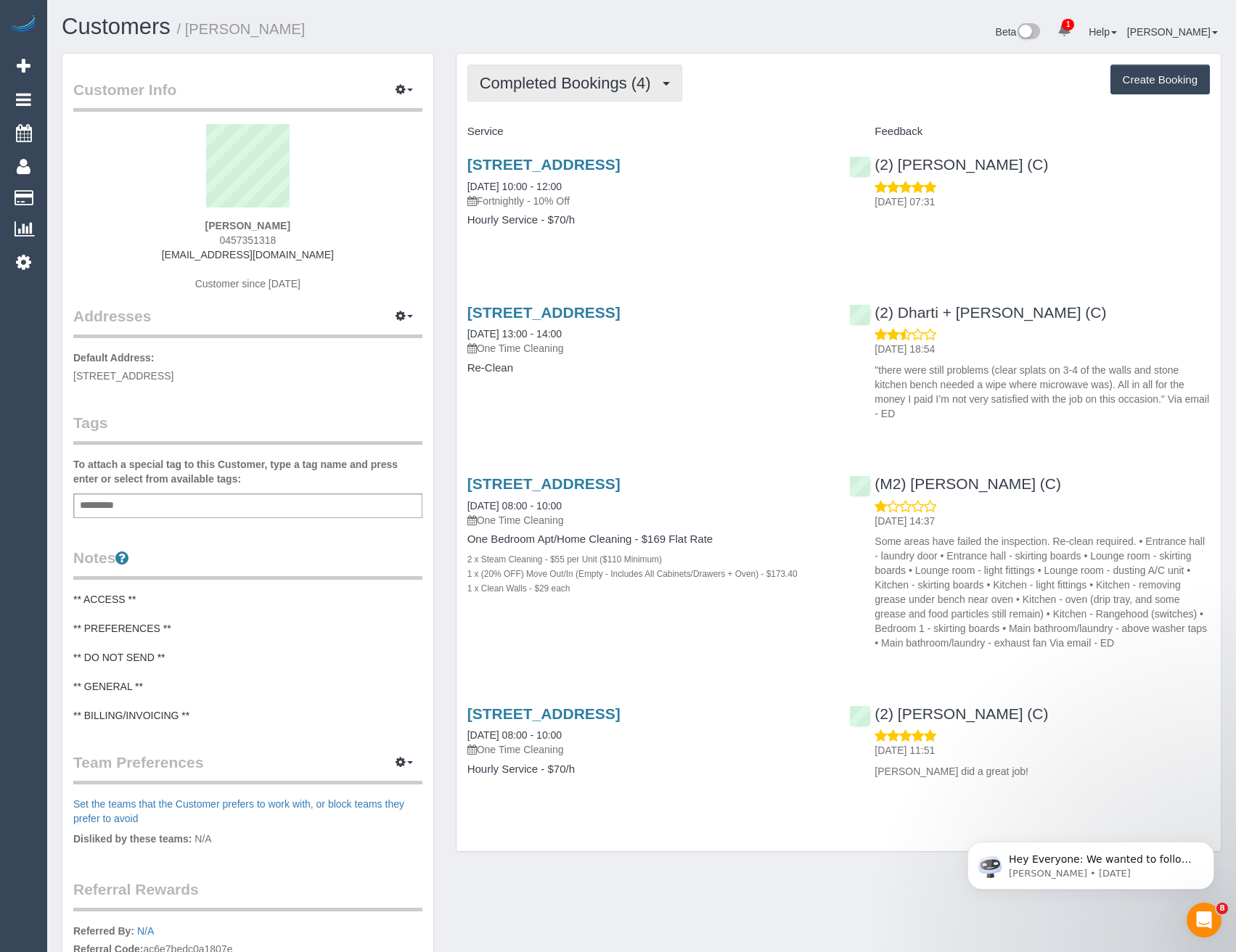
drag, startPoint x: 560, startPoint y: 93, endPoint x: 562, endPoint y: 110, distance: 17.1
click at [560, 93] on button "Completed Bookings (4)" at bounding box center [574, 83] width 215 height 37
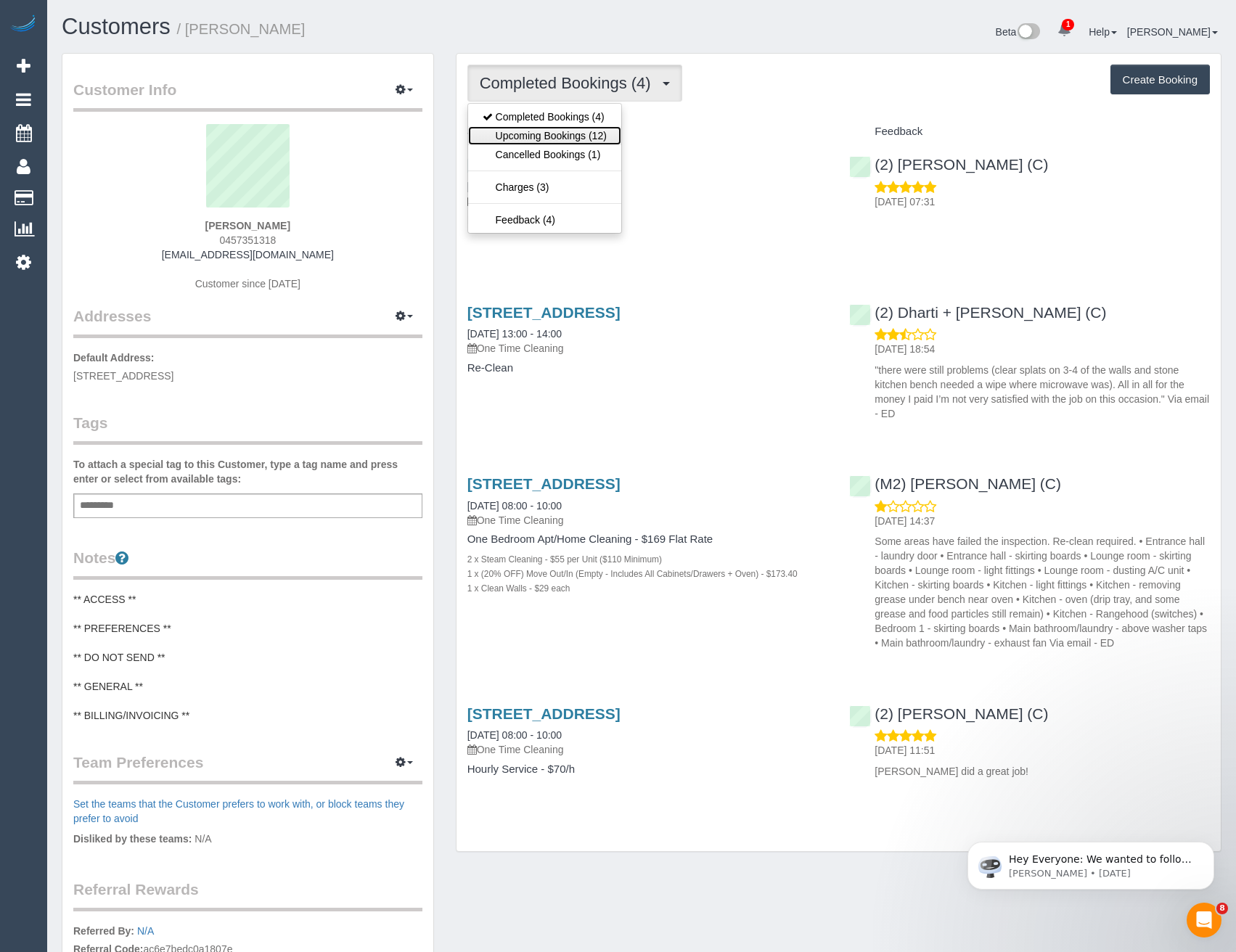
click at [566, 137] on link "Upcoming Bookings (12)" at bounding box center [544, 136] width 153 height 19
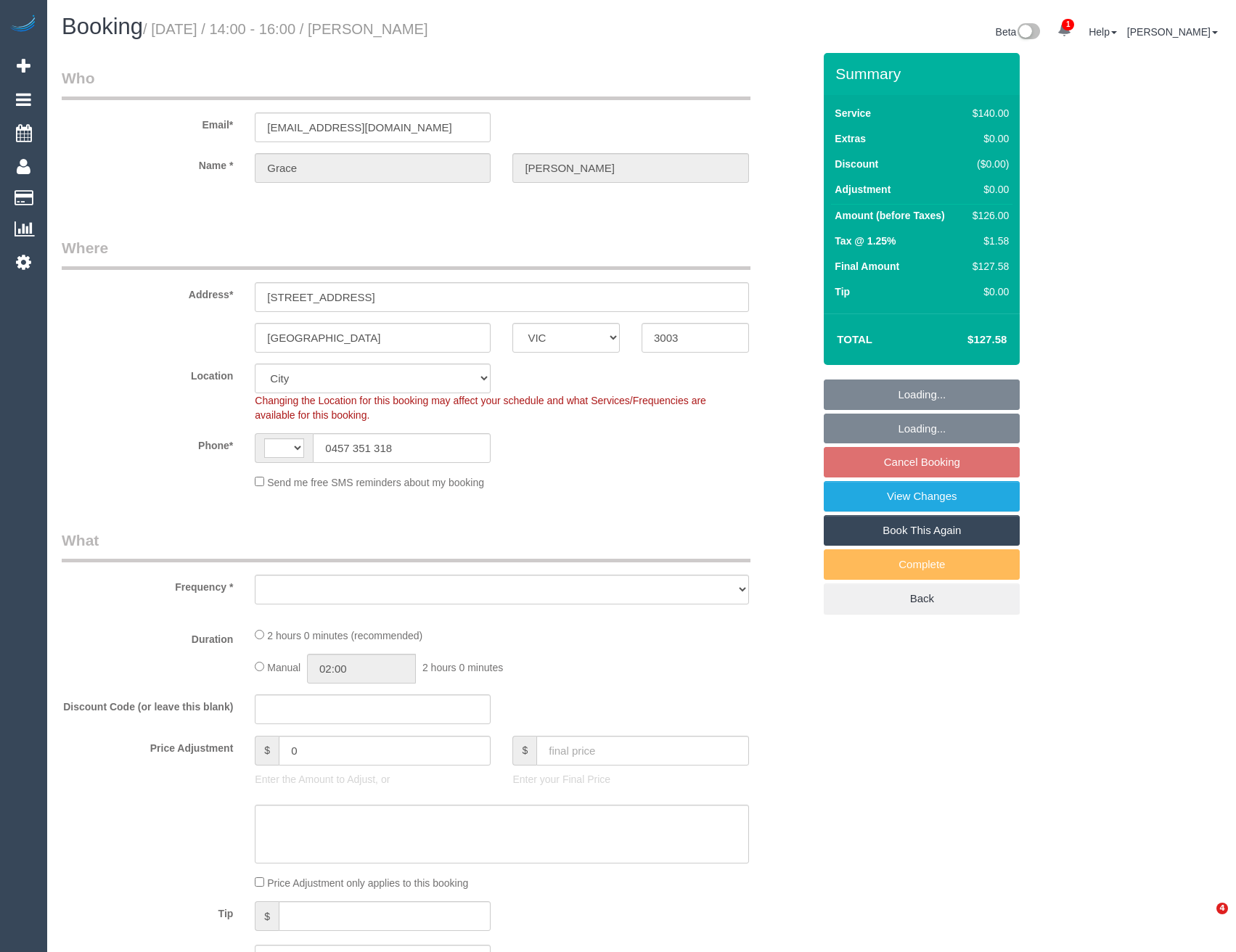
select select "VIC"
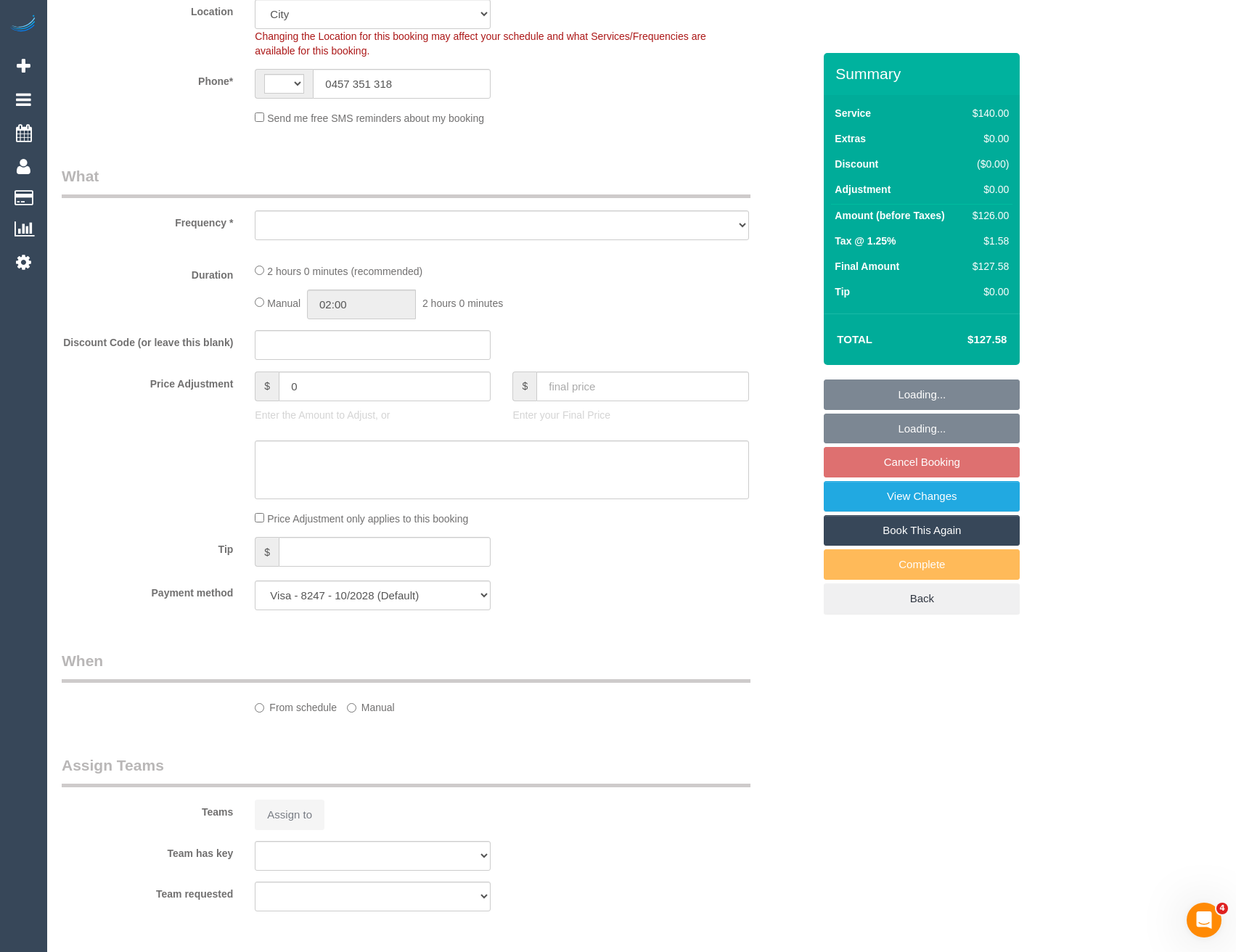
scroll to position [435, 0]
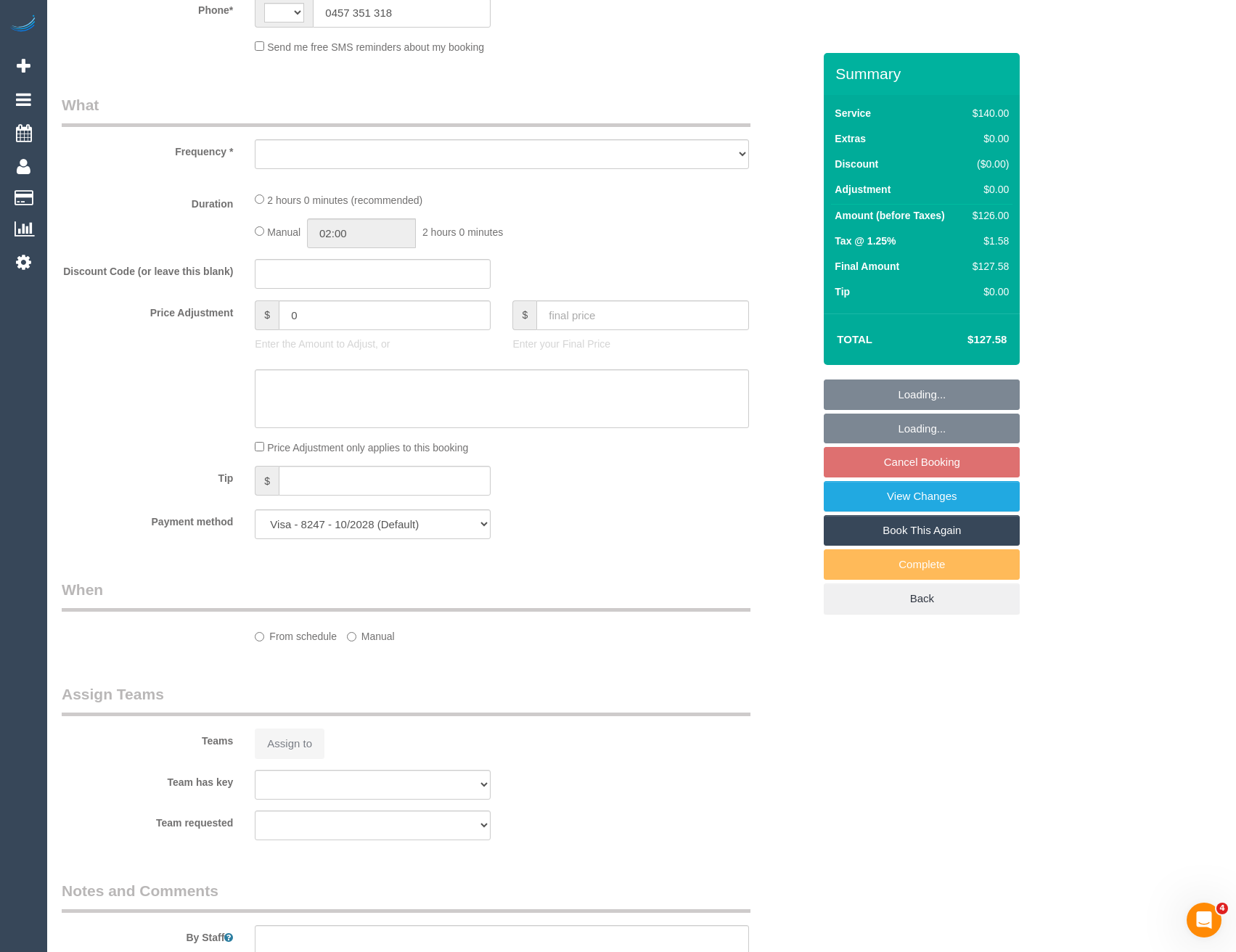
select select "string:AU"
select select "object:876"
select select "number:28"
select select "number:14"
select select "number:19"
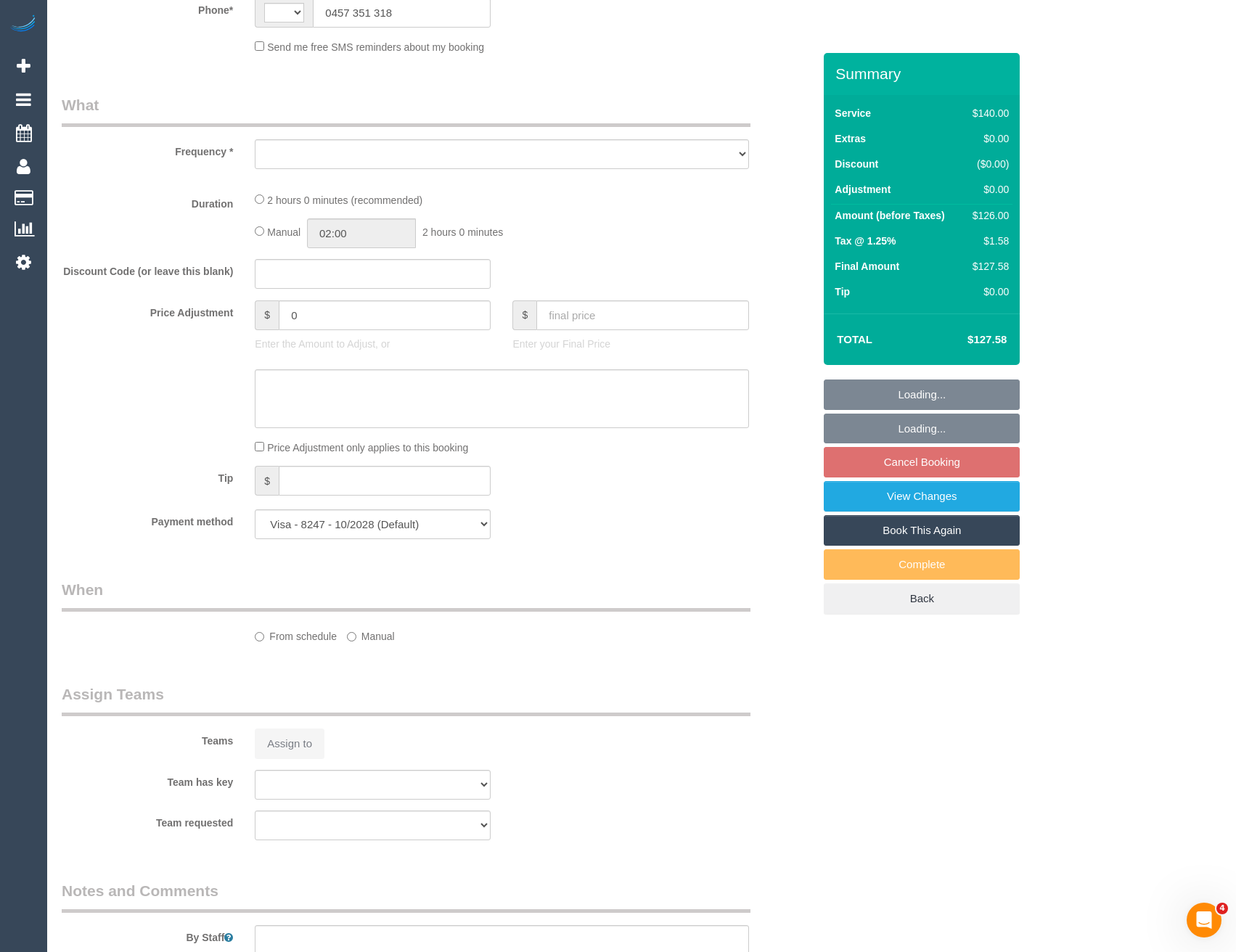
select select "number:25"
select select "number:33"
select select "number:12"
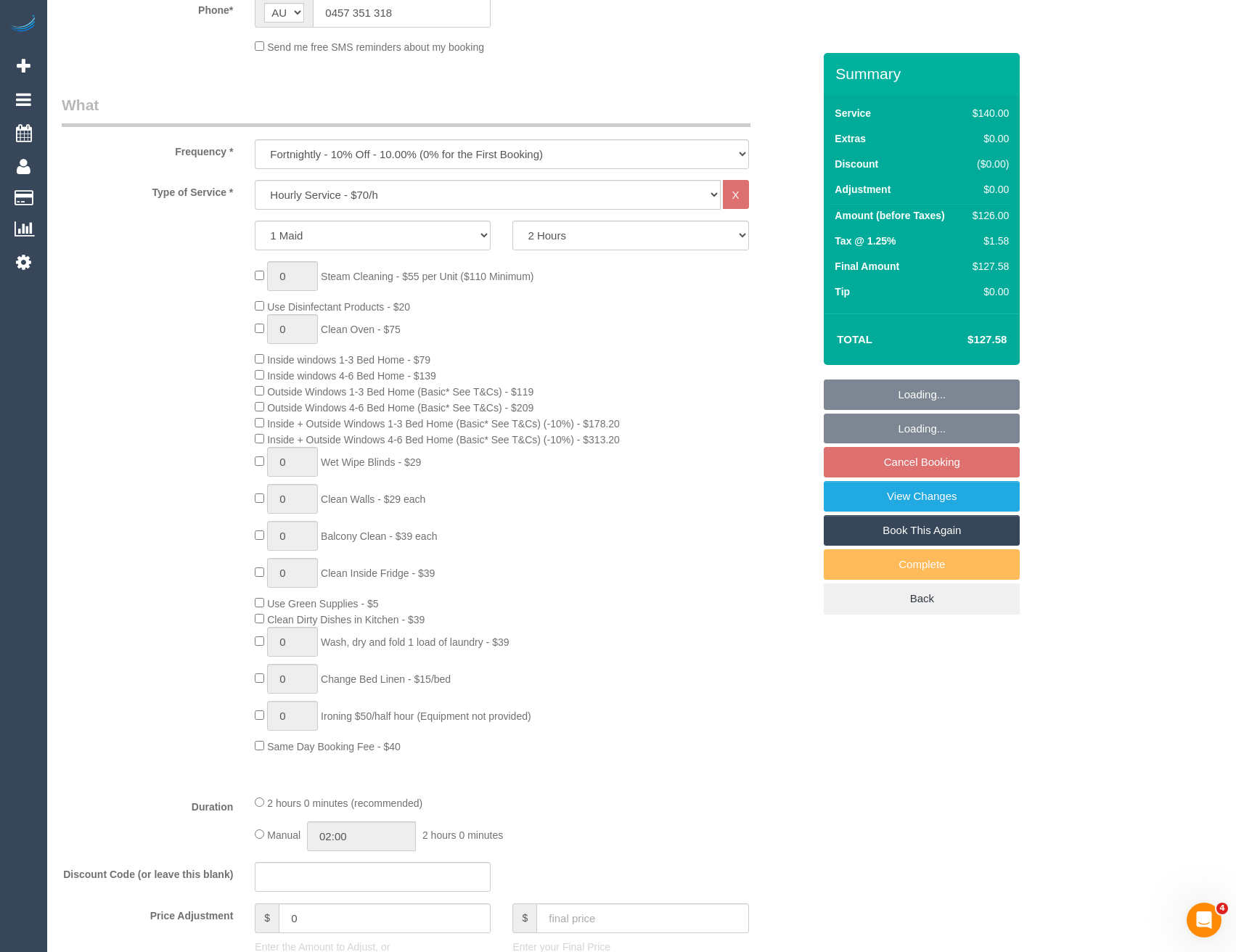
scroll to position [0, 0]
select select "object:885"
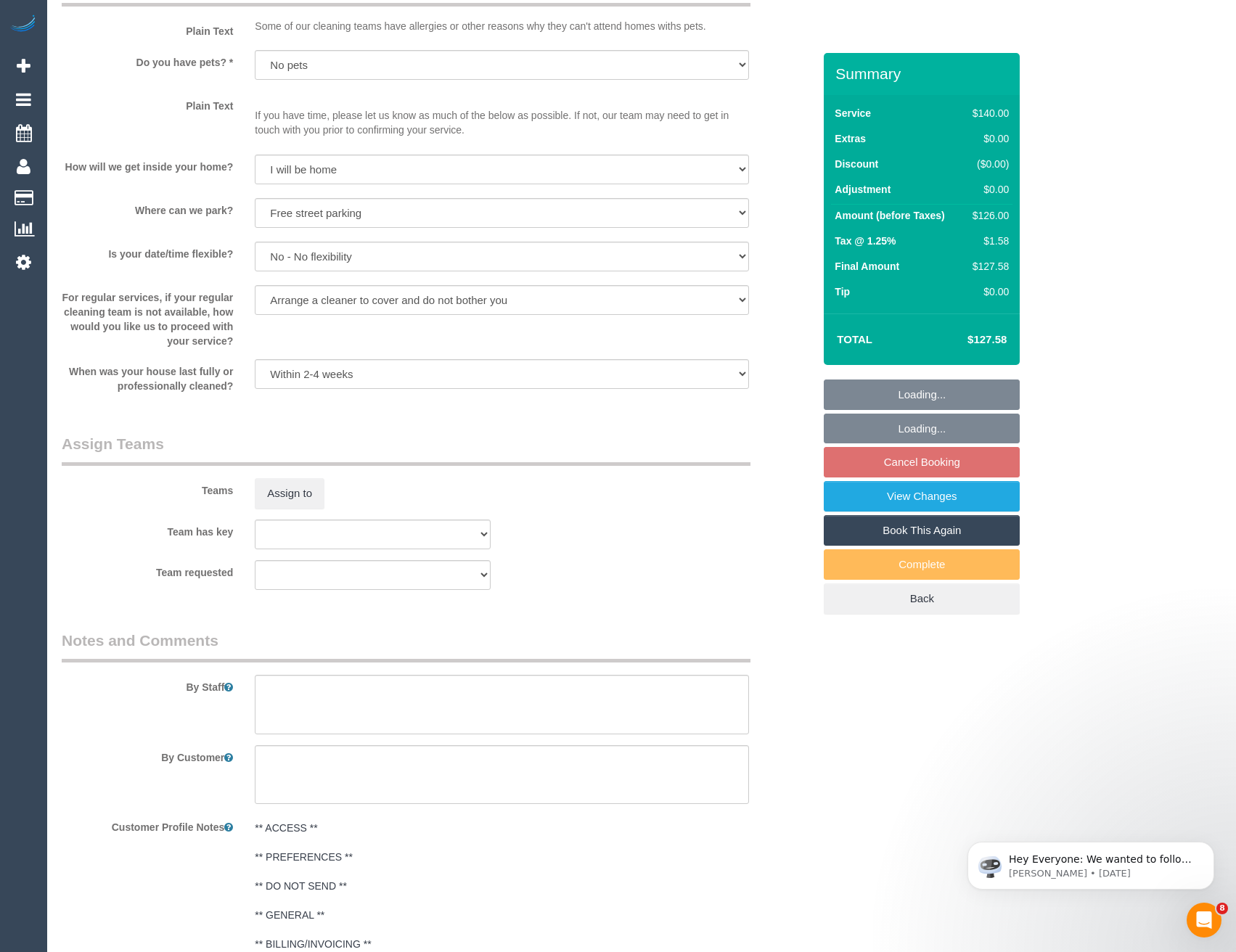
scroll to position [2032, 0]
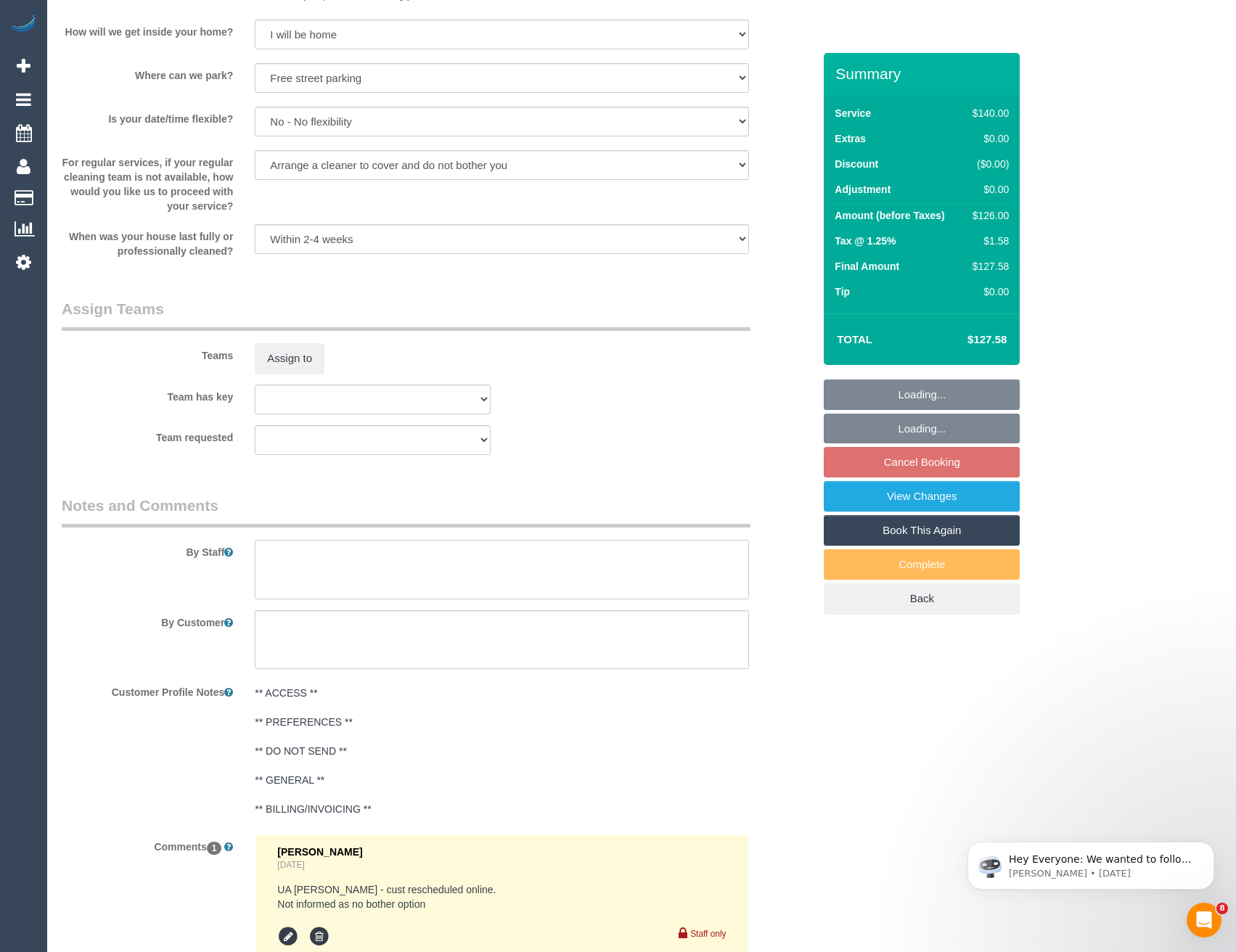
click at [267, 581] on textarea at bounding box center [501, 570] width 494 height 60
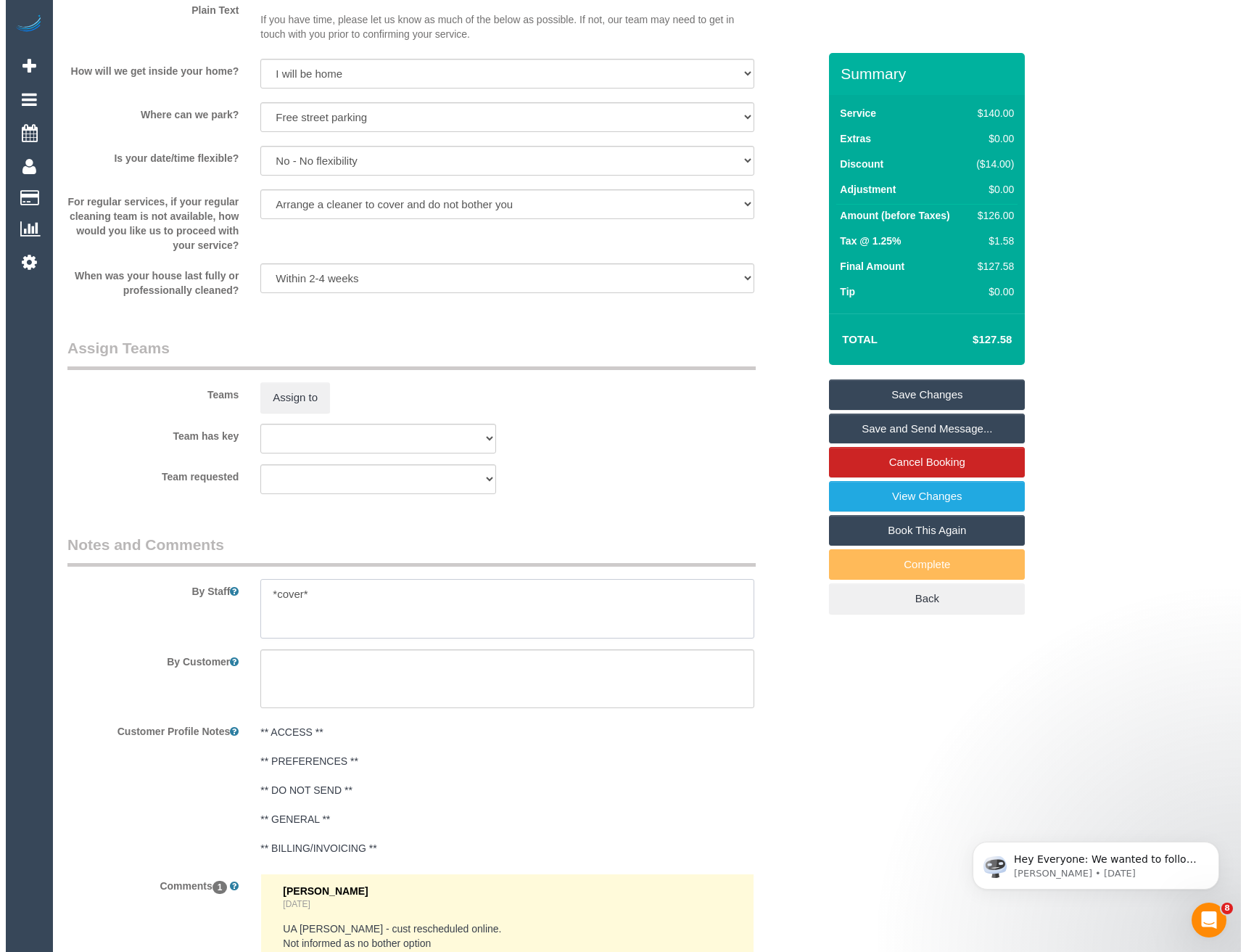
scroll to position [1887, 0]
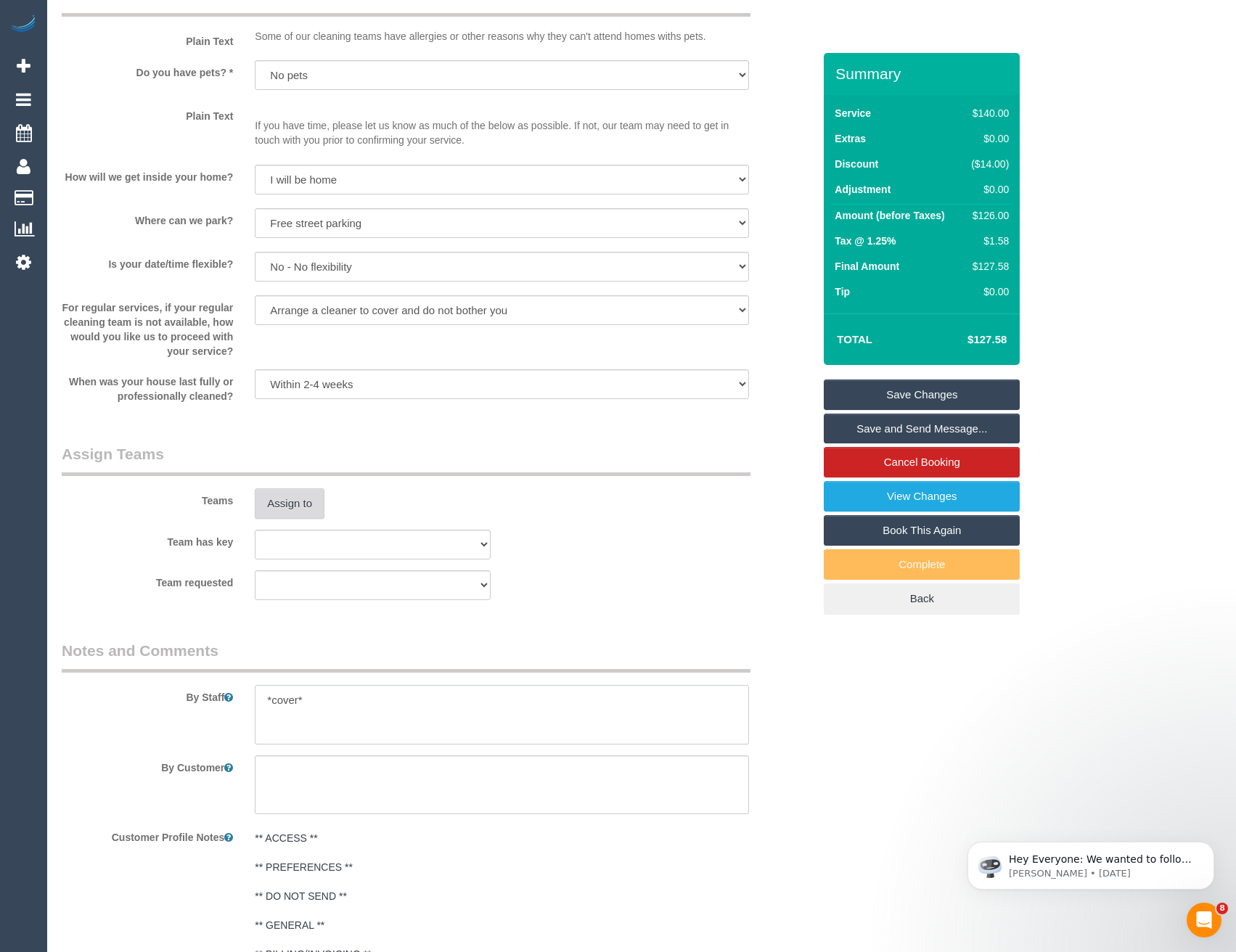
type textarea "*cover*"
click at [306, 505] on button "Assign to" at bounding box center [289, 503] width 70 height 30
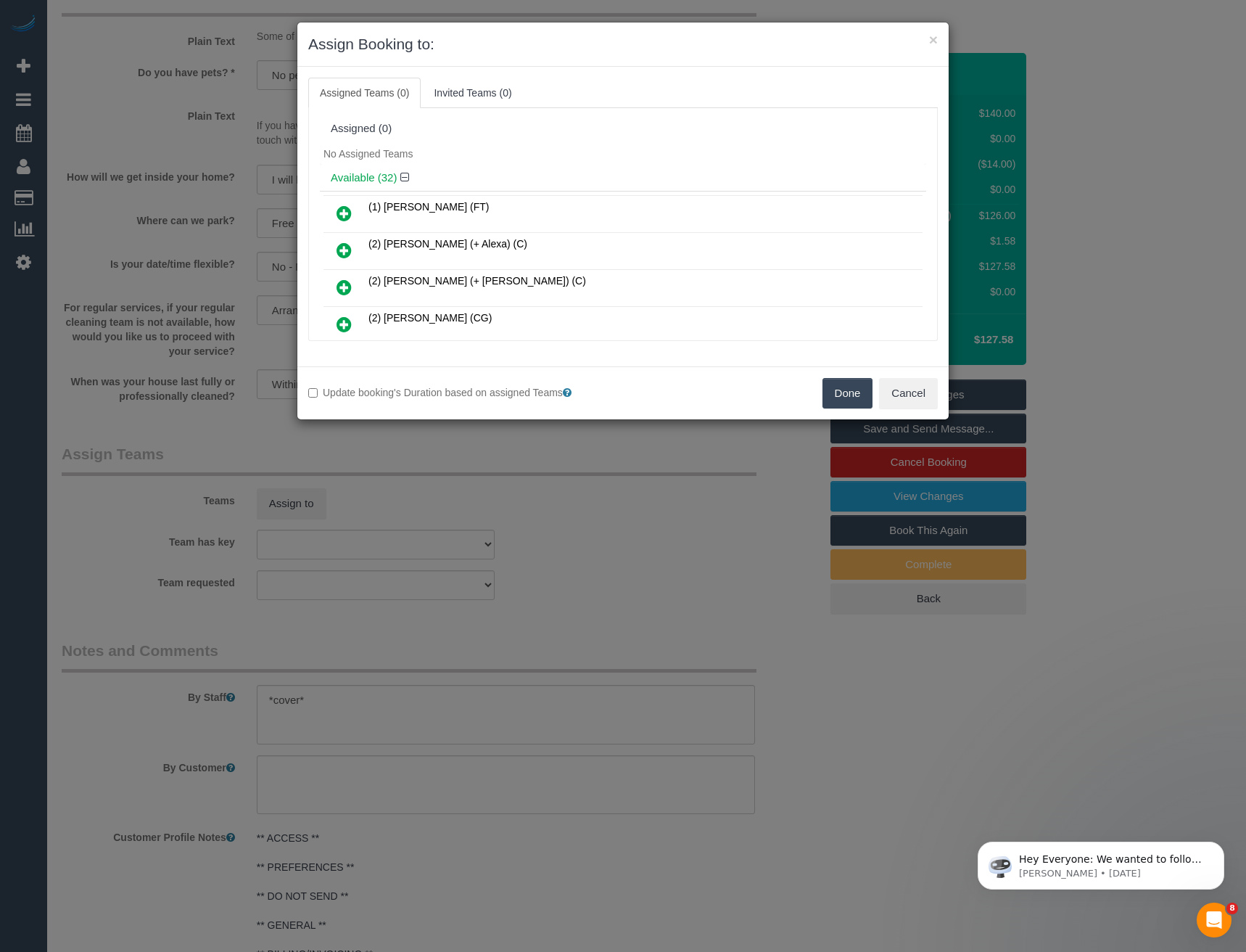
scroll to position [725, 0]
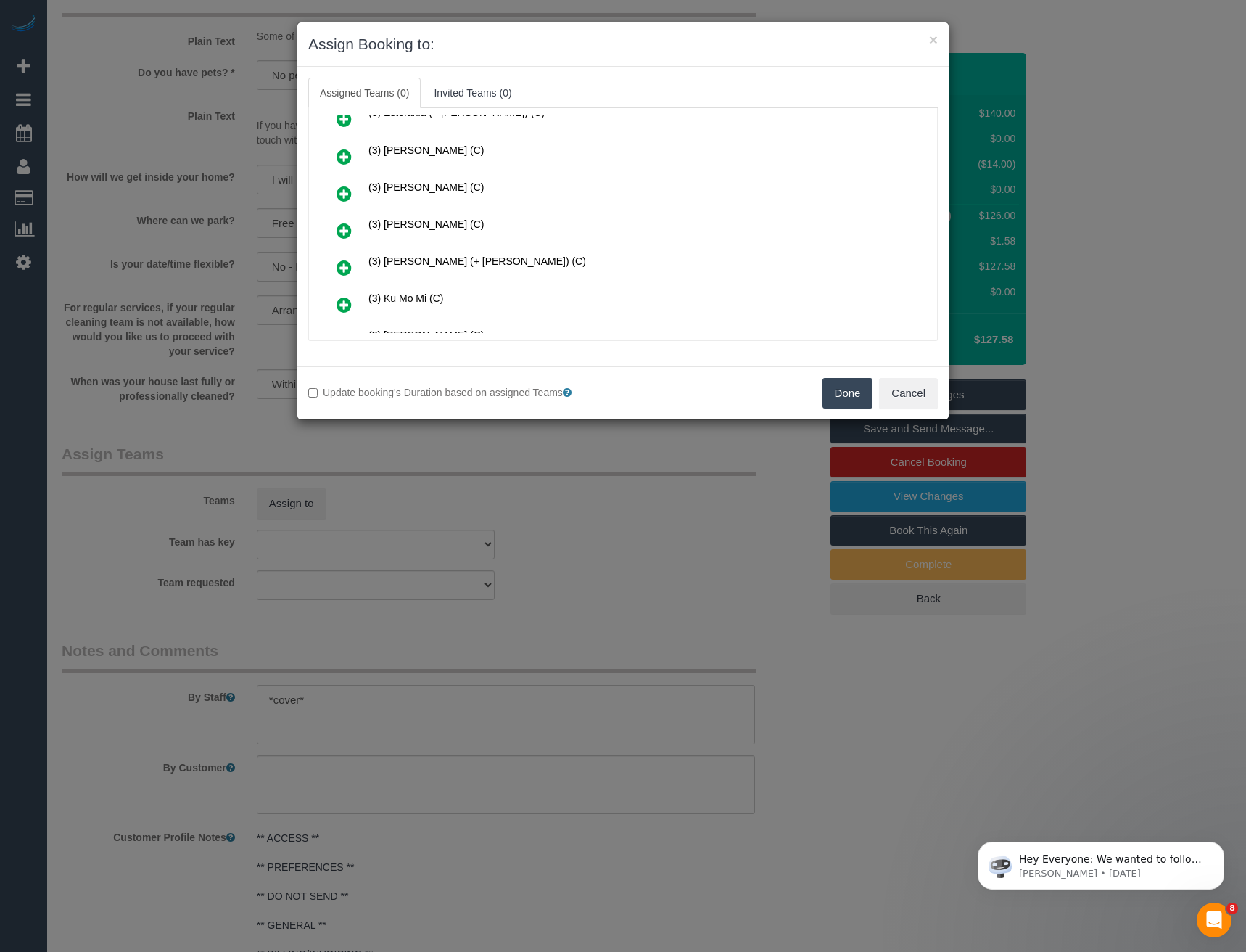
click at [346, 229] on icon at bounding box center [344, 230] width 16 height 17
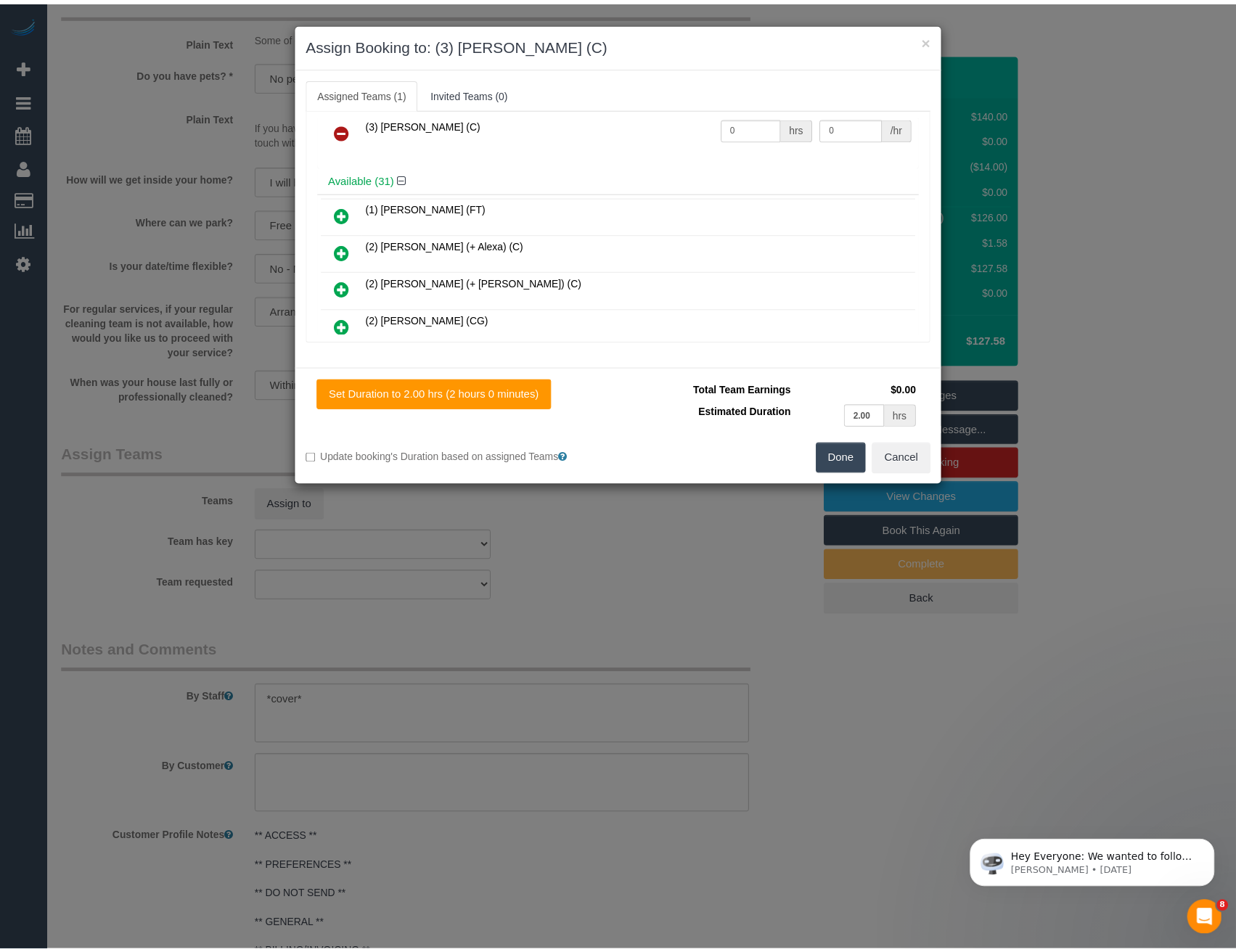
scroll to position [0, 0]
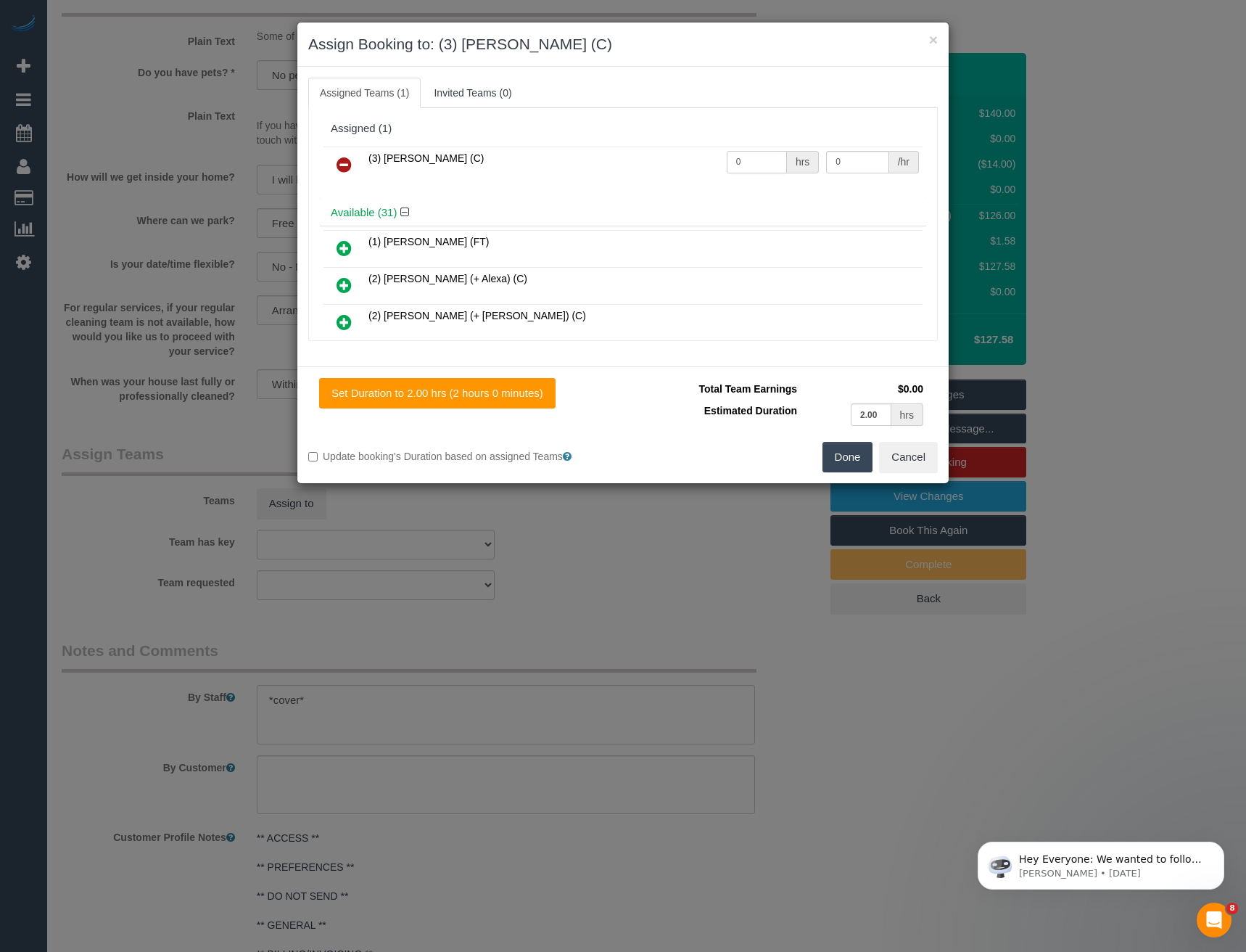
drag, startPoint x: 739, startPoint y: 157, endPoint x: 568, endPoint y: 155, distance: 171.0
click at [572, 158] on tr "(3) Juan Manuel (C) 0 hrs 0 /hr" at bounding box center [623, 165] width 599 height 37
type input "2"
type input "35"
click at [835, 453] on button "Done" at bounding box center [847, 457] width 51 height 30
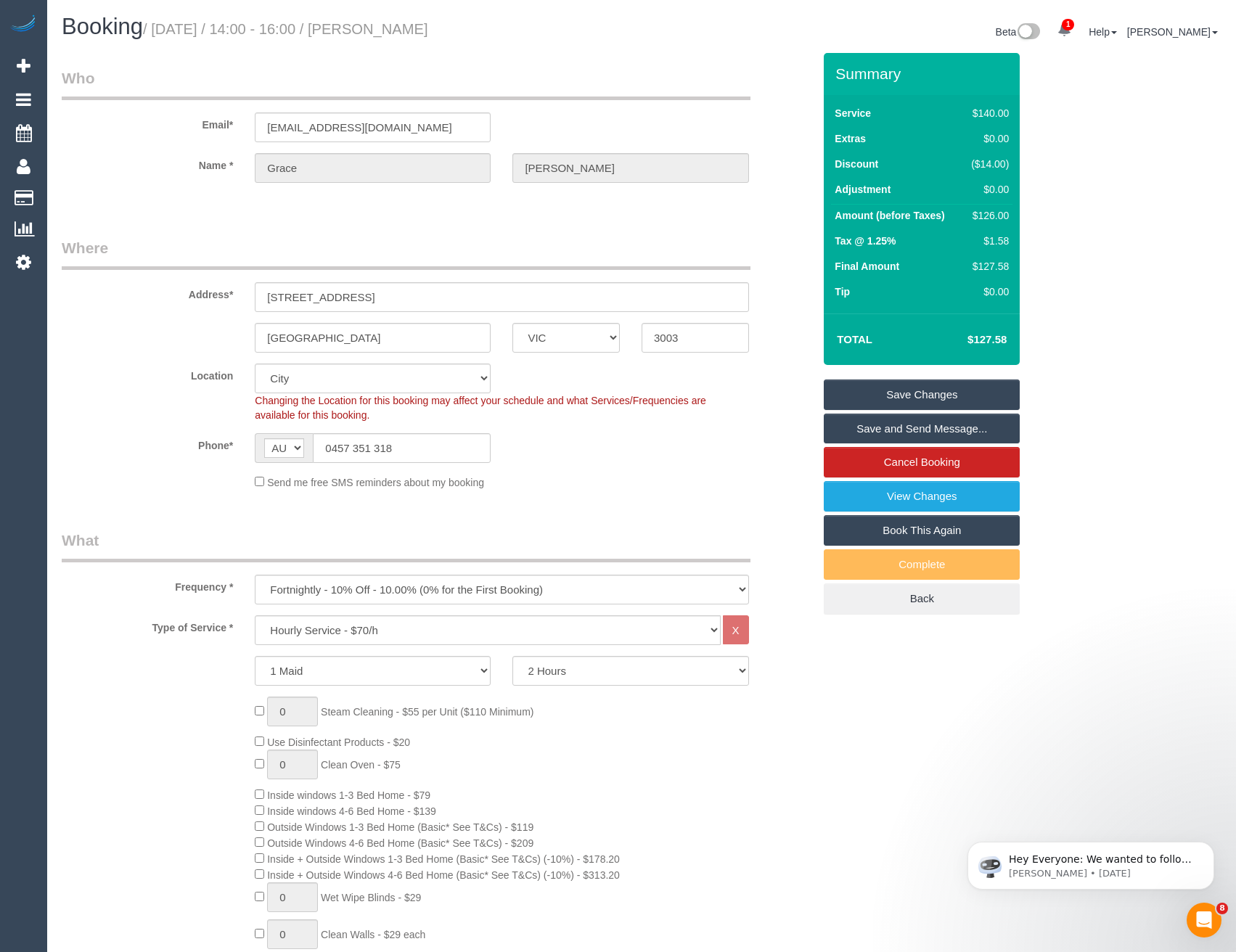
click at [864, 430] on link "Save and Send Message..." at bounding box center [921, 428] width 196 height 30
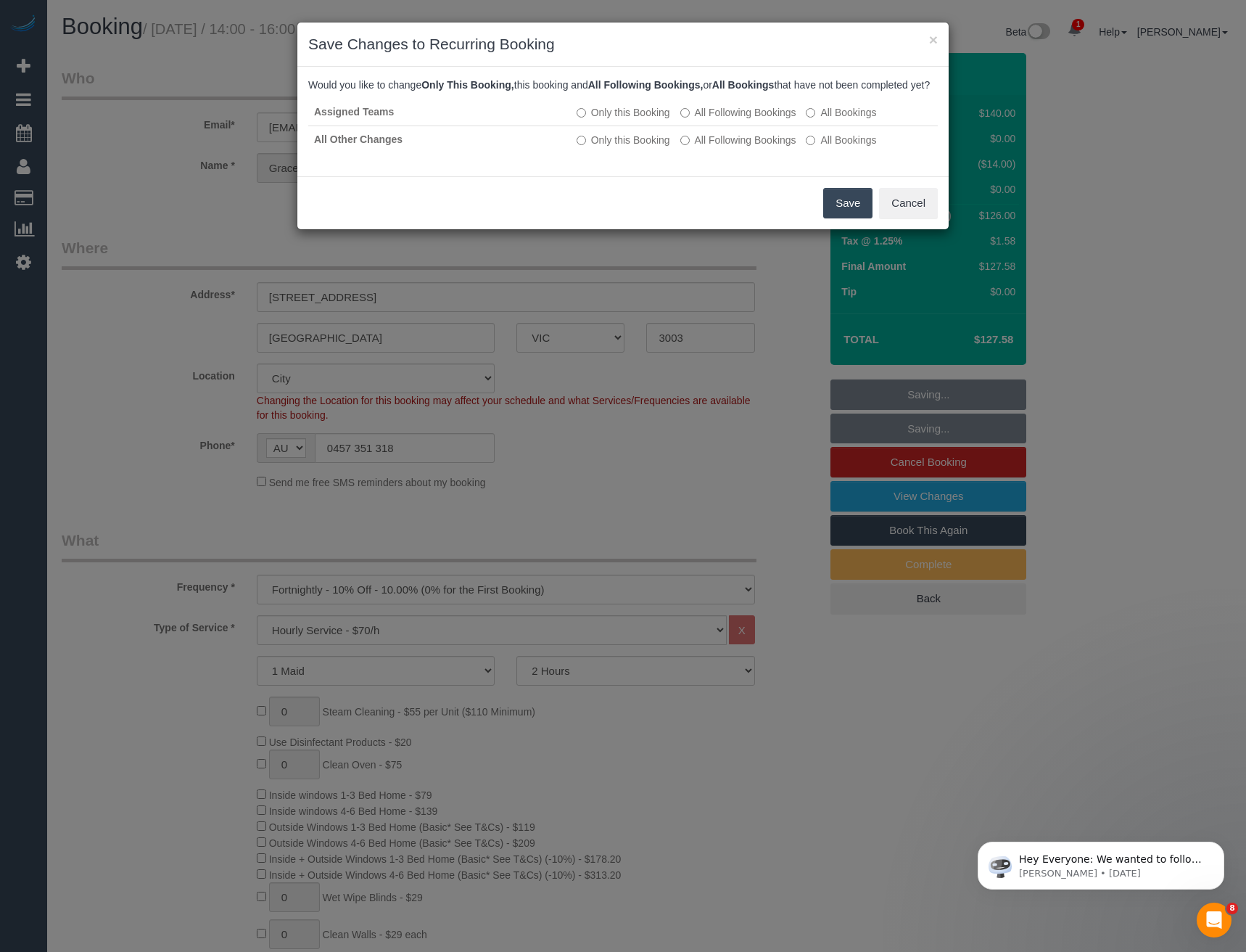
click at [853, 217] on button "Save" at bounding box center [847, 203] width 49 height 30
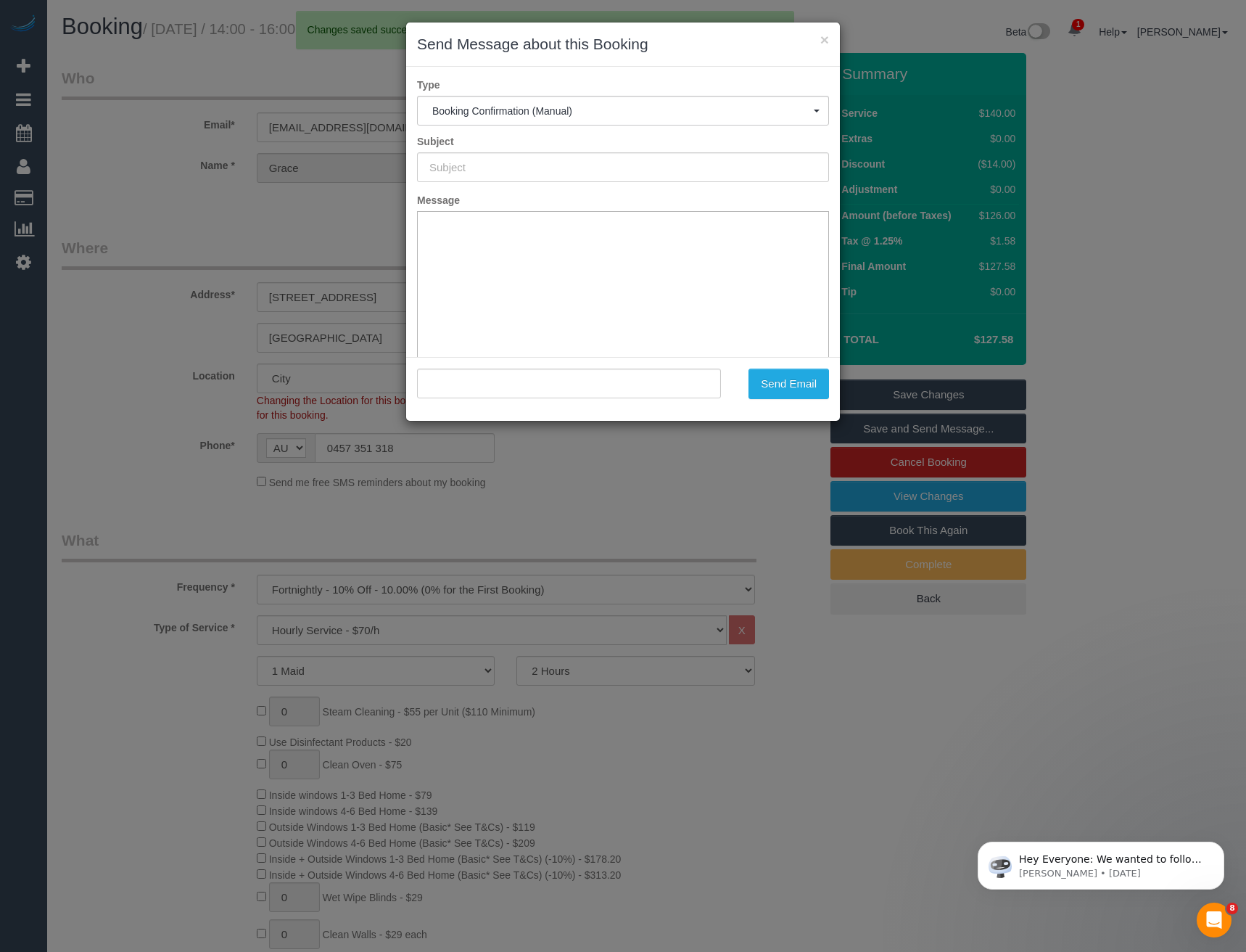
type input "Booking Confirmed"
type input ""Grace Casey" <gracecasey@icloud.com>"
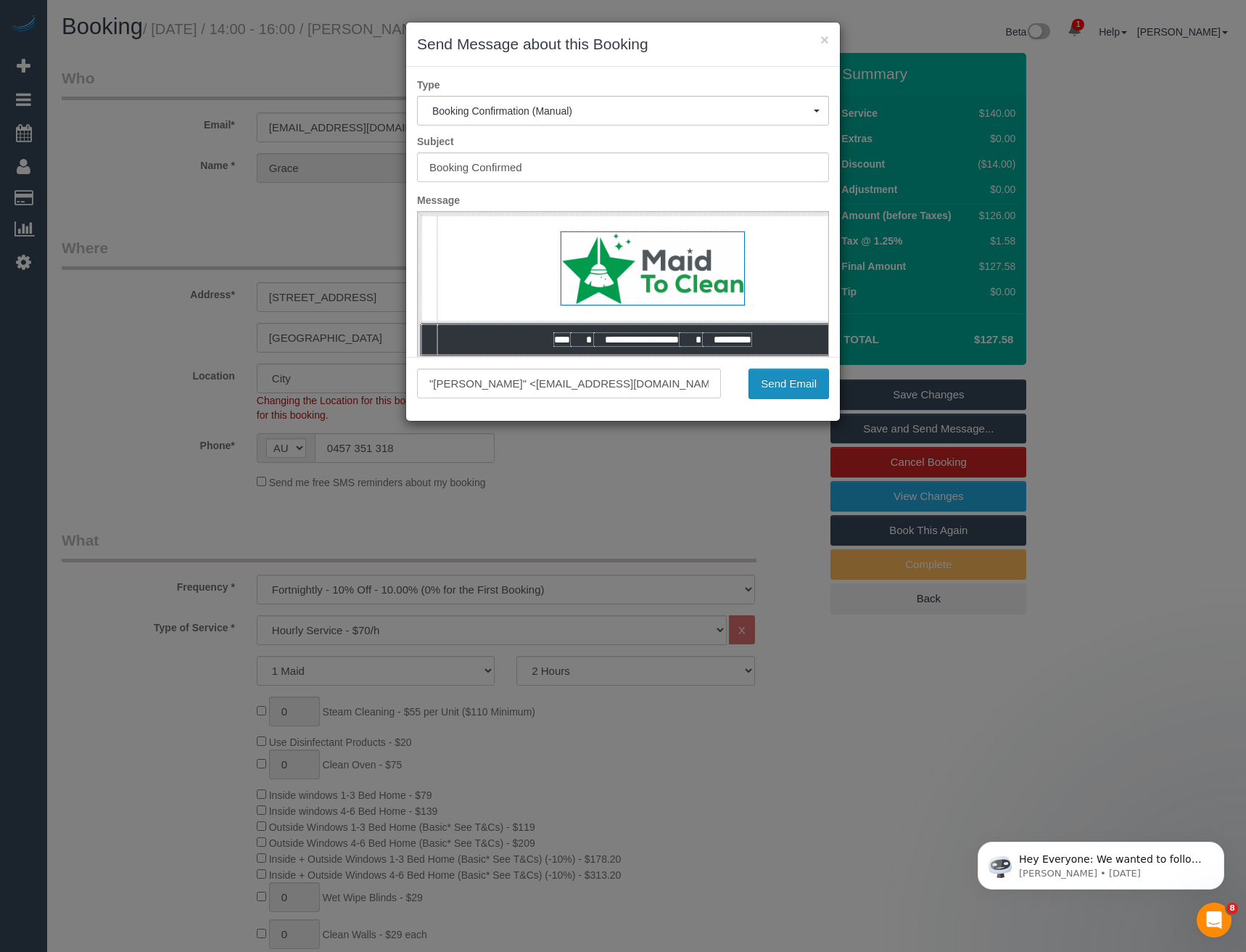
click at [786, 388] on button "Send Email" at bounding box center [789, 383] width 80 height 30
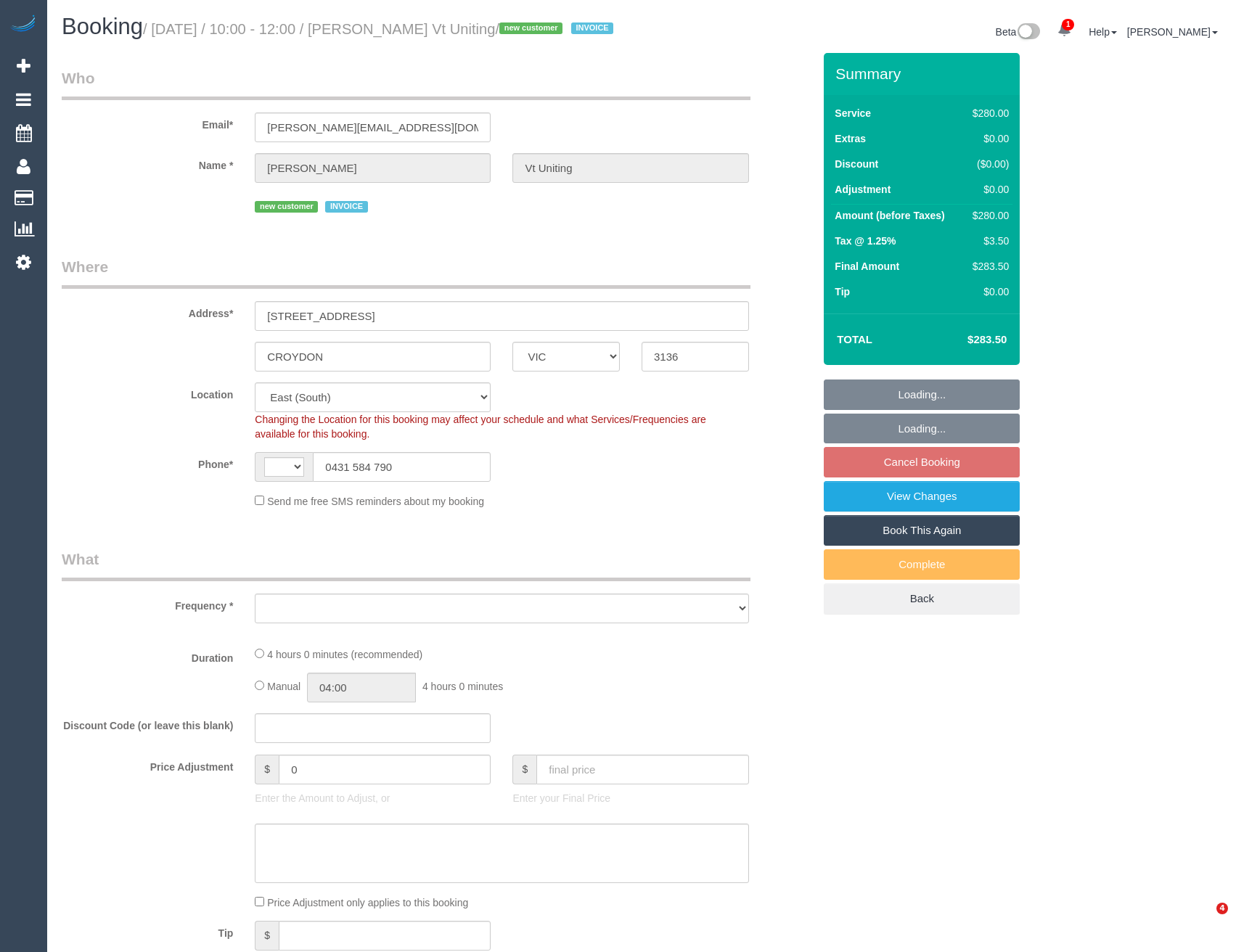
select select "VIC"
select select "string:AU"
select select "object:891"
select select "240"
select select "number:28"
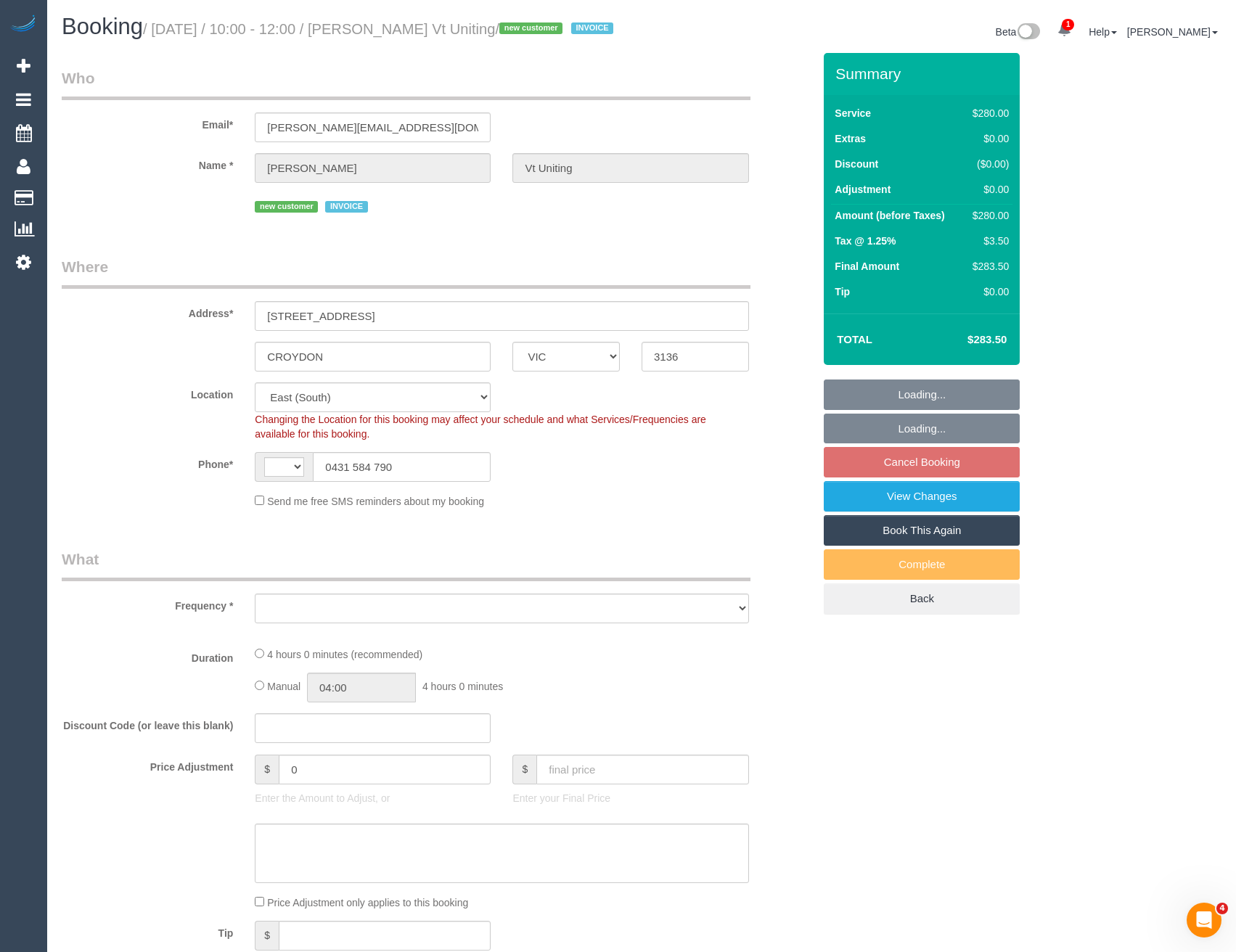
select select "number:14"
select select "number:19"
select select "number:22"
select select "number:35"
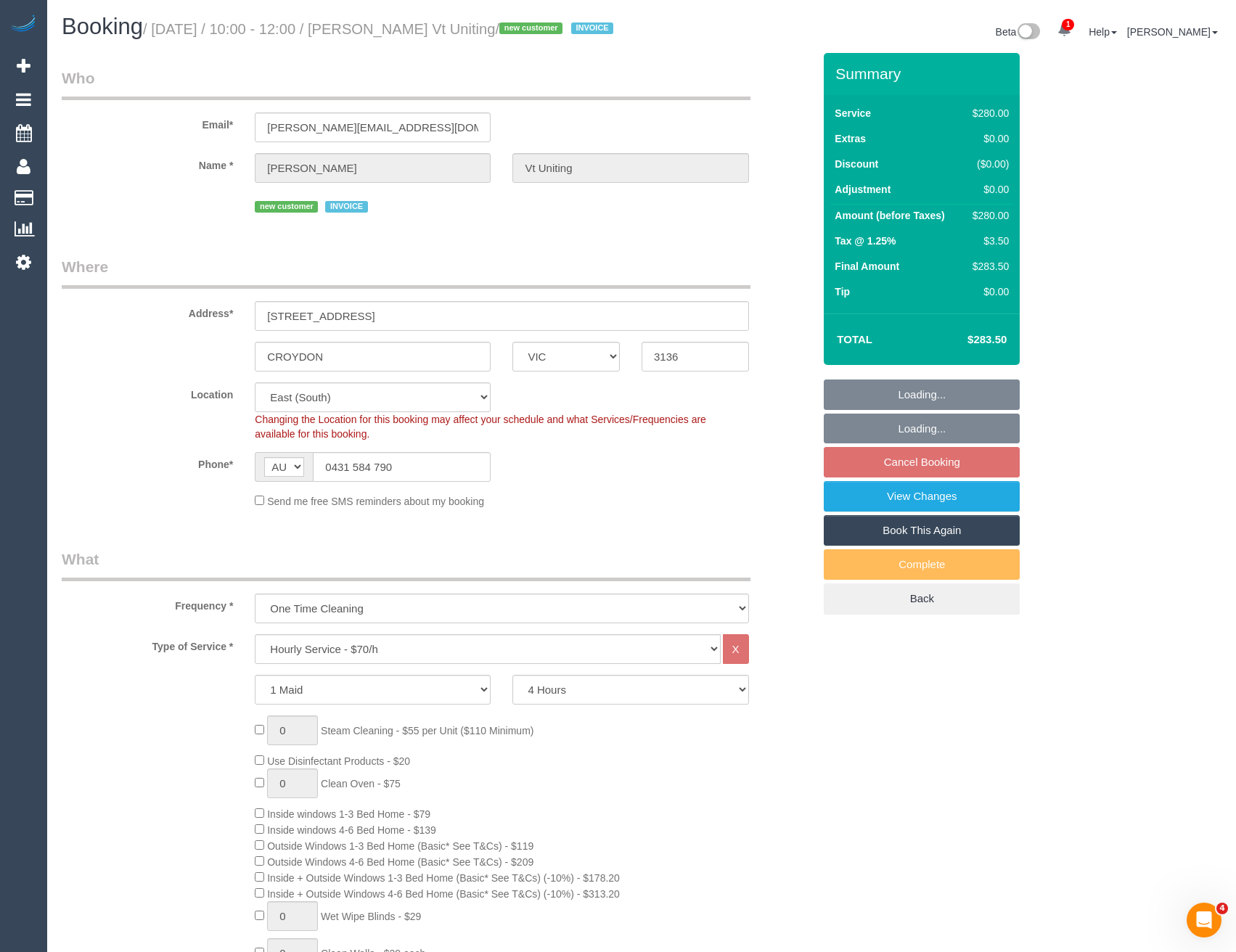
select select "object:910"
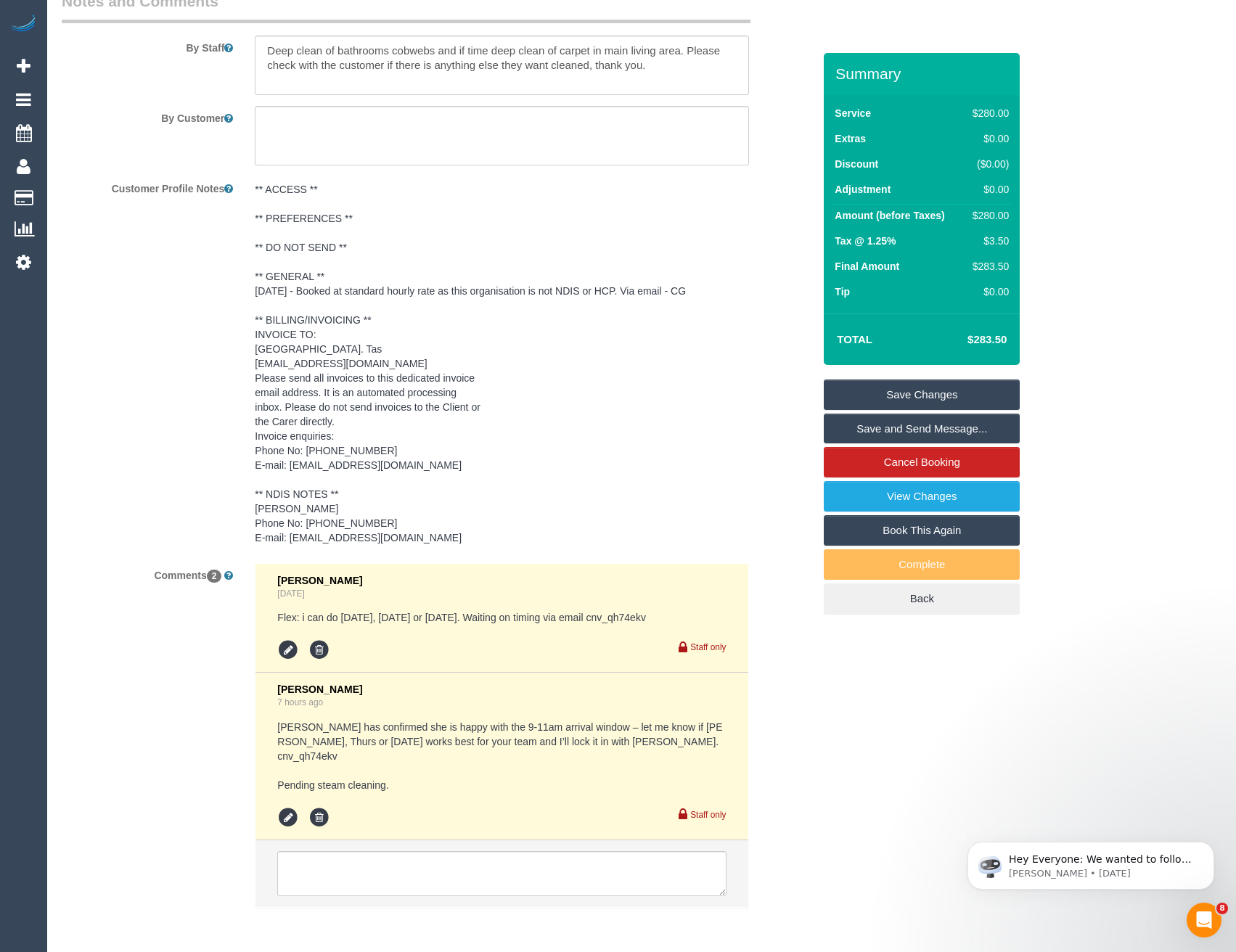
scroll to position [2594, 0]
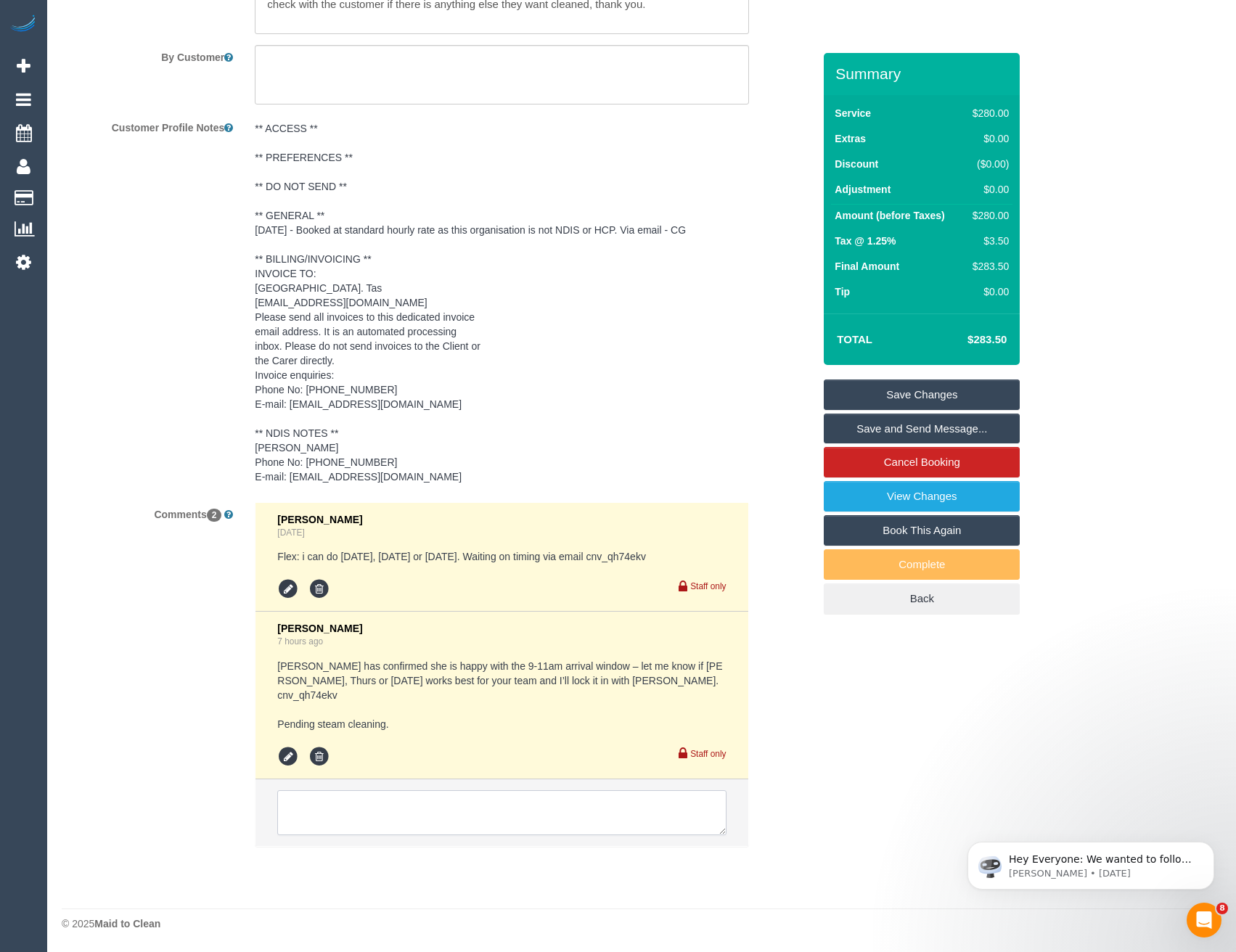
click at [383, 818] on textarea at bounding box center [501, 813] width 449 height 45
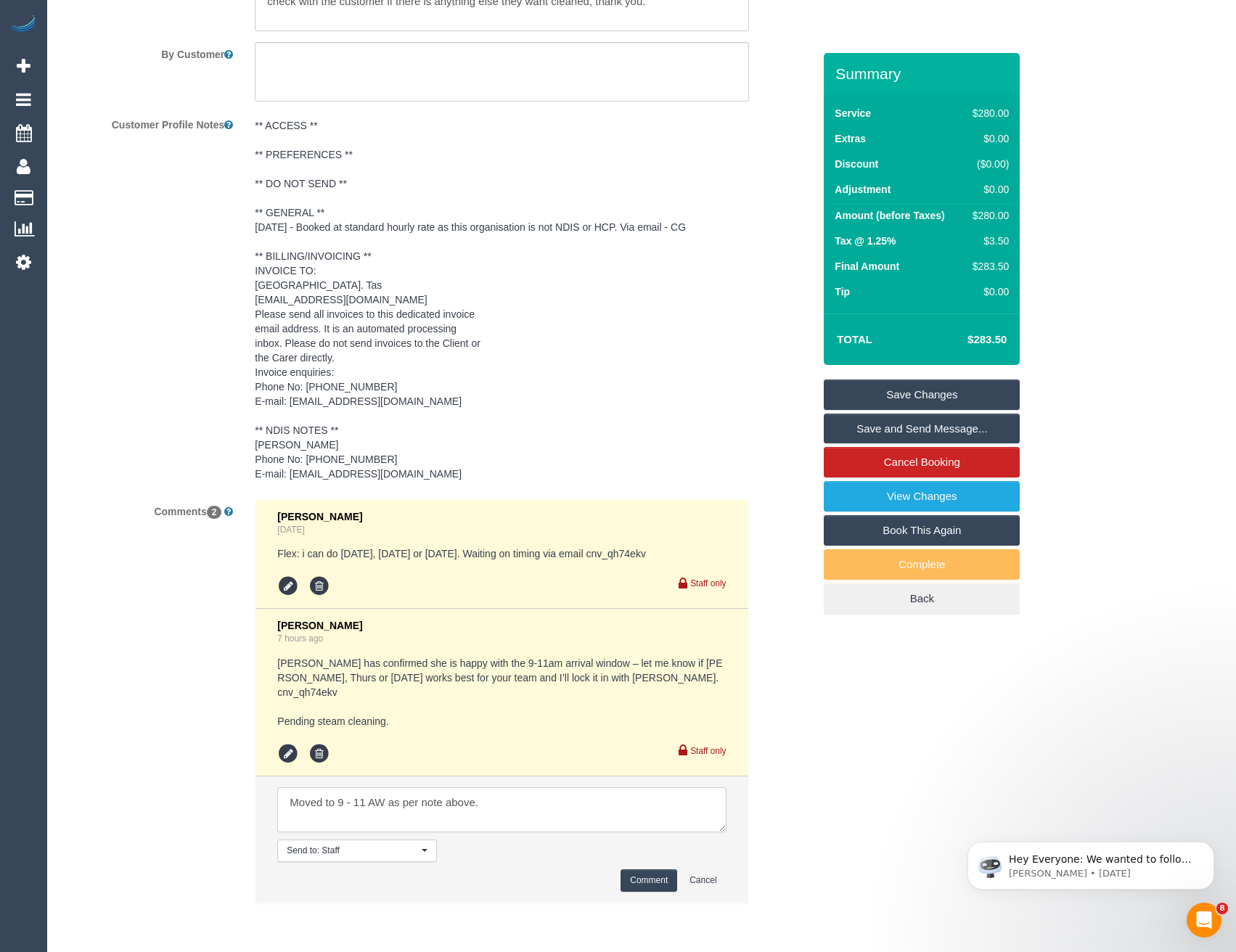
type textarea "Moved to 9 - 11 AW as per note above."
click at [652, 888] on button "Comment" at bounding box center [649, 880] width 57 height 22
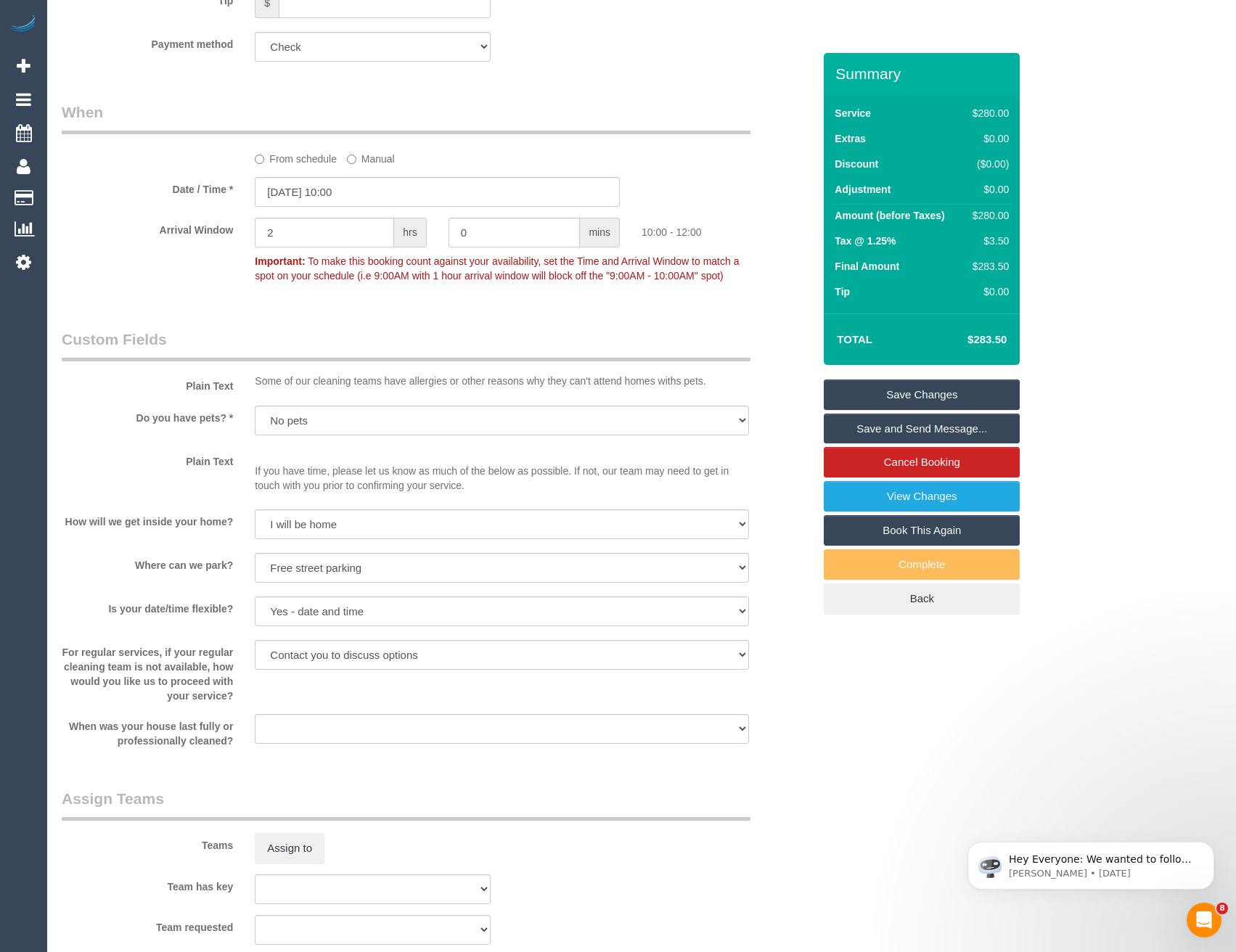
scroll to position [1505, 0]
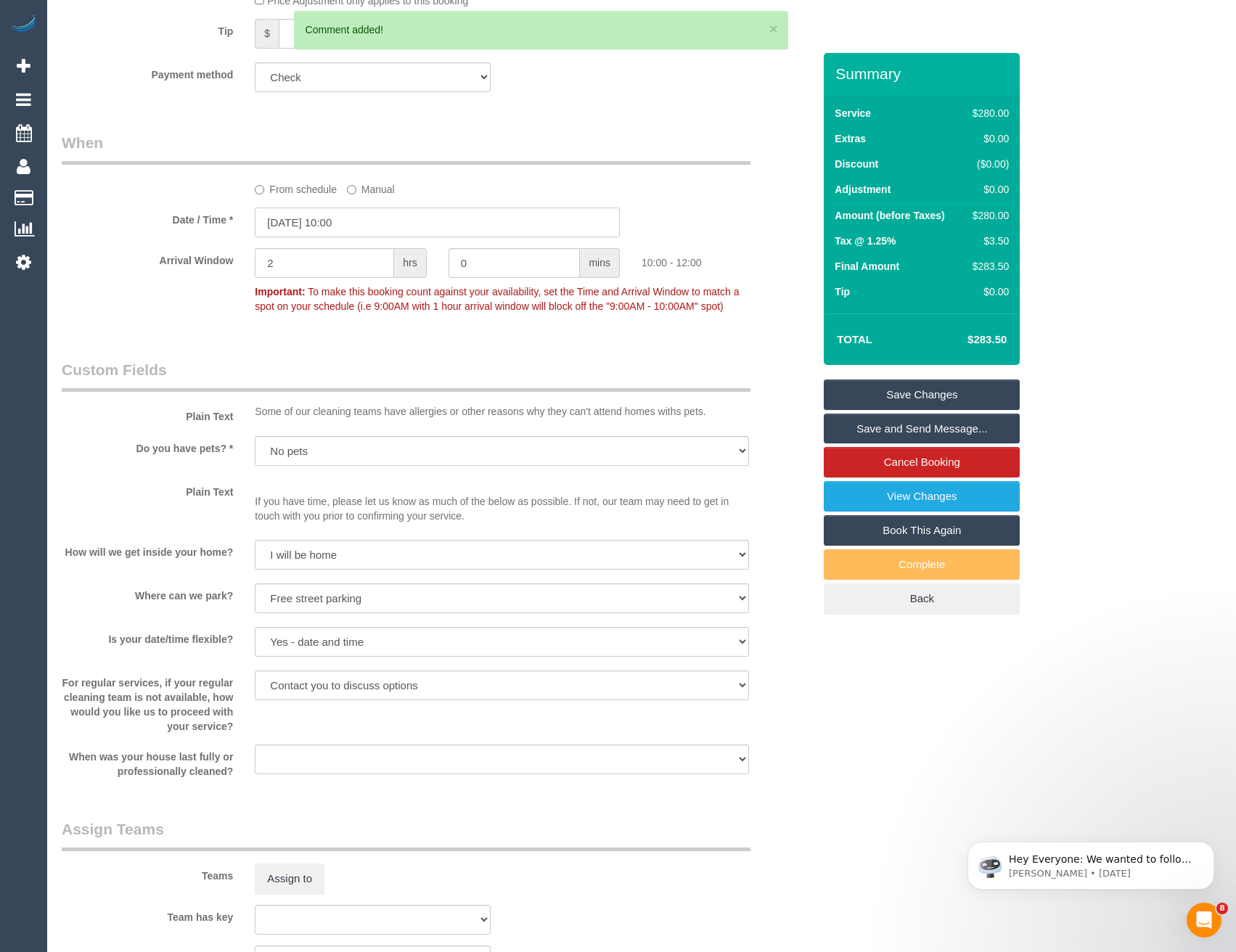
click at [359, 237] on input "14/10/2025 10:00" at bounding box center [437, 222] width 365 height 29
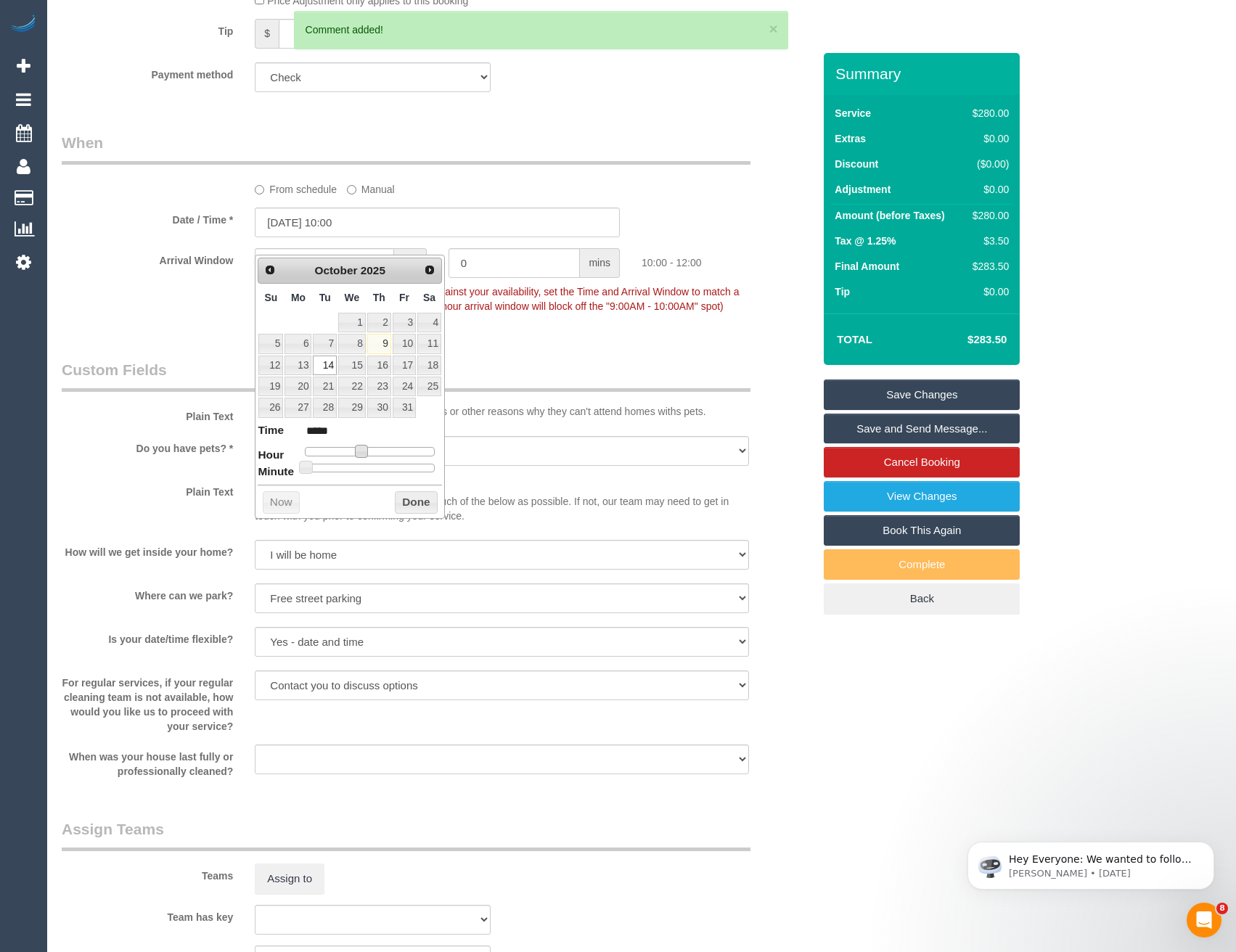
type input "14/10/2025 09:00"
type input "*****"
click at [358, 448] on span at bounding box center [355, 451] width 13 height 13
click at [401, 503] on button "Done" at bounding box center [416, 502] width 43 height 23
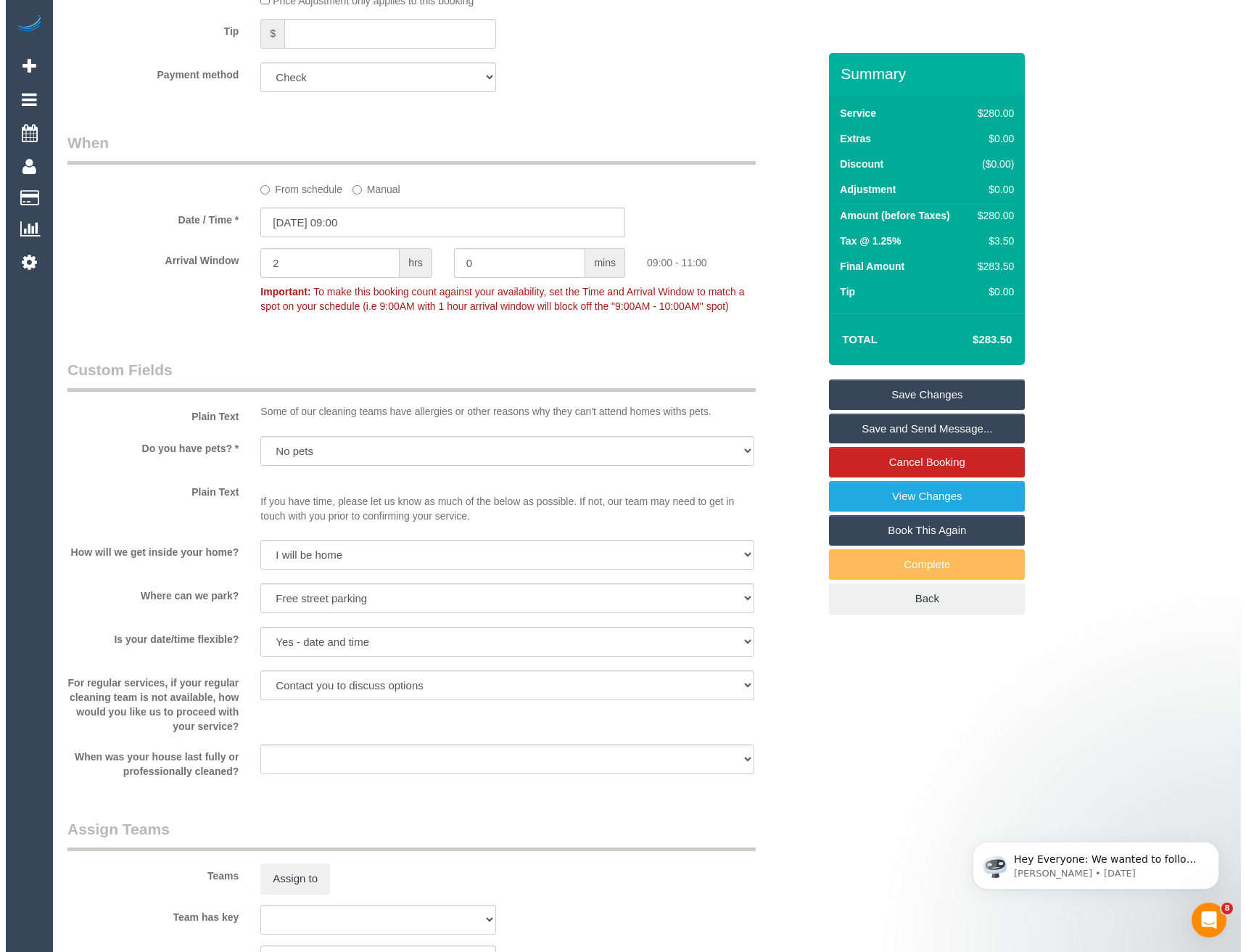
scroll to position [1940, 0]
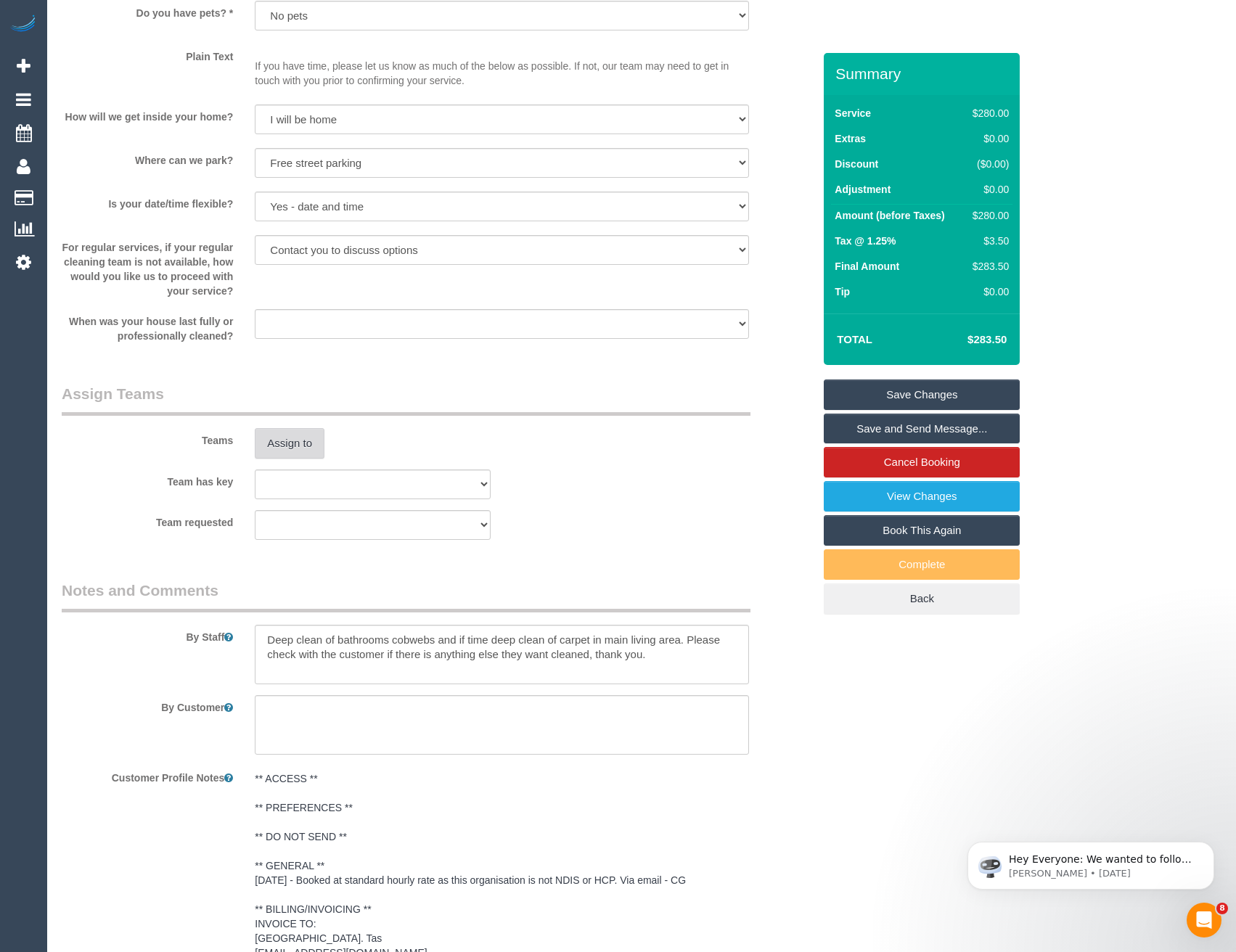
click at [301, 454] on button "Assign to" at bounding box center [289, 443] width 70 height 30
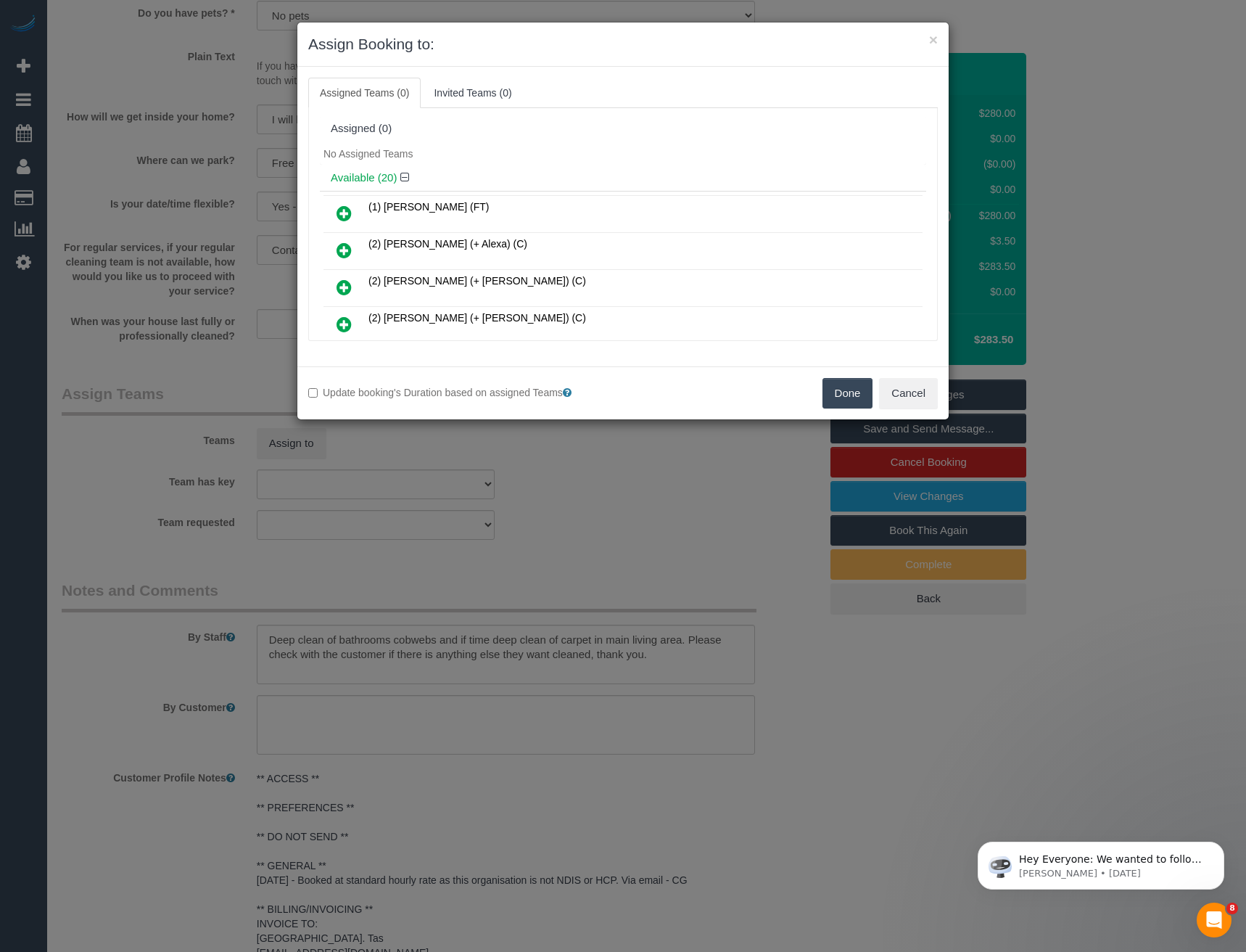
scroll to position [502, 0]
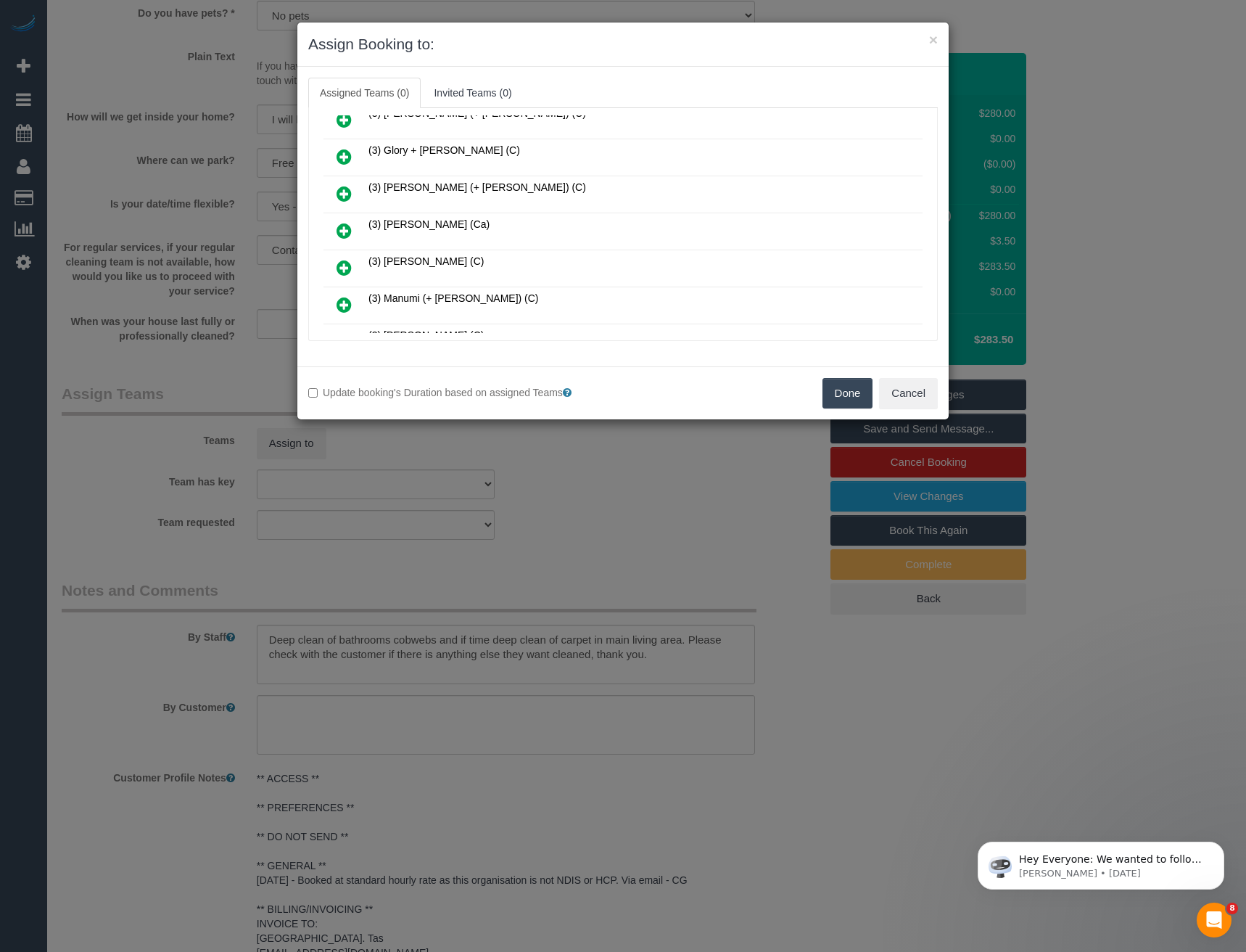
drag, startPoint x: 341, startPoint y: 230, endPoint x: 359, endPoint y: 230, distance: 18.0
click at [343, 230] on icon at bounding box center [344, 230] width 16 height 17
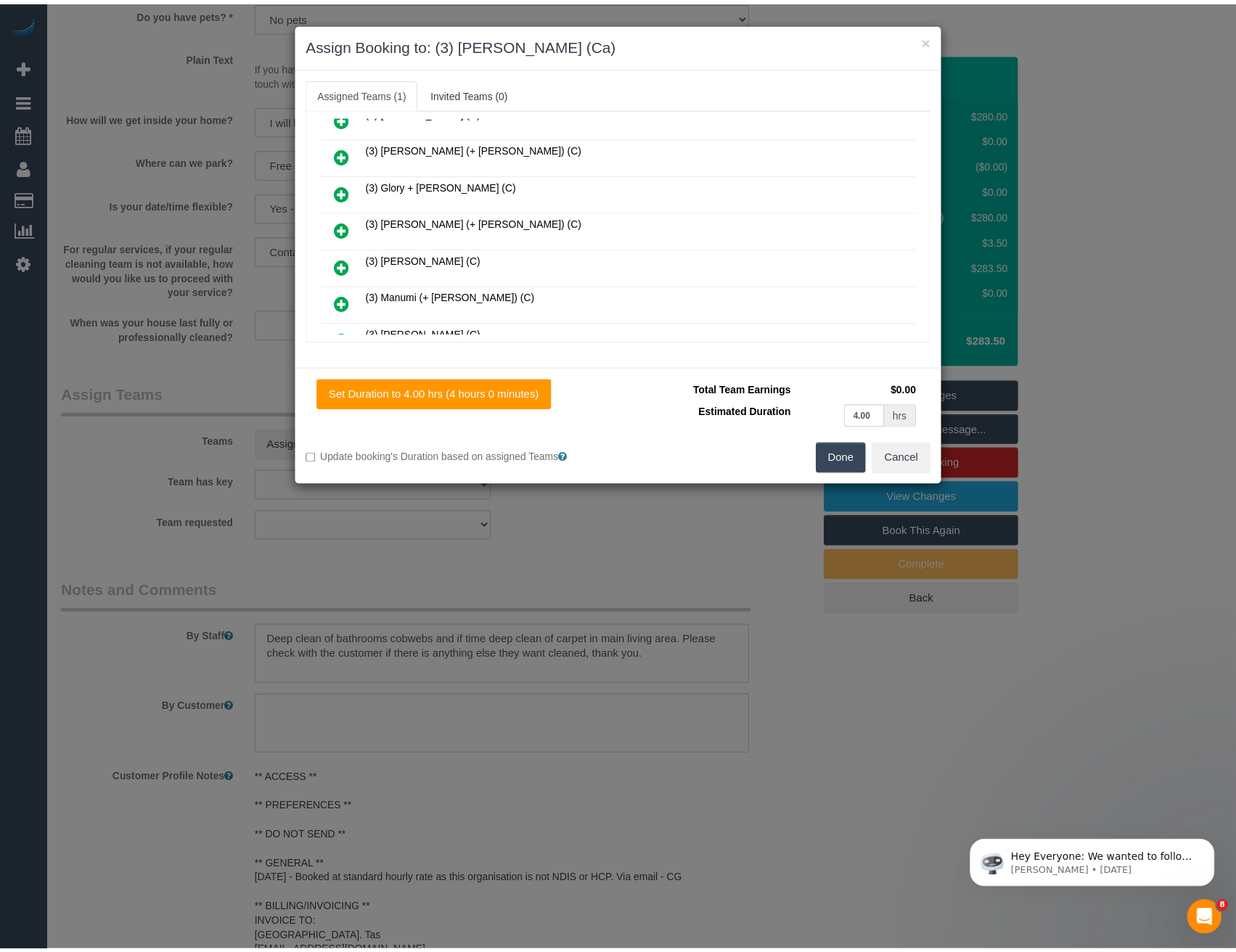
scroll to position [538, 0]
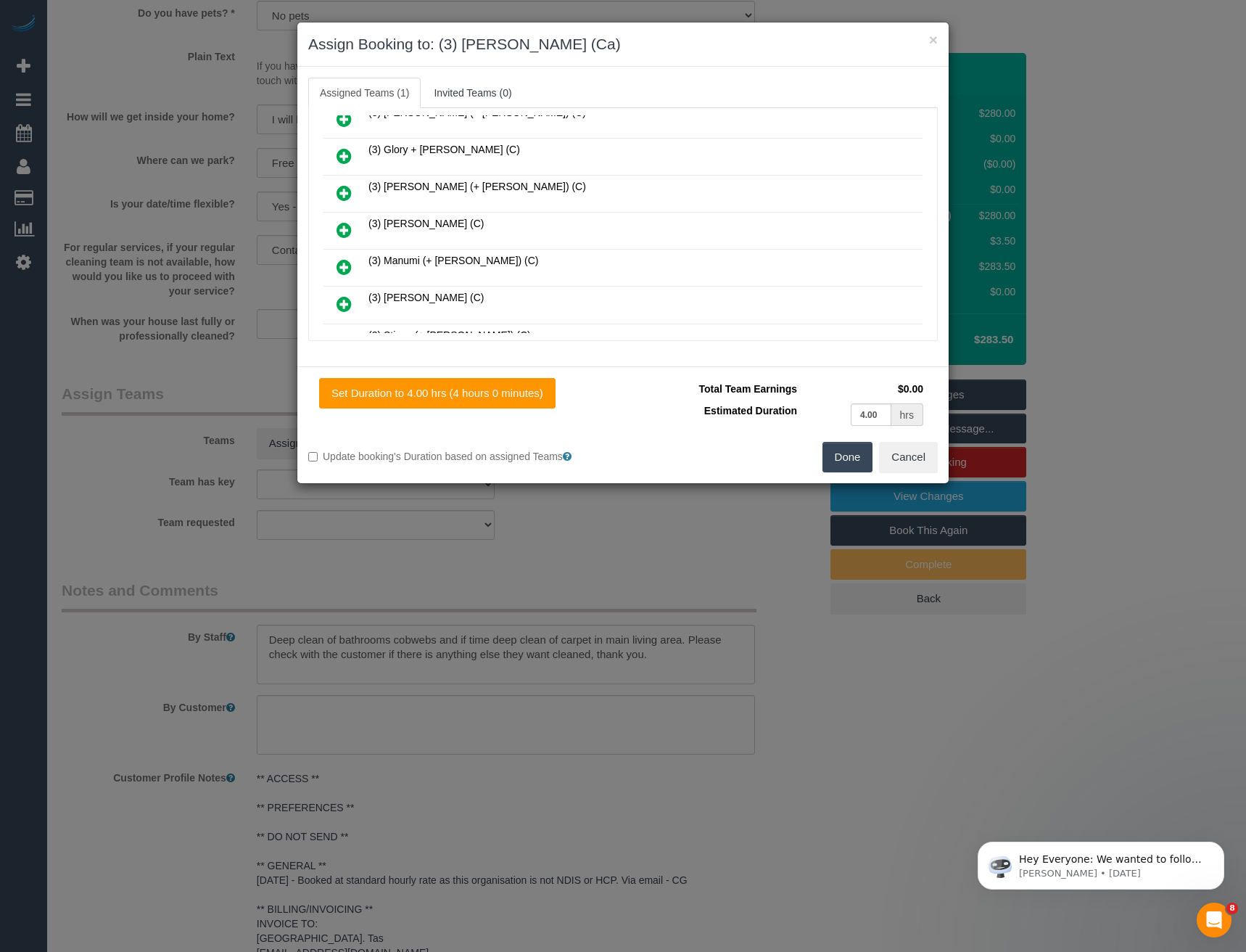
click at [828, 458] on button "Done" at bounding box center [847, 457] width 51 height 30
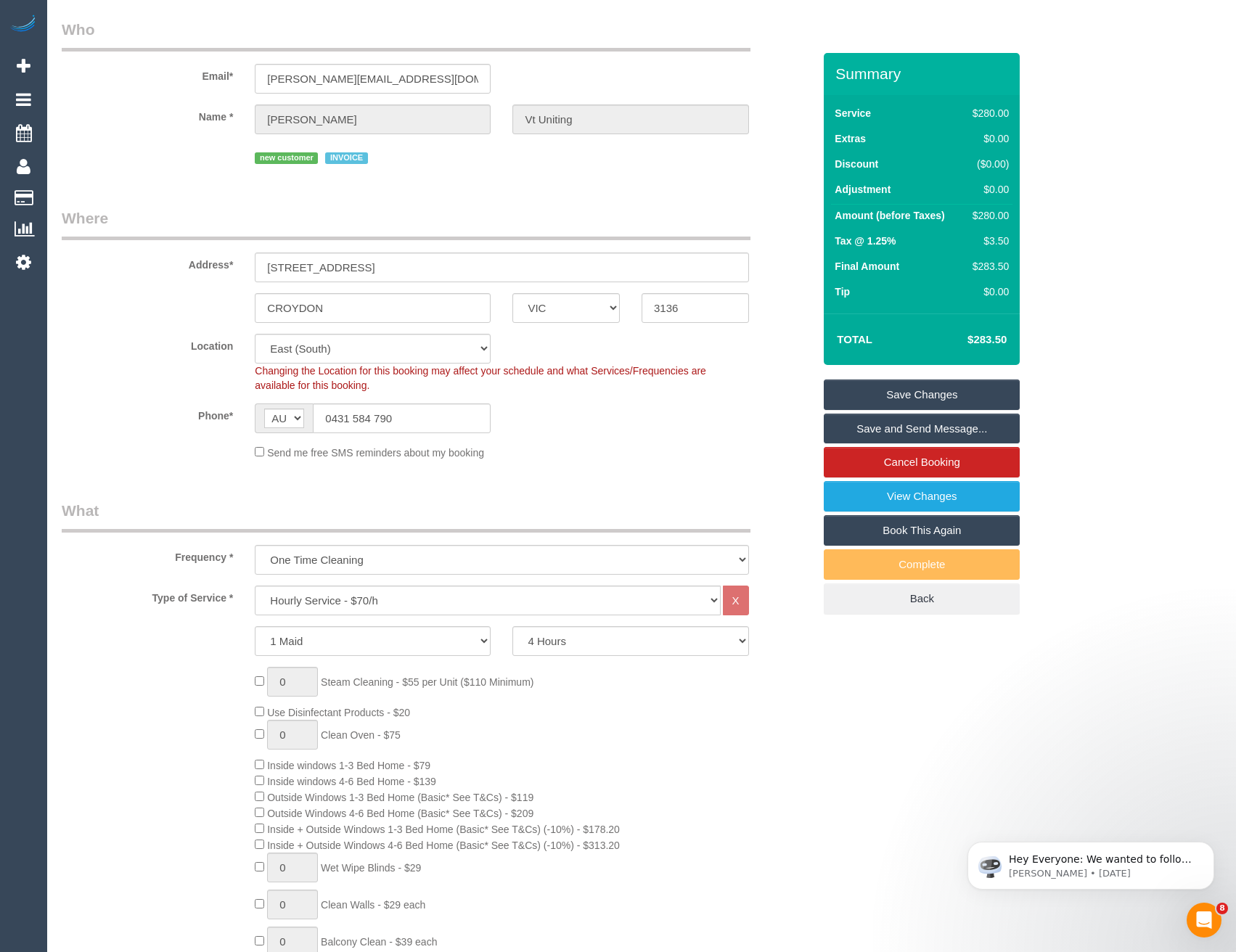
scroll to position [0, 0]
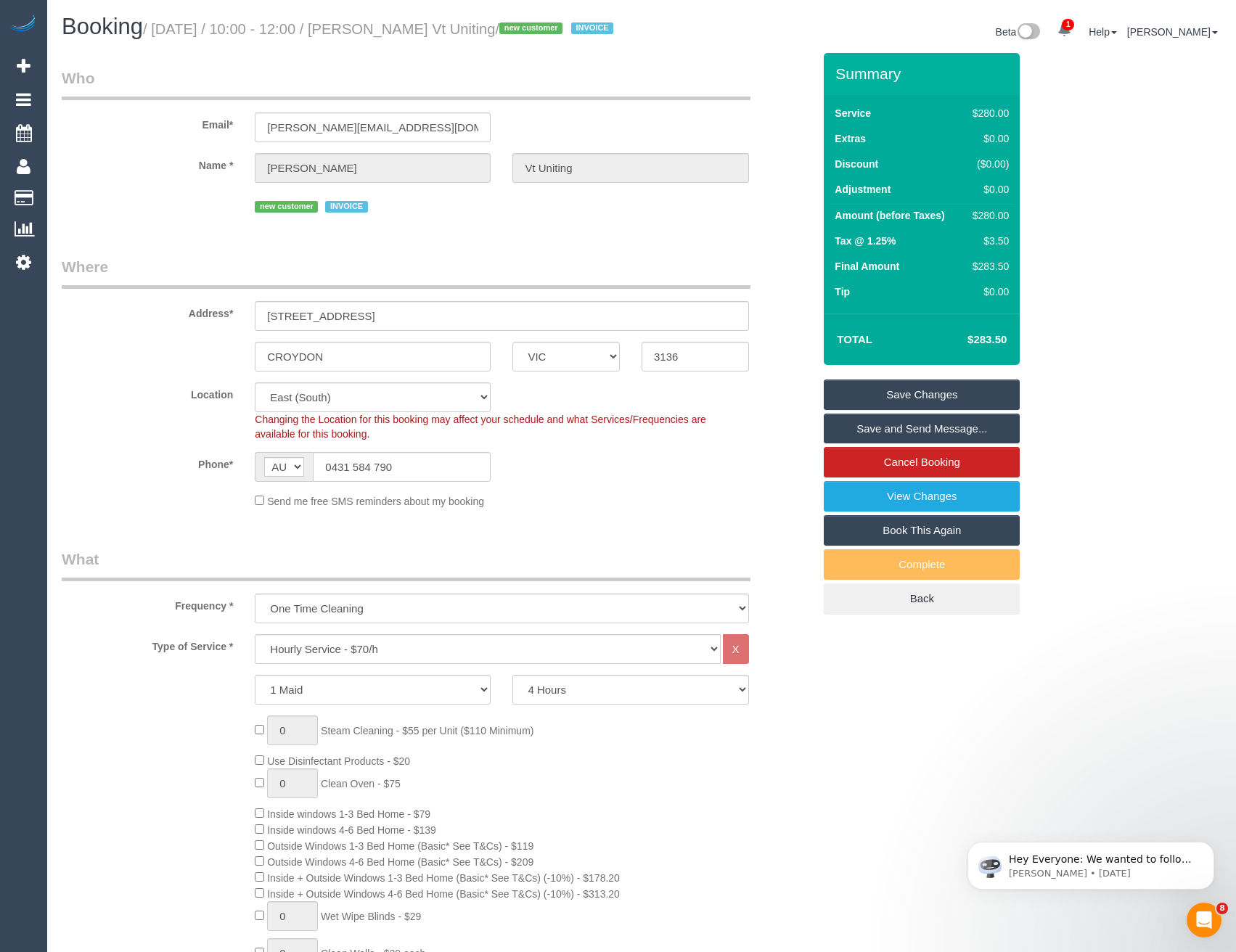
click at [890, 410] on link "Save Changes" at bounding box center [921, 394] width 196 height 30
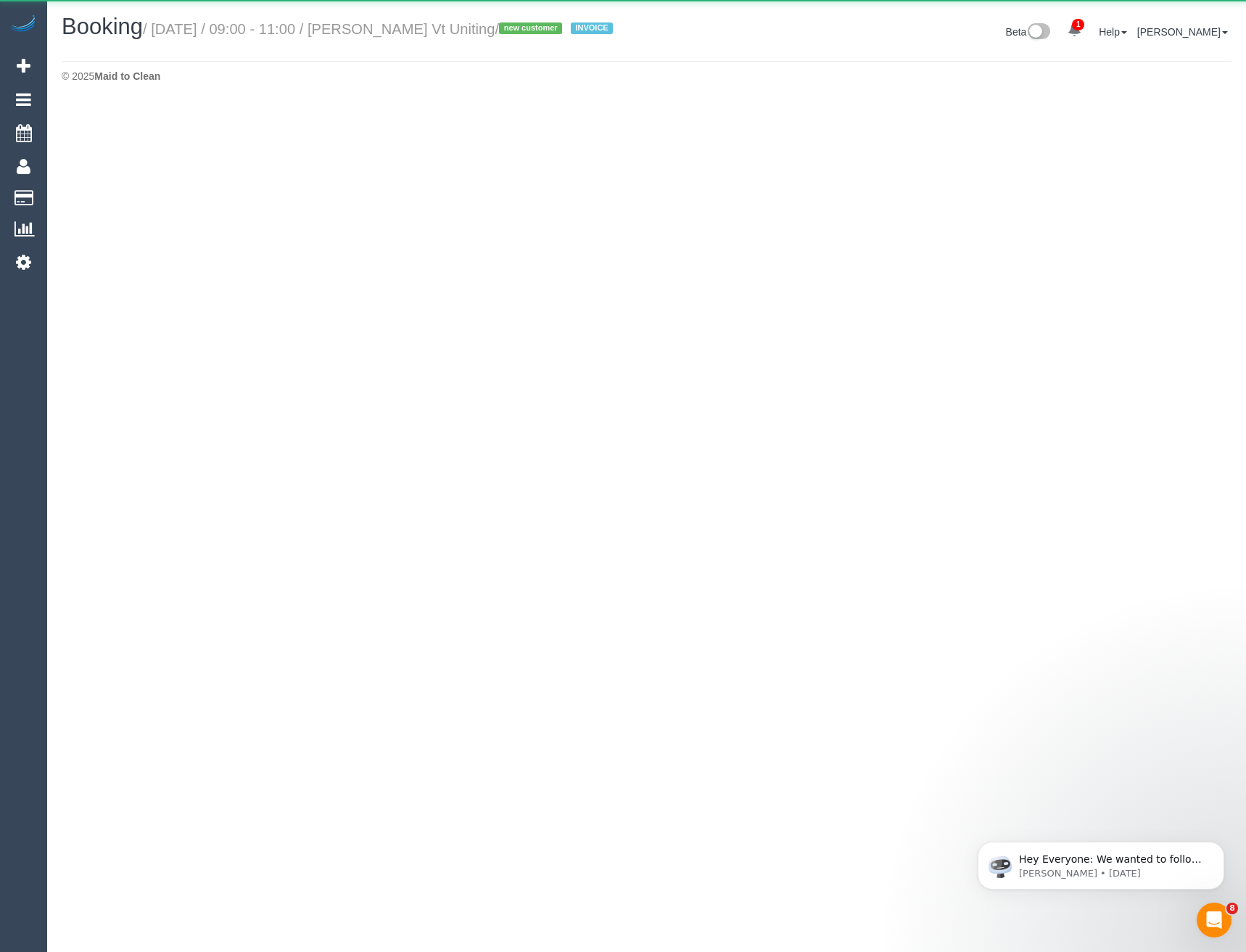
select select "VIC"
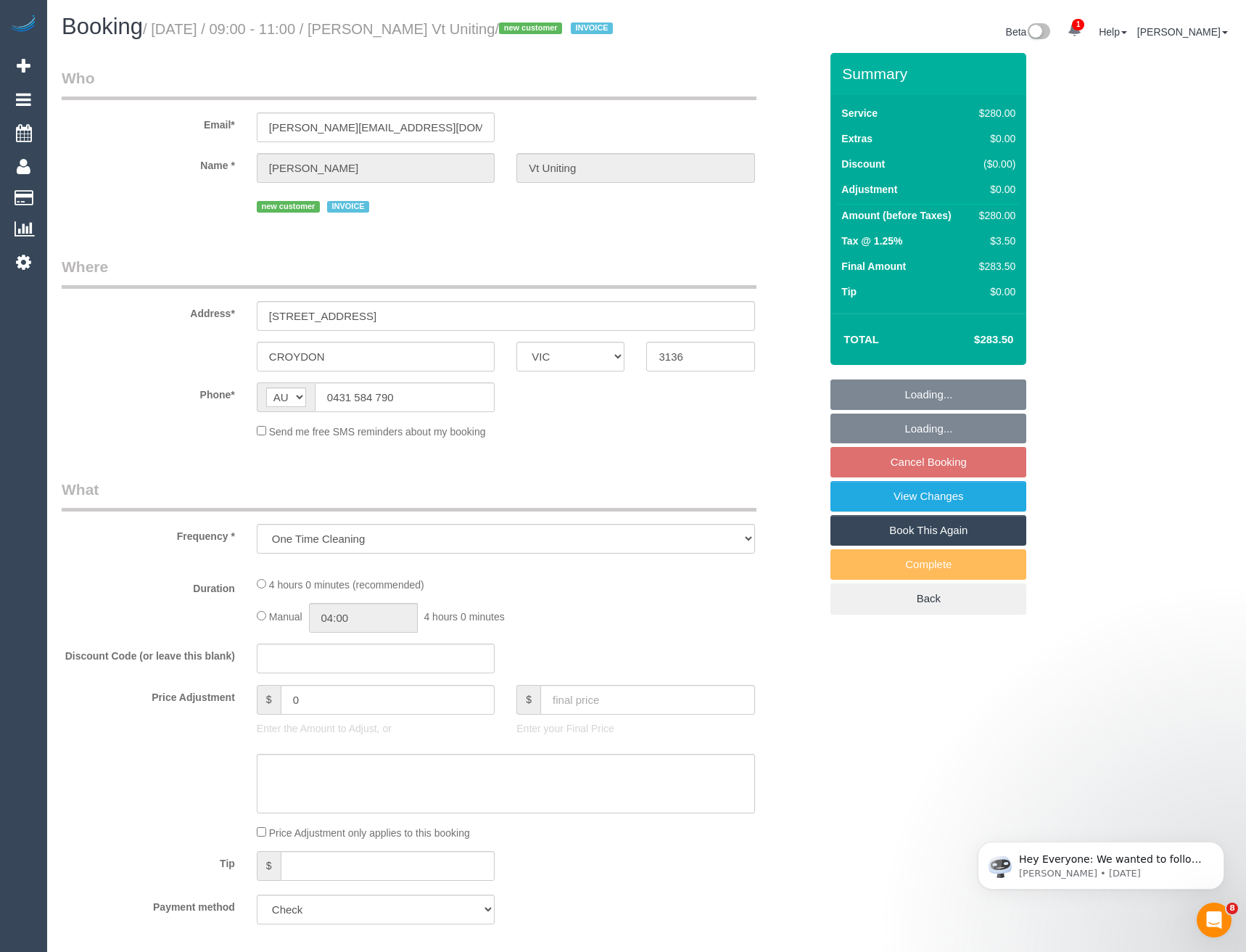
select select "object:4430"
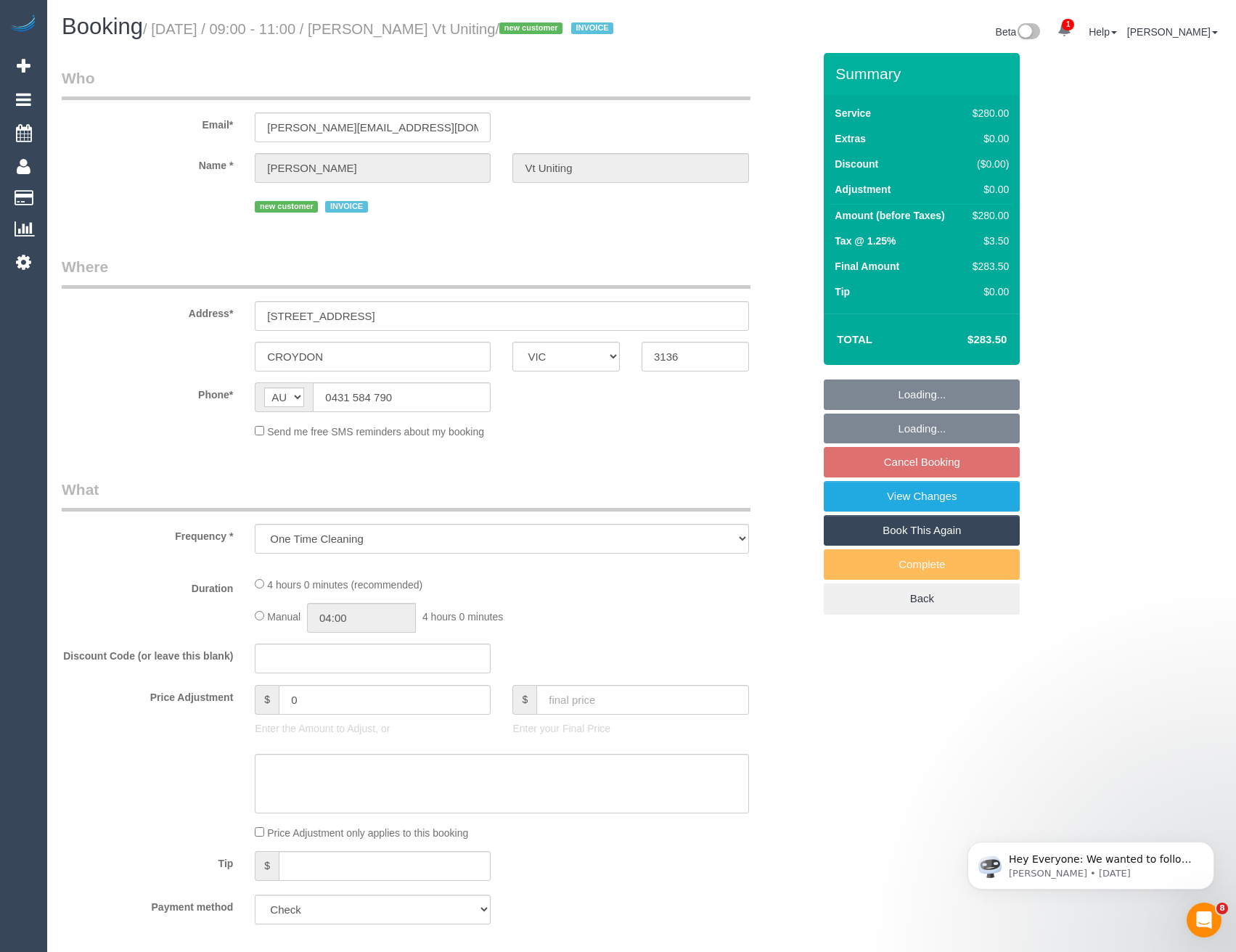
select select "240"
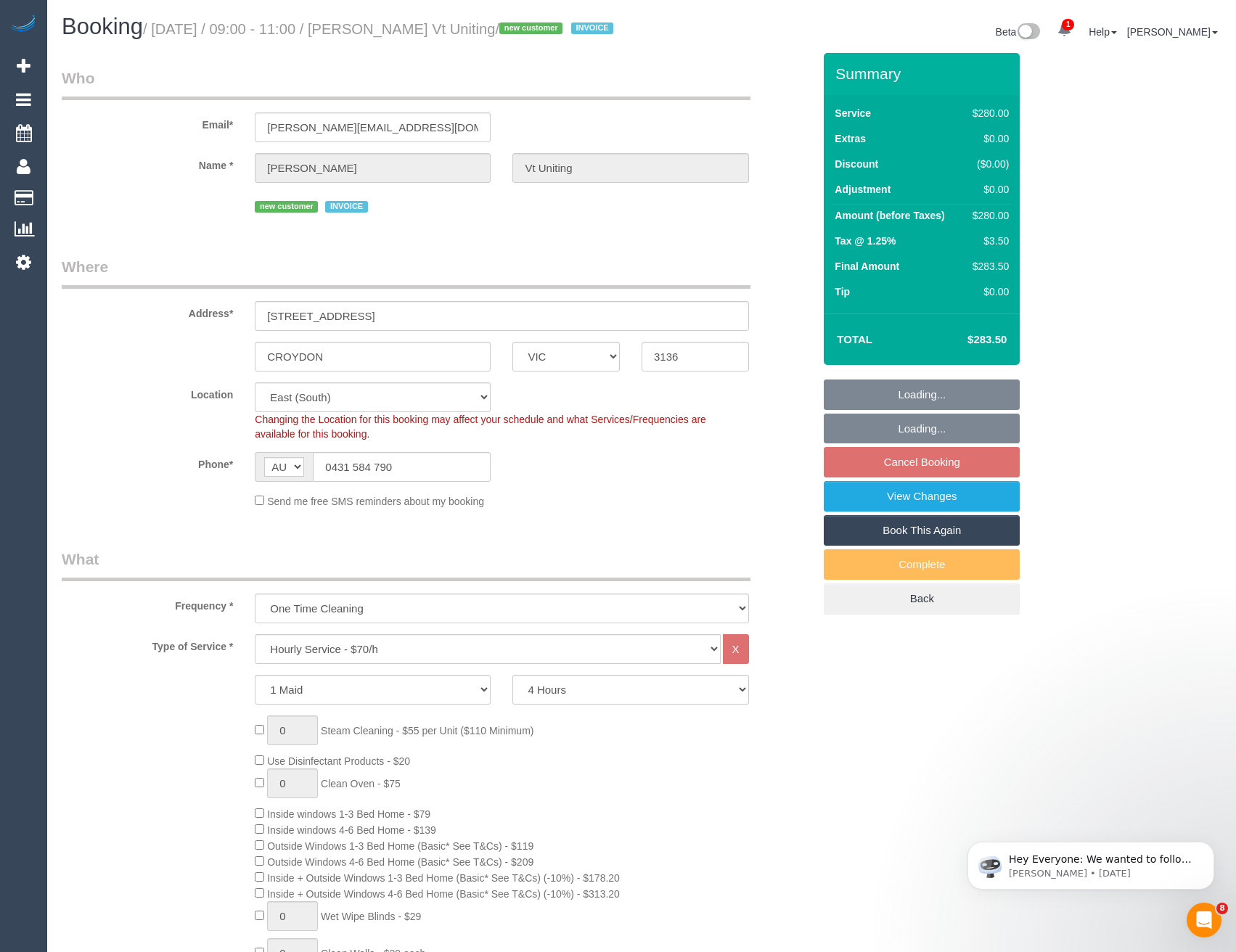
select select "number:28"
select select "number:14"
select select "number:19"
select select "number:22"
select select "number:35"
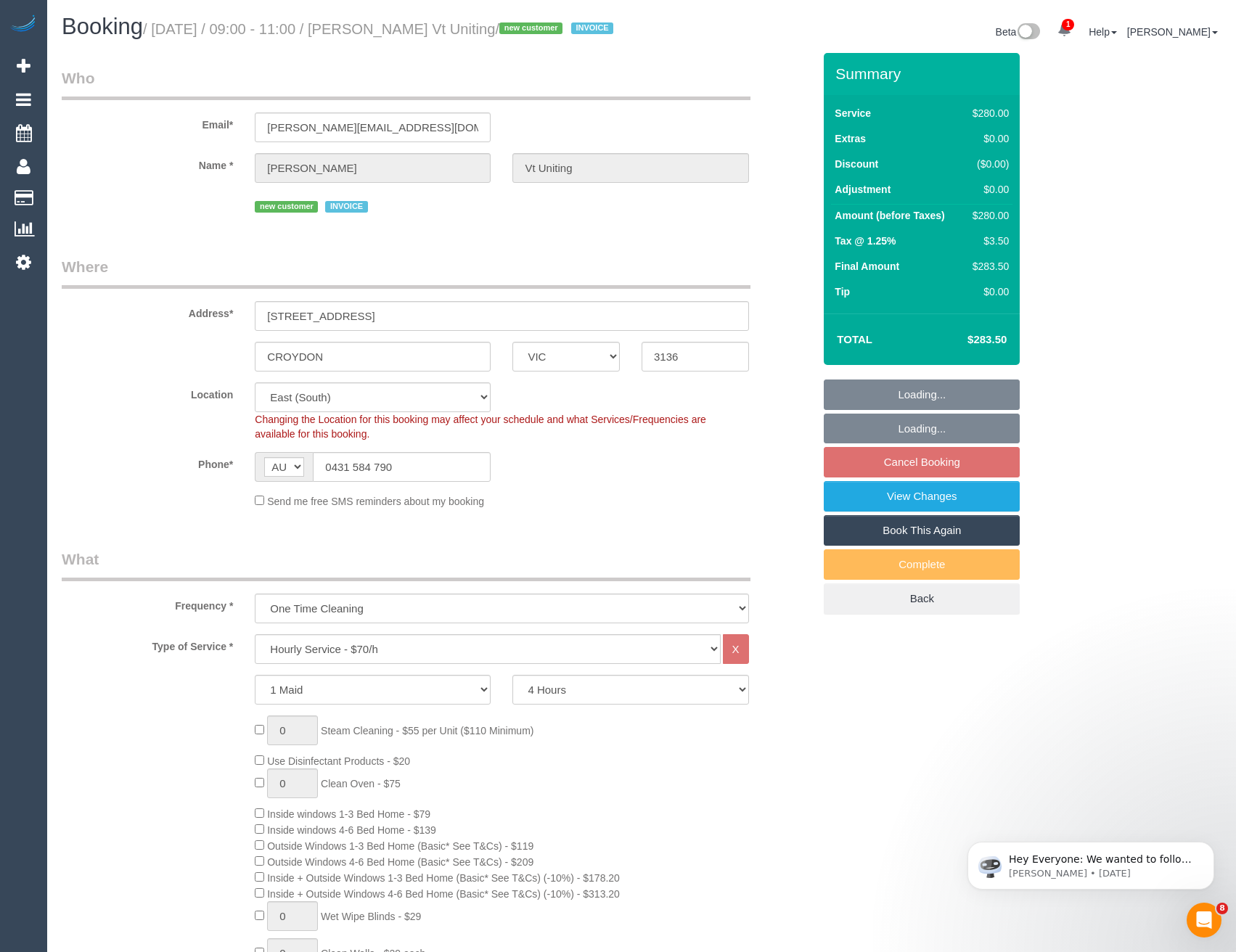
select select "object:4759"
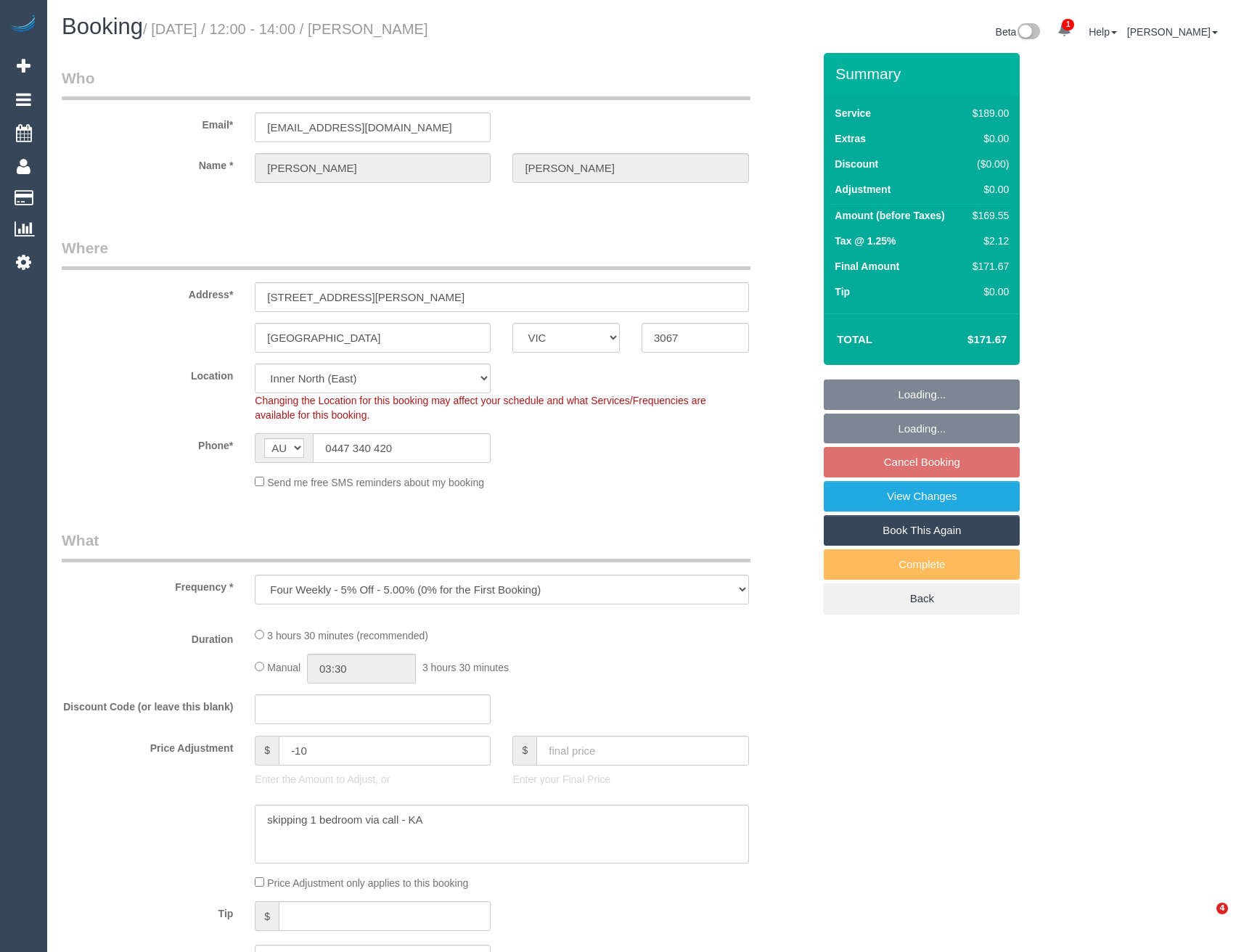
select select "VIC"
select select "object:538"
select select "string:stripe-pm_1RnuST2GScqysDRVln3OOuGf"
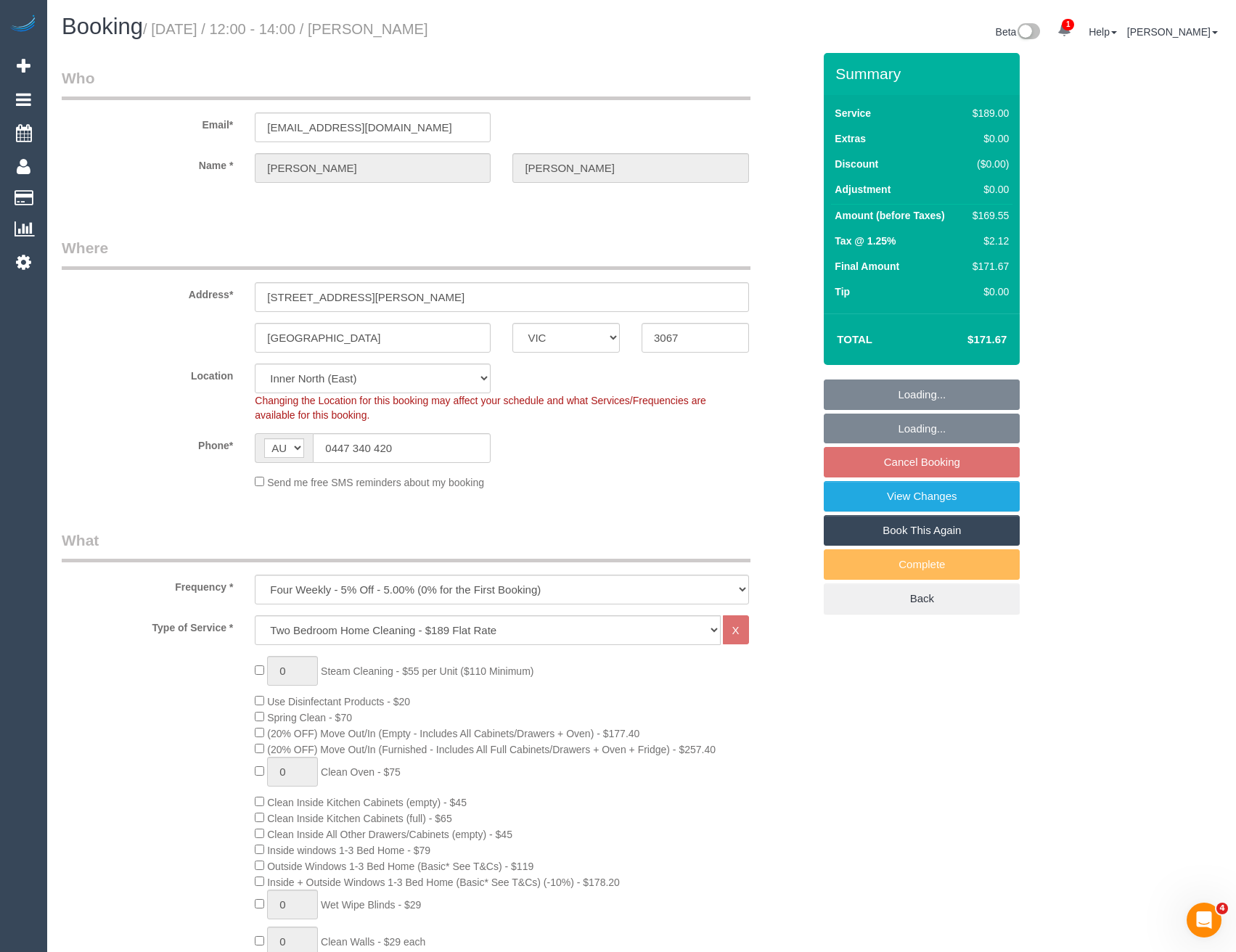
select select "number:28"
select select "number:15"
select select "number:19"
select select "number:25"
select select "number:34"
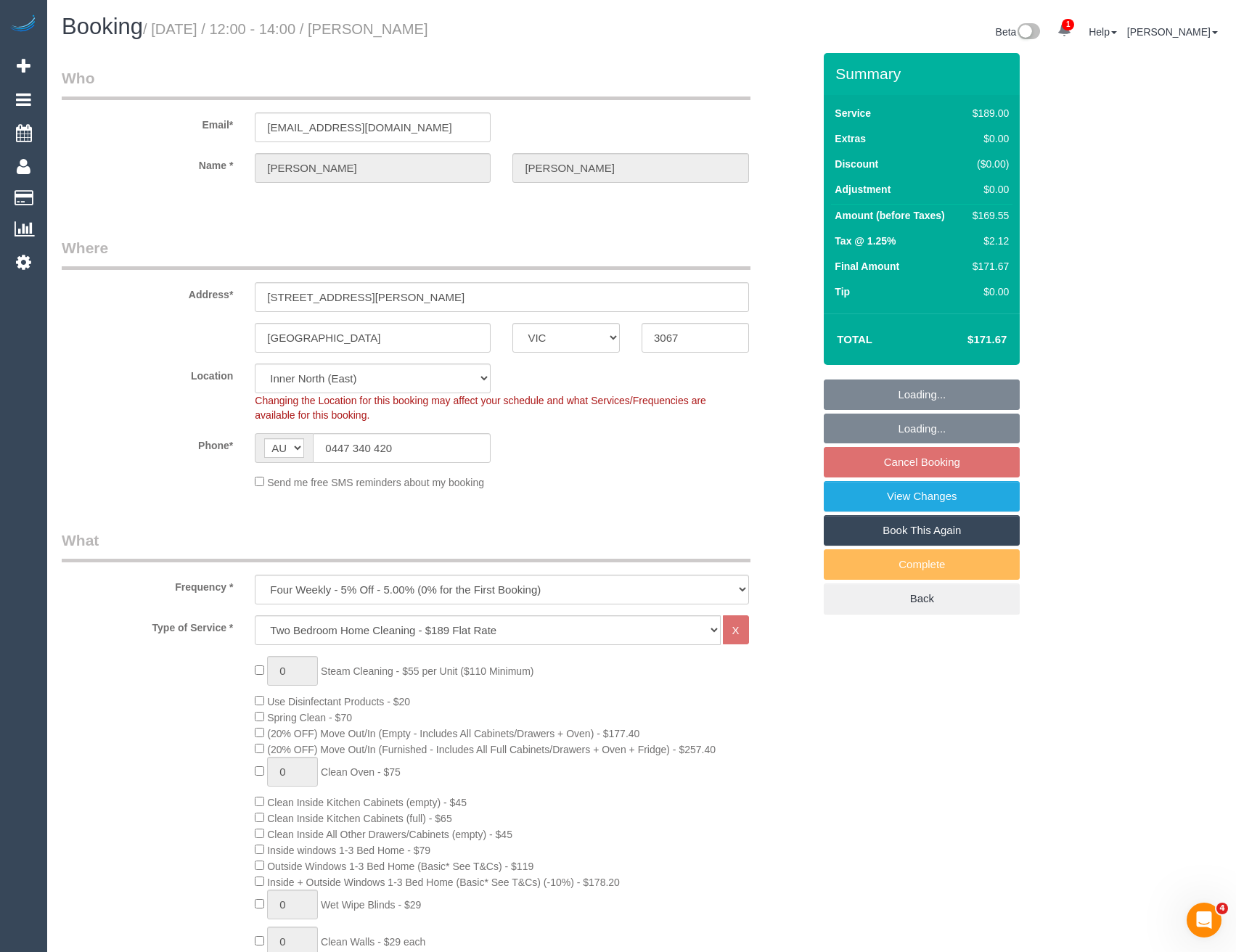
select select "number:13"
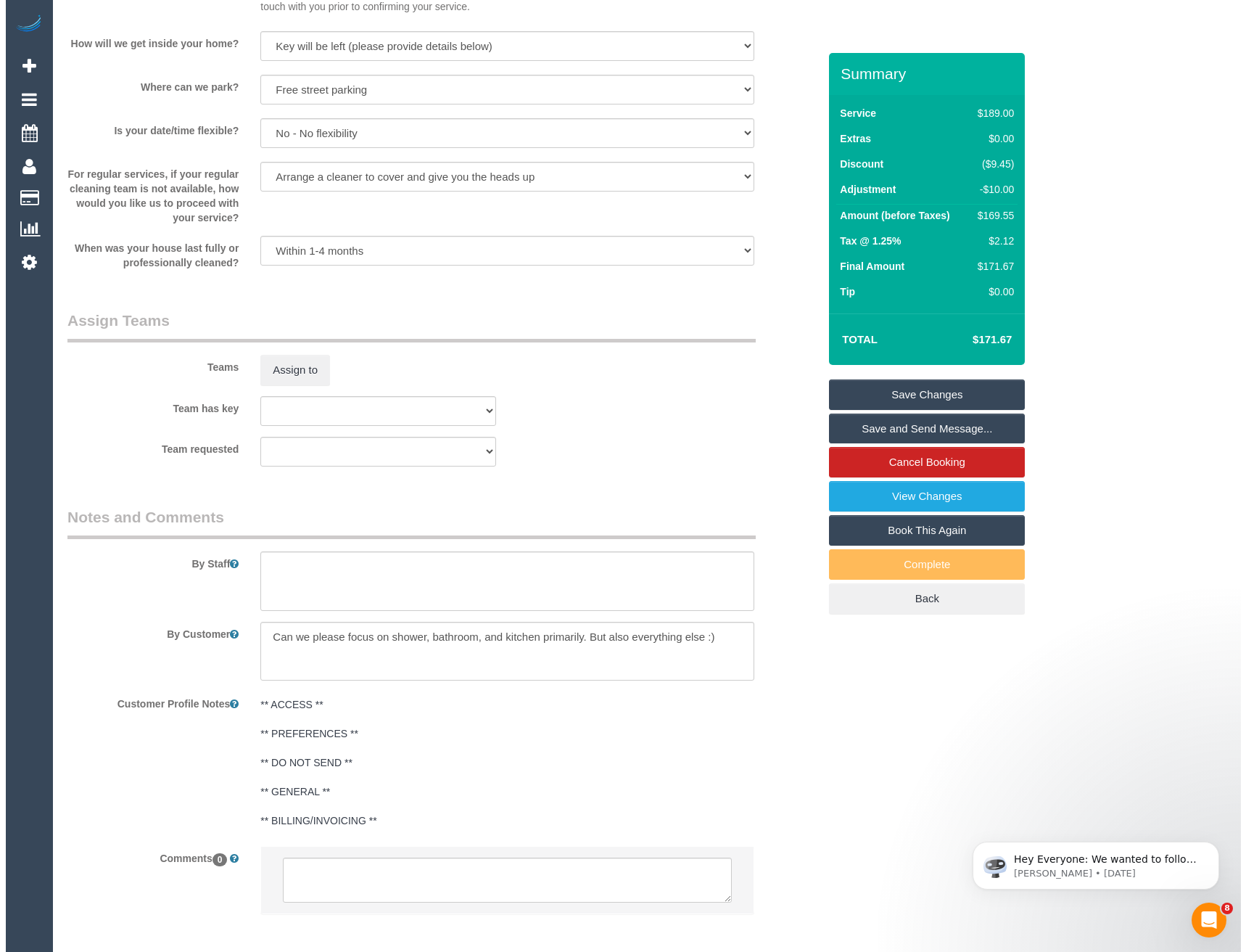
scroll to position [2070, 0]
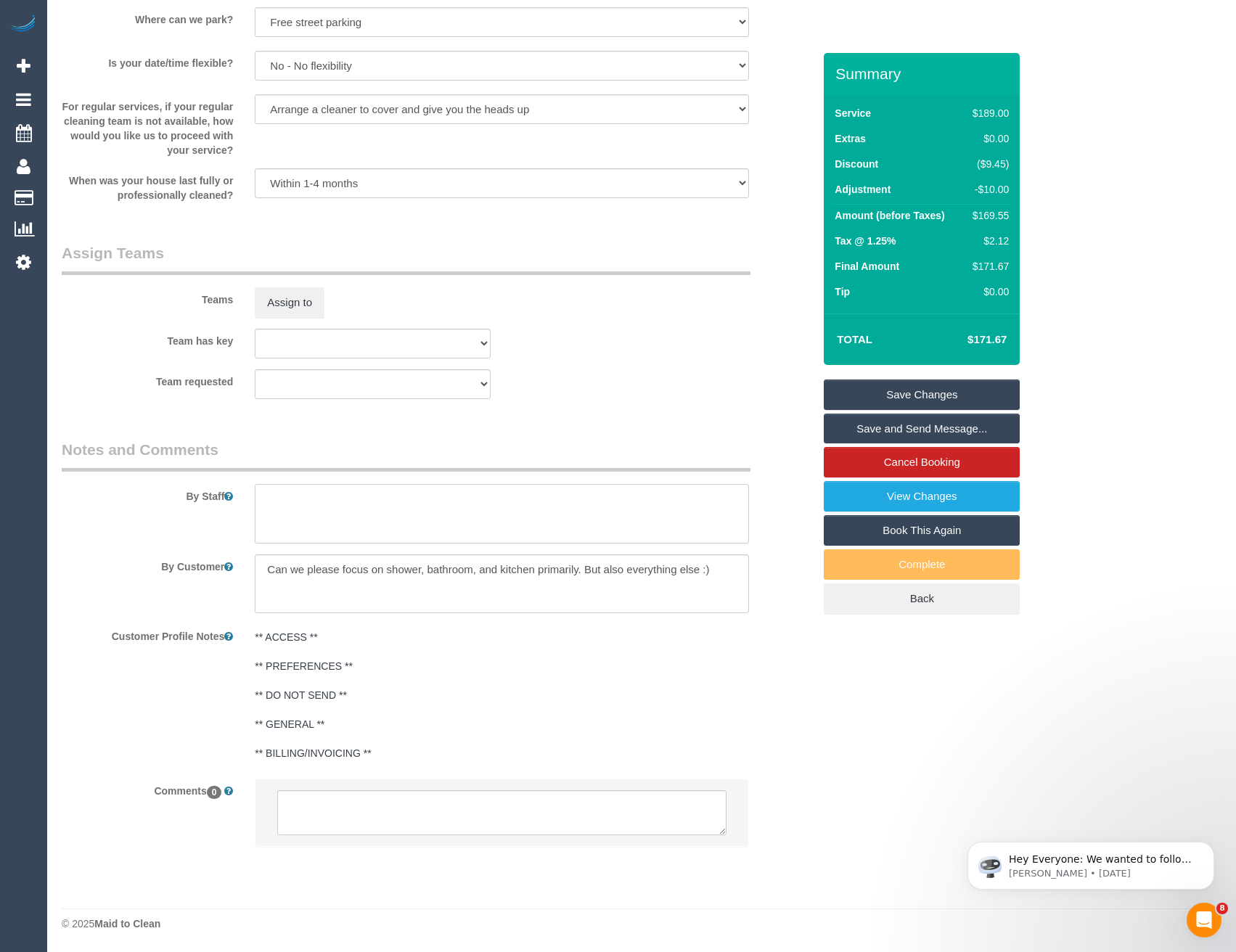
drag, startPoint x: 325, startPoint y: 540, endPoint x: 331, endPoint y: 526, distance: 15.2
click at [325, 540] on textarea at bounding box center [501, 514] width 494 height 60
type textarea "Est 2.5-3 hours (1 bedroom skipped)"
click at [284, 300] on button "Assign to" at bounding box center [289, 302] width 70 height 30
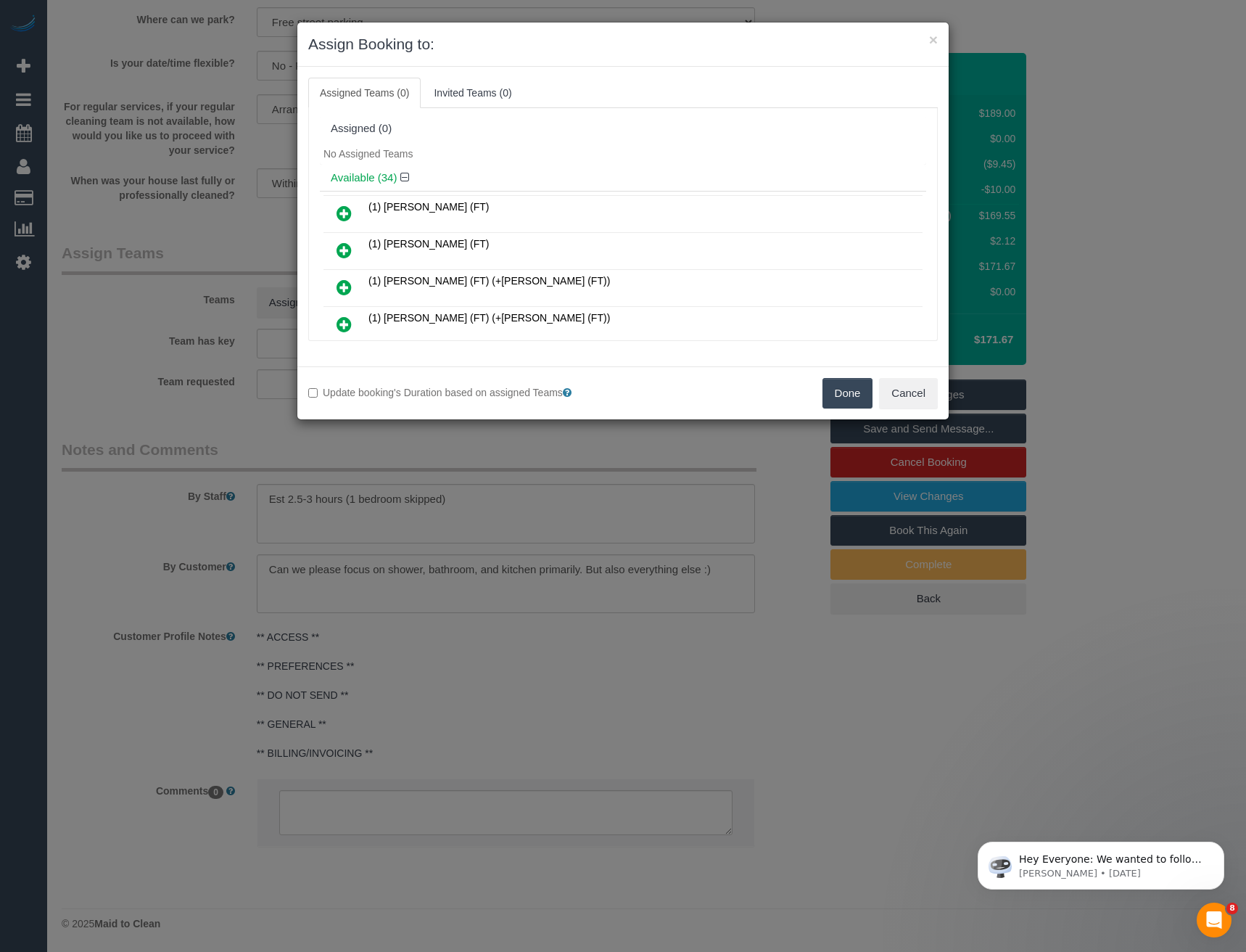
scroll to position [354, 0]
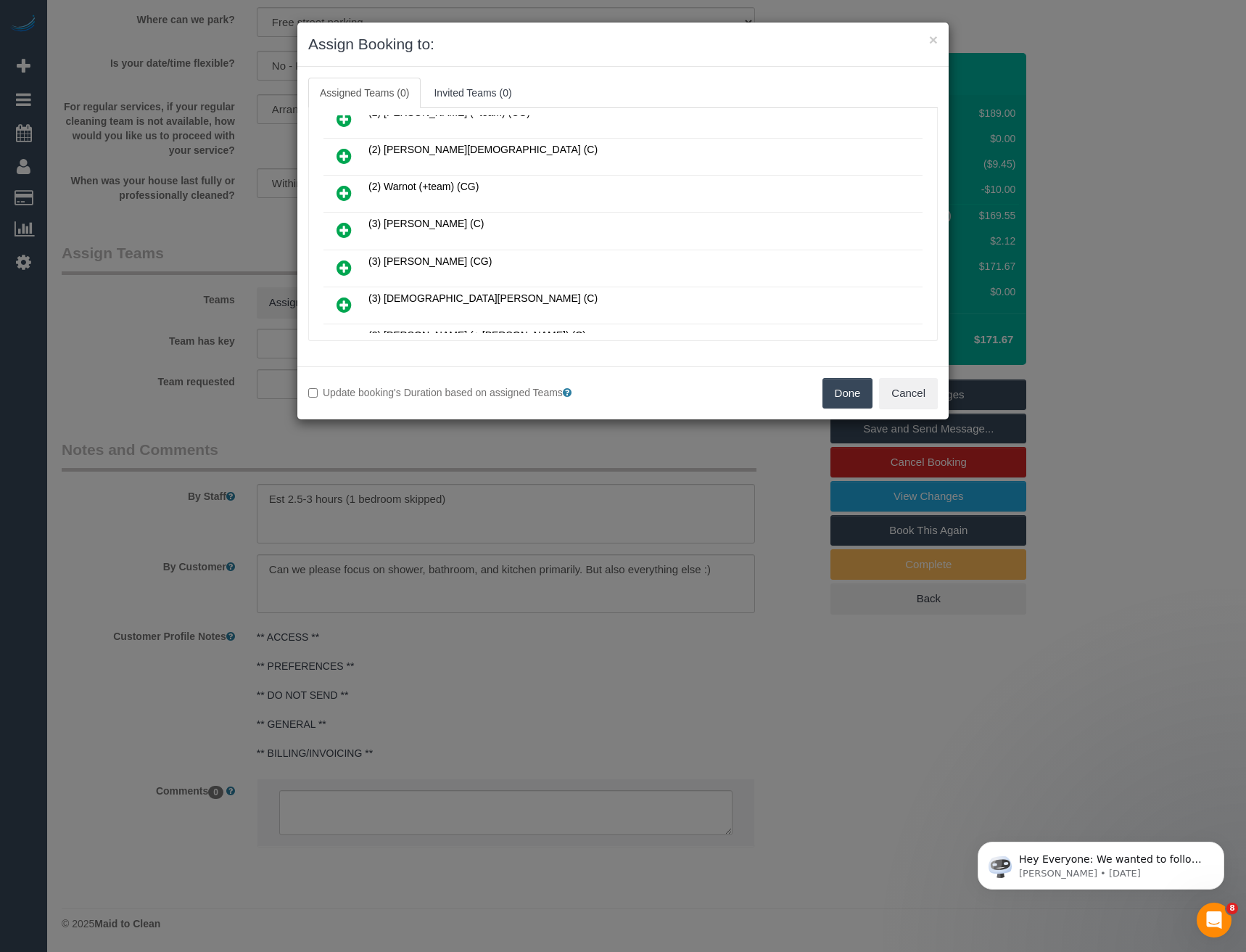
click at [344, 228] on icon at bounding box center [344, 230] width 16 height 17
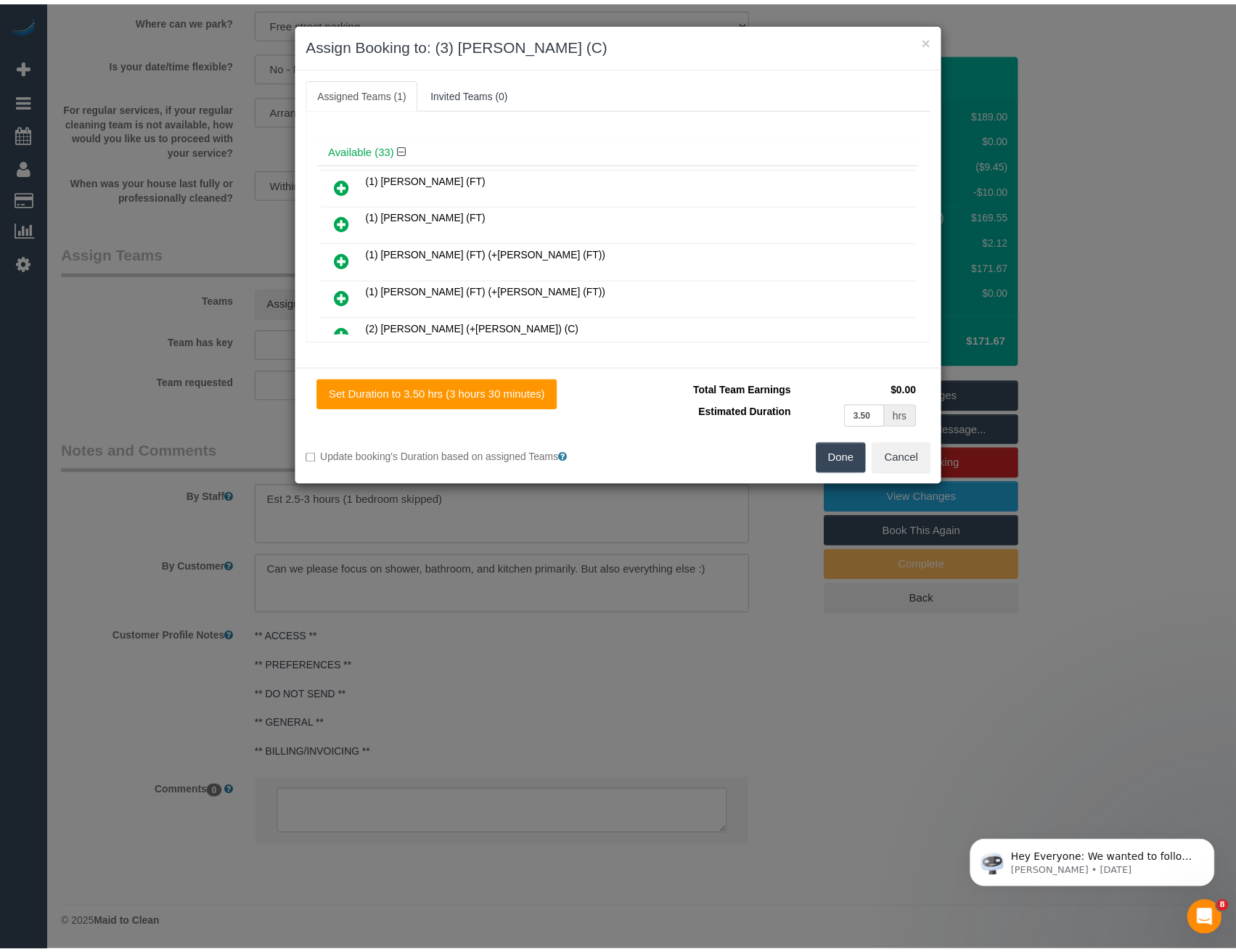
scroll to position [0, 0]
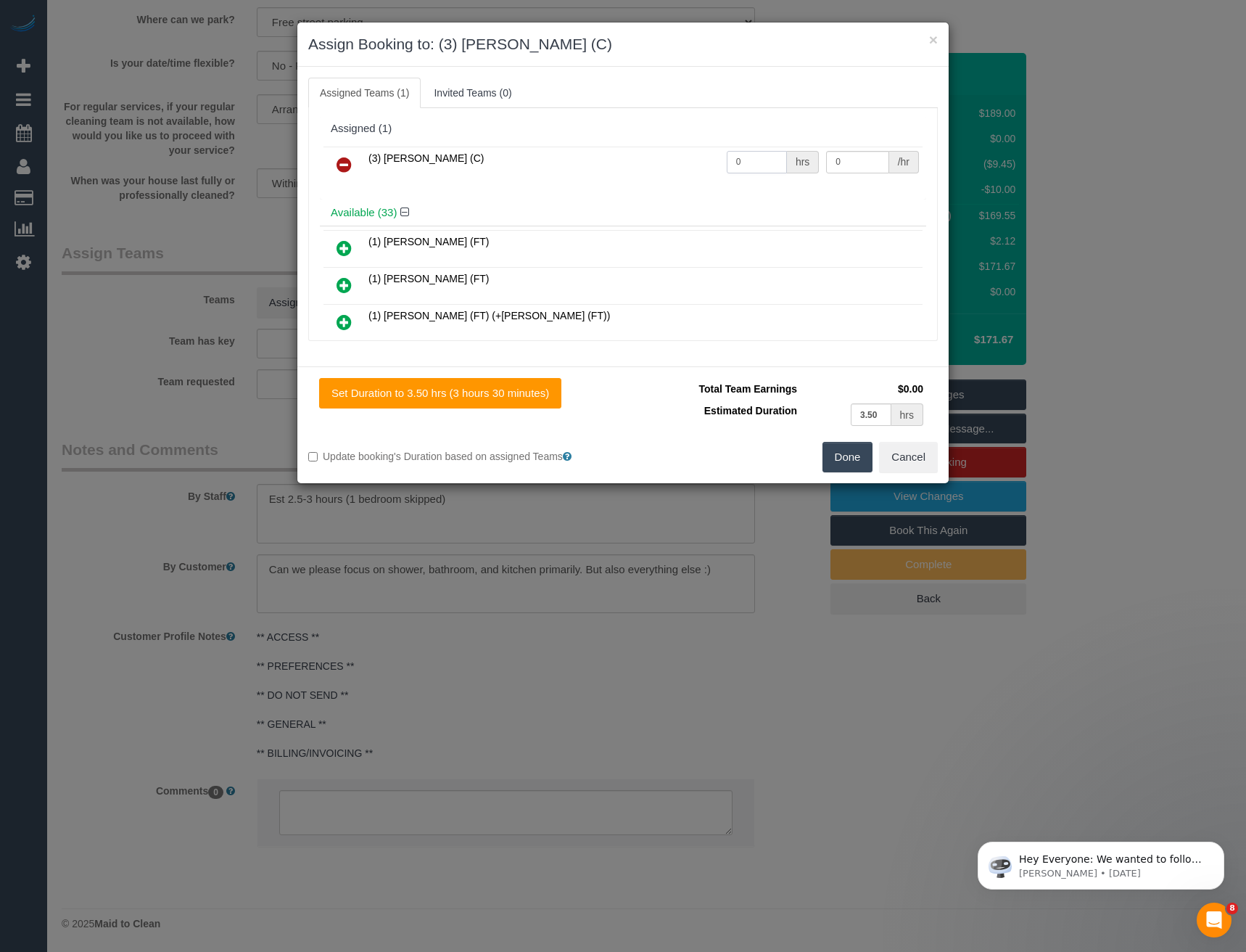
drag, startPoint x: 740, startPoint y: 167, endPoint x: 699, endPoint y: 167, distance: 41.0
click at [699, 167] on tr "(3) Andres Arredondo (C) 0 hrs 0 /hr" at bounding box center [623, 165] width 599 height 37
type input "1"
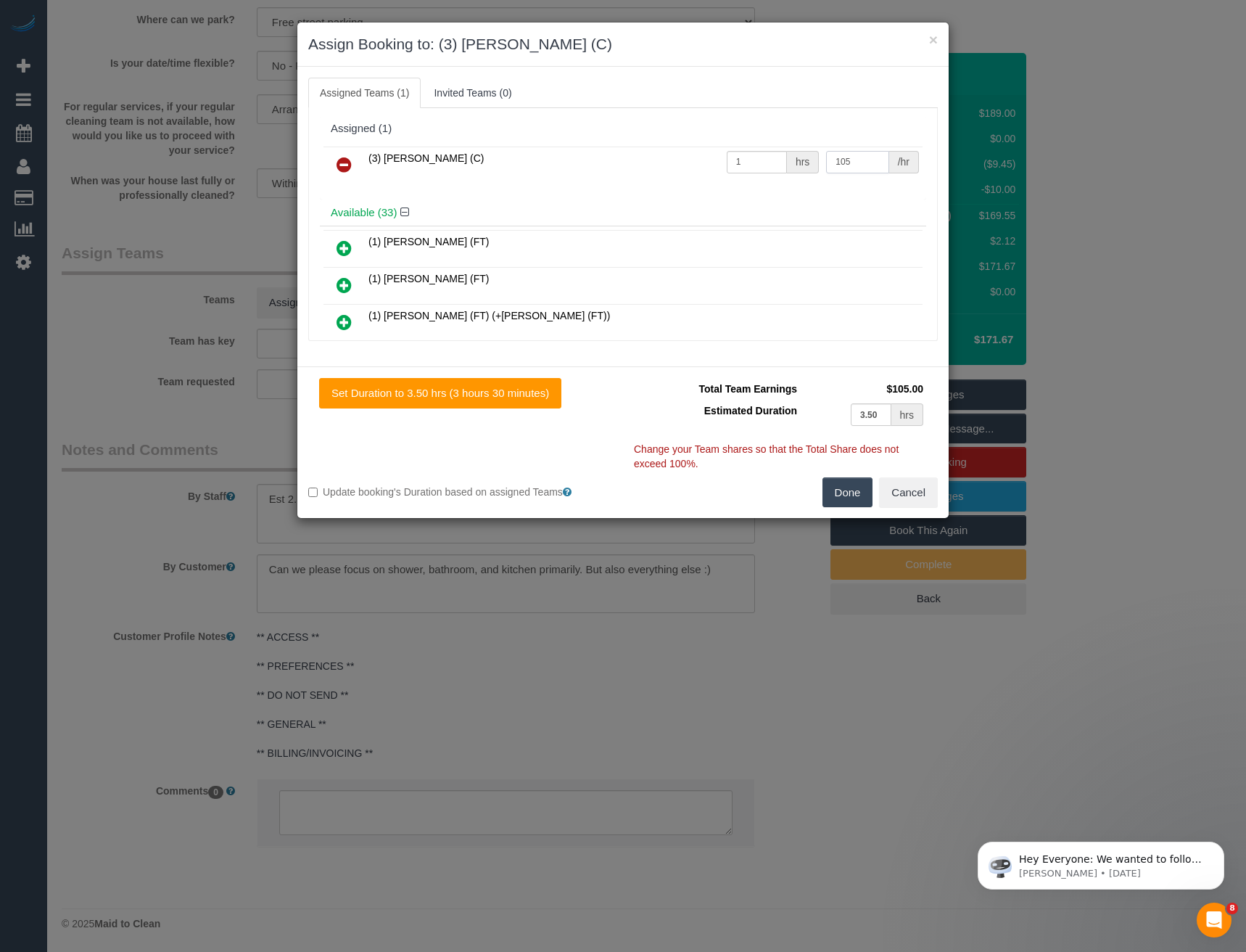
type input "105"
click at [837, 495] on button "Done" at bounding box center [847, 492] width 51 height 30
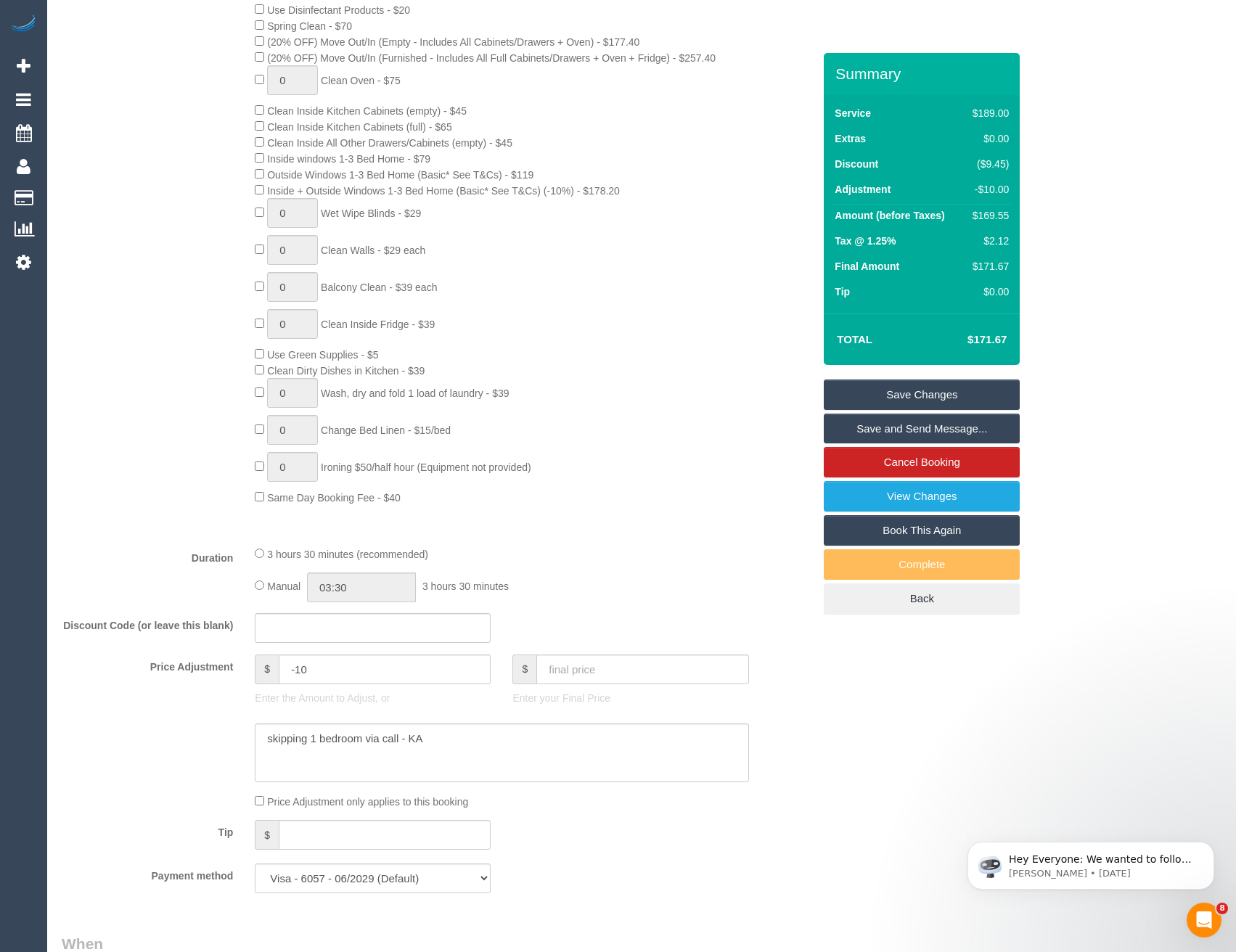
scroll to position [690, 0]
click at [363, 588] on input "03:30" at bounding box center [362, 588] width 109 height 29
type input "03:00"
click at [353, 613] on li "03:00" at bounding box center [345, 614] width 65 height 19
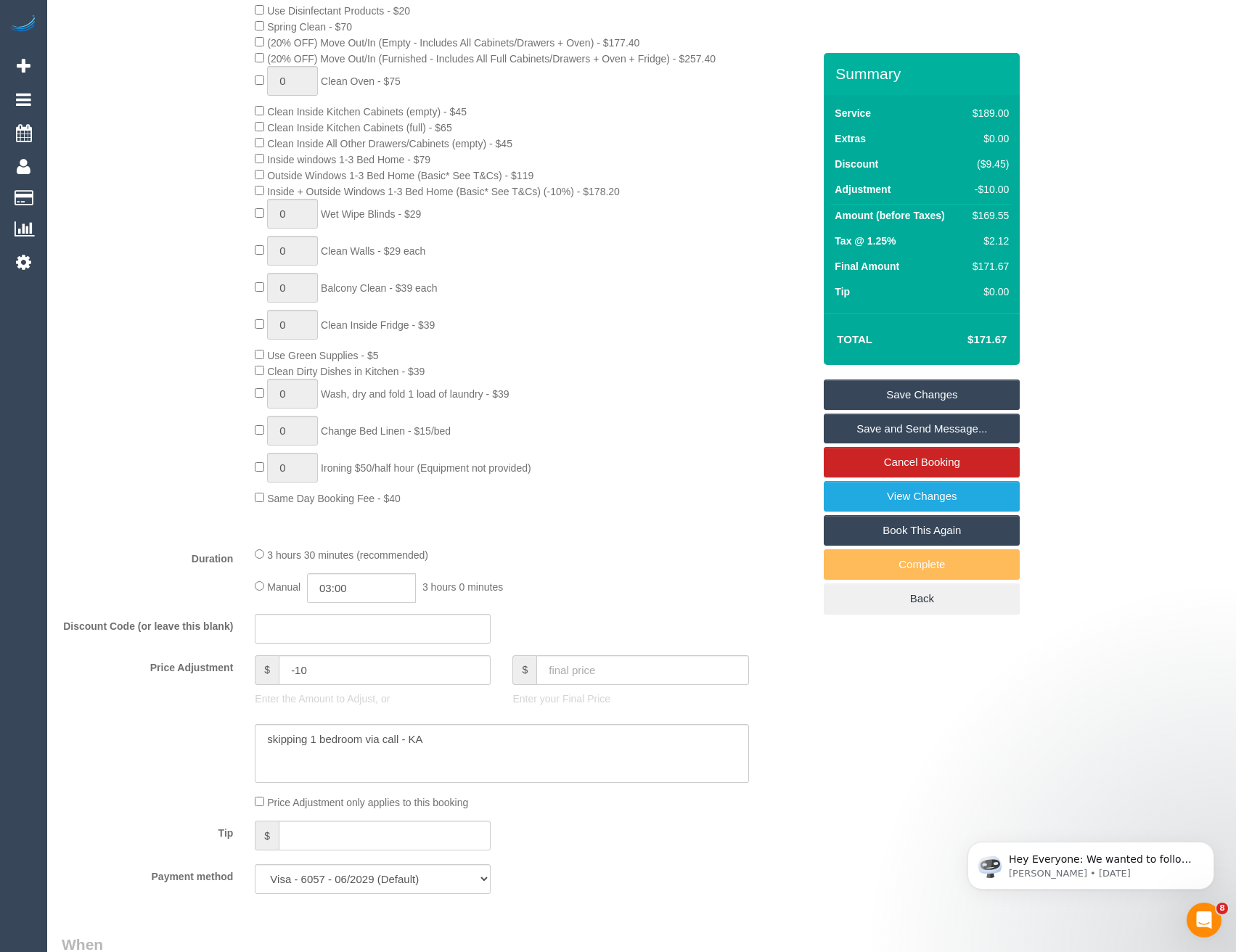
click at [527, 578] on div "Manual 03:00 3 hours 0 minutes" at bounding box center [501, 588] width 494 height 29
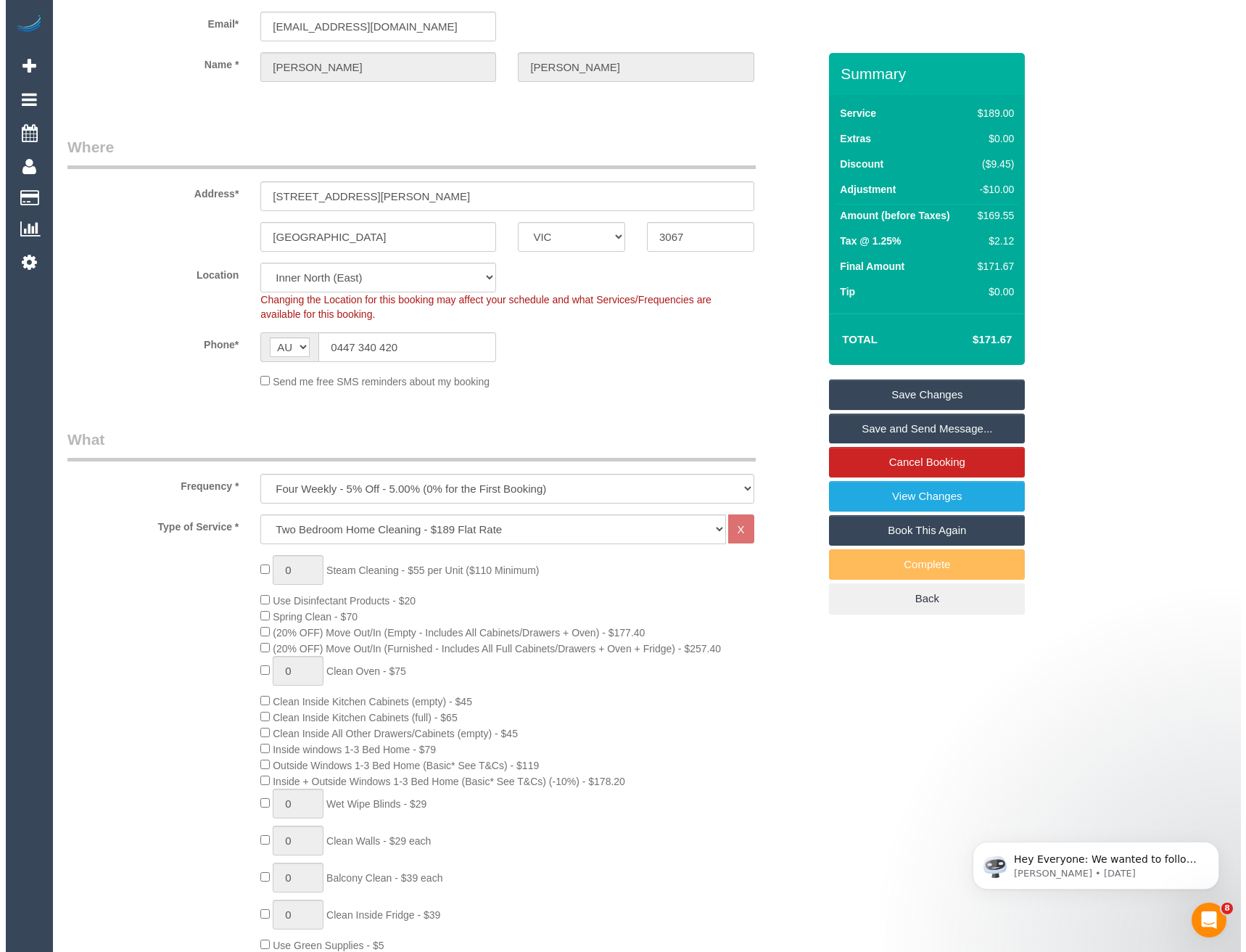
scroll to position [0, 0]
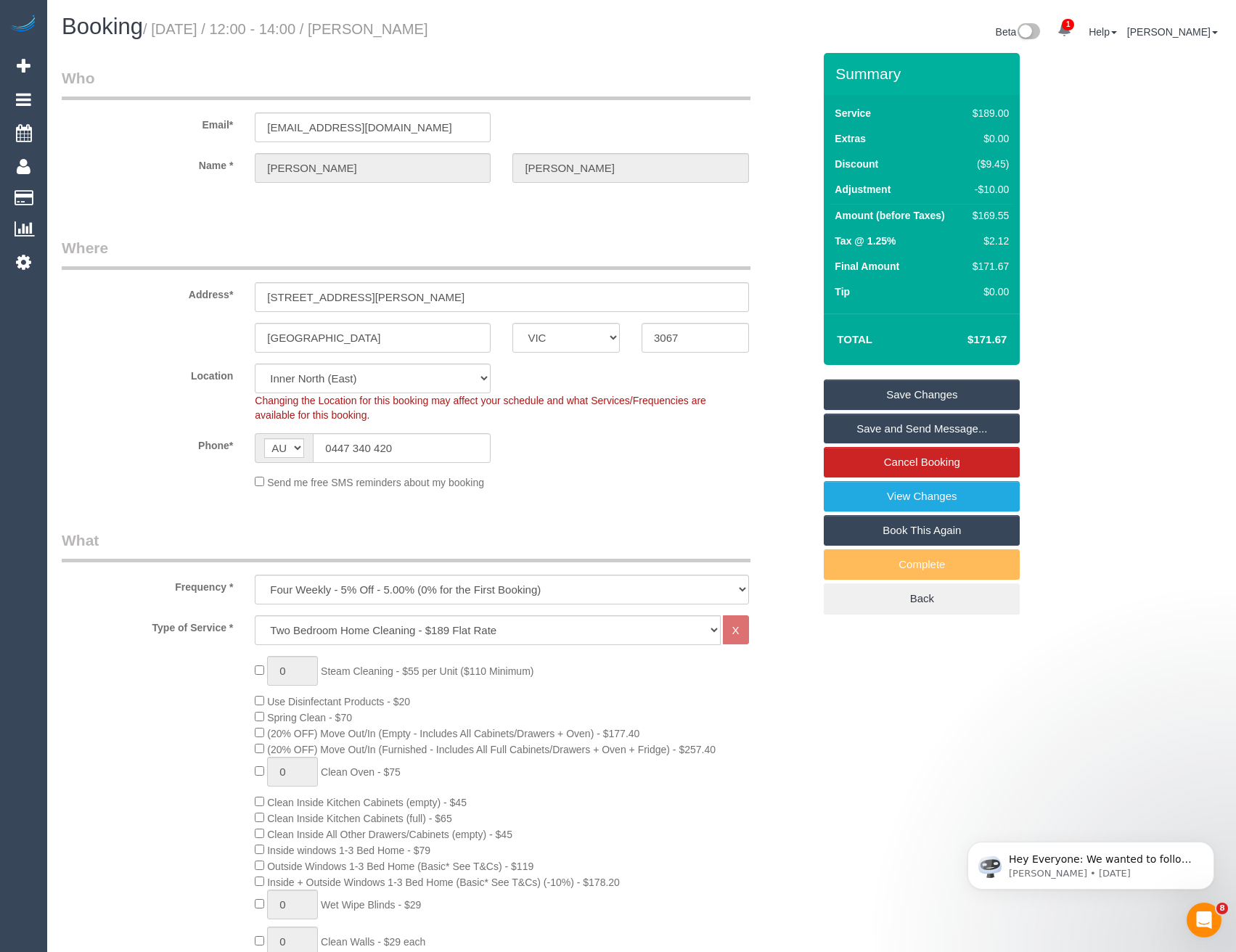
click at [899, 427] on link "Save and Send Message..." at bounding box center [921, 428] width 196 height 30
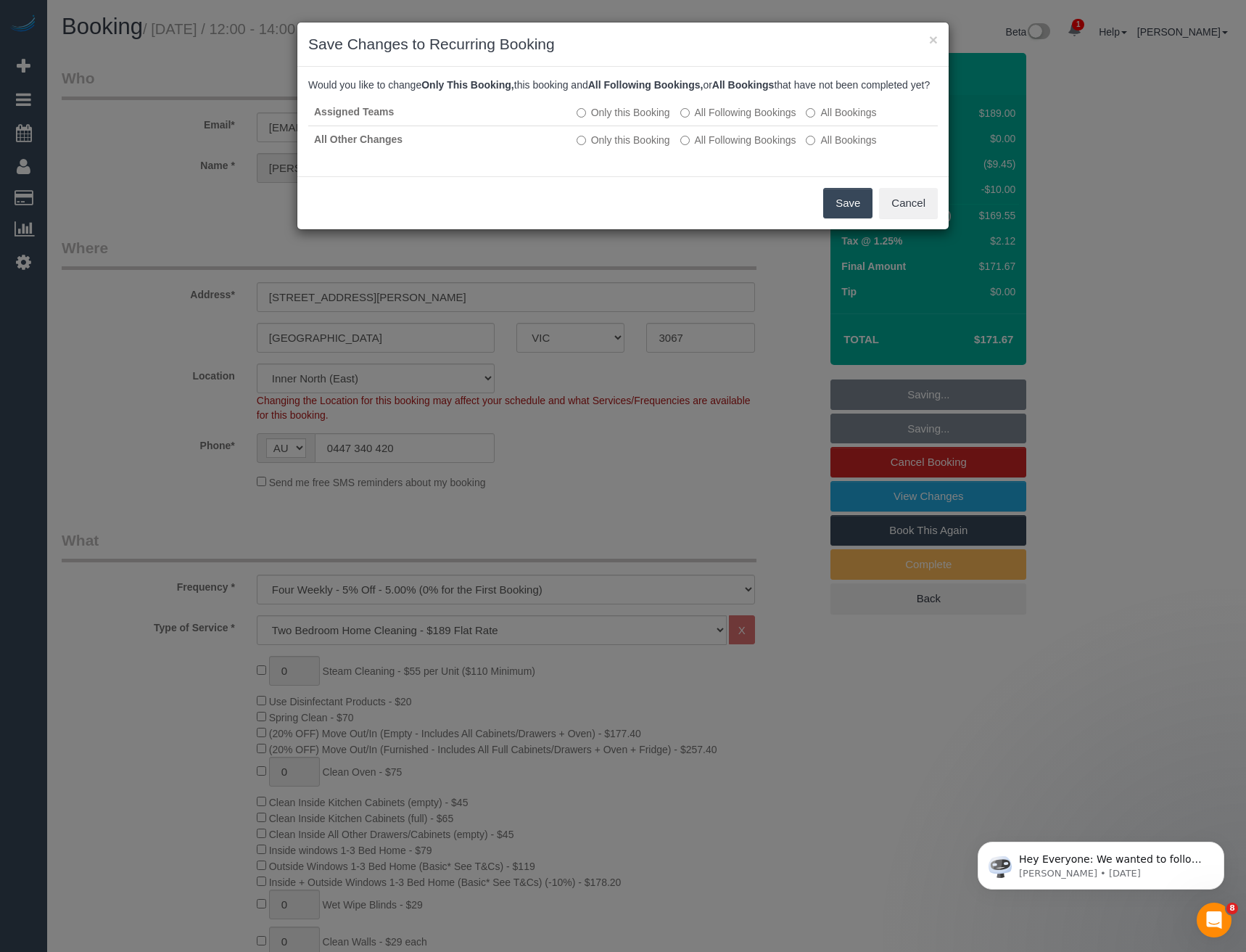
click at [856, 211] on button "Save" at bounding box center [847, 203] width 49 height 30
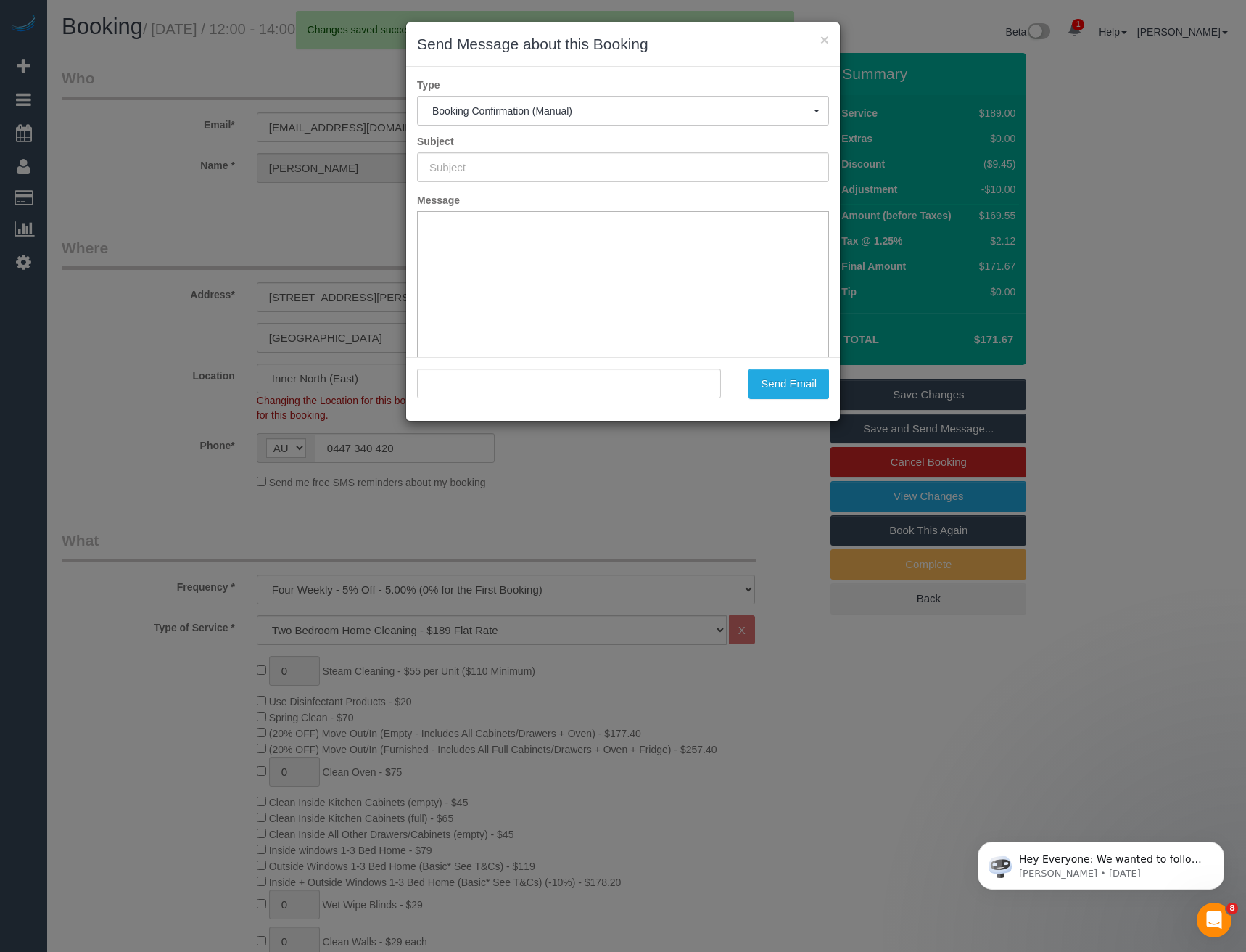
type input "Booking Confirmed"
type input ""Tom Waite" <waite_01@hotmail.com>"
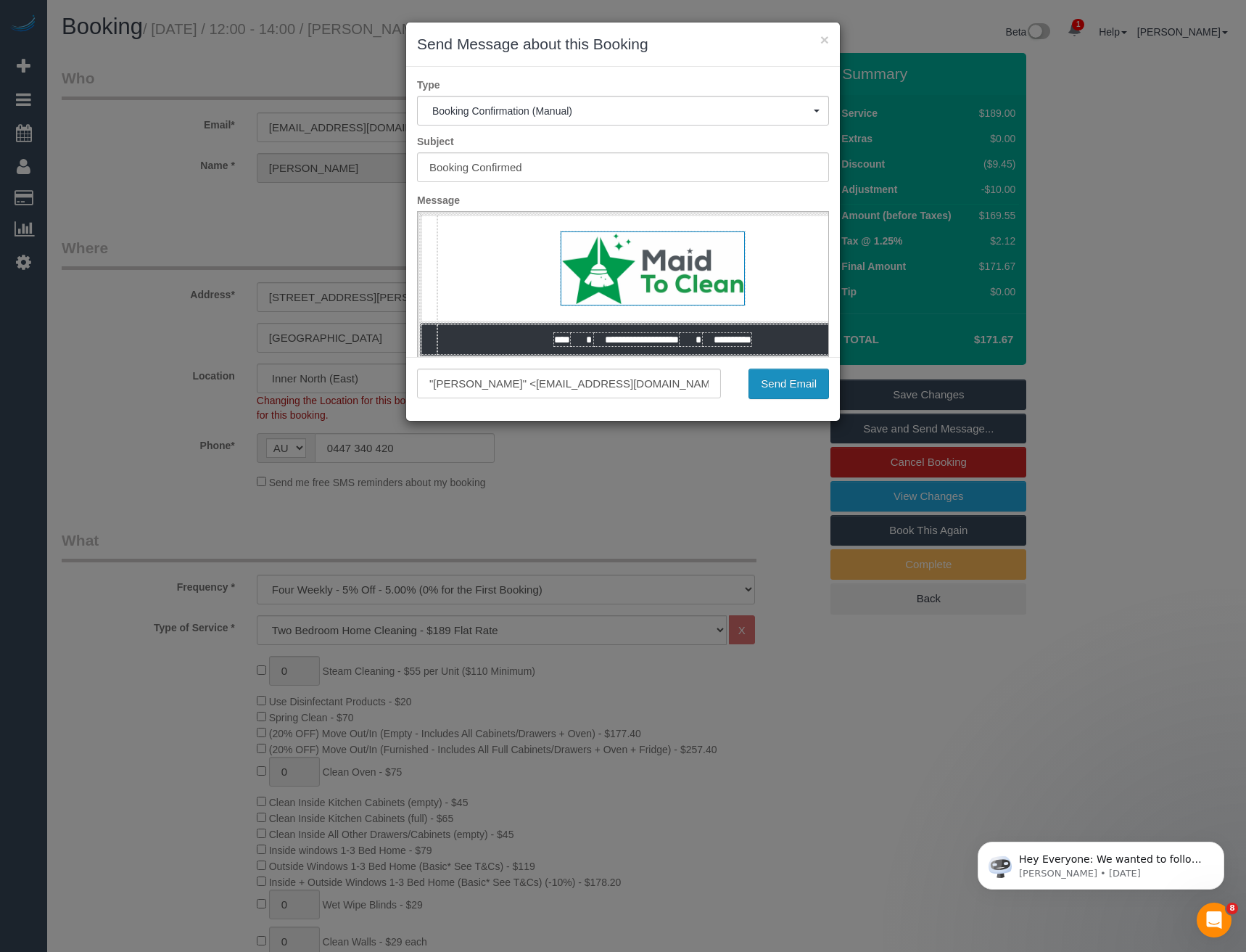
click at [772, 384] on button "Send Email" at bounding box center [789, 383] width 80 height 30
